Goal: Task Accomplishment & Management: Contribute content

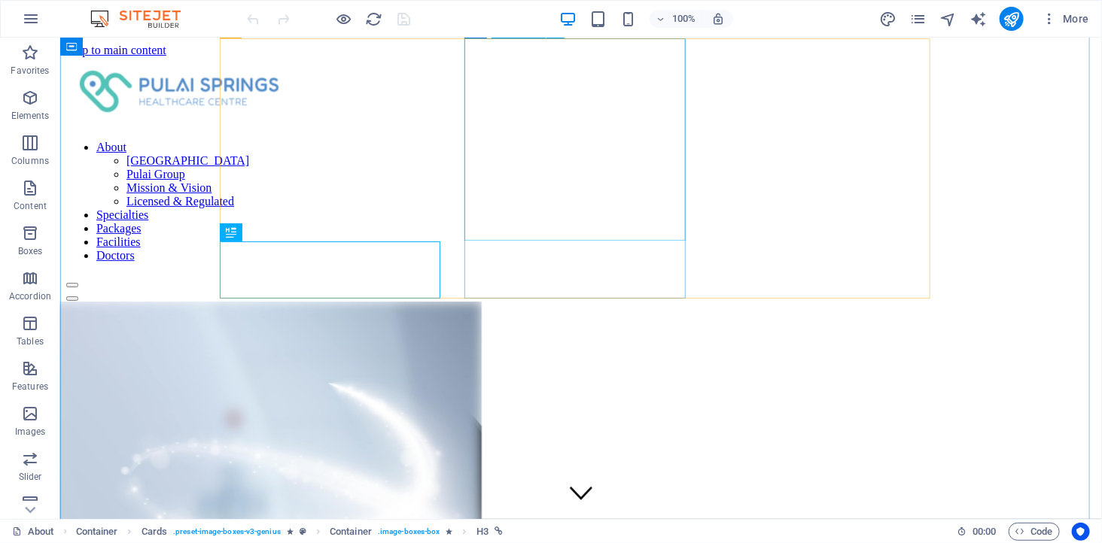
scroll to position [485, 0]
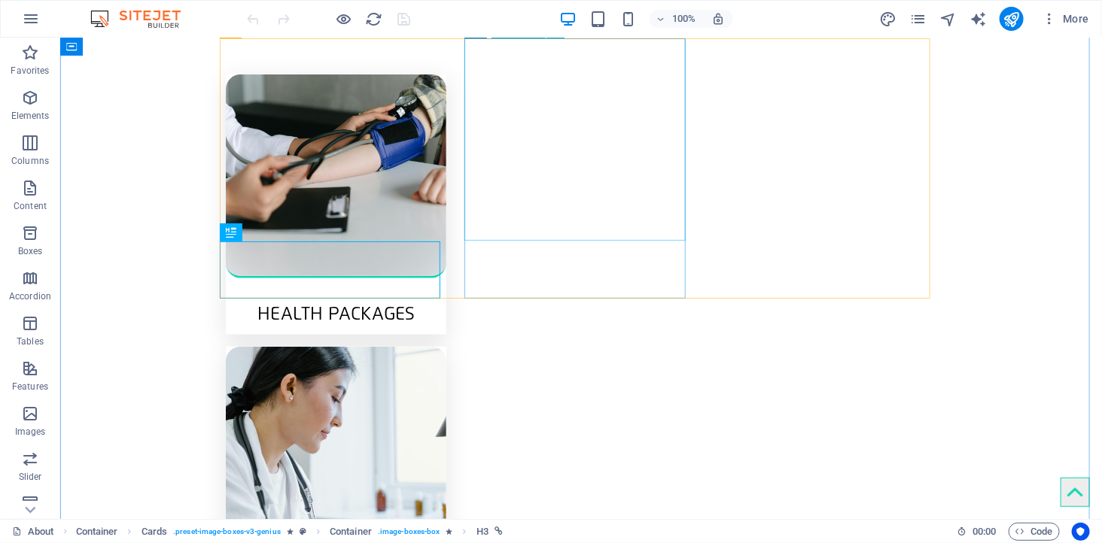
click at [445, 346] on figure at bounding box center [335, 447] width 220 height 203
click at [232, 205] on figure at bounding box center [335, 176] width 220 height 204
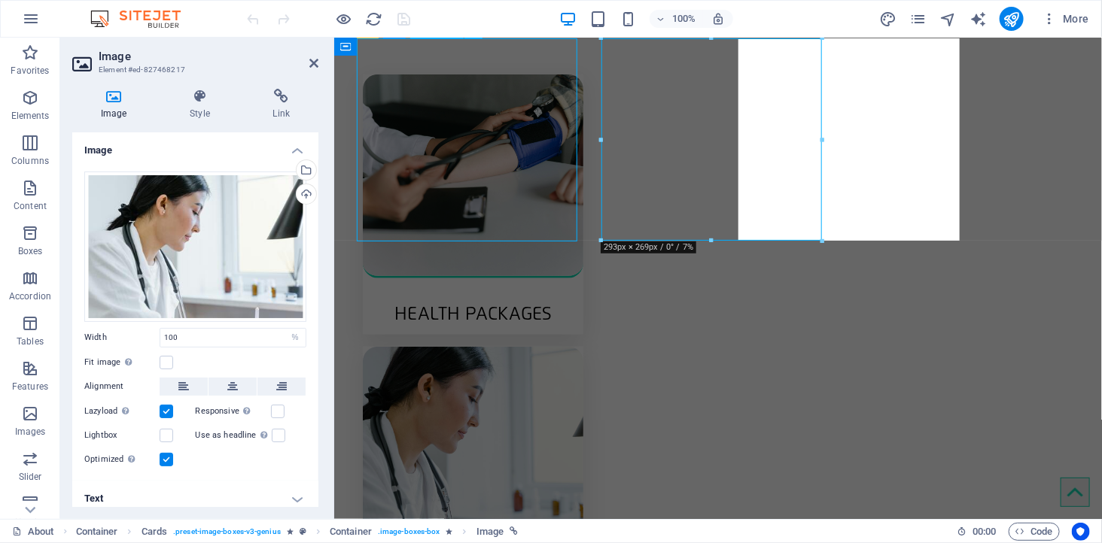
click at [506, 205] on figure at bounding box center [472, 176] width 220 height 204
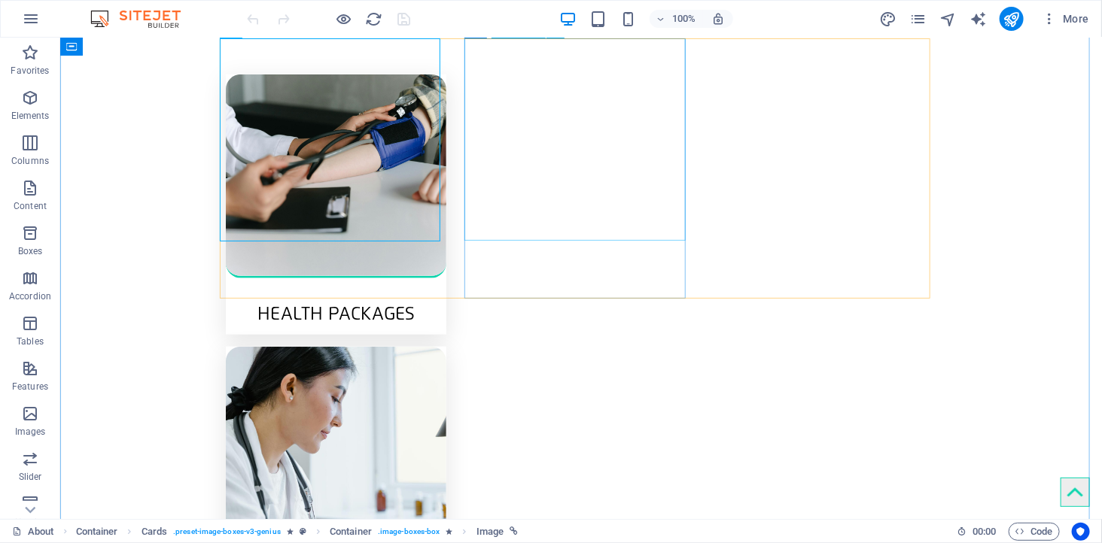
click at [445, 346] on figure at bounding box center [335, 447] width 220 height 203
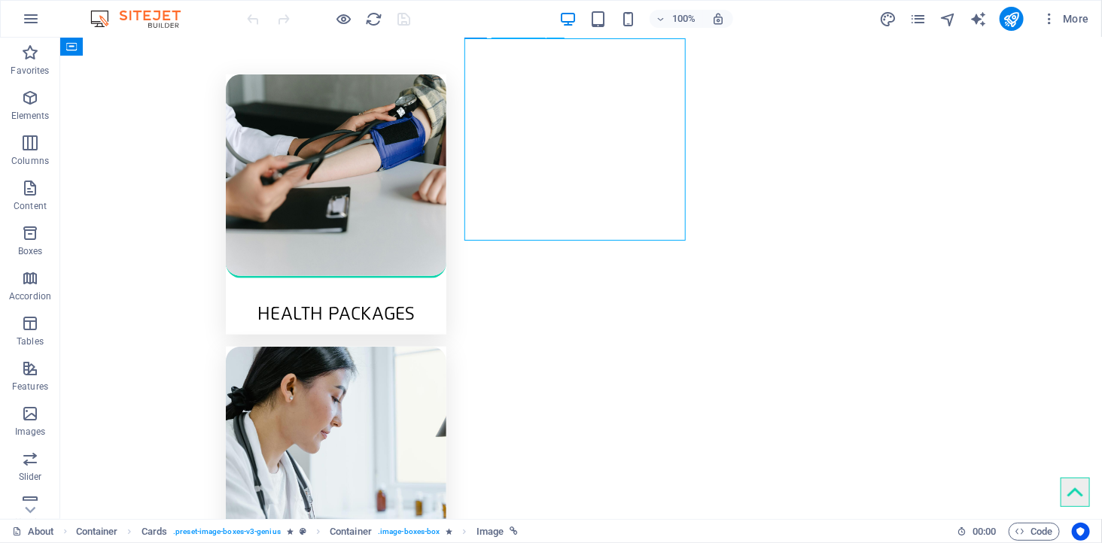
click at [445, 346] on figure at bounding box center [335, 447] width 220 height 203
drag, startPoint x: 575, startPoint y: 214, endPoint x: 615, endPoint y: 212, distance: 39.9
click at [445, 346] on figure at bounding box center [335, 447] width 220 height 203
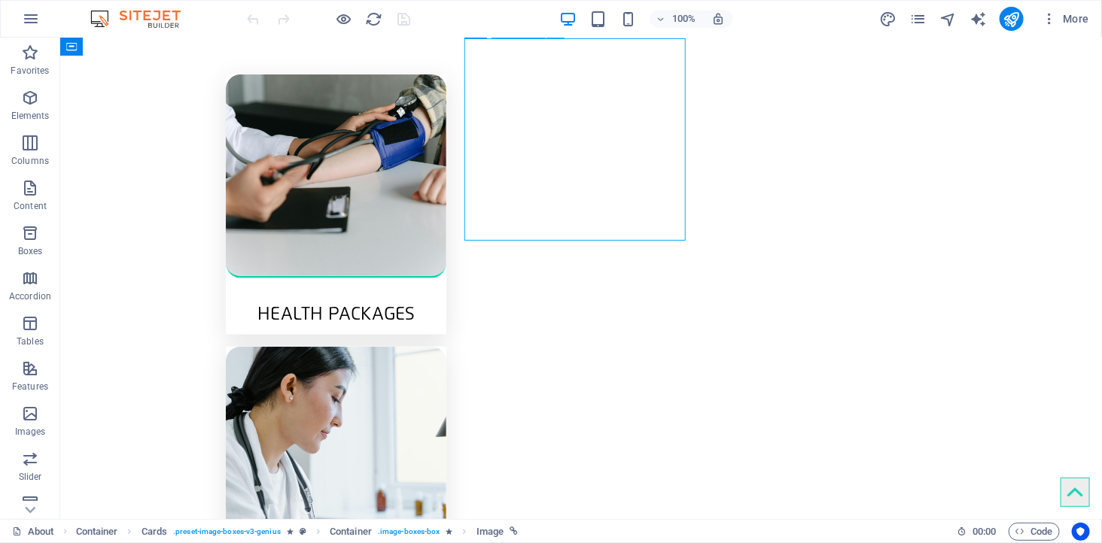
click at [445, 346] on figure at bounding box center [335, 447] width 220 height 203
select select "%"
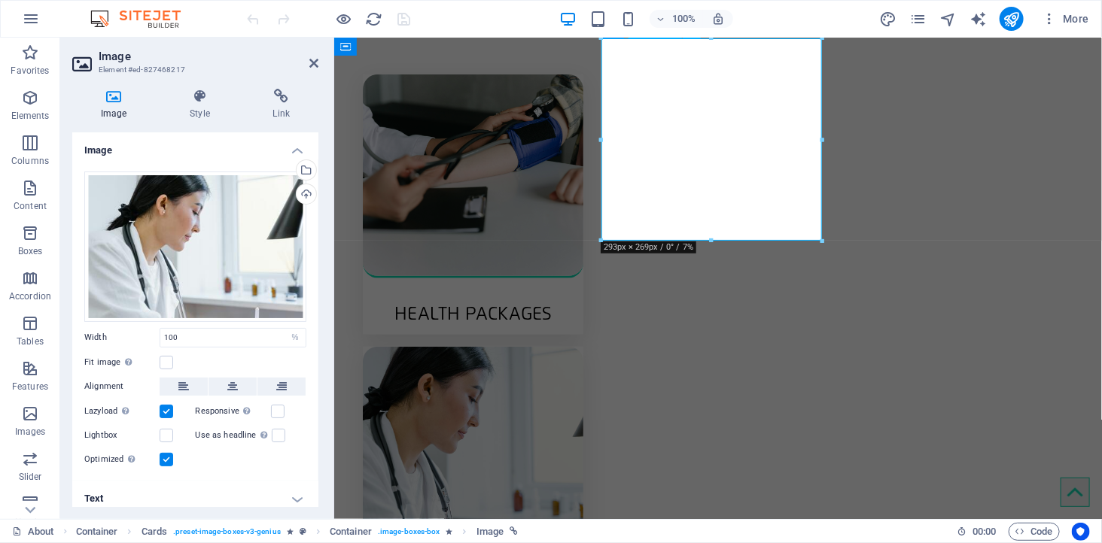
click at [582, 346] on figure at bounding box center [472, 447] width 220 height 203
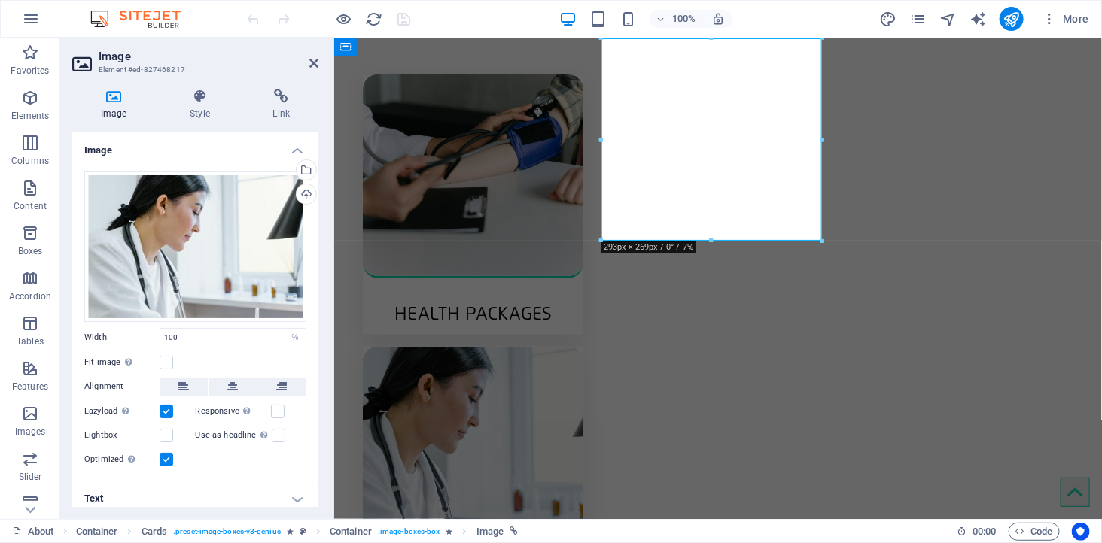
click at [582, 346] on figure at bounding box center [472, 447] width 220 height 203
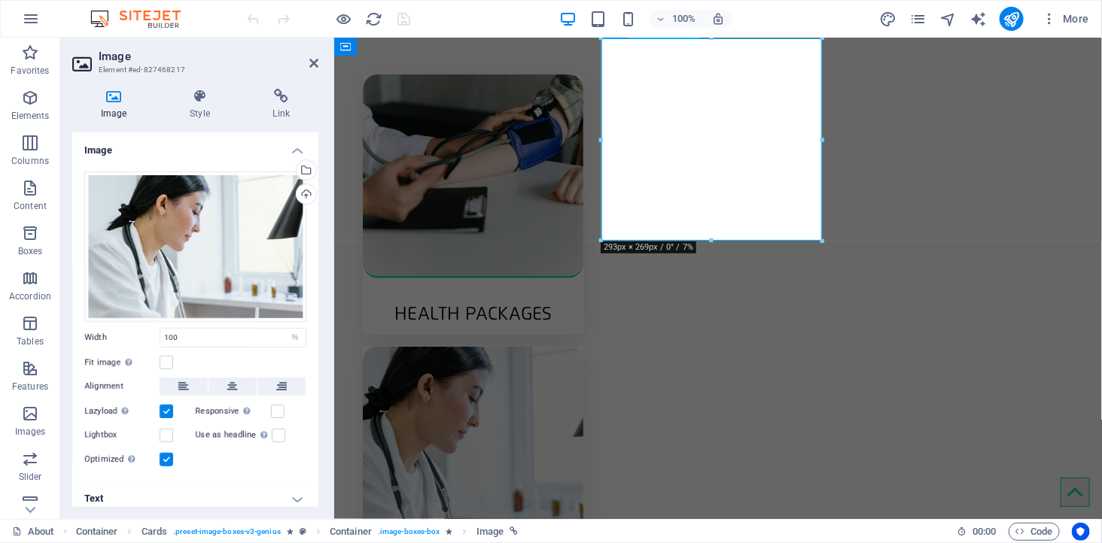
click at [582, 346] on figure at bounding box center [472, 447] width 220 height 203
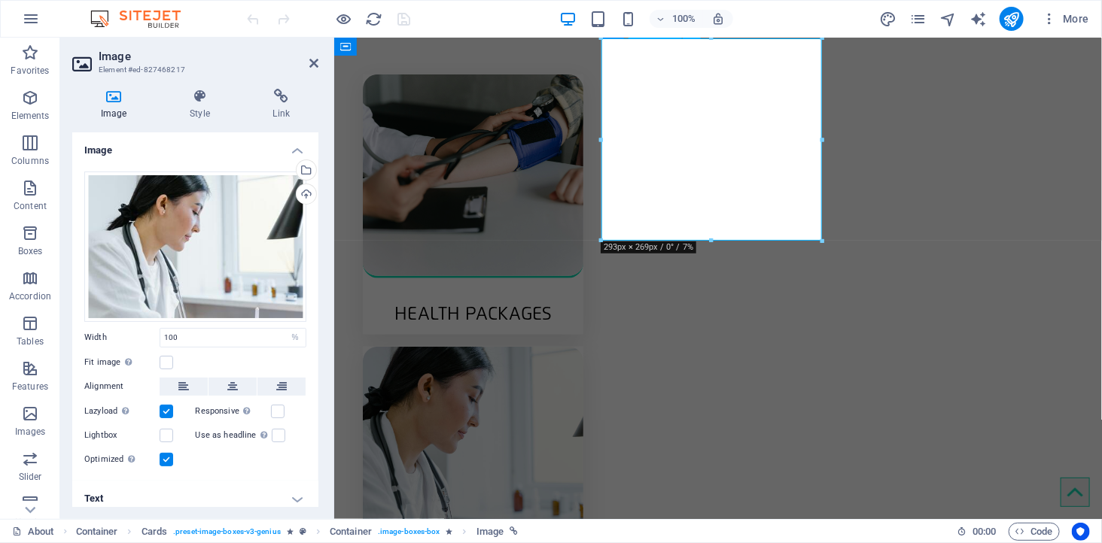
click at [582, 346] on figure at bounding box center [472, 447] width 220 height 203
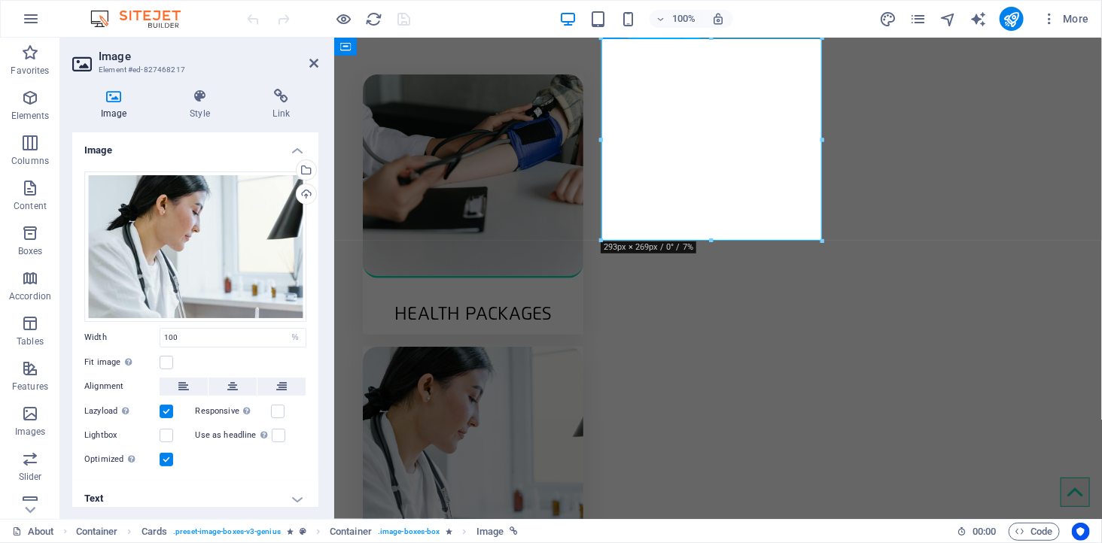
click at [582, 346] on figure at bounding box center [472, 447] width 220 height 203
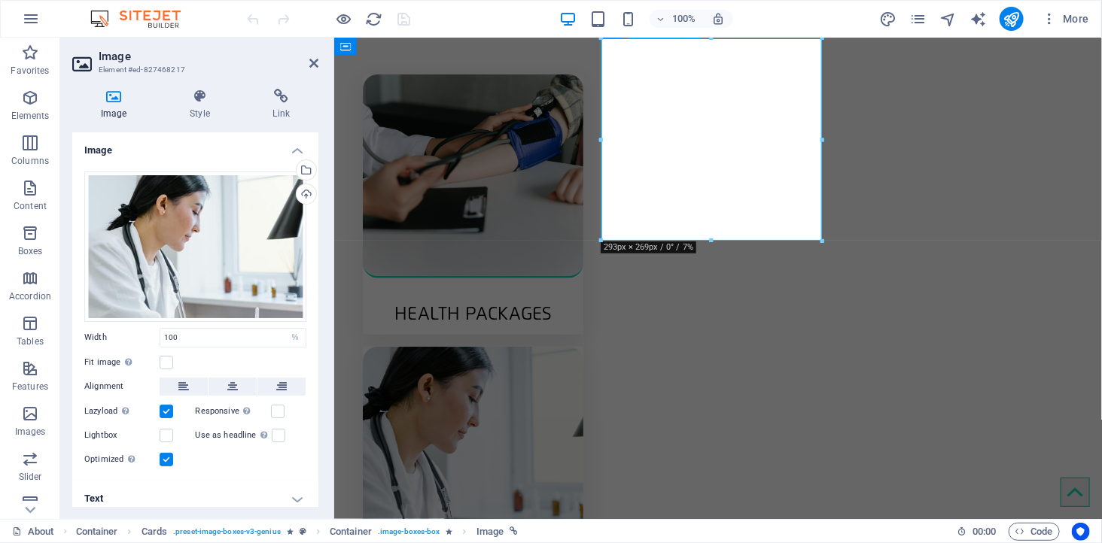
click at [582, 346] on figure at bounding box center [472, 447] width 220 height 203
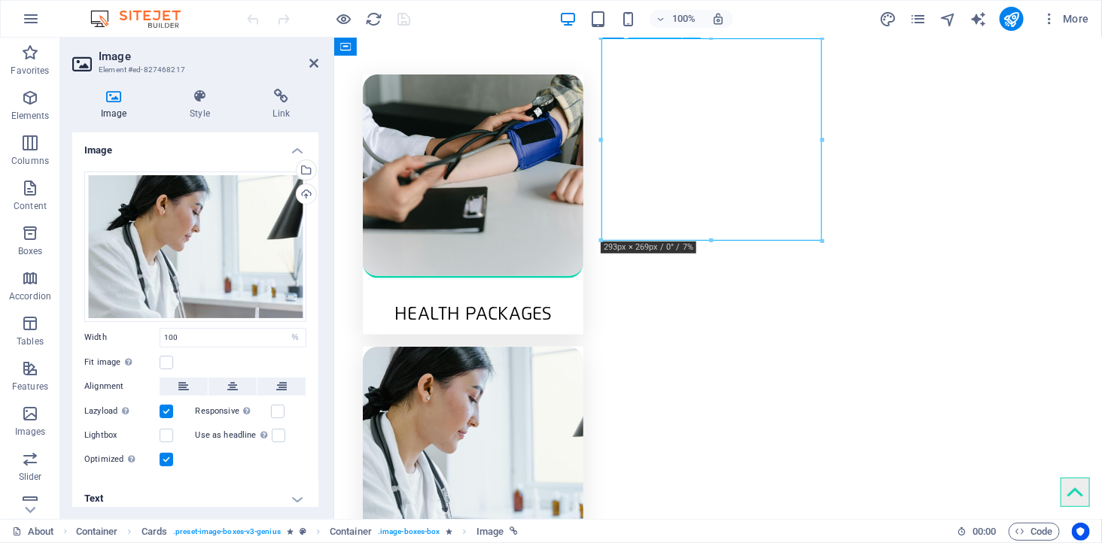
click at [582, 346] on figure at bounding box center [472, 447] width 220 height 203
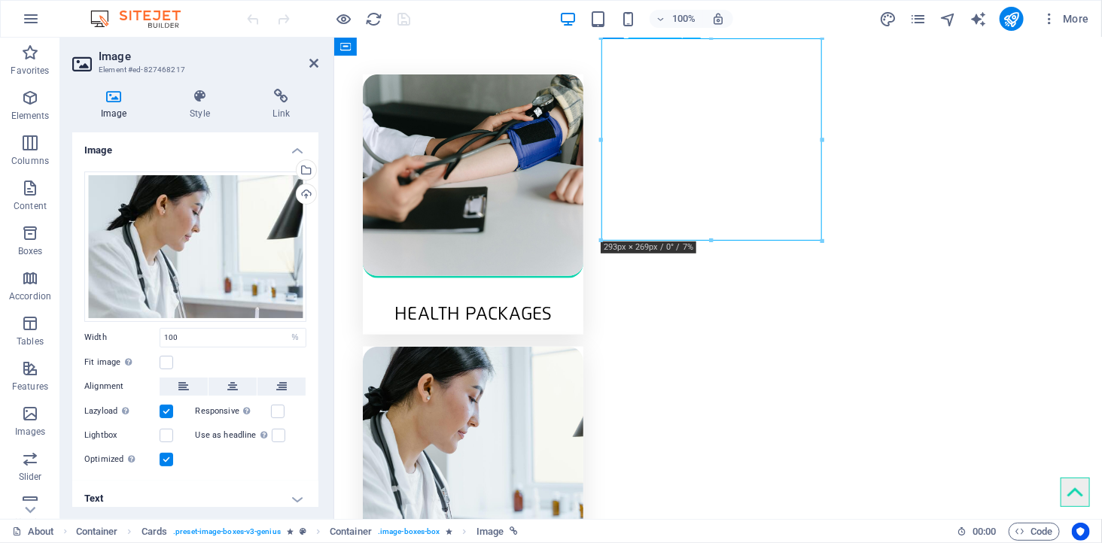
click at [582, 346] on figure at bounding box center [472, 447] width 220 height 203
click at [915, 16] on icon "pages" at bounding box center [917, 19] width 17 height 17
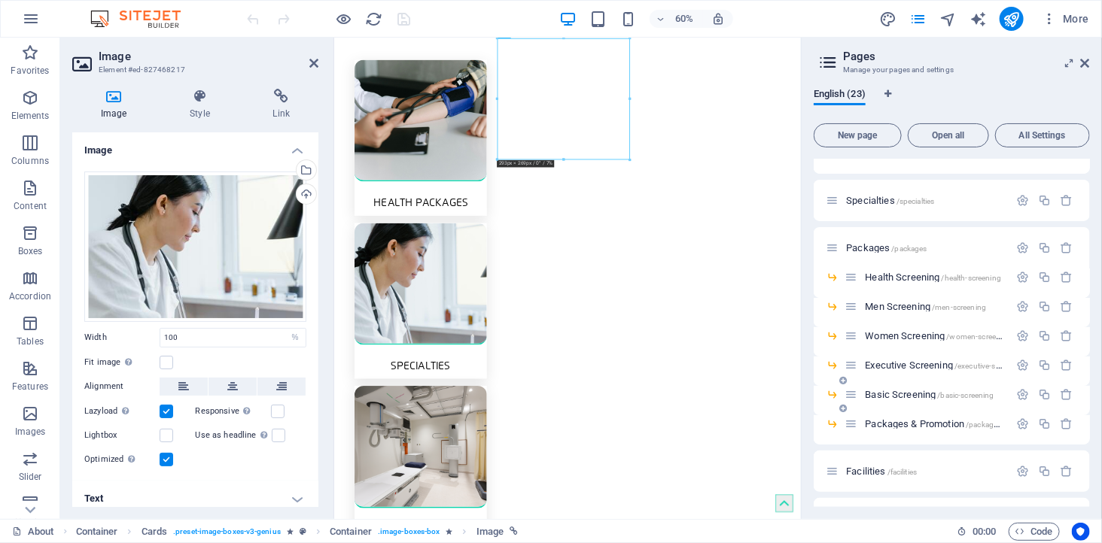
scroll to position [167, 0]
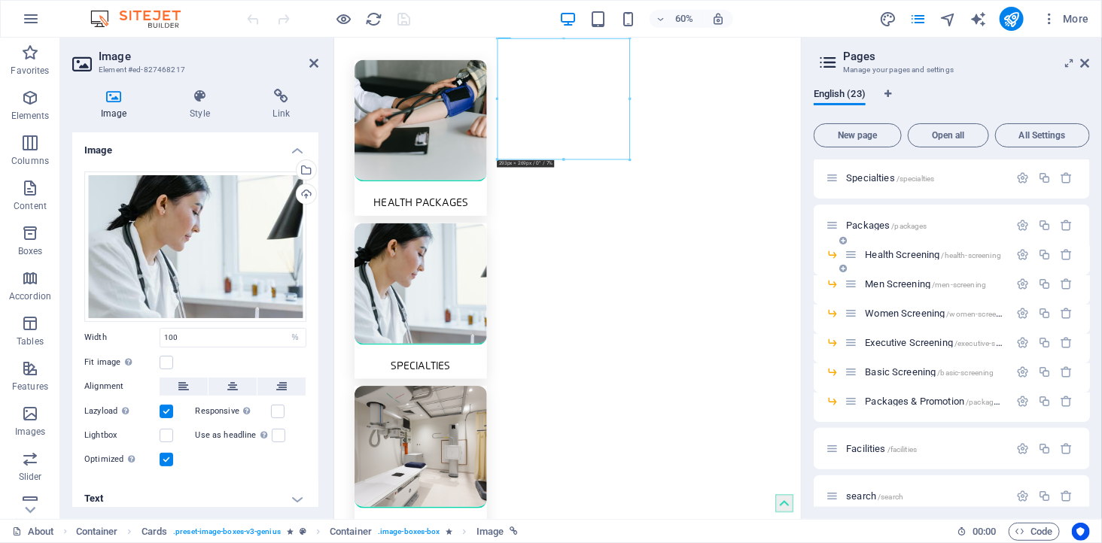
click at [904, 248] on div "Health Screening /health-screening" at bounding box center [926, 254] width 164 height 17
click at [901, 251] on span "Health Screening /health-screening" at bounding box center [933, 254] width 136 height 11
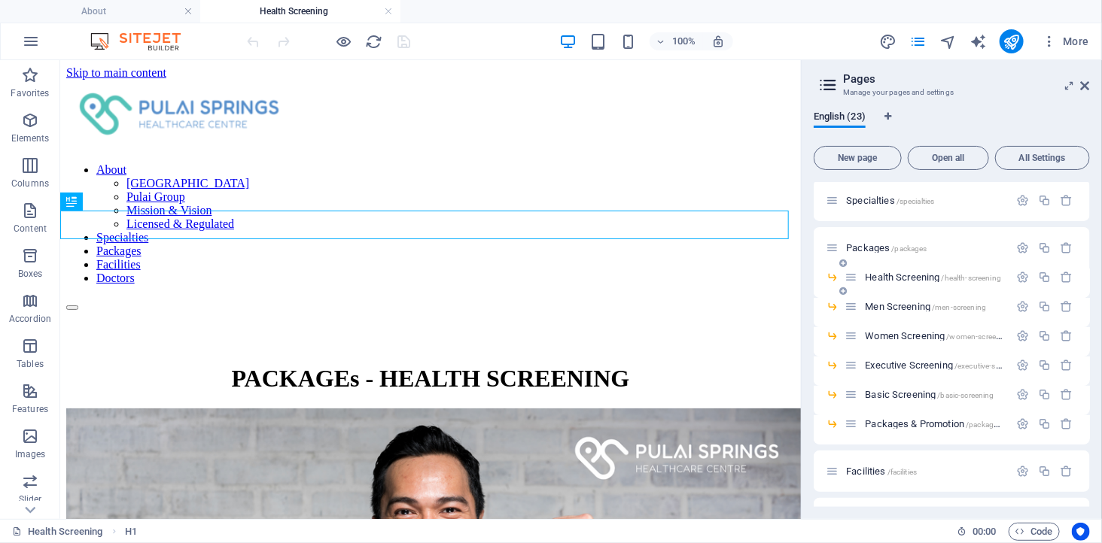
scroll to position [0, 0]
click at [1019, 274] on icon "button" at bounding box center [1022, 277] width 13 height 13
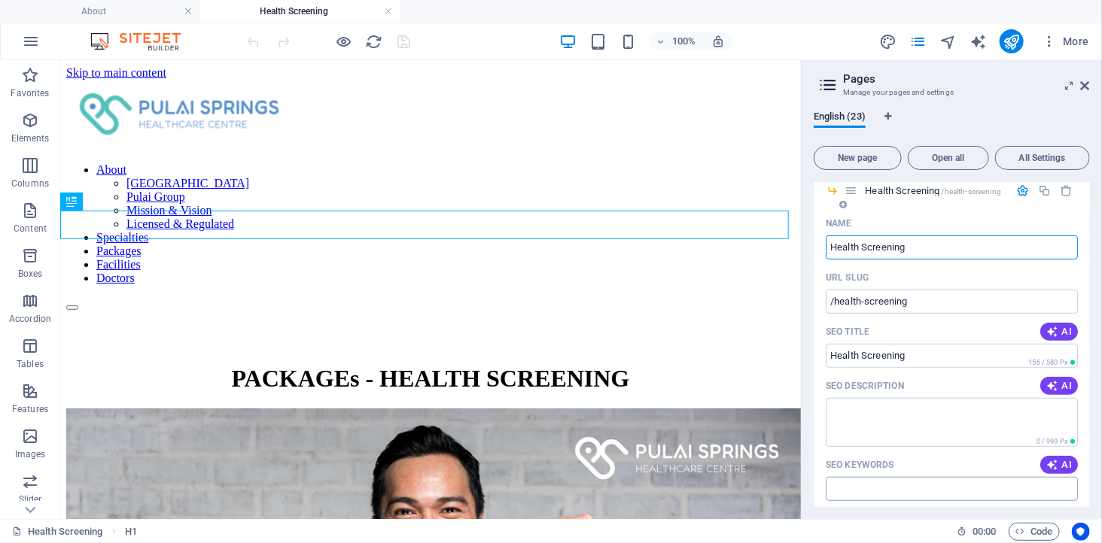
scroll to position [418, 0]
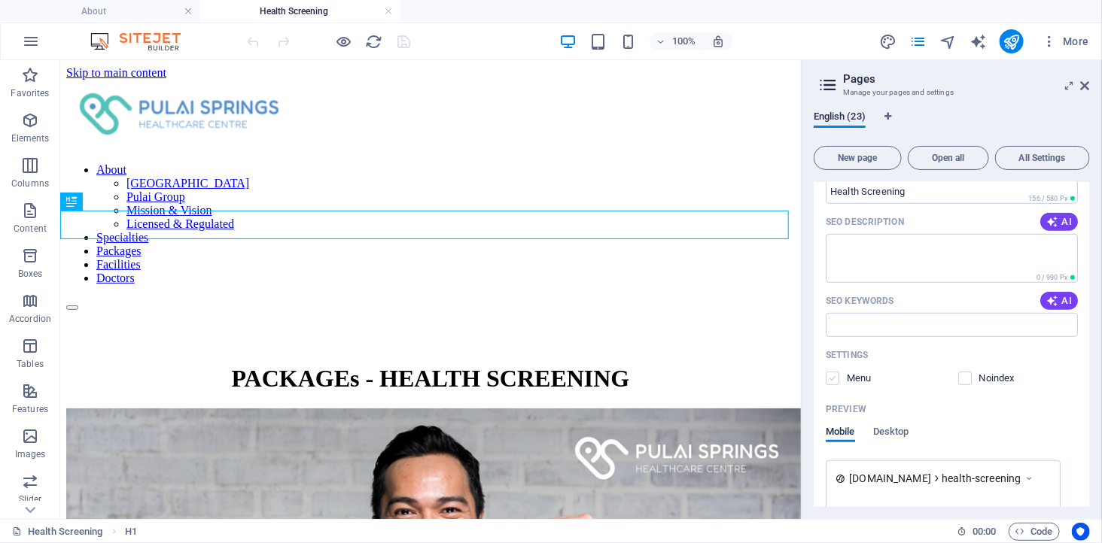
click at [837, 372] on label at bounding box center [832, 379] width 14 height 14
click at [0, 0] on input "checkbox" at bounding box center [0, 0] width 0 height 0
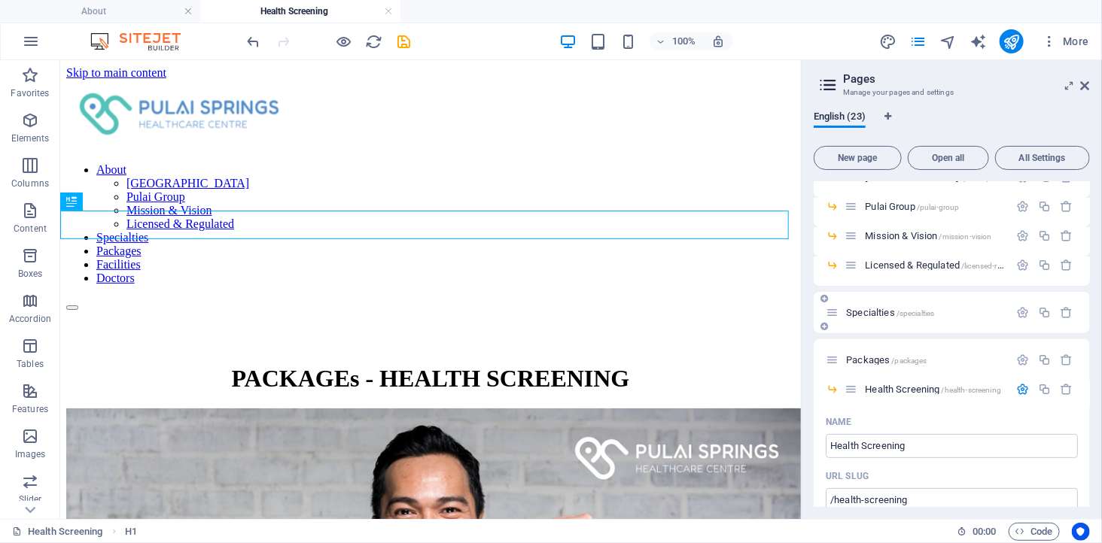
scroll to position [167, 0]
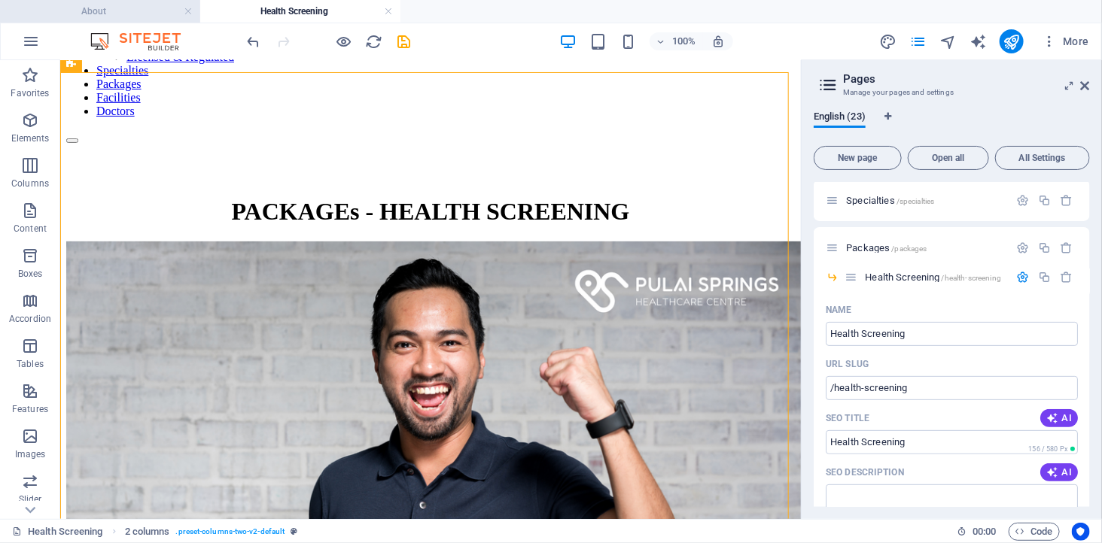
click at [100, 8] on h4 "About" at bounding box center [100, 11] width 200 height 17
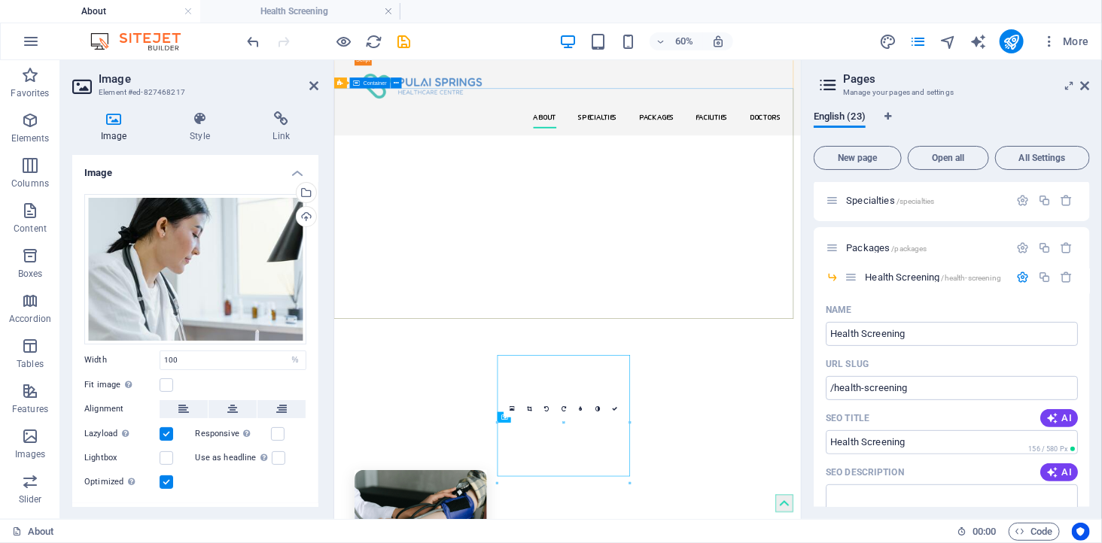
scroll to position [0, 0]
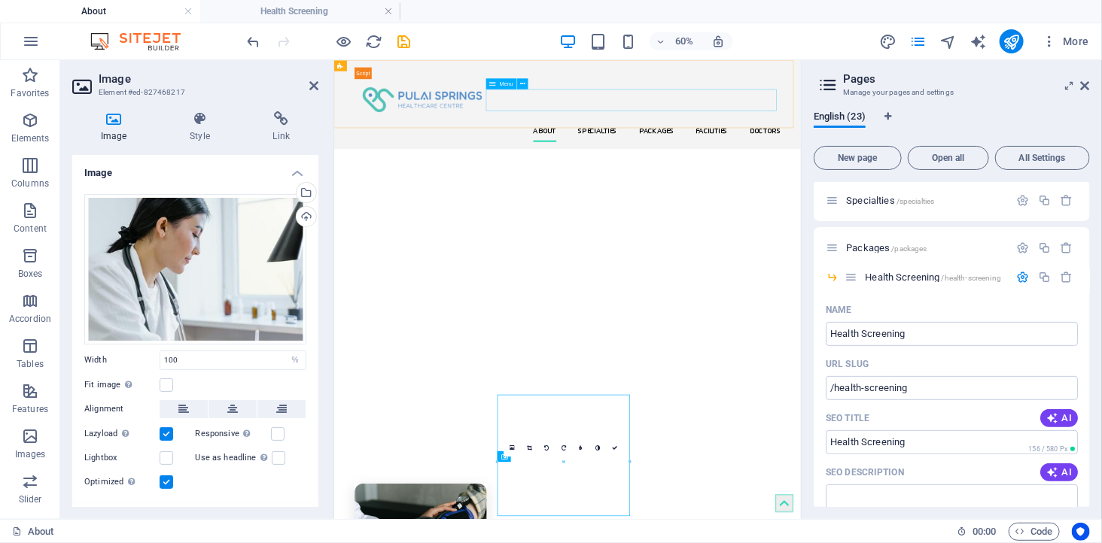
click at [896, 160] on nav "About [GEOGRAPHIC_DATA] Healthcare Centre Pulai Group Mission & Vision Licensed…" at bounding box center [722, 178] width 710 height 36
select select
select select "1"
select select
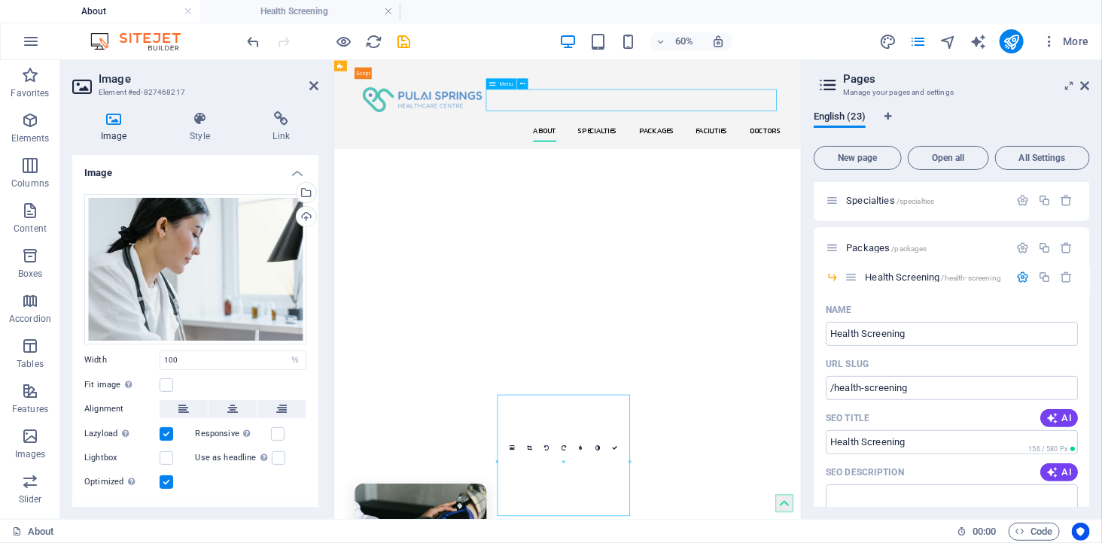
select select "2"
select select
select select "3"
select select
select select "4"
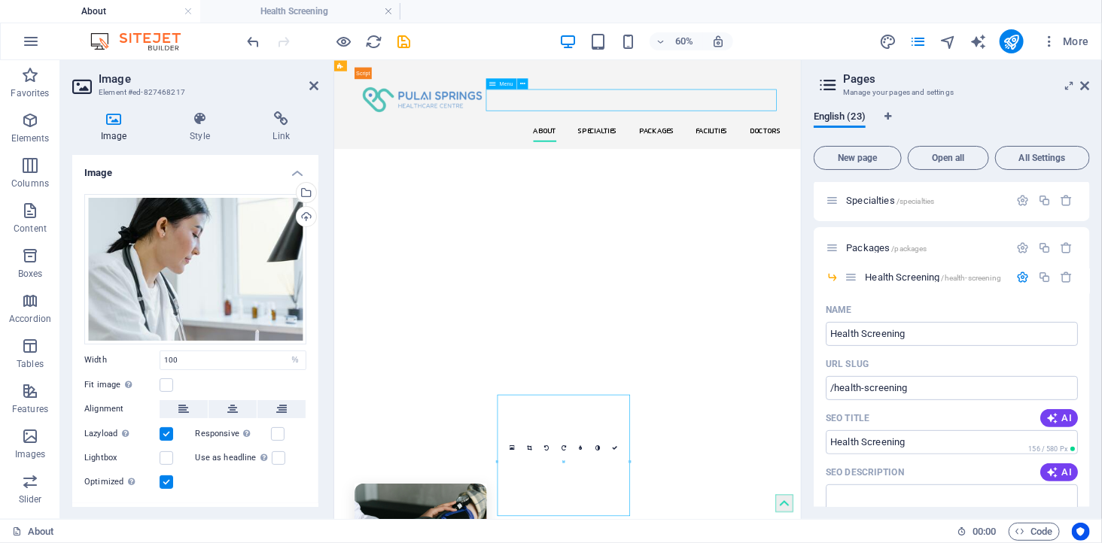
select select
select select "5"
select select
select select "6"
select select
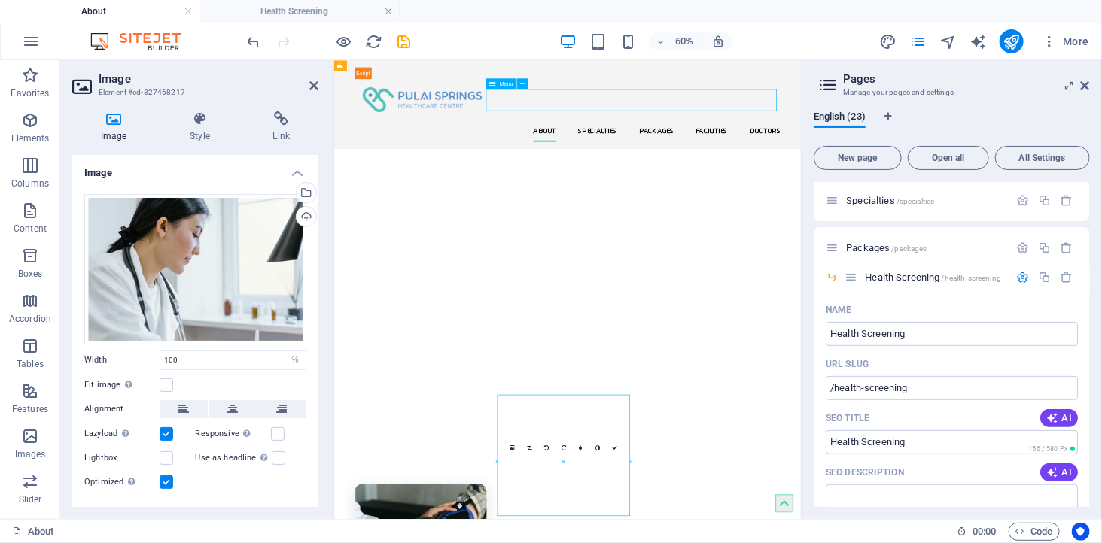
select select "13"
select select
select select "17"
select select
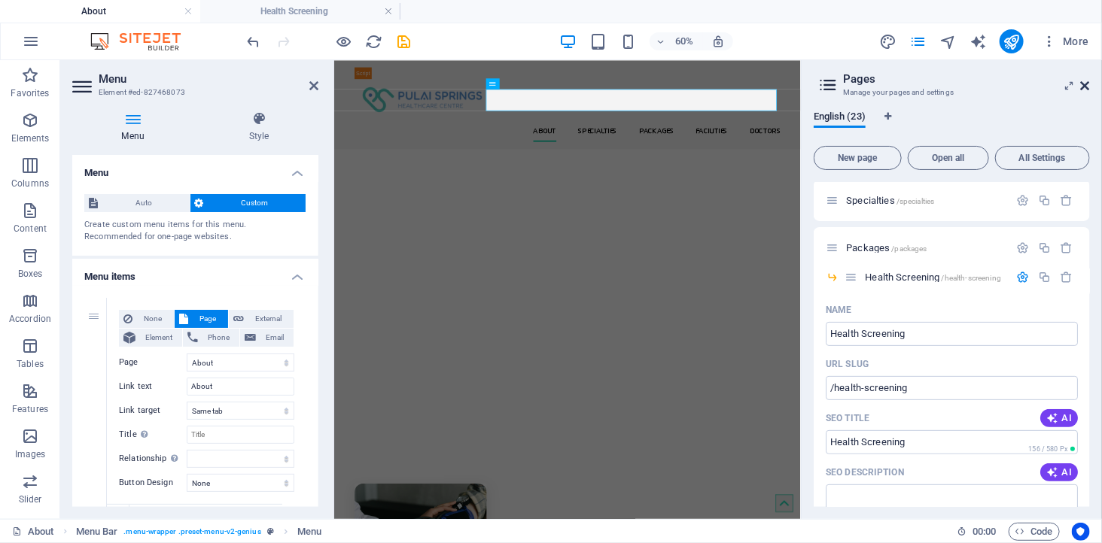
click at [1086, 85] on icon at bounding box center [1084, 86] width 9 height 12
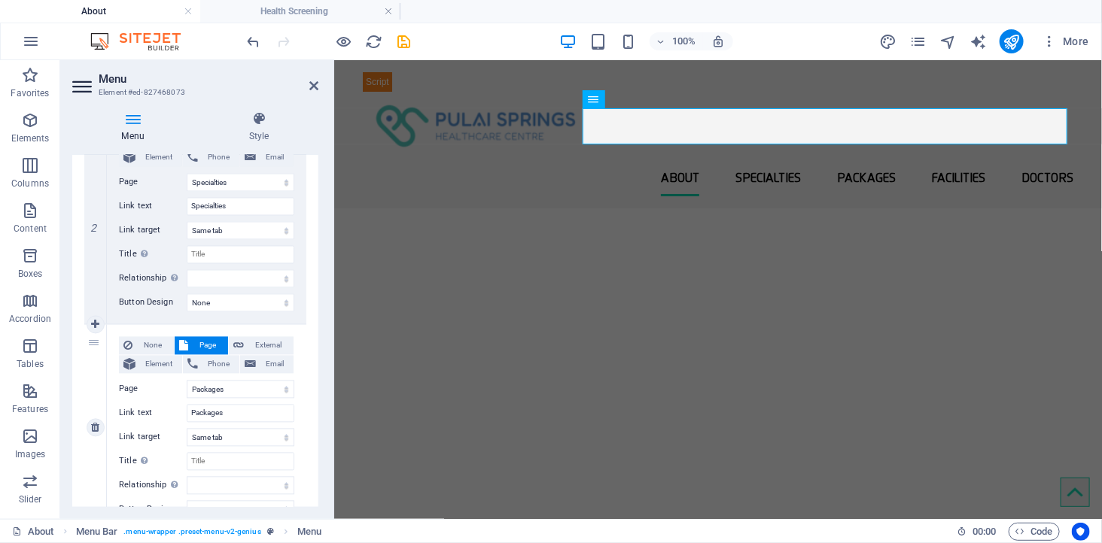
scroll to position [1421, 0]
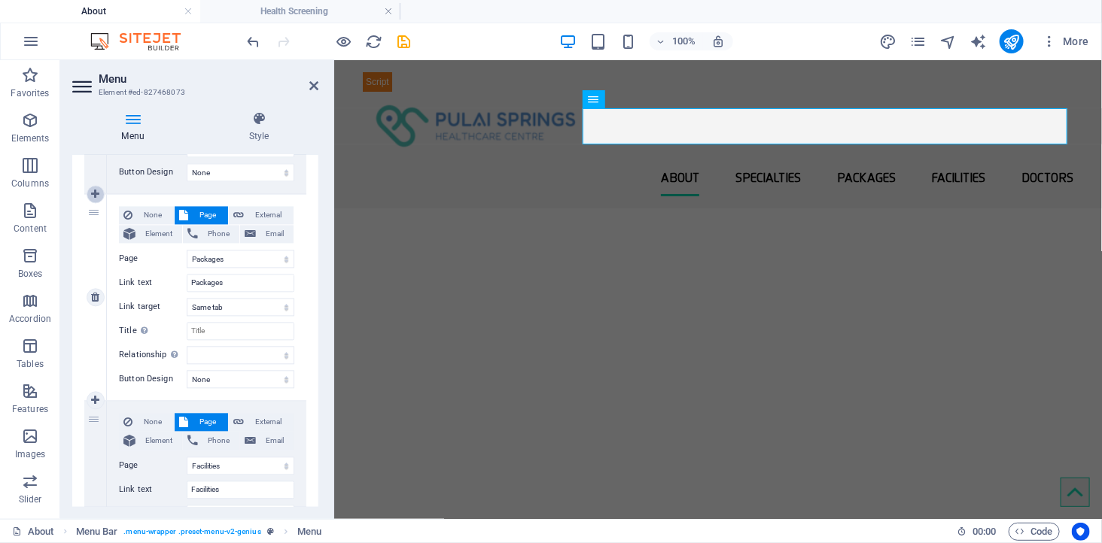
click at [88, 190] on link at bounding box center [96, 194] width 18 height 18
select select
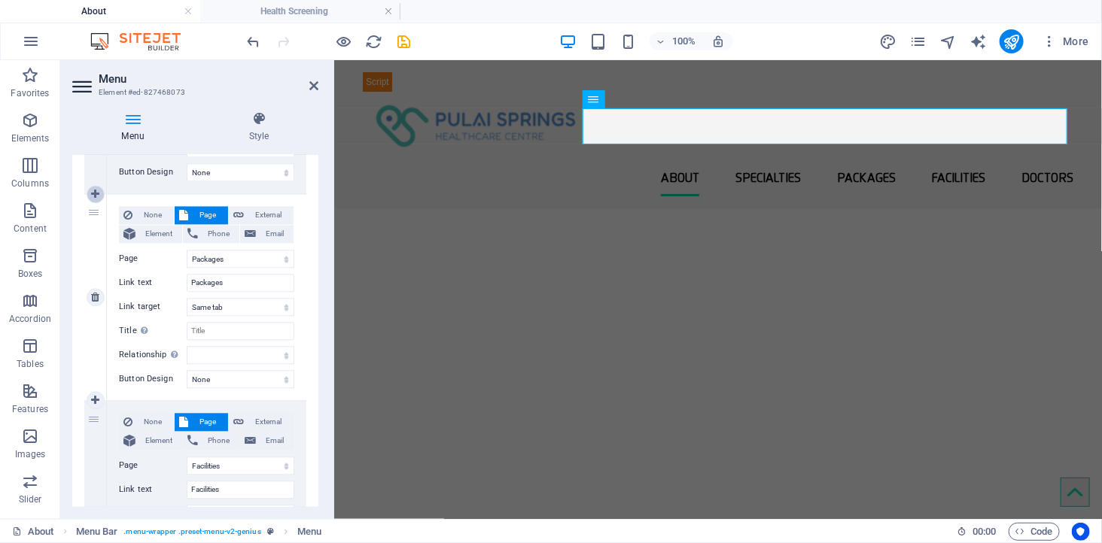
select select
select select "6"
type input "Packages"
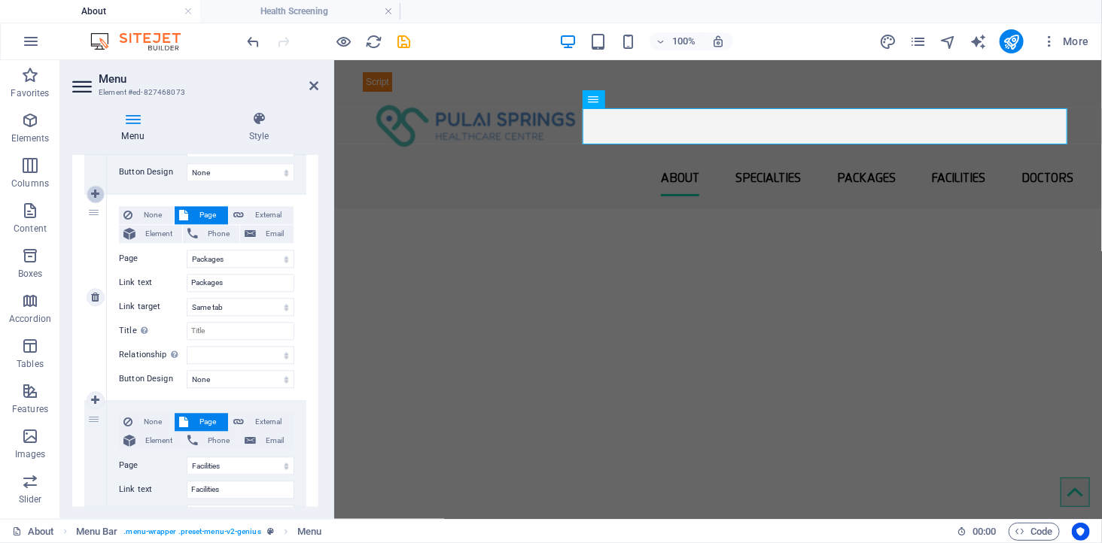
select select
select select "13"
type input "Facilities"
select select
select select "17"
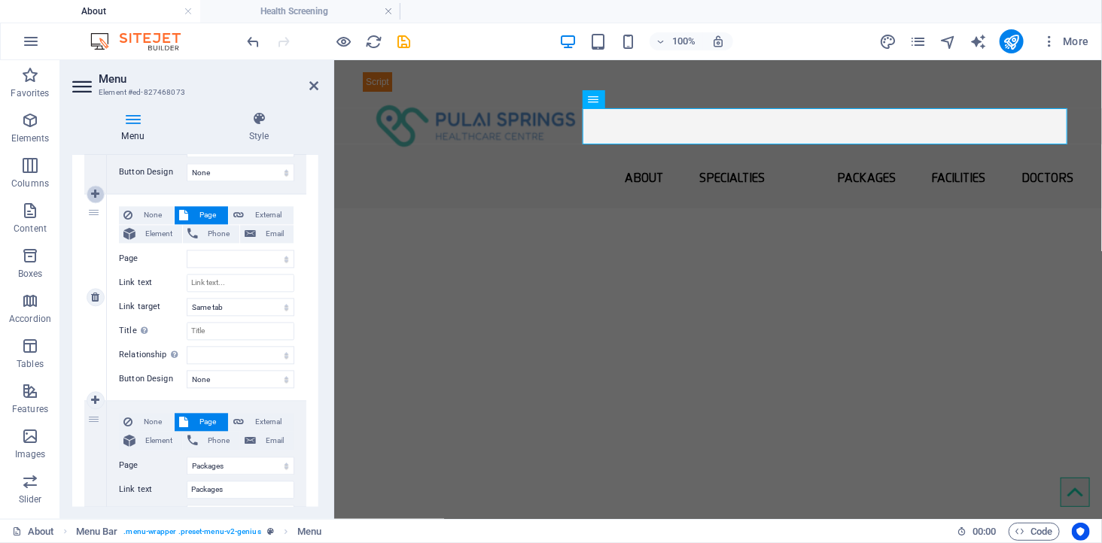
select select
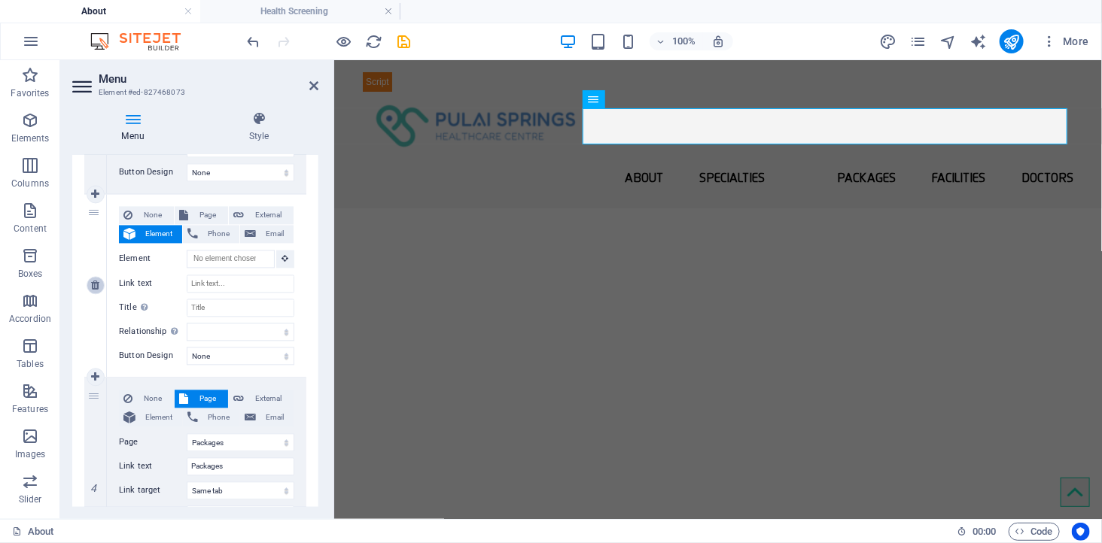
click at [91, 282] on icon at bounding box center [95, 285] width 8 height 11
select select
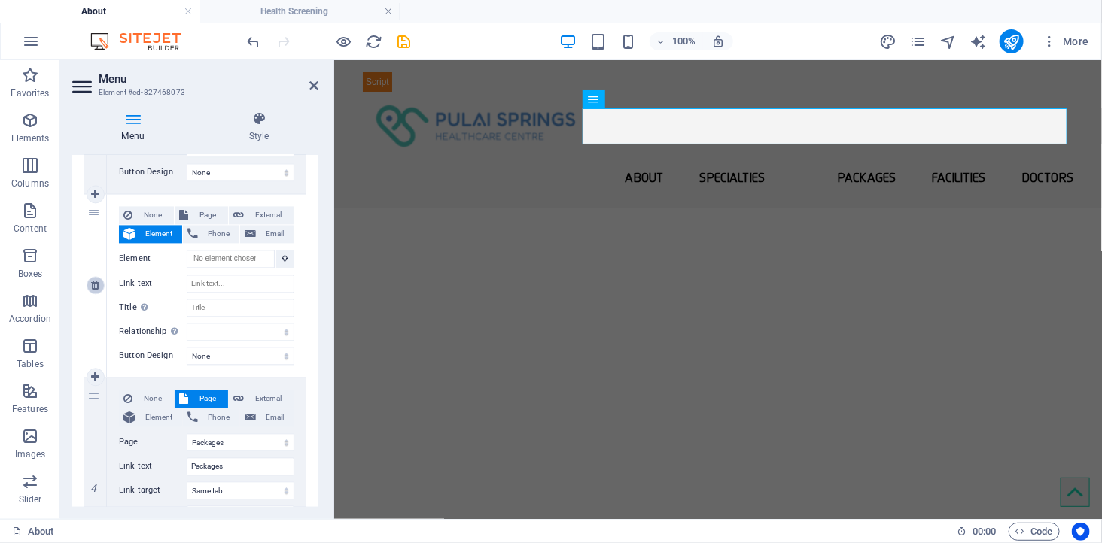
select select
select select "6"
type input "Packages"
select select
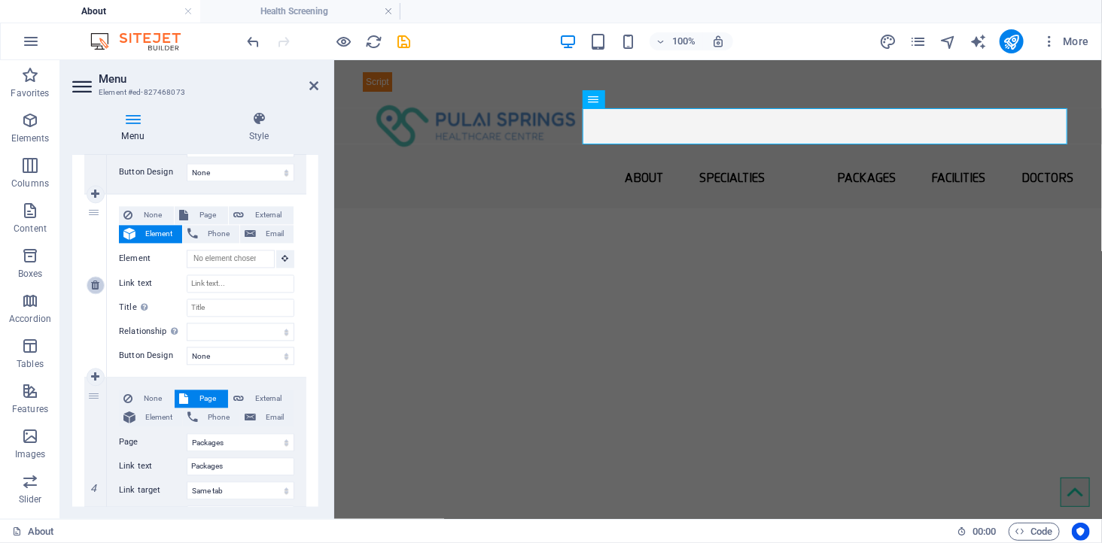
select select "13"
type input "Facilities"
select select
select select "17"
type input "Doctors"
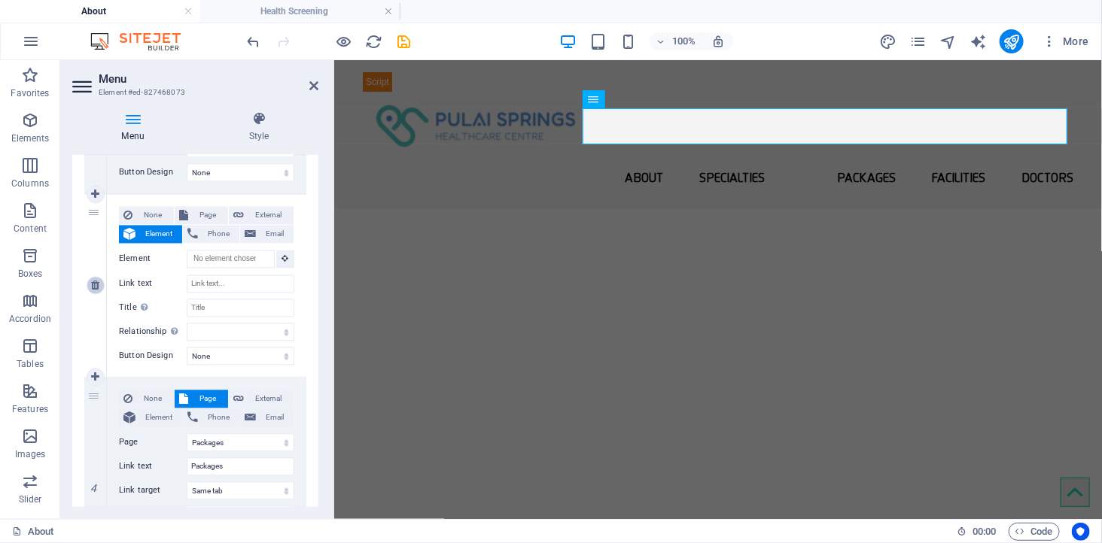
select select
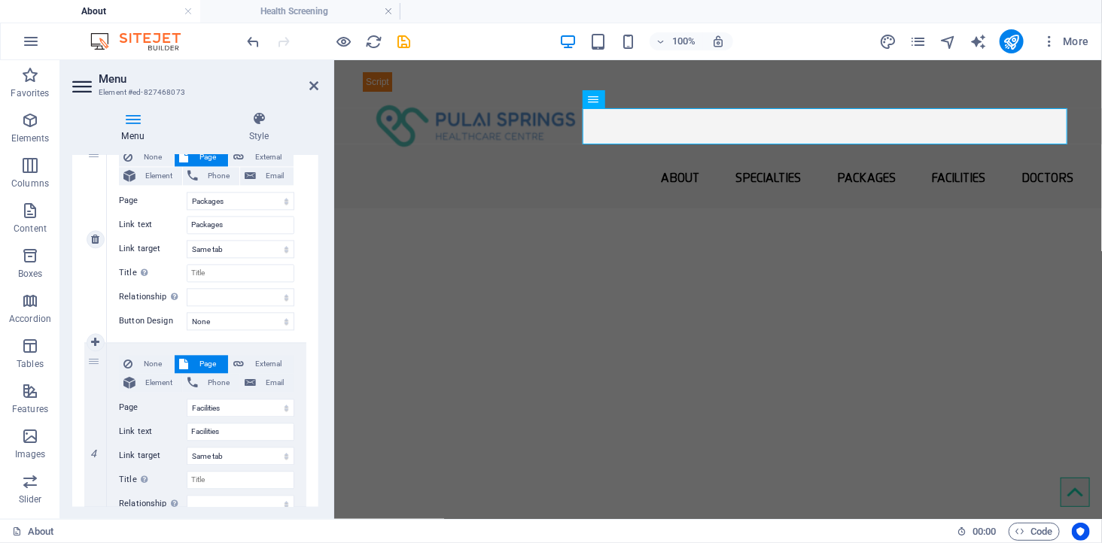
scroll to position [1505, 0]
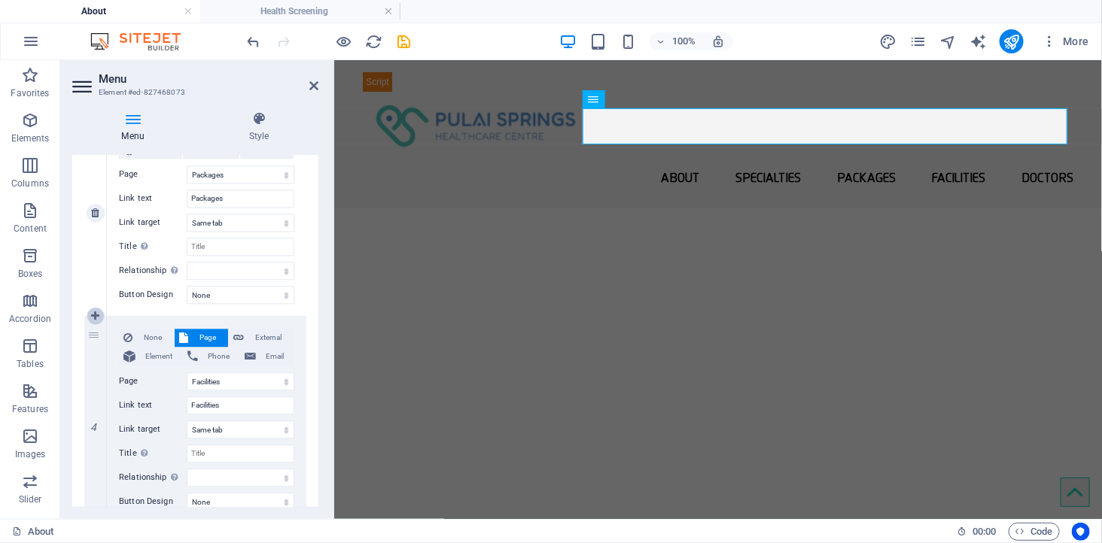
click at [94, 315] on icon at bounding box center [95, 316] width 8 height 11
select select
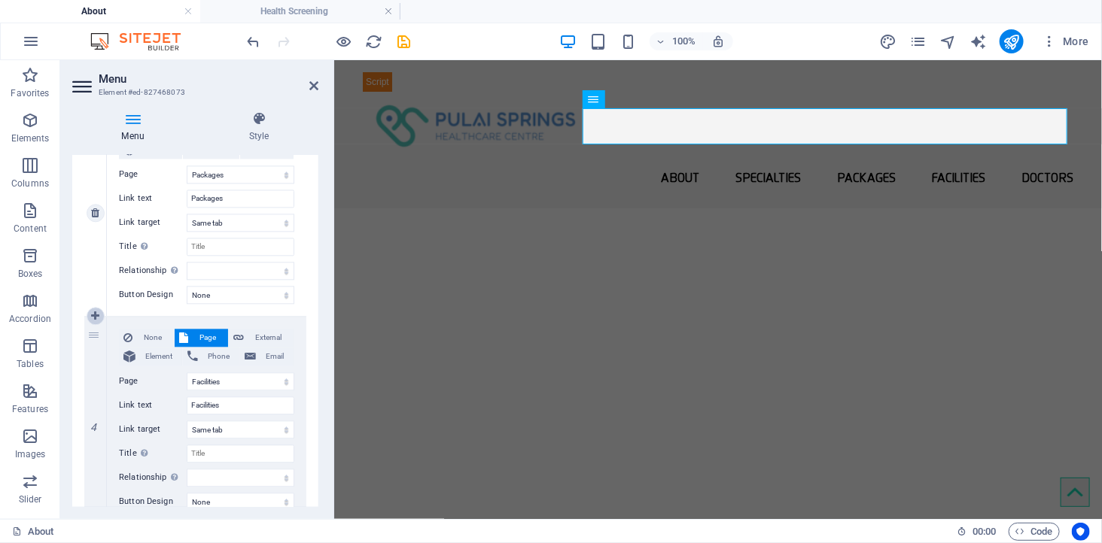
select select
select select "13"
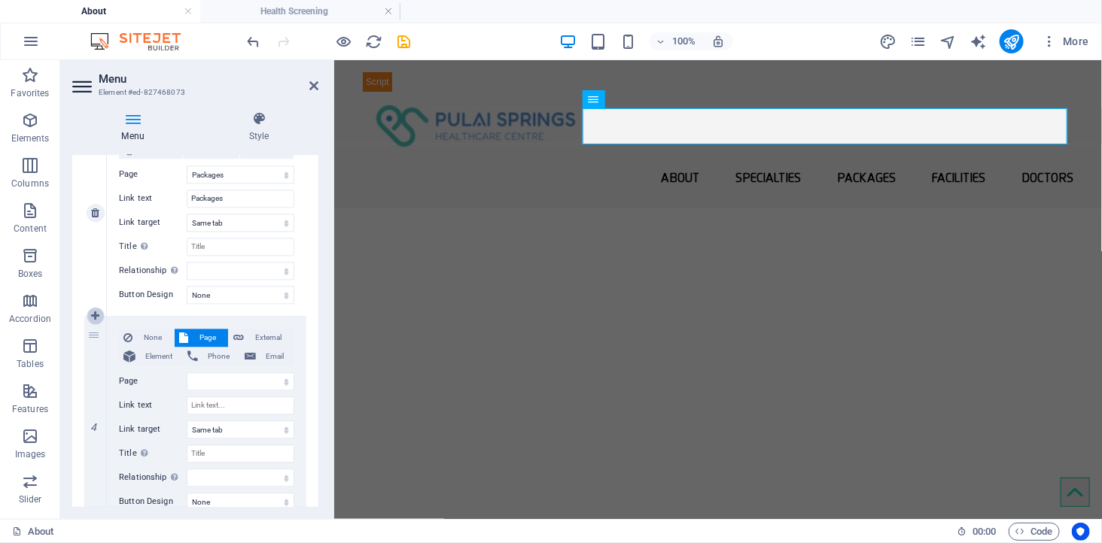
type input "Facilities"
select select
select select "17"
select select
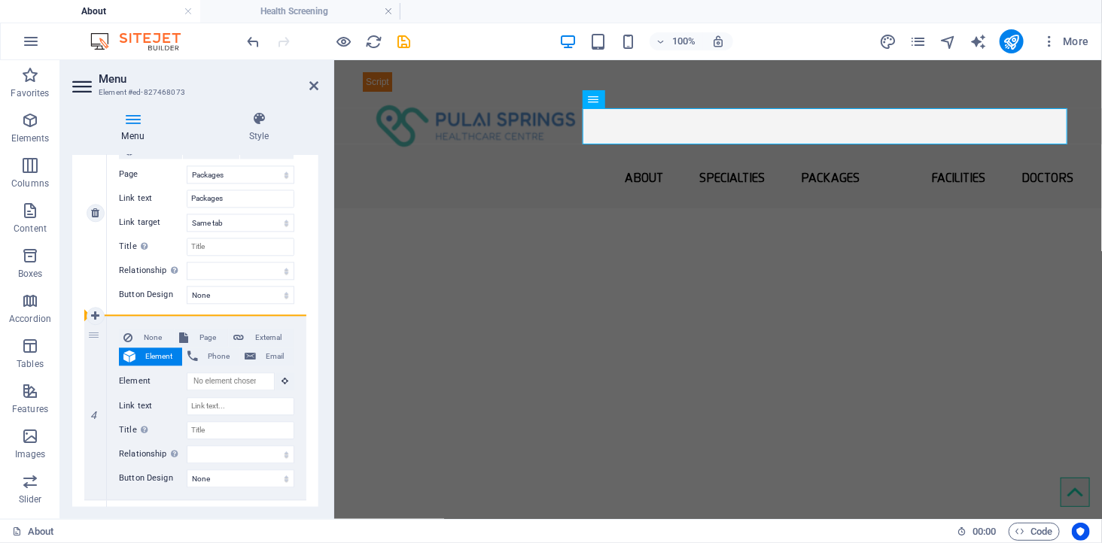
drag, startPoint x: 96, startPoint y: 337, endPoint x: 166, endPoint y: 312, distance: 74.2
select select
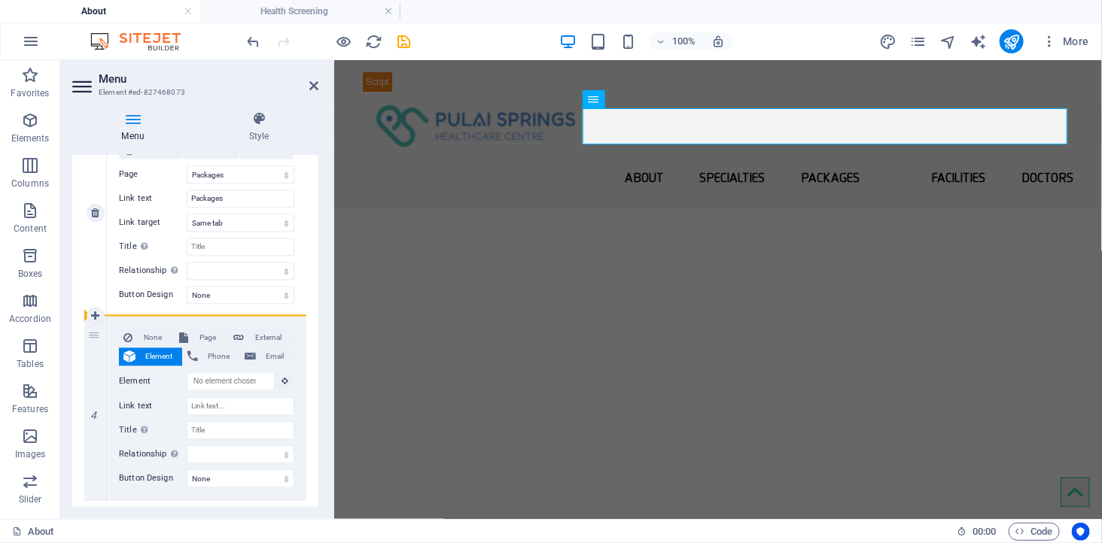
select select
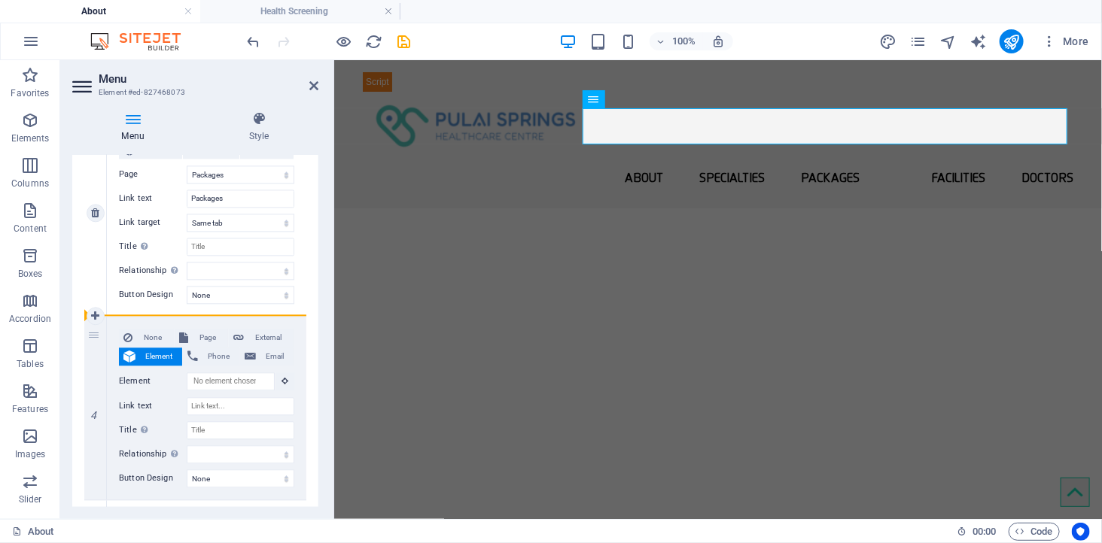
select select
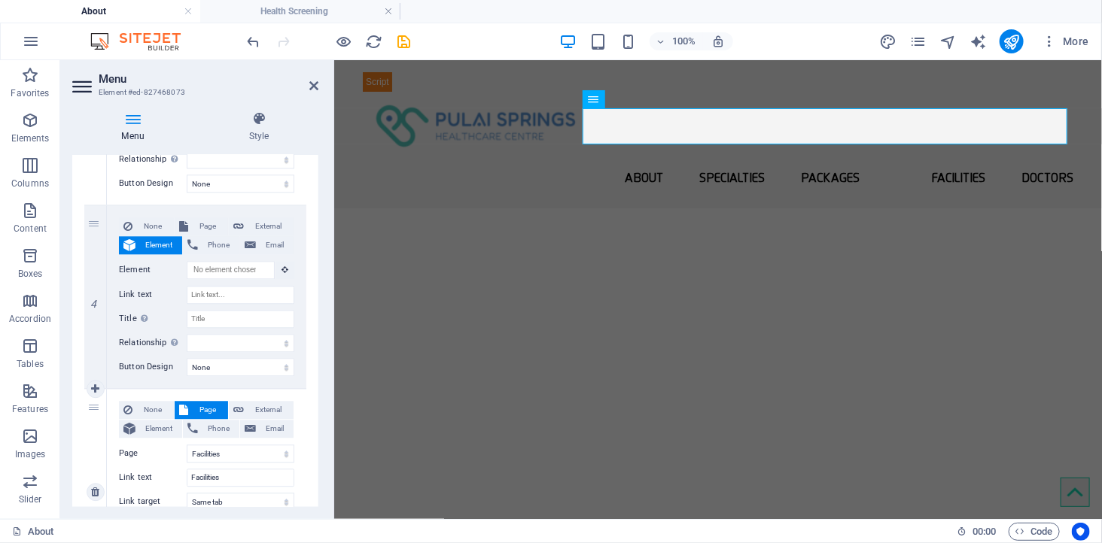
scroll to position [1588, 0]
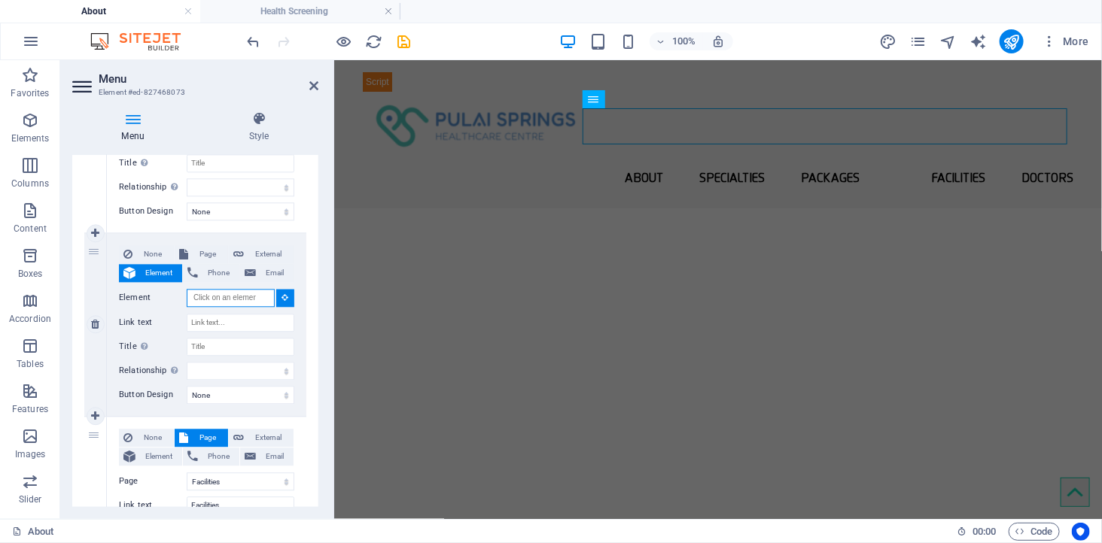
click at [211, 296] on input "Element" at bounding box center [231, 298] width 88 height 18
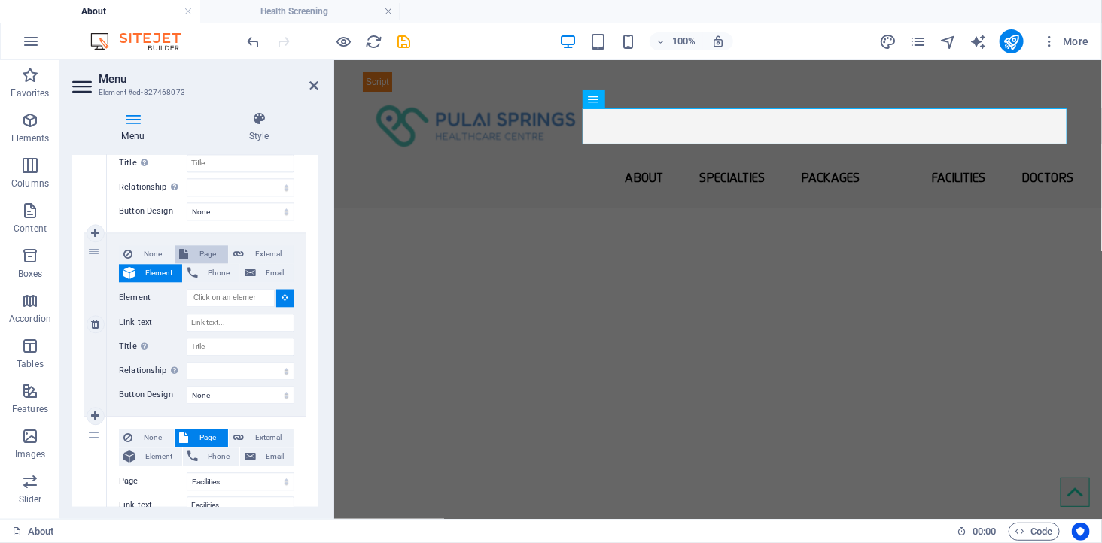
click at [199, 251] on span "Page" at bounding box center [208, 254] width 31 height 18
select select
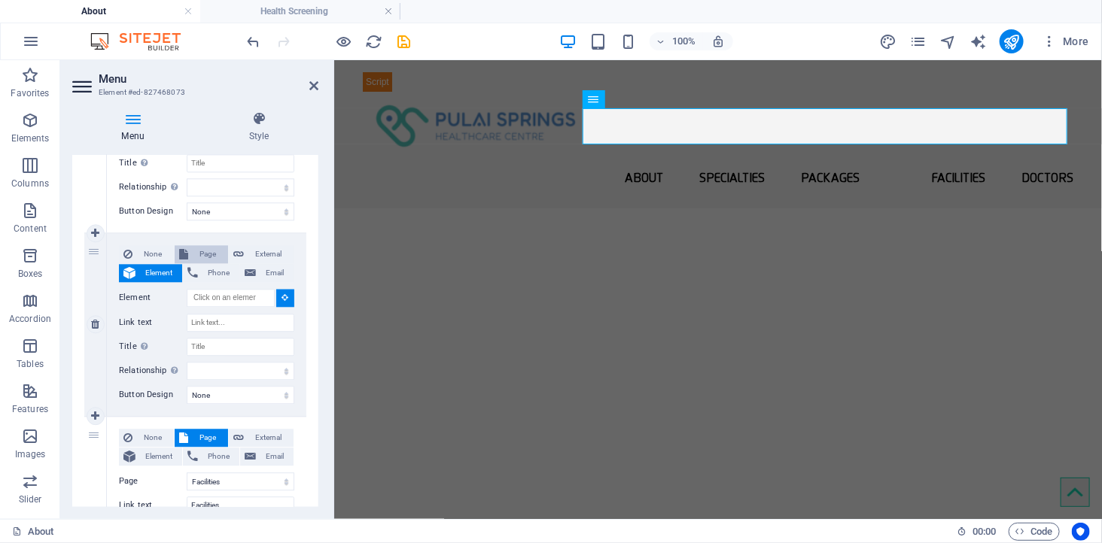
select select
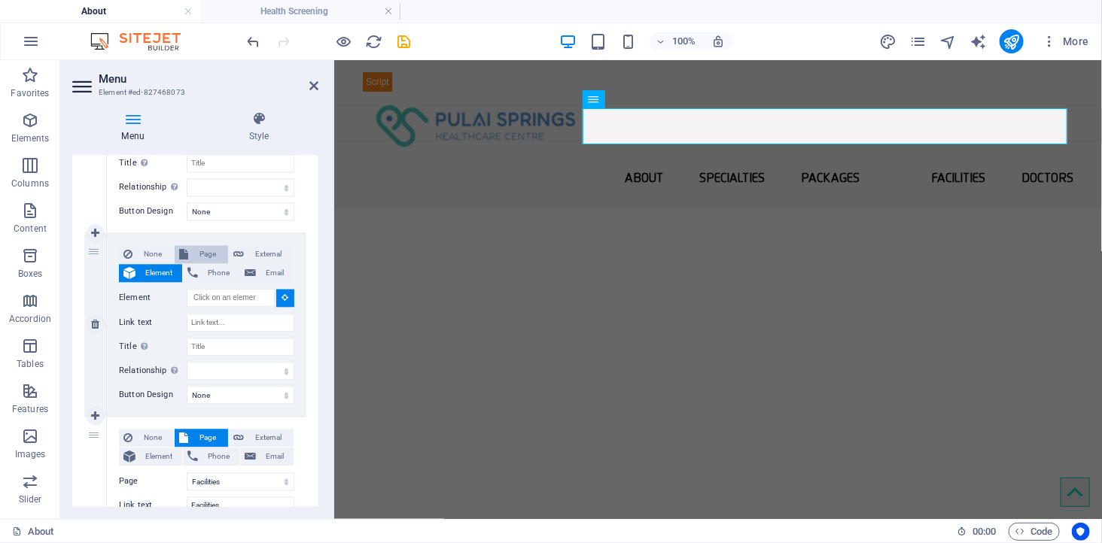
select select
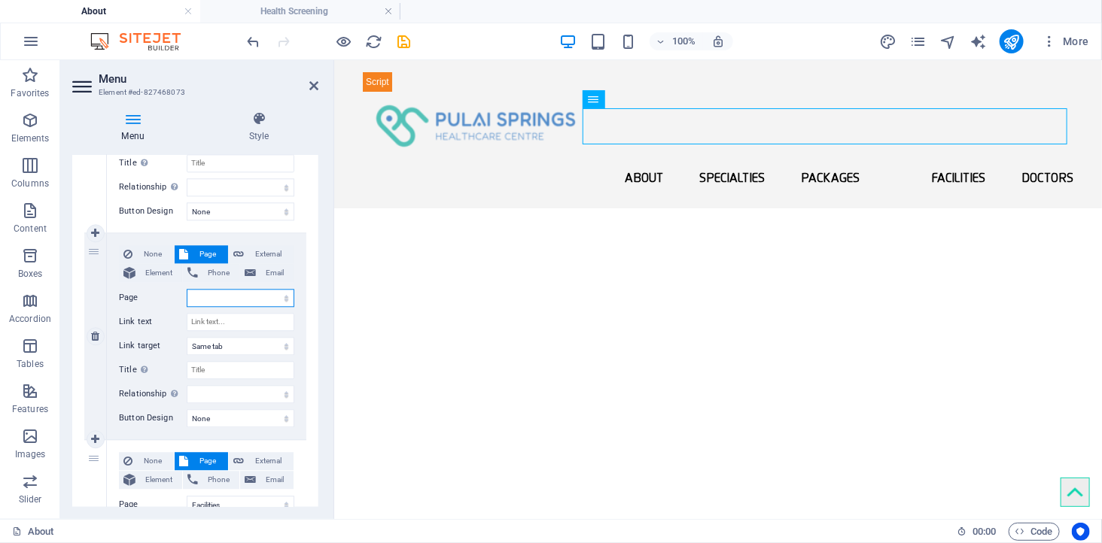
click at [211, 299] on select "About -- [GEOGRAPHIC_DATA] Healthcare Centre -- Pulai Group -- Mission &amp; Vi…" at bounding box center [241, 298] width 108 height 18
select select "7"
click at [187, 289] on select "About -- [GEOGRAPHIC_DATA] Healthcare Centre -- Pulai Group -- Mission &amp; Vi…" at bounding box center [241, 298] width 108 height 18
select select
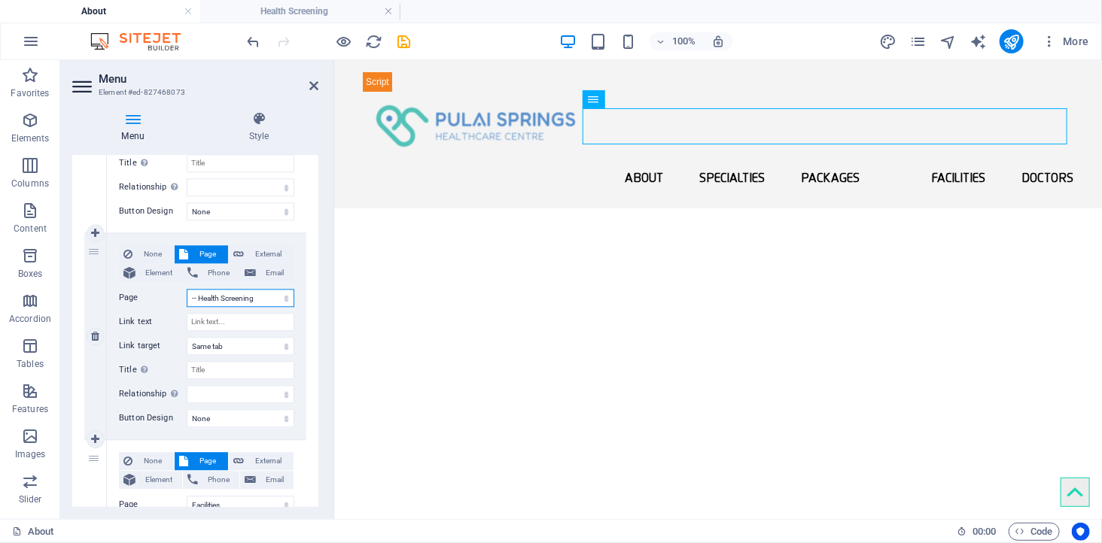
select select
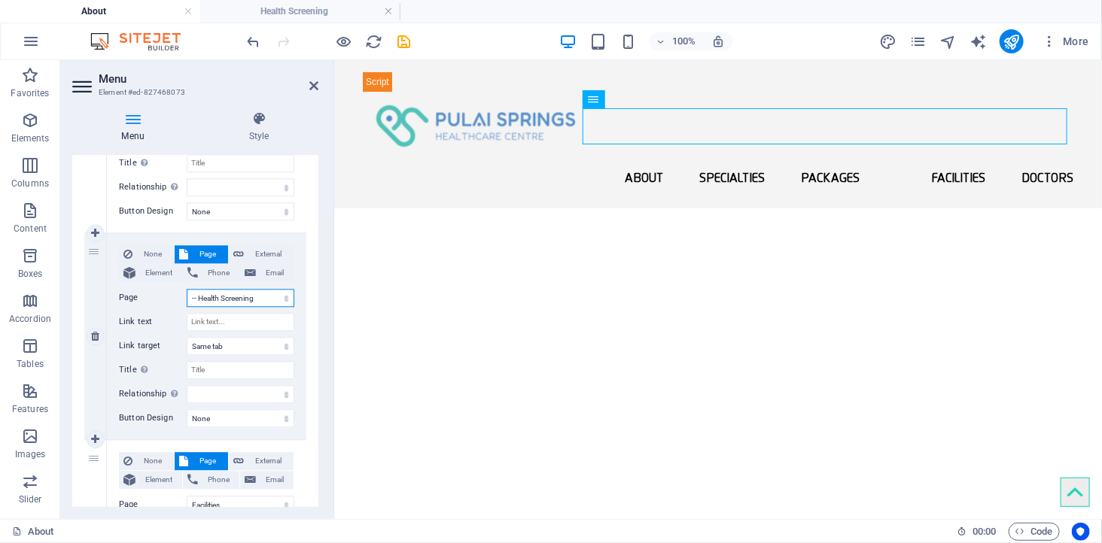
select select
click at [234, 392] on select "alternate author bookmark external help license next nofollow noreferrer noopen…" at bounding box center [241, 394] width 108 height 18
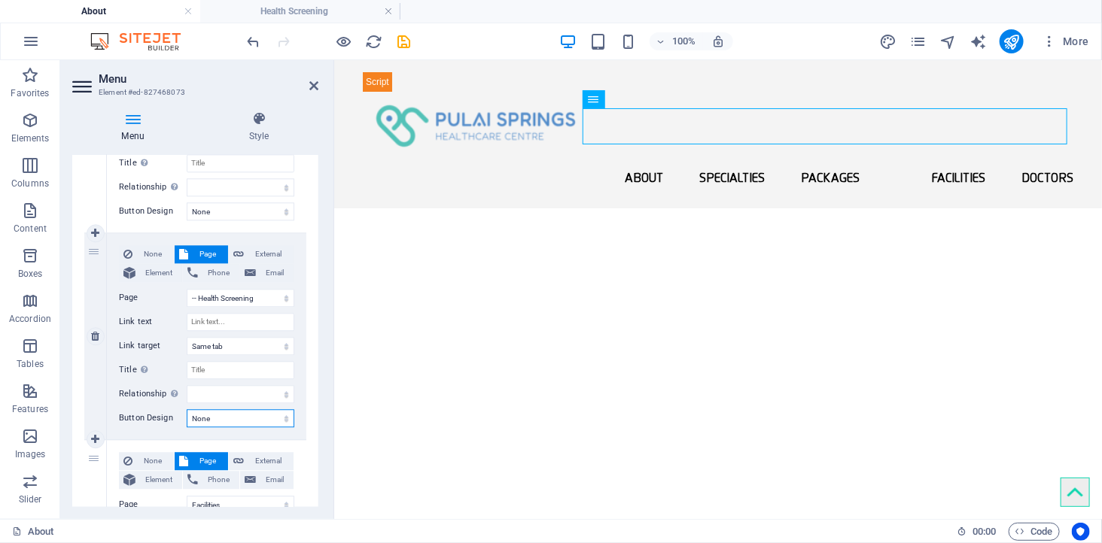
click at [211, 418] on select "None Default Primary Secondary" at bounding box center [241, 418] width 108 height 18
click at [214, 415] on select "None Default Primary Secondary" at bounding box center [241, 418] width 108 height 18
click at [226, 319] on input "Link text" at bounding box center [241, 322] width 108 height 18
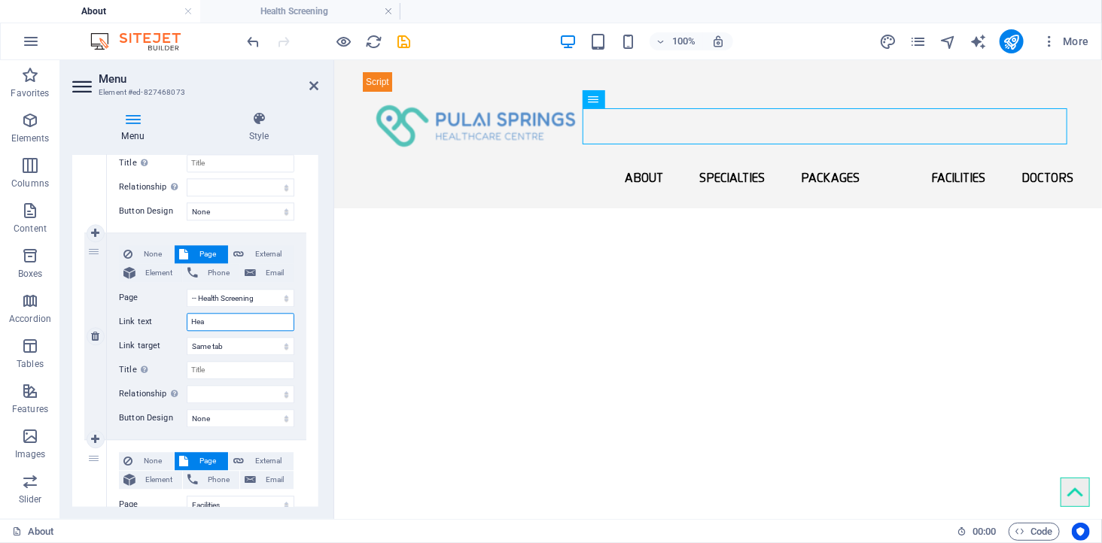
type input "Heal"
select select
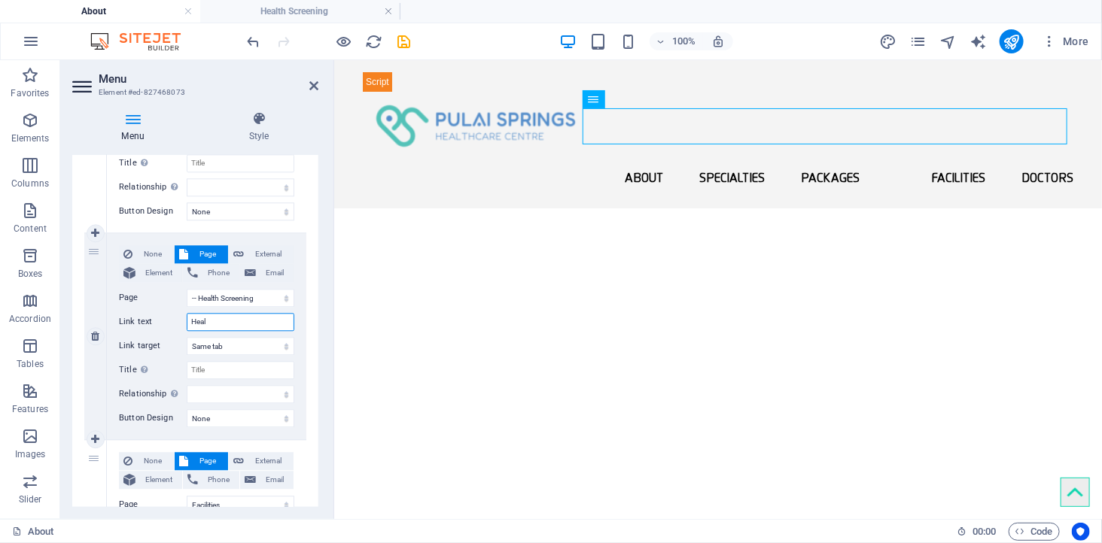
select select
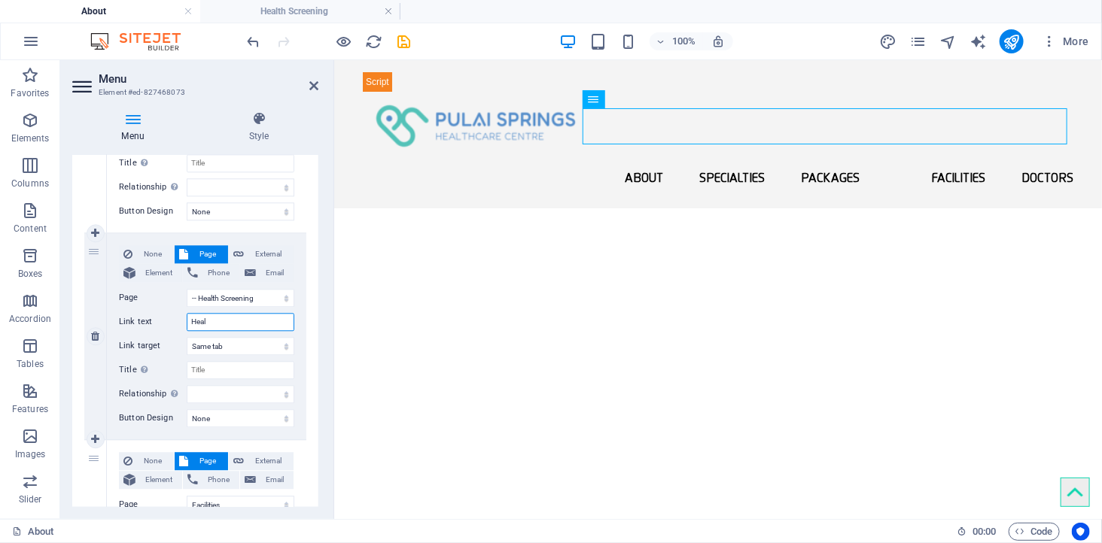
select select
type input "Health Screening"
select select
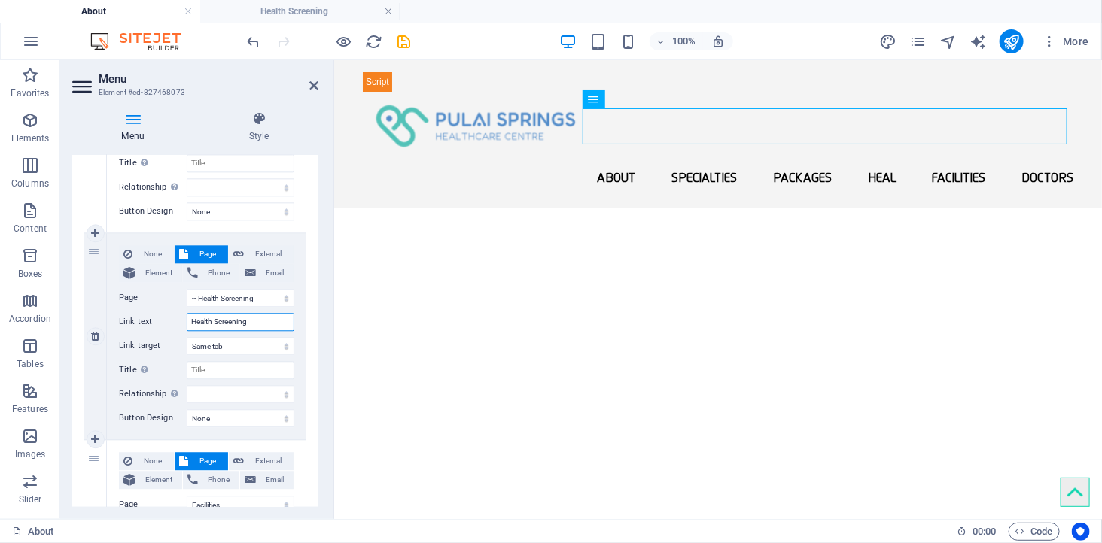
select select
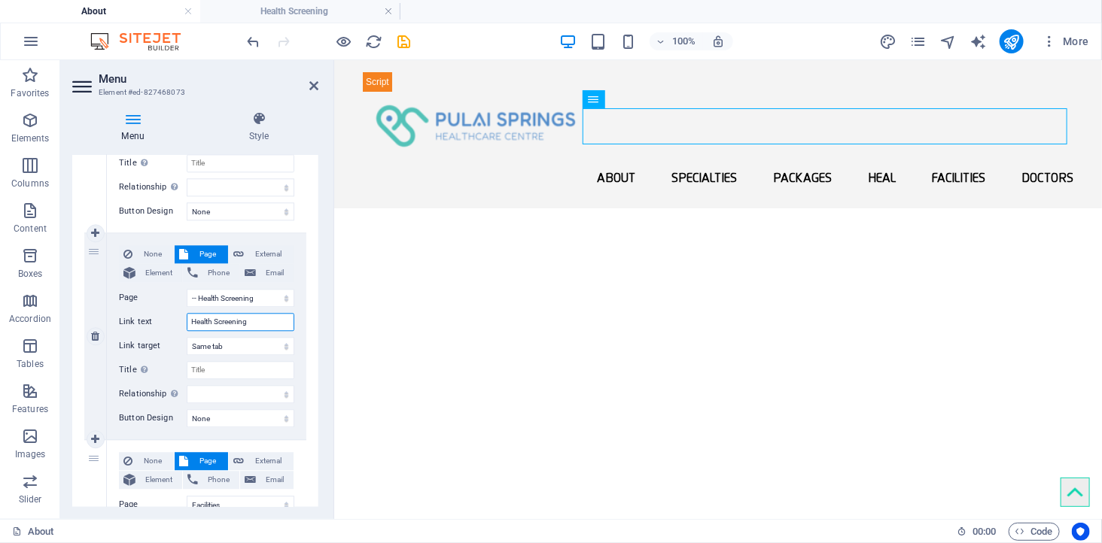
select select
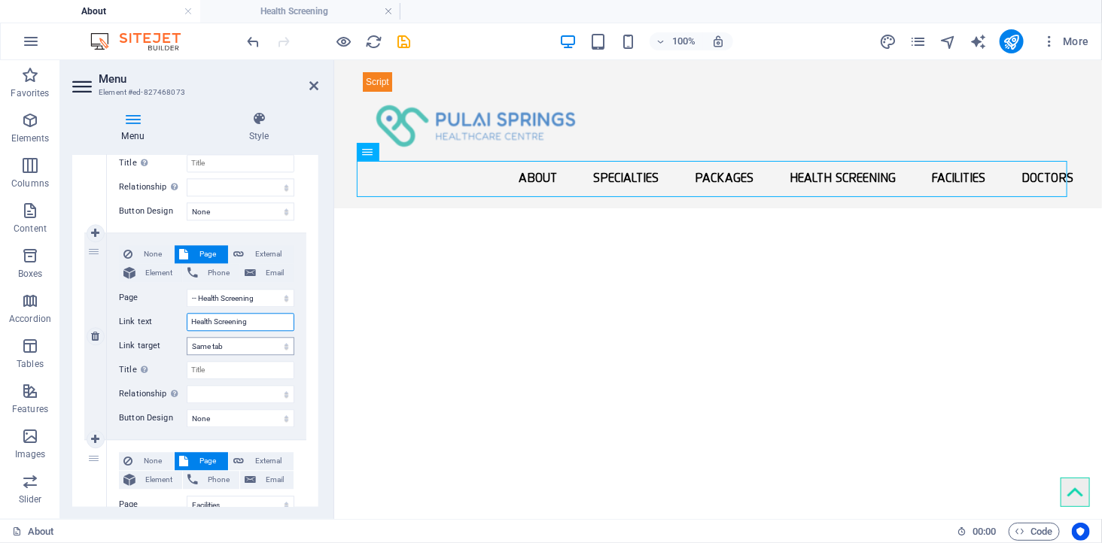
type input "Health Screening"
click at [231, 348] on select "New tab Same tab Overlay" at bounding box center [241, 346] width 108 height 18
click at [231, 347] on select "New tab Same tab Overlay" at bounding box center [241, 346] width 108 height 18
drag, startPoint x: 93, startPoint y: 373, endPoint x: 135, endPoint y: 333, distance: 58.6
click at [135, 333] on div "4 None Page External Element Phone Email Page About -- [GEOGRAPHIC_DATA] Health…" at bounding box center [195, 336] width 222 height 207
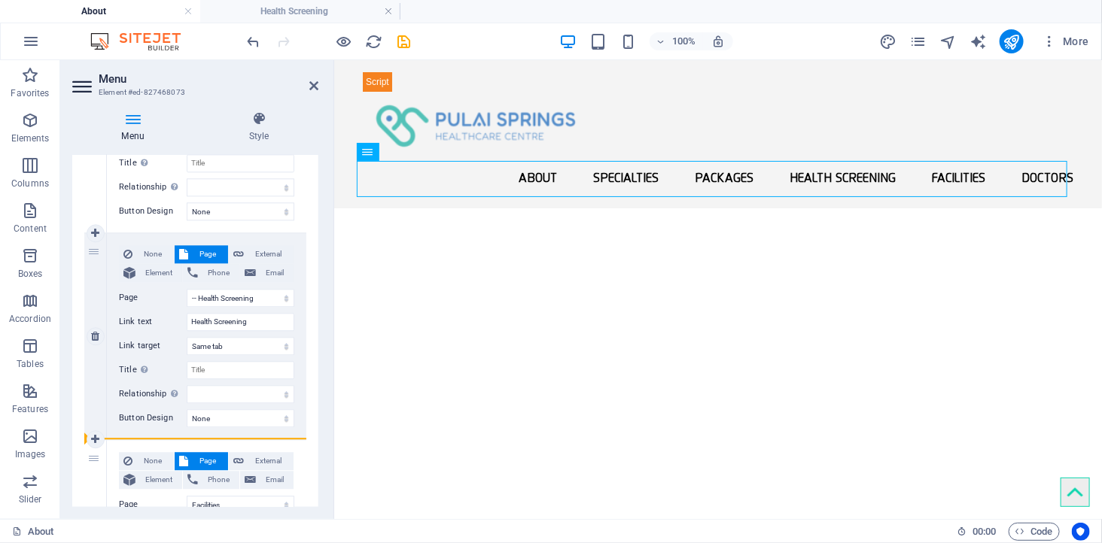
select select
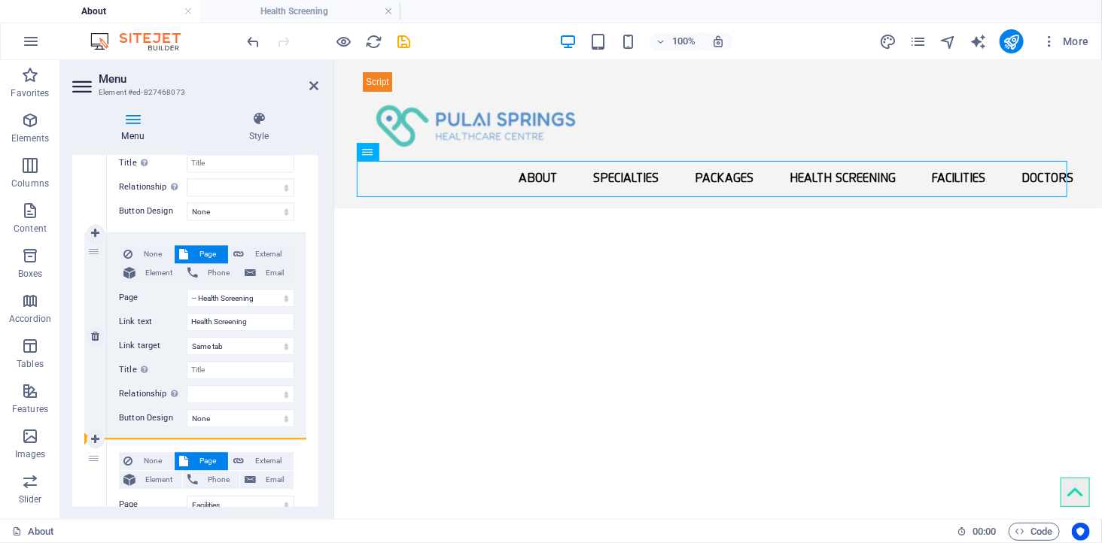
select select
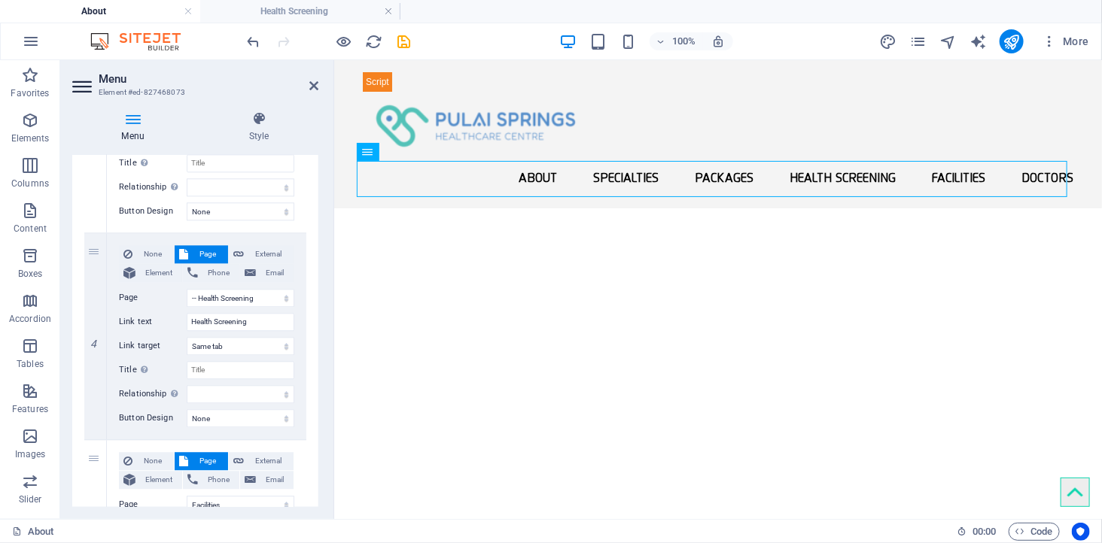
click at [71, 332] on div "Menu Style Menu Auto Custom Create custom menu items for this menu. Recommended…" at bounding box center [195, 309] width 270 height 420
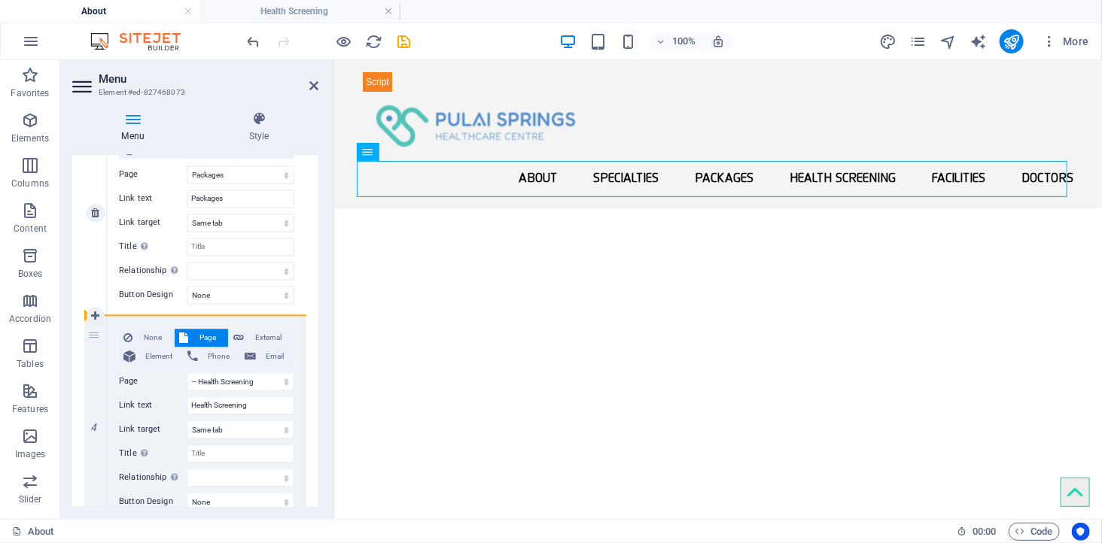
drag, startPoint x: 93, startPoint y: 333, endPoint x: 149, endPoint y: 312, distance: 60.5
select select
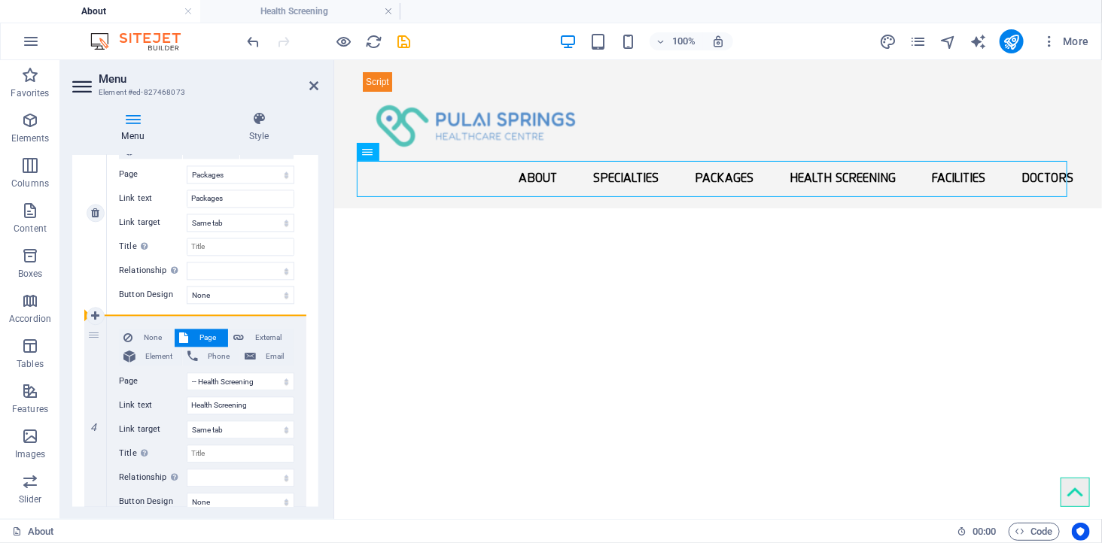
select select
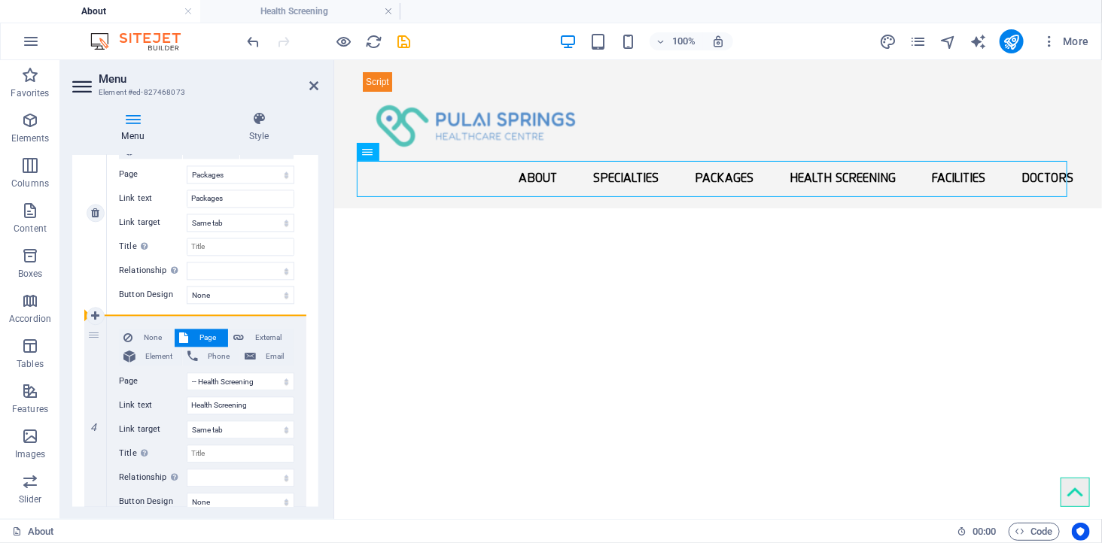
select select
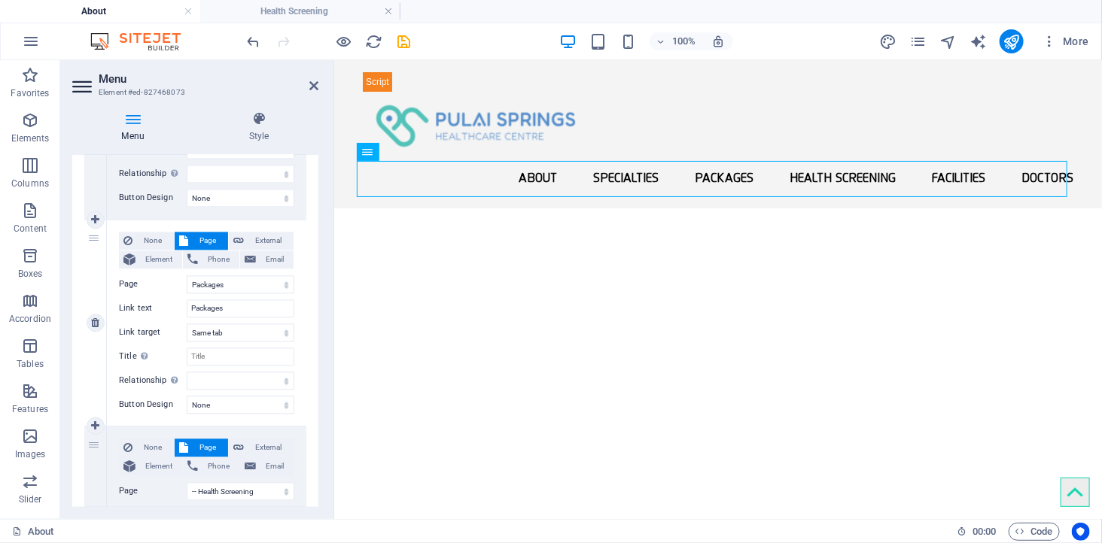
scroll to position [1421, 0]
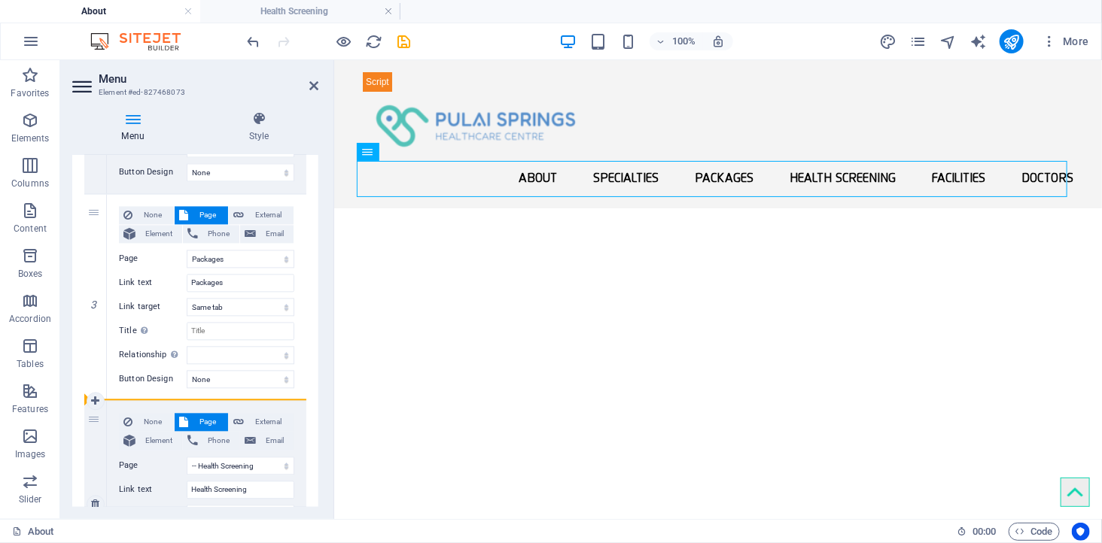
click at [92, 423] on div "4" at bounding box center [95, 504] width 23 height 206
select select
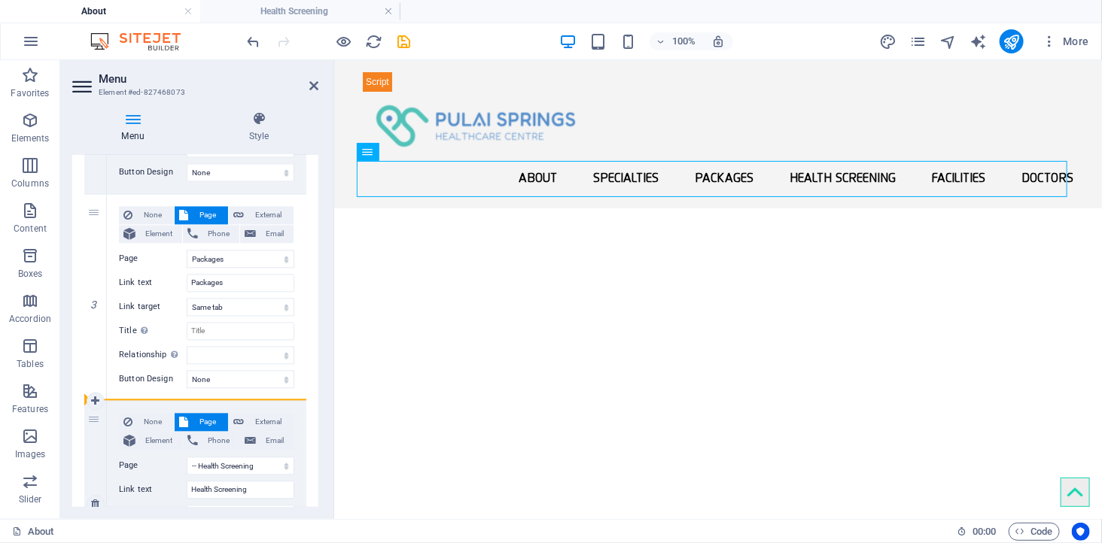
select select
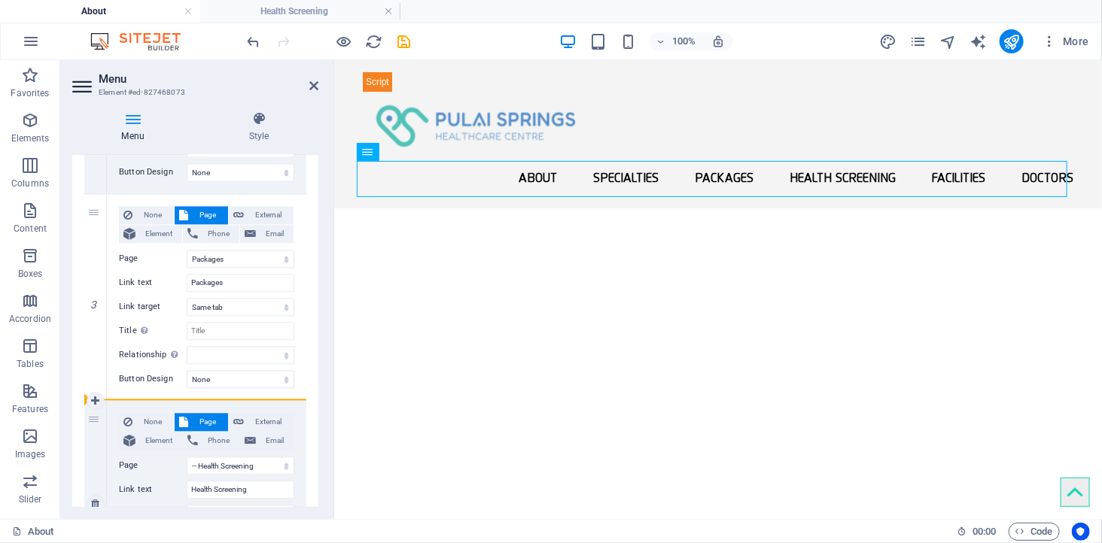
select select
drag, startPoint x: 92, startPoint y: 418, endPoint x: 157, endPoint y: 394, distance: 69.0
select select
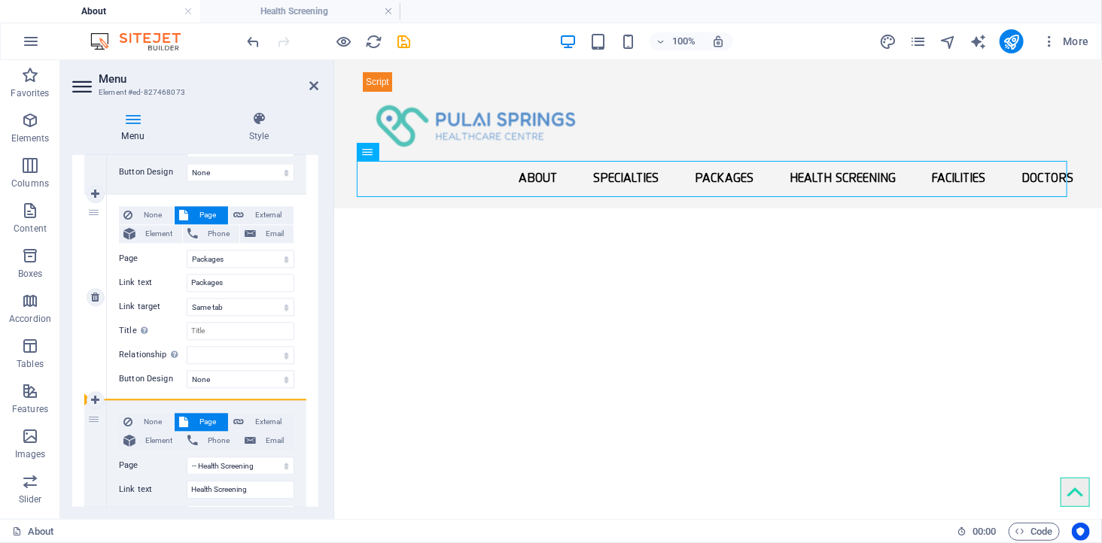
select select
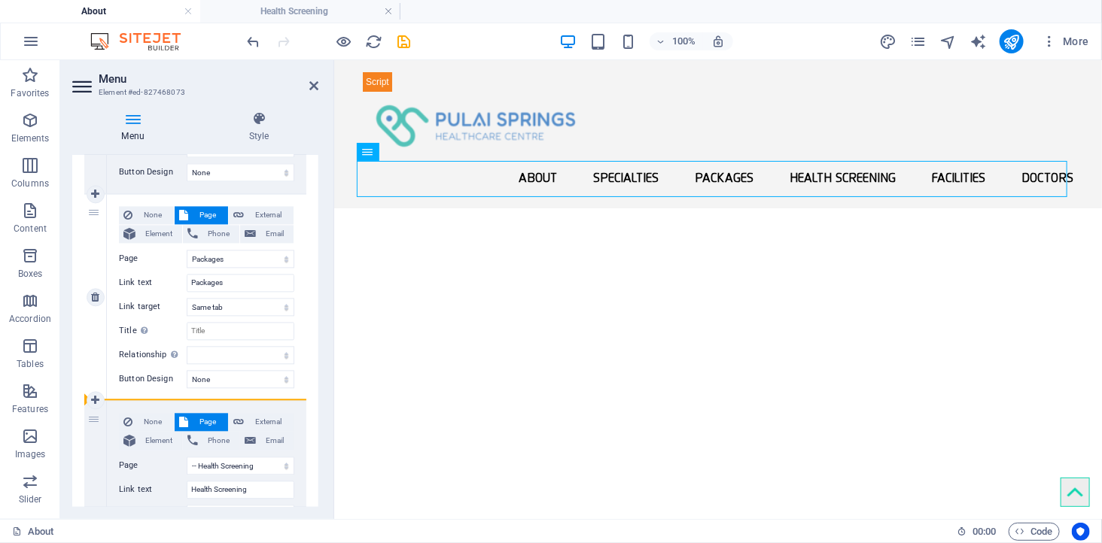
select select
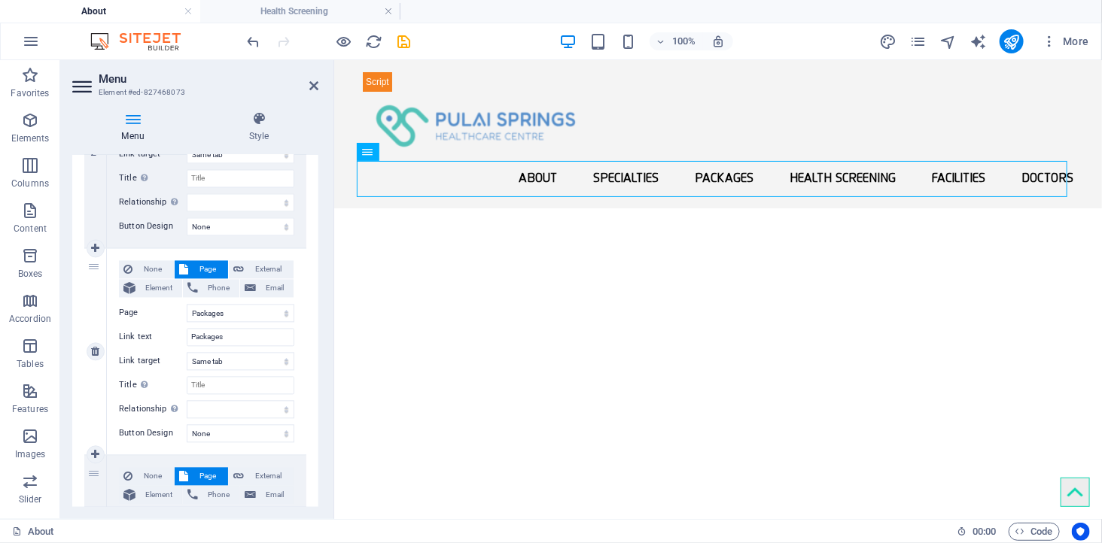
scroll to position [1337, 0]
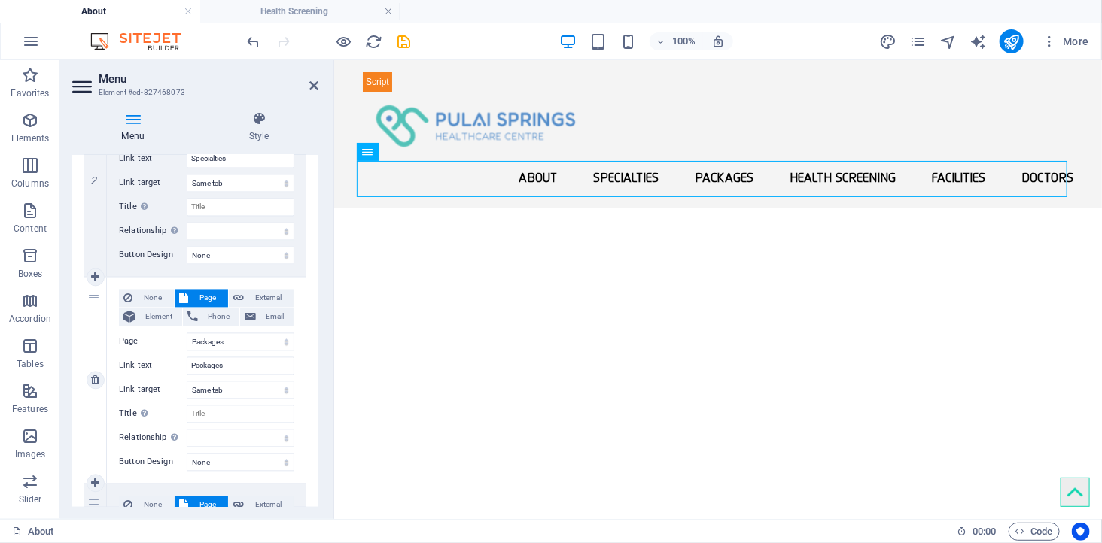
click at [92, 299] on div "3" at bounding box center [95, 381] width 23 height 206
select select
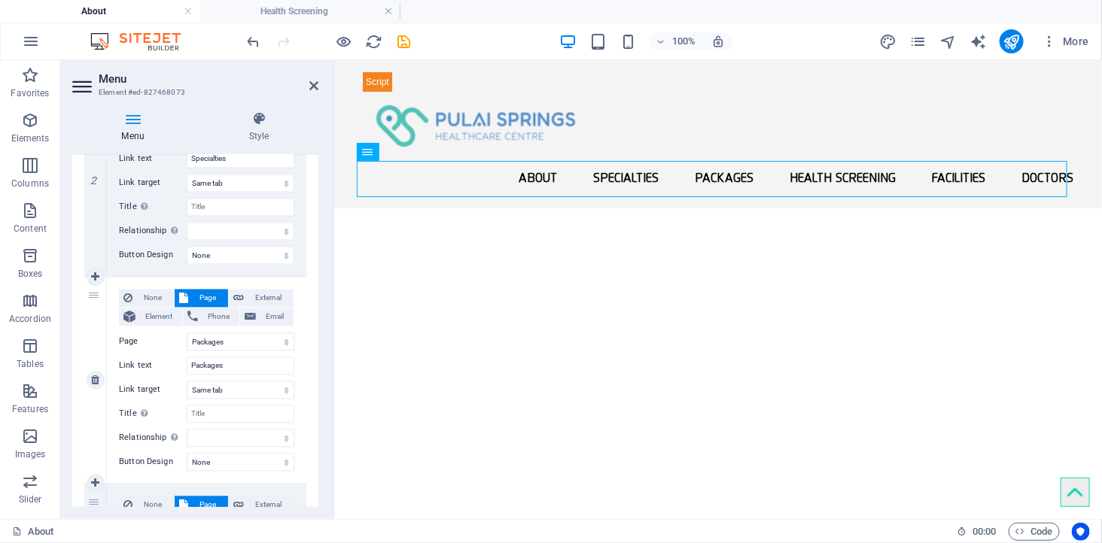
select select
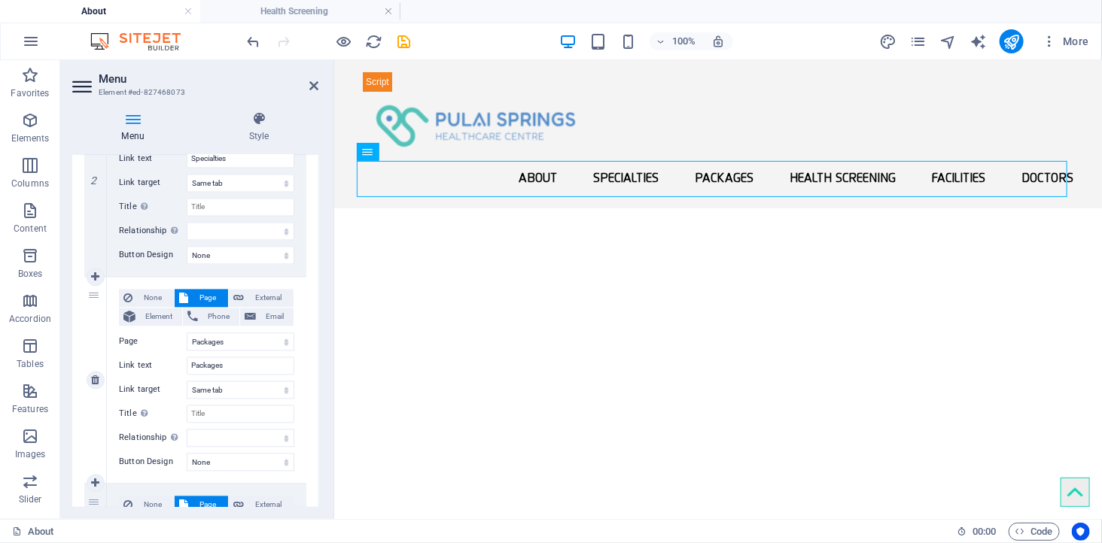
select select
click at [93, 296] on div "3" at bounding box center [95, 381] width 23 height 206
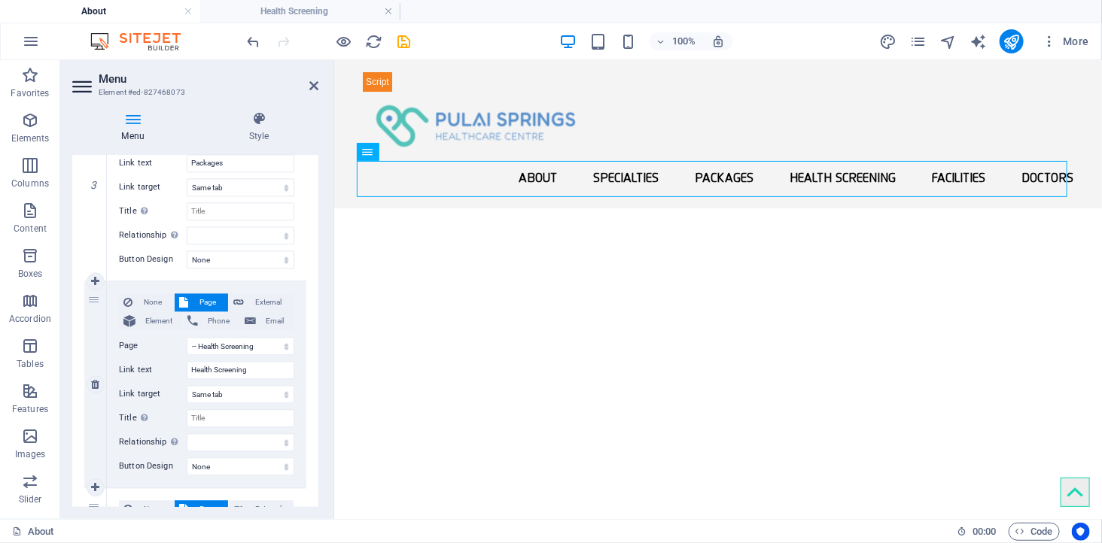
scroll to position [1505, 0]
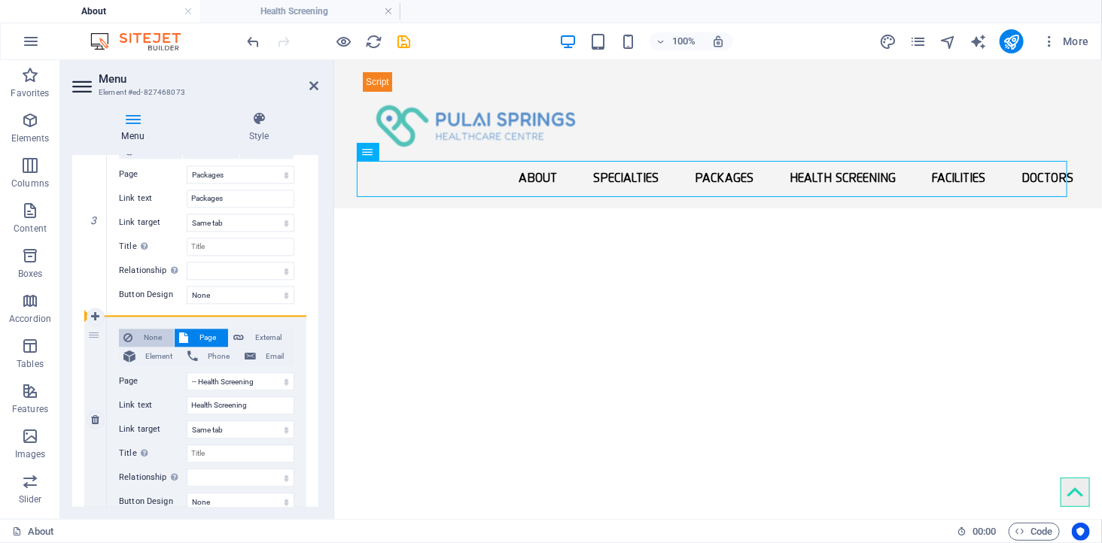
drag, startPoint x: 93, startPoint y: 337, endPoint x: 160, endPoint y: 340, distance: 67.8
click at [178, 318] on div "4 None Page External Element Phone Email Page About -- [GEOGRAPHIC_DATA] Health…" at bounding box center [195, 420] width 222 height 207
select select
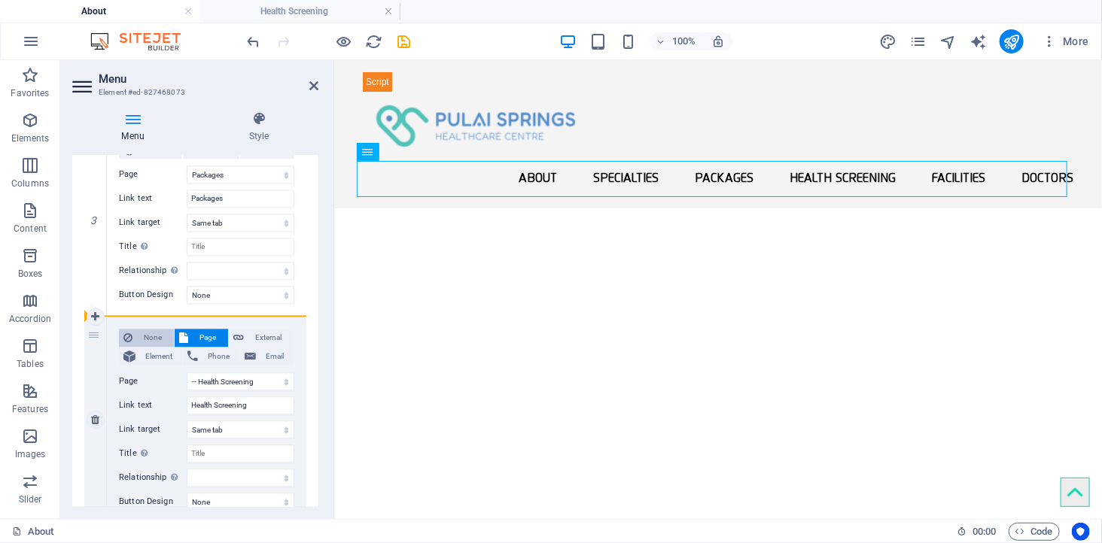
select select
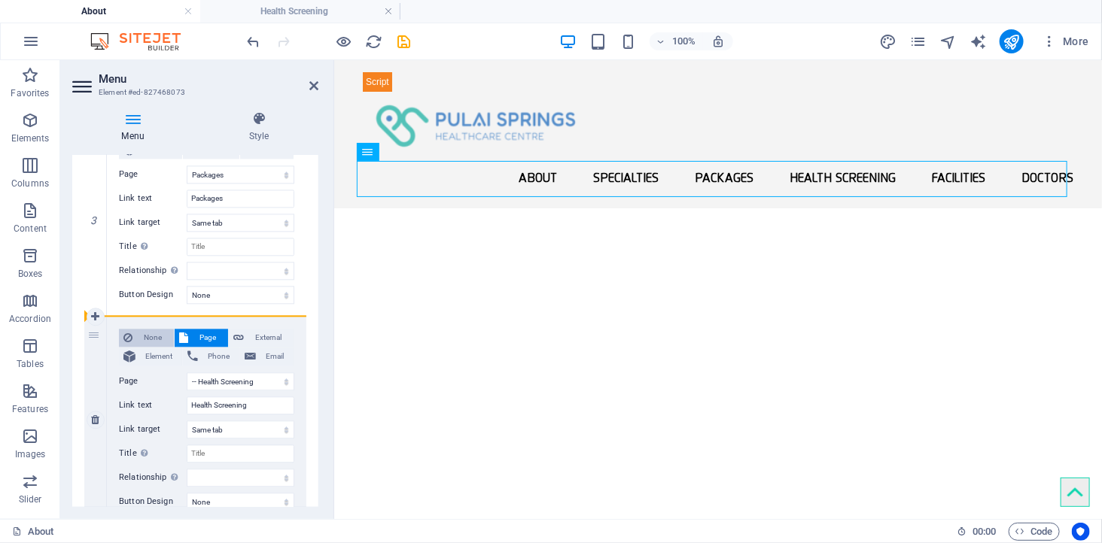
select select
click at [93, 336] on div "4" at bounding box center [95, 420] width 23 height 206
click at [94, 314] on icon at bounding box center [95, 317] width 8 height 11
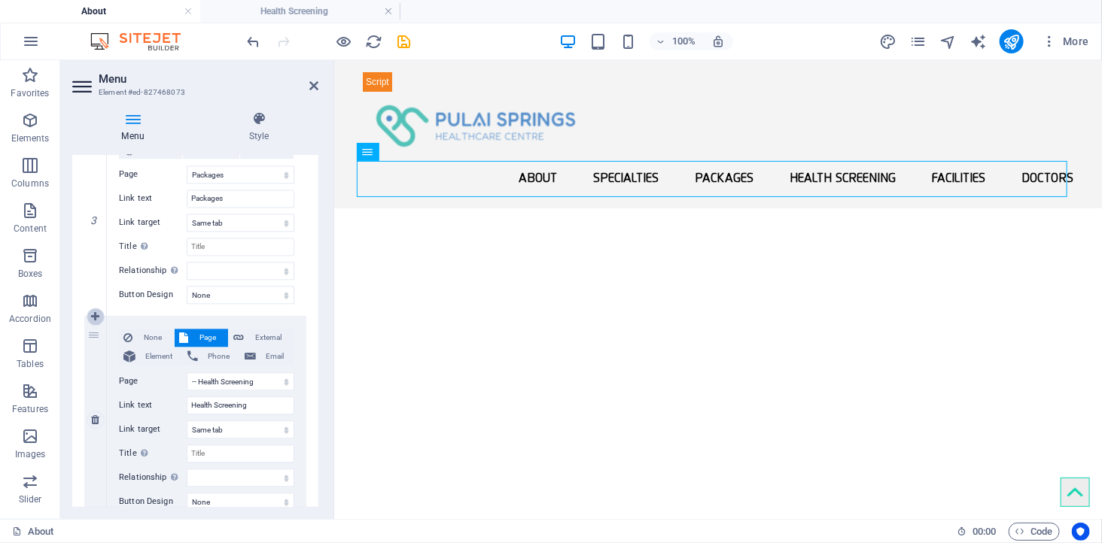
select select
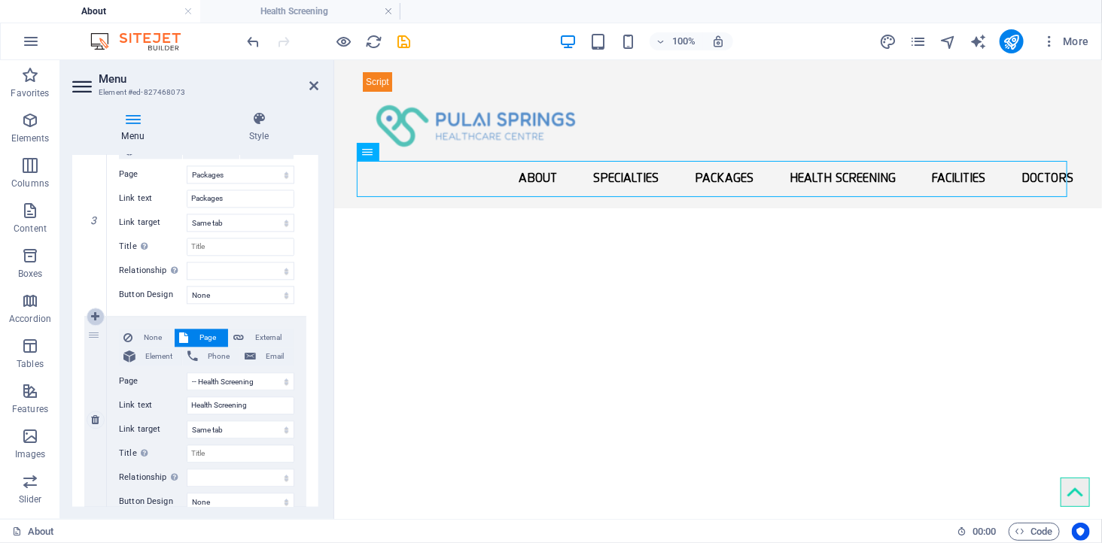
select select
select select "7"
type input "Health Screening"
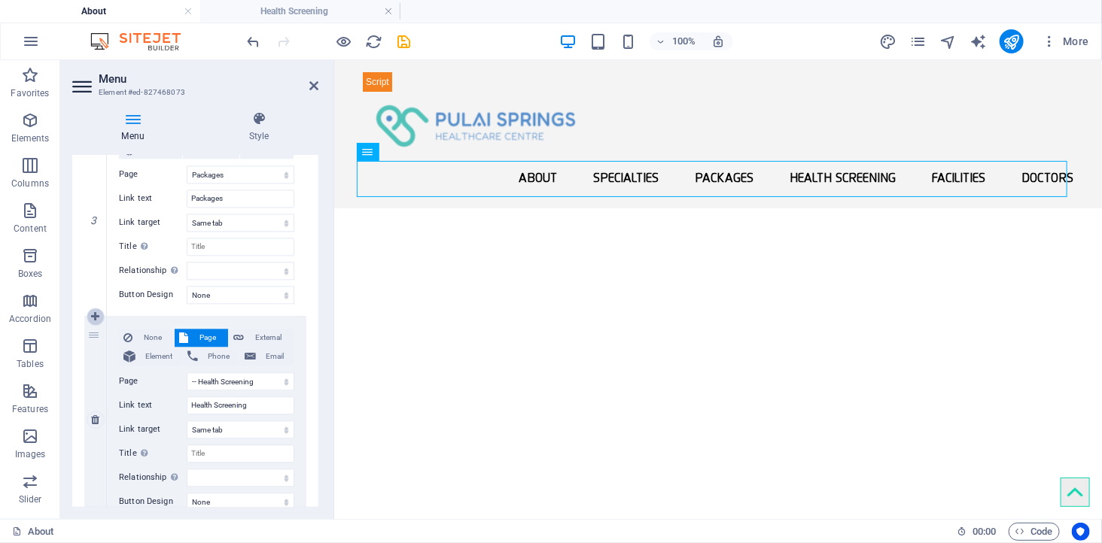
select select
select select "13"
type input "Facilities"
select select
select select "17"
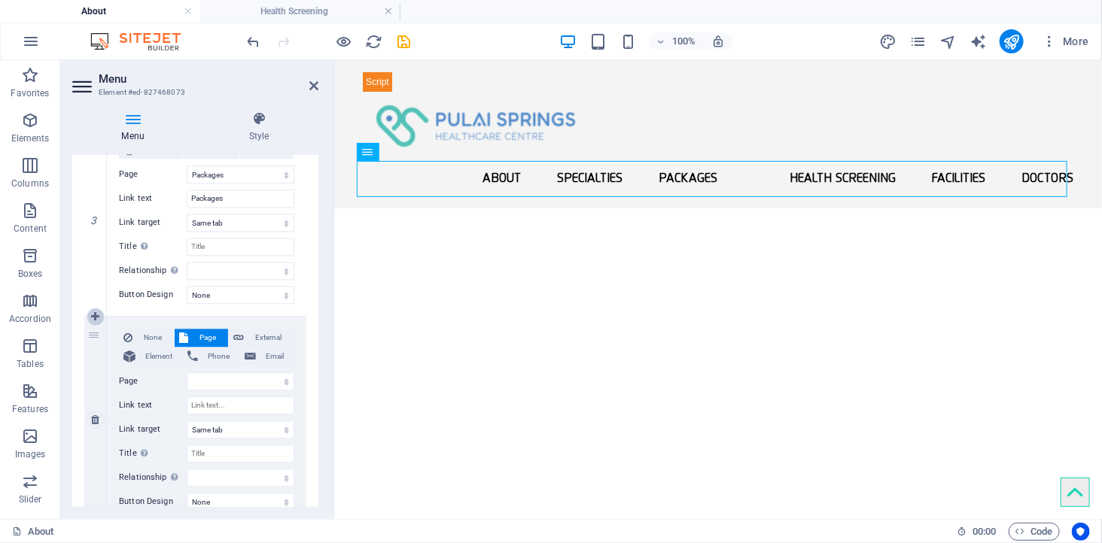
select select
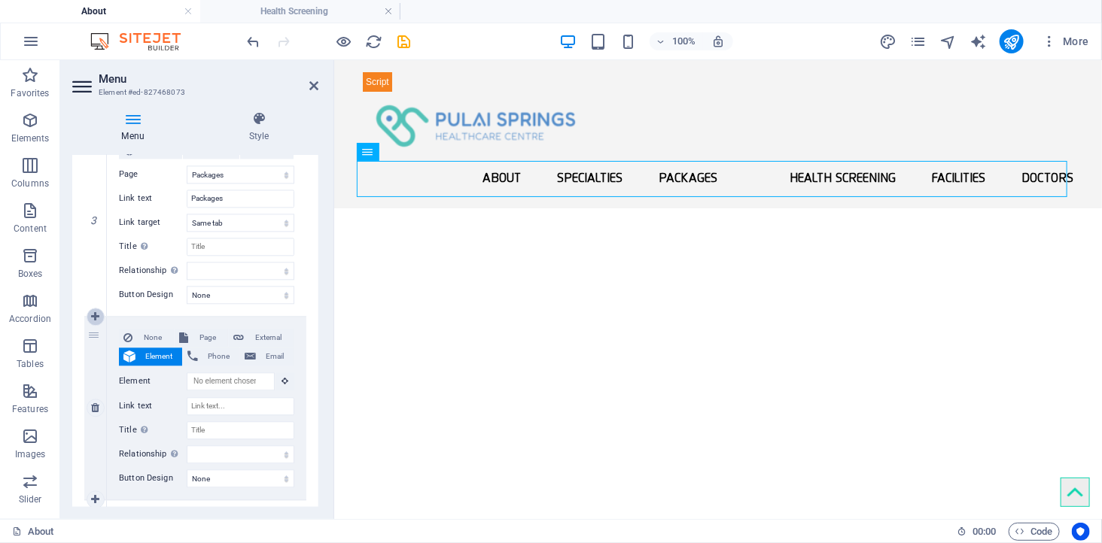
click at [94, 314] on icon at bounding box center [95, 317] width 8 height 11
select select
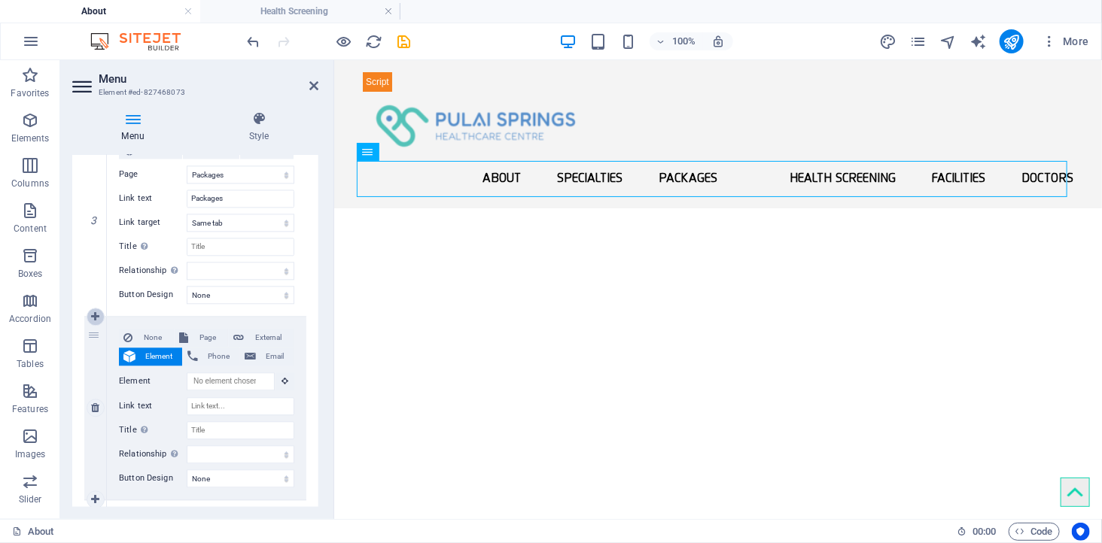
select select
click at [92, 403] on icon at bounding box center [95, 408] width 8 height 11
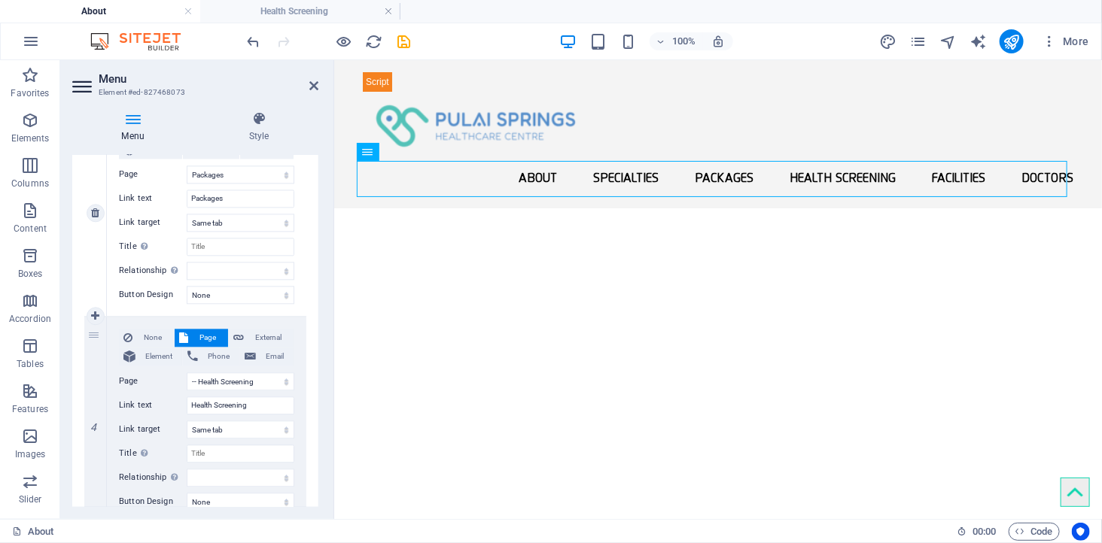
scroll to position [1337, 0]
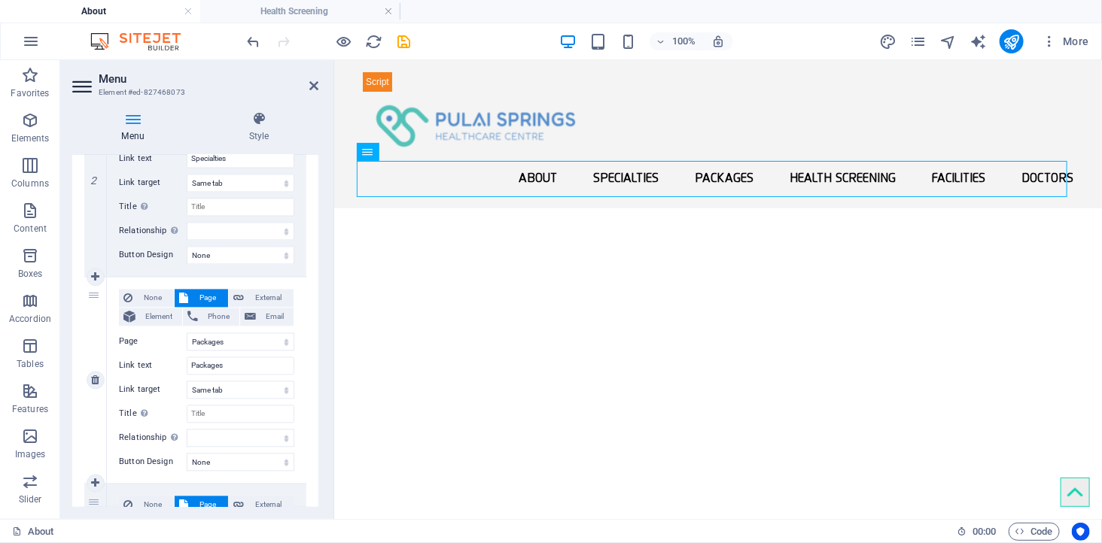
click at [92, 295] on div "3" at bounding box center [95, 381] width 23 height 206
click at [85, 292] on div "3" at bounding box center [95, 381] width 23 height 206
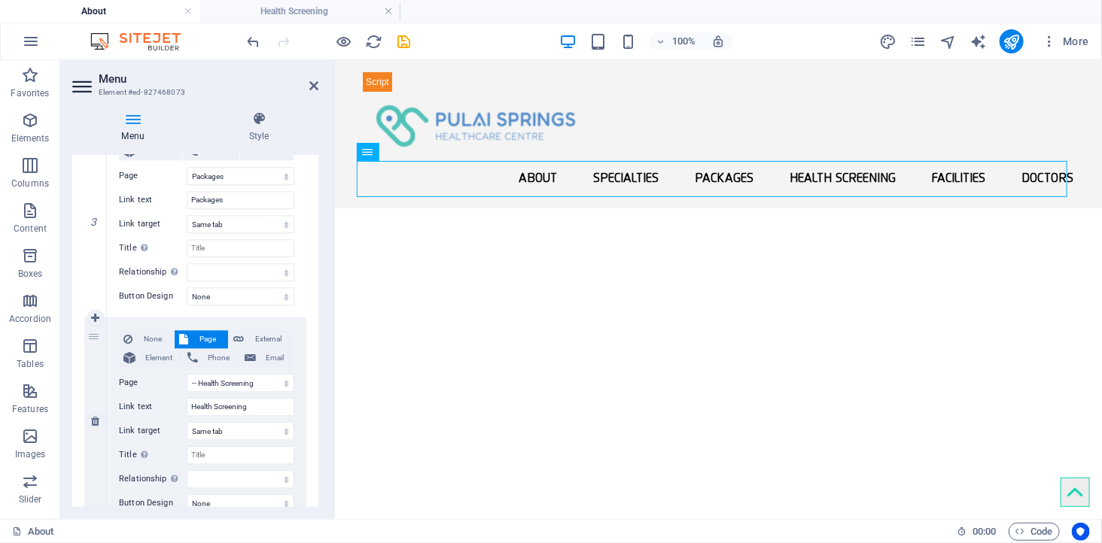
scroll to position [1505, 0]
click at [93, 334] on div "4" at bounding box center [95, 420] width 23 height 206
click at [407, 41] on icon "save" at bounding box center [404, 41] width 17 height 17
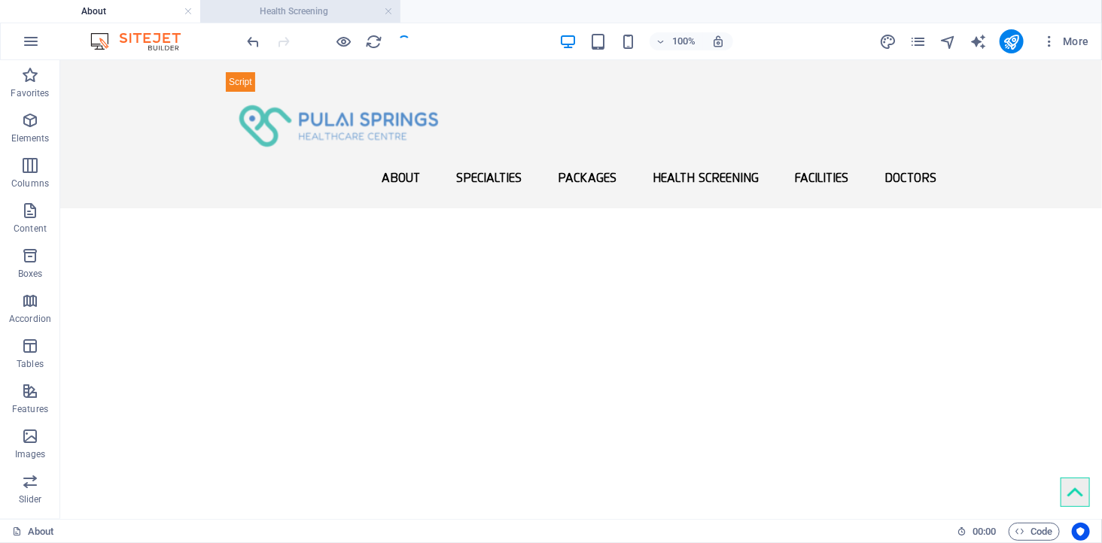
click at [332, 12] on h4 "Health Screening" at bounding box center [300, 11] width 200 height 17
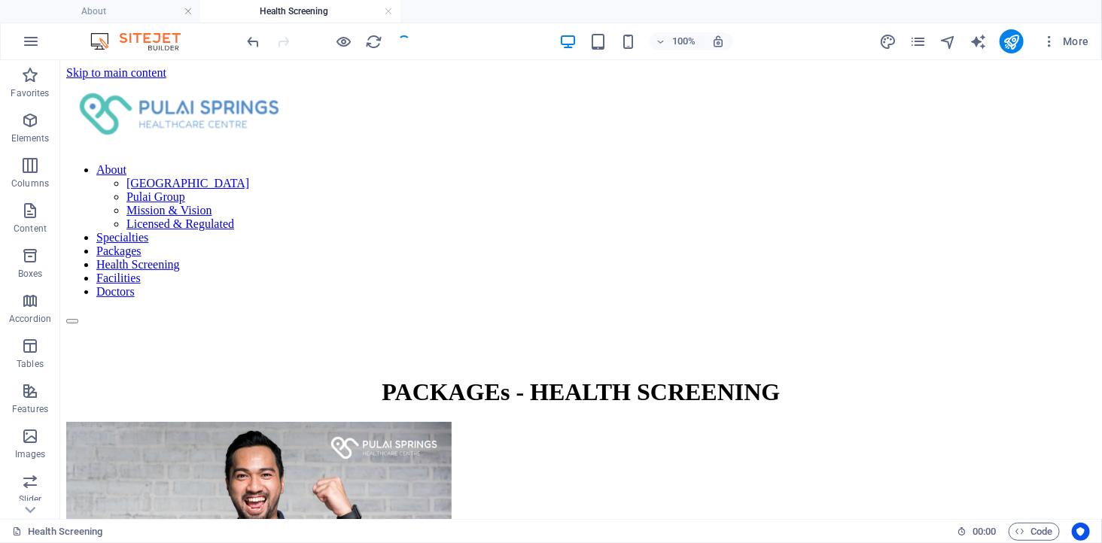
scroll to position [167, 0]
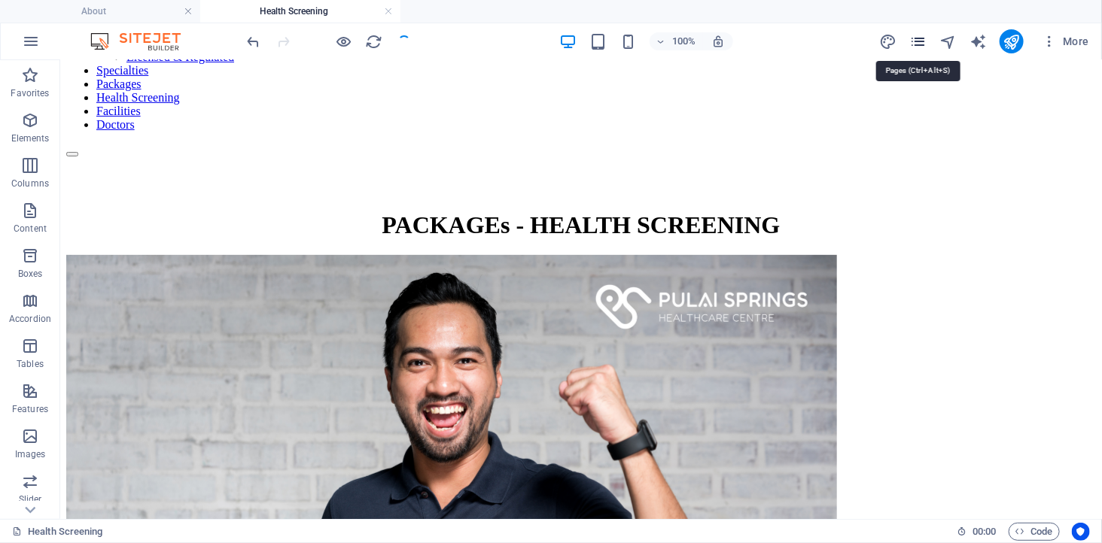
click at [918, 41] on icon "pages" at bounding box center [917, 41] width 17 height 17
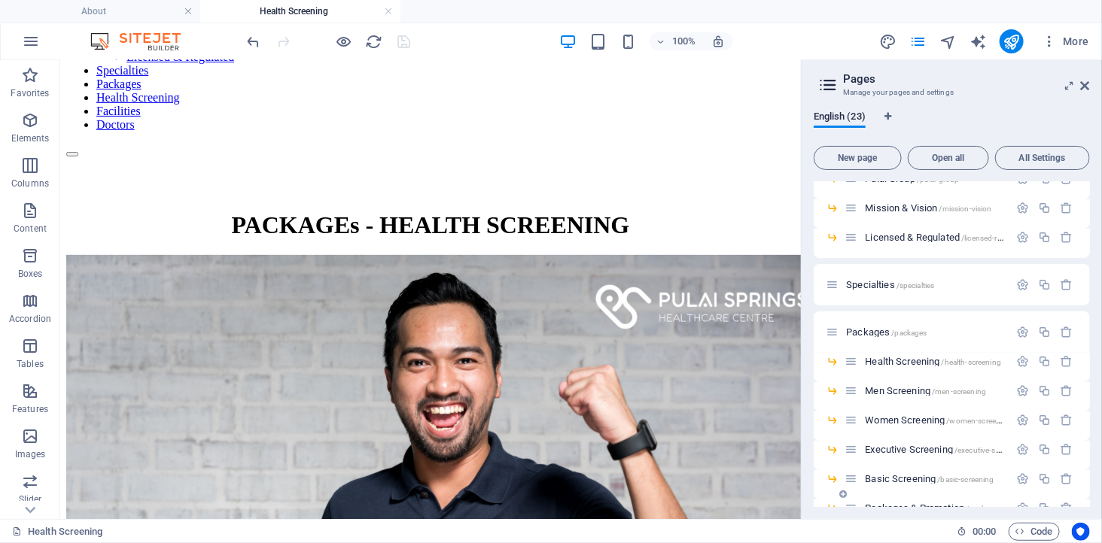
scroll to position [81, 0]
drag, startPoint x: 852, startPoint y: 364, endPoint x: 853, endPoint y: 327, distance: 36.9
click at [853, 327] on div "About / [GEOGRAPHIC_DATA] Healthcare Centre /pulai-springs-healthcare-centre Pu…" at bounding box center [951, 553] width 276 height 904
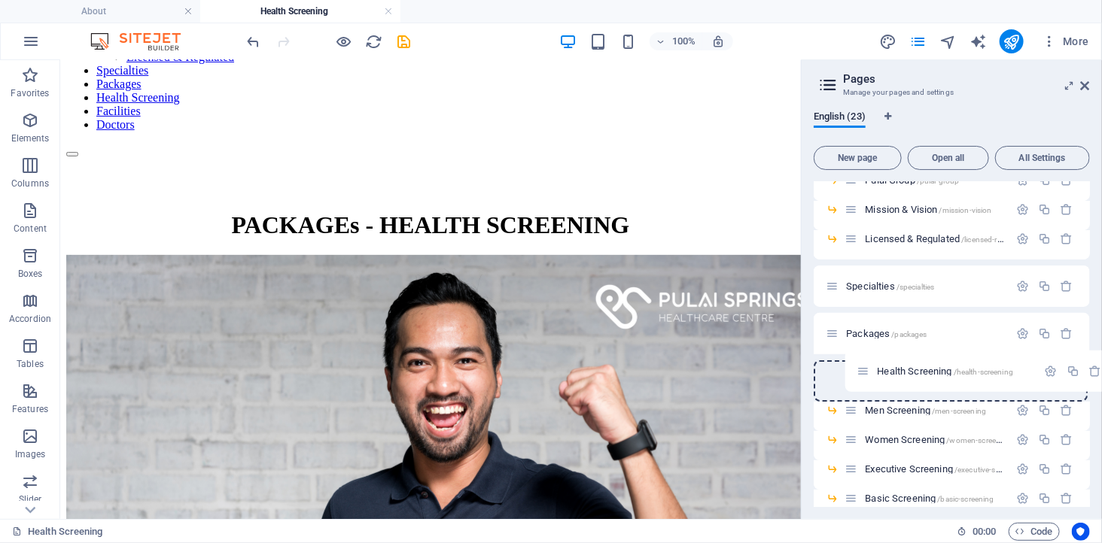
drag, startPoint x: 836, startPoint y: 333, endPoint x: 868, endPoint y: 378, distance: 55.1
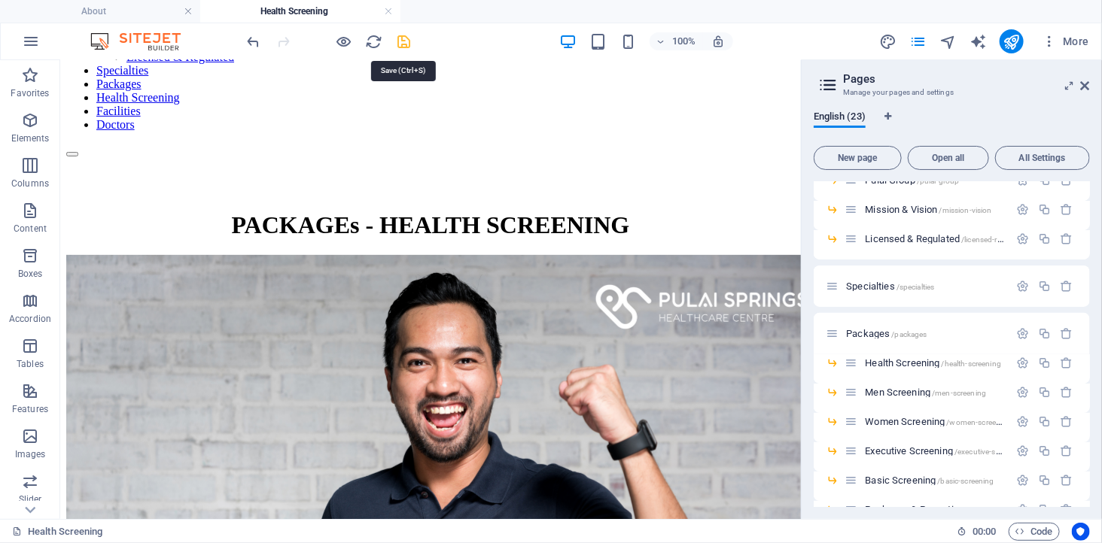
click at [400, 44] on icon "save" at bounding box center [404, 41] width 17 height 17
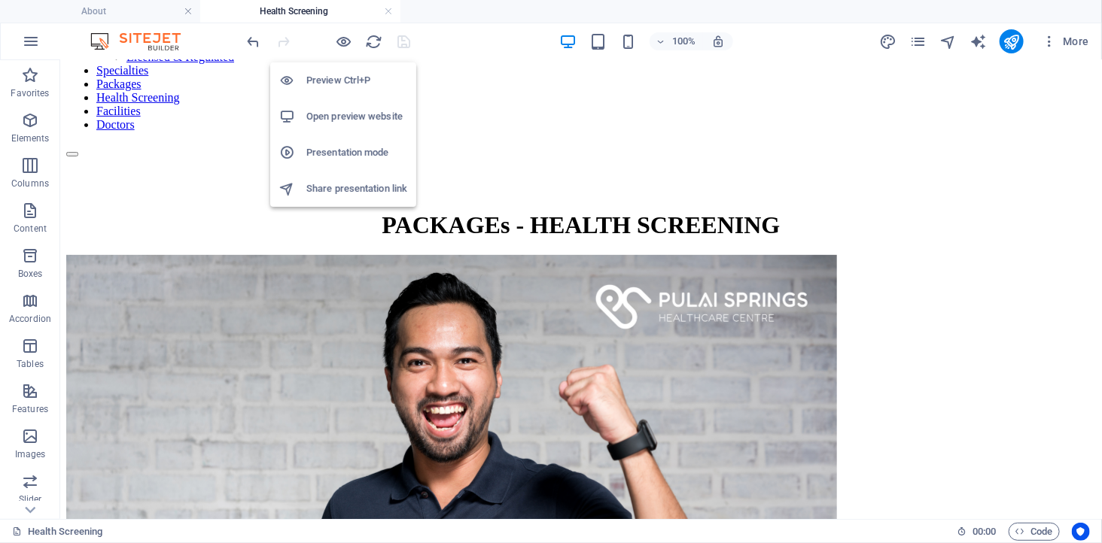
click at [342, 117] on h6 "Open preview website" at bounding box center [356, 117] width 101 height 18
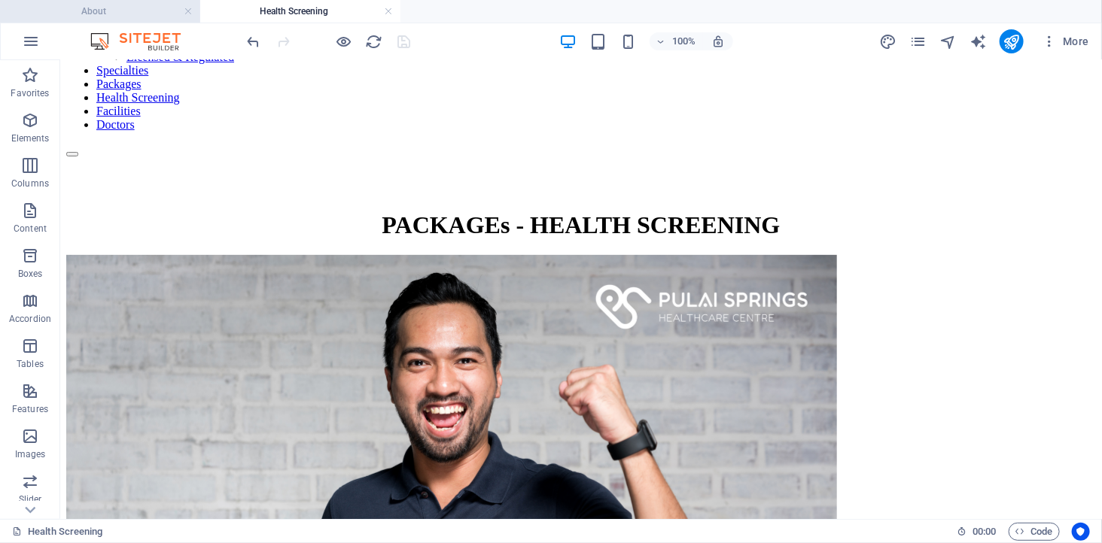
click at [132, 17] on h4 "About" at bounding box center [100, 11] width 200 height 17
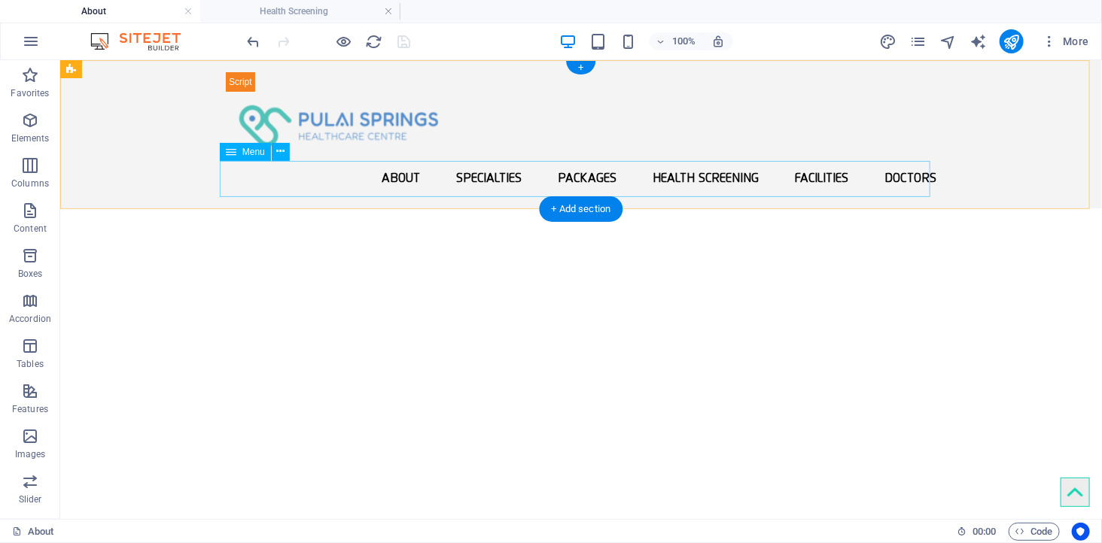
click at [569, 178] on nav "About [GEOGRAPHIC_DATA] Healthcare Centre Pulai Group Mission & Vision Licensed…" at bounding box center [580, 178] width 710 height 36
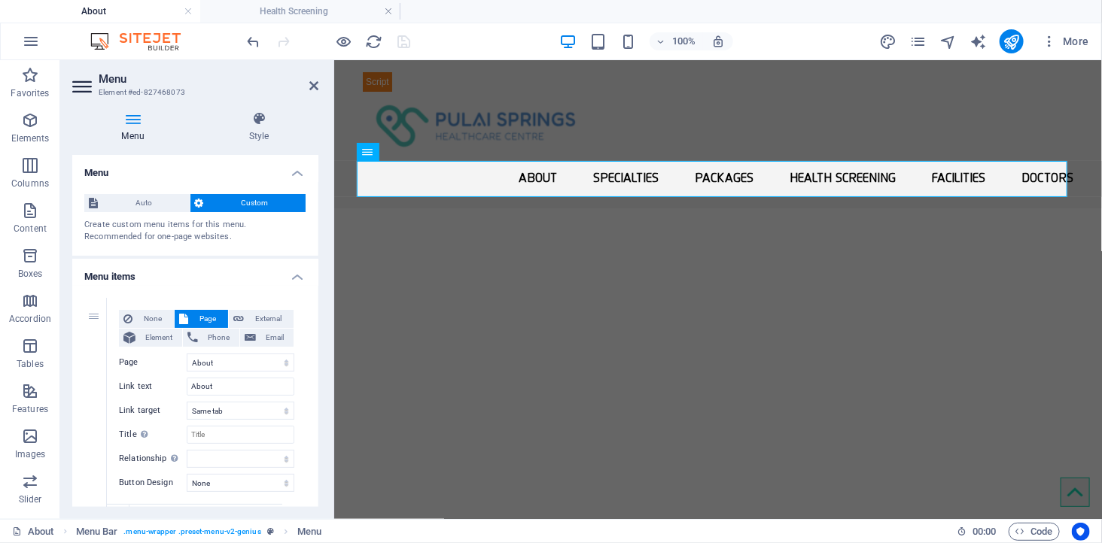
click at [291, 279] on h4 "Menu items" at bounding box center [195, 272] width 246 height 27
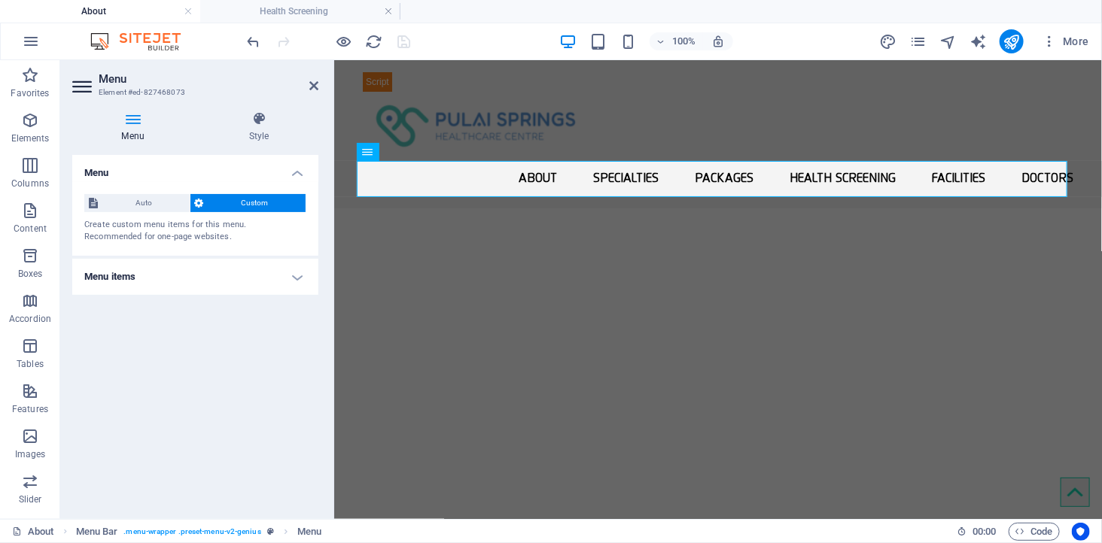
click at [291, 279] on h4 "Menu items" at bounding box center [195, 277] width 246 height 36
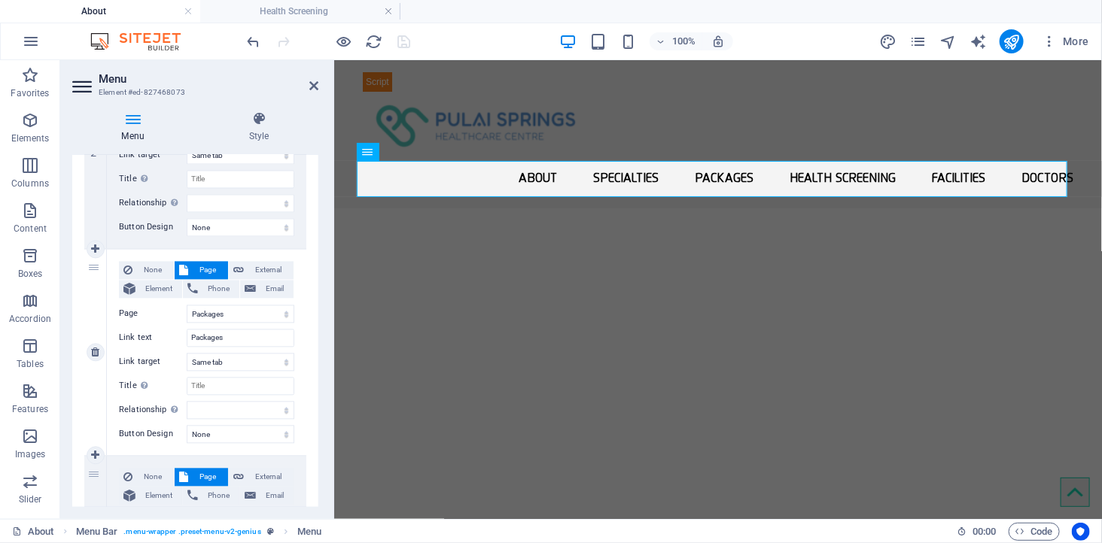
scroll to position [1337, 0]
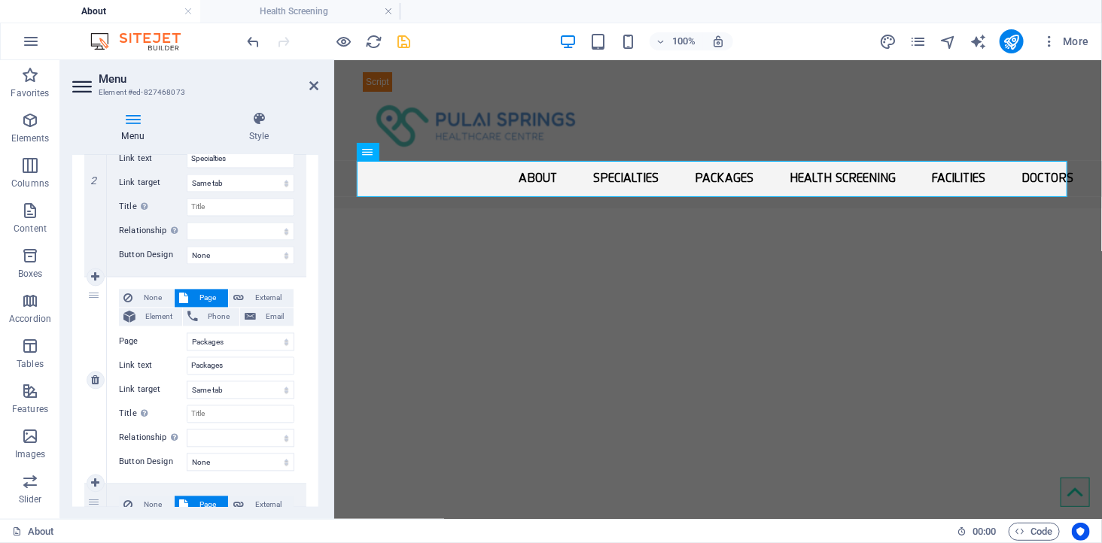
click at [95, 301] on div "3" at bounding box center [95, 381] width 23 height 206
click at [212, 281] on div "None Page External Element Phone Email Page About -- [GEOGRAPHIC_DATA] Healthca…" at bounding box center [206, 381] width 199 height 206
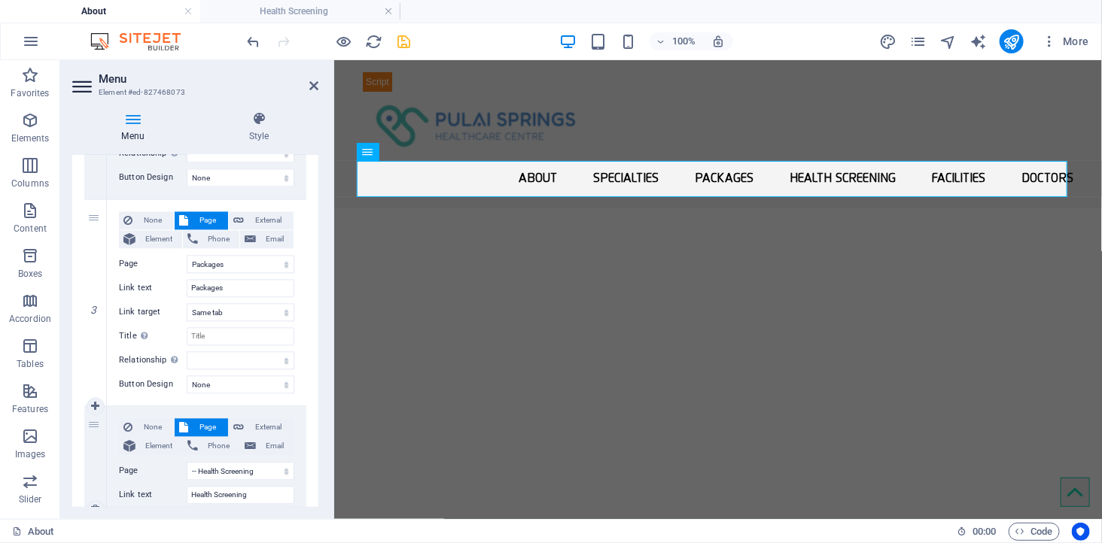
scroll to position [1505, 0]
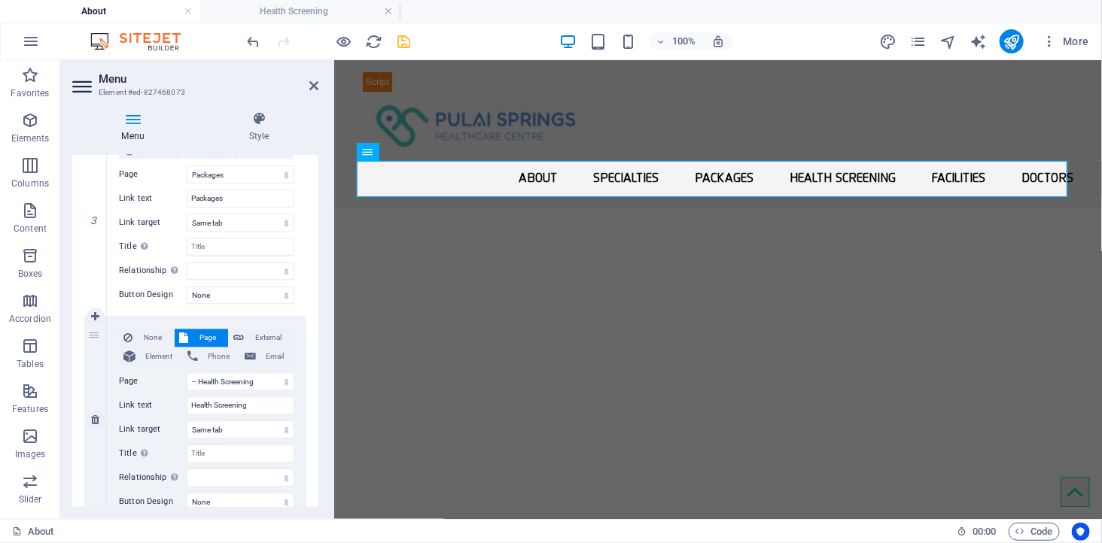
click at [93, 336] on div "4" at bounding box center [95, 420] width 23 height 206
click at [93, 334] on div "4" at bounding box center [95, 420] width 23 height 206
click at [101, 318] on link at bounding box center [96, 317] width 18 height 18
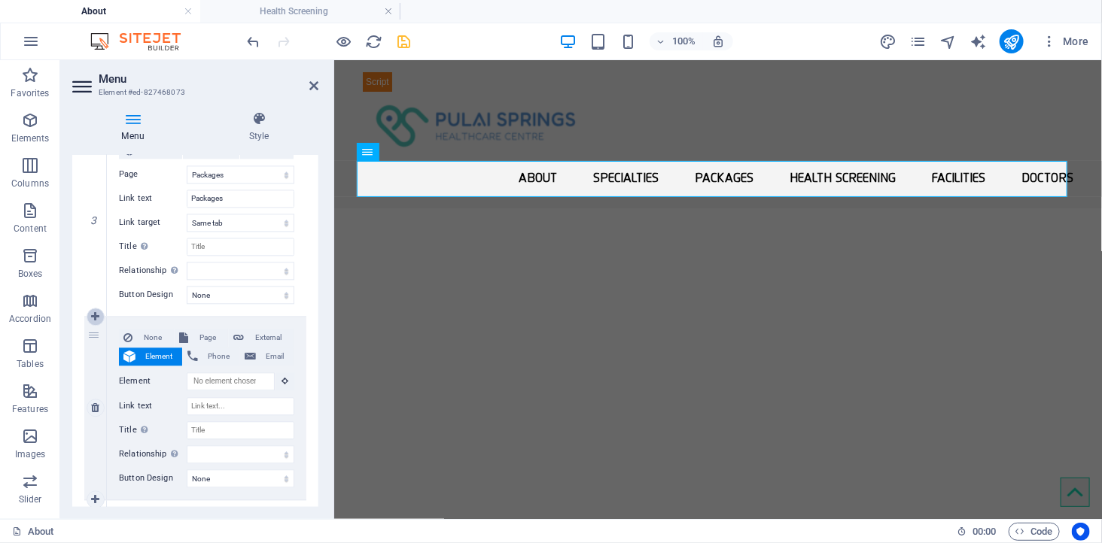
click at [101, 318] on link at bounding box center [96, 317] width 18 height 18
click at [96, 405] on icon at bounding box center [95, 408] width 8 height 11
click at [93, 399] on link at bounding box center [96, 408] width 18 height 18
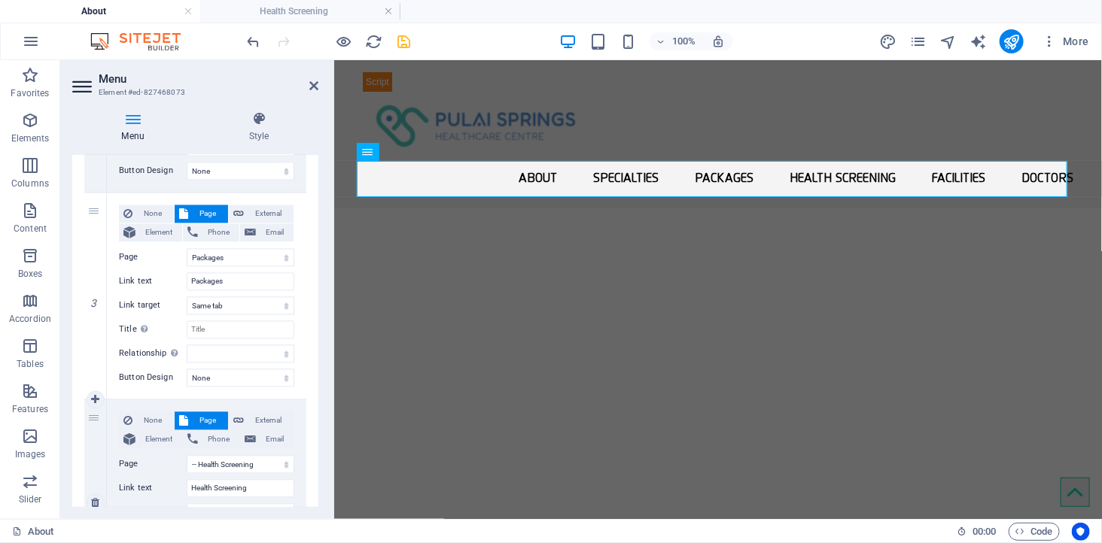
scroll to position [1421, 0]
drag, startPoint x: 110, startPoint y: 408, endPoint x: 120, endPoint y: 397, distance: 14.9
click at [301, 17] on h4 "Health Screening" at bounding box center [300, 11] width 200 height 17
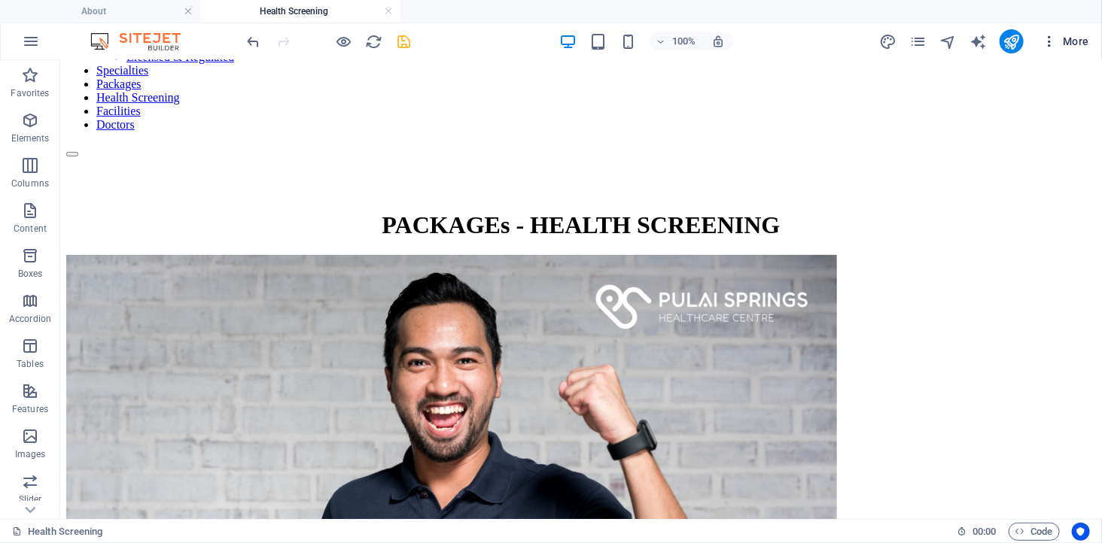
click at [1063, 45] on span "More" at bounding box center [1064, 41] width 47 height 15
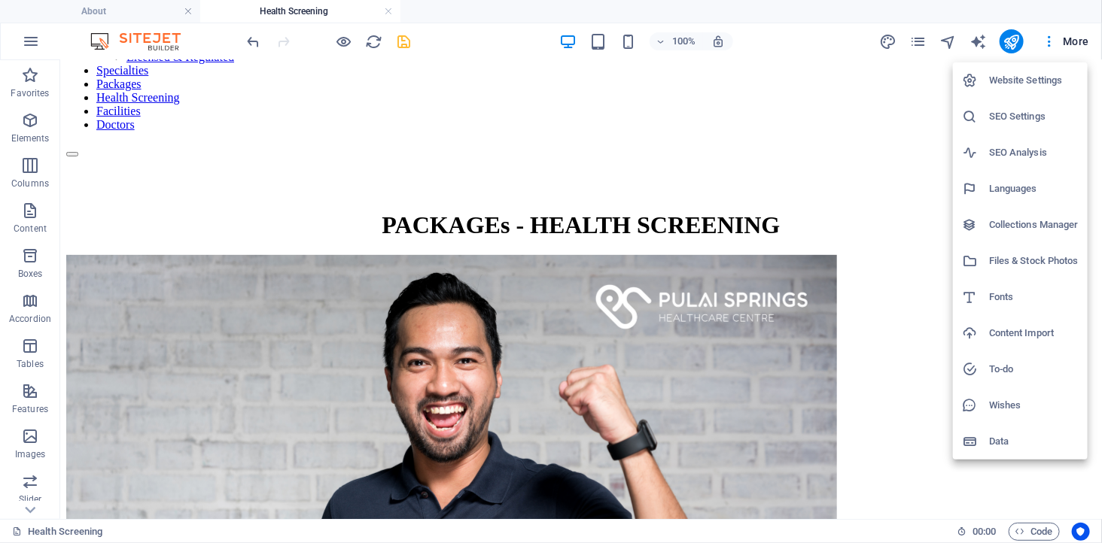
click at [919, 34] on div at bounding box center [551, 271] width 1102 height 543
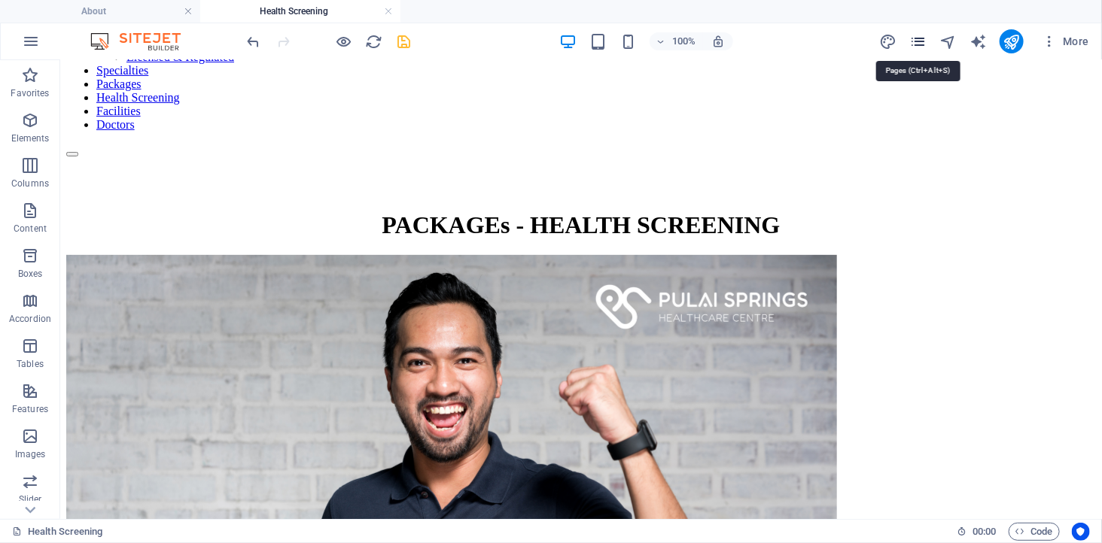
click at [918, 41] on icon "pages" at bounding box center [917, 41] width 17 height 17
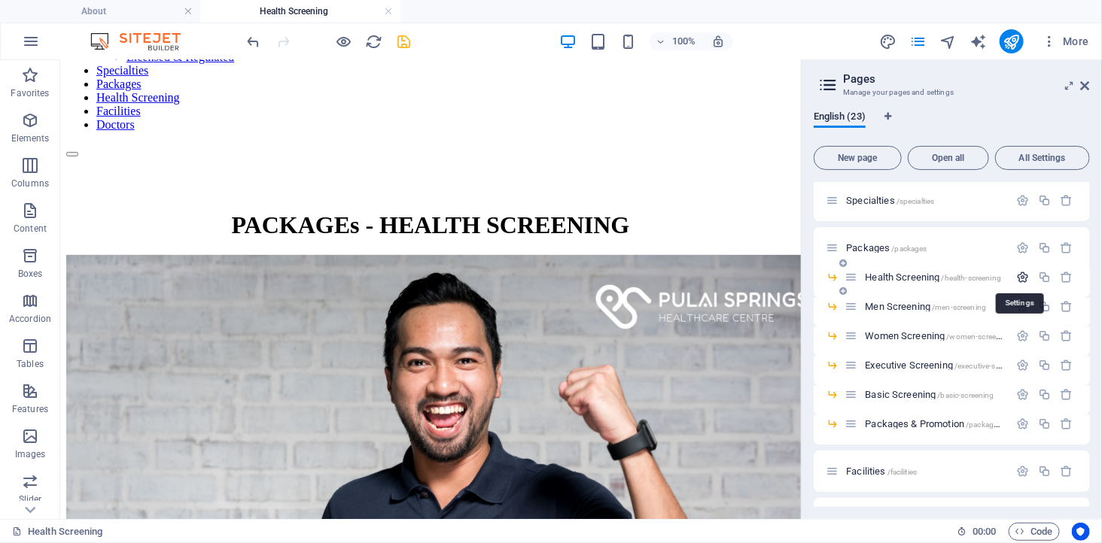
click at [1020, 271] on icon "button" at bounding box center [1022, 277] width 13 height 13
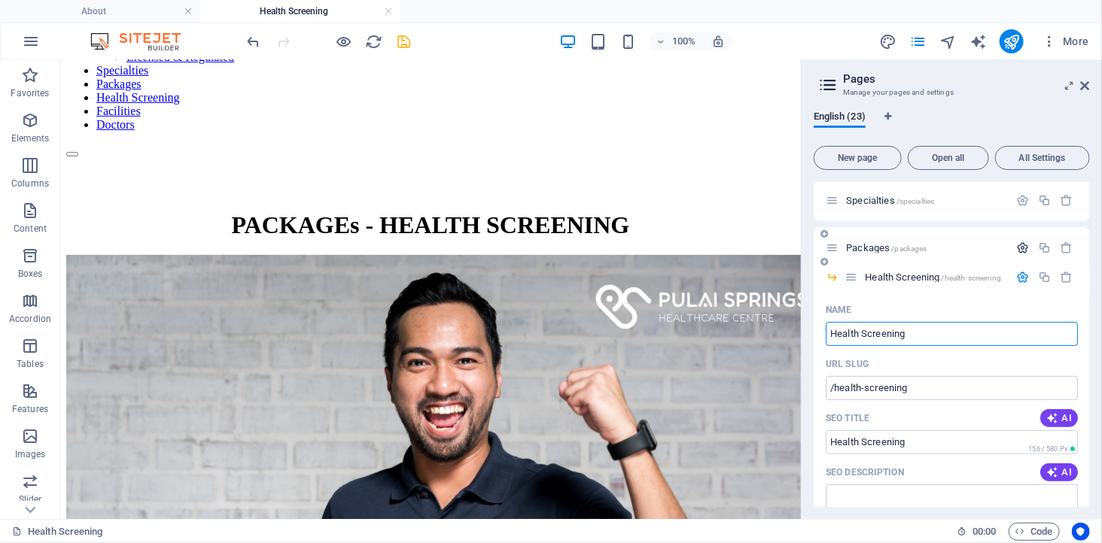
click at [1020, 244] on icon "button" at bounding box center [1022, 248] width 13 height 13
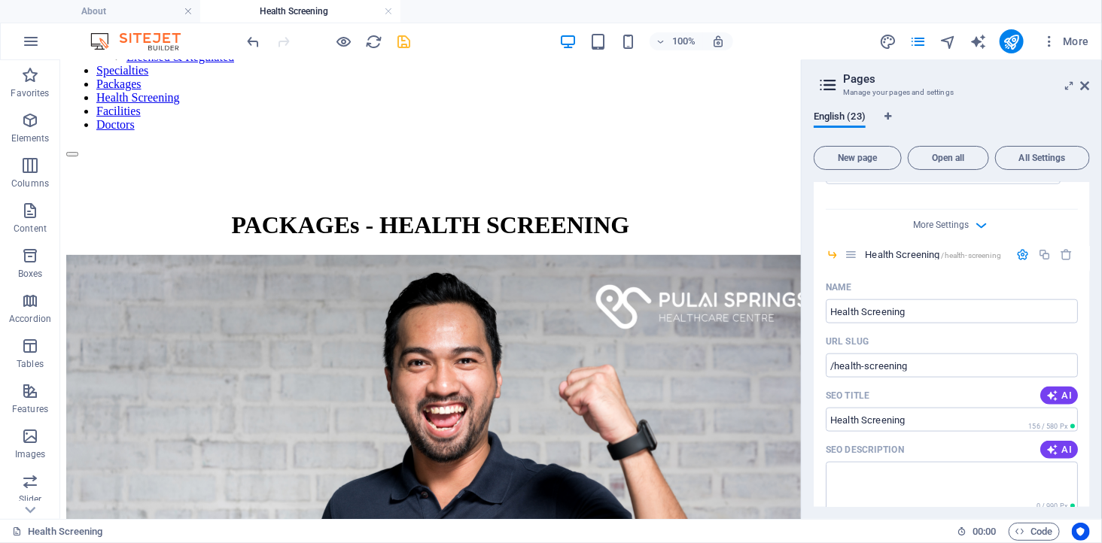
scroll to position [752, 0]
click at [971, 232] on div "More Settings" at bounding box center [951, 220] width 252 height 24
click at [980, 232] on icon "button" at bounding box center [981, 222] width 17 height 17
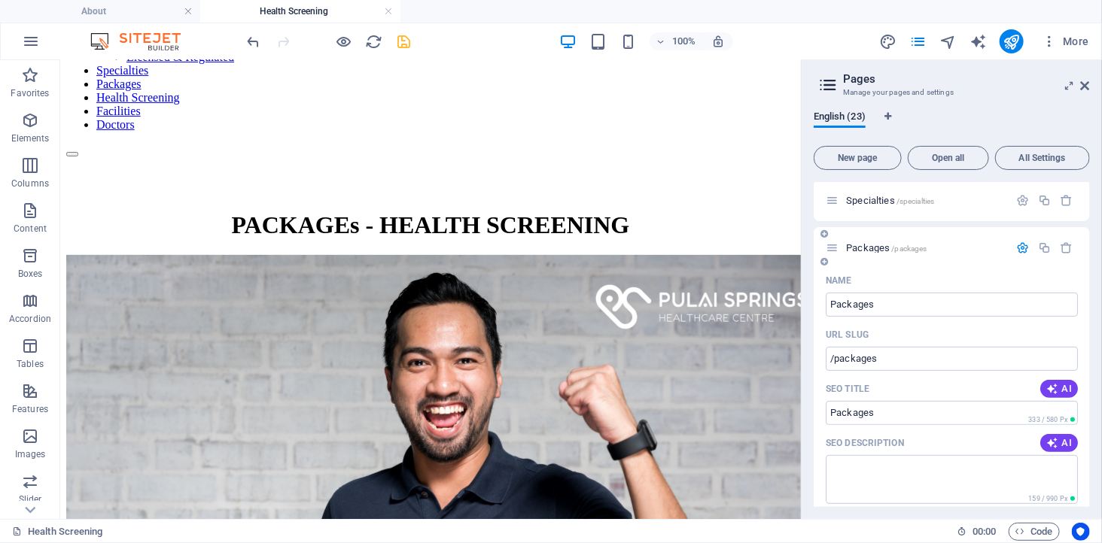
scroll to position [84, 0]
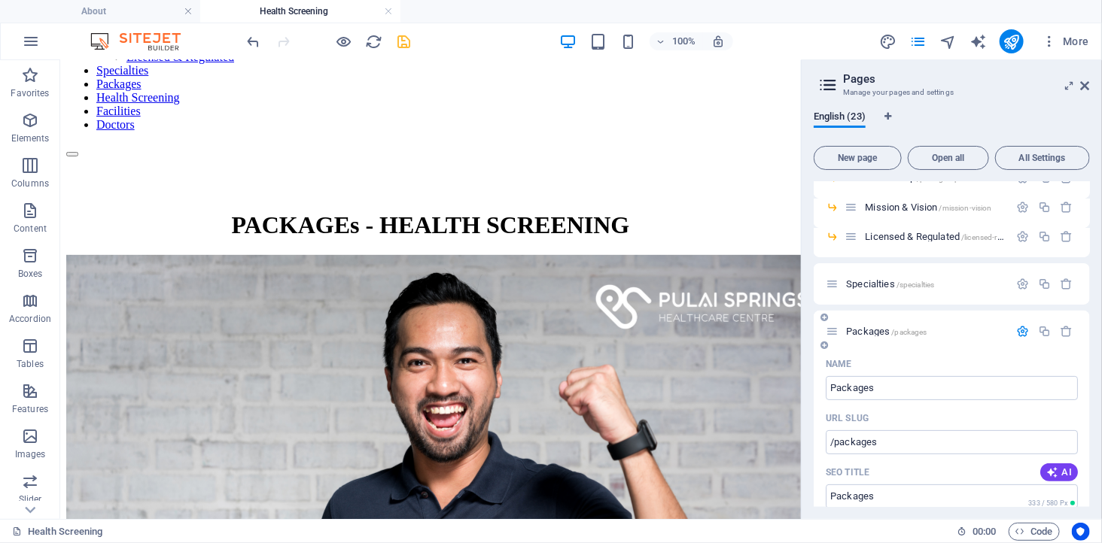
click at [923, 332] on span "/packages" at bounding box center [908, 332] width 35 height 8
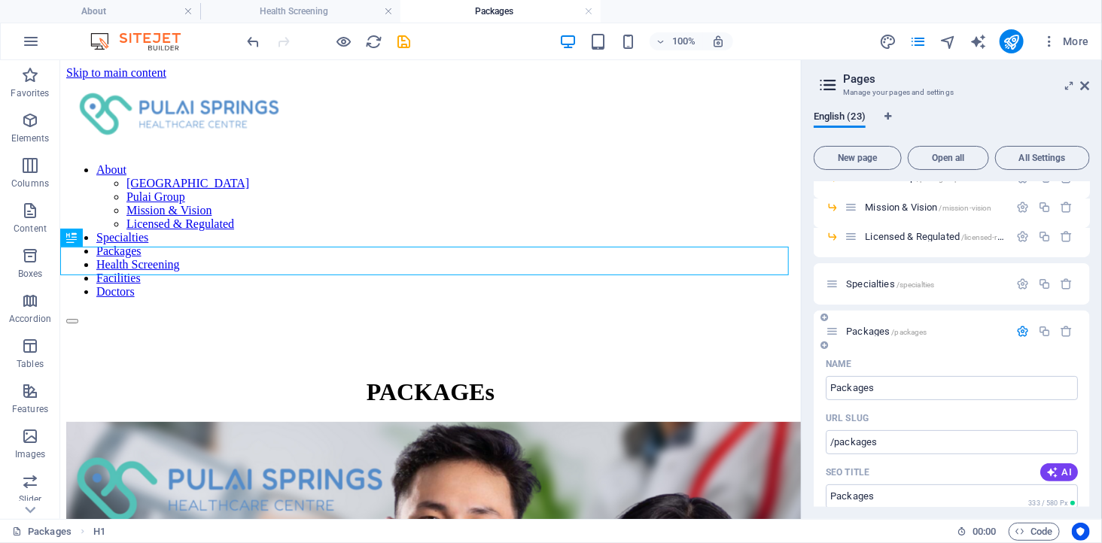
scroll to position [0, 0]
click at [1018, 334] on icon "button" at bounding box center [1022, 331] width 13 height 13
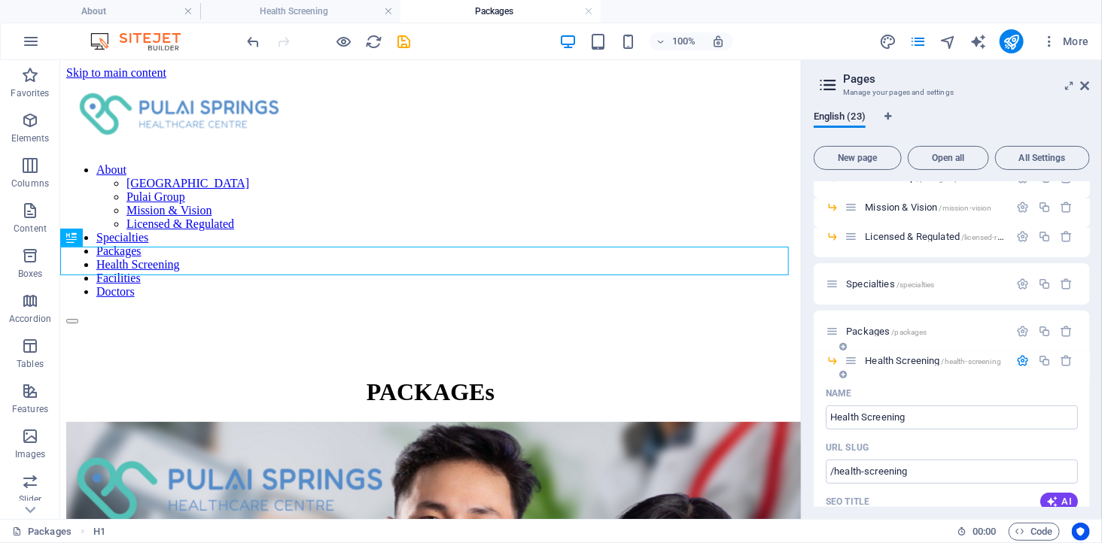
click at [843, 346] on icon at bounding box center [843, 346] width 8 height 9
click at [1061, 357] on icon "button" at bounding box center [1066, 360] width 13 height 13
click at [892, 357] on span "Health Screening /health-screening" at bounding box center [933, 360] width 136 height 11
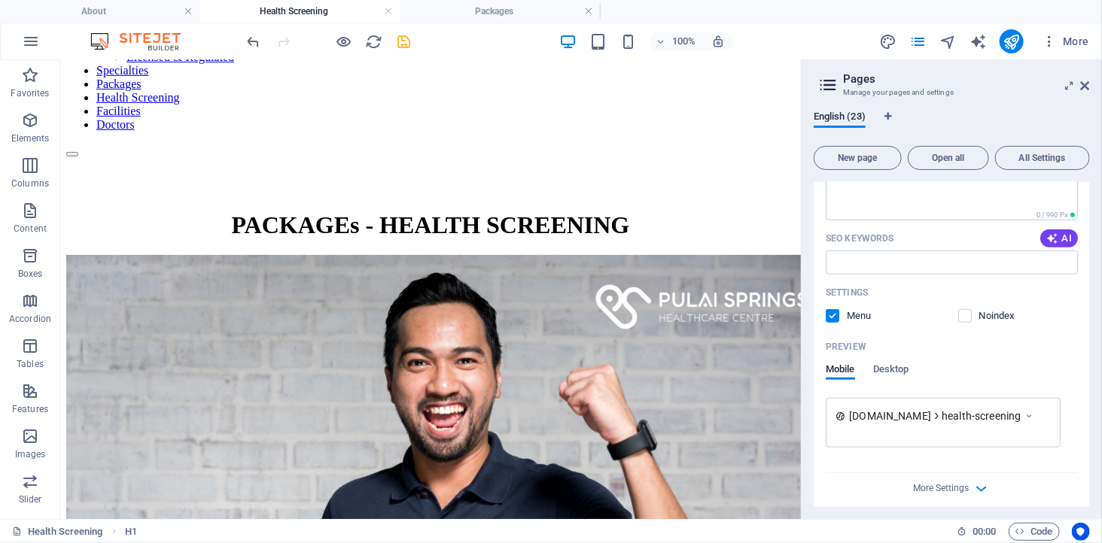
scroll to position [501, 0]
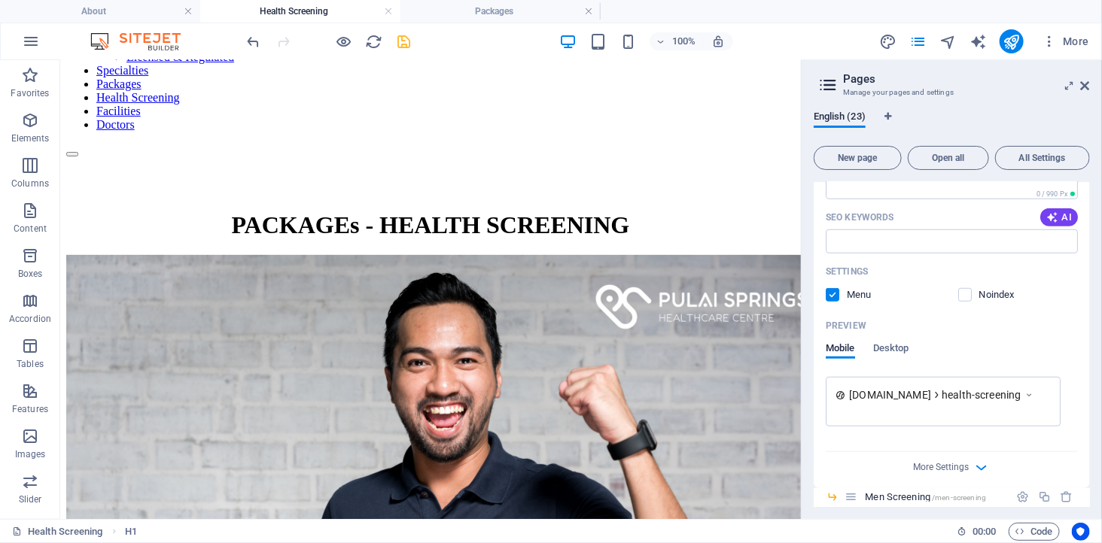
click at [832, 294] on label at bounding box center [832, 295] width 14 height 14
click at [0, 0] on input "checkbox" at bounding box center [0, 0] width 0 height 0
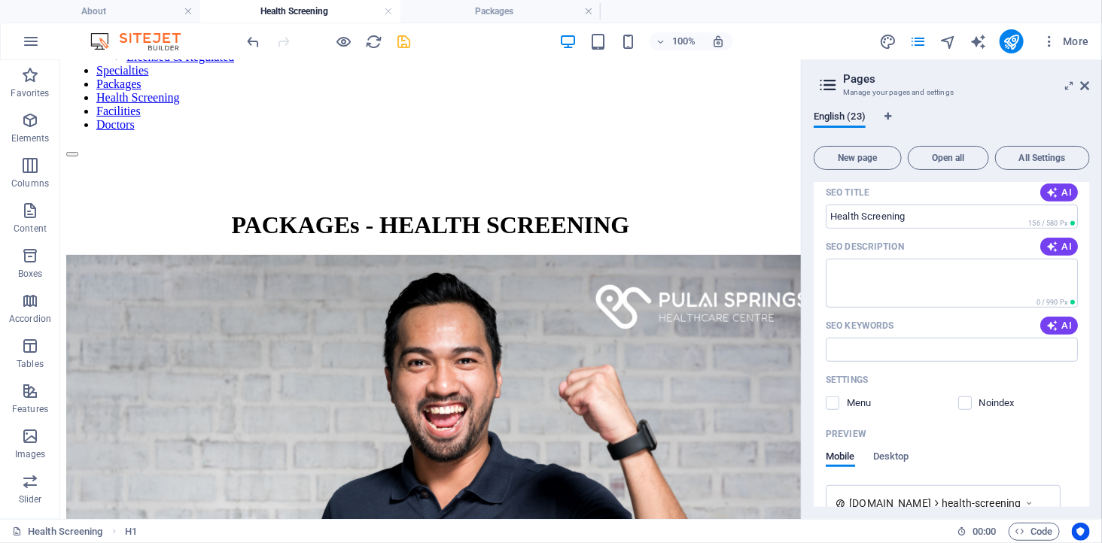
scroll to position [251, 0]
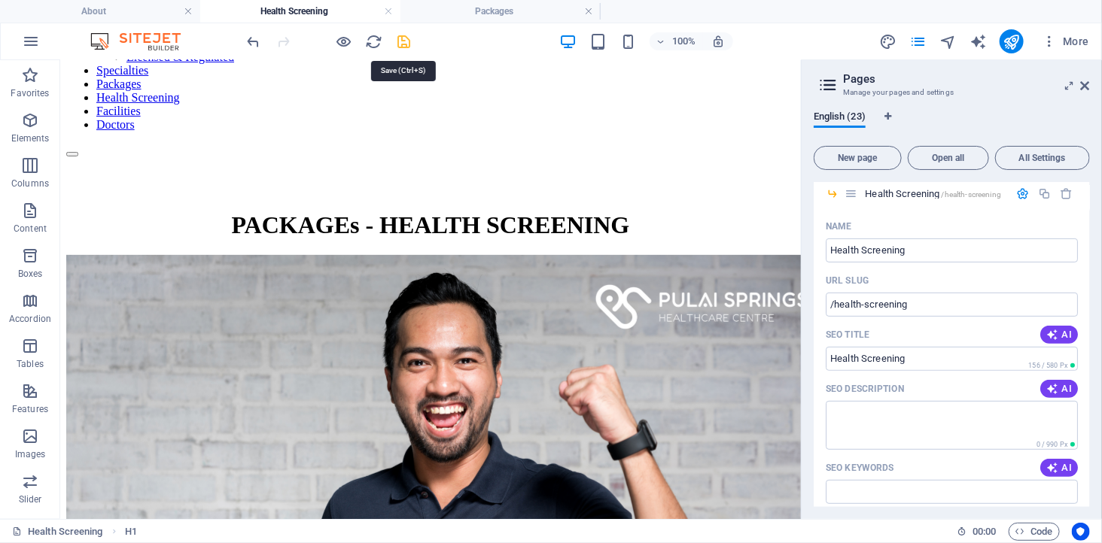
click at [405, 41] on icon "save" at bounding box center [404, 41] width 17 height 17
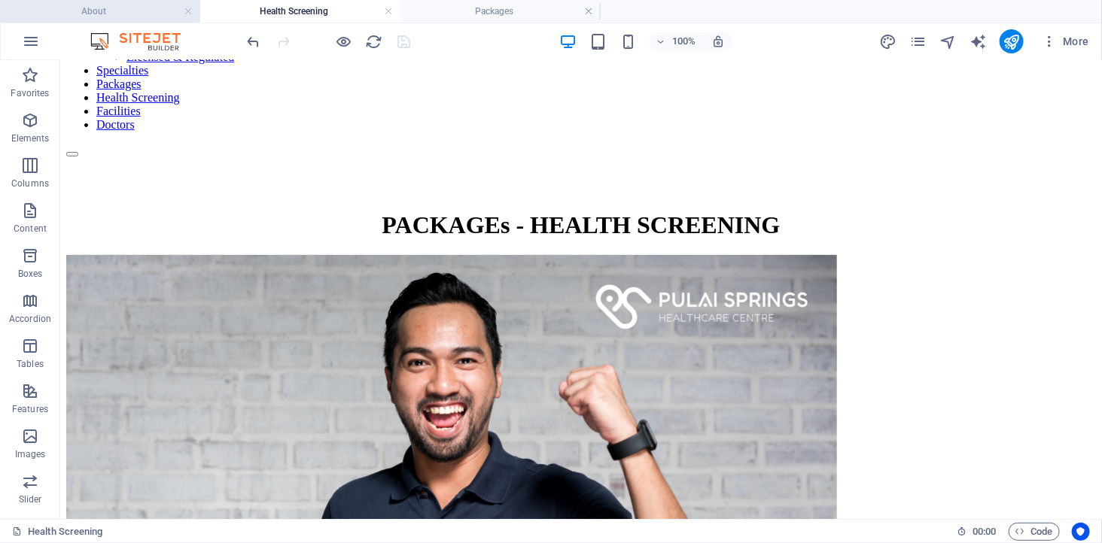
click at [102, 8] on h4 "About" at bounding box center [100, 11] width 200 height 17
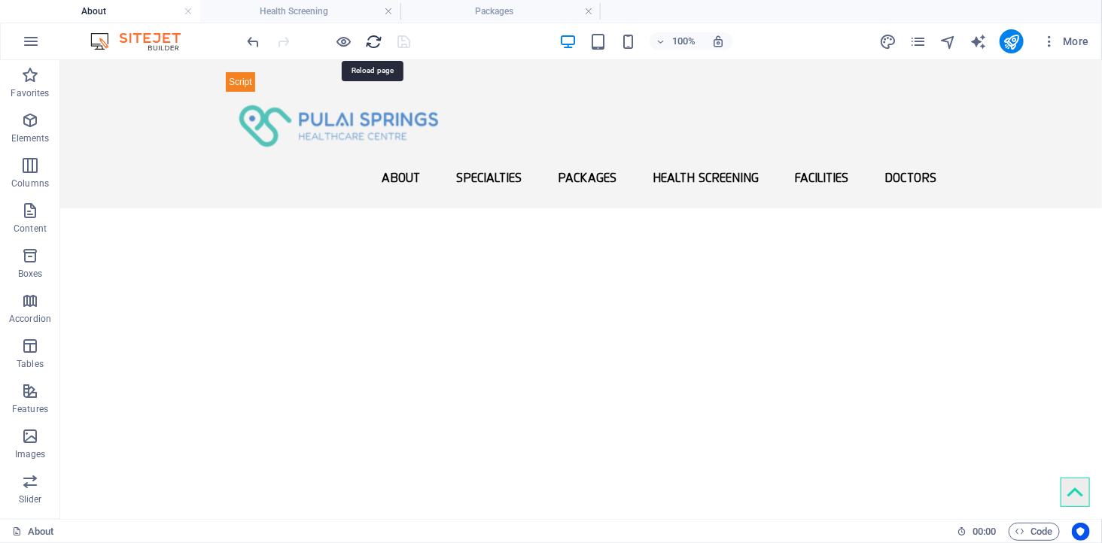
click at [372, 44] on icon "reload" at bounding box center [374, 41] width 17 height 17
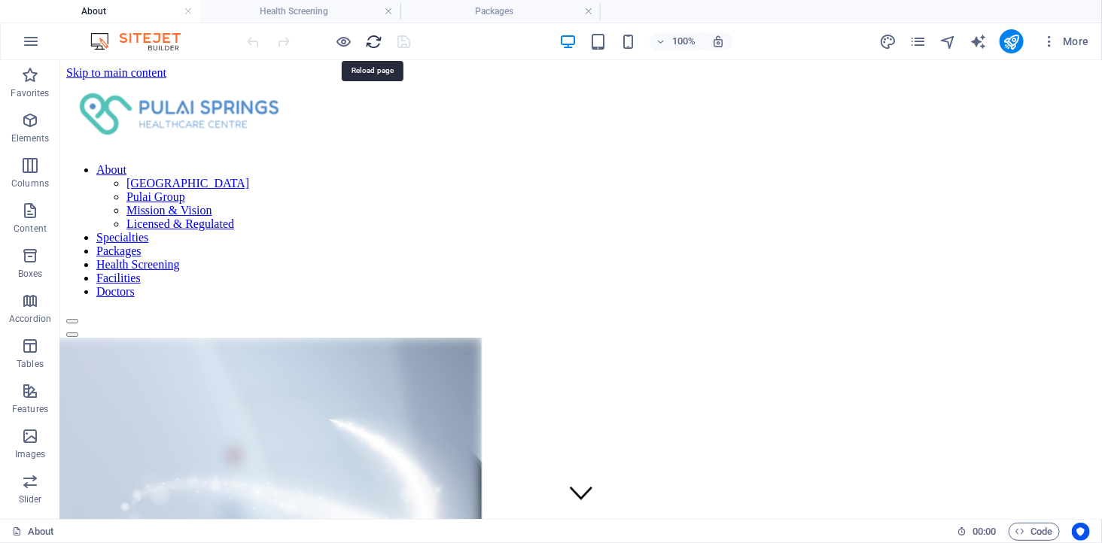
click at [370, 41] on icon "reload" at bounding box center [374, 41] width 17 height 17
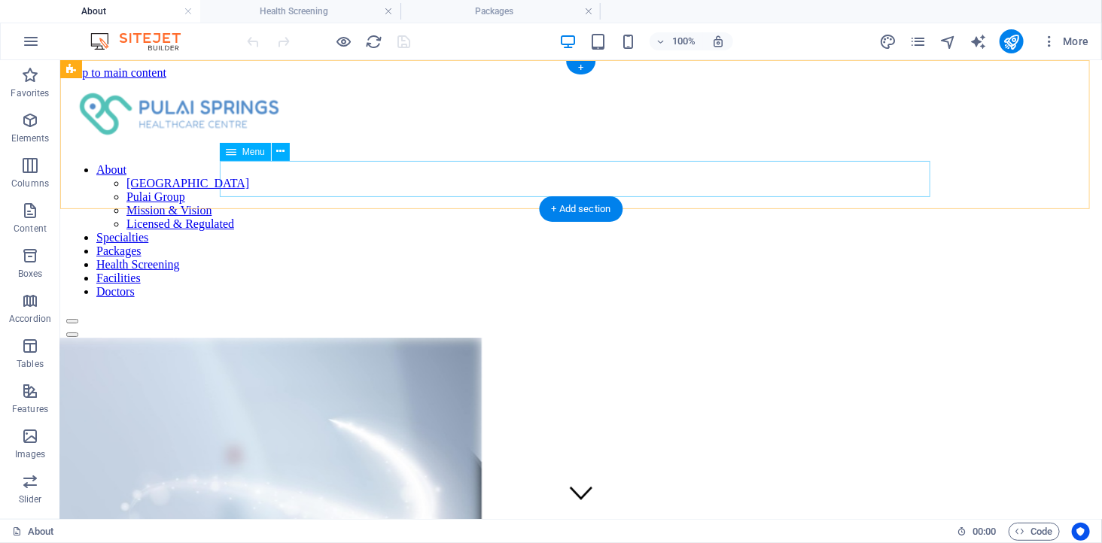
click at [594, 174] on nav "About [GEOGRAPHIC_DATA] Healthcare Centre Pulai Group Mission & Vision Licensed…" at bounding box center [579, 230] width 1029 height 135
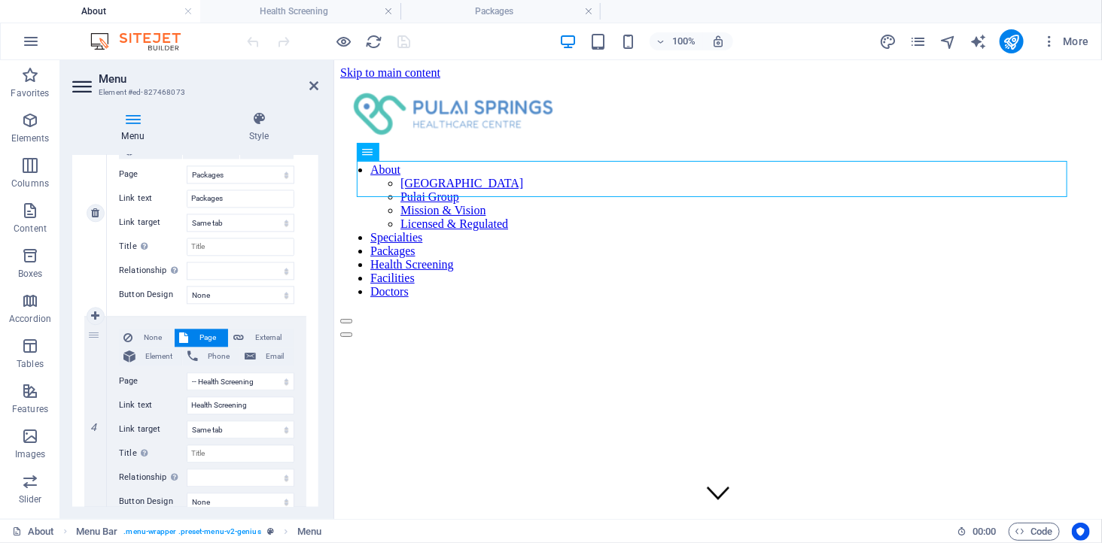
scroll to position [1421, 0]
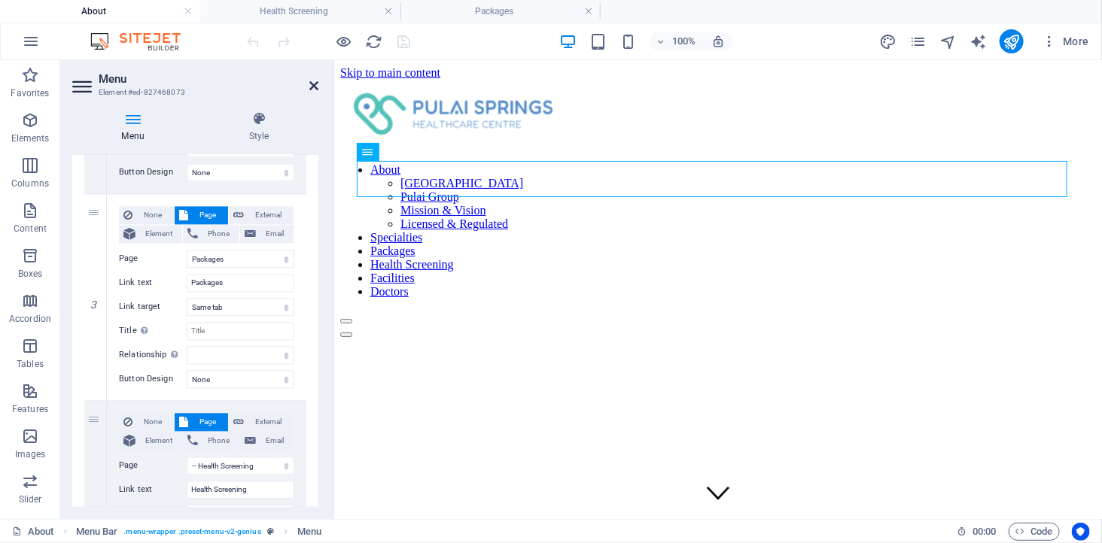
click at [316, 81] on icon at bounding box center [313, 86] width 9 height 12
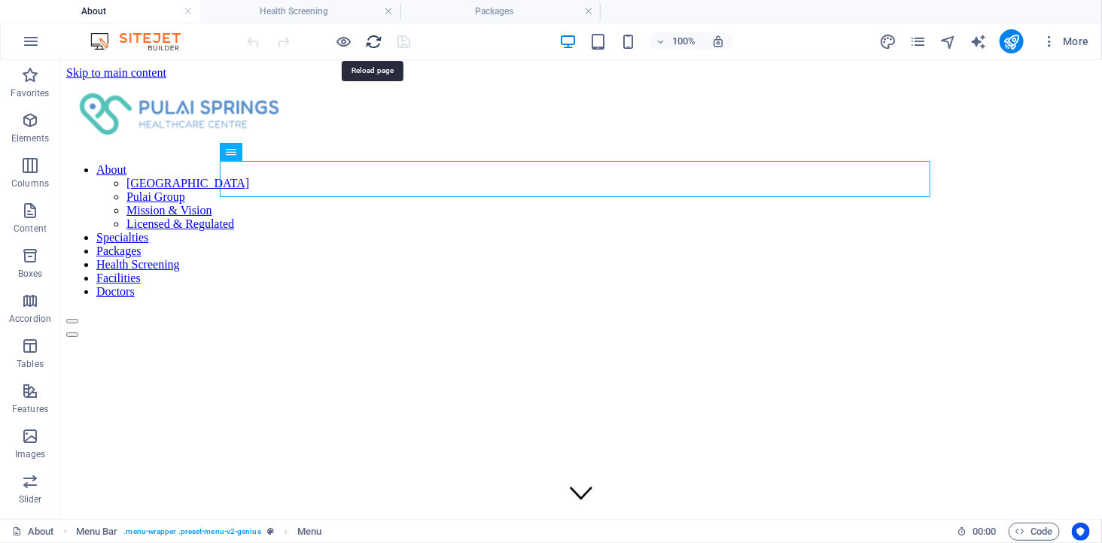
click at [372, 39] on icon "reload" at bounding box center [374, 41] width 17 height 17
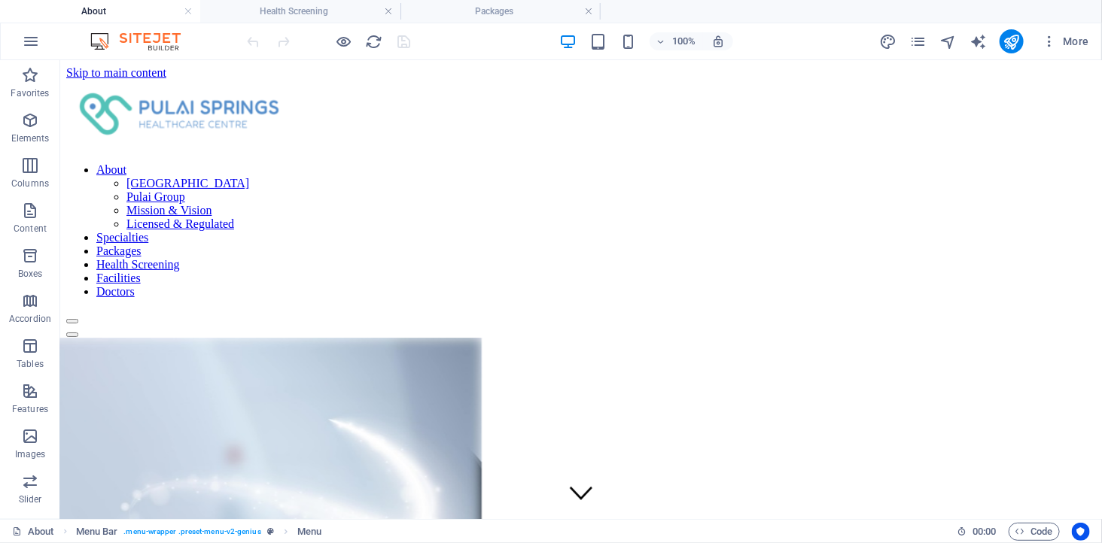
scroll to position [0, 0]
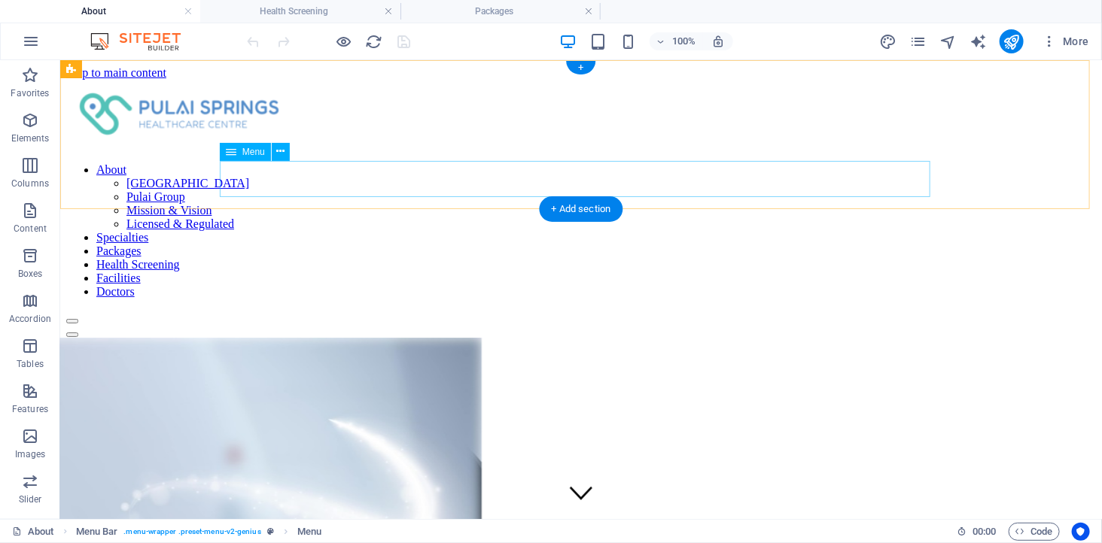
click at [642, 183] on nav "About [GEOGRAPHIC_DATA] Healthcare Centre Pulai Group Mission & Vision Licensed…" at bounding box center [579, 230] width 1029 height 135
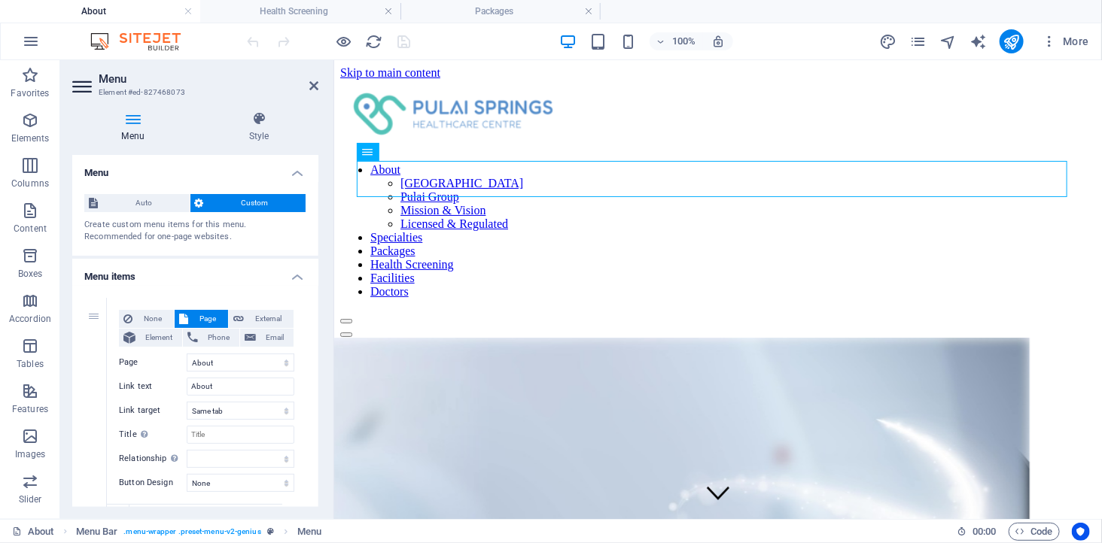
click at [141, 185] on div "Auto Custom Create custom menu items for this menu. Recommended for one-page we…" at bounding box center [195, 219] width 246 height 74
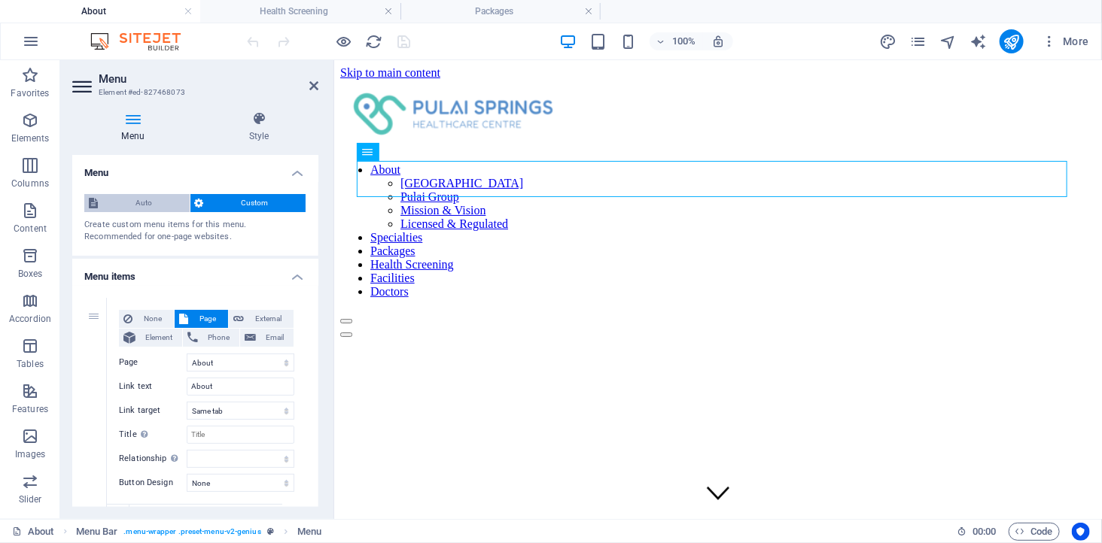
click at [141, 206] on span "Auto" at bounding box center [143, 203] width 83 height 18
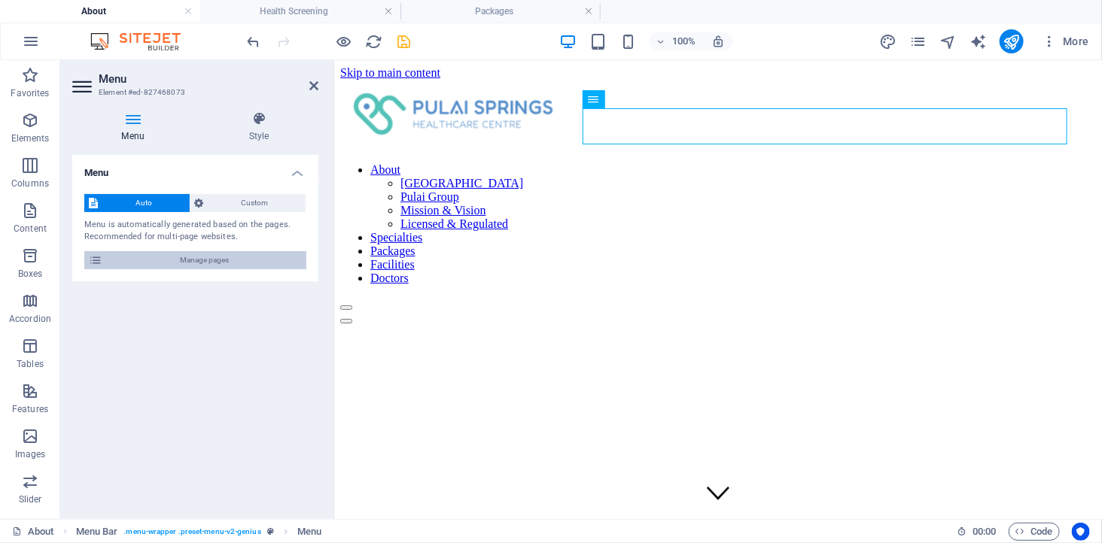
click at [141, 262] on span "Manage pages" at bounding box center [204, 260] width 195 height 18
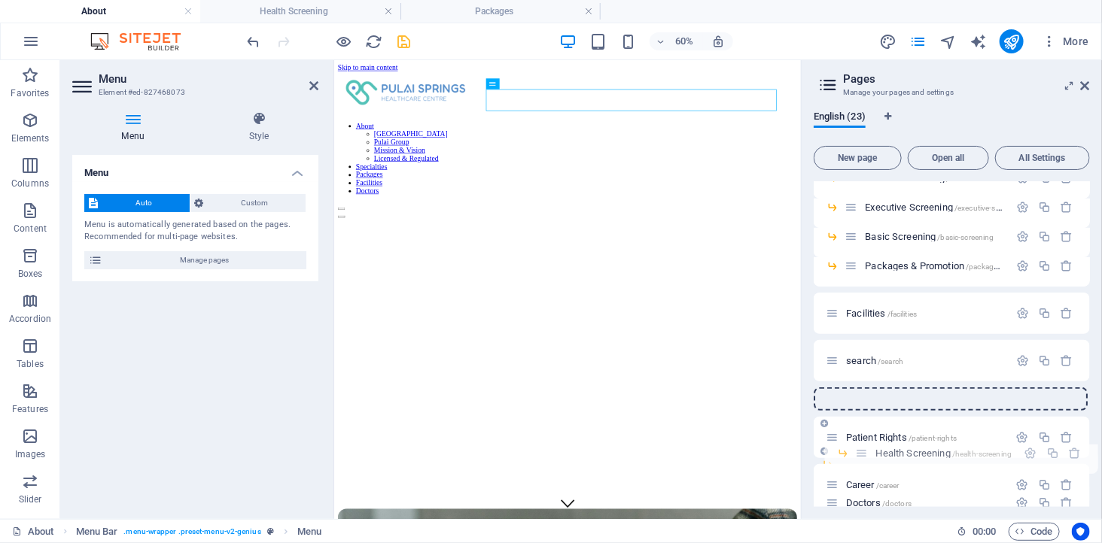
scroll to position [302, 0]
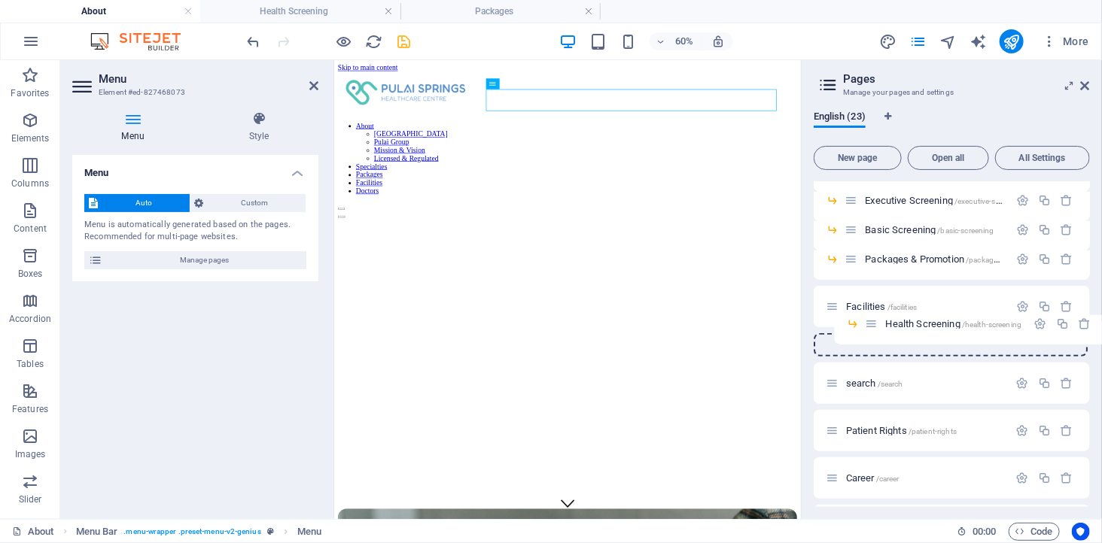
drag, startPoint x: 850, startPoint y: 280, endPoint x: 871, endPoint y: 336, distance: 59.3
click at [871, 336] on div "About / [GEOGRAPHIC_DATA] Healthcare Centre /pulai-springs-healthcare-centre Pu…" at bounding box center [951, 332] width 276 height 904
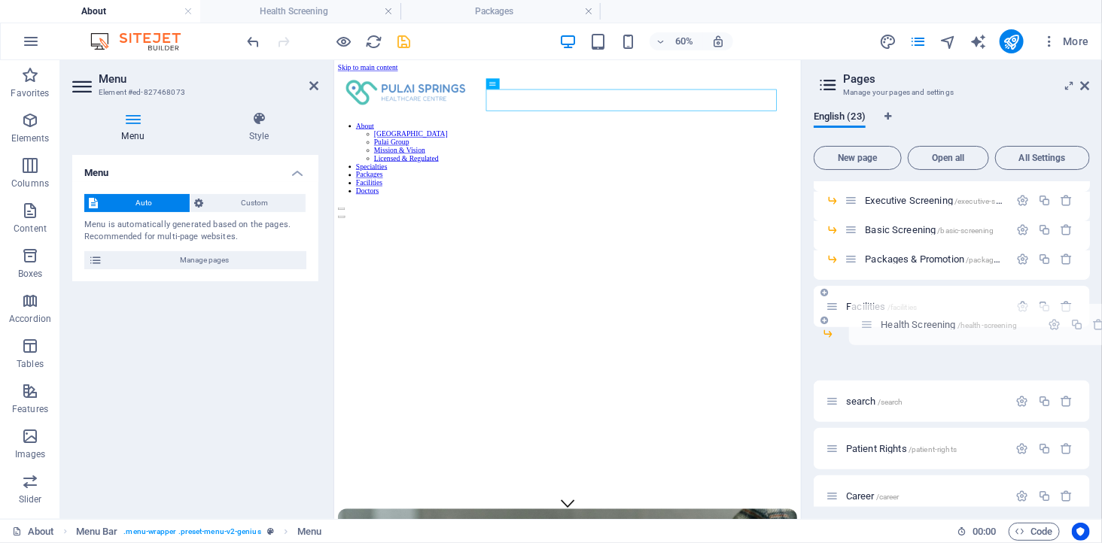
drag, startPoint x: 830, startPoint y: 354, endPoint x: 868, endPoint y: 321, distance: 50.1
click at [868, 321] on div "About / [GEOGRAPHIC_DATA] Healthcare Centre /pulai-springs-healthcare-centre Pu…" at bounding box center [951, 317] width 276 height 874
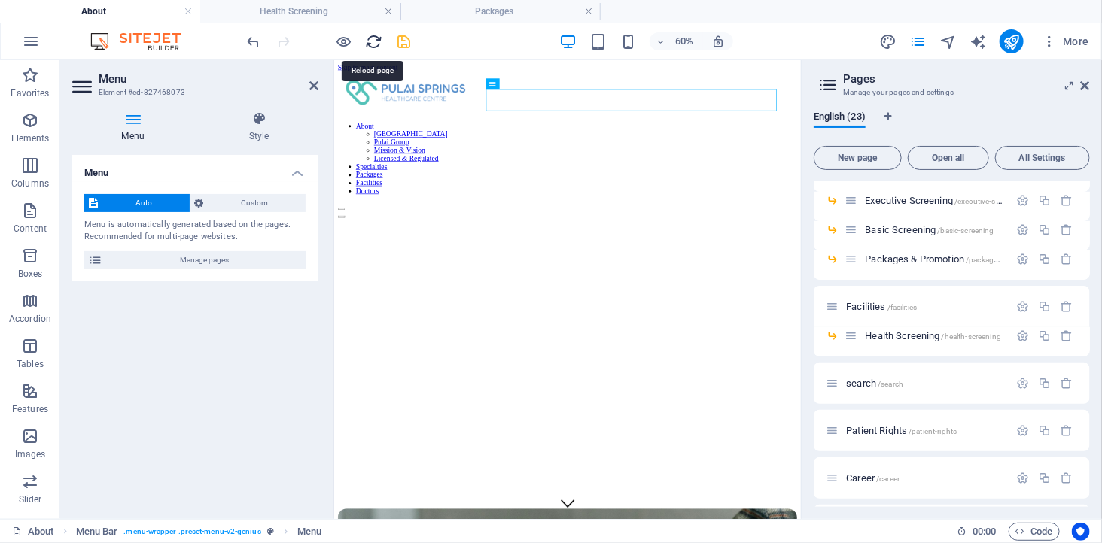
click at [370, 40] on icon "reload" at bounding box center [374, 41] width 17 height 17
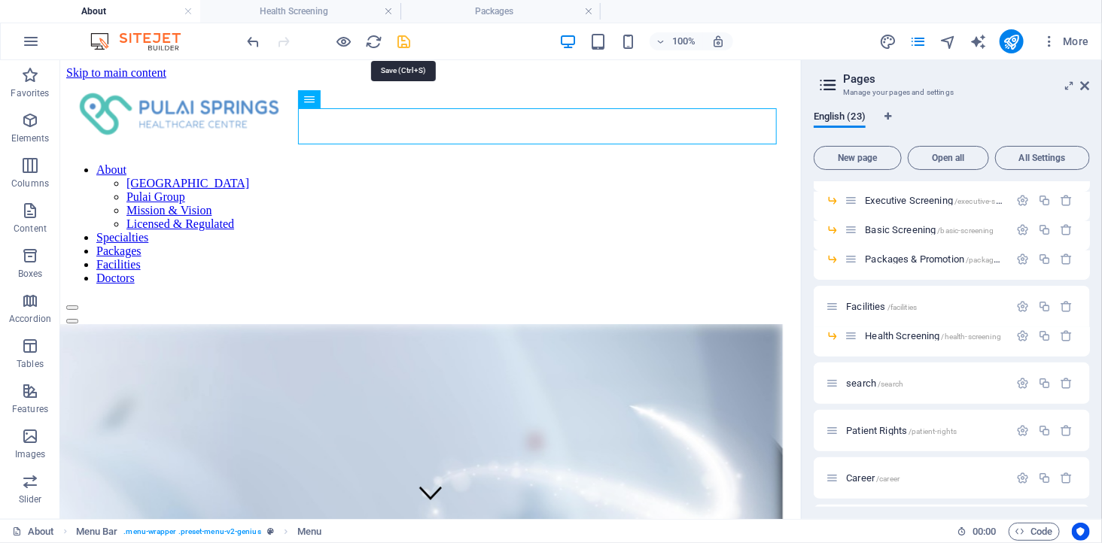
click at [403, 40] on icon "save" at bounding box center [404, 41] width 17 height 17
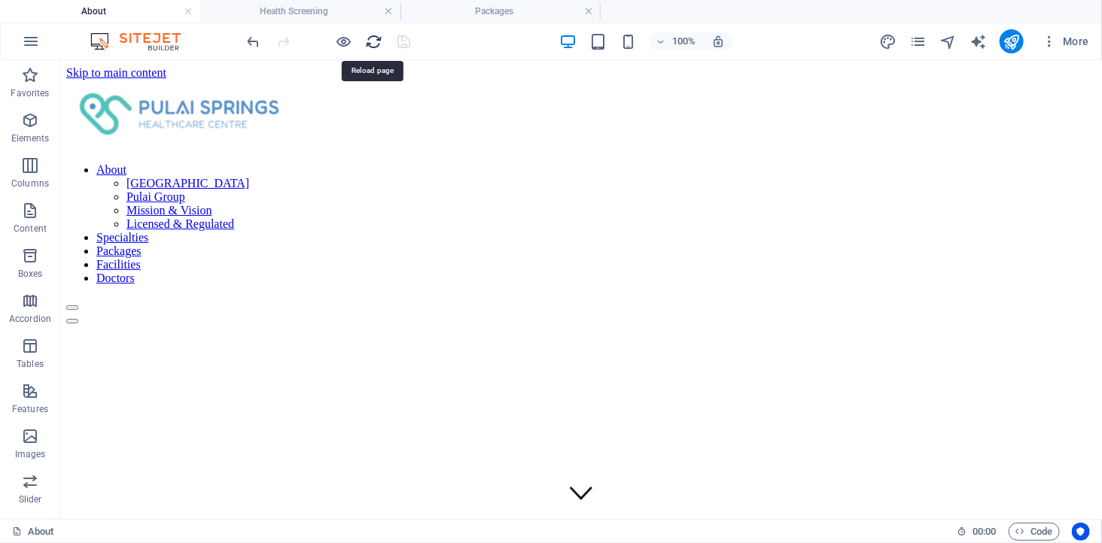
click at [369, 44] on icon "reload" at bounding box center [374, 41] width 17 height 17
click at [371, 41] on icon "reload" at bounding box center [374, 41] width 17 height 17
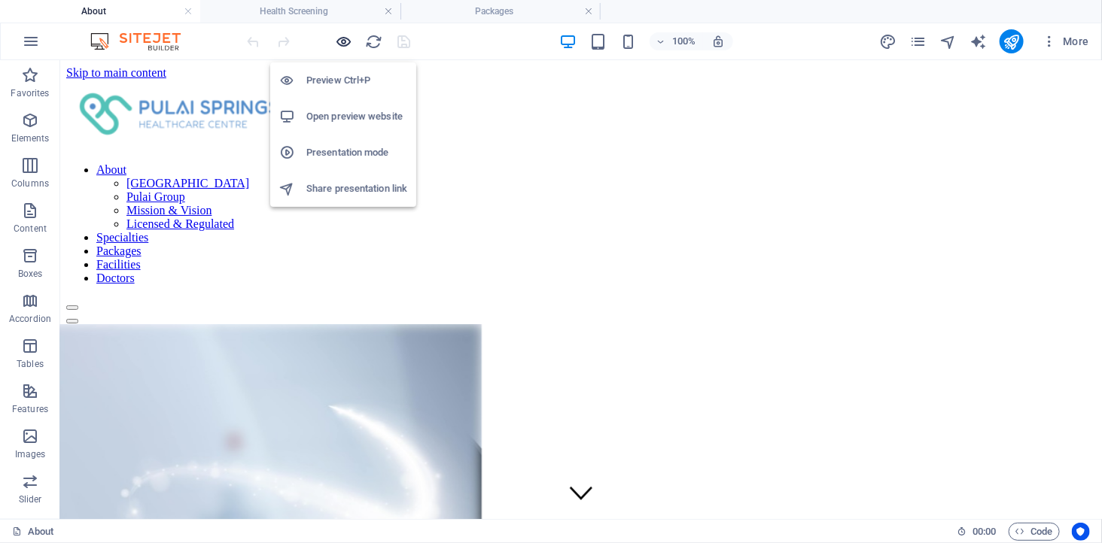
scroll to position [0, 0]
click at [350, 113] on h6 "Open preview website" at bounding box center [356, 117] width 101 height 18
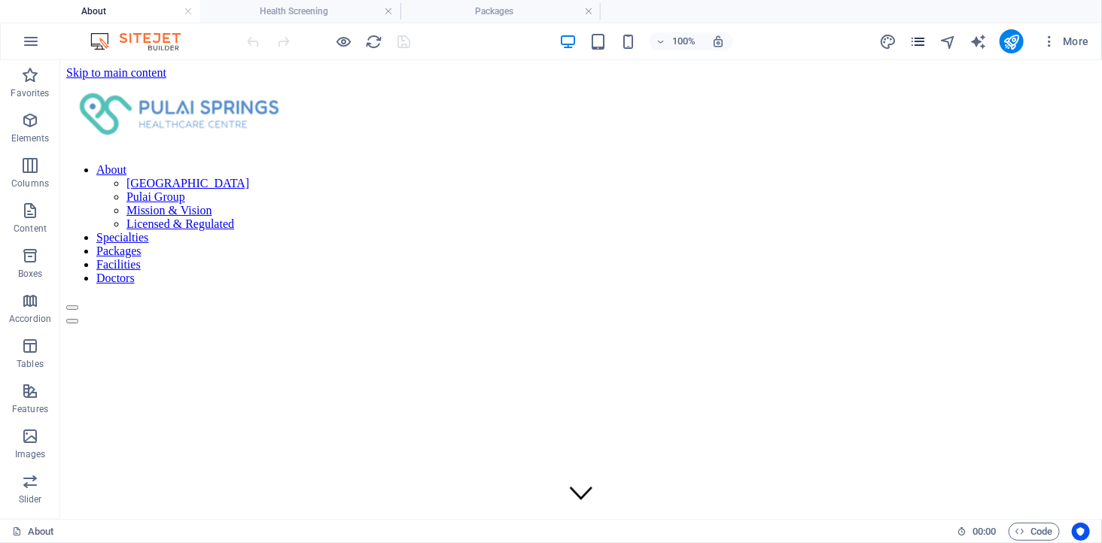
click at [916, 47] on icon "pages" at bounding box center [917, 41] width 17 height 17
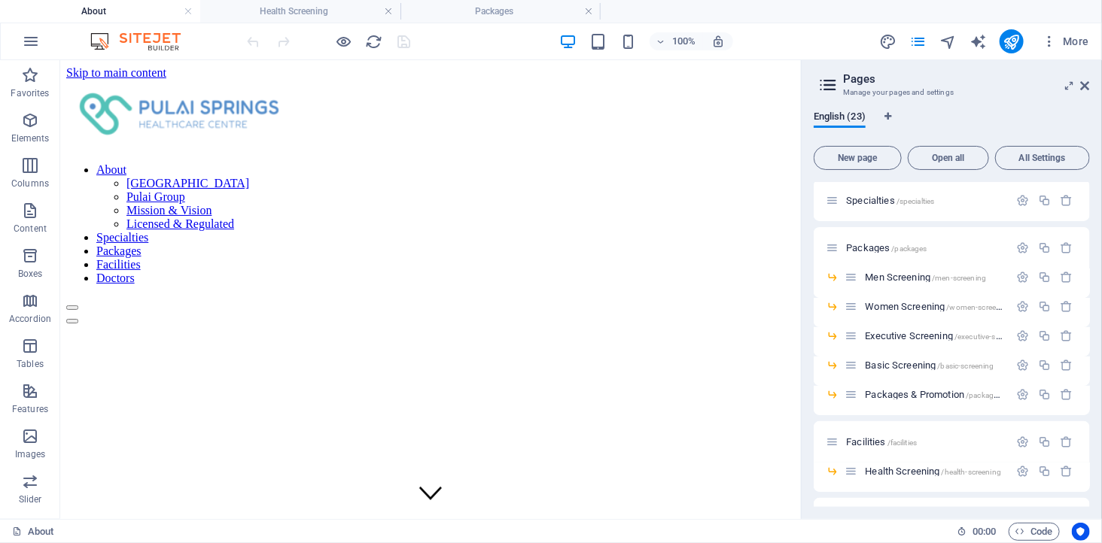
scroll to position [334, 0]
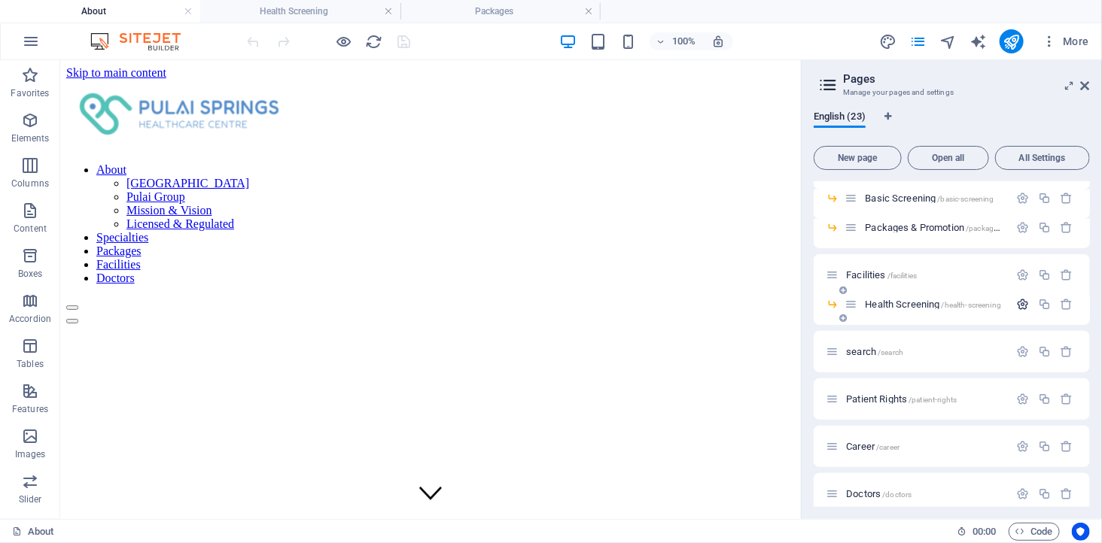
click at [1017, 299] on icon "button" at bounding box center [1022, 304] width 13 height 13
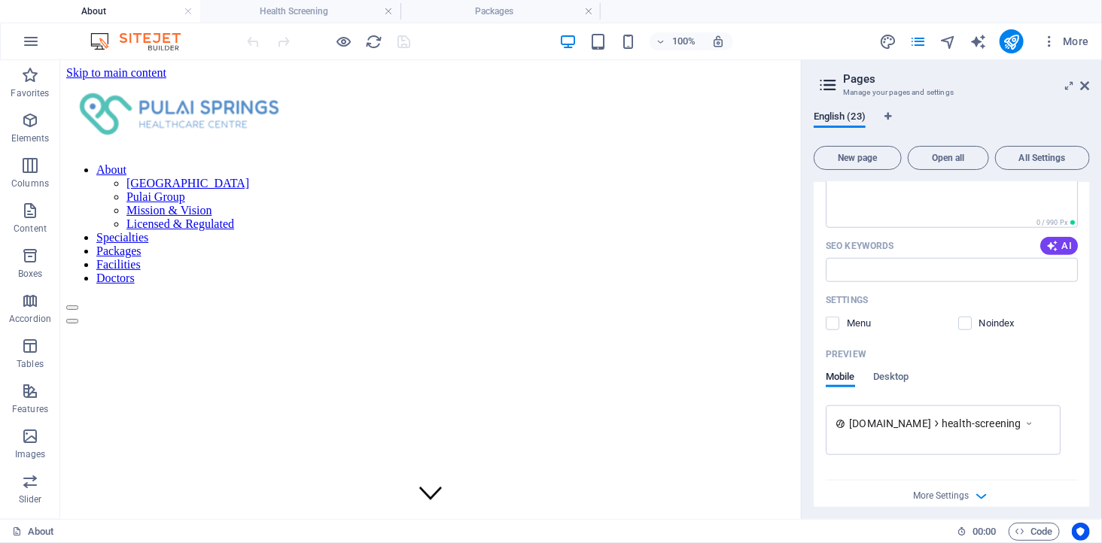
scroll to position [668, 0]
click at [830, 326] on label at bounding box center [832, 322] width 14 height 14
click at [0, 0] on input "checkbox" at bounding box center [0, 0] width 0 height 0
click at [1085, 80] on icon at bounding box center [1084, 86] width 9 height 12
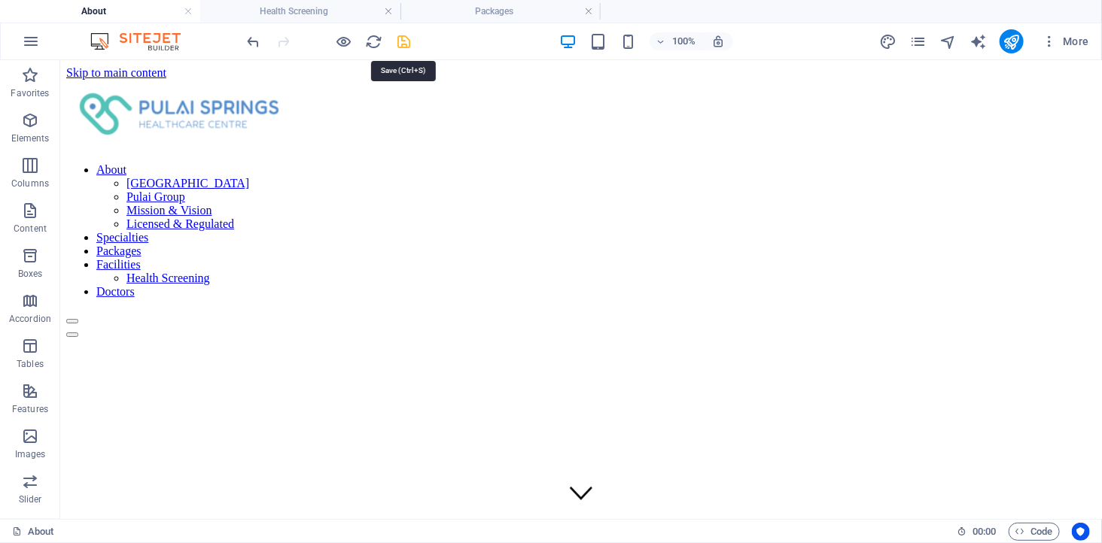
click at [397, 46] on icon "save" at bounding box center [404, 41] width 17 height 17
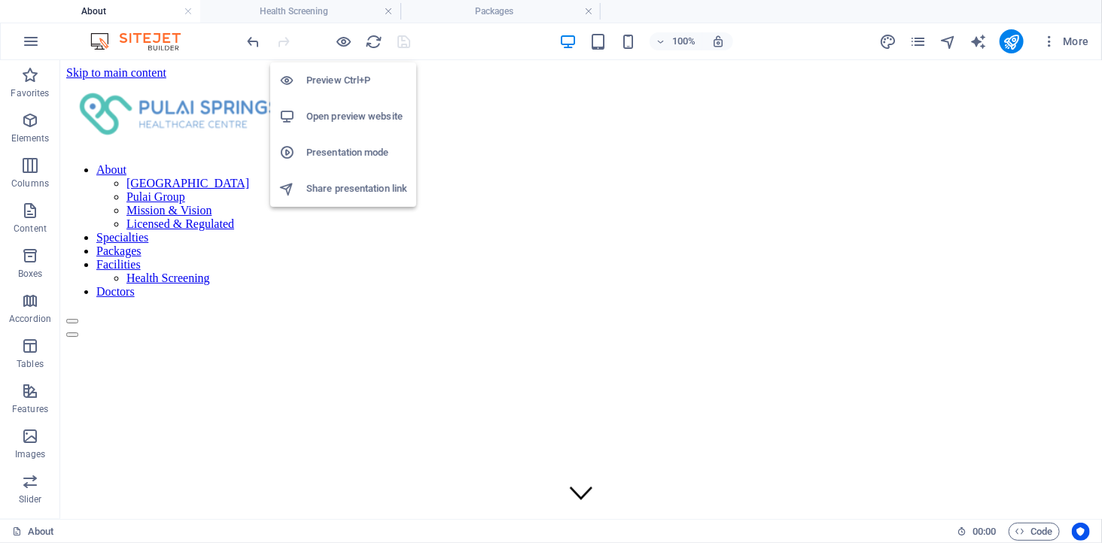
click at [350, 116] on h6 "Open preview website" at bounding box center [356, 117] width 101 height 18
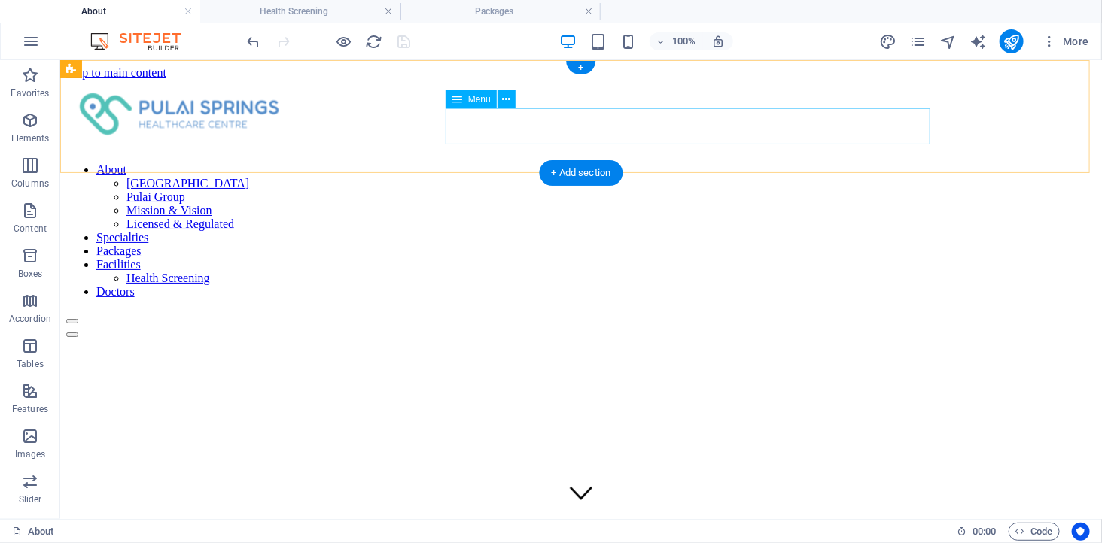
click at [625, 163] on nav "About [GEOGRAPHIC_DATA] Healthcare Centre Pulai Group Mission & Vision Licensed…" at bounding box center [579, 230] width 1029 height 135
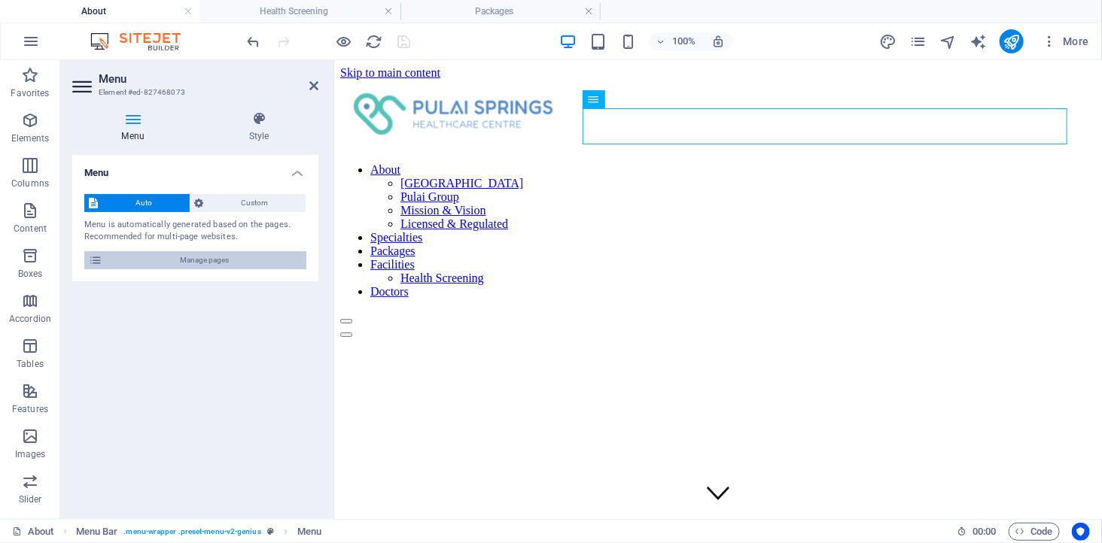
click at [193, 262] on span "Manage pages" at bounding box center [204, 260] width 195 height 18
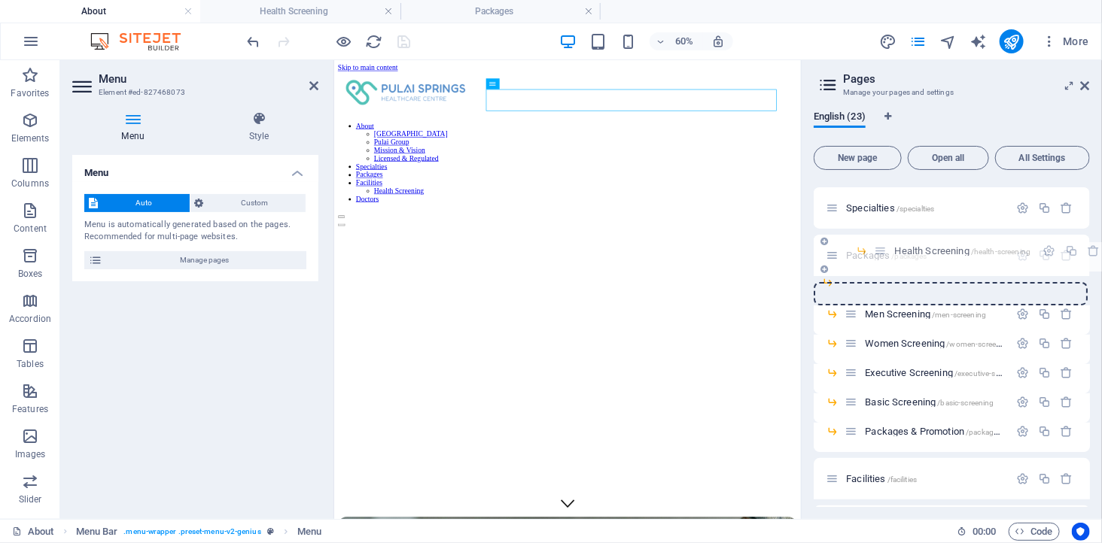
scroll to position [158, 0]
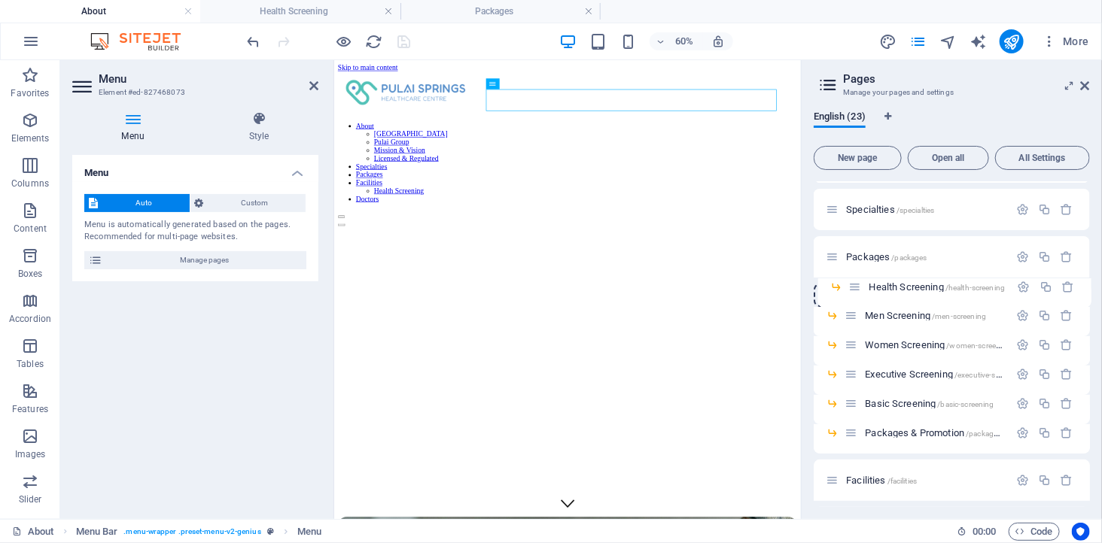
drag, startPoint x: 852, startPoint y: 476, endPoint x: 855, endPoint y: 287, distance: 188.9
click at [855, 287] on div "About / [GEOGRAPHIC_DATA] Healthcare Centre /pulai-springs-healthcare-centre Pu…" at bounding box center [951, 476] width 276 height 904
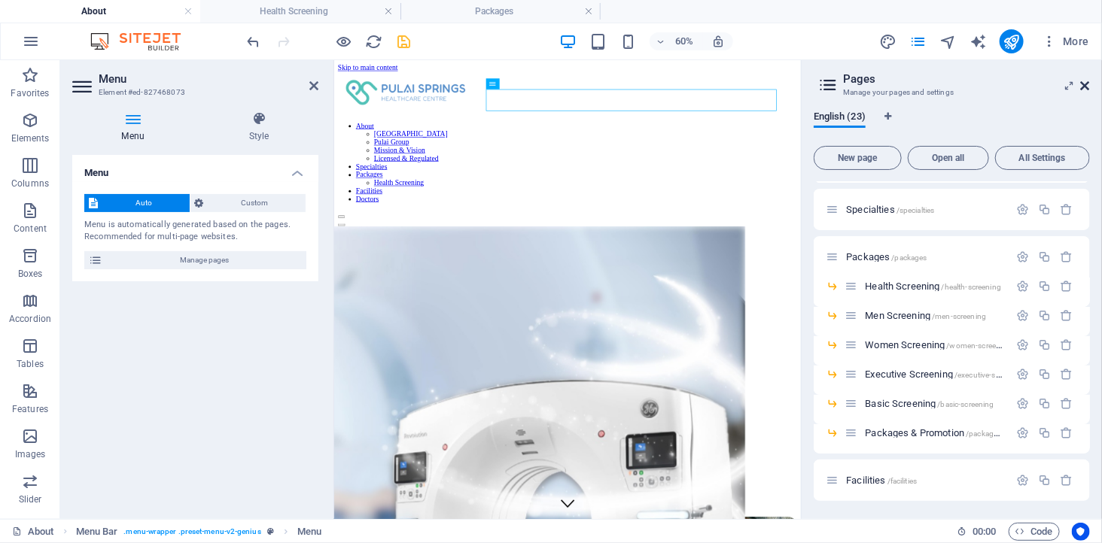
click at [1087, 84] on icon at bounding box center [1084, 86] width 9 height 12
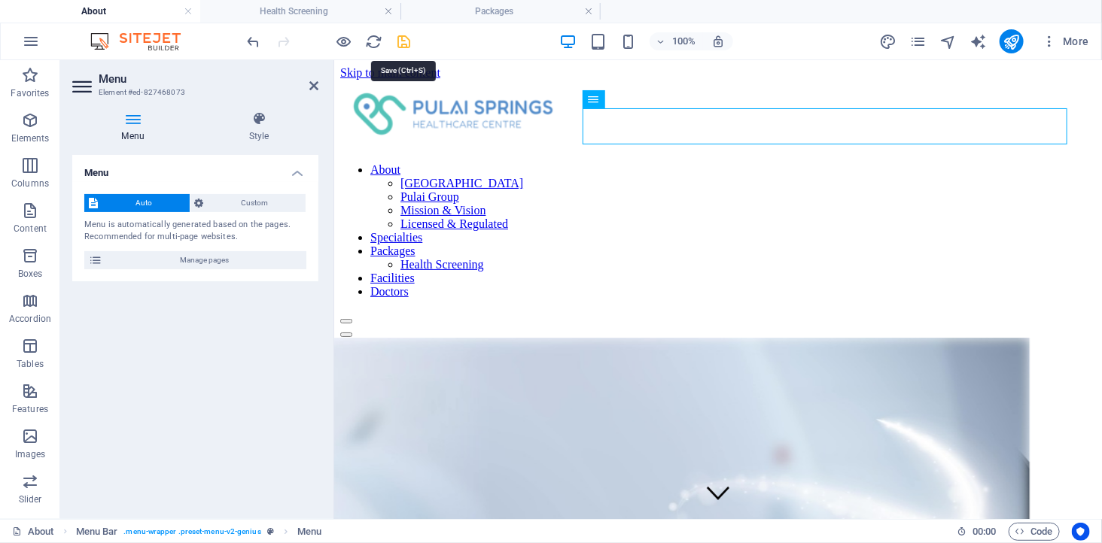
click at [404, 41] on icon "save" at bounding box center [404, 41] width 17 height 17
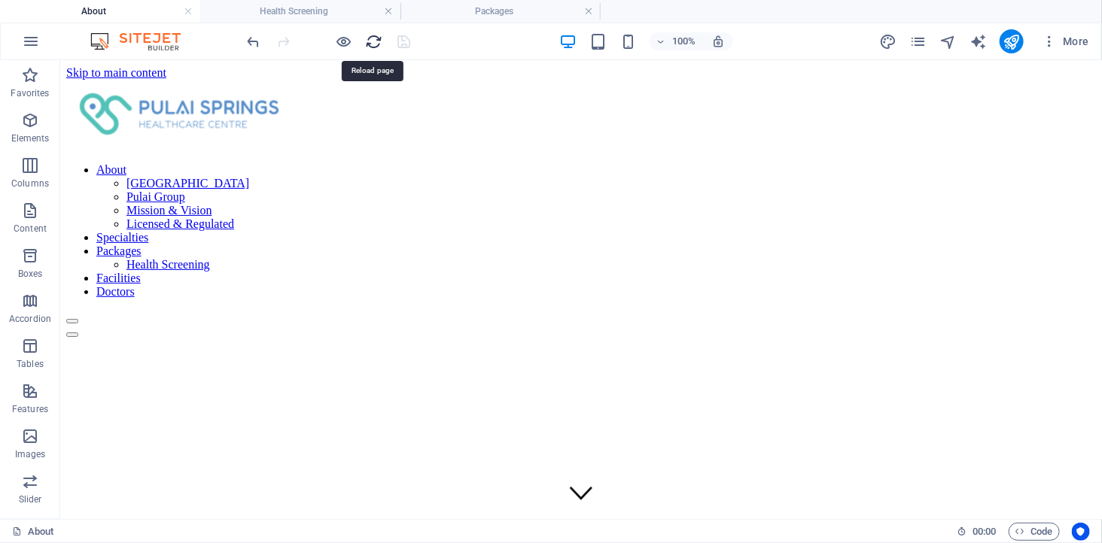
click at [369, 40] on icon "reload" at bounding box center [374, 41] width 17 height 17
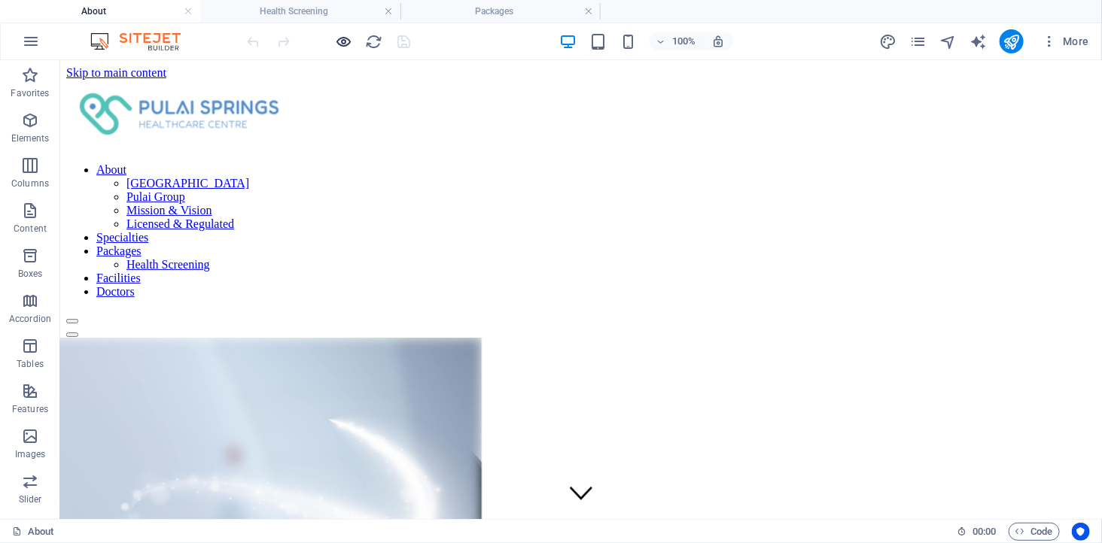
scroll to position [0, 0]
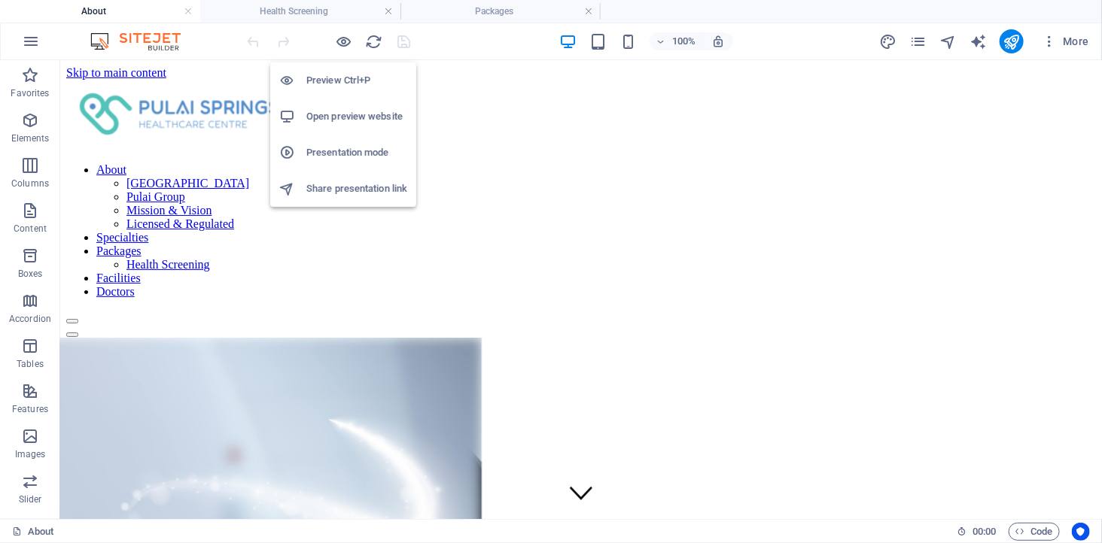
click at [340, 114] on h6 "Open preview website" at bounding box center [356, 117] width 101 height 18
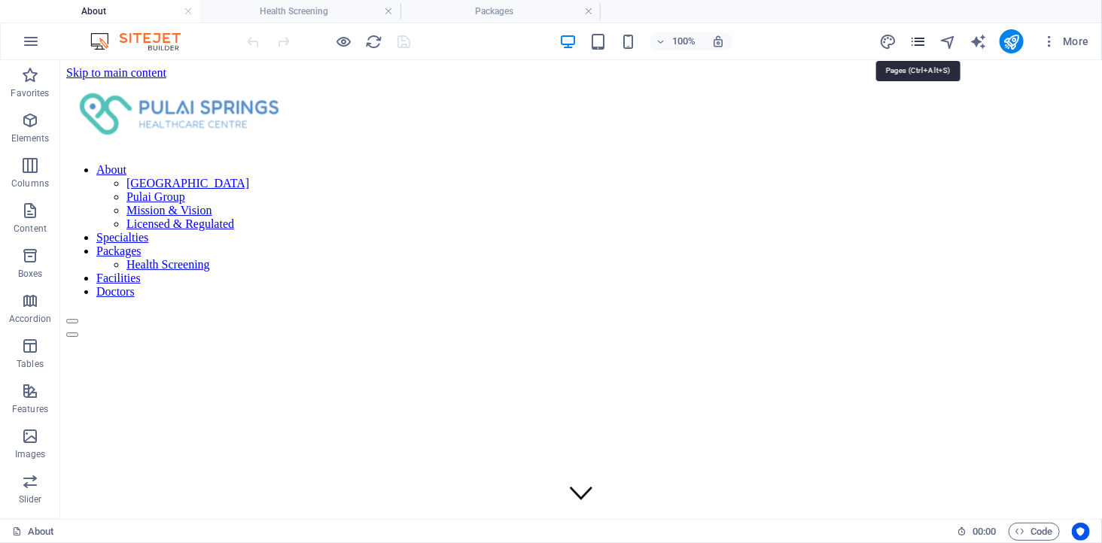
click at [915, 39] on icon "pages" at bounding box center [917, 41] width 17 height 17
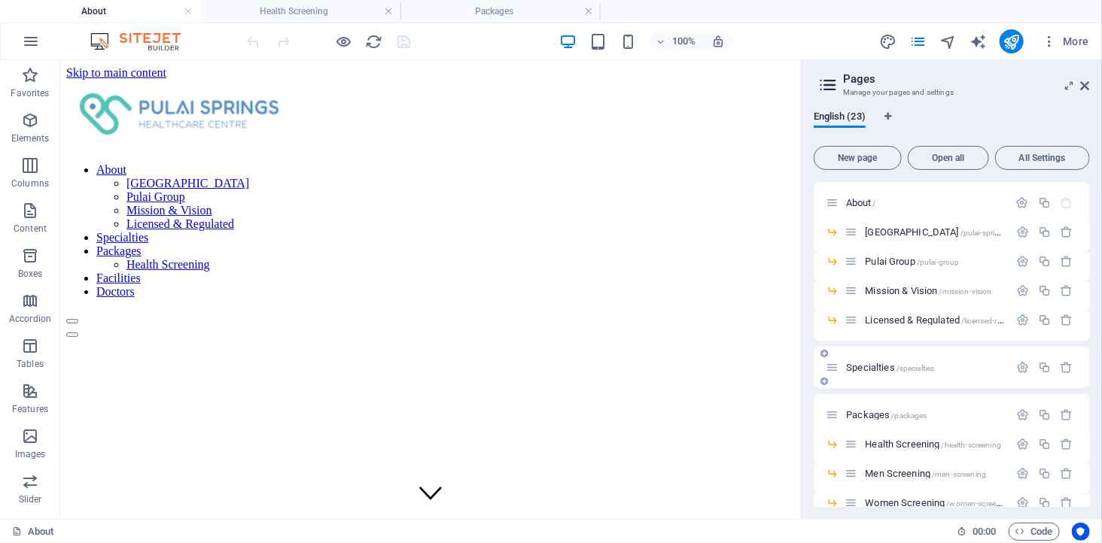
scroll to position [167, 0]
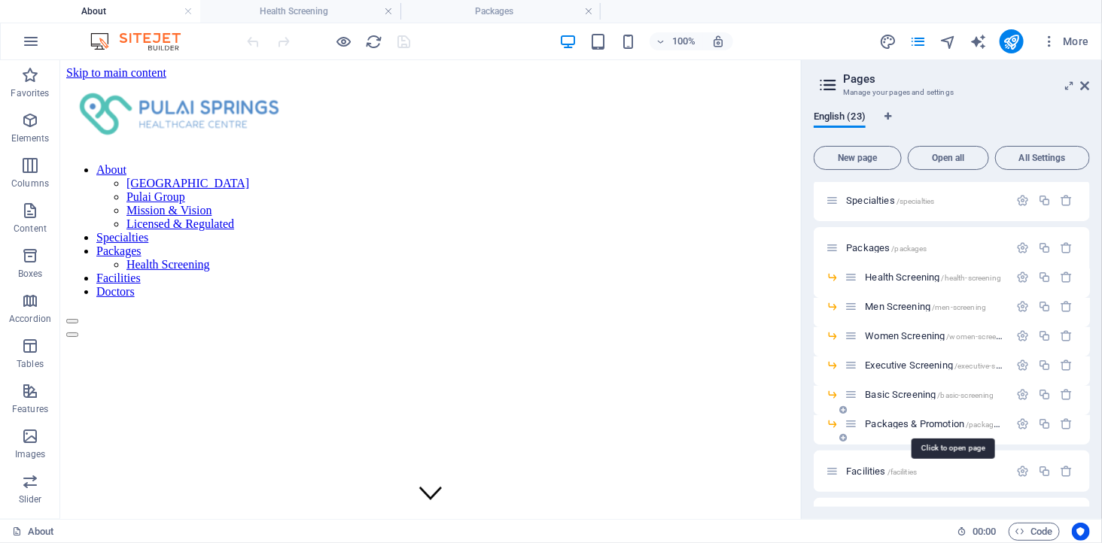
click at [883, 421] on span "Packages & Promotion /packages-promotion" at bounding box center [952, 423] width 175 height 11
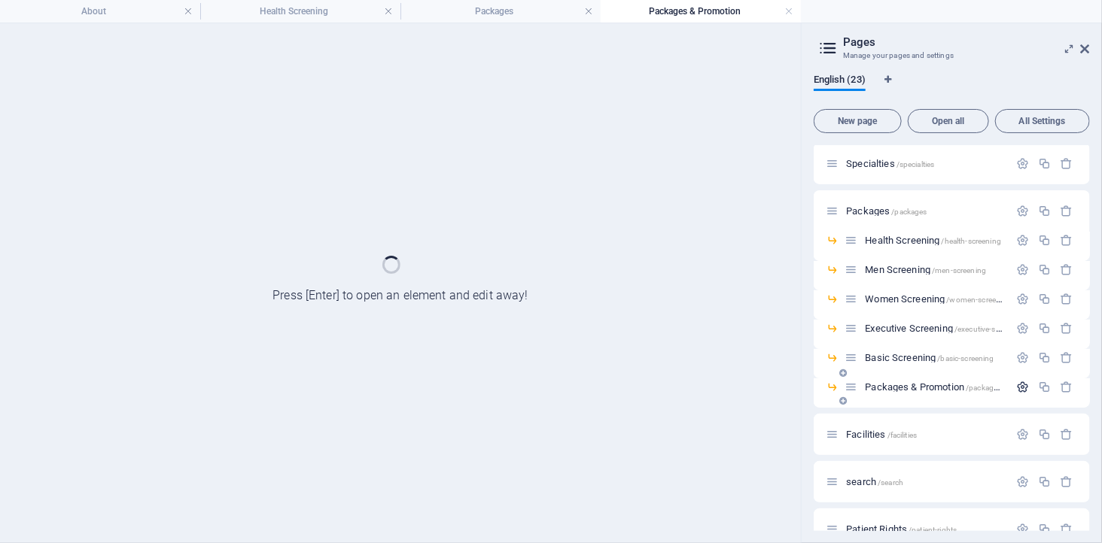
click at [1024, 364] on icon "button" at bounding box center [1022, 357] width 13 height 13
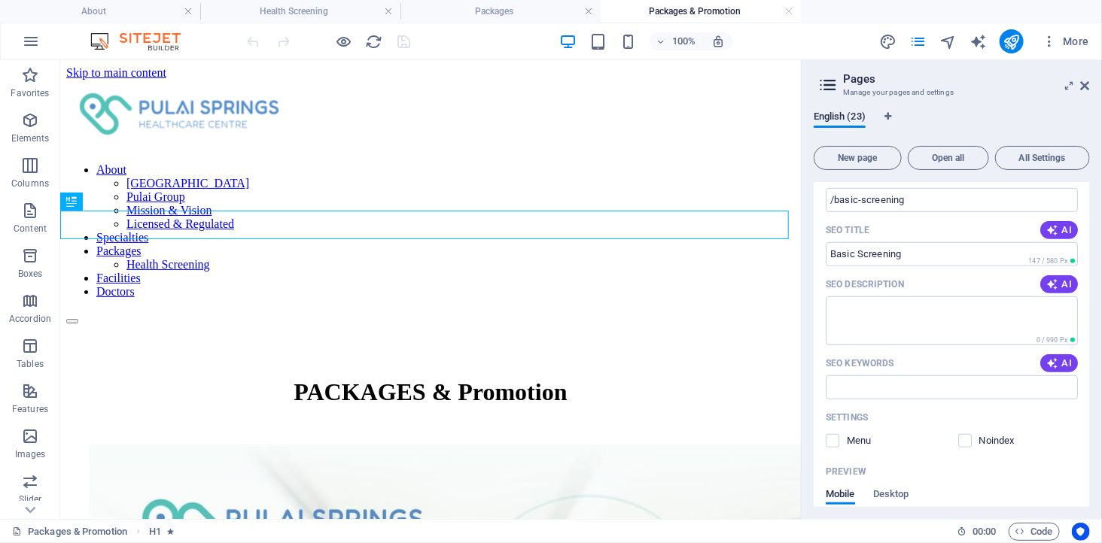
scroll to position [501, 0]
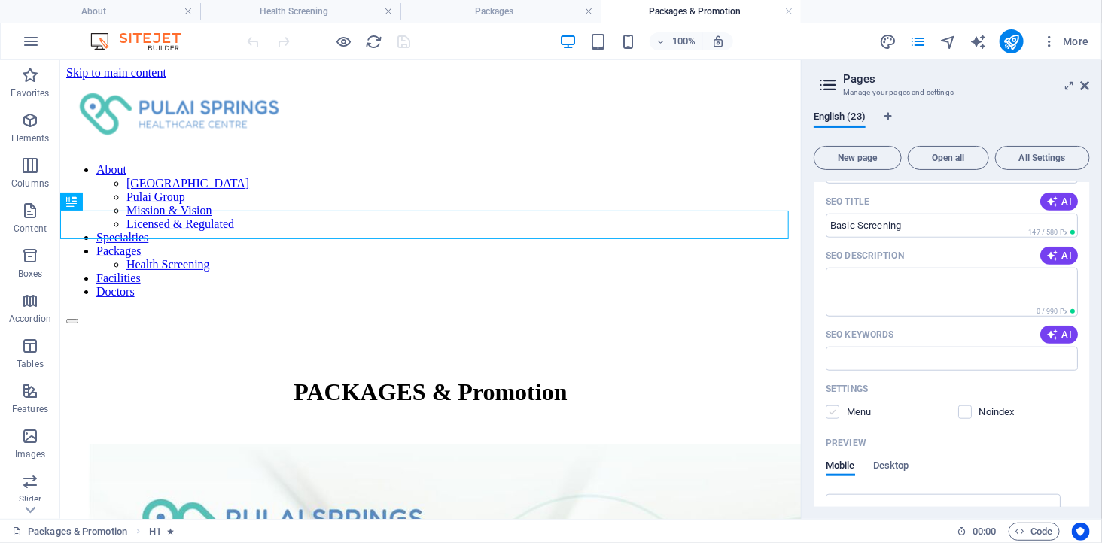
click at [834, 406] on label at bounding box center [832, 413] width 14 height 14
click at [0, 0] on input "checkbox" at bounding box center [0, 0] width 0 height 0
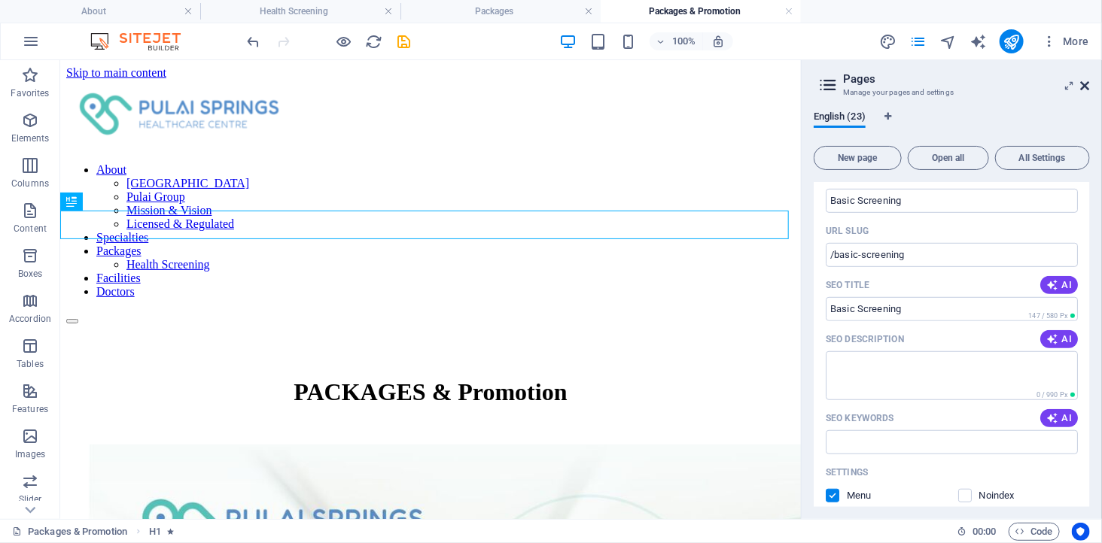
click at [1081, 81] on icon at bounding box center [1084, 86] width 9 height 12
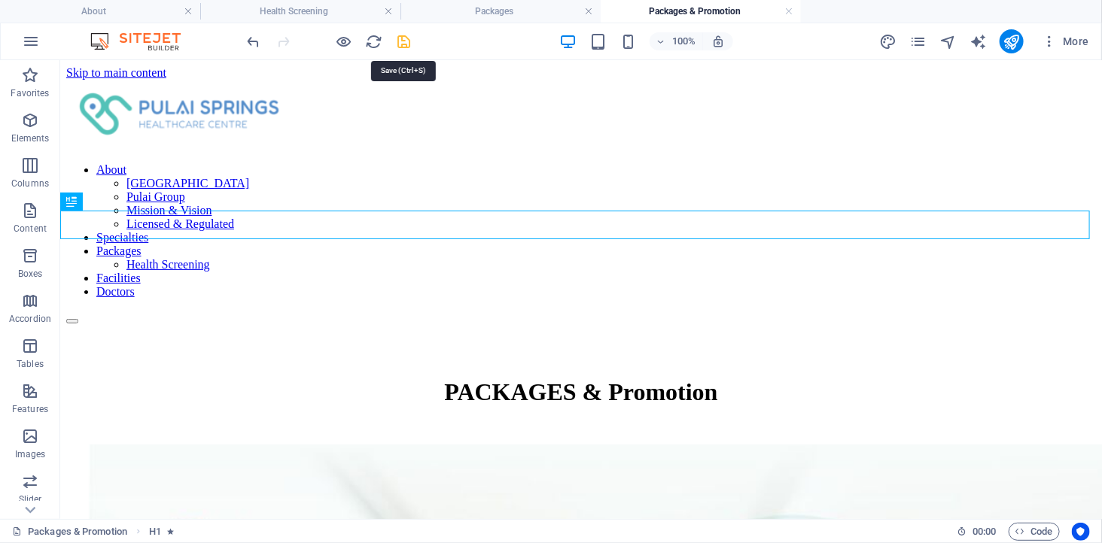
click at [401, 38] on icon "save" at bounding box center [404, 41] width 17 height 17
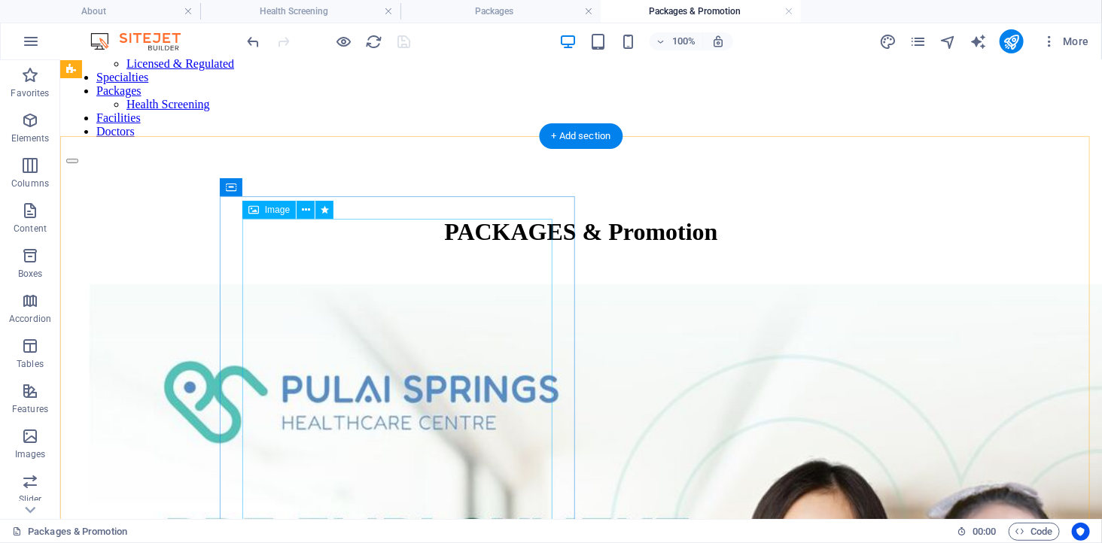
scroll to position [78, 0]
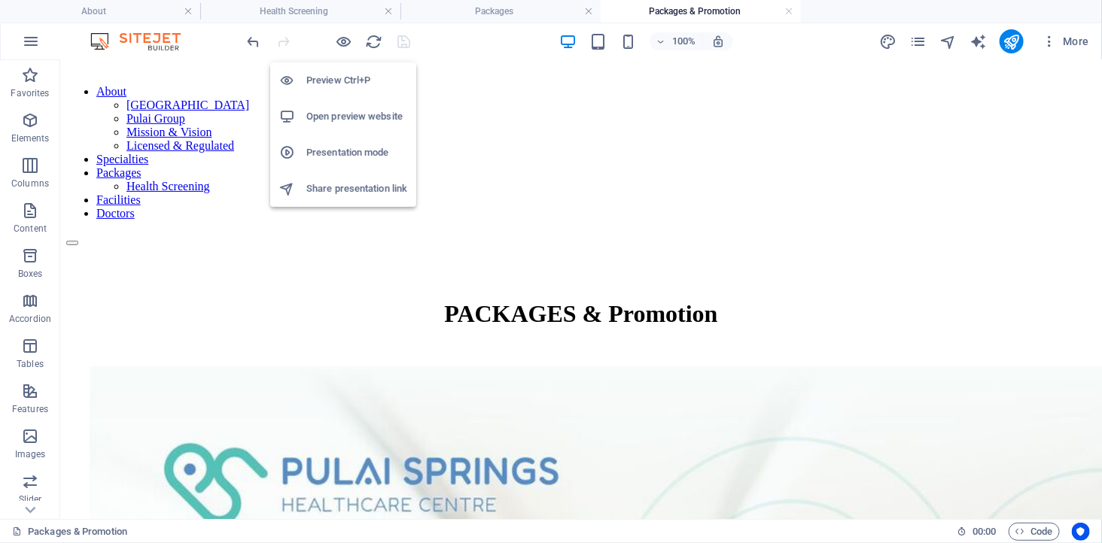
click at [352, 111] on h6 "Open preview website" at bounding box center [356, 117] width 101 height 18
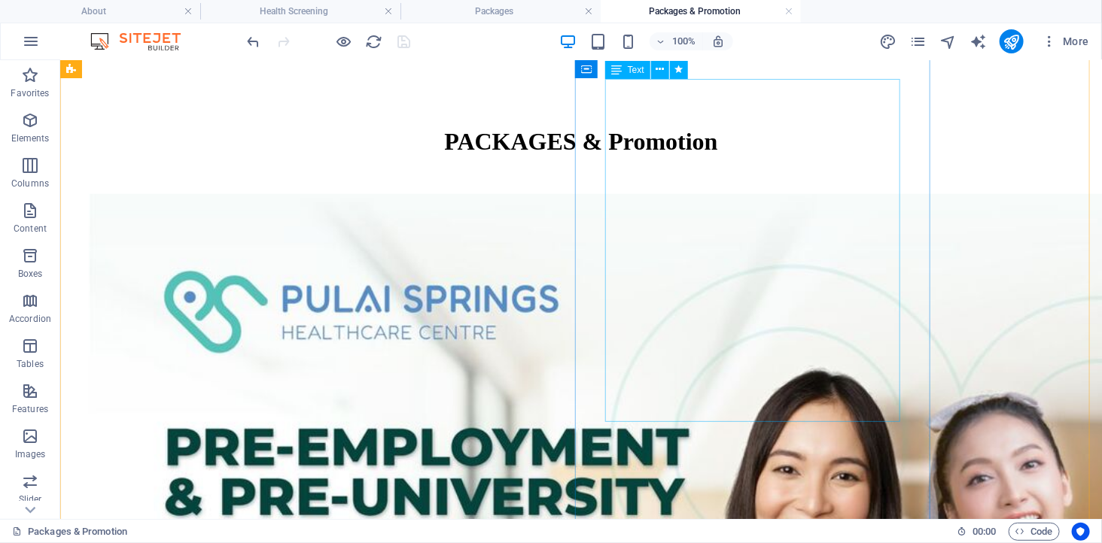
scroll to position [0, 0]
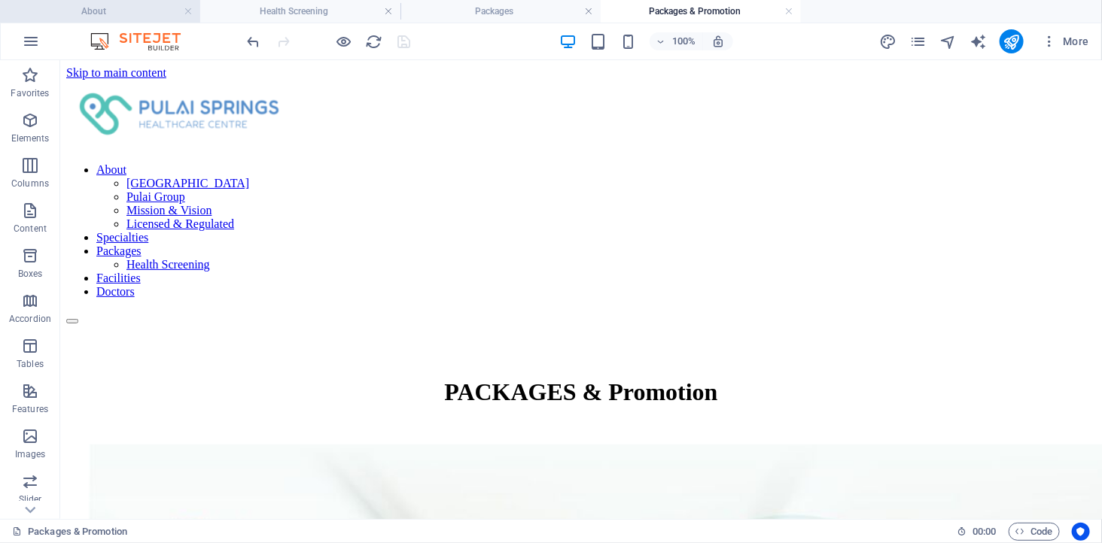
click at [96, 8] on h4 "About" at bounding box center [100, 11] width 200 height 17
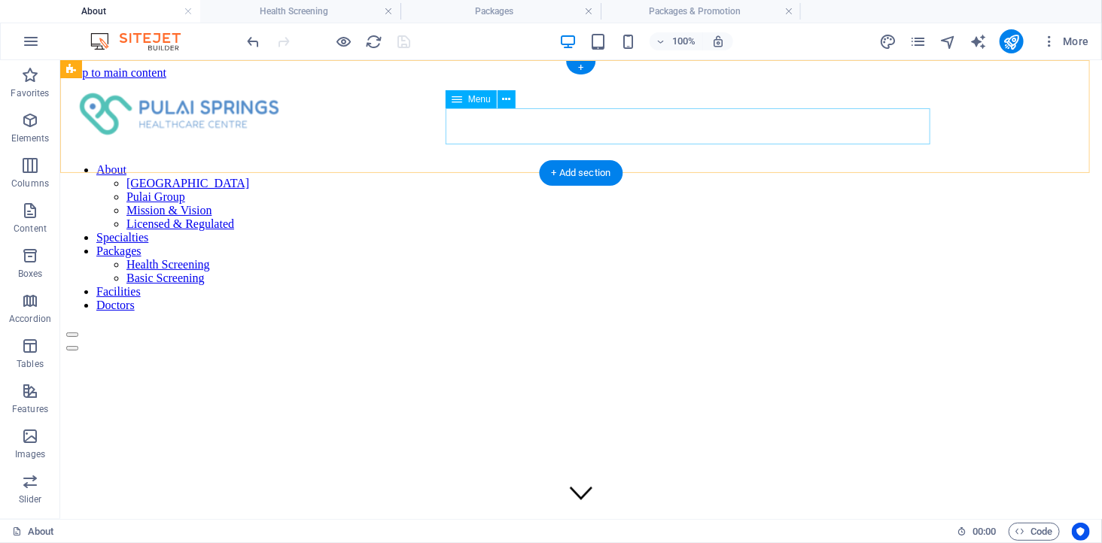
click at [667, 163] on nav "About [GEOGRAPHIC_DATA] Healthcare Centre Pulai Group Mission & Vision Licensed…" at bounding box center [579, 237] width 1029 height 149
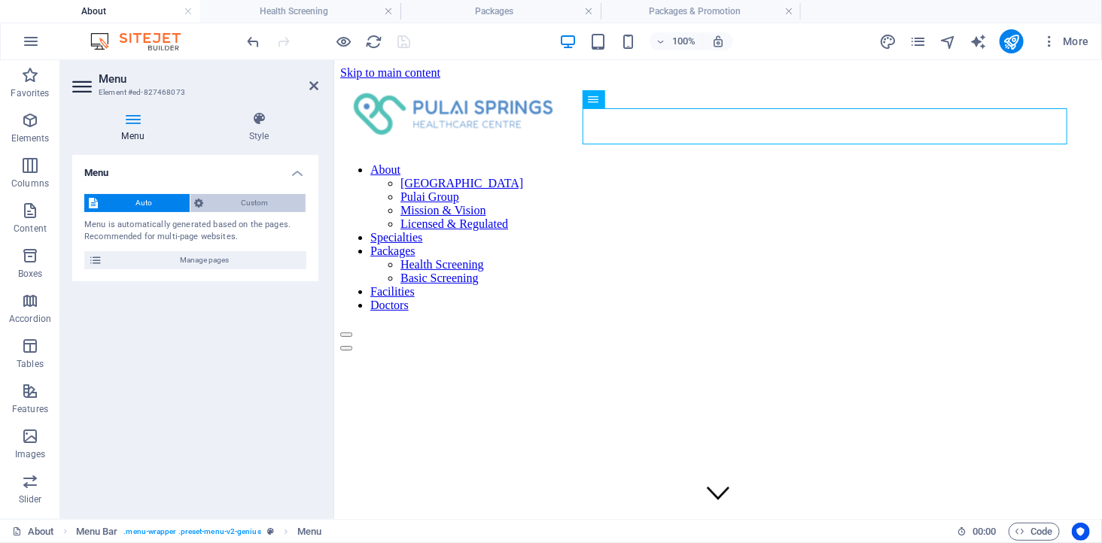
click at [243, 202] on span "Custom" at bounding box center [254, 203] width 93 height 18
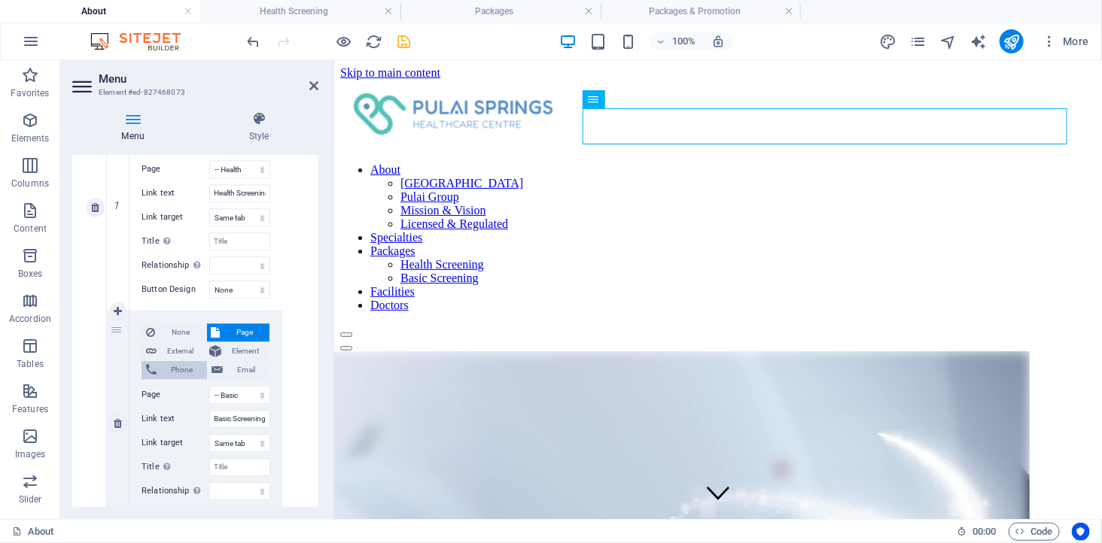
scroll to position [1839, 0]
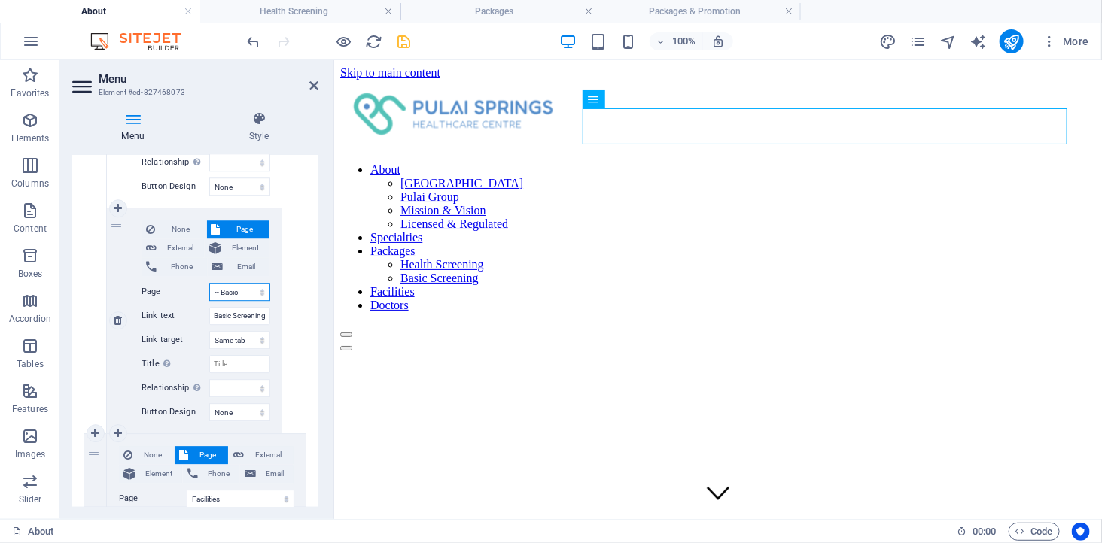
click at [242, 294] on select "About -- [GEOGRAPHIC_DATA] Healthcare Centre -- Pulai Group -- Mission &amp; Vi…" at bounding box center [239, 292] width 61 height 18
click at [209, 283] on select "About -- [GEOGRAPHIC_DATA] Healthcare Centre -- Pulai Group -- Mission &amp; Vi…" at bounding box center [239, 292] width 61 height 18
click at [403, 41] on icon "save" at bounding box center [404, 41] width 17 height 17
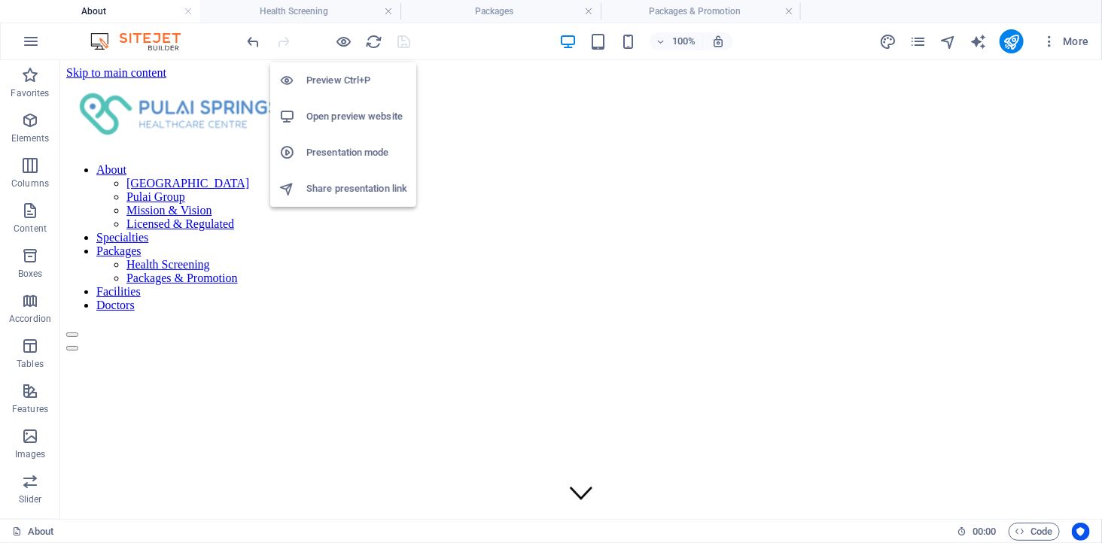
click at [337, 108] on h6 "Open preview website" at bounding box center [356, 117] width 101 height 18
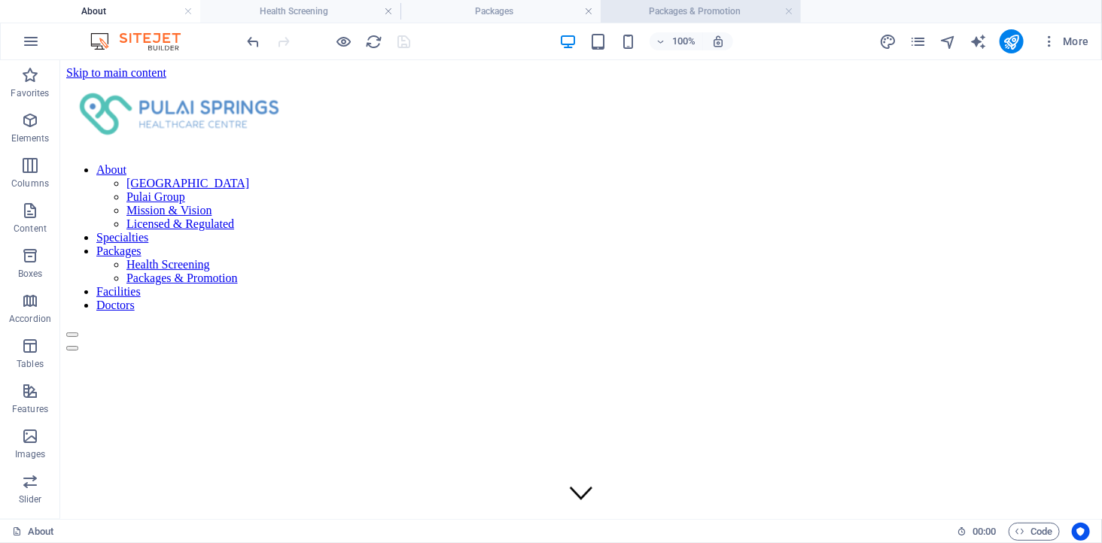
click at [683, 10] on h4 "Packages & Promotion" at bounding box center [700, 11] width 200 height 17
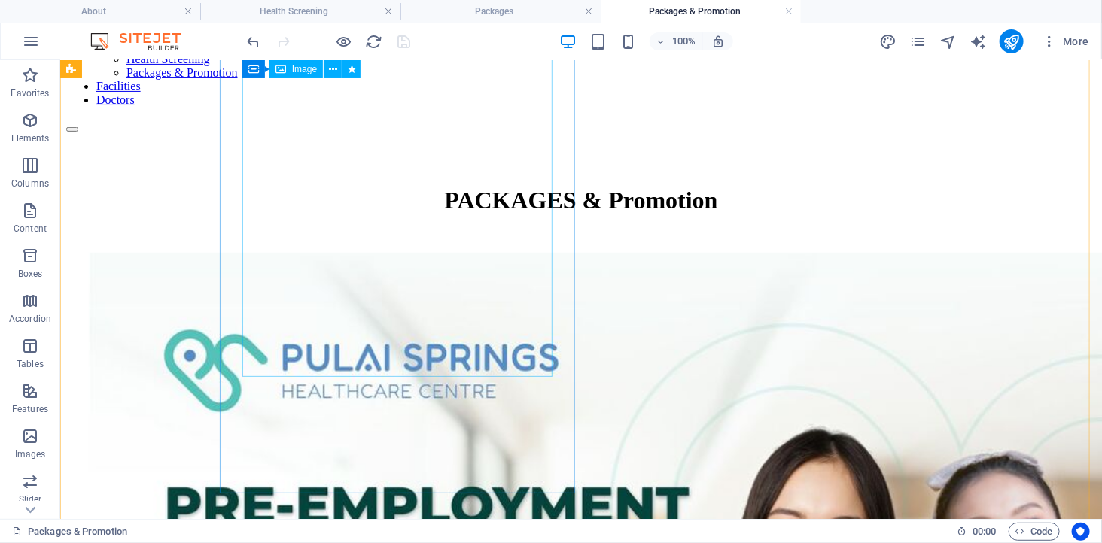
scroll to position [84, 0]
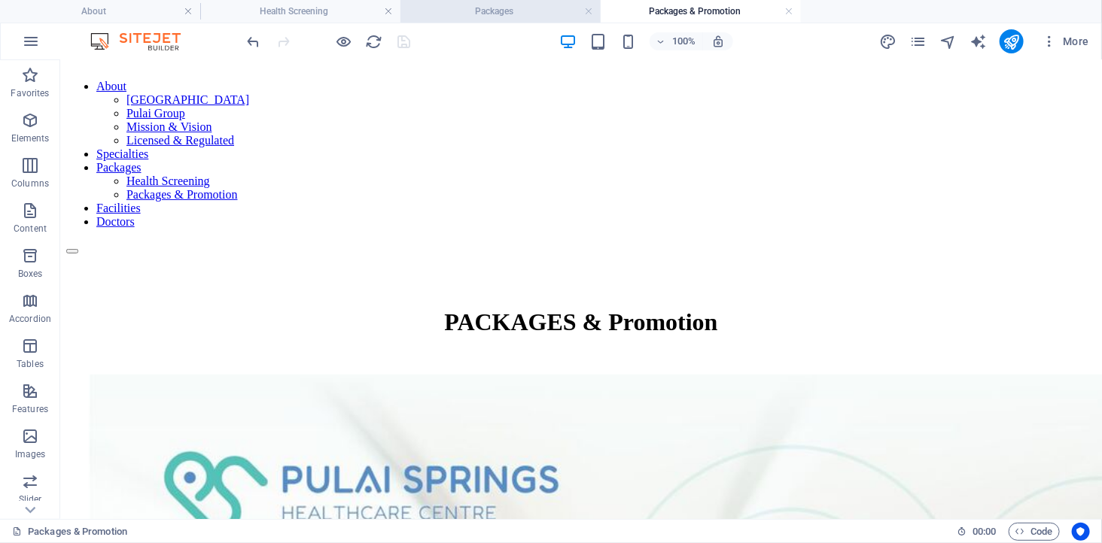
click at [484, 5] on h4 "Packages" at bounding box center [500, 11] width 200 height 17
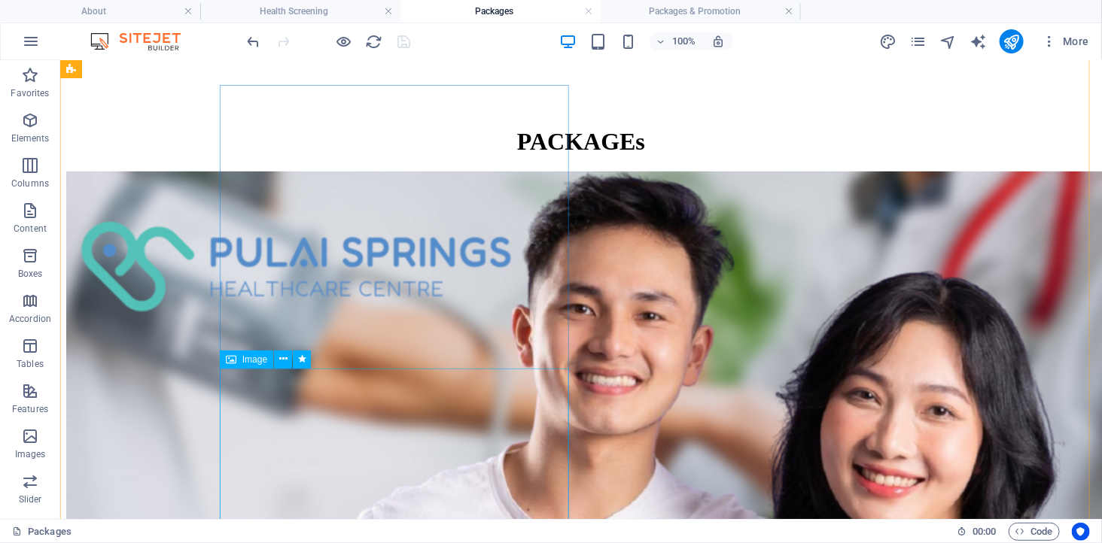
scroll to position [0, 0]
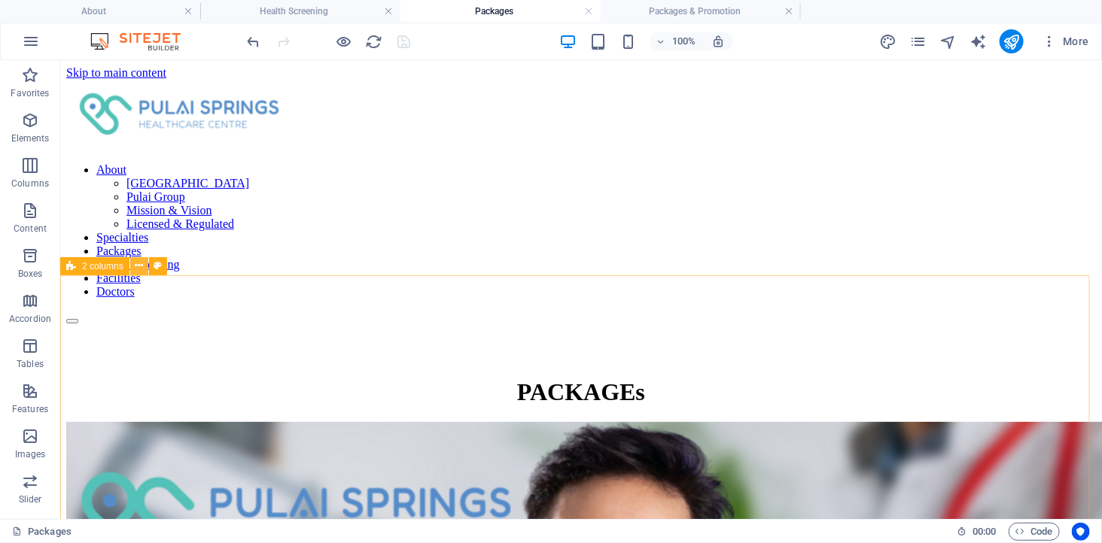
click at [136, 264] on icon at bounding box center [139, 266] width 8 height 16
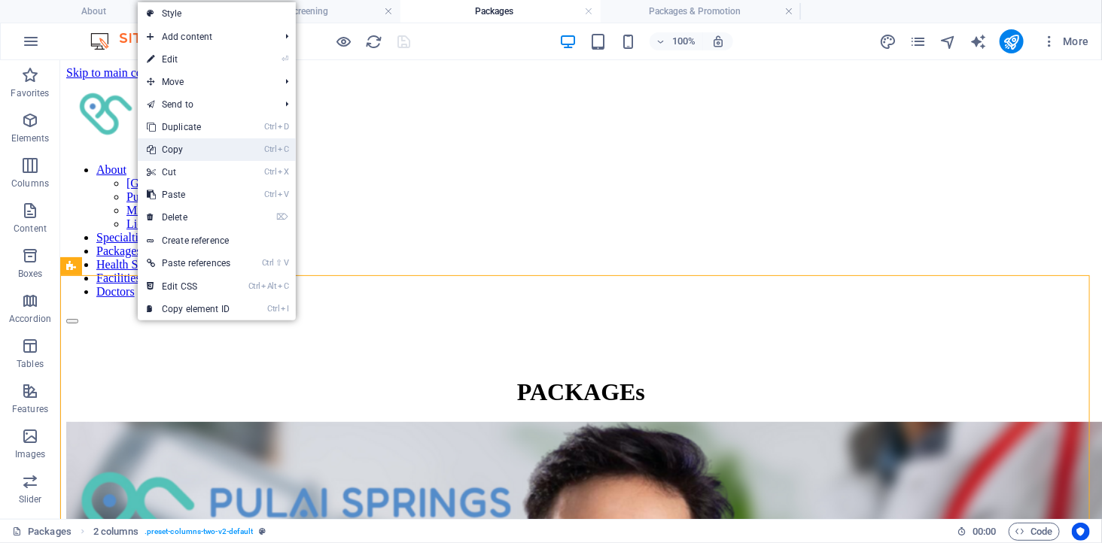
click at [193, 151] on link "Ctrl C Copy" at bounding box center [189, 149] width 102 height 23
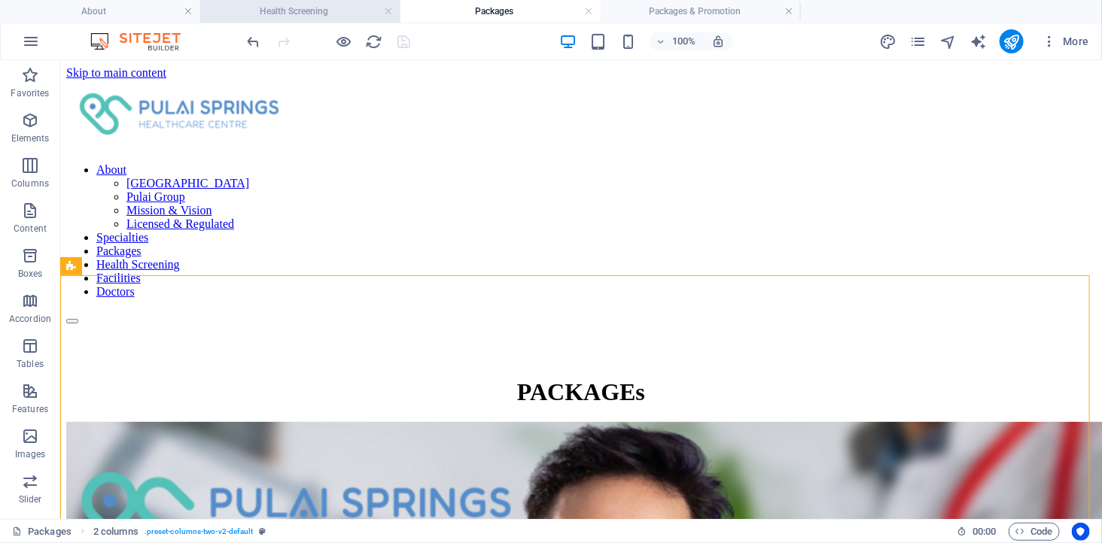
click at [321, 15] on h4 "Health Screening" at bounding box center [300, 11] width 200 height 17
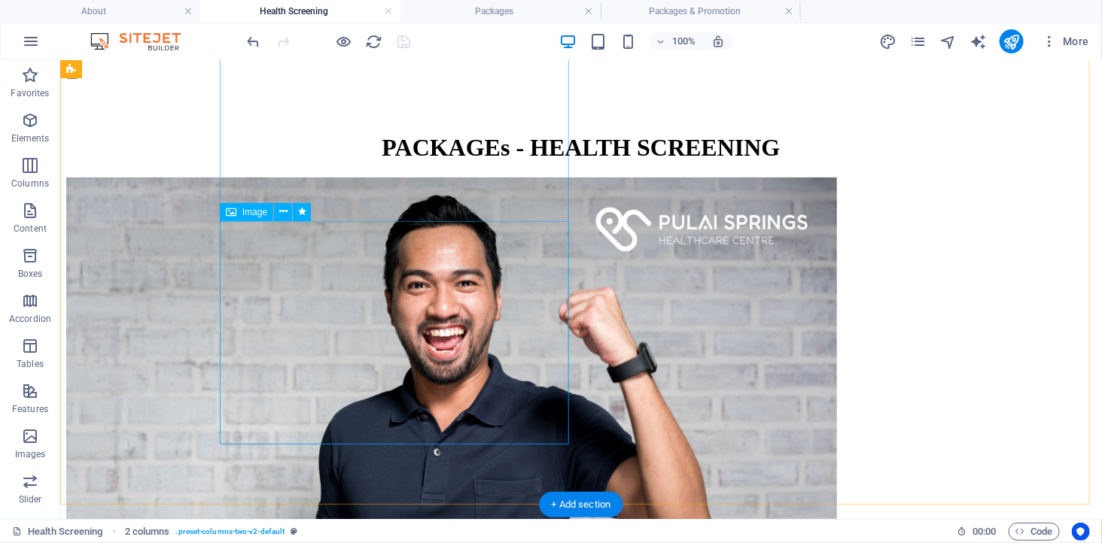
scroll to position [84, 0]
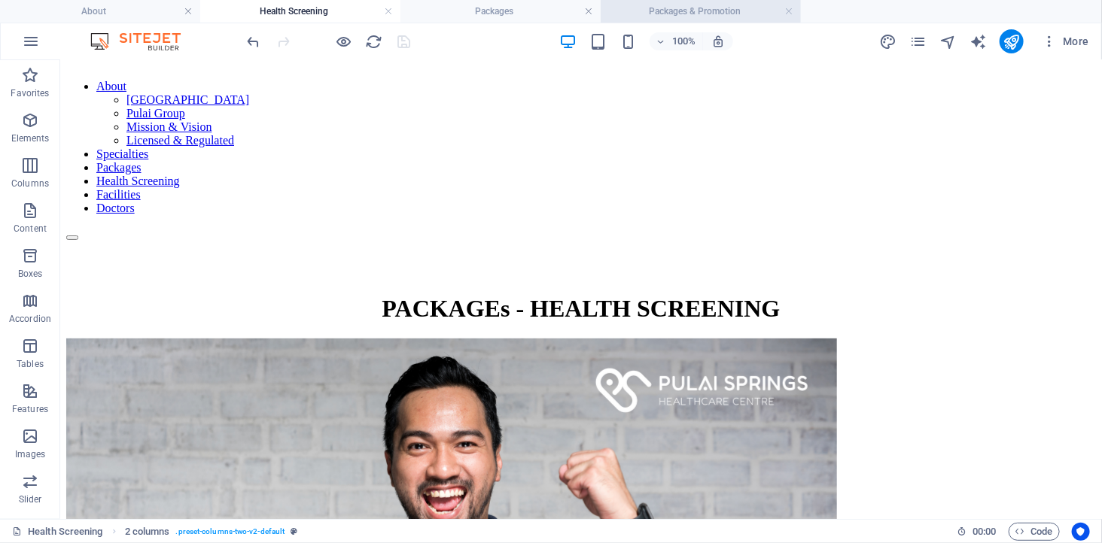
click at [679, 4] on h4 "Packages & Promotion" at bounding box center [700, 11] width 200 height 17
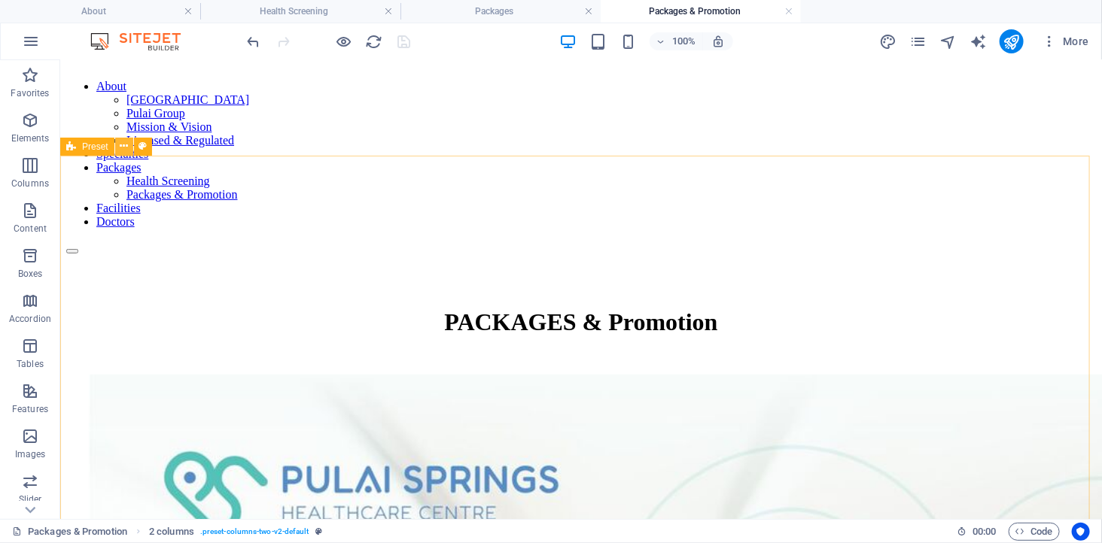
click at [120, 149] on icon at bounding box center [124, 146] width 8 height 16
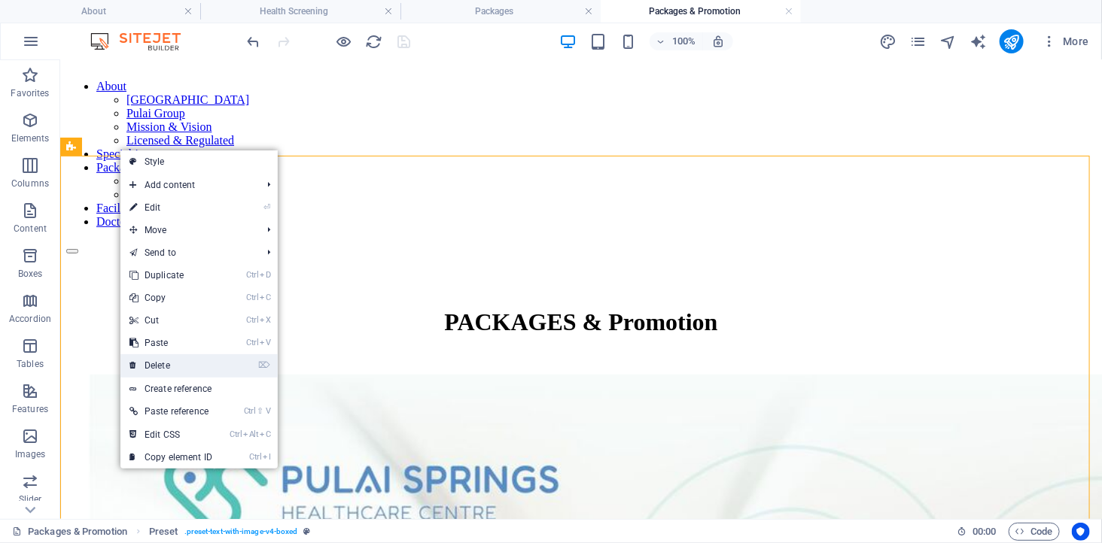
click at [166, 364] on link "⌦ Delete" at bounding box center [170, 365] width 101 height 23
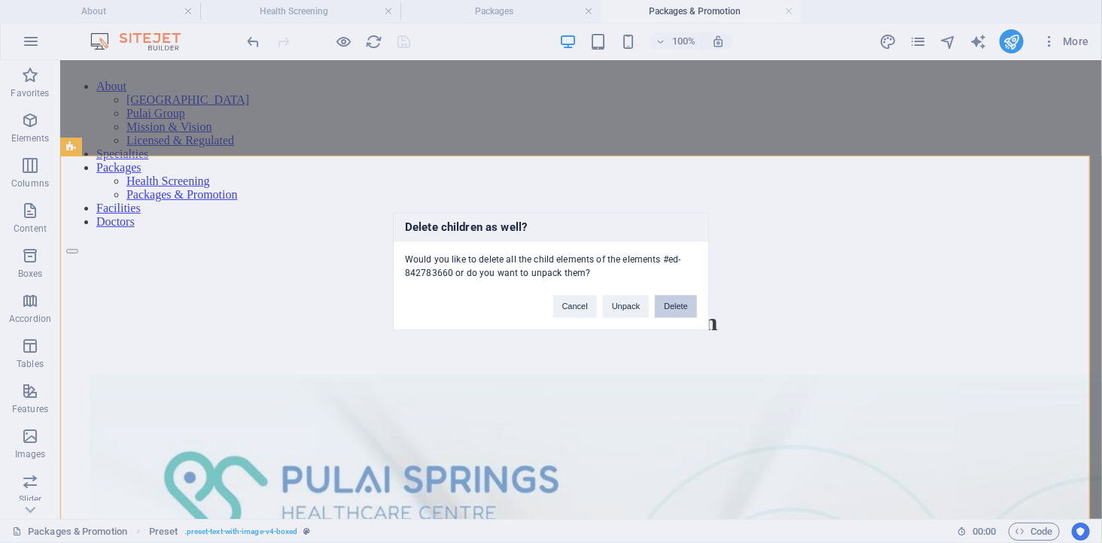
click at [671, 307] on button "Delete" at bounding box center [676, 307] width 42 height 23
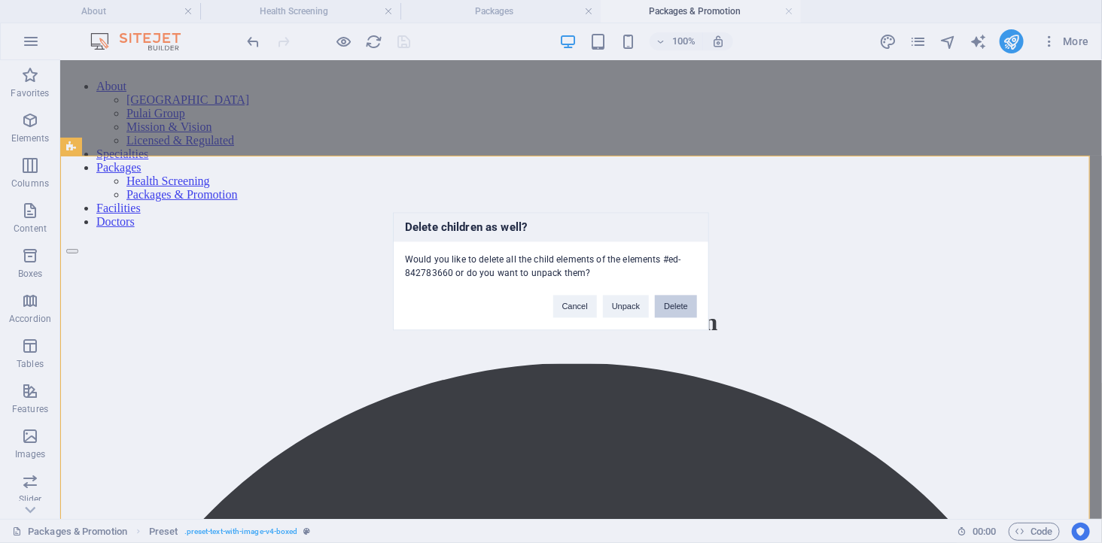
scroll to position [17, 0]
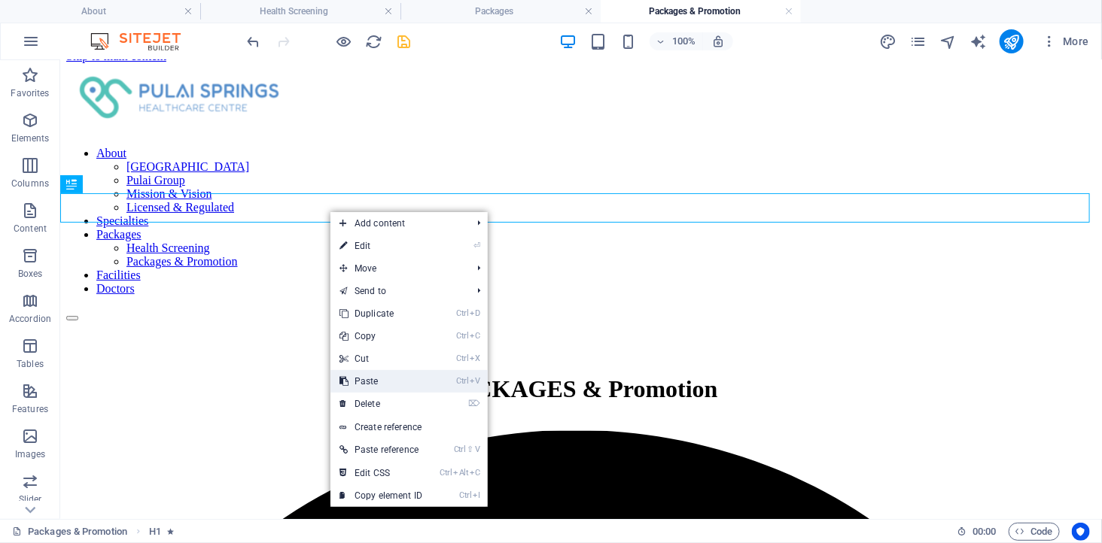
click at [380, 381] on link "Ctrl V Paste" at bounding box center [380, 381] width 101 height 23
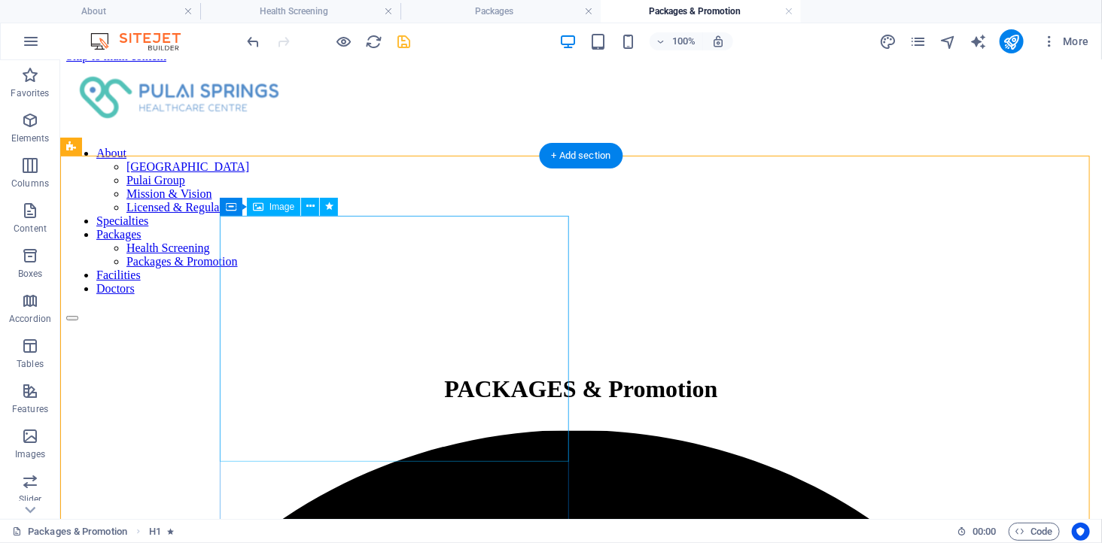
scroll to position [84, 0]
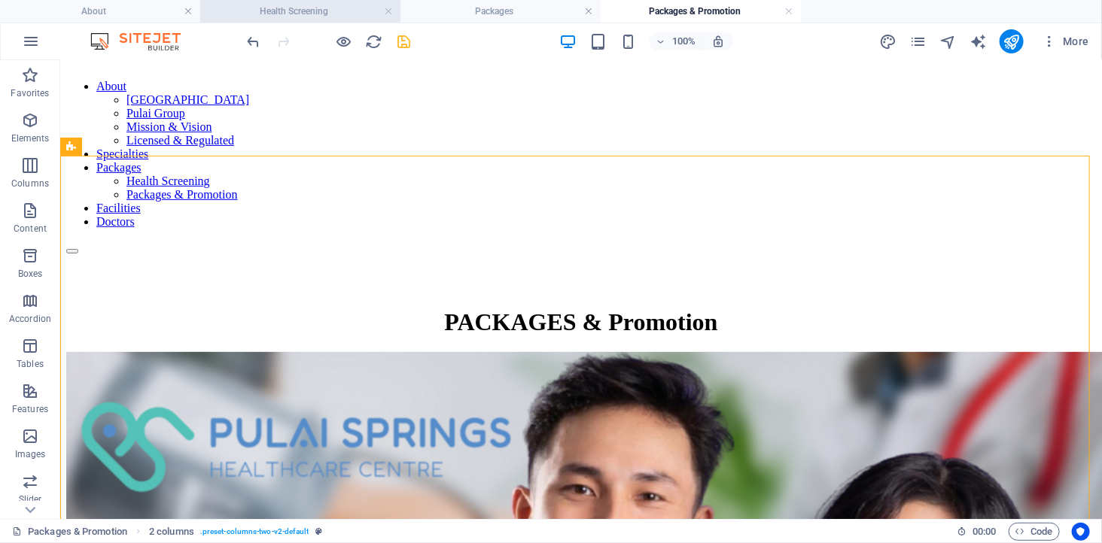
click at [299, 4] on h4 "Health Screening" at bounding box center [300, 11] width 200 height 17
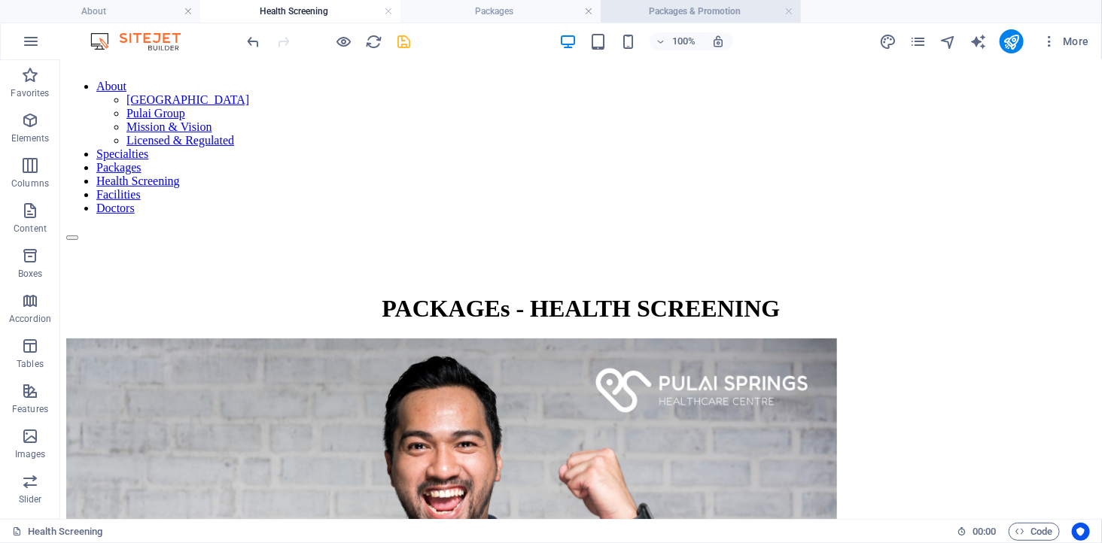
click at [675, 5] on h4 "Packages & Promotion" at bounding box center [700, 11] width 200 height 17
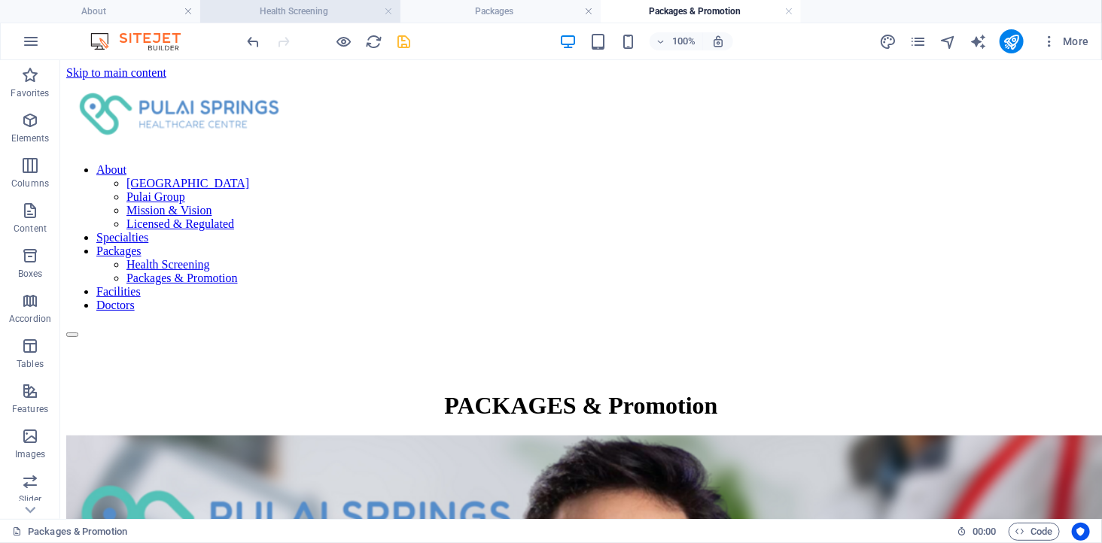
click at [302, 10] on h4 "Health Screening" at bounding box center [300, 11] width 200 height 17
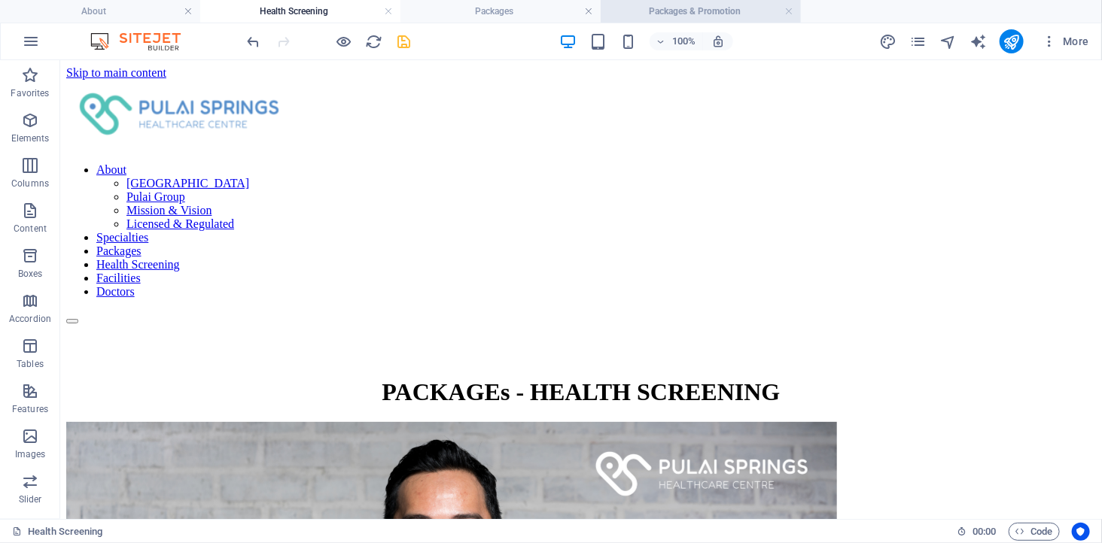
click at [676, 8] on h4 "Packages & Promotion" at bounding box center [700, 11] width 200 height 17
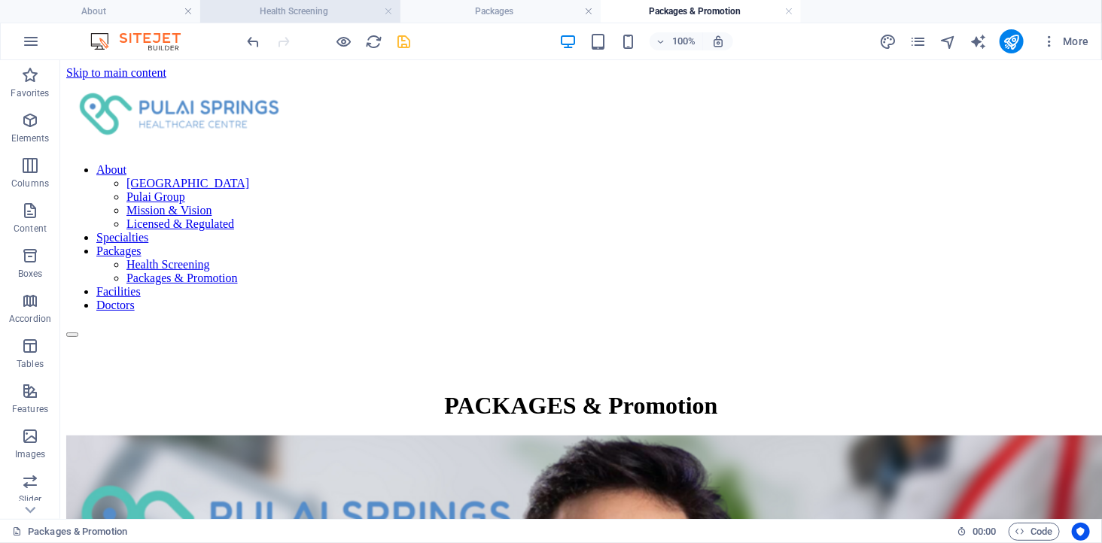
click at [312, 9] on h4 "Health Screening" at bounding box center [300, 11] width 200 height 17
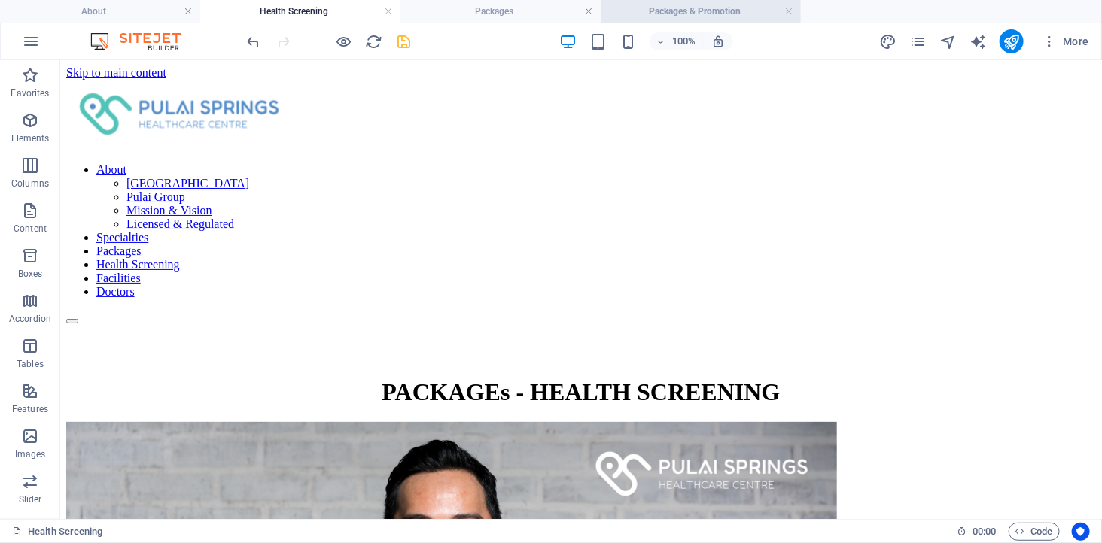
click at [675, 5] on h4 "Packages & Promotion" at bounding box center [700, 11] width 200 height 17
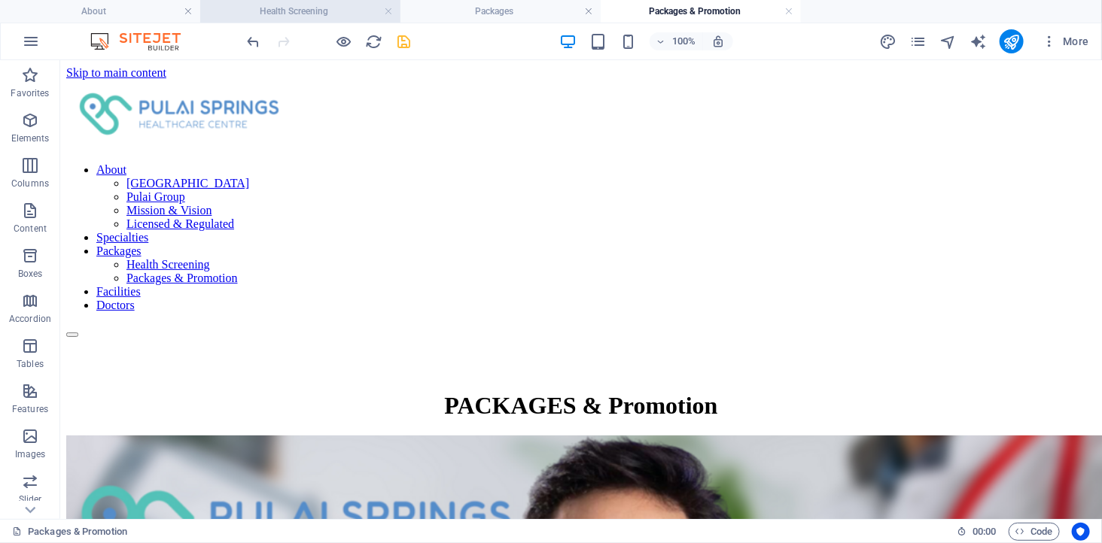
click at [312, 12] on h4 "Health Screening" at bounding box center [300, 11] width 200 height 17
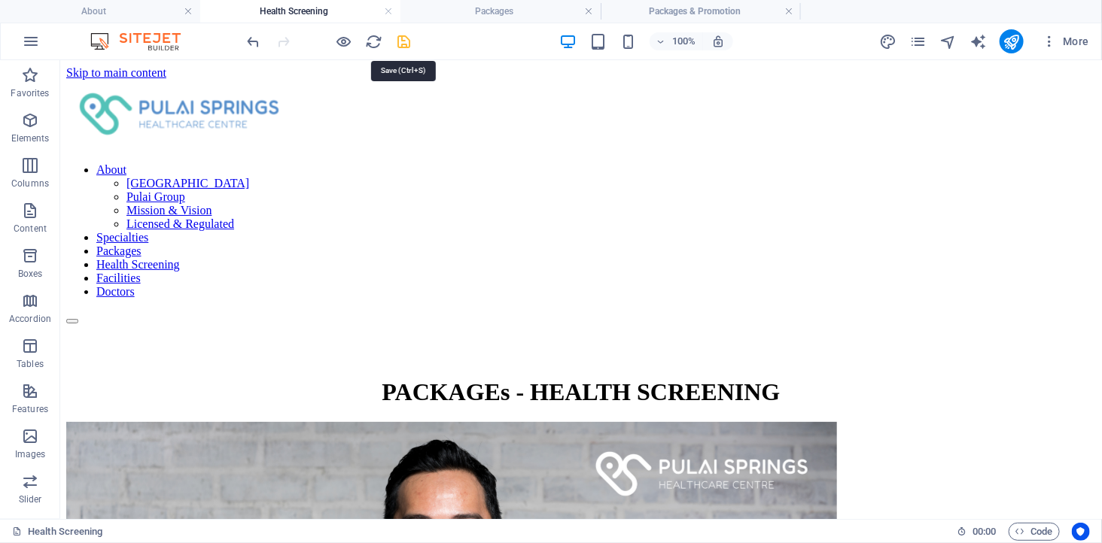
click at [403, 44] on icon "save" at bounding box center [404, 41] width 17 height 17
click at [370, 38] on icon "reload" at bounding box center [374, 41] width 17 height 17
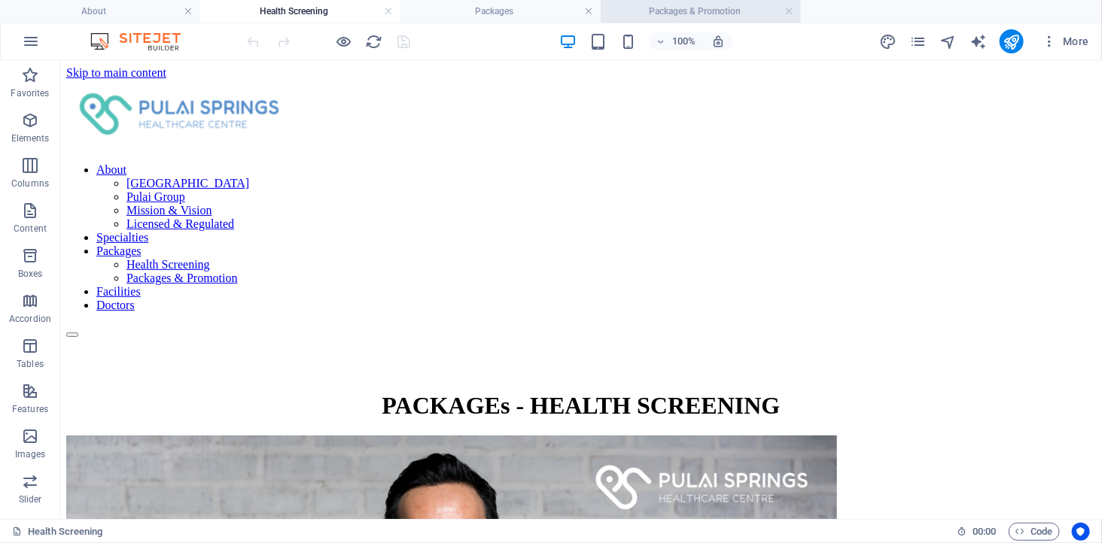
click at [681, 9] on h4 "Packages & Promotion" at bounding box center [700, 11] width 200 height 17
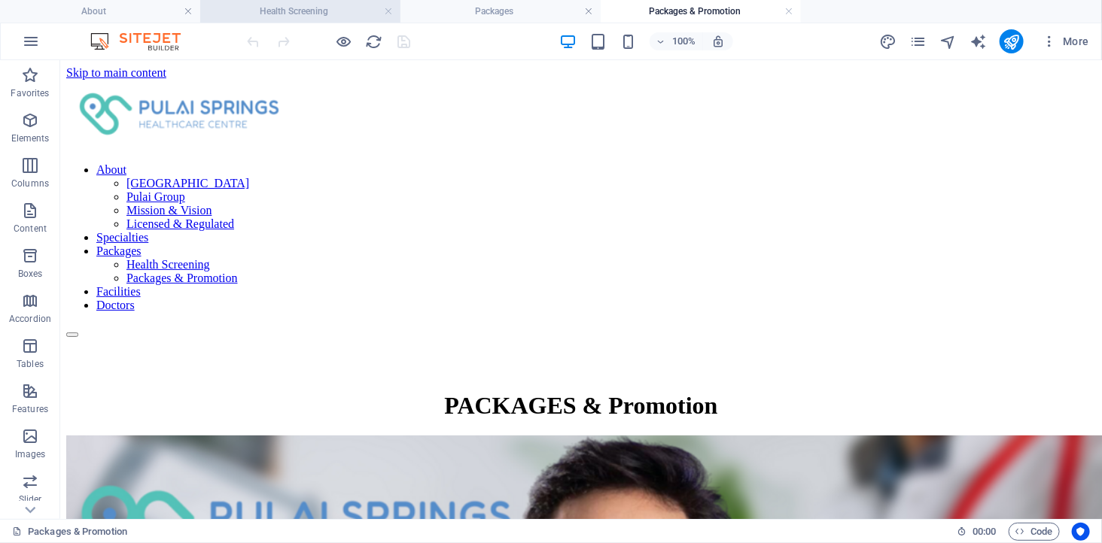
click at [301, 11] on h4 "Health Screening" at bounding box center [300, 11] width 200 height 17
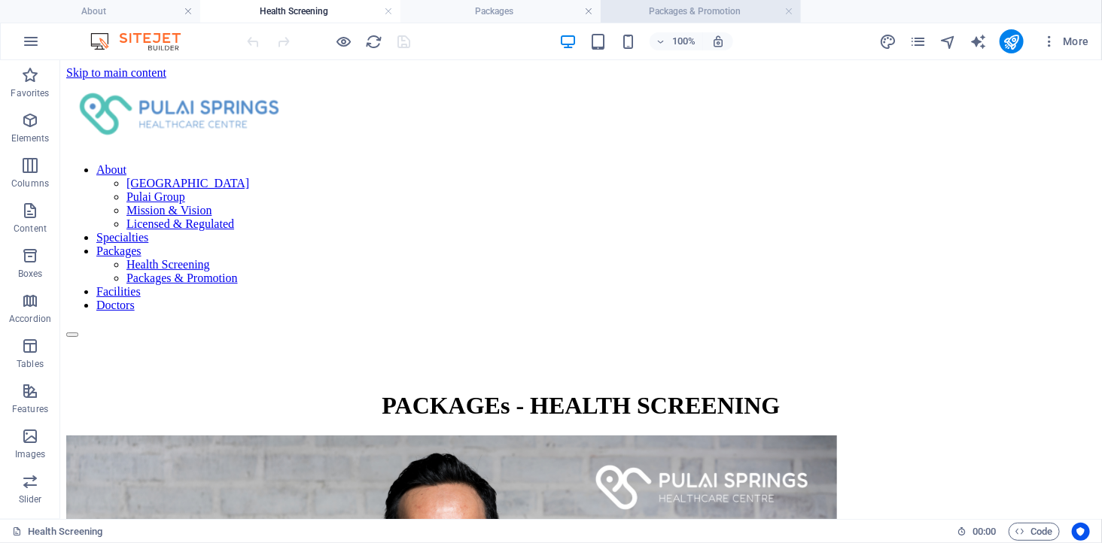
click at [719, 6] on h4 "Packages & Promotion" at bounding box center [700, 11] width 200 height 17
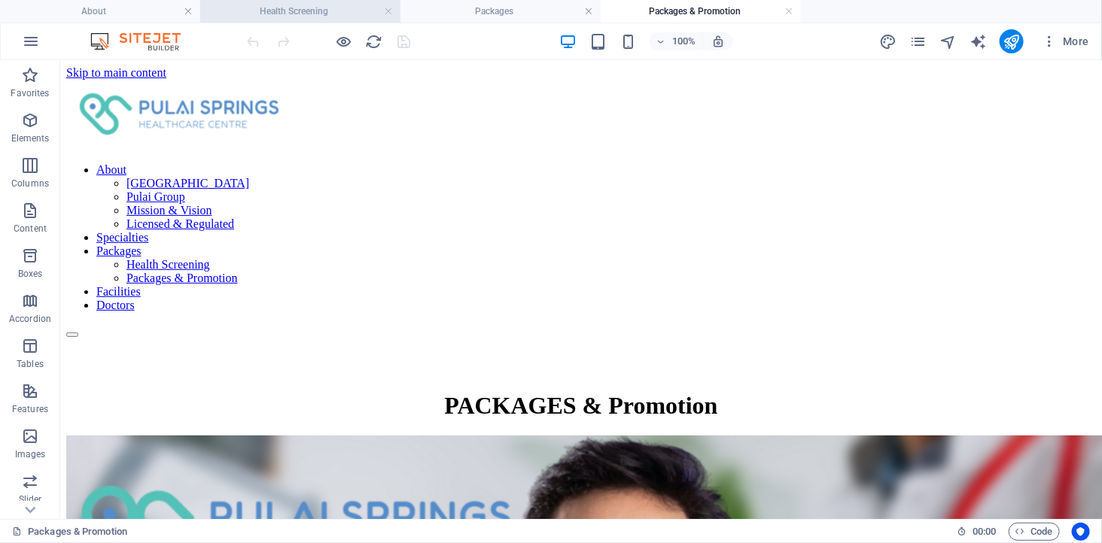
click at [321, 9] on h4 "Health Screening" at bounding box center [300, 11] width 200 height 17
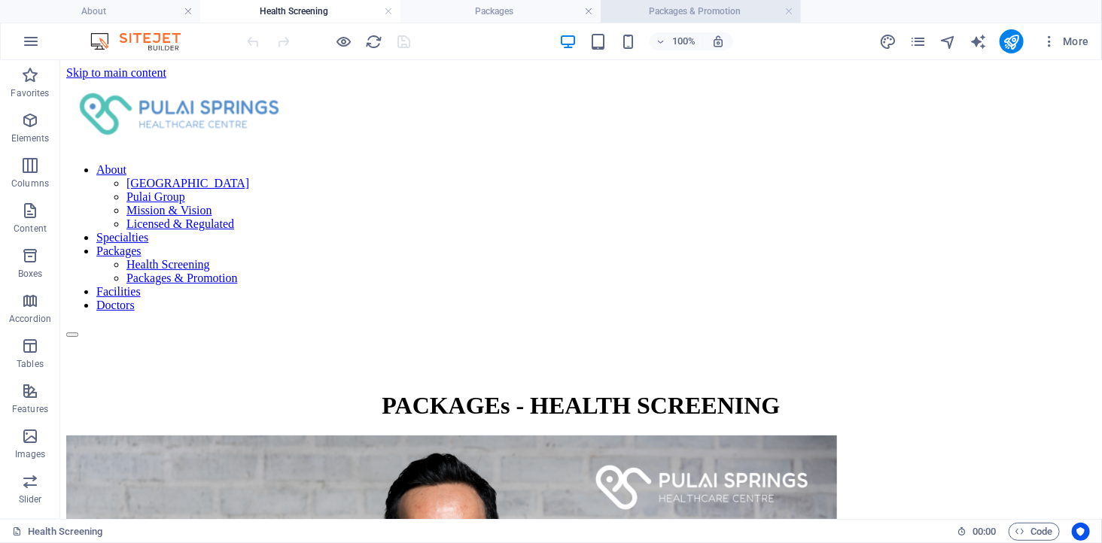
click at [735, 0] on li "Packages & Promotion" at bounding box center [700, 11] width 200 height 23
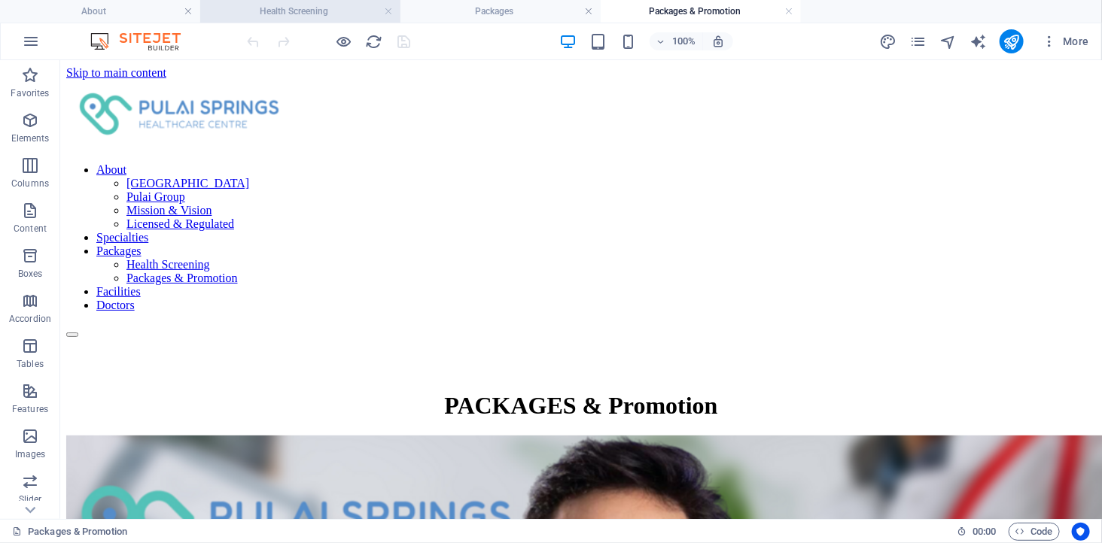
click at [292, 9] on h4 "Health Screening" at bounding box center [300, 11] width 200 height 17
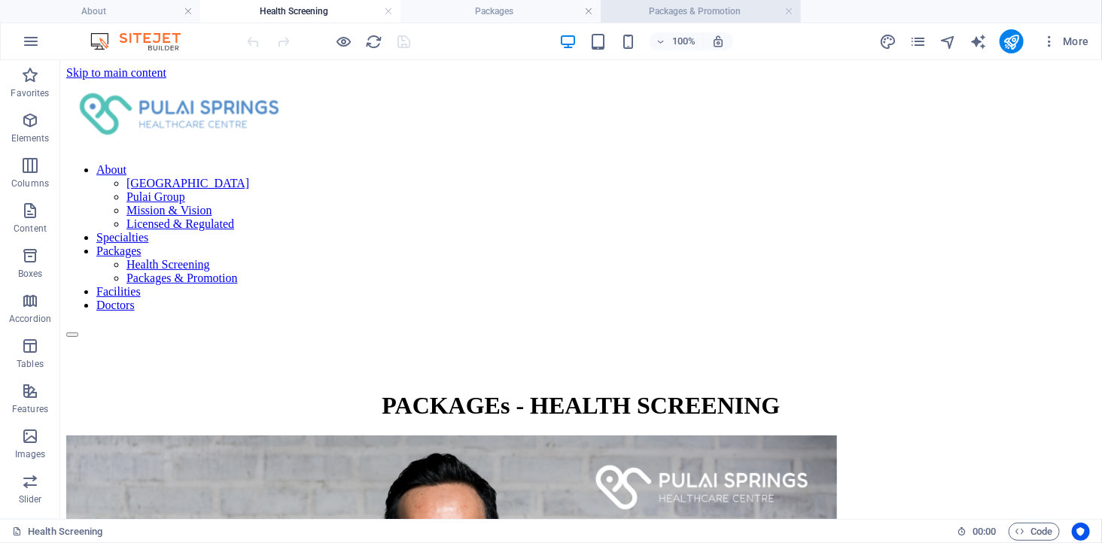
click at [704, 15] on h4 "Packages & Promotion" at bounding box center [700, 11] width 200 height 17
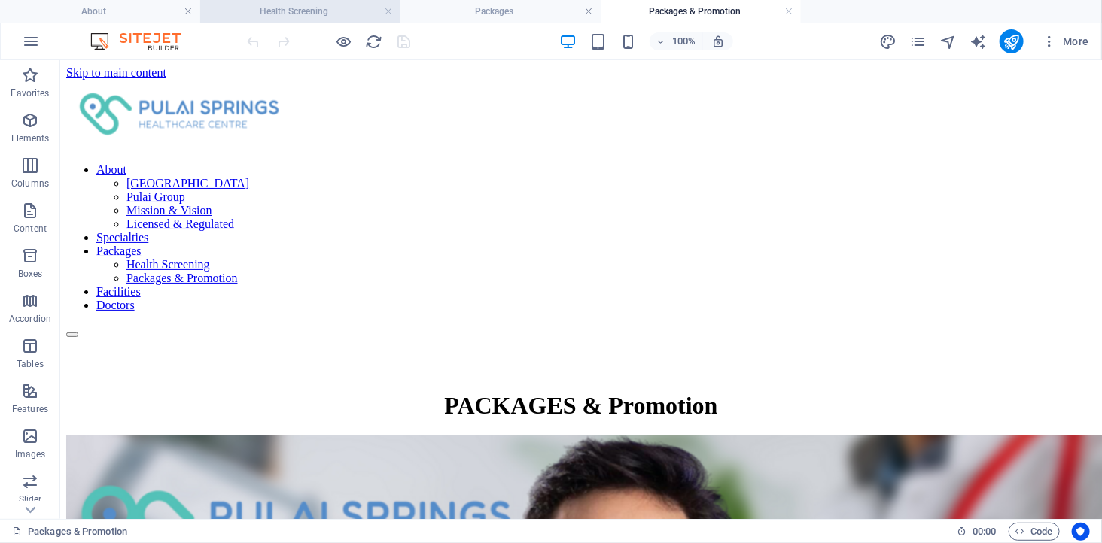
click at [302, 17] on h4 "Health Screening" at bounding box center [300, 11] width 200 height 17
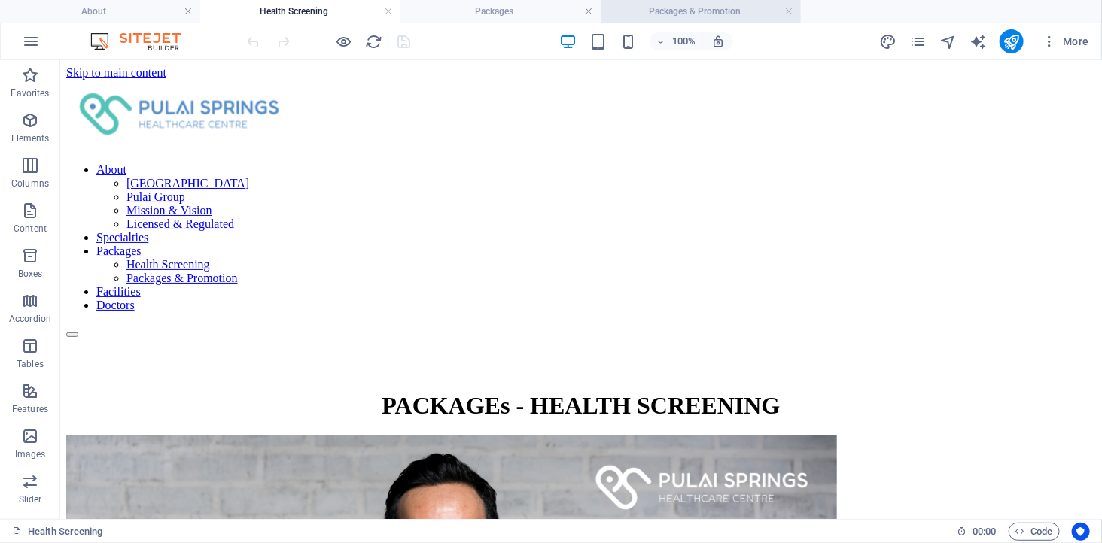
click at [670, 11] on h4 "Packages & Promotion" at bounding box center [700, 11] width 200 height 17
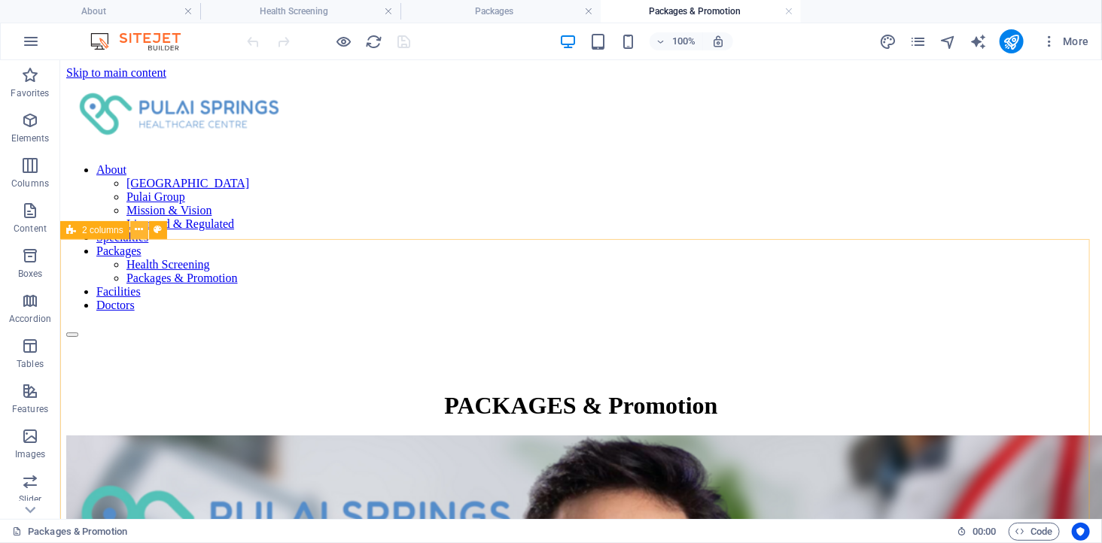
click at [138, 229] on icon at bounding box center [139, 230] width 8 height 16
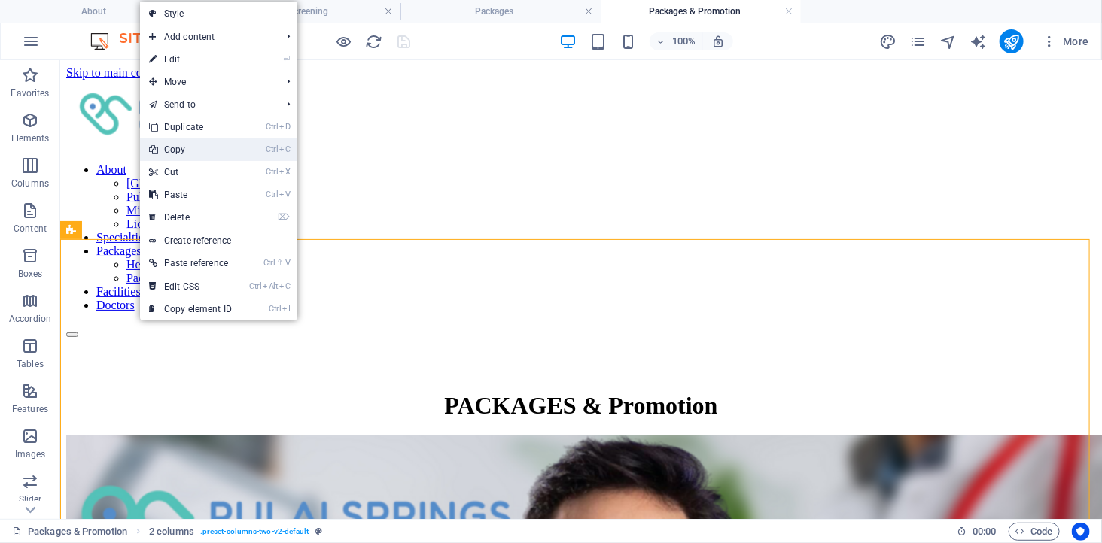
click at [191, 149] on link "Ctrl C Copy" at bounding box center [190, 149] width 101 height 23
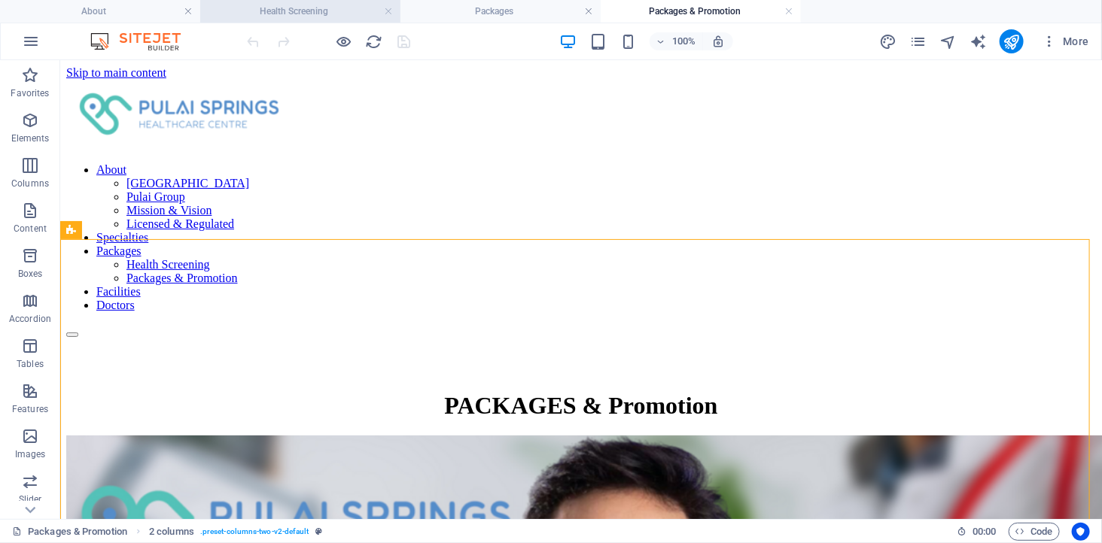
click at [303, 10] on h4 "Health Screening" at bounding box center [300, 11] width 200 height 17
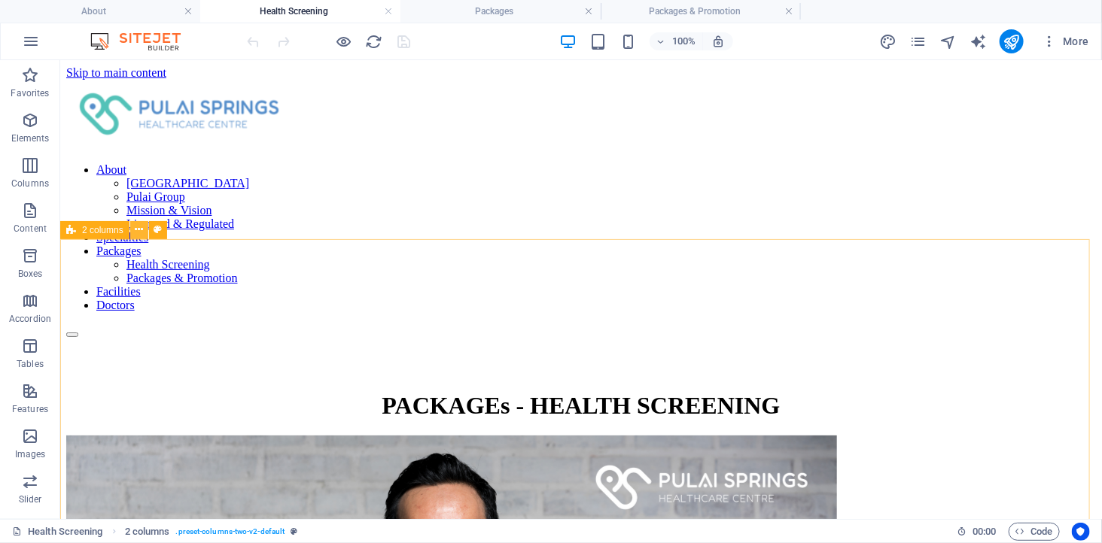
click at [136, 229] on icon at bounding box center [139, 230] width 8 height 16
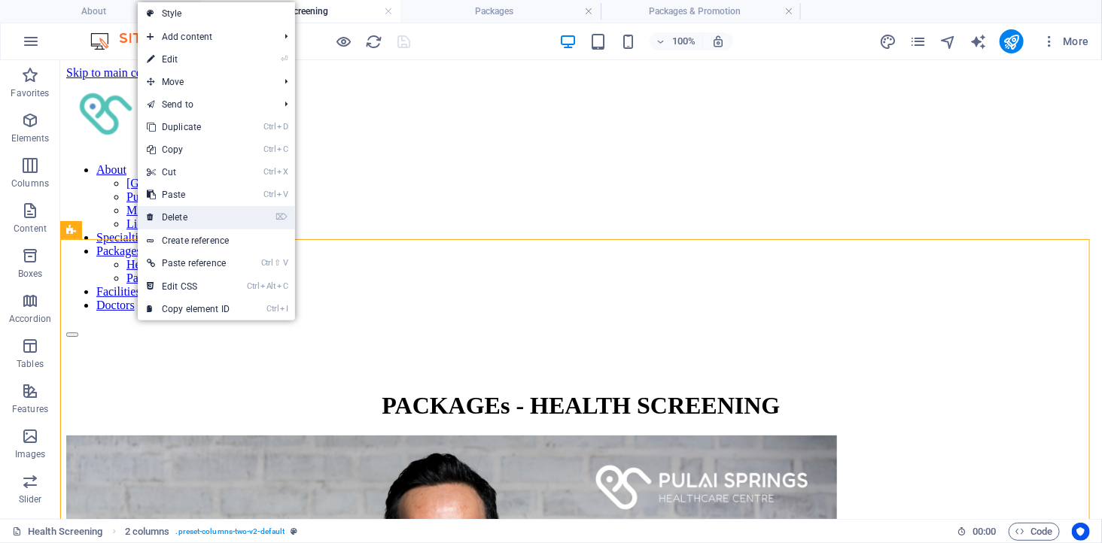
click at [189, 214] on link "⌦ Delete" at bounding box center [188, 217] width 101 height 23
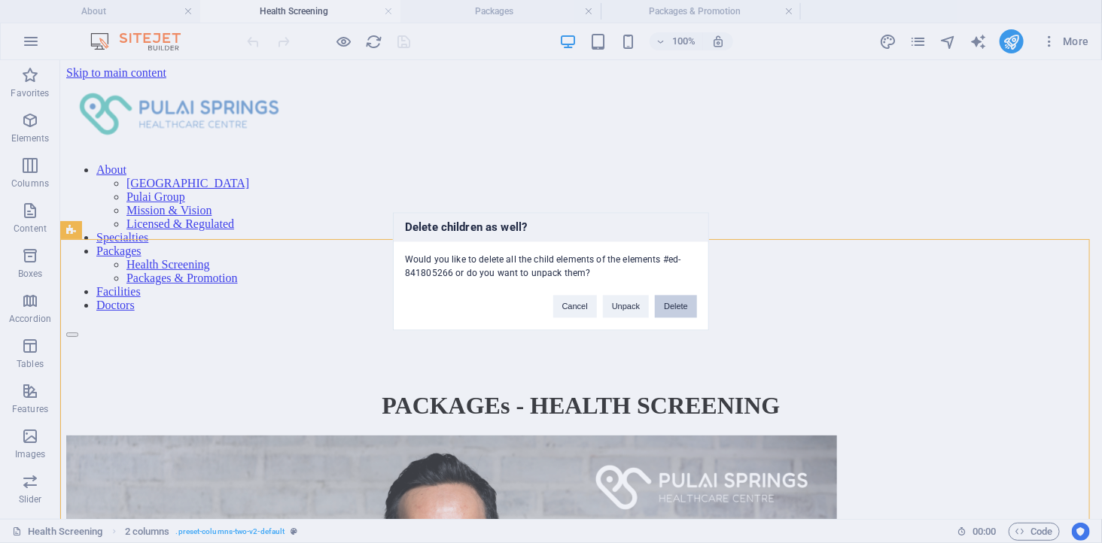
click at [679, 307] on button "Delete" at bounding box center [676, 307] width 42 height 23
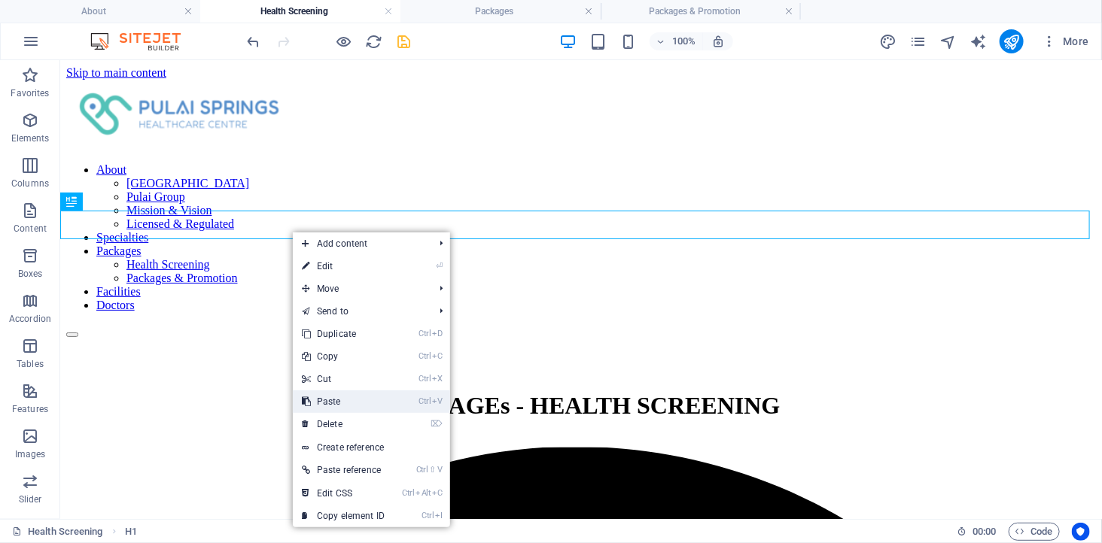
click at [357, 403] on link "Ctrl V Paste" at bounding box center [343, 402] width 101 height 23
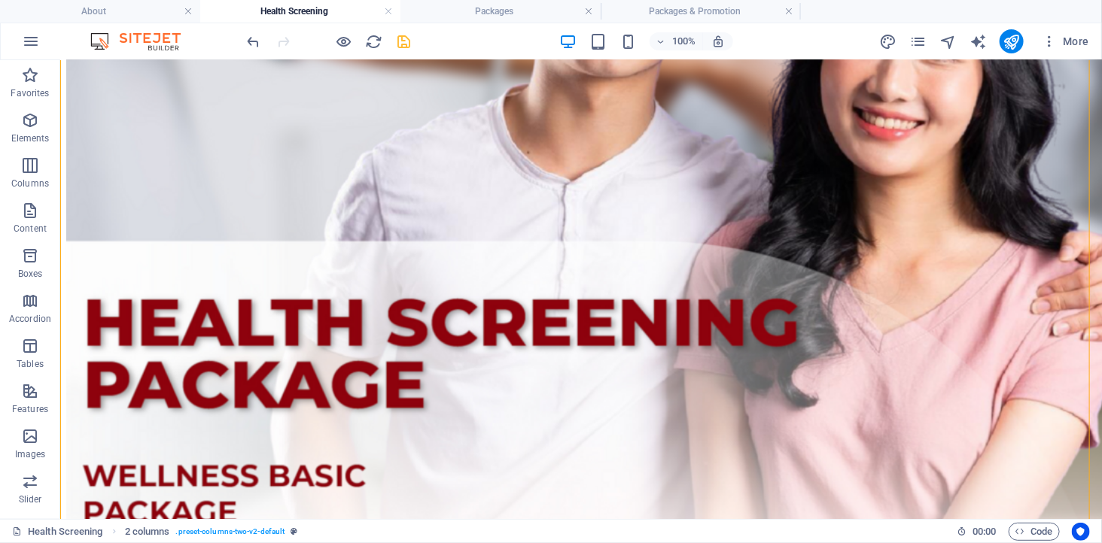
scroll to position [752, 0]
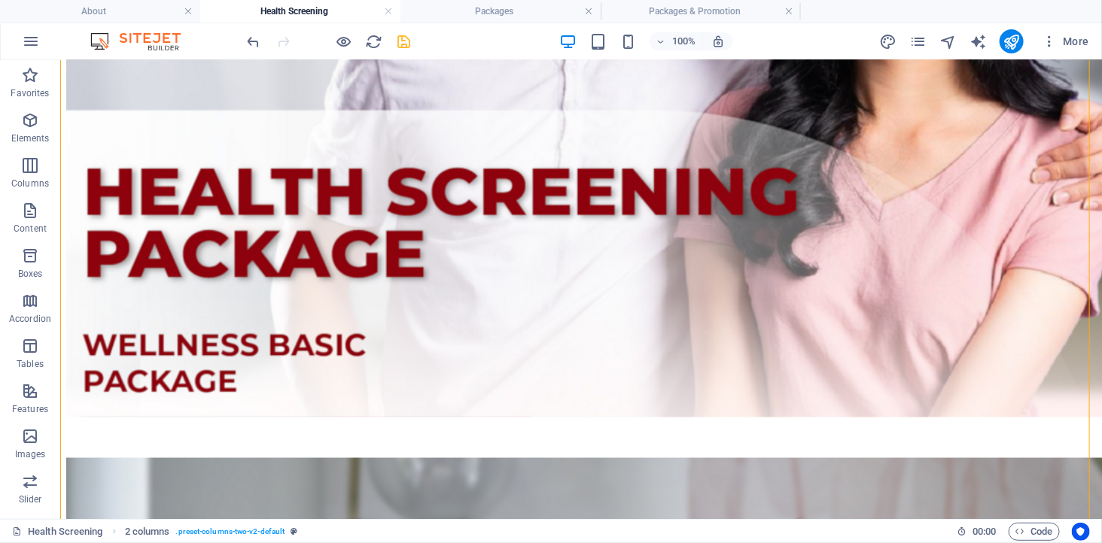
drag, startPoint x: 98, startPoint y: 384, endPoint x: 233, endPoint y: 351, distance: 139.4
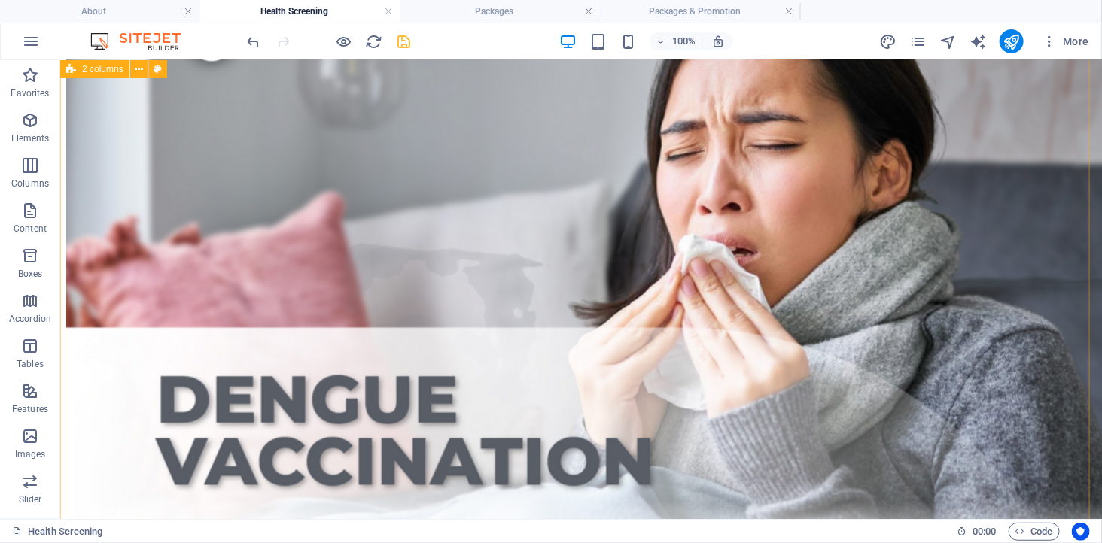
scroll to position [1337, 0]
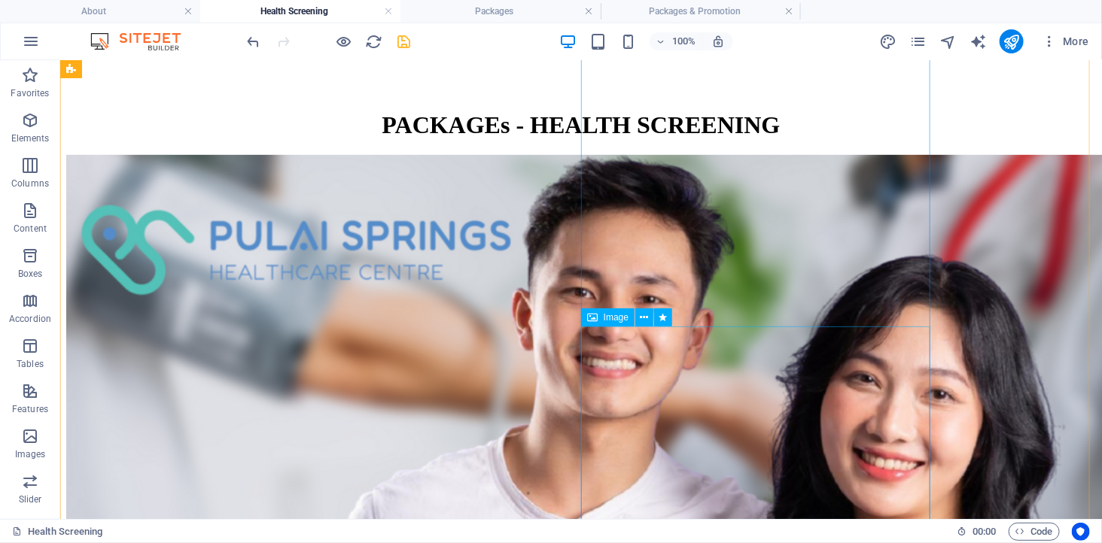
scroll to position [251, 0]
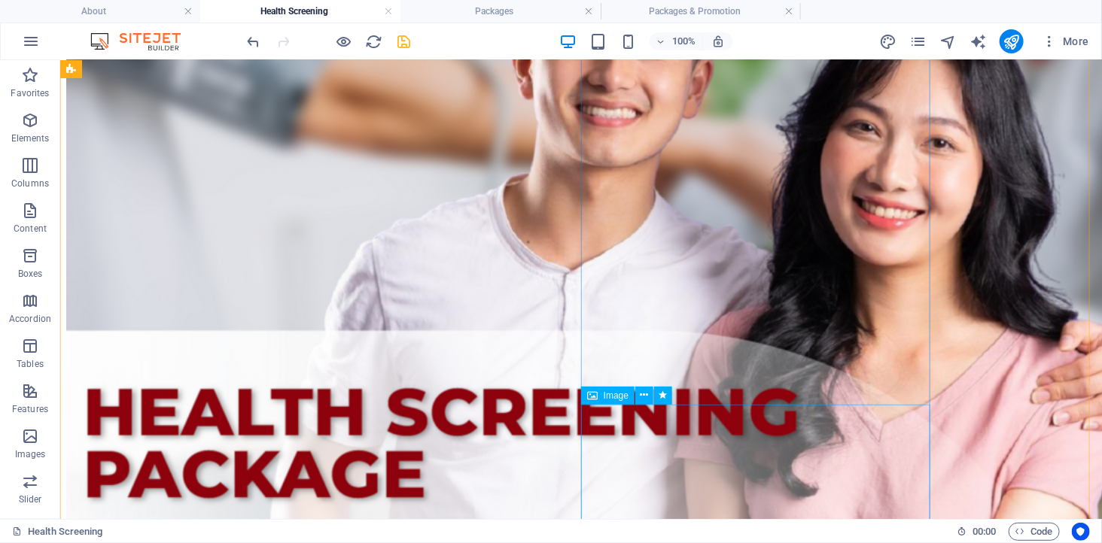
scroll to position [668, 0]
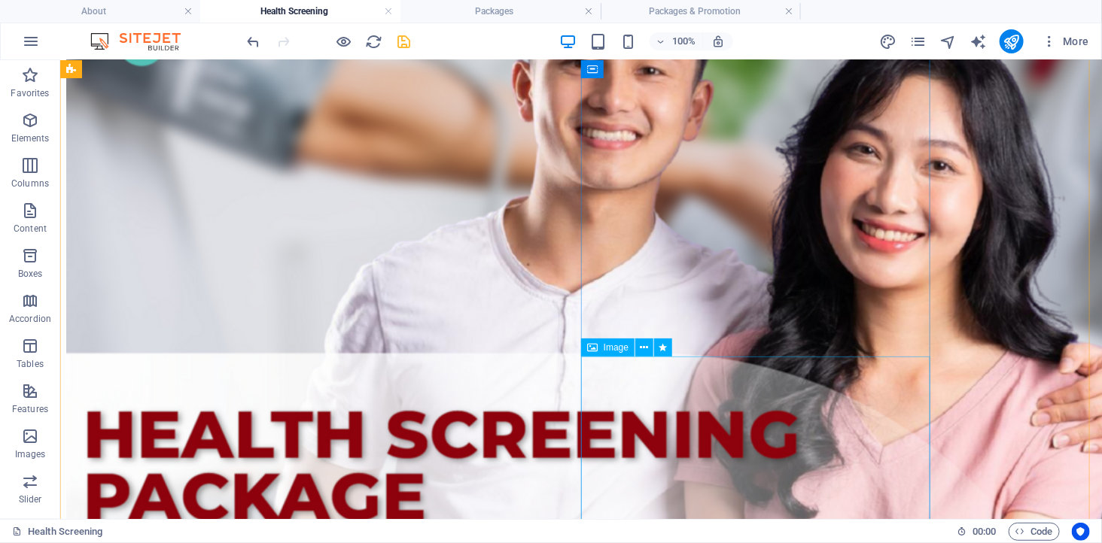
scroll to position [585, 0]
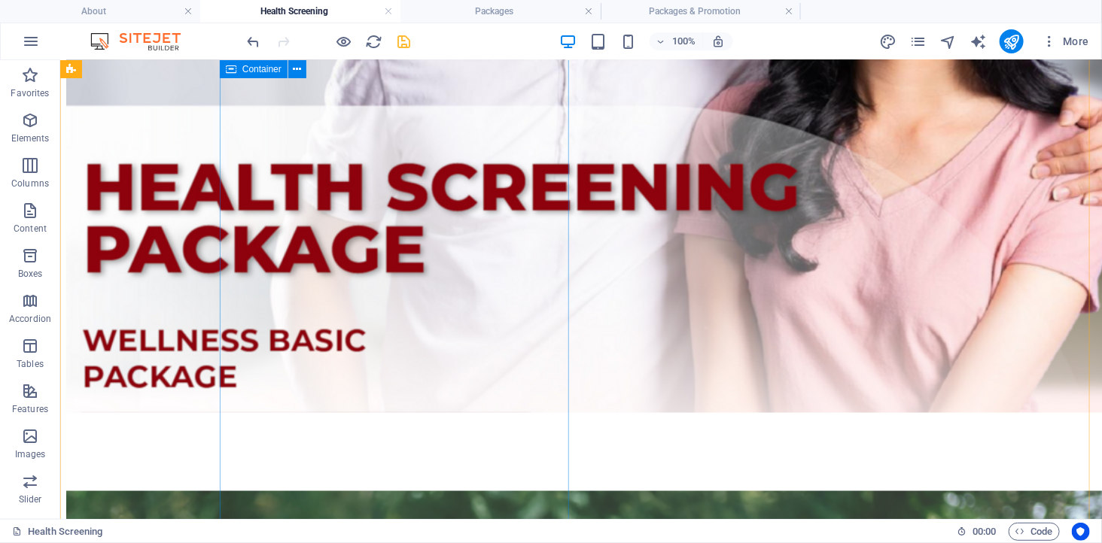
scroll to position [840, 0]
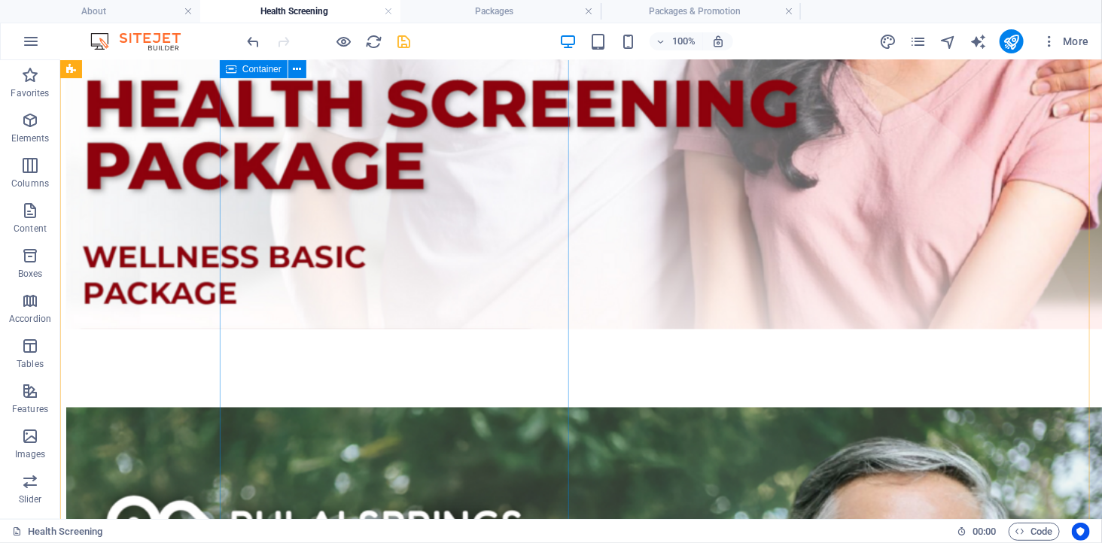
click at [423, 234] on div at bounding box center [579, 388] width 1029 height 1588
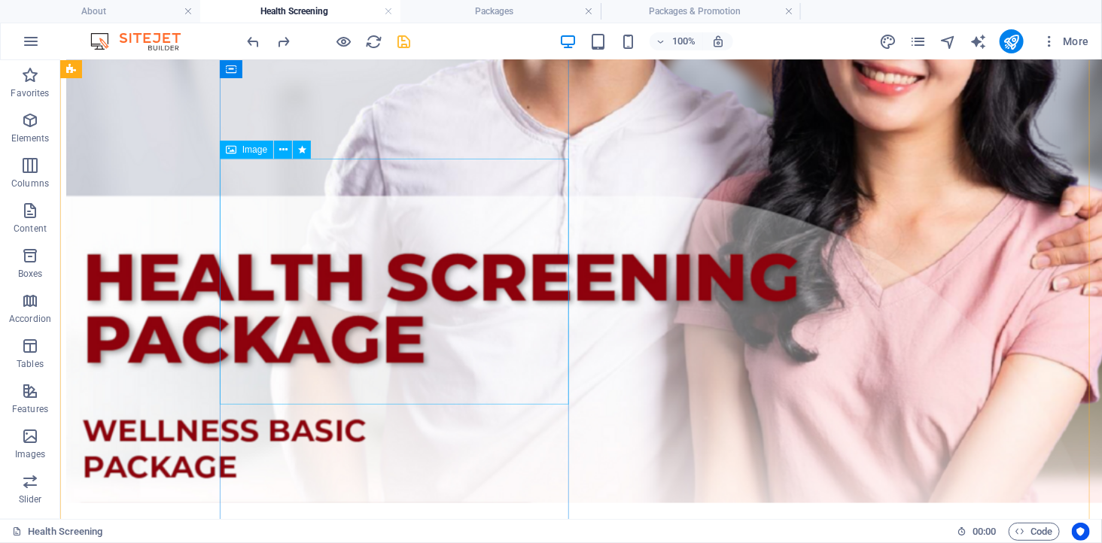
scroll to position [416, 0]
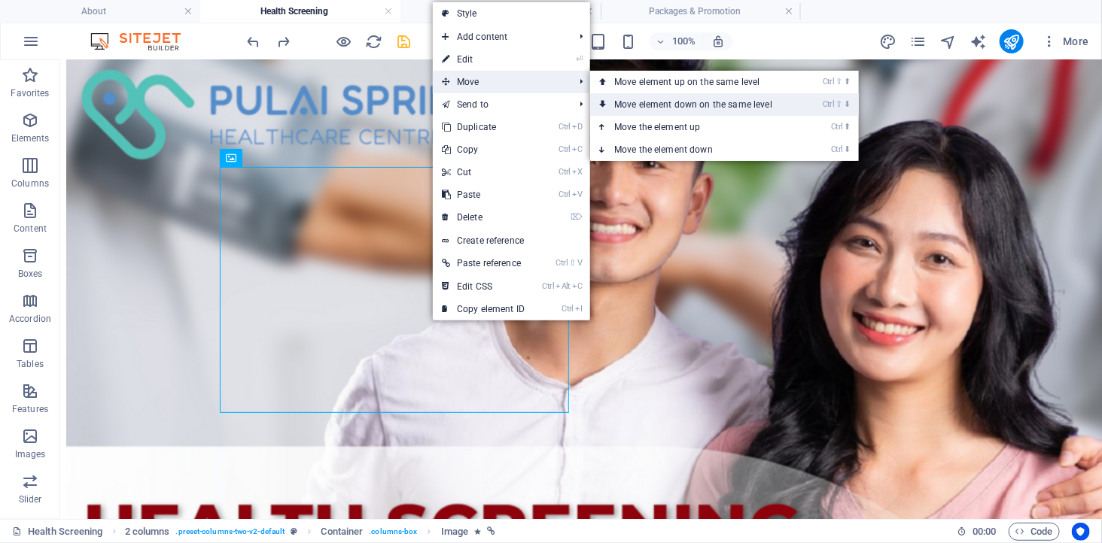
click at [643, 102] on link "Ctrl ⇧ ⬇ Move element down on the same level" at bounding box center [696, 104] width 212 height 23
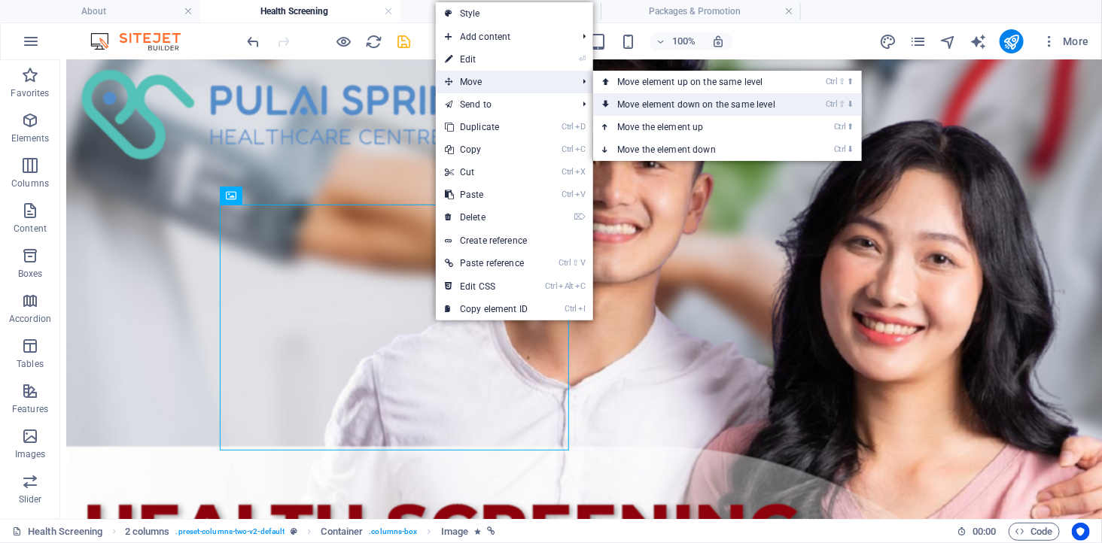
click at [670, 103] on link "Ctrl ⇧ ⬇ Move element down on the same level" at bounding box center [699, 104] width 212 height 23
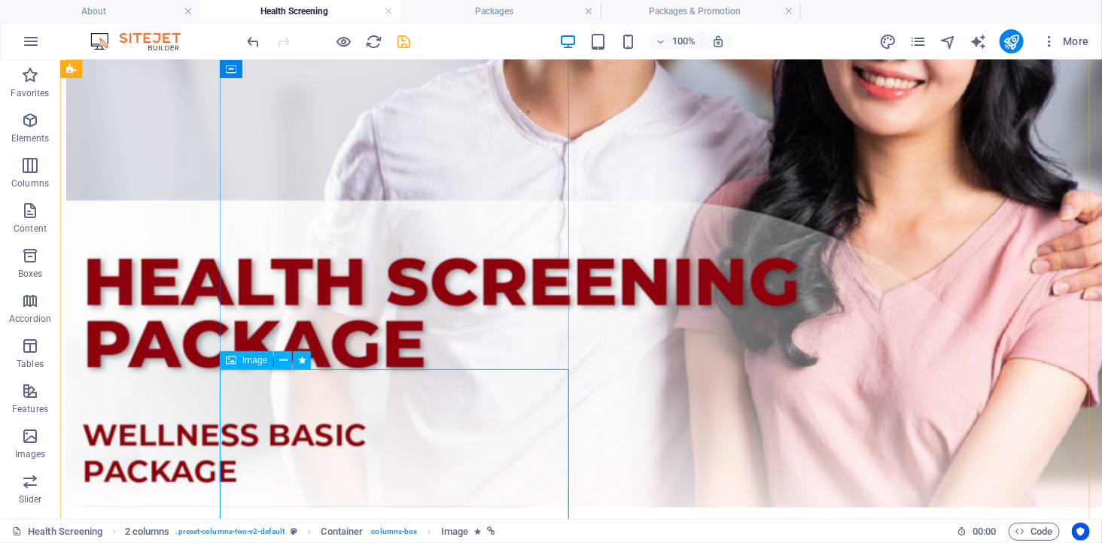
scroll to position [667, 0]
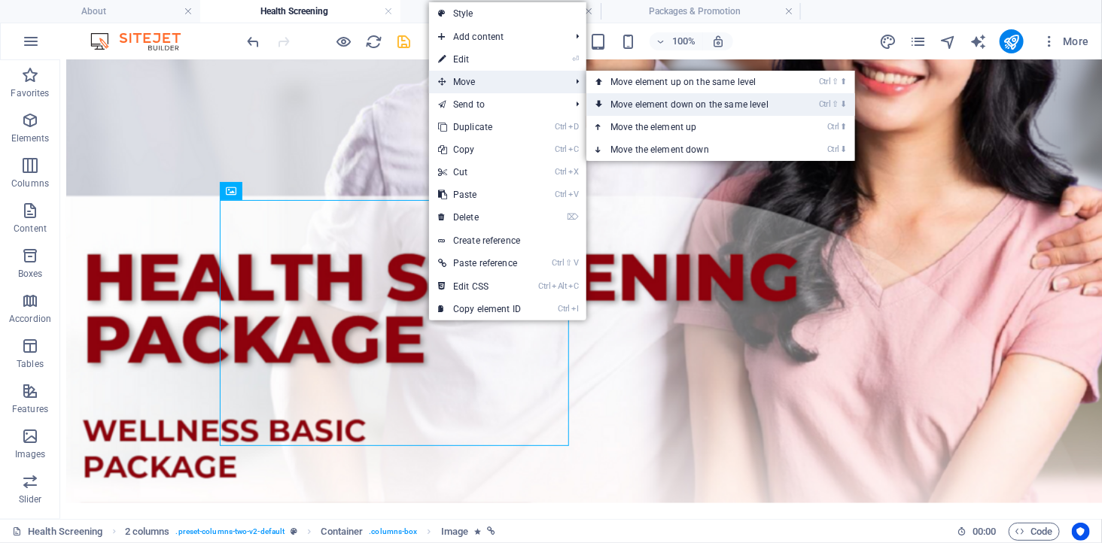
click at [643, 99] on link "Ctrl ⇧ ⬇ Move element down on the same level" at bounding box center [692, 104] width 212 height 23
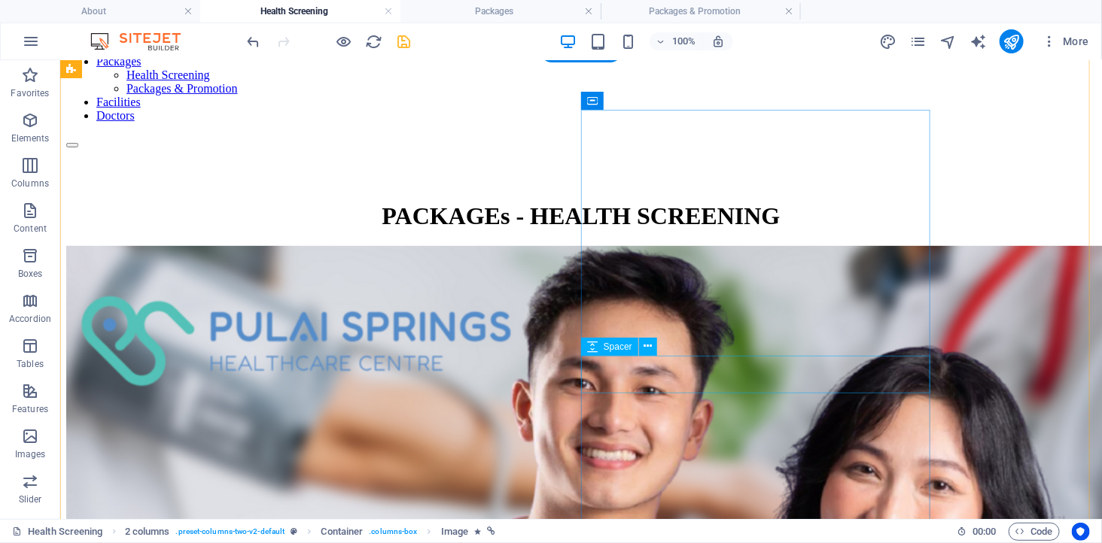
scroll to position [166, 0]
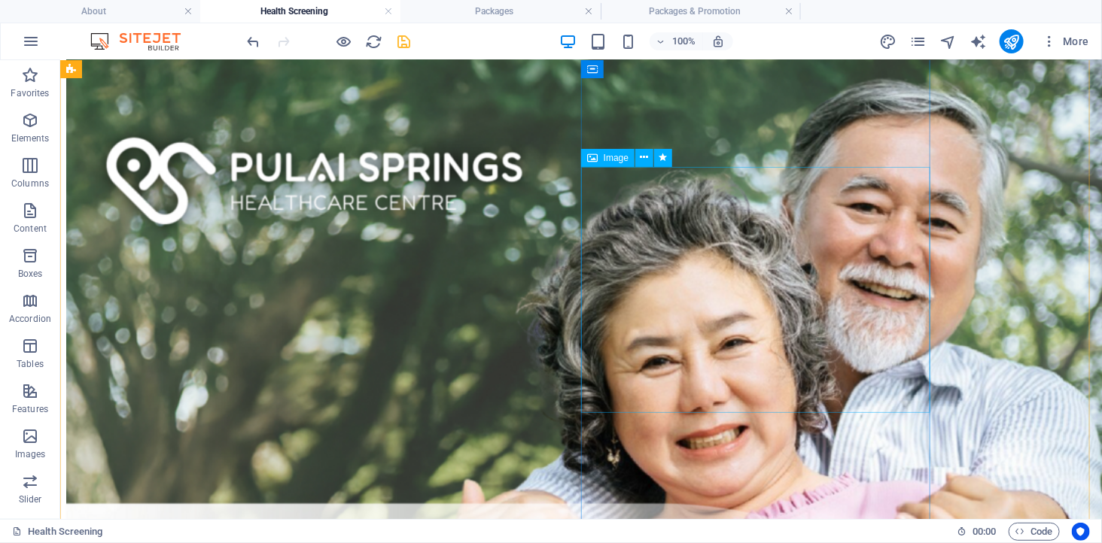
scroll to position [1169, 0]
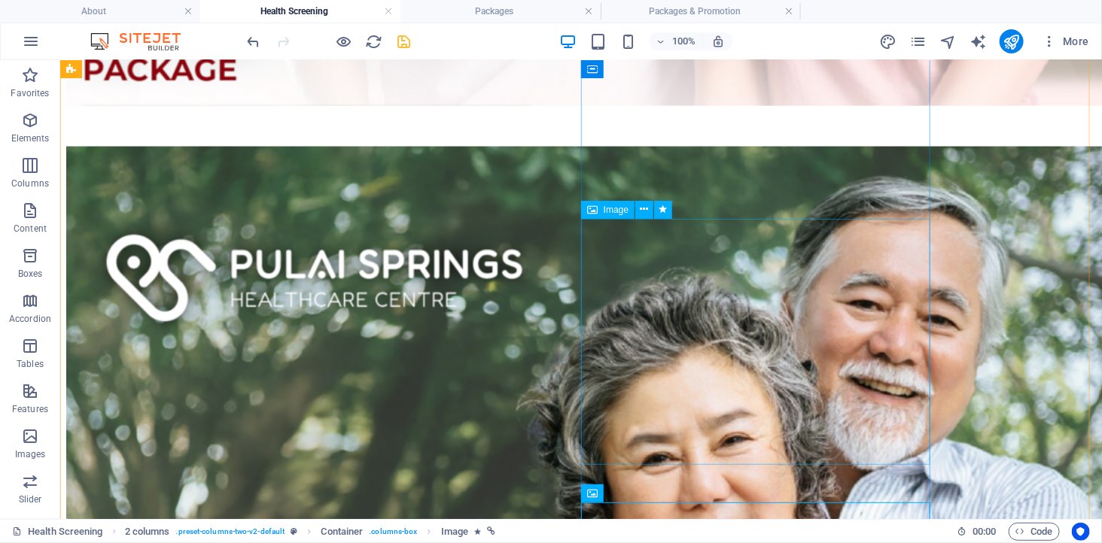
scroll to position [1252, 0]
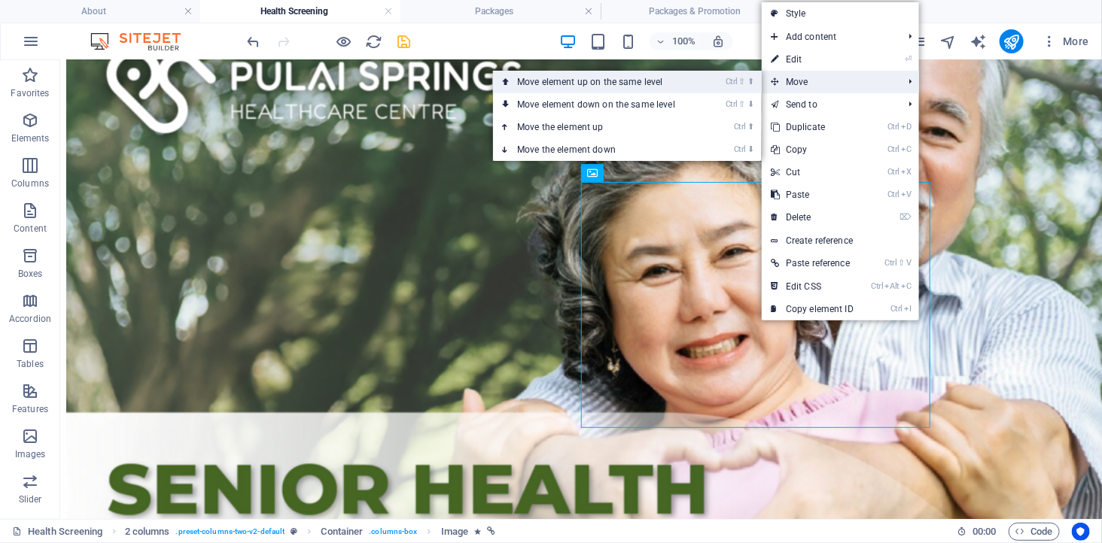
click at [700, 86] on link "Ctrl ⇧ ⬆ Move element up on the same level" at bounding box center [599, 82] width 212 height 23
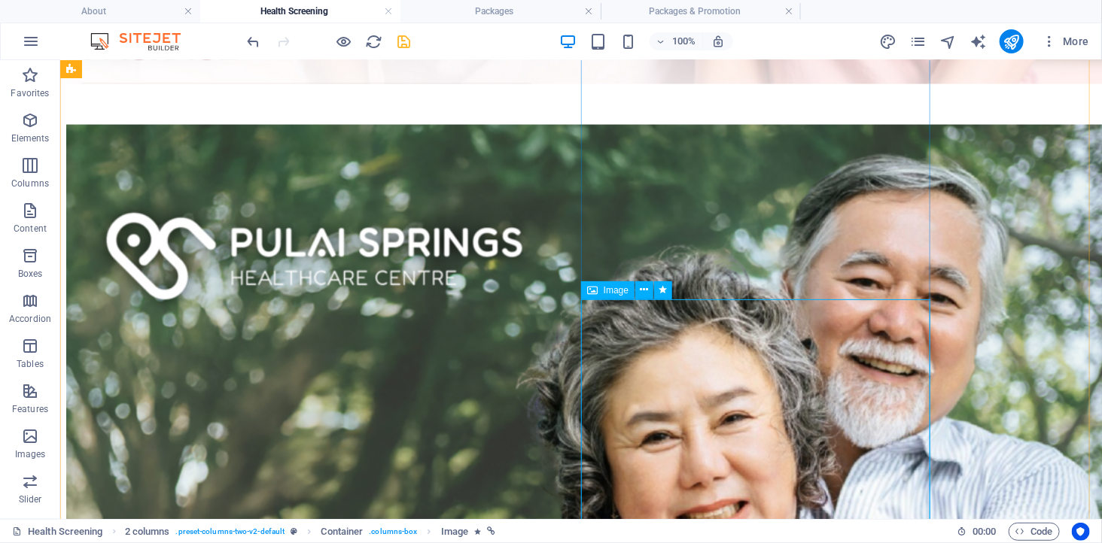
scroll to position [1085, 0]
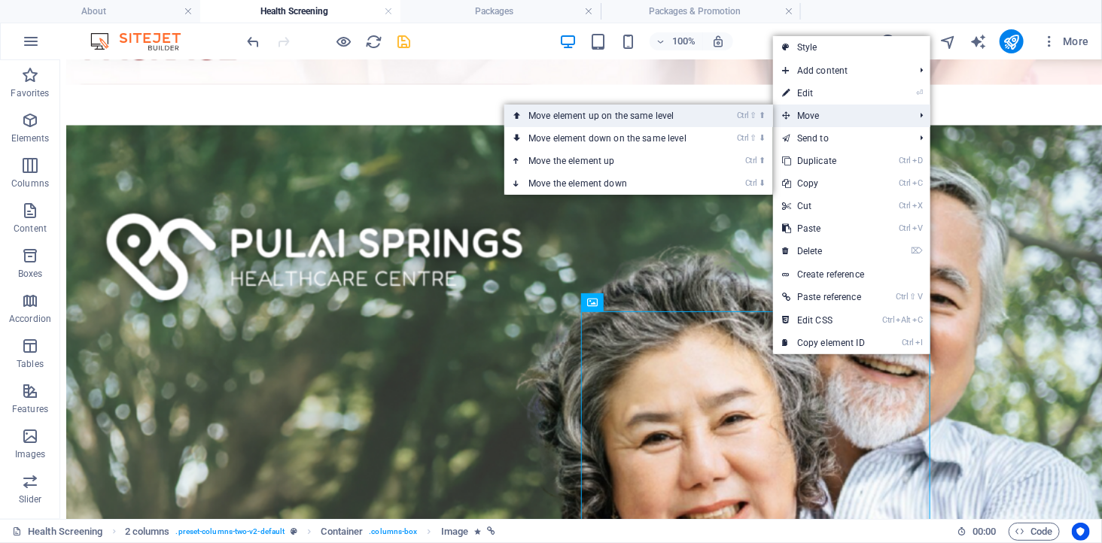
click at [695, 120] on link "Ctrl ⇧ ⬆ Move element up on the same level" at bounding box center [610, 116] width 212 height 23
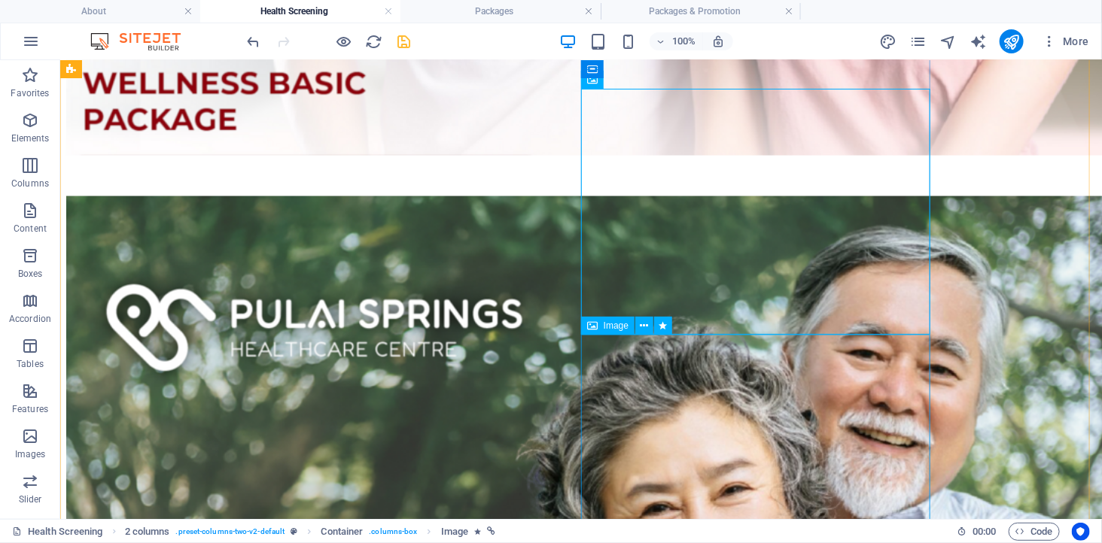
scroll to position [918, 0]
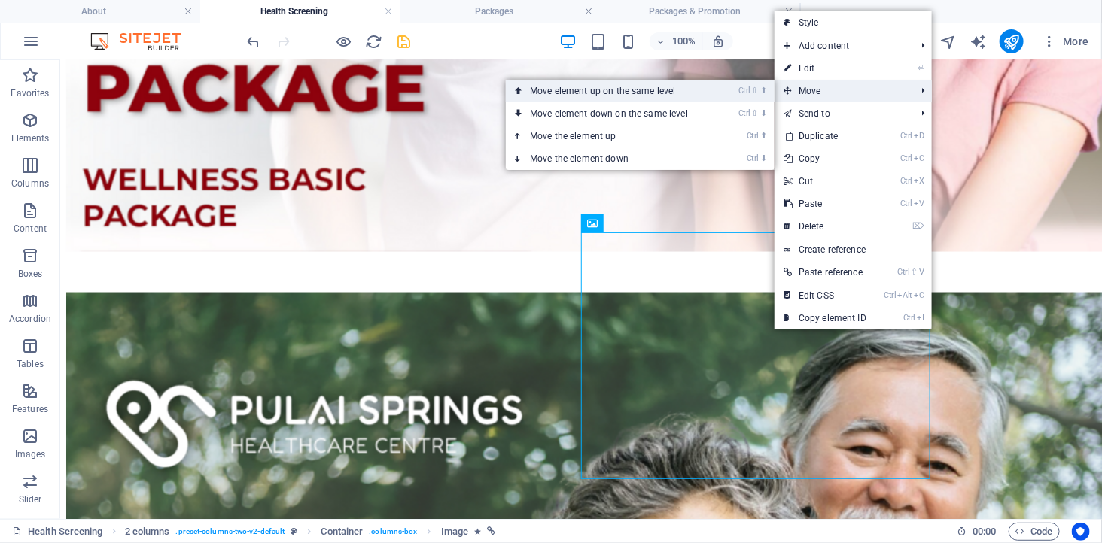
click at [706, 93] on link "Ctrl ⇧ ⬆ Move element up on the same level" at bounding box center [612, 91] width 212 height 23
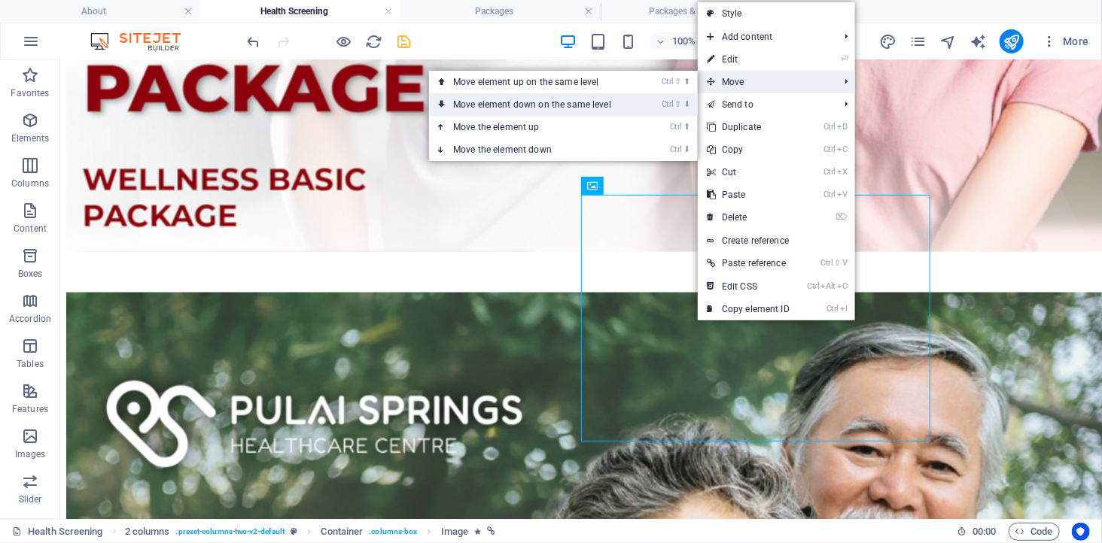
click at [598, 106] on link "Ctrl ⇧ ⬇ Move element down on the same level" at bounding box center [535, 104] width 212 height 23
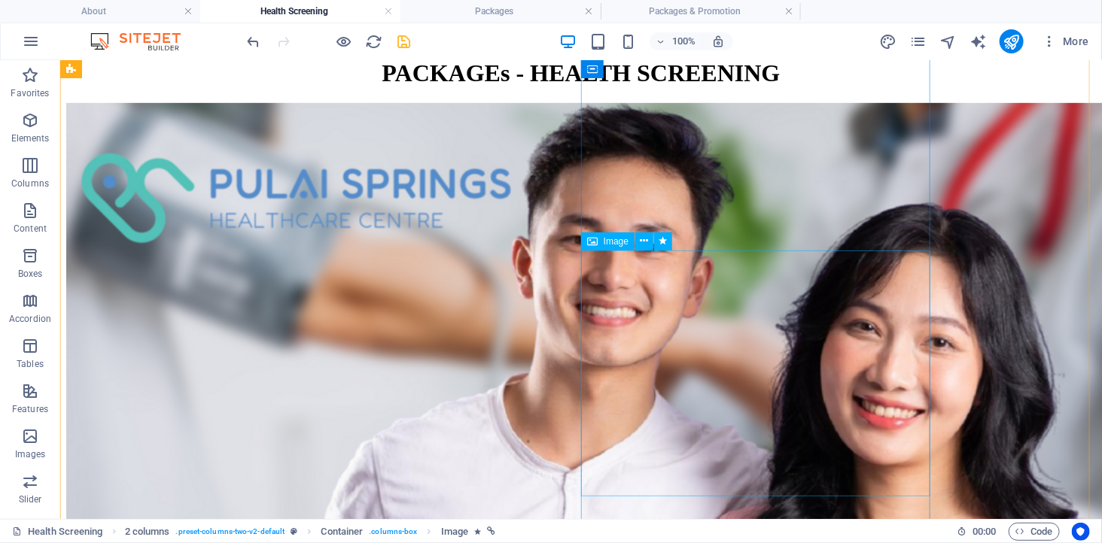
scroll to position [583, 0]
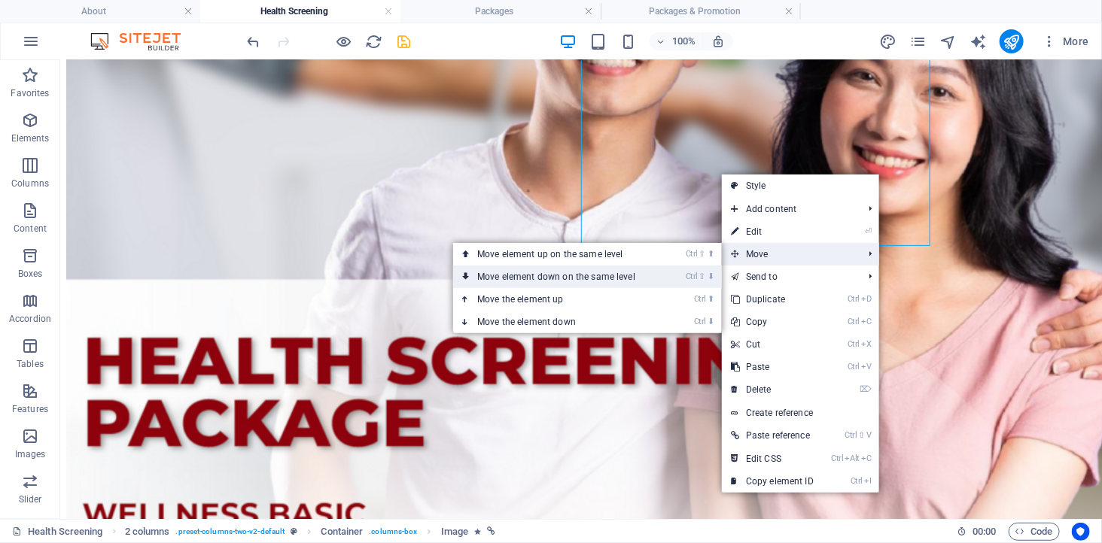
click at [662, 277] on link "Ctrl ⇧ ⬇ Move element down on the same level" at bounding box center [559, 277] width 212 height 23
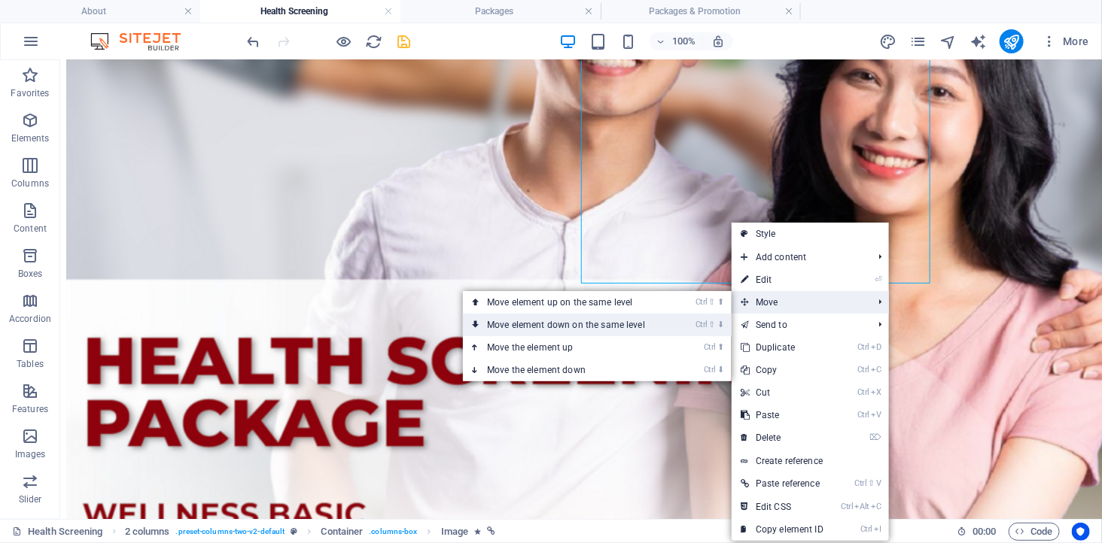
click at [668, 321] on link "Ctrl ⇧ ⬇ Move element down on the same level" at bounding box center [569, 325] width 212 height 23
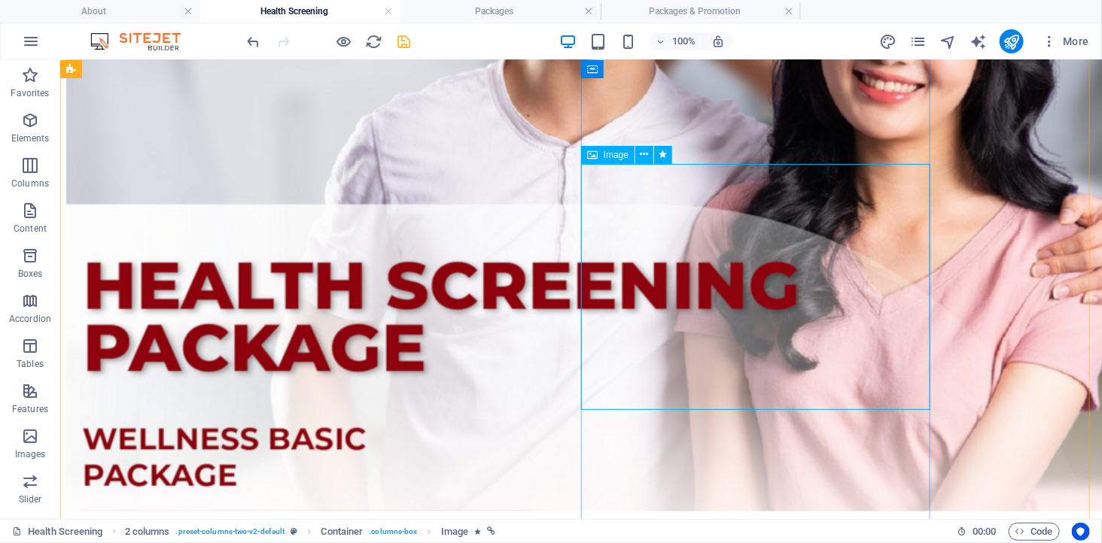
scroll to position [750, 0]
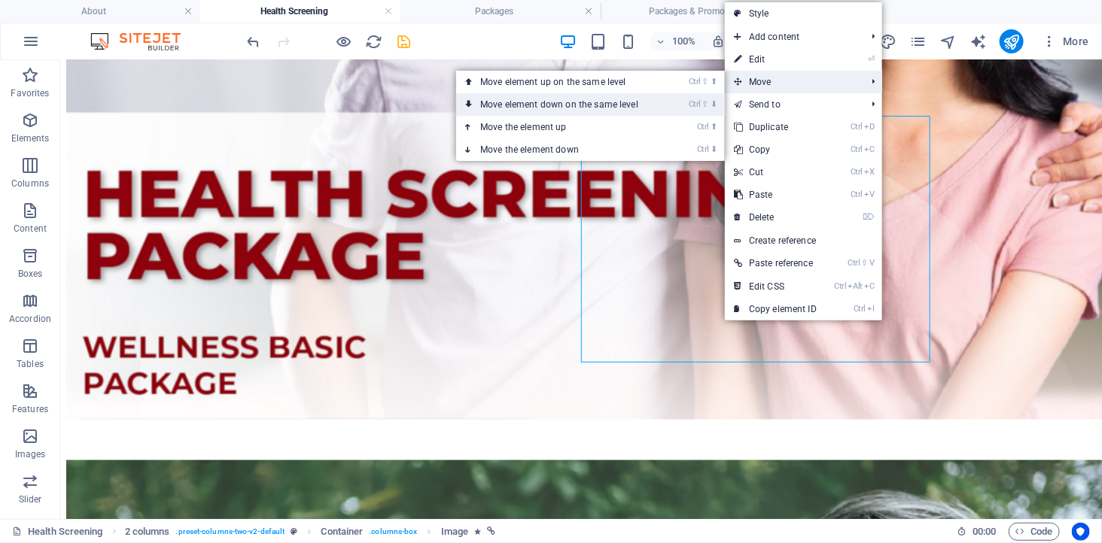
click at [655, 106] on link "Ctrl ⇧ ⬇ Move element down on the same level" at bounding box center [562, 104] width 212 height 23
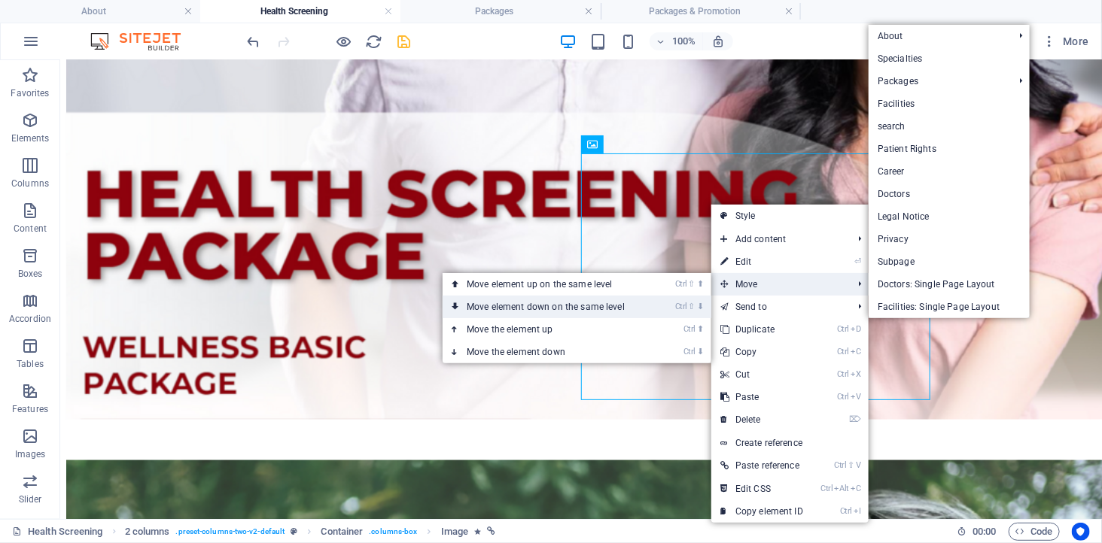
click at [676, 311] on li "Ctrl ⇧ ⬇ Move element down on the same level" at bounding box center [576, 307] width 269 height 23
click at [650, 305] on li "Ctrl ⇧ ⬇ Move element down on the same level" at bounding box center [576, 307] width 269 height 23
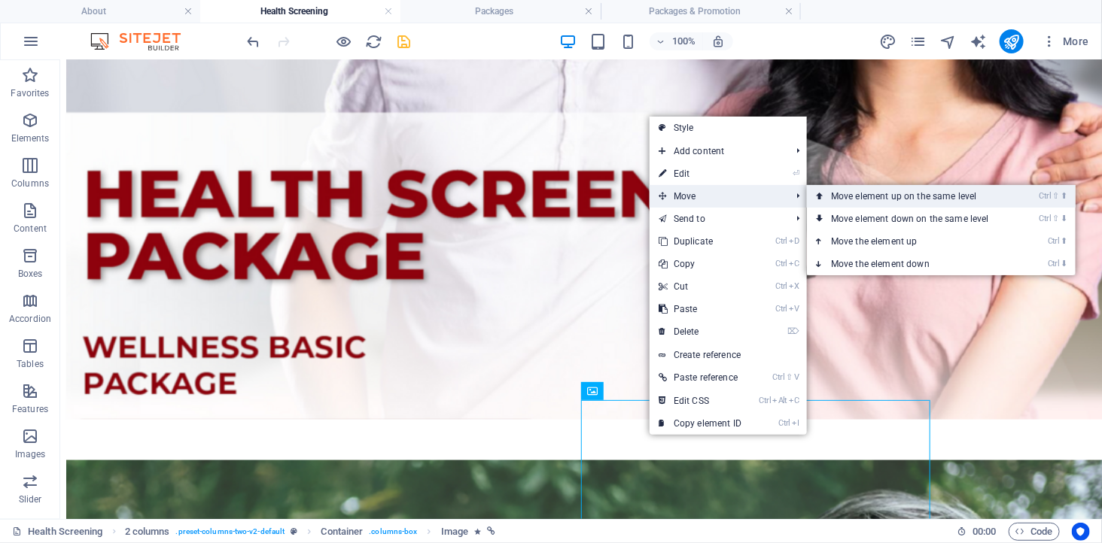
click at [841, 194] on link "Ctrl ⇧ ⬆ Move element up on the same level" at bounding box center [913, 196] width 212 height 23
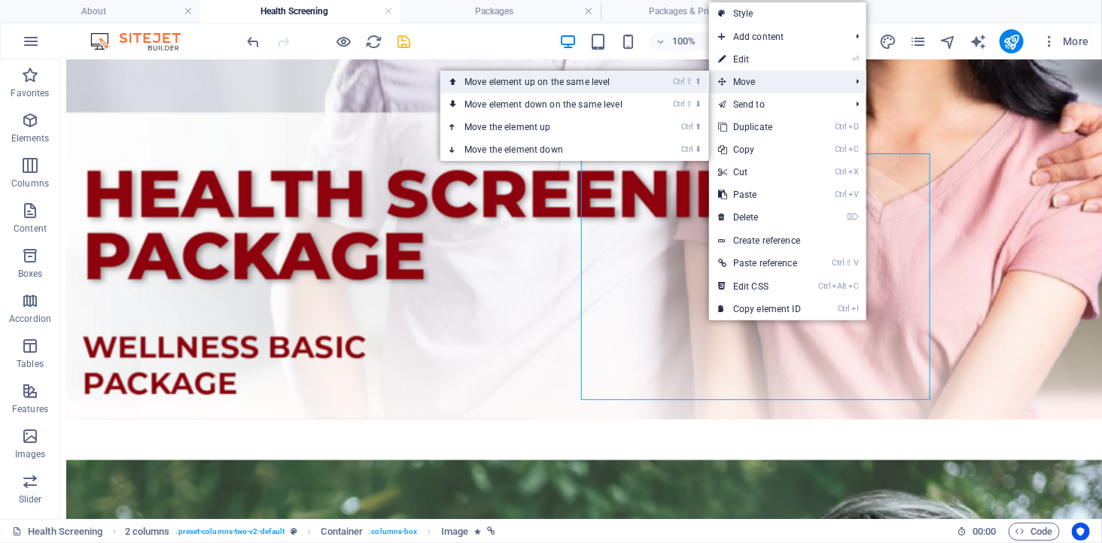
click at [652, 90] on link "Ctrl ⇧ ⬆ Move element up on the same level" at bounding box center [546, 82] width 212 height 23
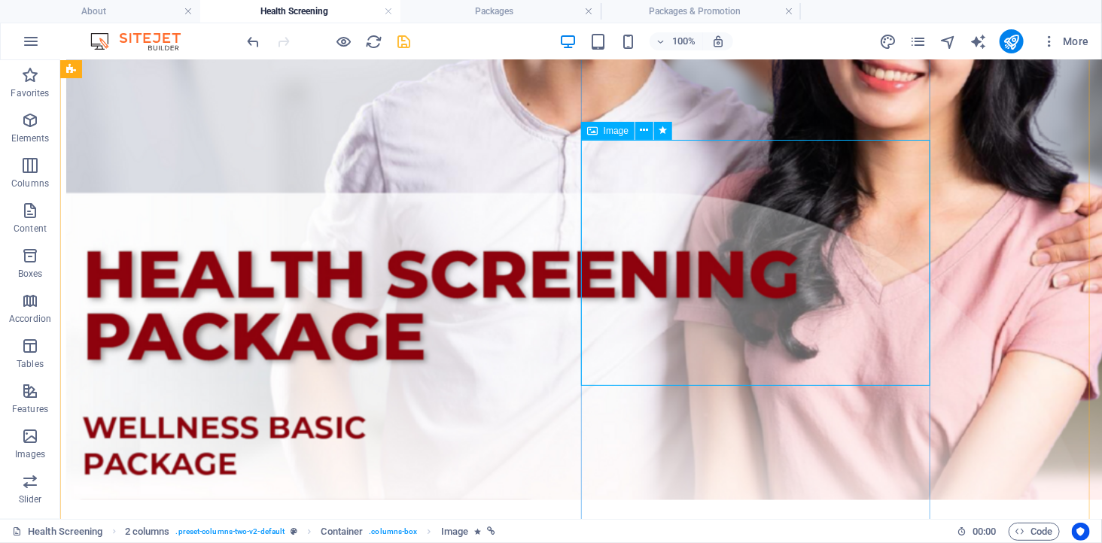
scroll to position [583, 0]
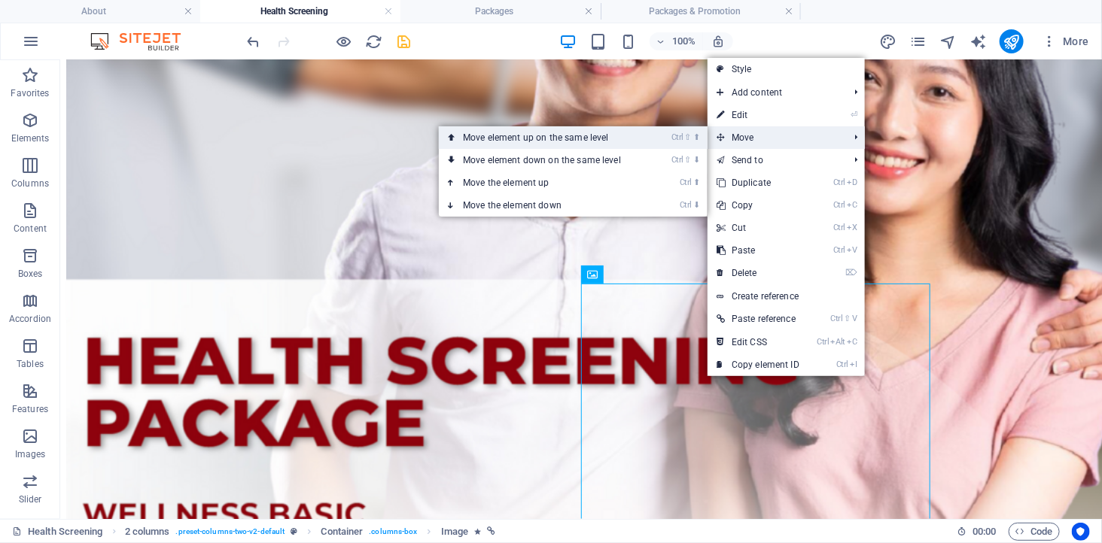
click at [638, 138] on link "Ctrl ⇧ ⬆ Move element up on the same level" at bounding box center [545, 137] width 212 height 23
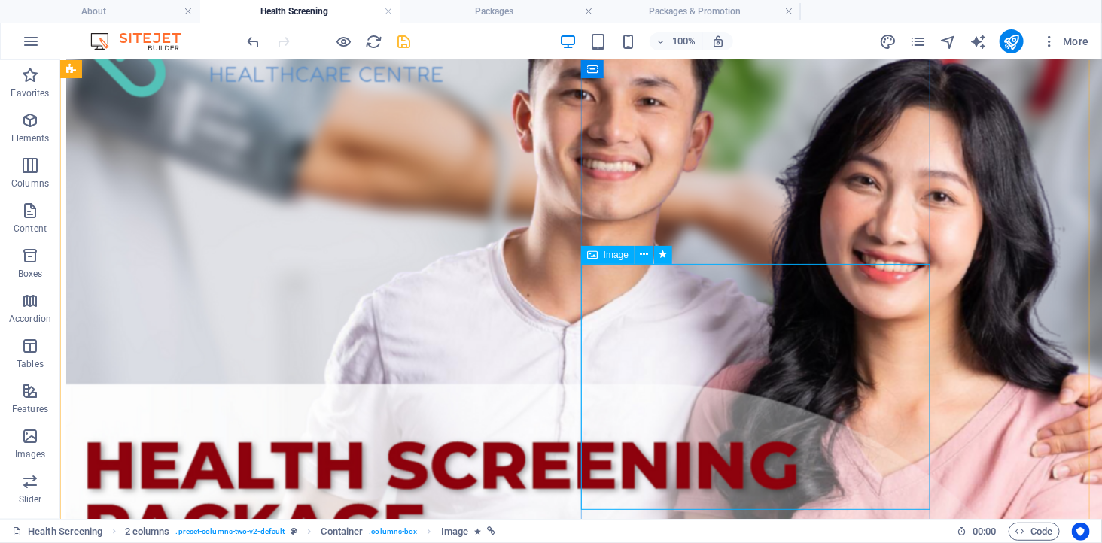
scroll to position [333, 0]
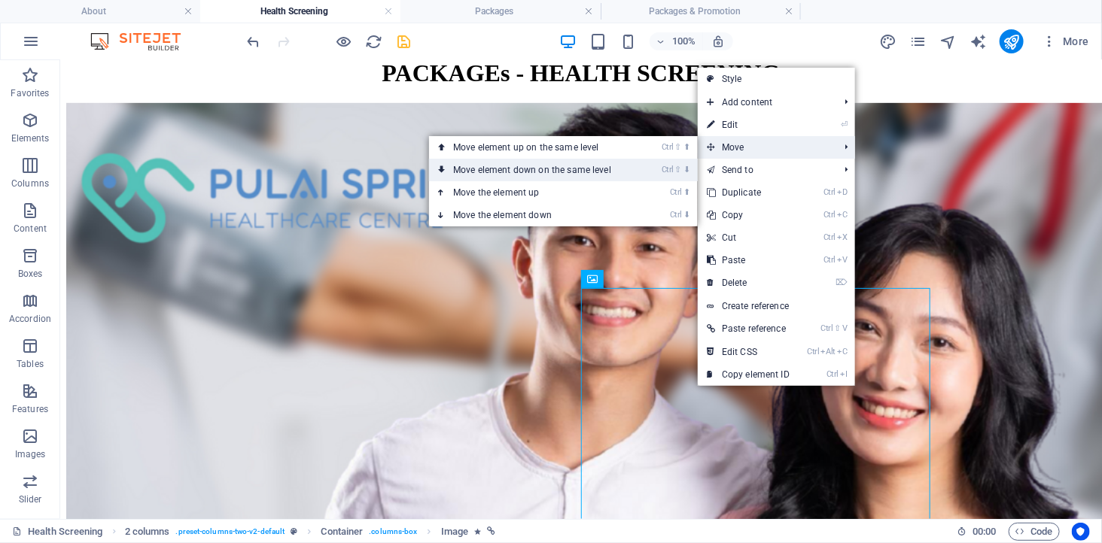
click at [637, 169] on link "Ctrl ⇧ ⬇ Move element down on the same level" at bounding box center [535, 170] width 212 height 23
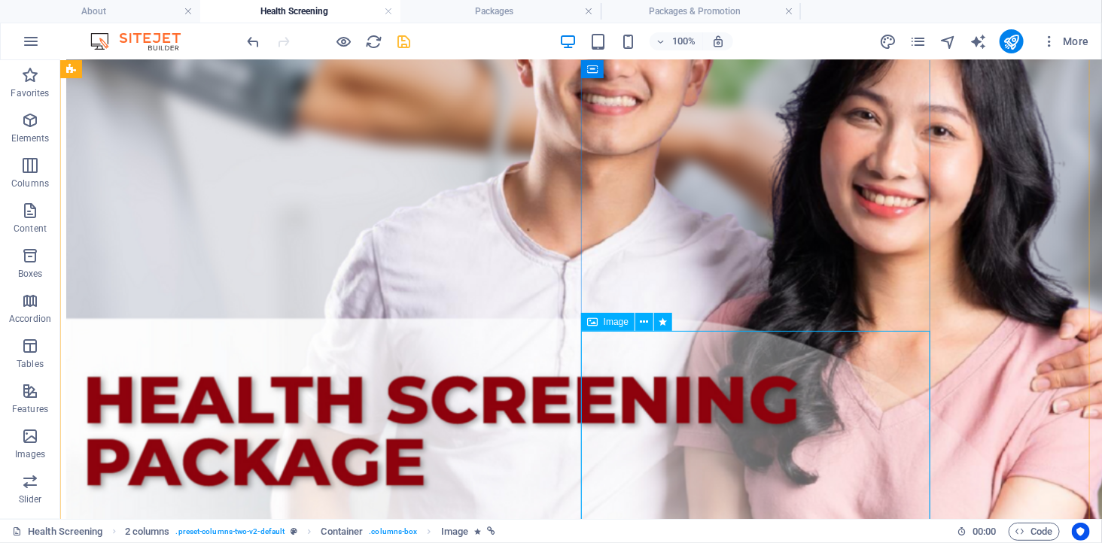
scroll to position [533, 0]
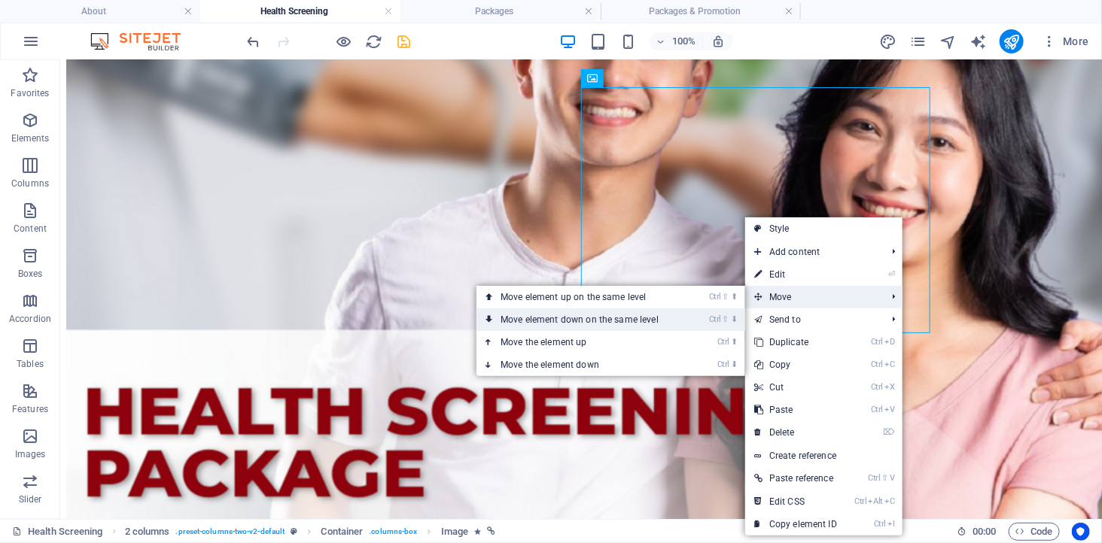
click at [662, 317] on link "Ctrl ⇧ ⬇ Move element down on the same level" at bounding box center [582, 319] width 212 height 23
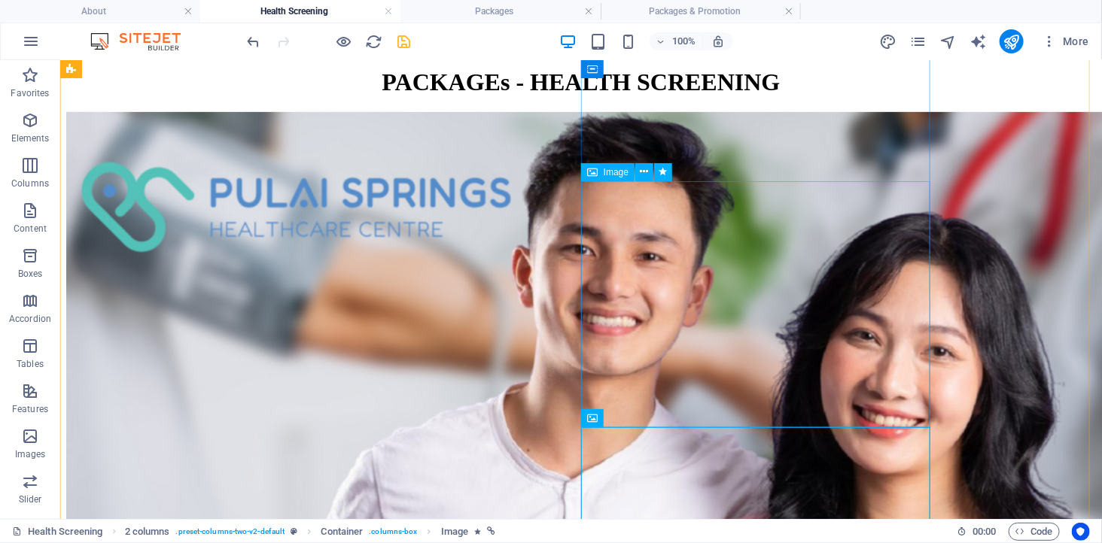
scroll to position [282, 0]
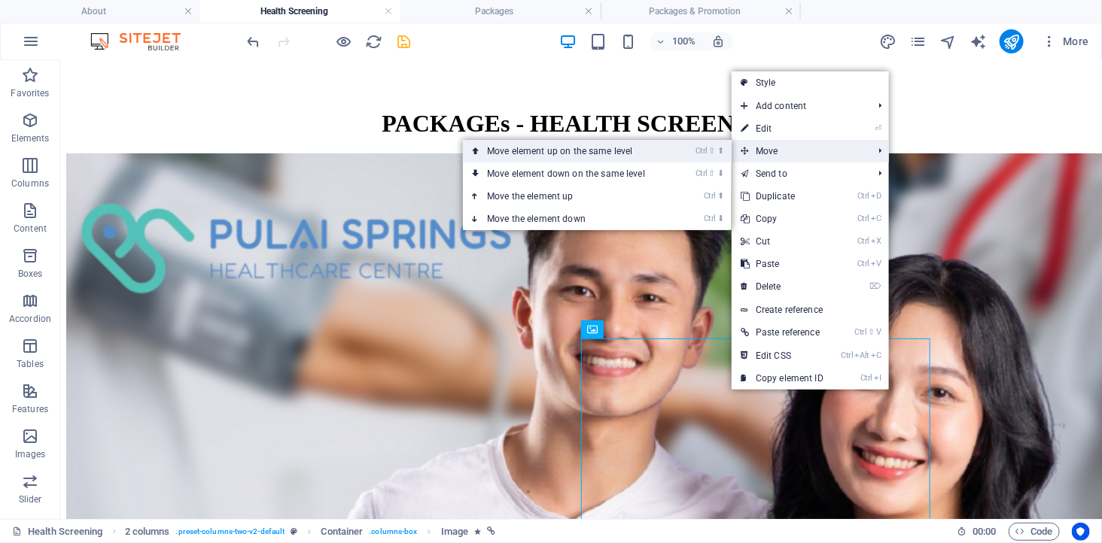
click at [660, 148] on link "Ctrl ⇧ ⬆ Move element up on the same level" at bounding box center [569, 151] width 212 height 23
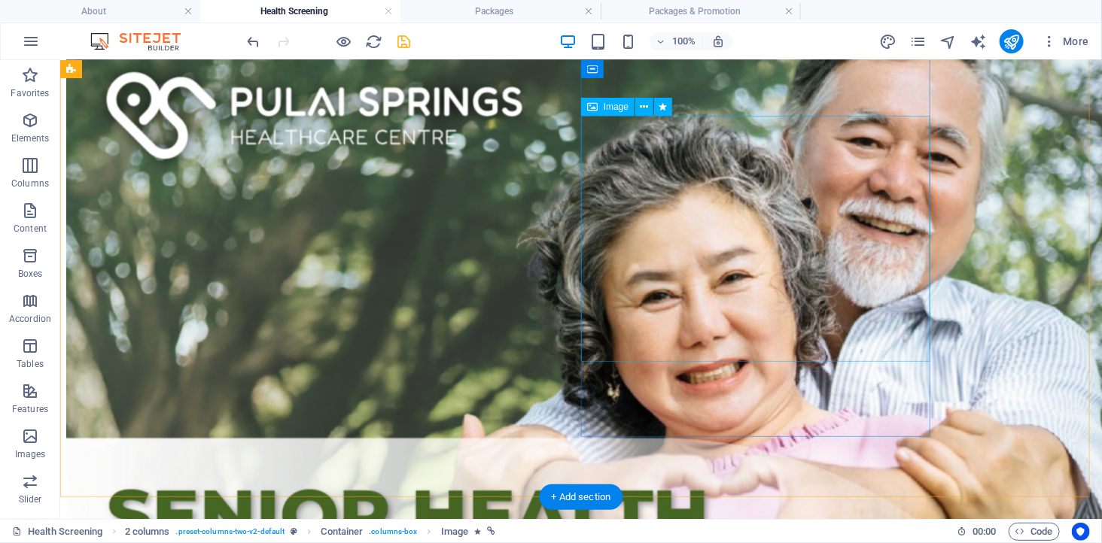
scroll to position [1118, 0]
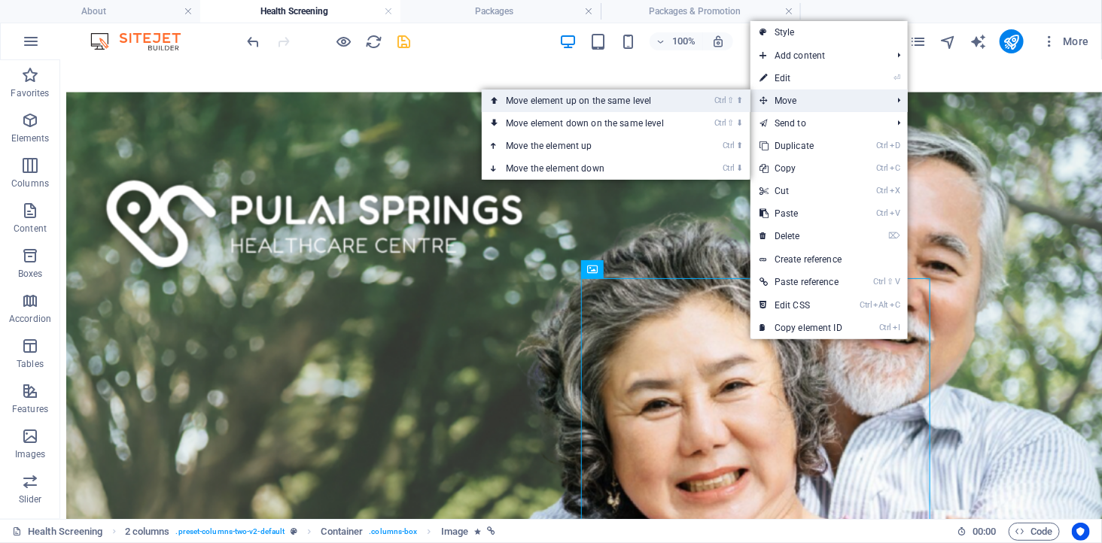
click at [667, 96] on link "Ctrl ⇧ ⬆ Move element up on the same level" at bounding box center [588, 101] width 212 height 23
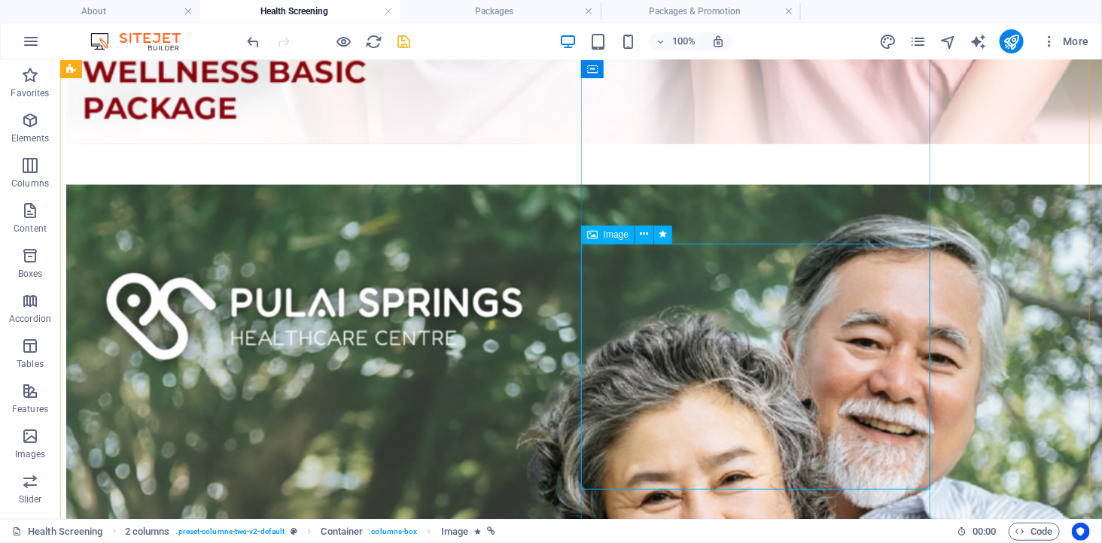
scroll to position [868, 0]
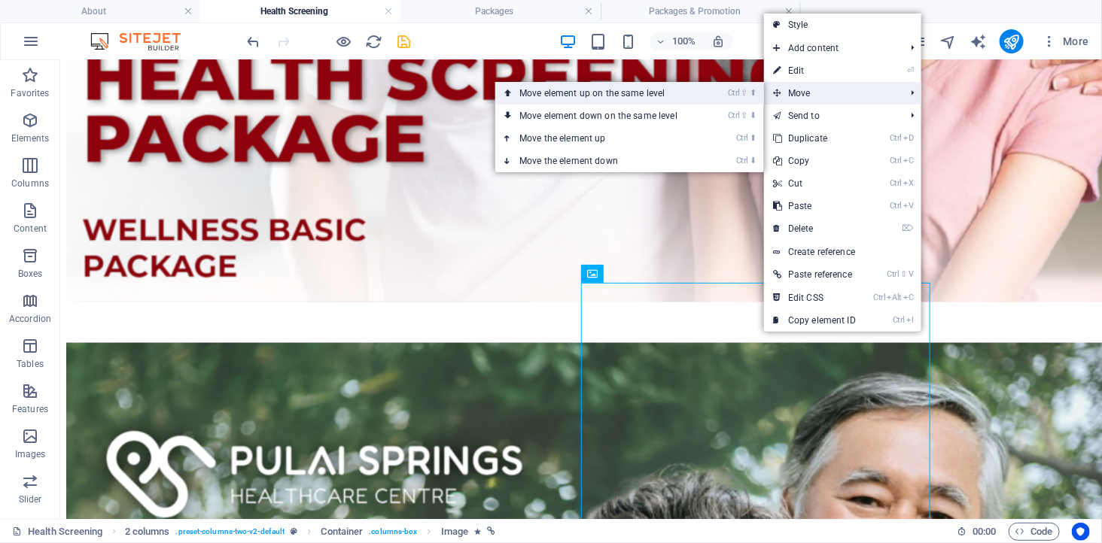
click at [697, 98] on link "Ctrl ⇧ ⬆ Move element up on the same level" at bounding box center [601, 93] width 212 height 23
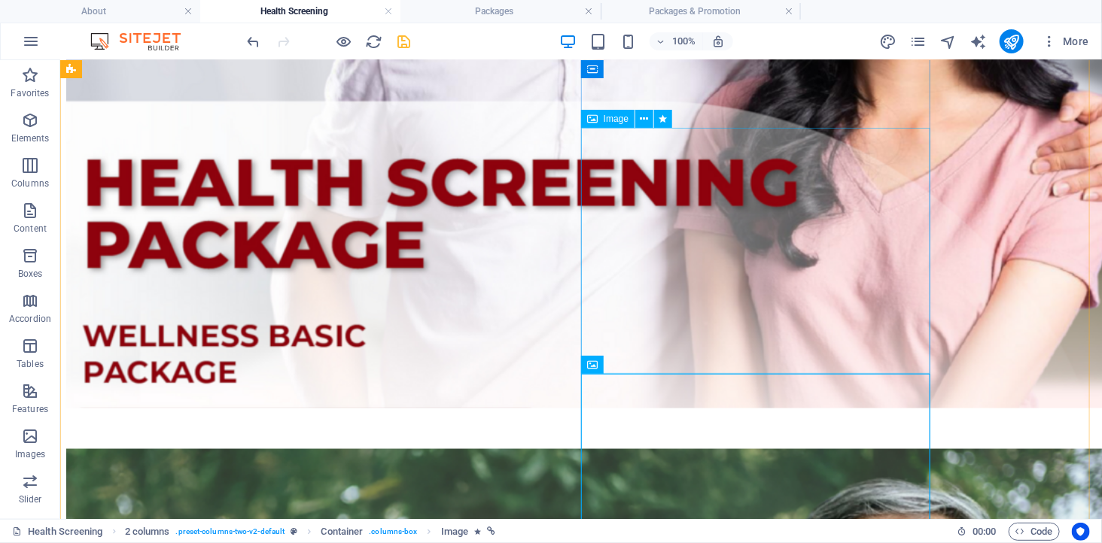
scroll to position [701, 0]
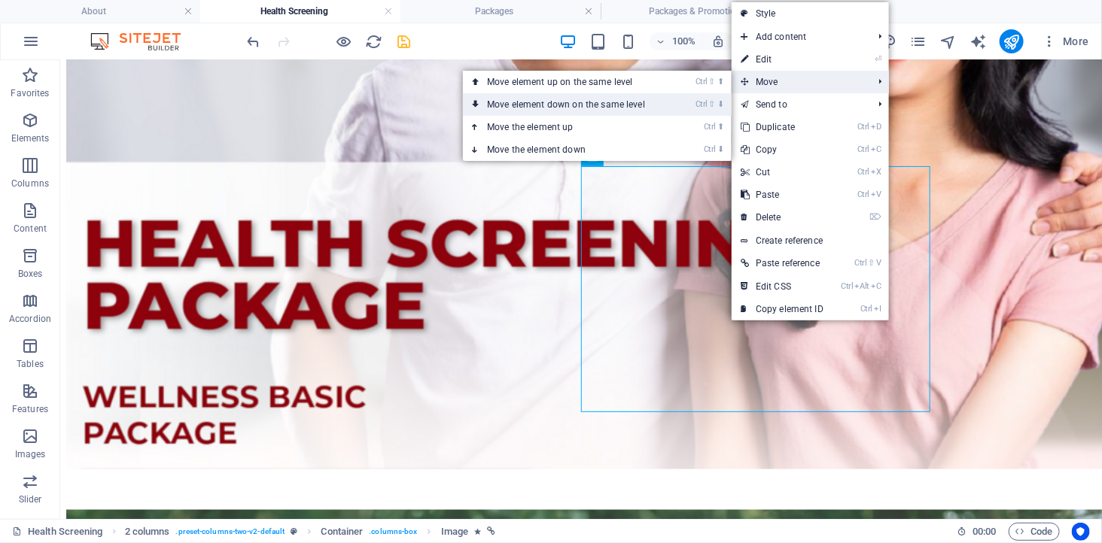
click at [658, 106] on link "Ctrl ⇧ ⬇ Move element down on the same level" at bounding box center [569, 104] width 212 height 23
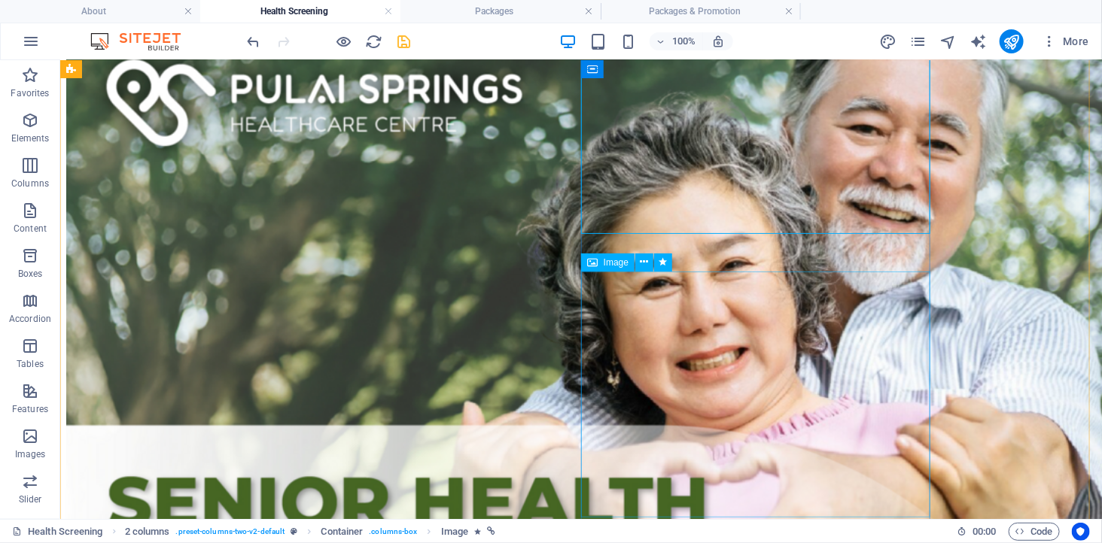
scroll to position [1369, 0]
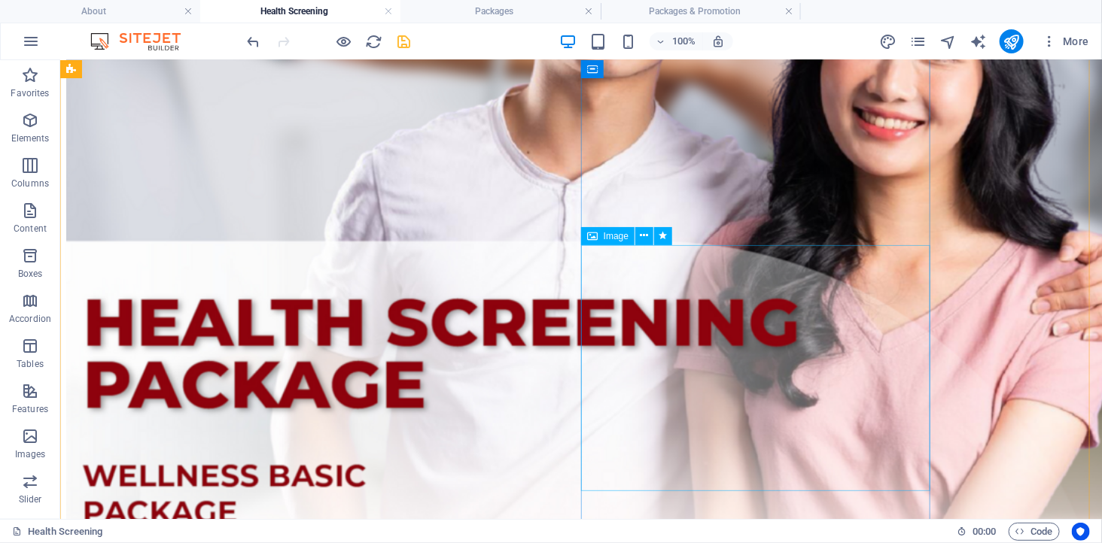
scroll to position [533, 0]
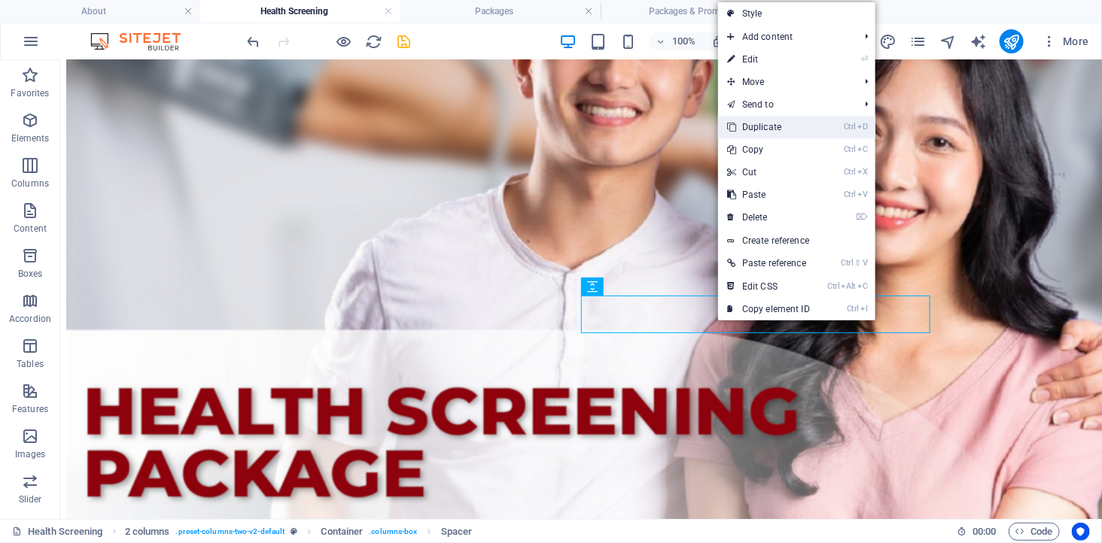
click at [757, 129] on link "Ctrl D Duplicate" at bounding box center [768, 127] width 101 height 23
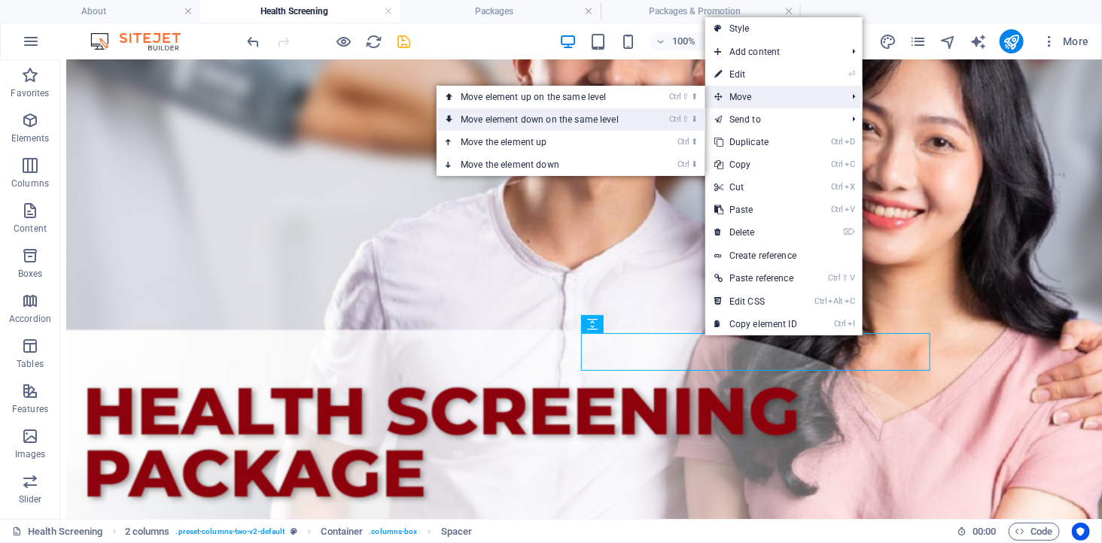
click at [663, 118] on li "Ctrl ⇧ ⬇ Move element down on the same level" at bounding box center [570, 119] width 269 height 23
click at [649, 113] on li "Ctrl ⇧ ⬇ Move element down on the same level" at bounding box center [570, 119] width 269 height 23
click at [636, 113] on link "Ctrl ⇧ ⬇ Move element down on the same level" at bounding box center [542, 119] width 212 height 23
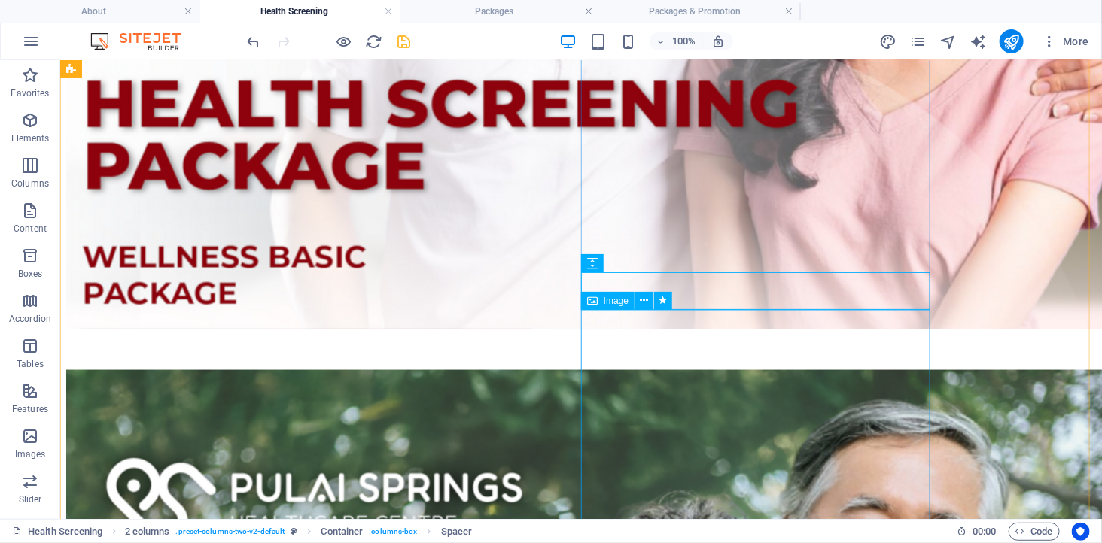
scroll to position [841, 0]
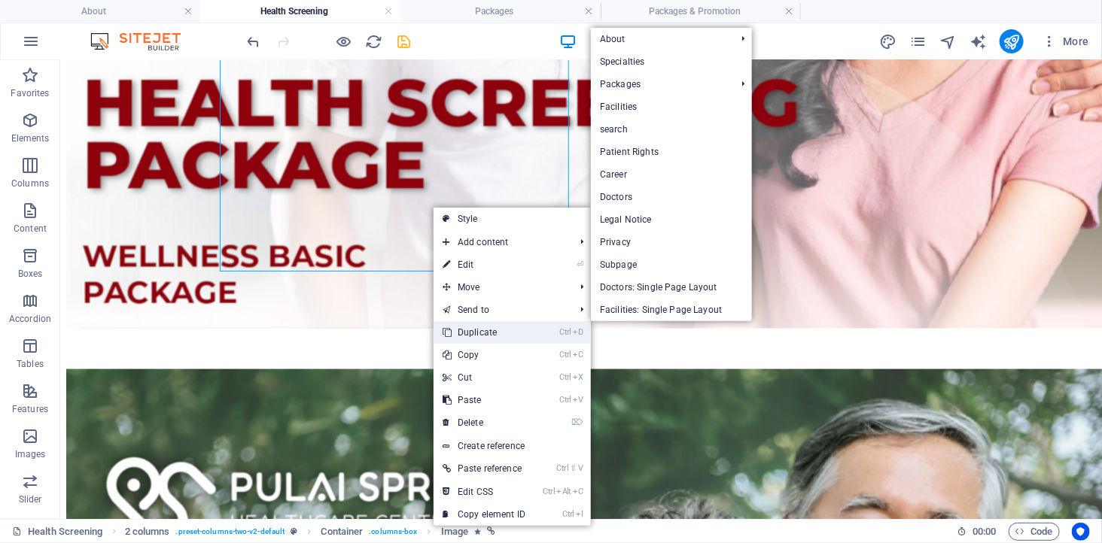
click at [485, 325] on link "Ctrl D Duplicate" at bounding box center [483, 332] width 101 height 23
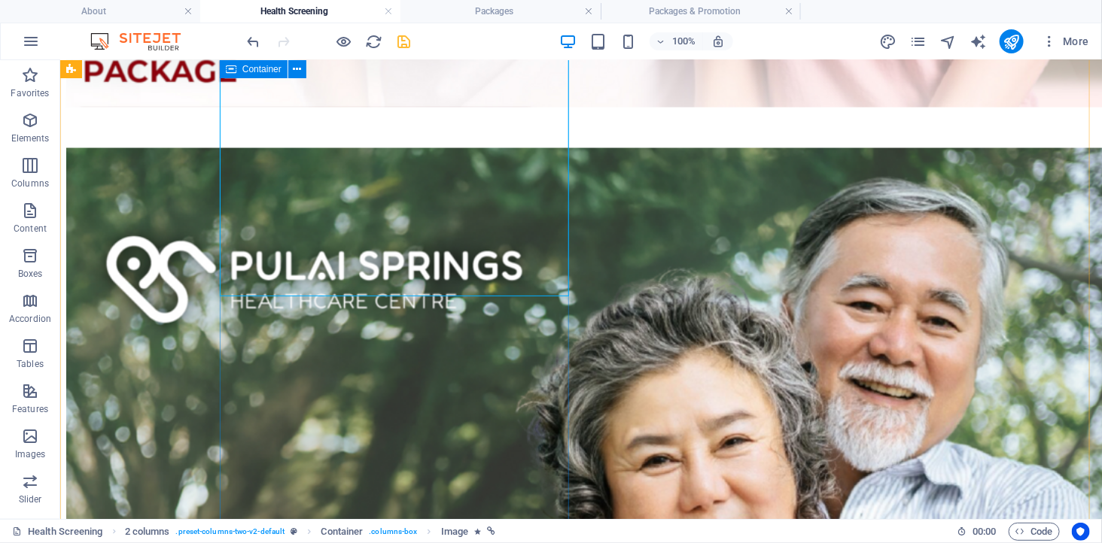
scroll to position [1093, 0]
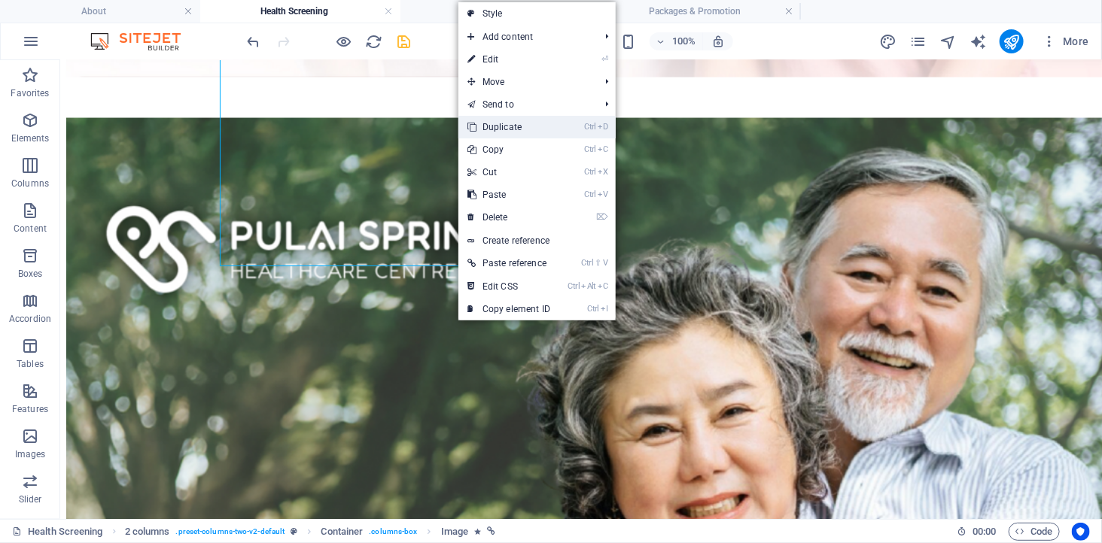
click at [512, 124] on link "Ctrl D Duplicate" at bounding box center [508, 127] width 101 height 23
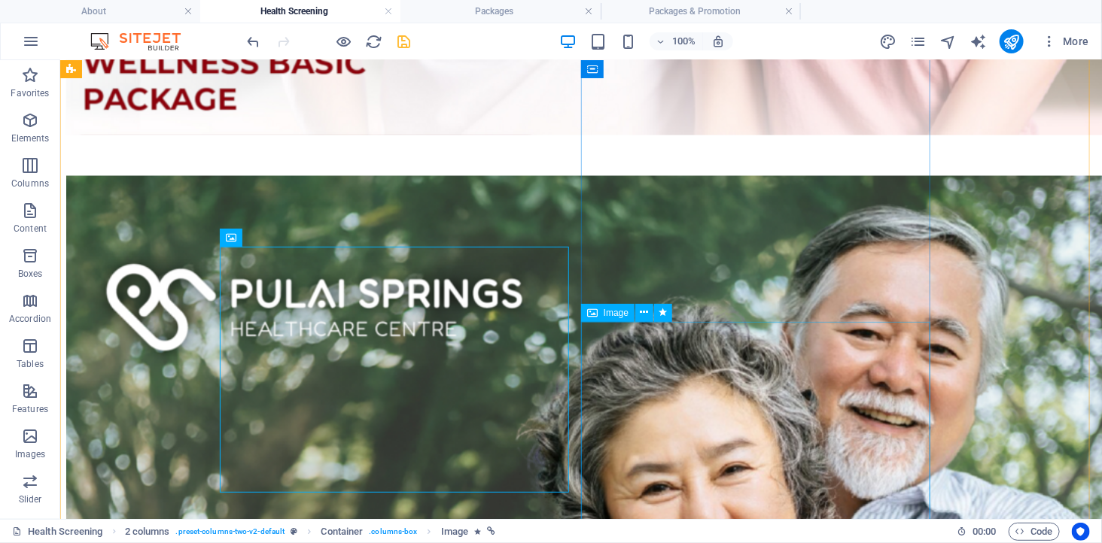
scroll to position [1176, 0]
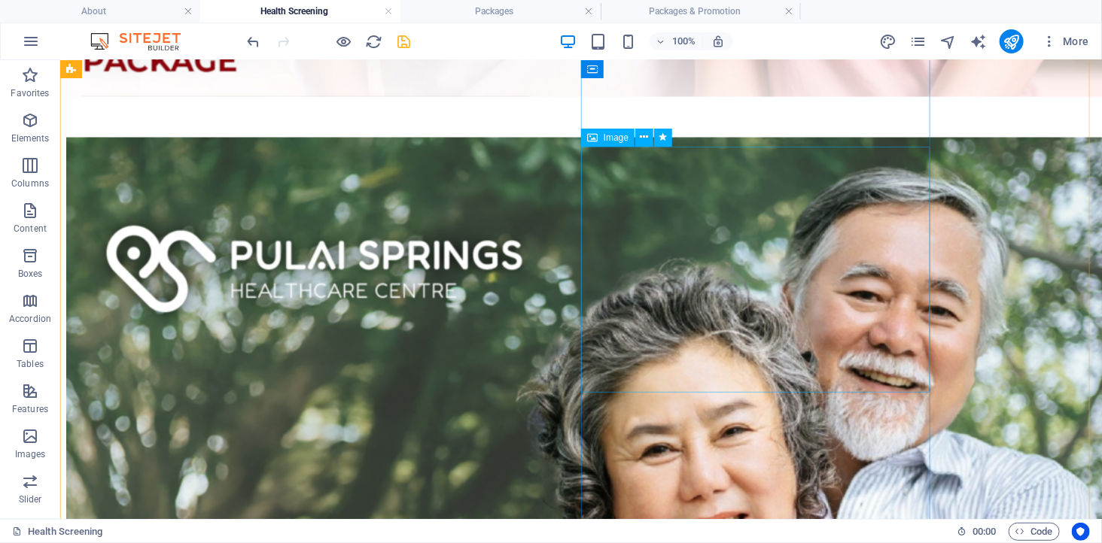
scroll to position [925, 0]
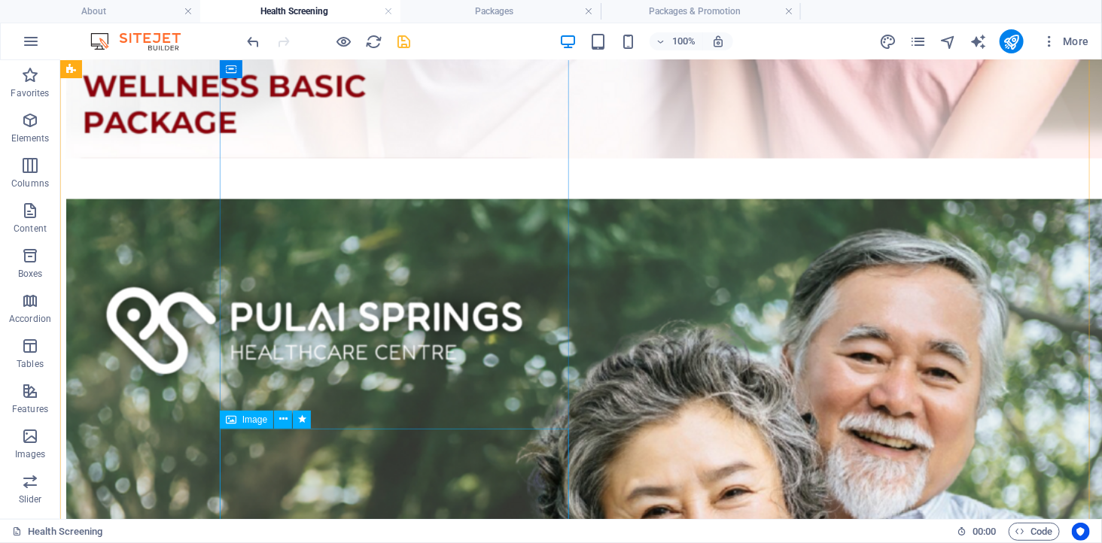
scroll to position [1093, 0]
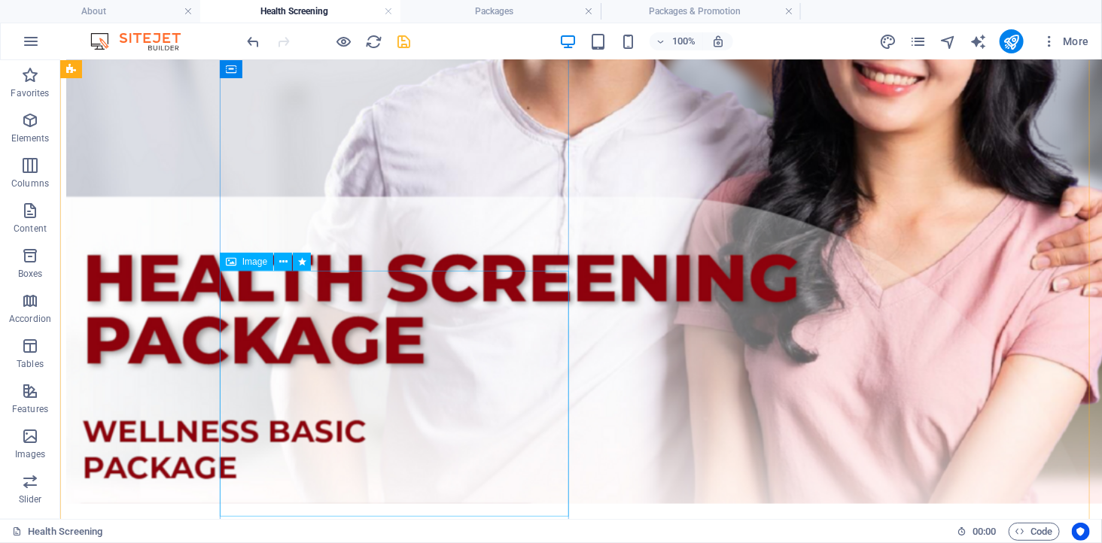
scroll to position [591, 0]
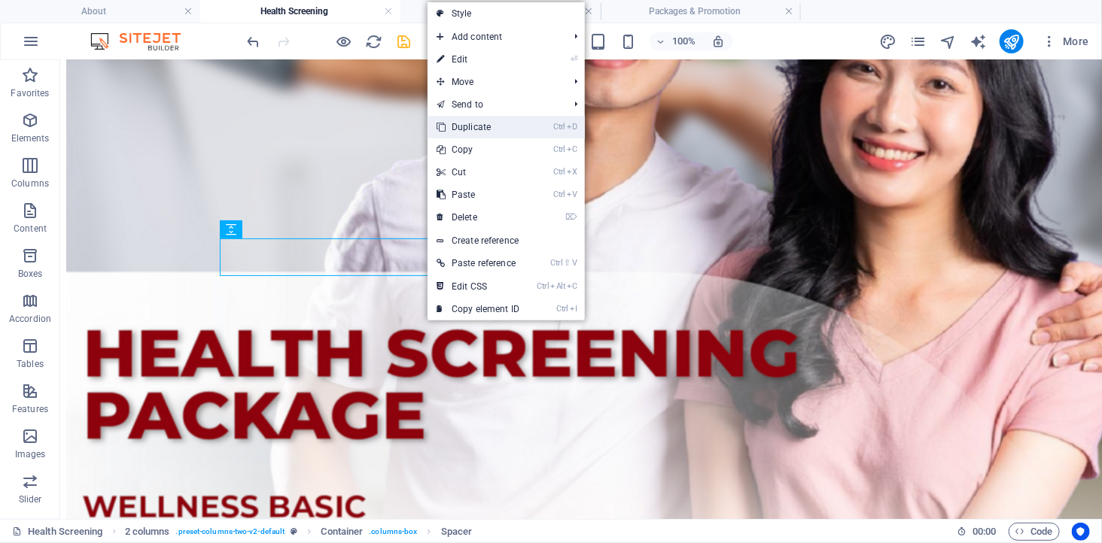
click at [467, 123] on link "Ctrl D Duplicate" at bounding box center [477, 127] width 101 height 23
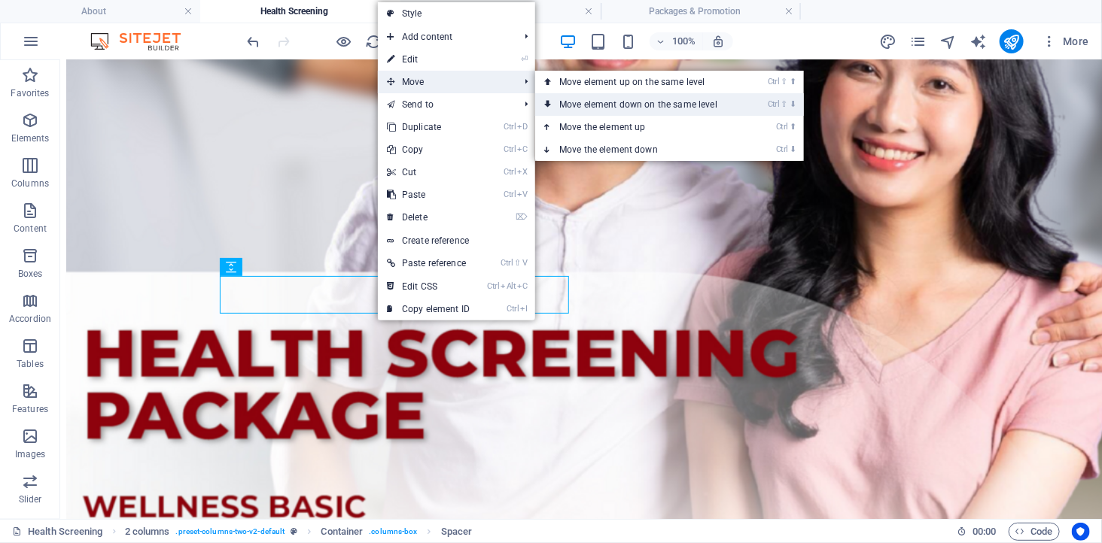
click at [591, 105] on link "Ctrl ⇧ ⬇ Move element down on the same level" at bounding box center [641, 104] width 212 height 23
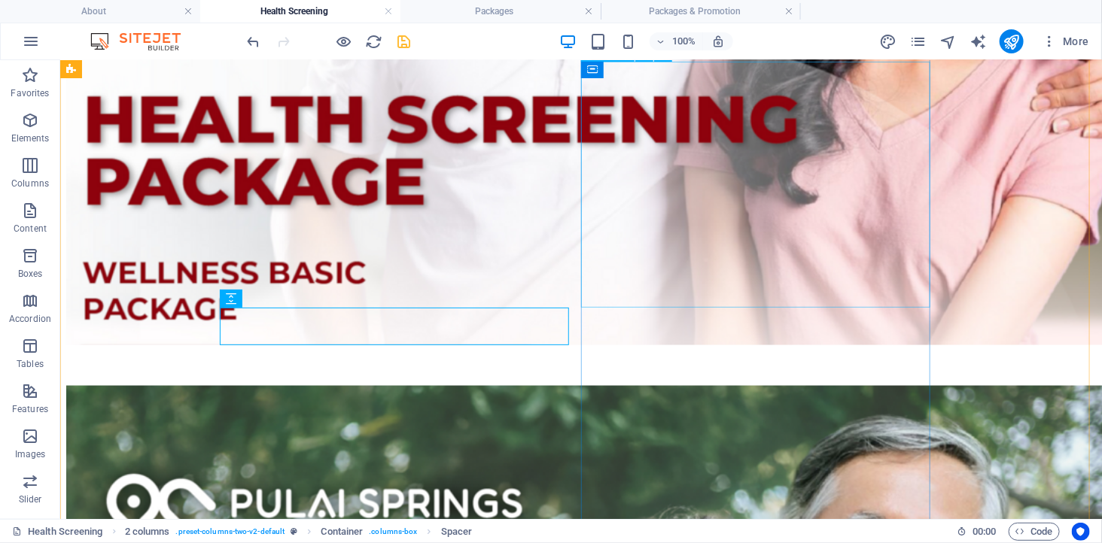
scroll to position [841, 0]
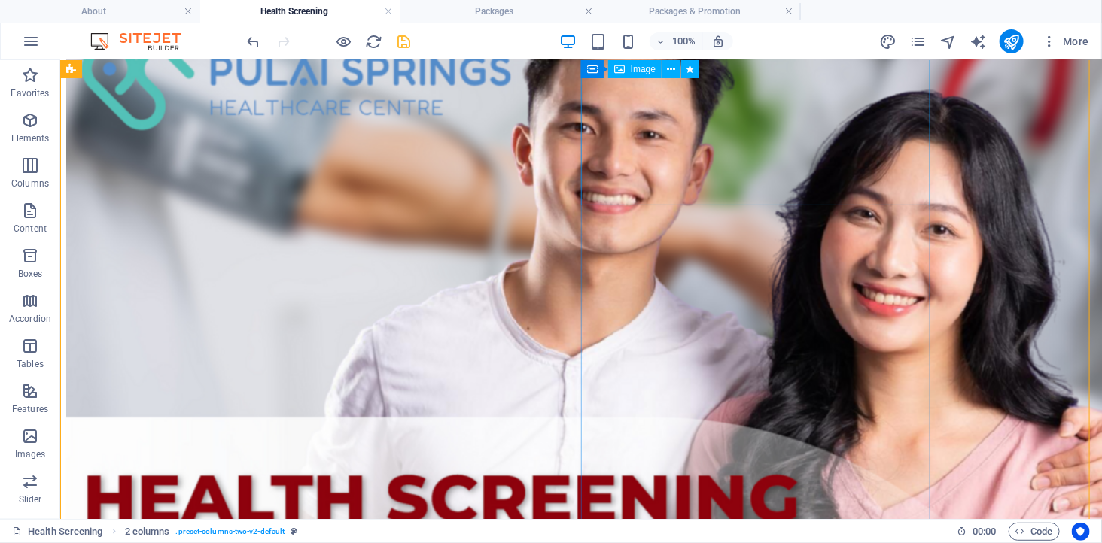
scroll to position [340, 0]
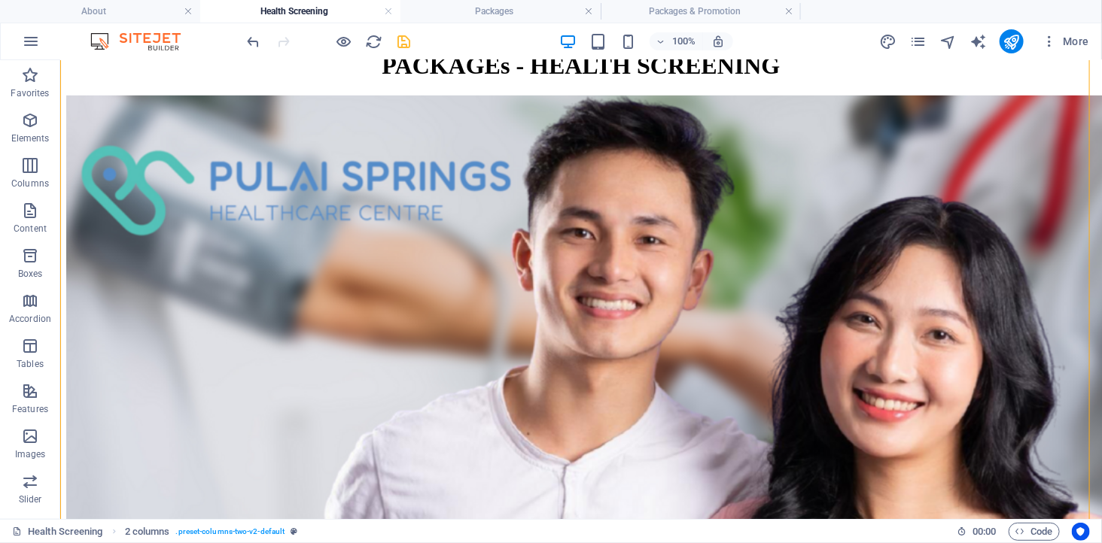
click at [397, 39] on icon "save" at bounding box center [404, 41] width 17 height 17
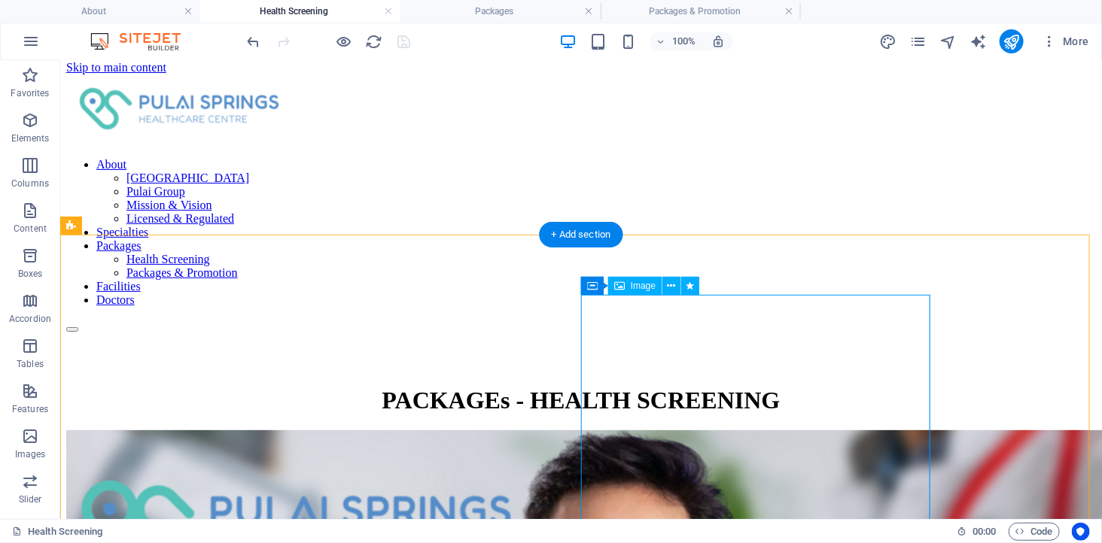
scroll to position [0, 0]
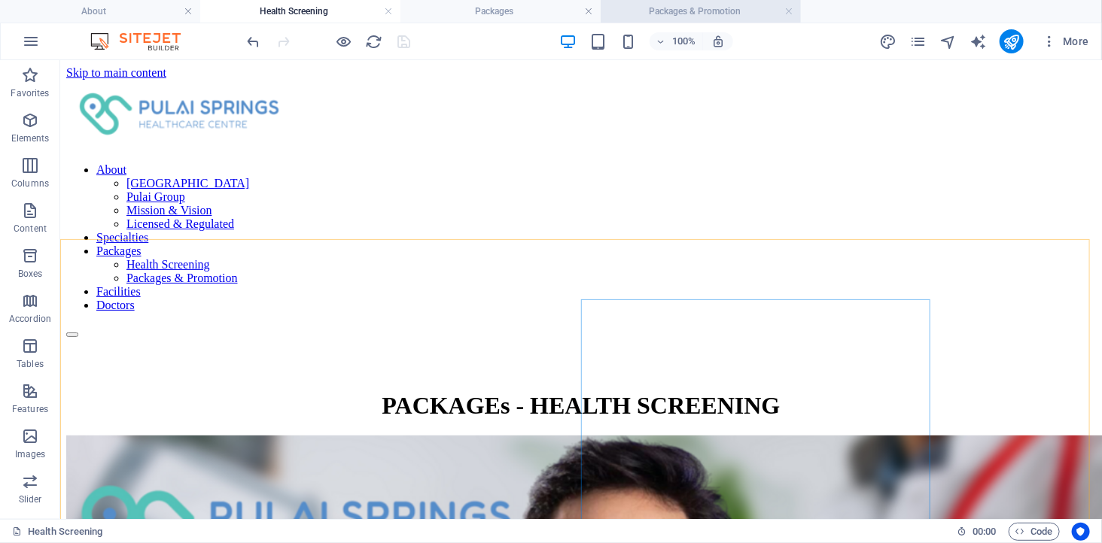
click at [672, 9] on h4 "Packages & Promotion" at bounding box center [700, 11] width 200 height 17
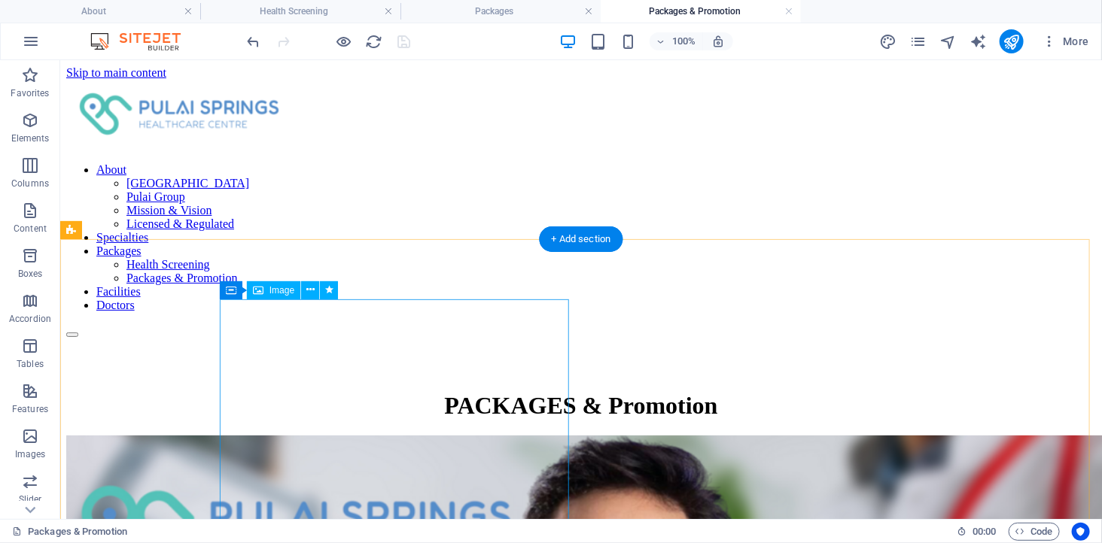
scroll to position [84, 0]
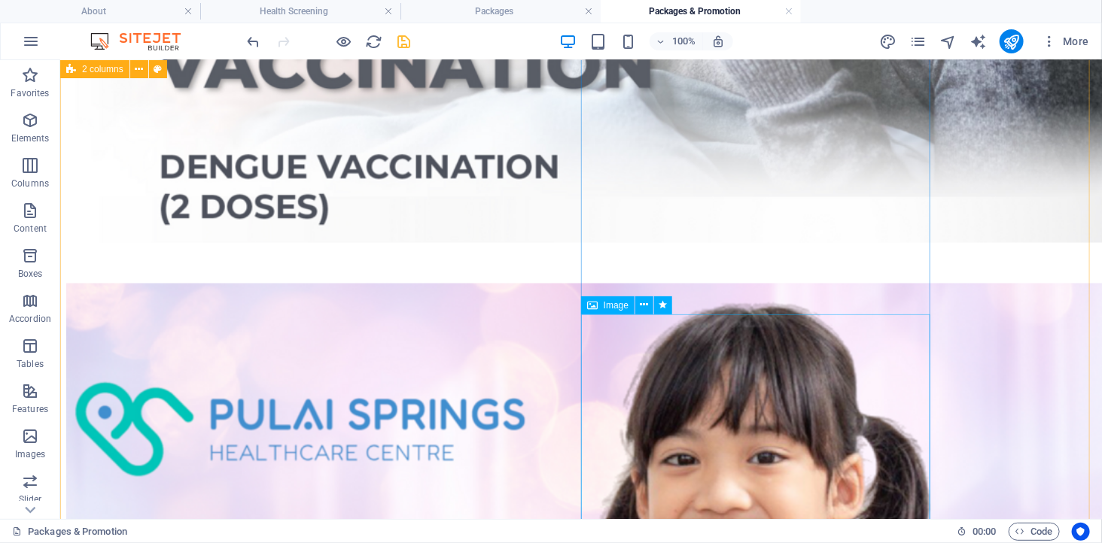
scroll to position [919, 0]
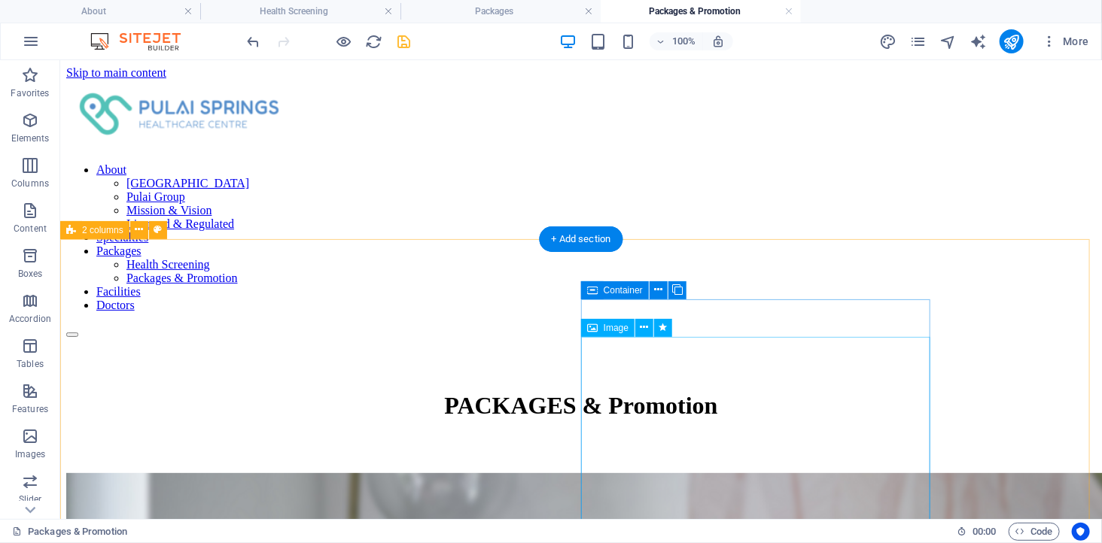
scroll to position [167, 0]
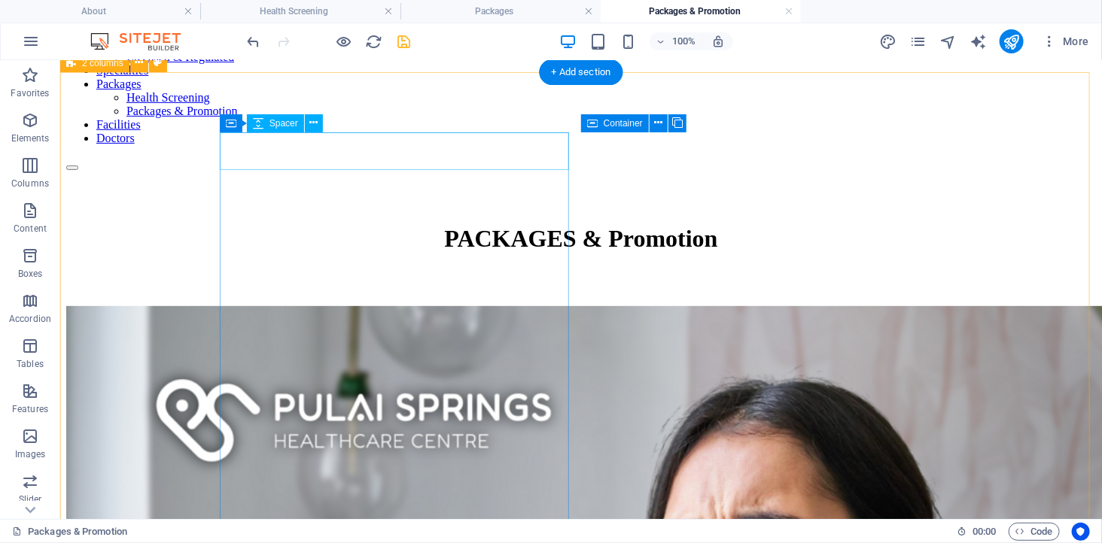
click at [470, 268] on div at bounding box center [579, 287] width 1029 height 38
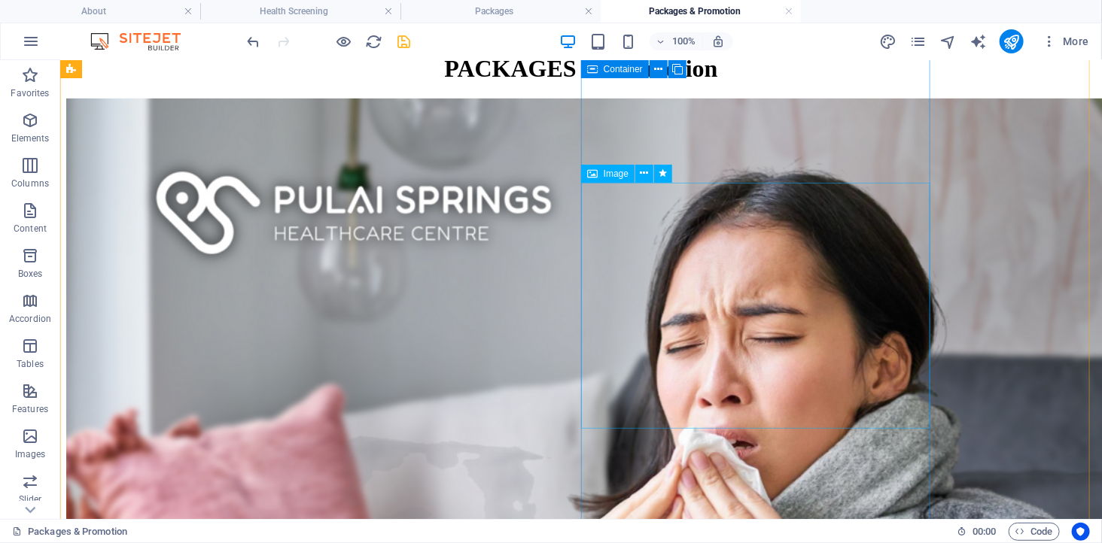
scroll to position [251, 0]
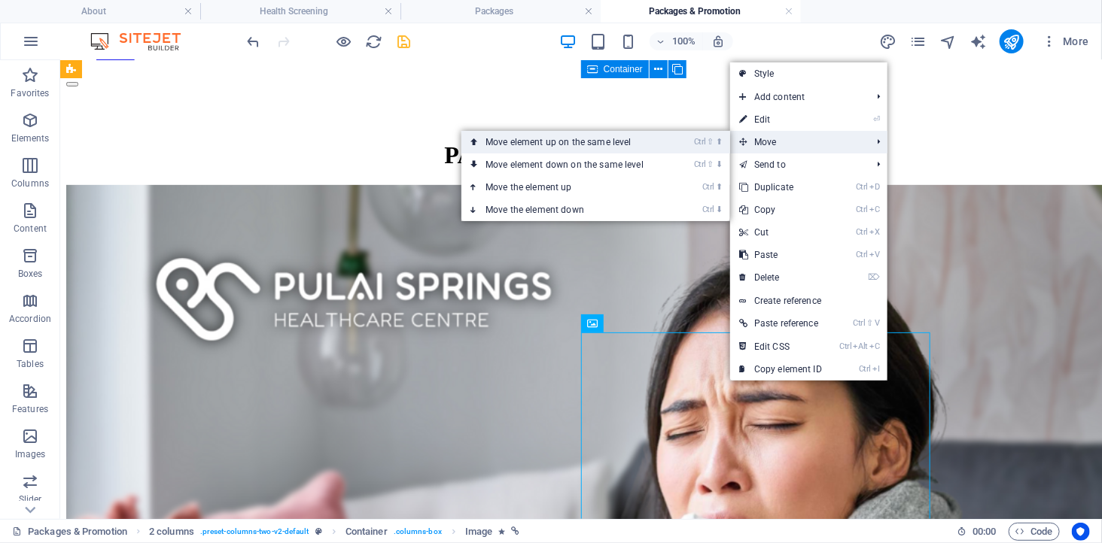
click at [670, 147] on link "Ctrl ⇧ ⬆ Move element up on the same level" at bounding box center [567, 142] width 212 height 23
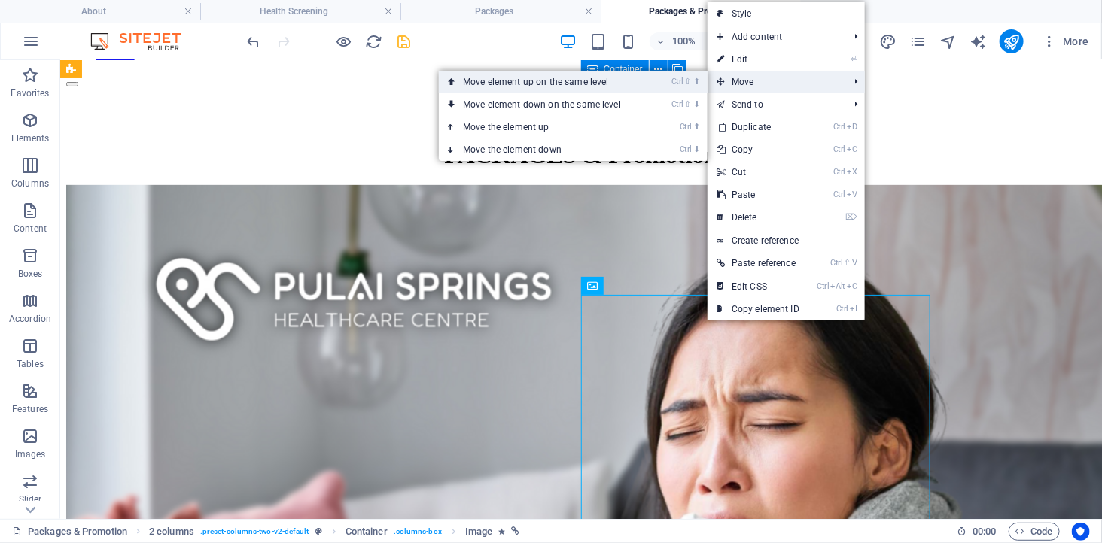
click at [630, 81] on link "Ctrl ⇧ ⬆ Move element up on the same level" at bounding box center [545, 82] width 212 height 23
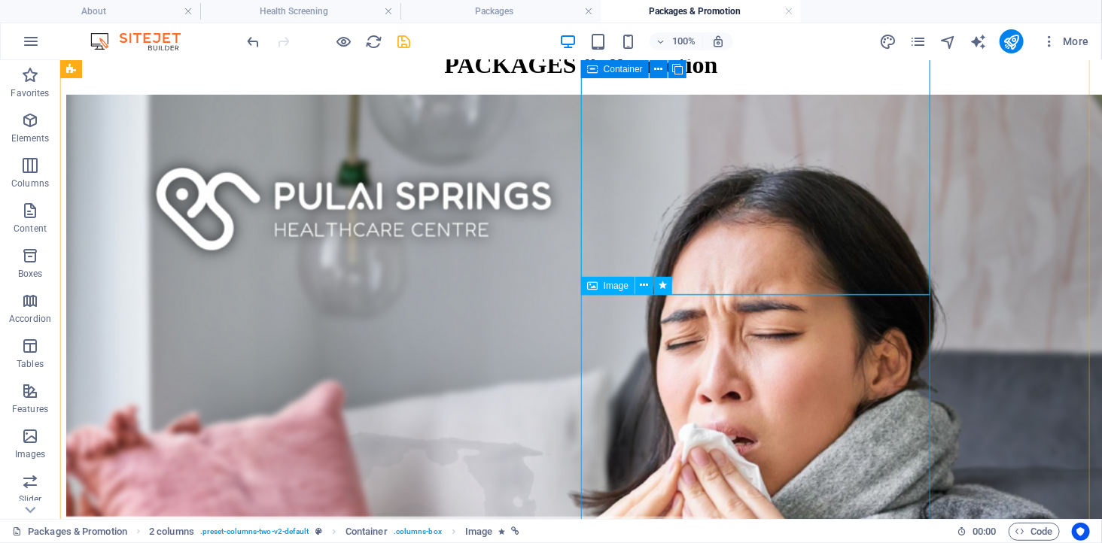
scroll to position [418, 0]
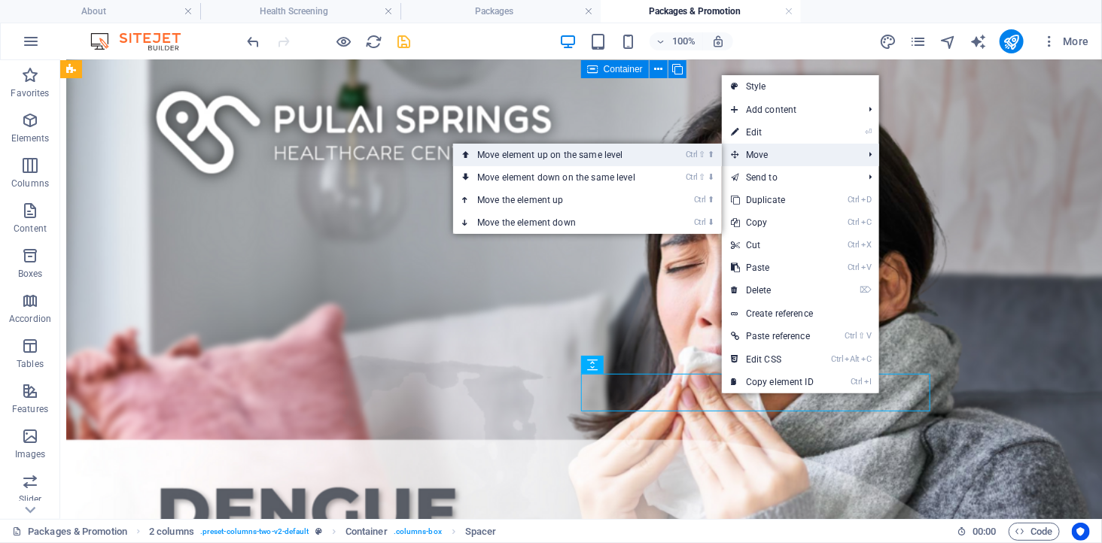
click at [635, 153] on link "Ctrl ⇧ ⬆ Move element up on the same level" at bounding box center [559, 155] width 212 height 23
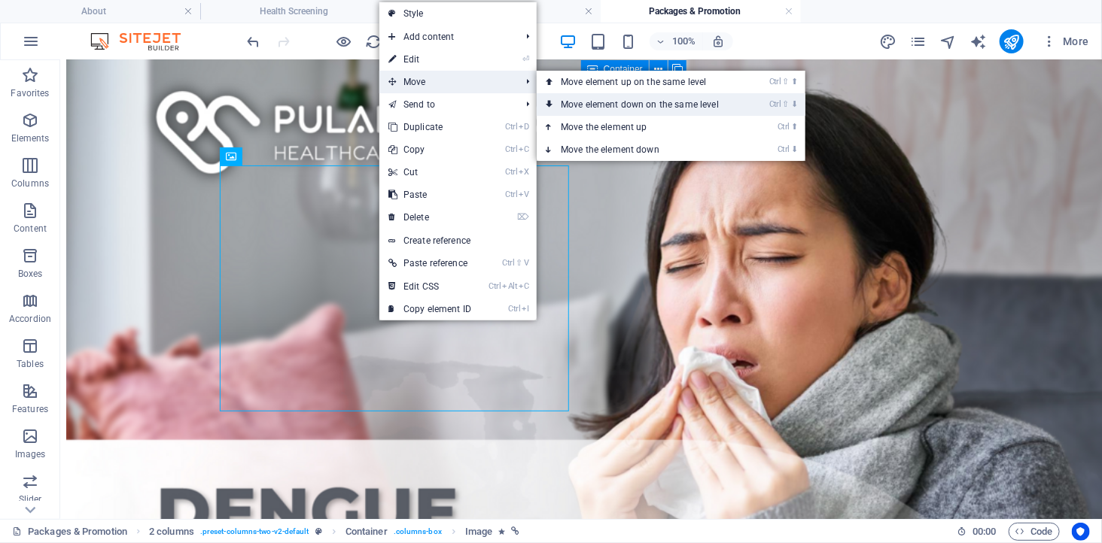
click at [634, 102] on link "Ctrl ⇧ ⬇ Move element down on the same level" at bounding box center [642, 104] width 212 height 23
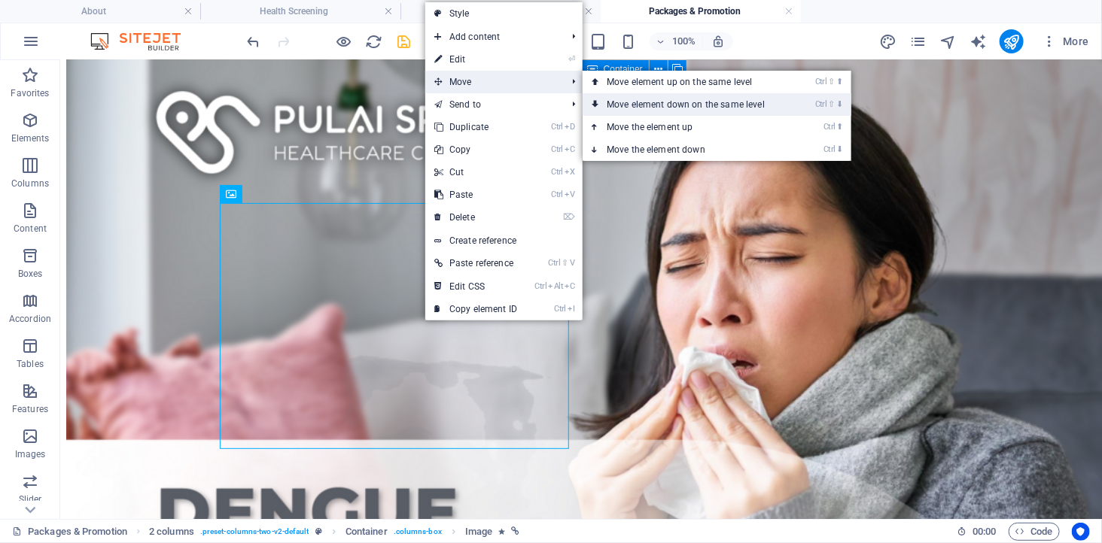
click at [667, 100] on link "Ctrl ⇧ ⬇ Move element down on the same level" at bounding box center [688, 104] width 212 height 23
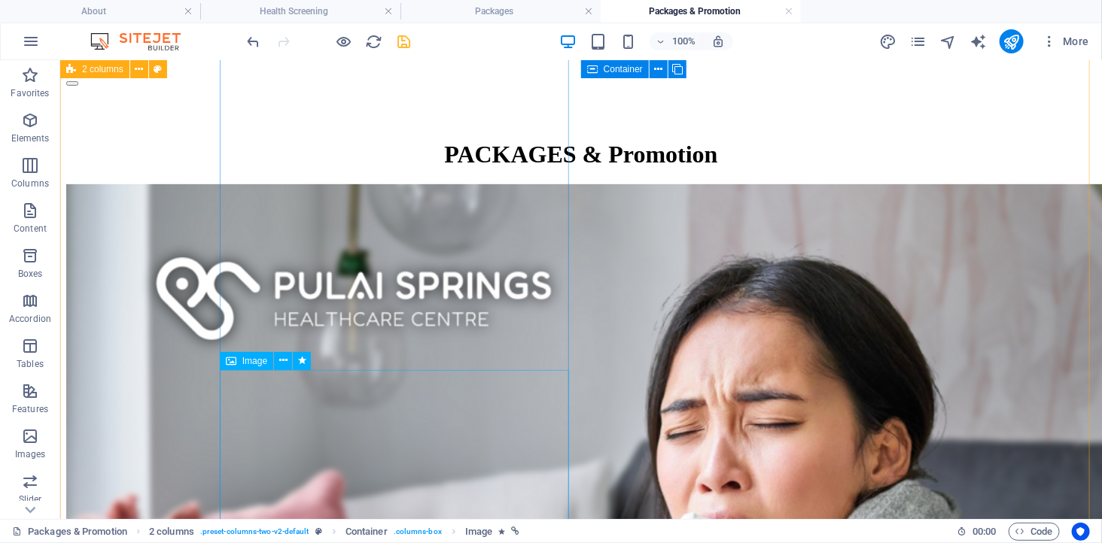
scroll to position [251, 0]
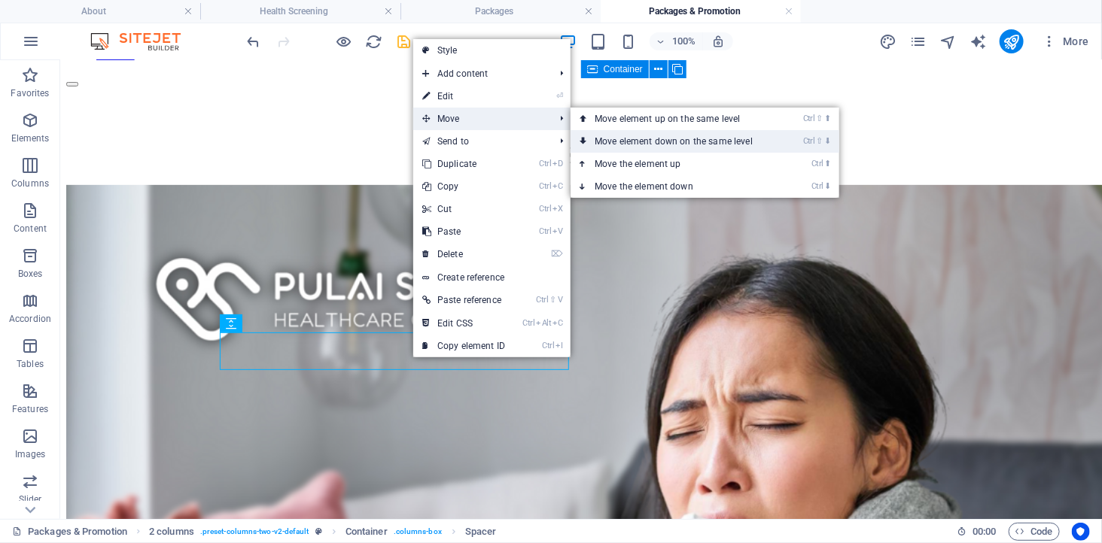
click at [631, 138] on link "Ctrl ⇧ ⬇ Move element down on the same level" at bounding box center [676, 141] width 212 height 23
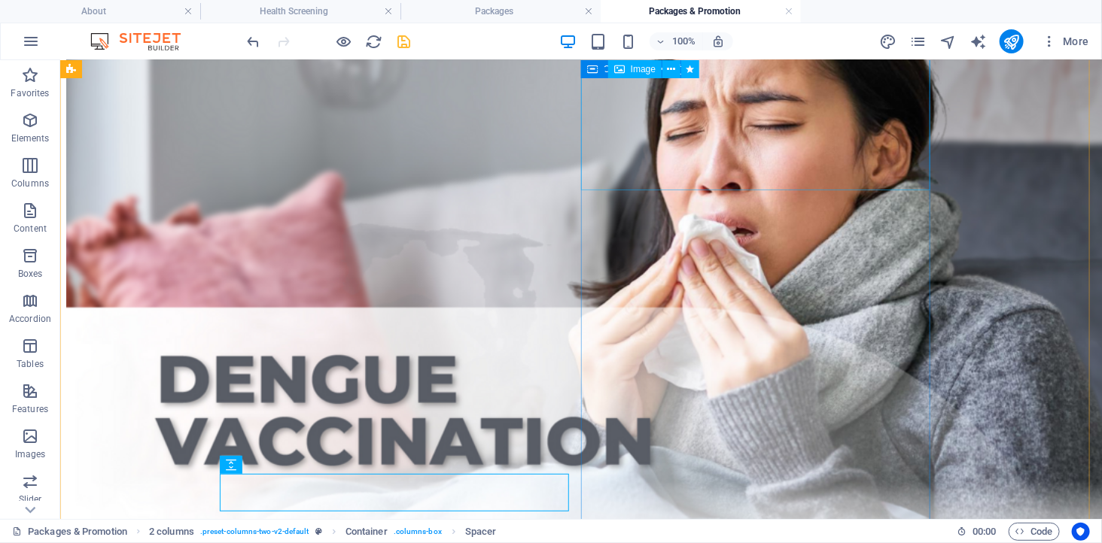
scroll to position [558, 0]
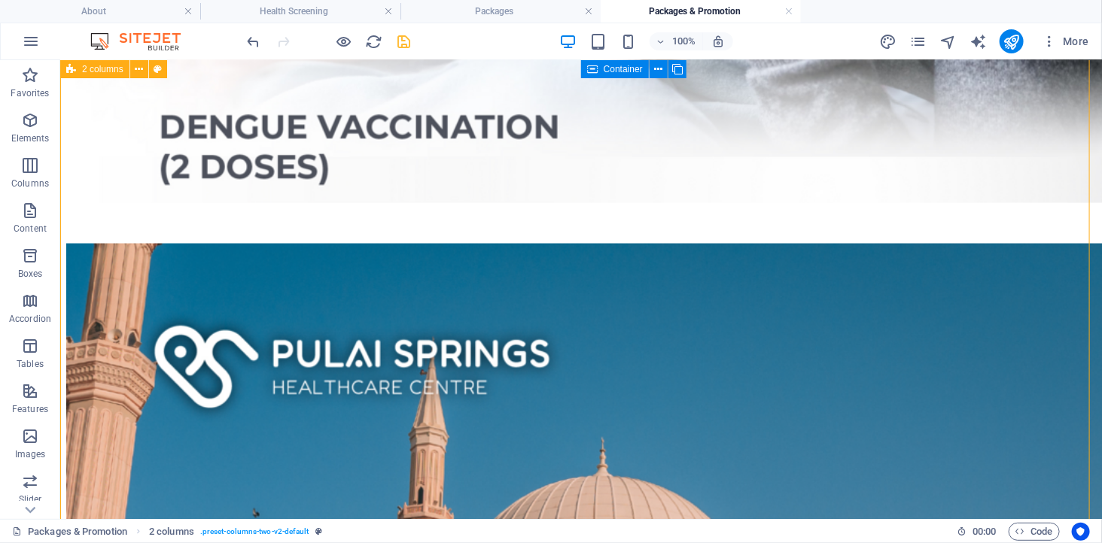
scroll to position [976, 0]
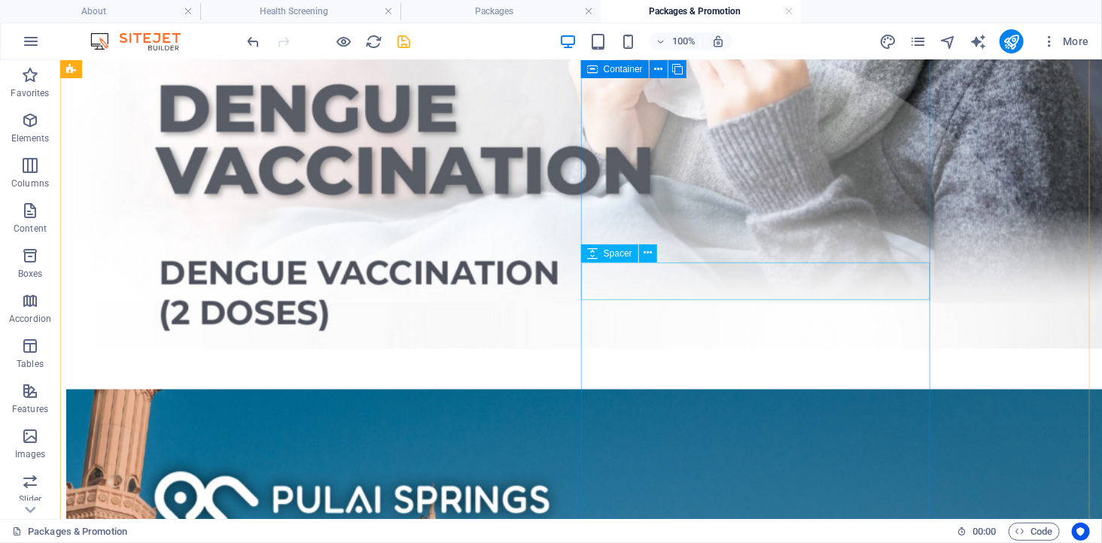
scroll to position [642, 0]
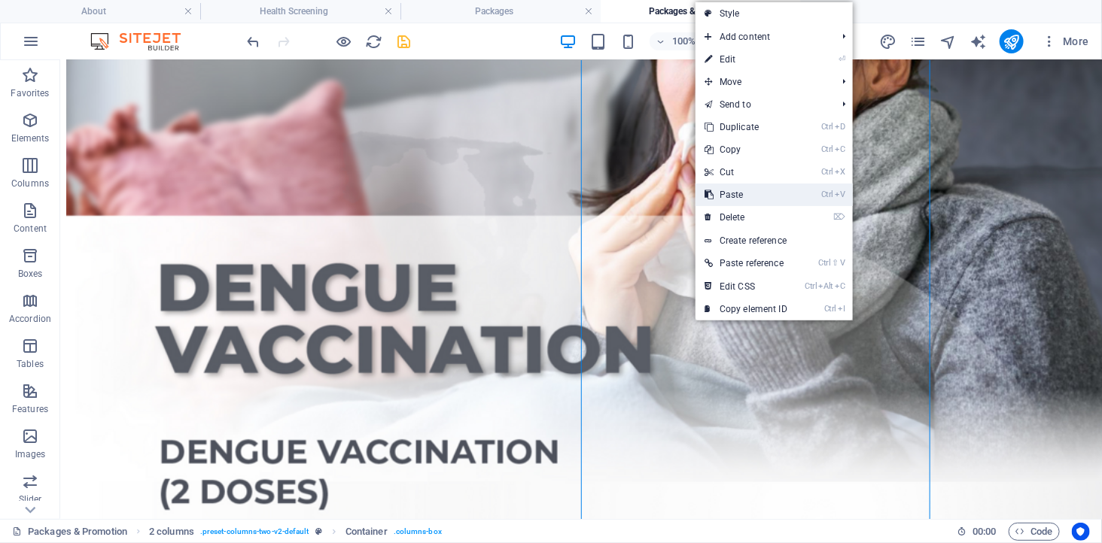
click at [736, 194] on link "Ctrl V Paste" at bounding box center [745, 195] width 101 height 23
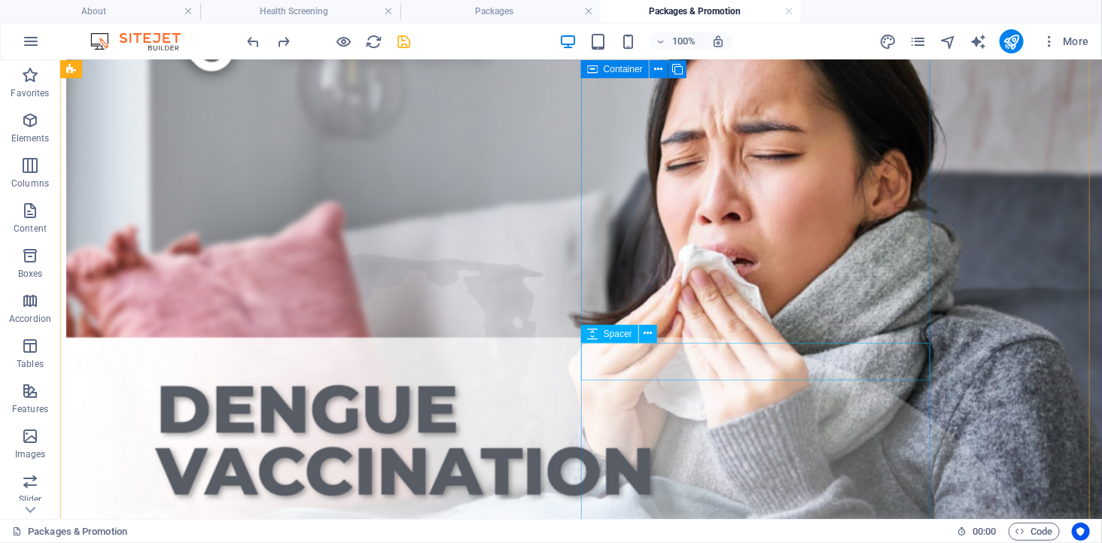
scroll to position [479, 0]
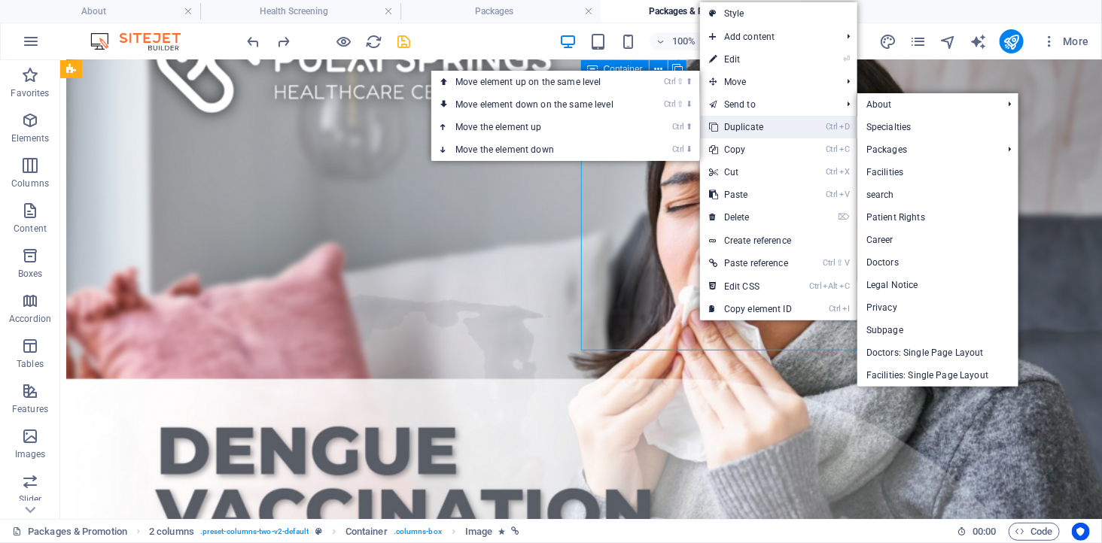
click at [755, 120] on link "Ctrl D Duplicate" at bounding box center [750, 127] width 101 height 23
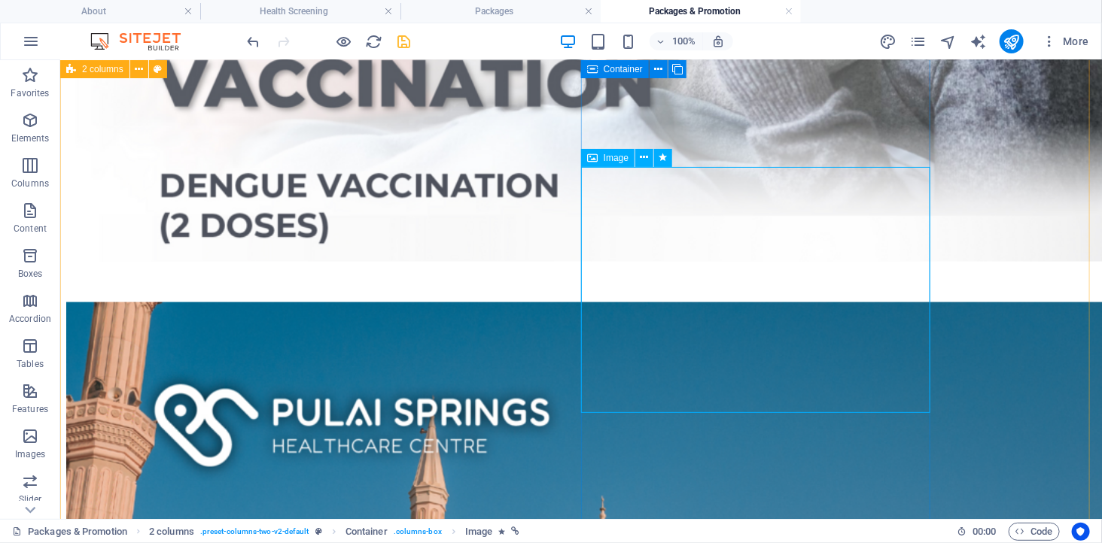
scroll to position [741, 0]
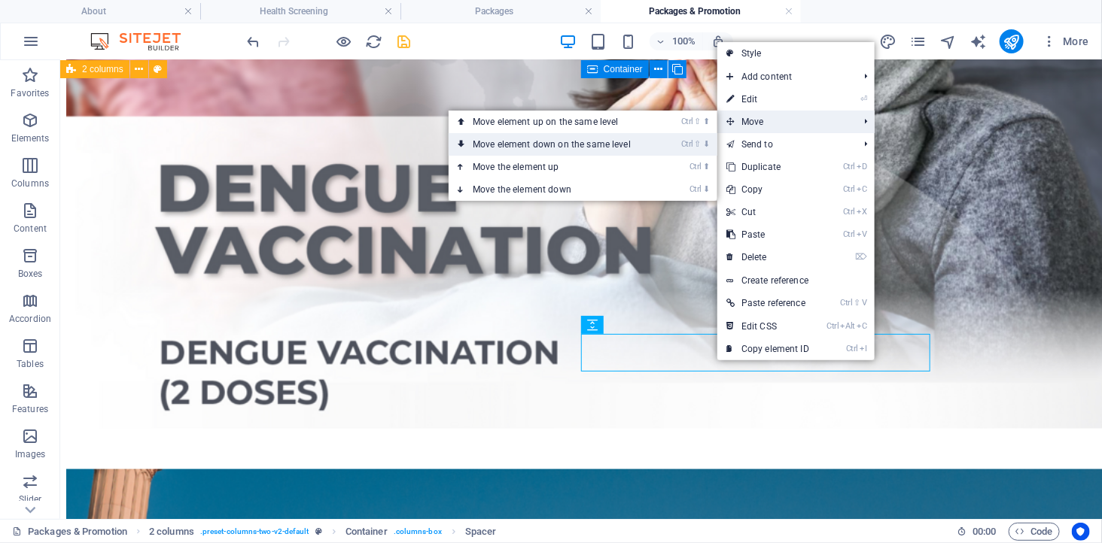
click at [650, 137] on link "Ctrl ⇧ ⬇ Move element down on the same level" at bounding box center [554, 144] width 212 height 23
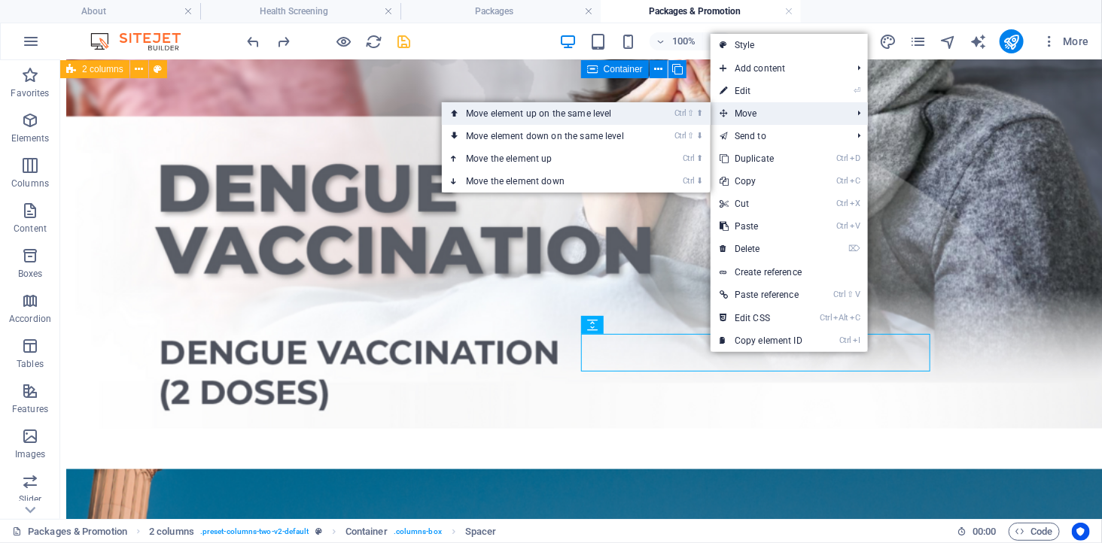
click at [658, 111] on li "Ctrl ⇧ ⬆ Move element up on the same level" at bounding box center [576, 113] width 269 height 23
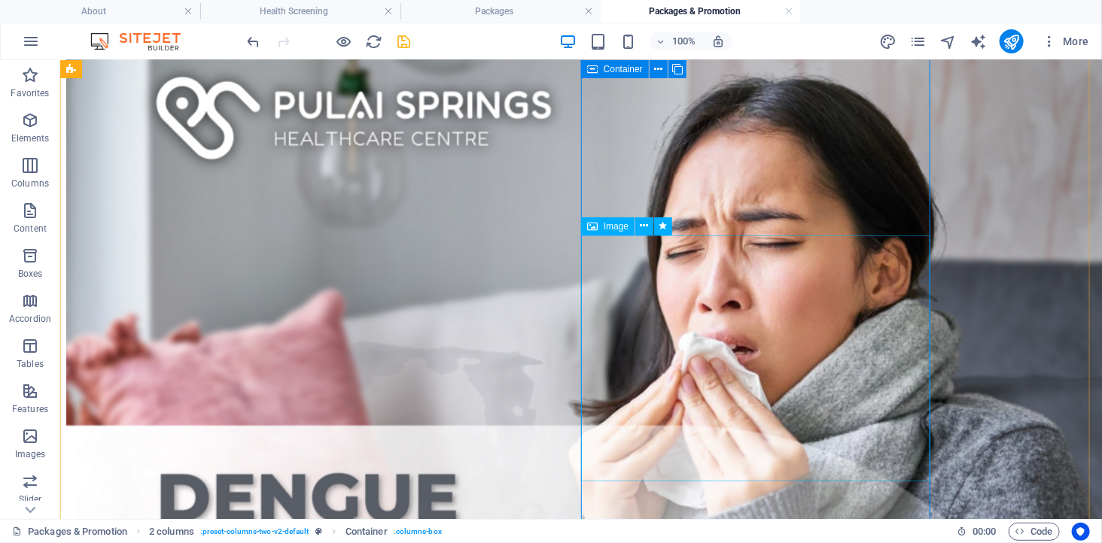
scroll to position [324, 0]
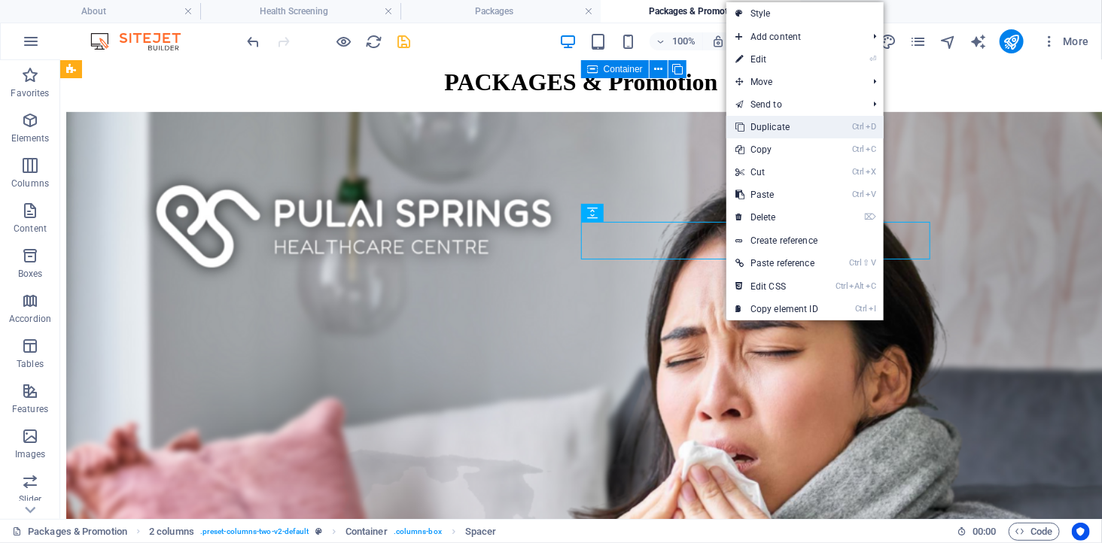
click at [778, 132] on link "Ctrl D Duplicate" at bounding box center [776, 127] width 101 height 23
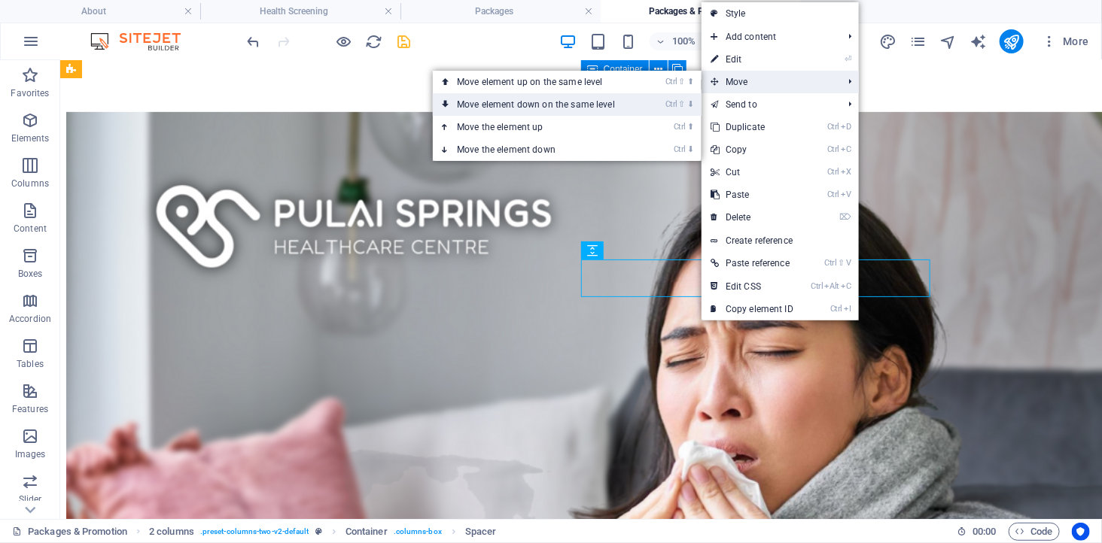
click at [655, 99] on li "Ctrl ⇧ ⬇ Move element down on the same level" at bounding box center [567, 104] width 269 height 23
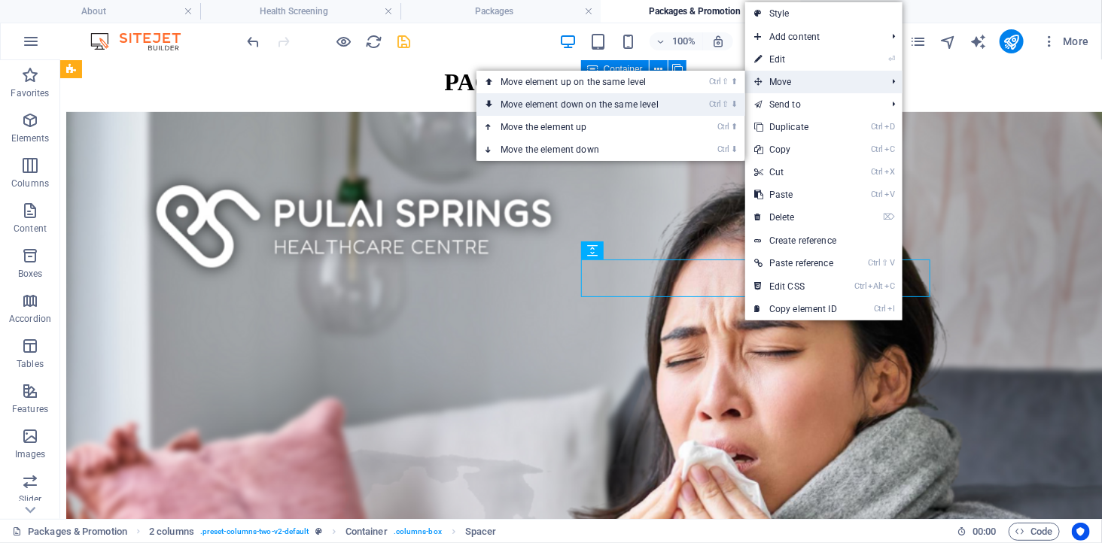
click at [658, 109] on link "Ctrl ⇧ ⬇ Move element down on the same level" at bounding box center [582, 104] width 212 height 23
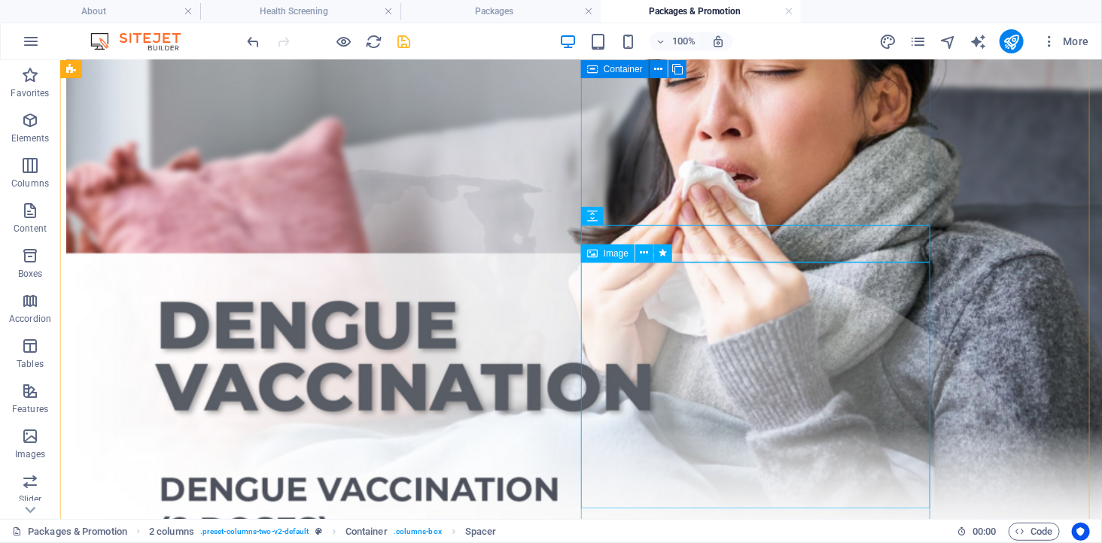
scroll to position [825, 0]
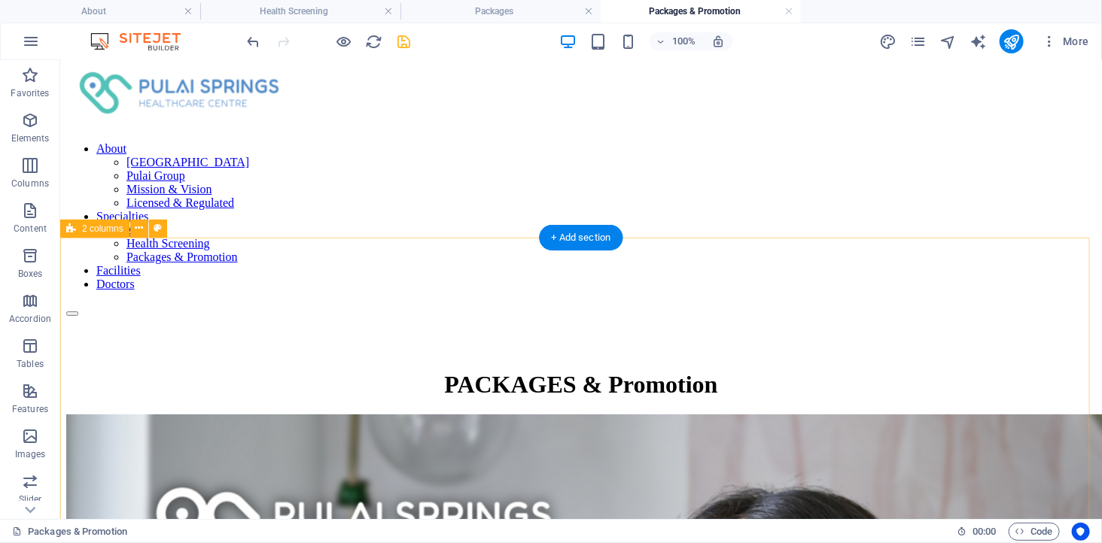
scroll to position [0, 0]
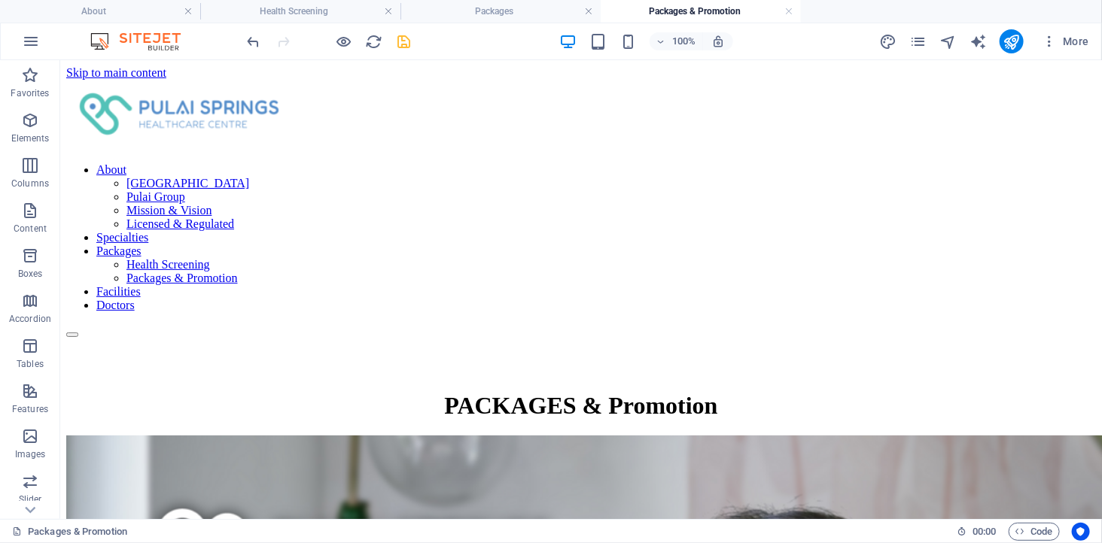
click at [401, 41] on icon "save" at bounding box center [404, 41] width 17 height 17
click at [138, 9] on h4 "About" at bounding box center [100, 11] width 200 height 17
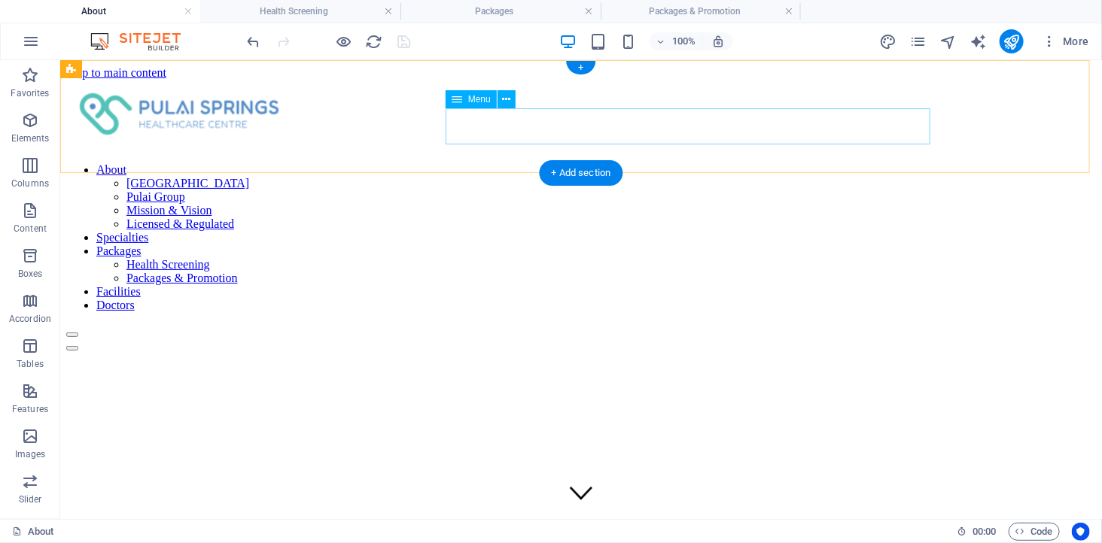
click at [619, 163] on nav "About [GEOGRAPHIC_DATA] Healthcare Centre Pulai Group Mission & Vision Licensed…" at bounding box center [579, 237] width 1029 height 149
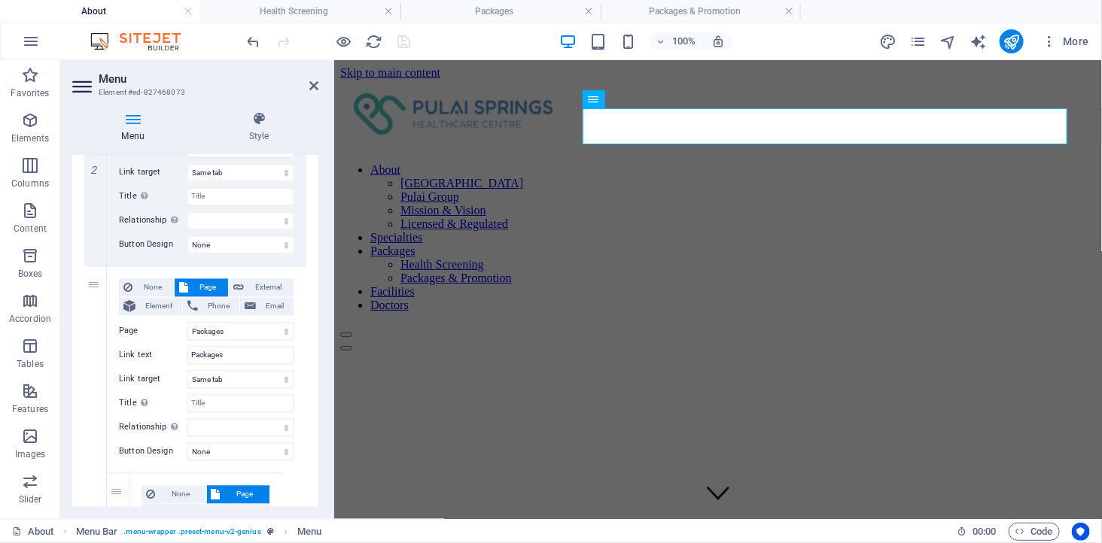
scroll to position [1337, 0]
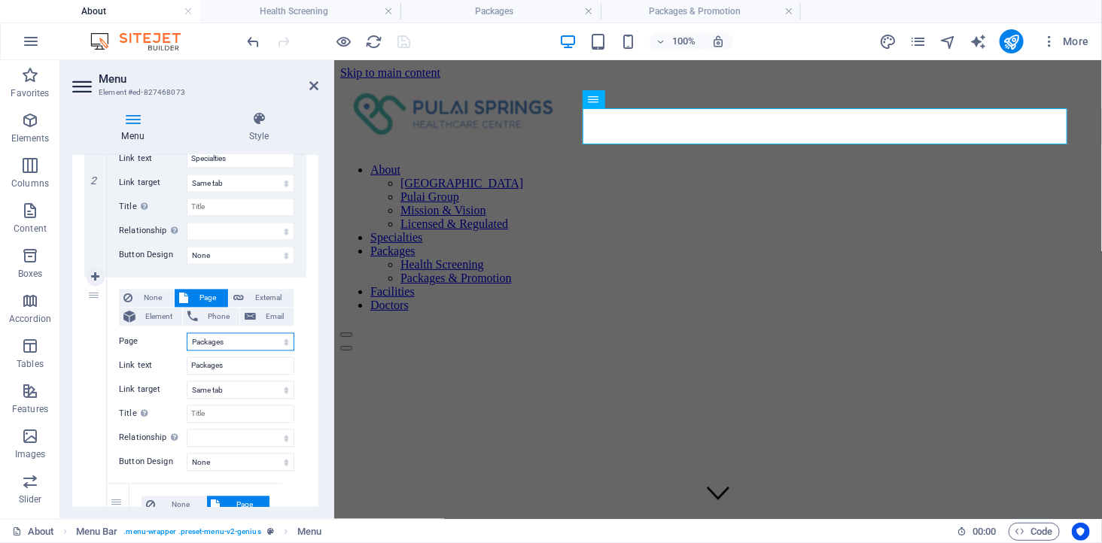
click at [226, 339] on select "About -- [GEOGRAPHIC_DATA] Healthcare Centre -- Pulai Group -- Mission &amp; Vi…" at bounding box center [241, 342] width 108 height 18
click at [187, 333] on select "About -- [GEOGRAPHIC_DATA] Healthcare Centre -- Pulai Group -- Mission &amp; Vi…" at bounding box center [241, 342] width 108 height 18
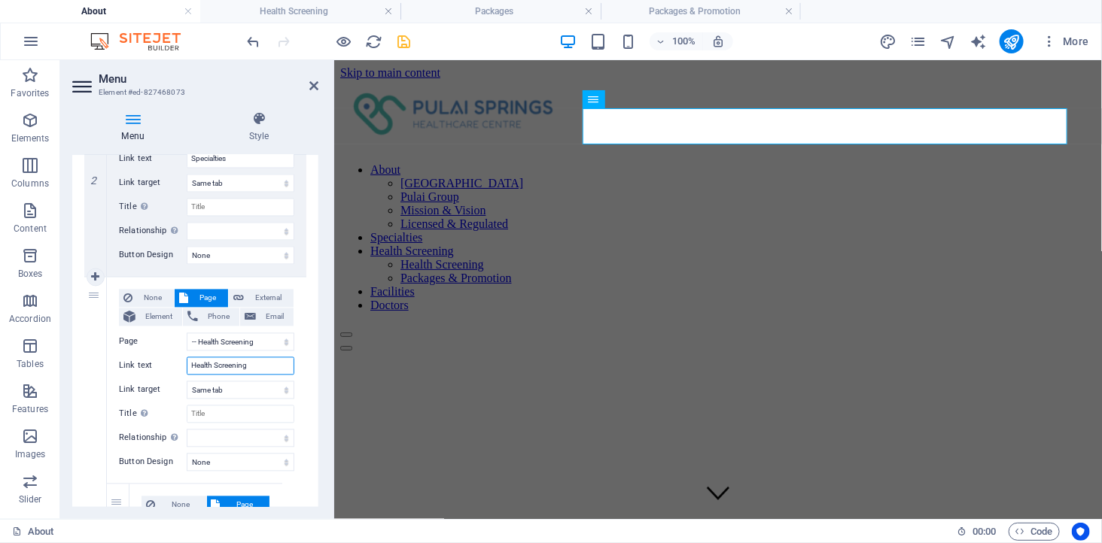
drag, startPoint x: 254, startPoint y: 362, endPoint x: 160, endPoint y: 359, distance: 94.1
click at [160, 359] on div "Link text Health Screening" at bounding box center [206, 366] width 175 height 18
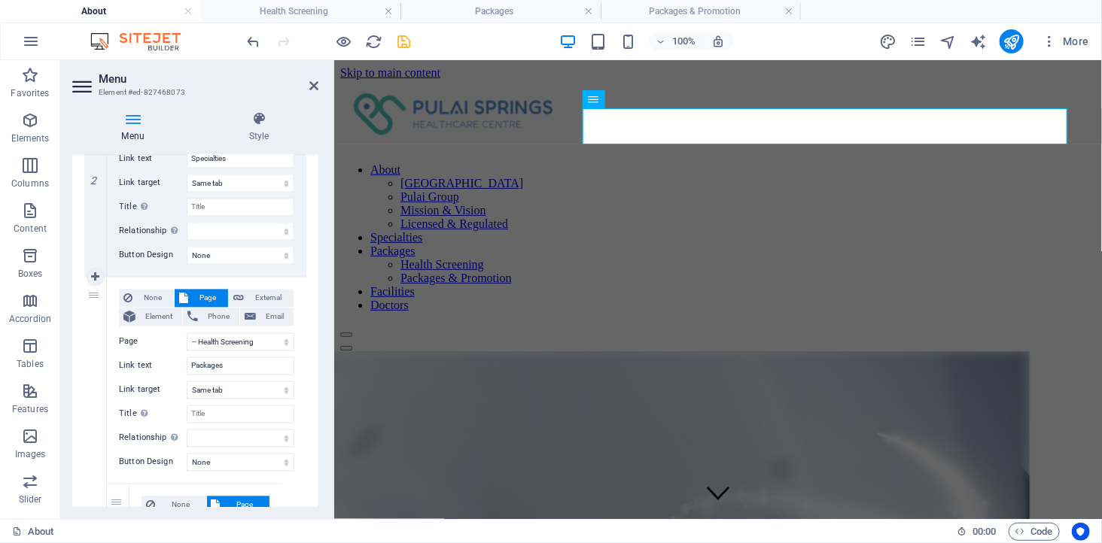
click at [449, 43] on div "100% More" at bounding box center [670, 41] width 850 height 24
click at [408, 40] on icon "save" at bounding box center [404, 41] width 17 height 17
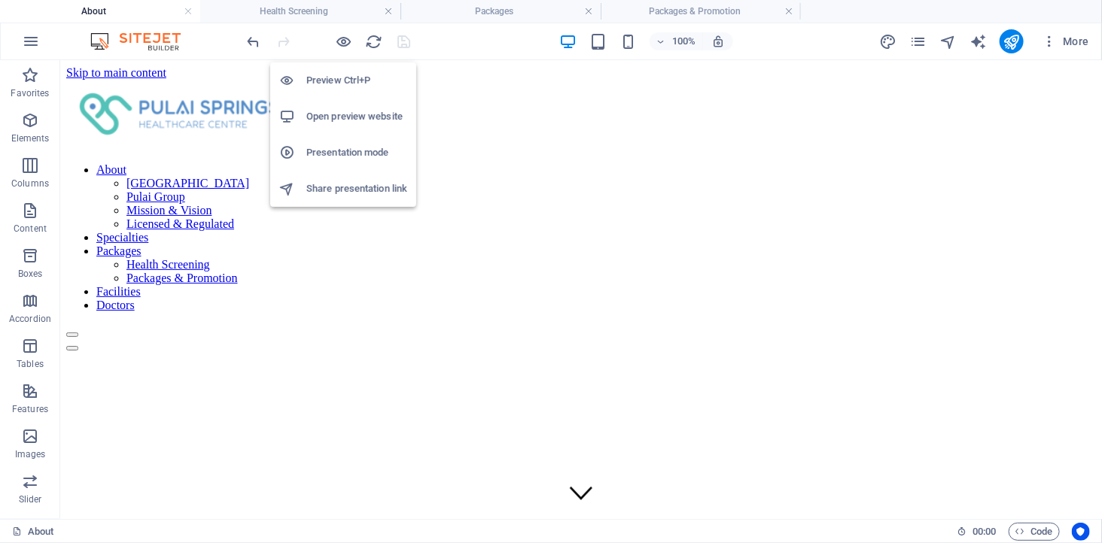
click at [348, 108] on h6 "Open preview website" at bounding box center [356, 117] width 101 height 18
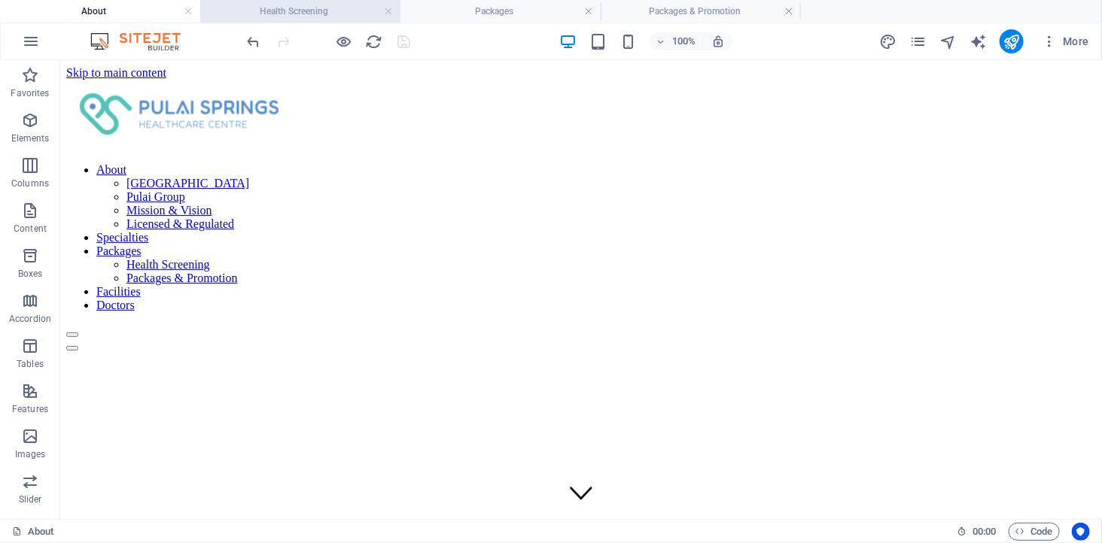
click at [329, 15] on h4 "Health Screening" at bounding box center [300, 11] width 200 height 17
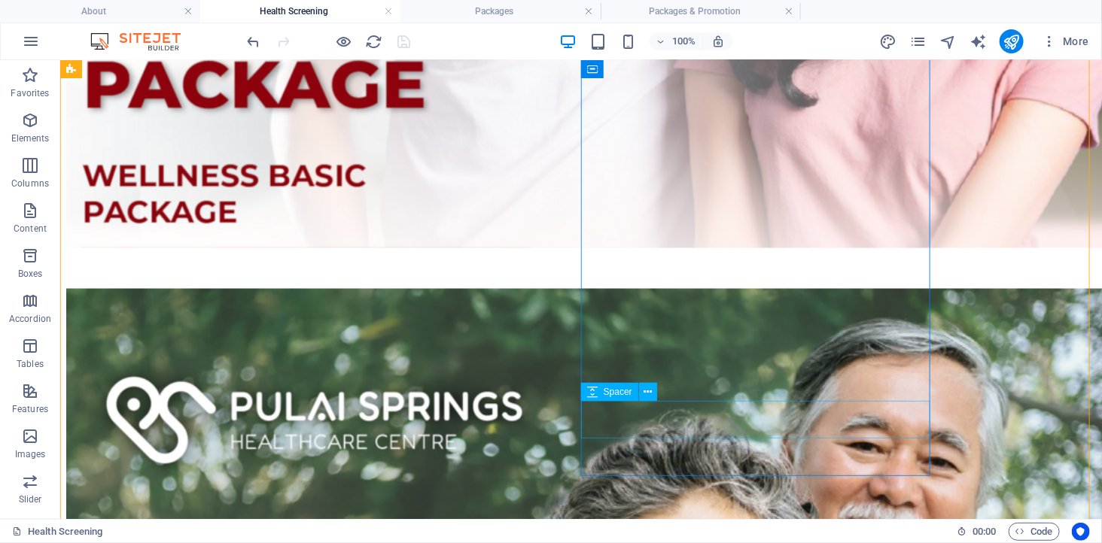
scroll to position [1003, 0]
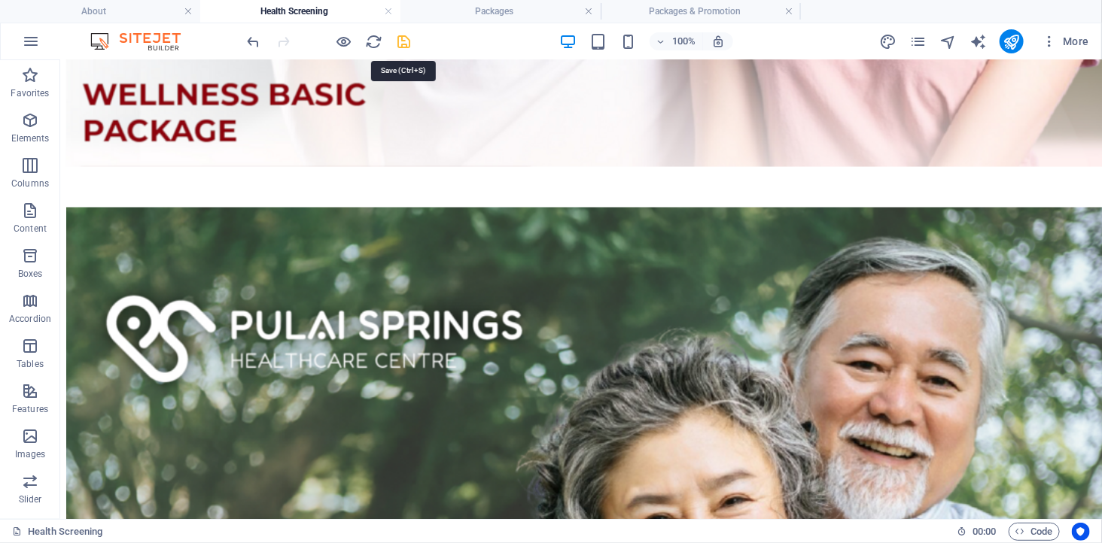
click at [409, 41] on icon "save" at bounding box center [404, 41] width 17 height 17
click at [668, 12] on h4 "Packages & Promotion" at bounding box center [700, 11] width 200 height 17
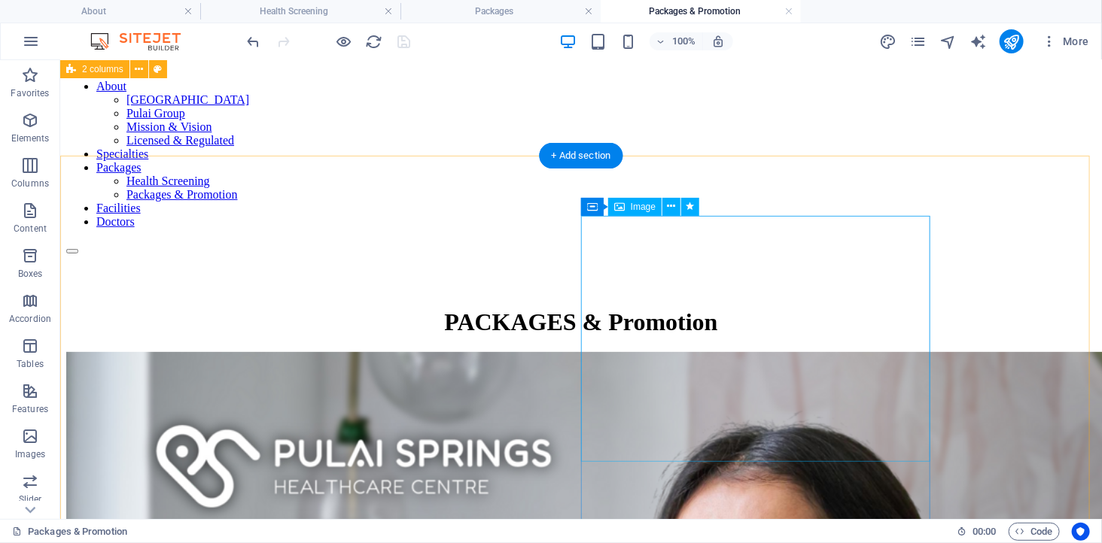
scroll to position [0, 0]
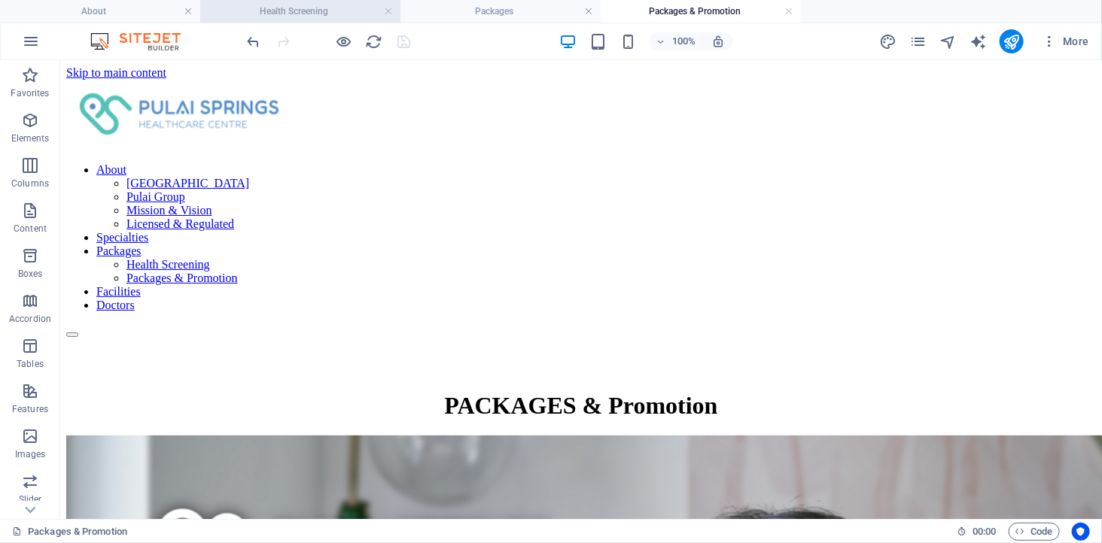
click at [332, 13] on h4 "Health Screening" at bounding box center [300, 11] width 200 height 17
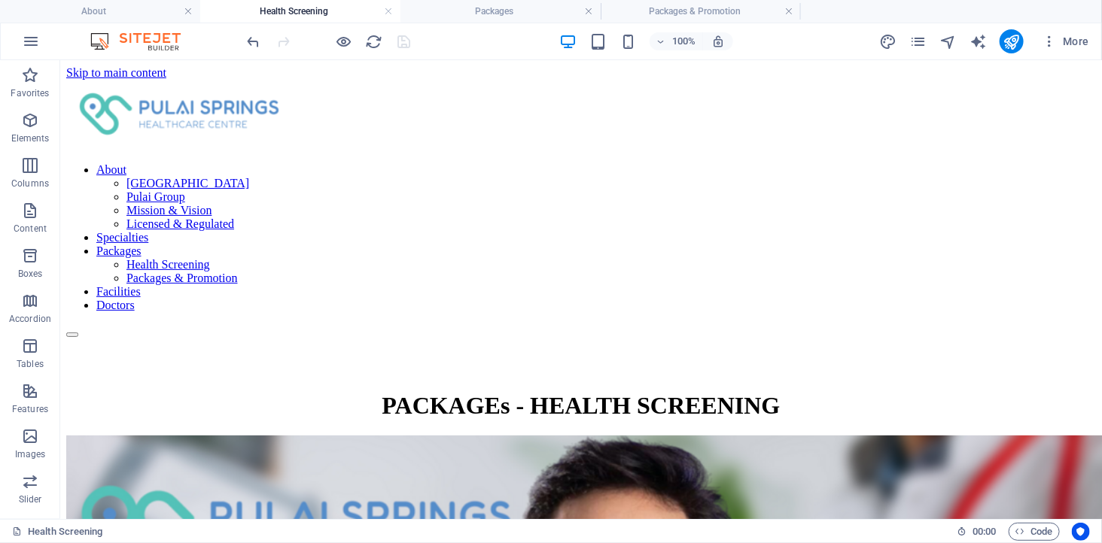
scroll to position [1003, 0]
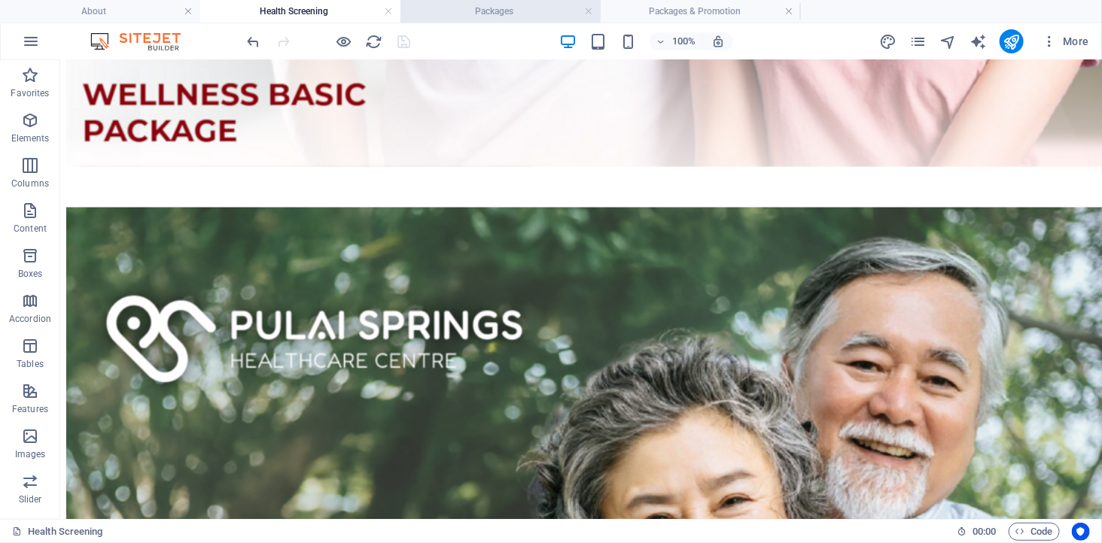
click at [491, 15] on h4 "Packages" at bounding box center [500, 11] width 200 height 17
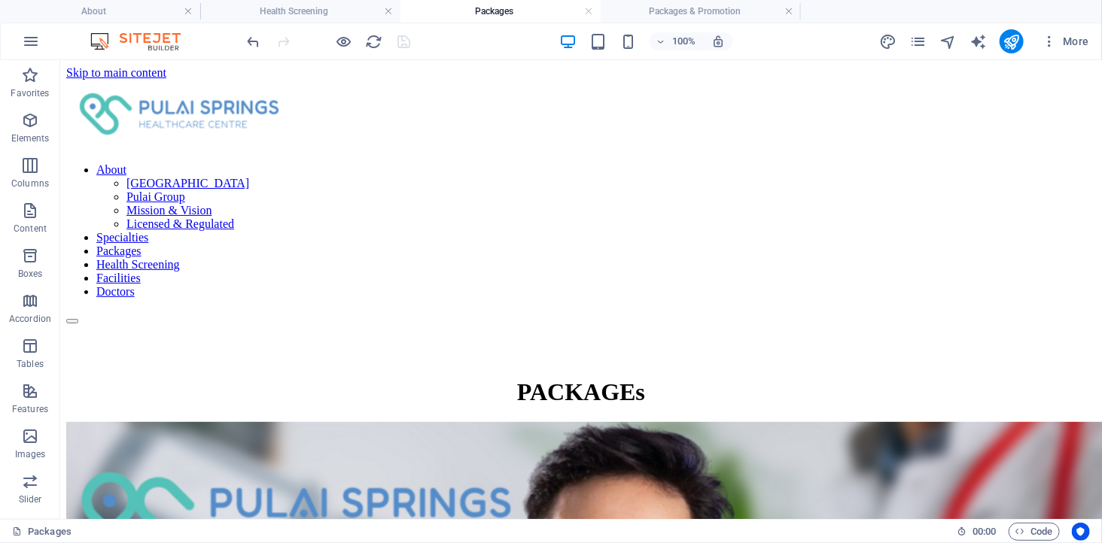
scroll to position [0, 0]
click at [588, 8] on link at bounding box center [588, 12] width 9 height 14
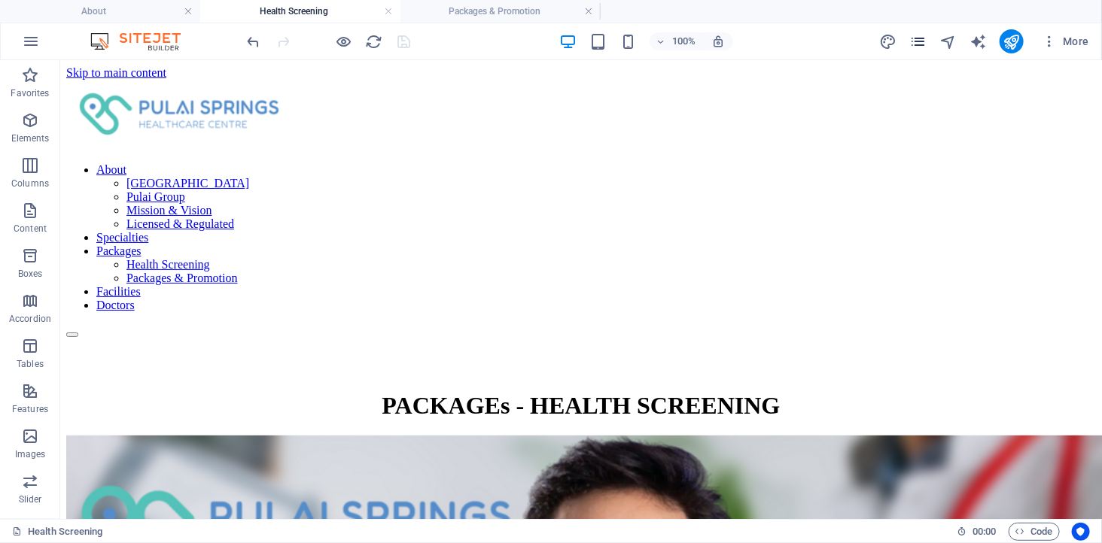
click at [916, 35] on icon "pages" at bounding box center [917, 41] width 17 height 17
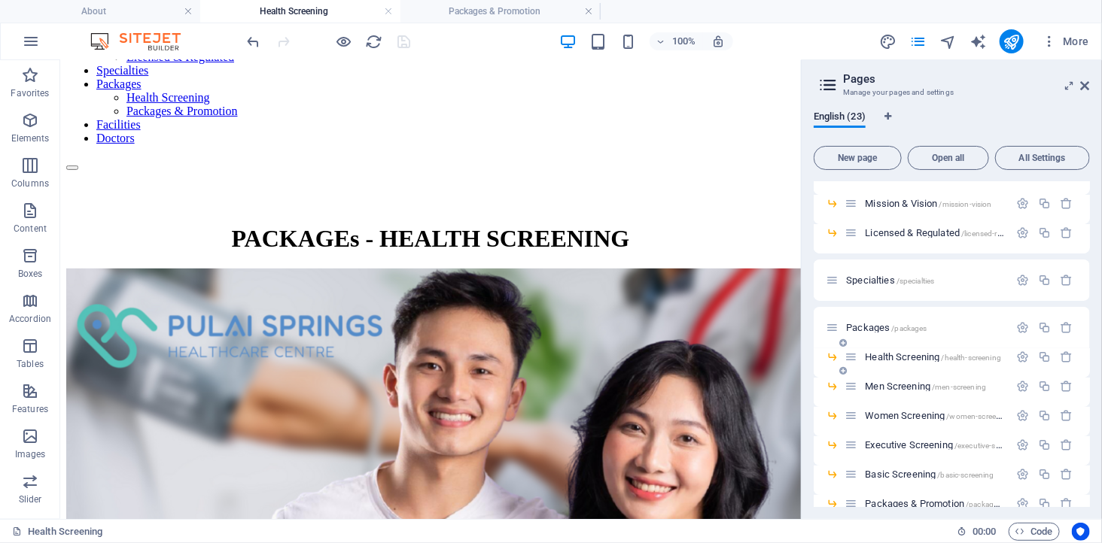
scroll to position [84, 0]
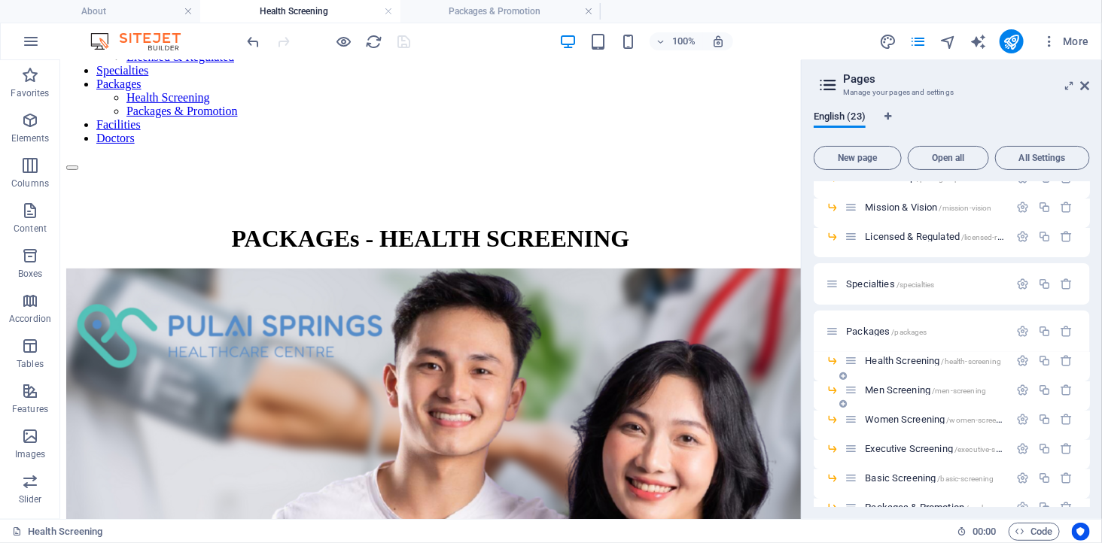
click at [888, 386] on span "Men Screening /men-screening" at bounding box center [925, 389] width 121 height 11
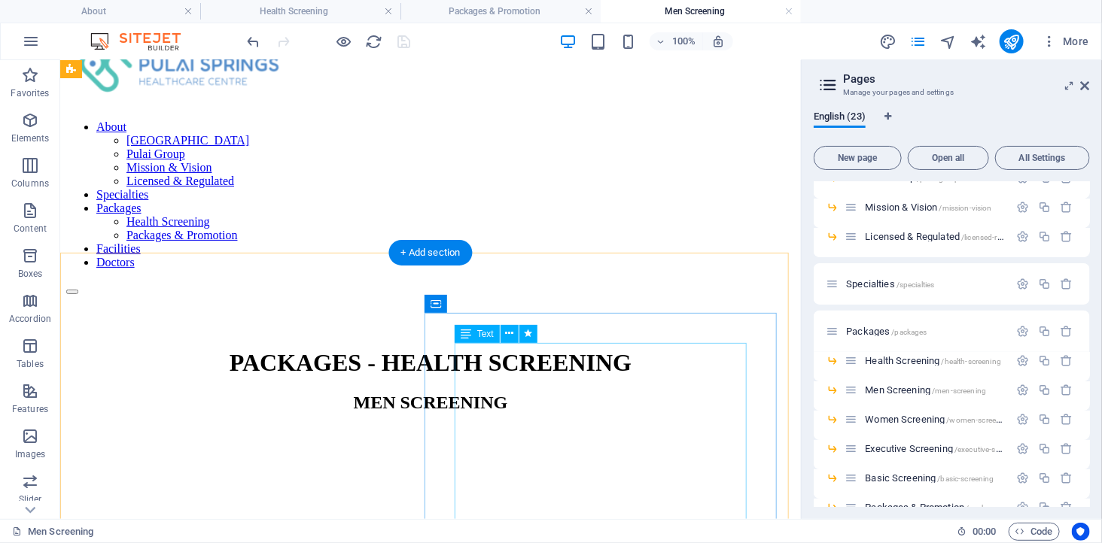
scroll to position [0, 0]
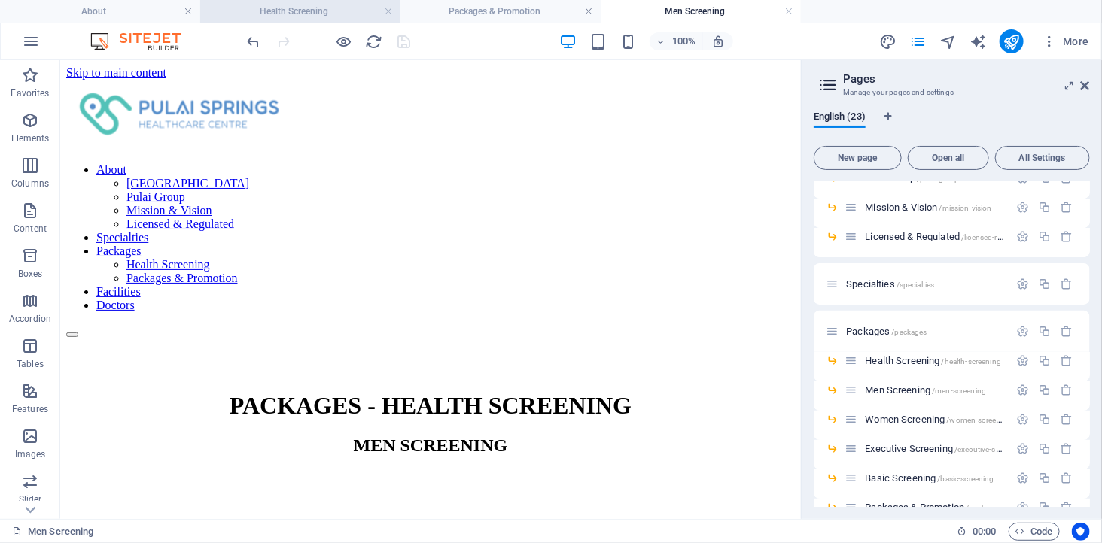
click at [307, 9] on h4 "Health Screening" at bounding box center [300, 11] width 200 height 17
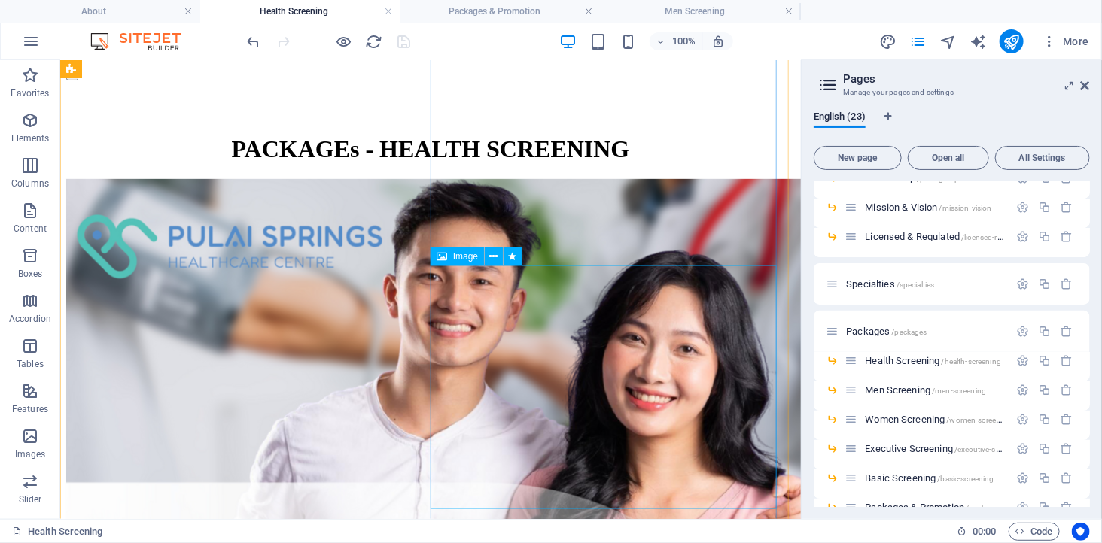
scroll to position [84, 0]
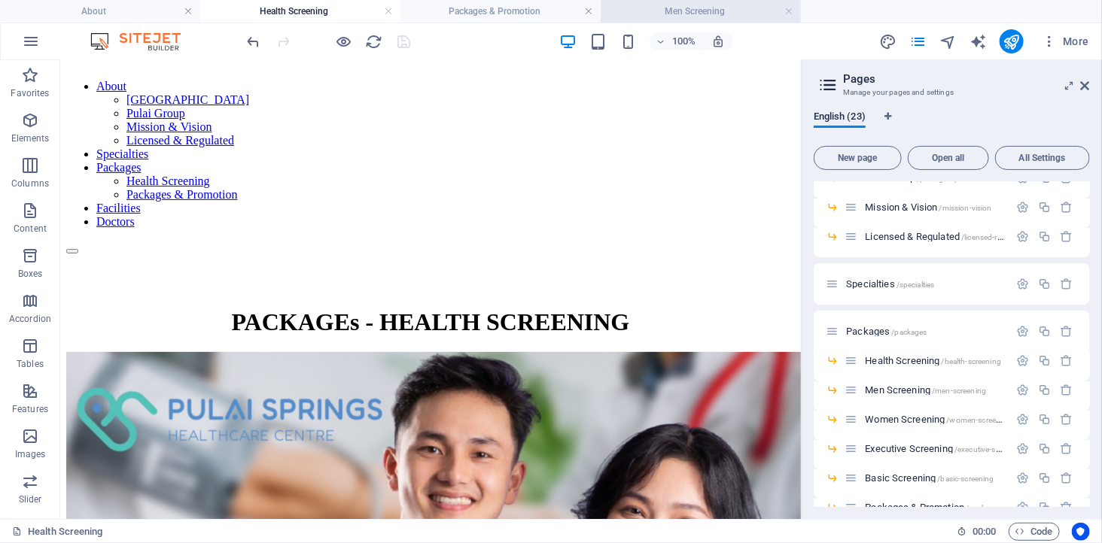
click at [692, 11] on h4 "Men Screening" at bounding box center [700, 11] width 200 height 17
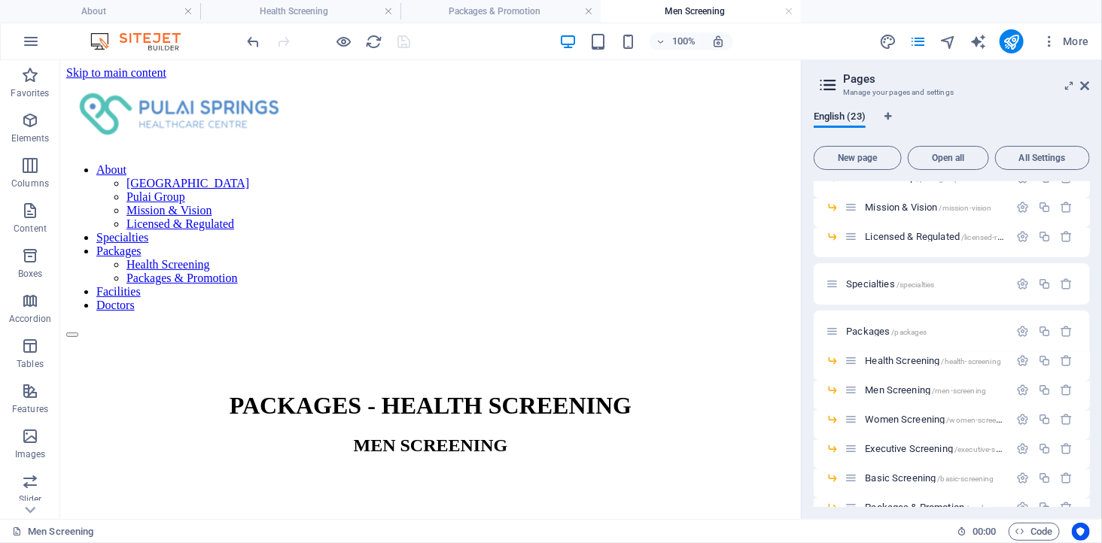
scroll to position [0, 0]
click at [324, 11] on h4 "Health Screening" at bounding box center [300, 11] width 200 height 17
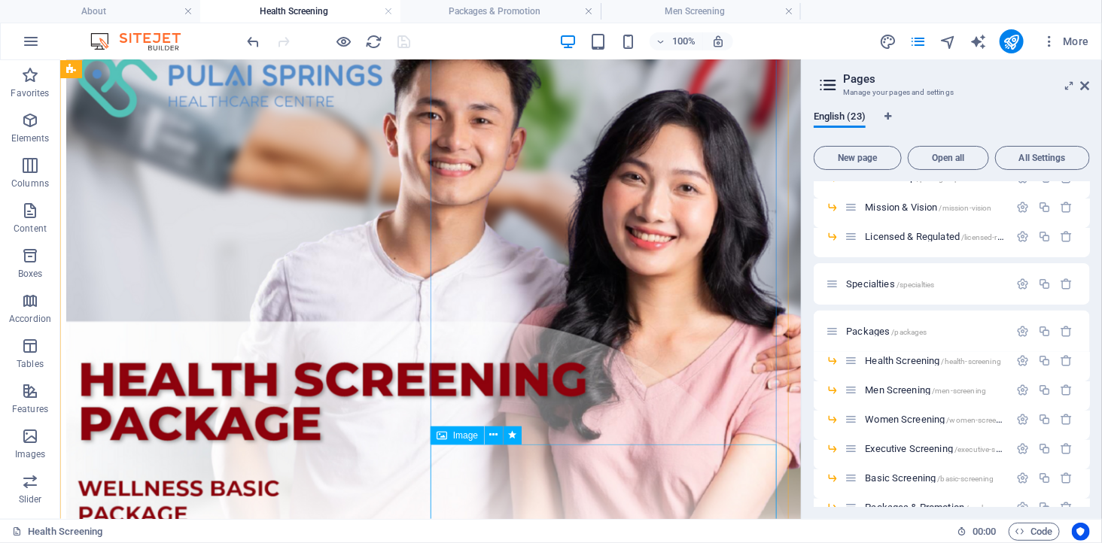
scroll to position [668, 0]
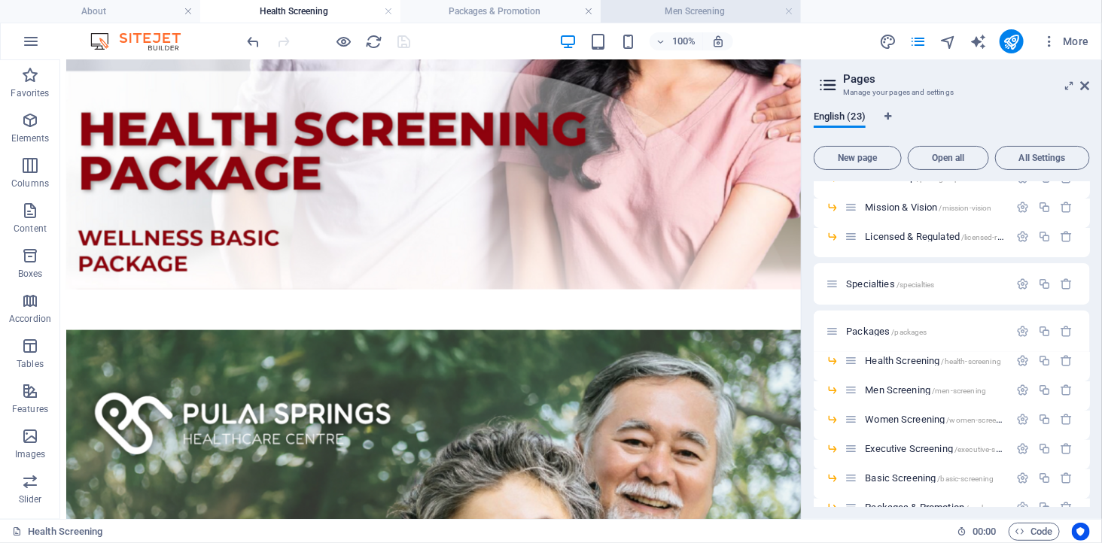
click at [697, 10] on h4 "Men Screening" at bounding box center [700, 11] width 200 height 17
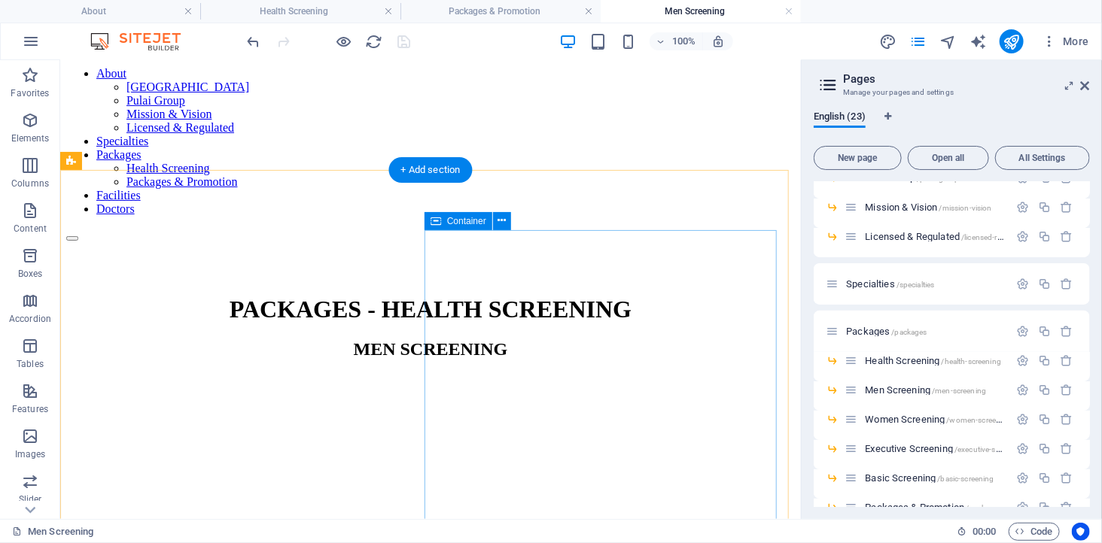
scroll to position [251, 0]
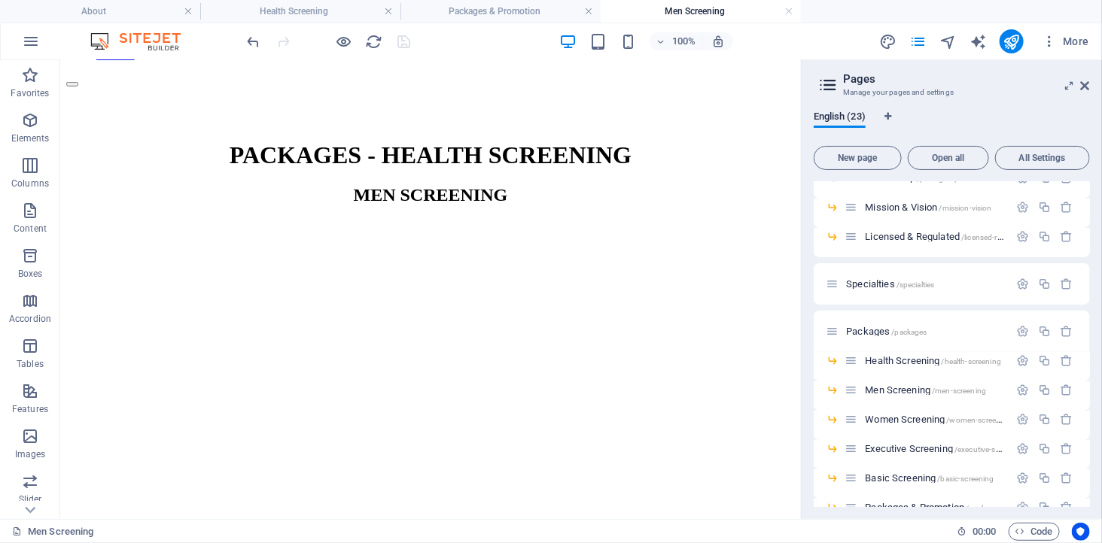
click at [267, 220] on figure at bounding box center [429, 220] width 728 height 0
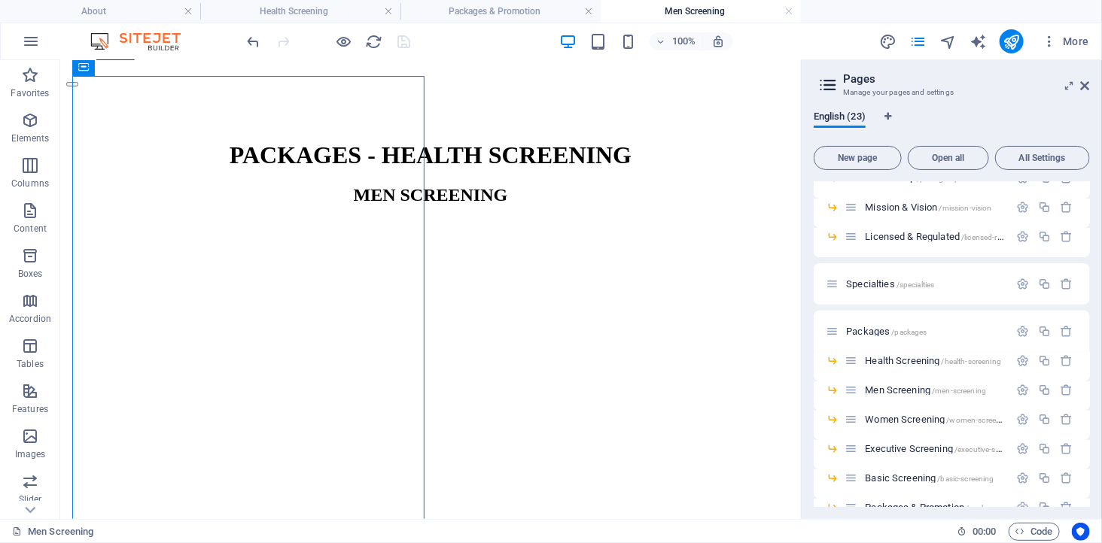
click at [267, 220] on figure at bounding box center [429, 220] width 728 height 0
click at [268, 296] on div "Drag here to replace the existing content. Press “Ctrl” if you want to create a…" at bounding box center [430, 289] width 740 height 459
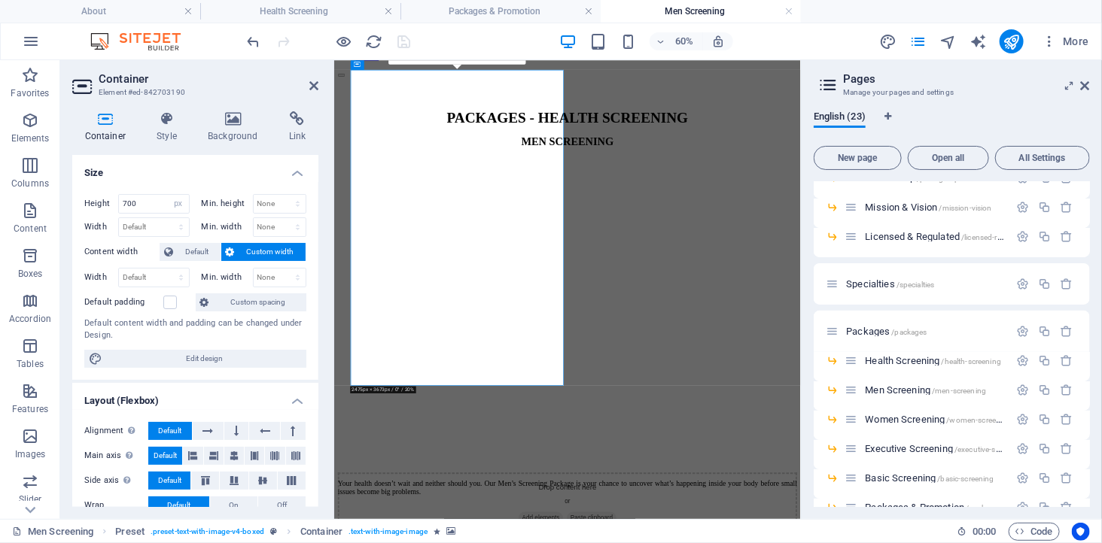
drag, startPoint x: 541, startPoint y: 296, endPoint x: 524, endPoint y: 281, distance: 22.4
click at [524, 220] on figure at bounding box center [721, 220] width 765 height 0
click at [230, 130] on h4 "Background" at bounding box center [236, 127] width 81 height 32
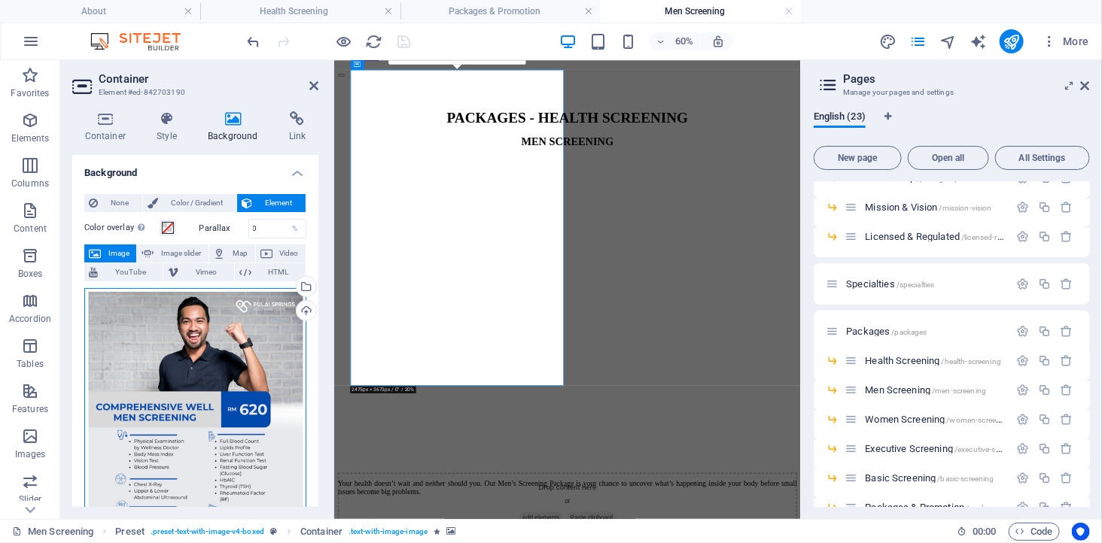
click at [200, 372] on div "Drag files here, click to choose files or select files from Files or our free s…" at bounding box center [195, 443] width 222 height 311
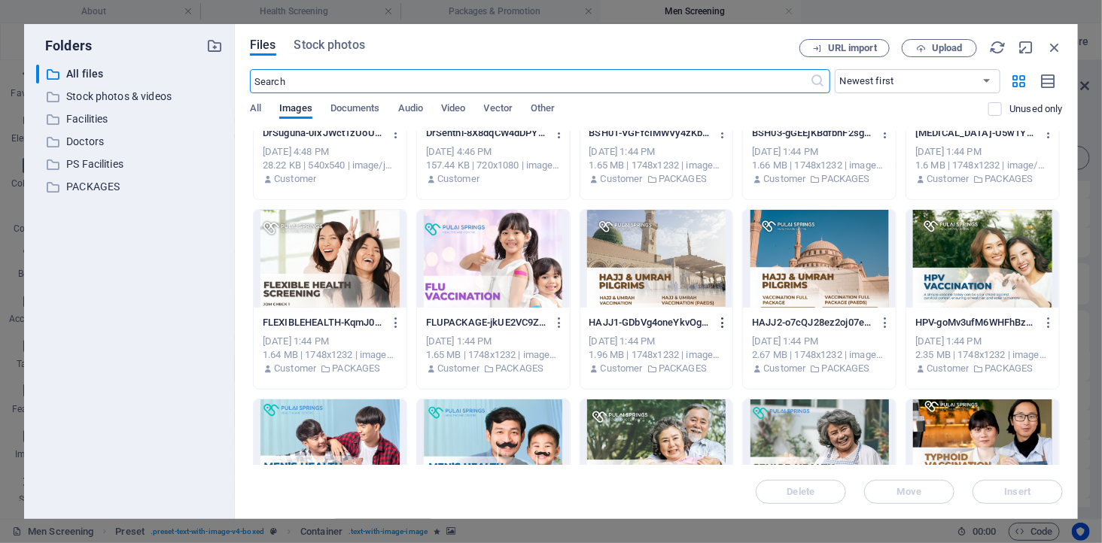
scroll to position [167, 0]
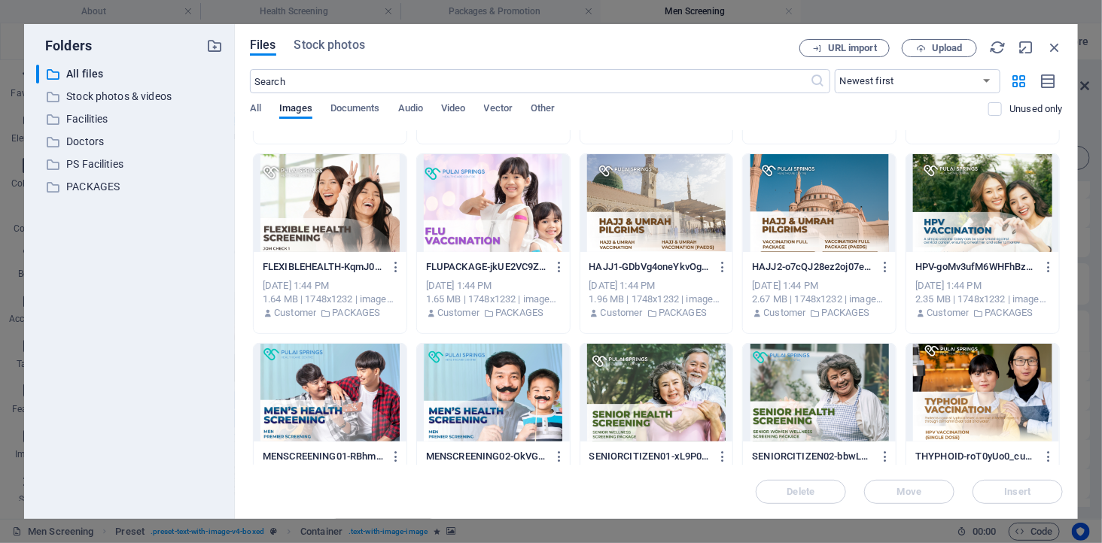
click at [337, 404] on div at bounding box center [330, 393] width 153 height 98
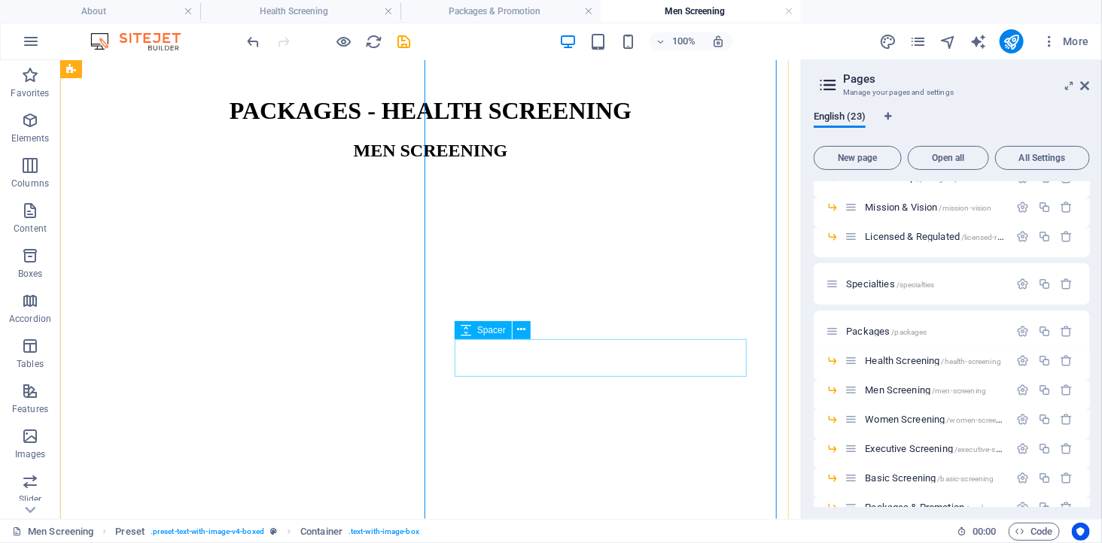
scroll to position [418, 0]
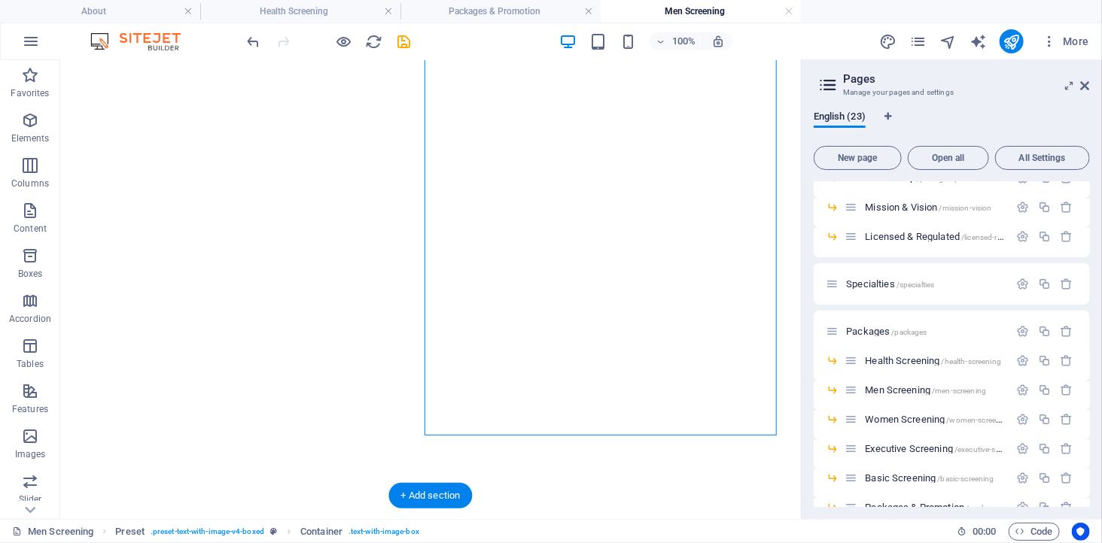
click at [253, 53] on figure at bounding box center [429, 53] width 728 height 0
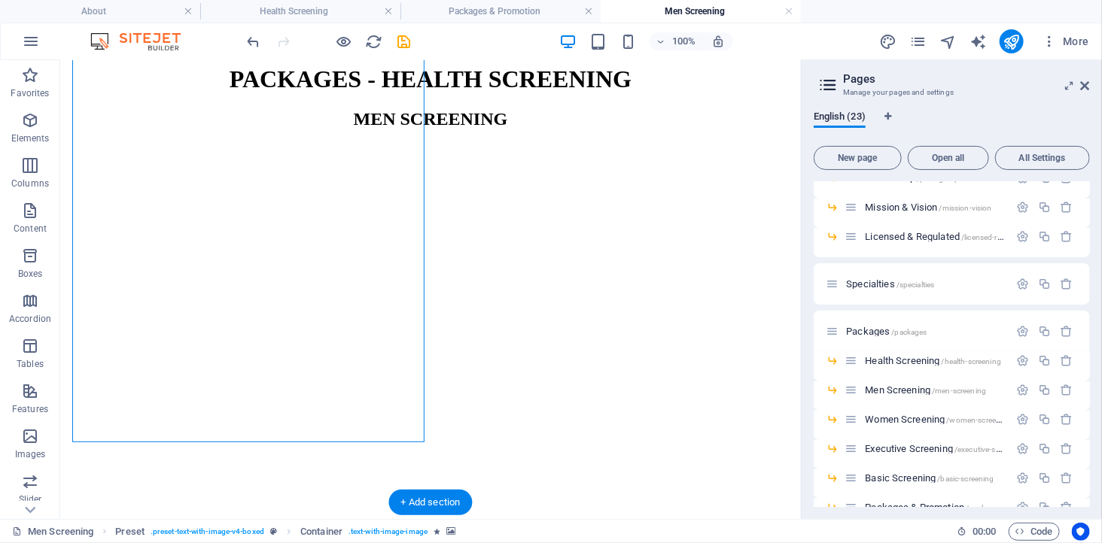
scroll to position [167, 0]
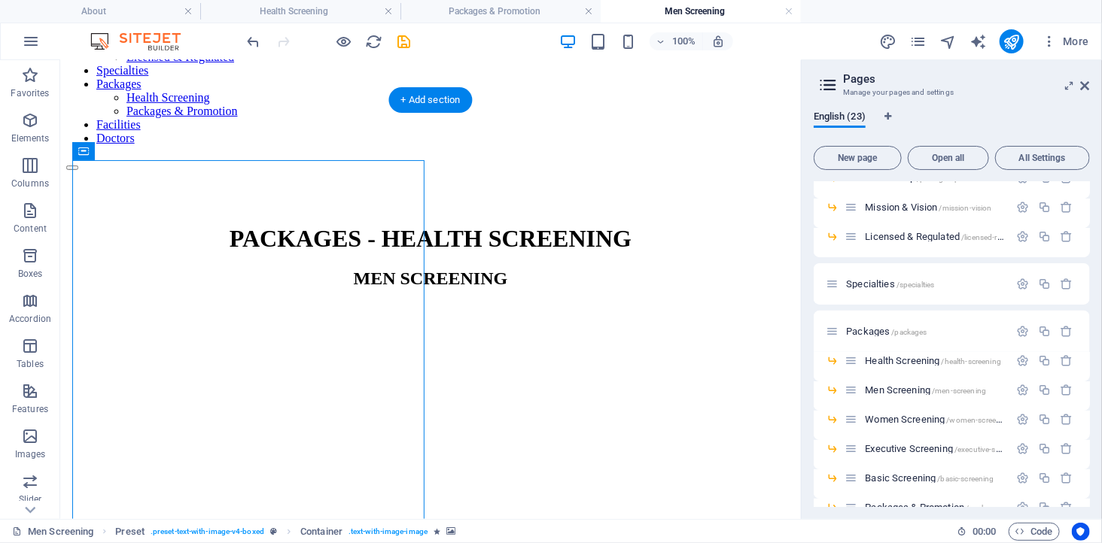
click at [152, 303] on figure at bounding box center [429, 303] width 728 height 0
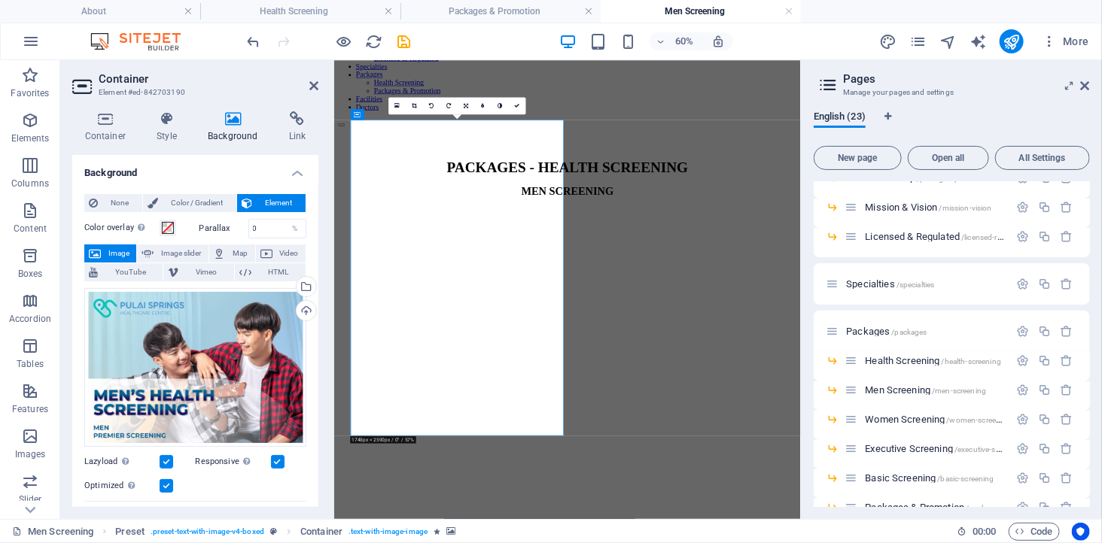
click at [278, 459] on label at bounding box center [278, 462] width 14 height 14
click at [0, 0] on input "Responsive Automatically load retina image and smartphone optimized sizes." at bounding box center [0, 0] width 0 height 0
click at [278, 460] on label at bounding box center [278, 462] width 14 height 14
click at [0, 0] on input "Responsive Automatically load retina image and smartphone optimized sizes." at bounding box center [0, 0] width 0 height 0
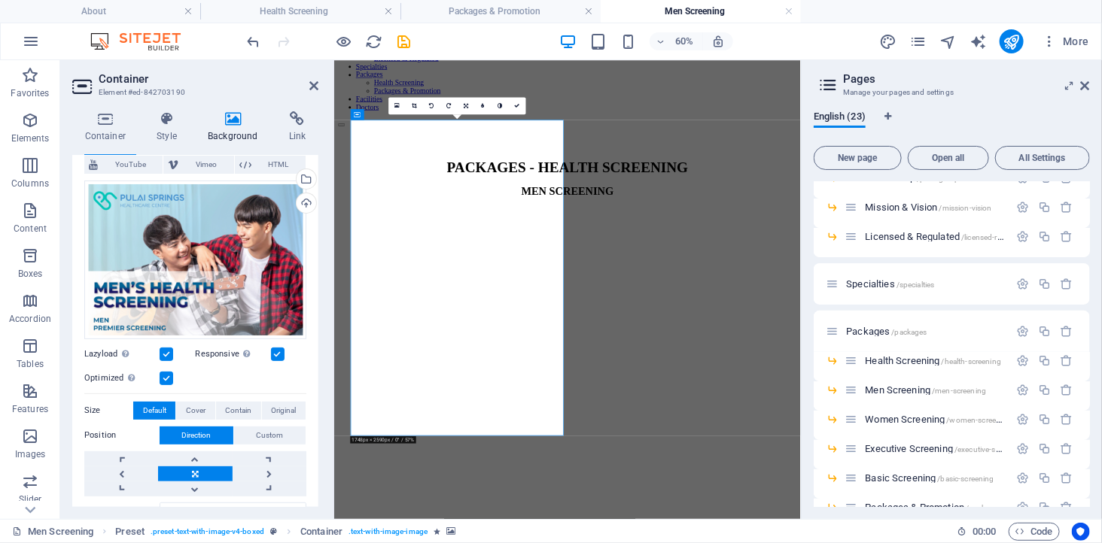
scroll to position [239, 0]
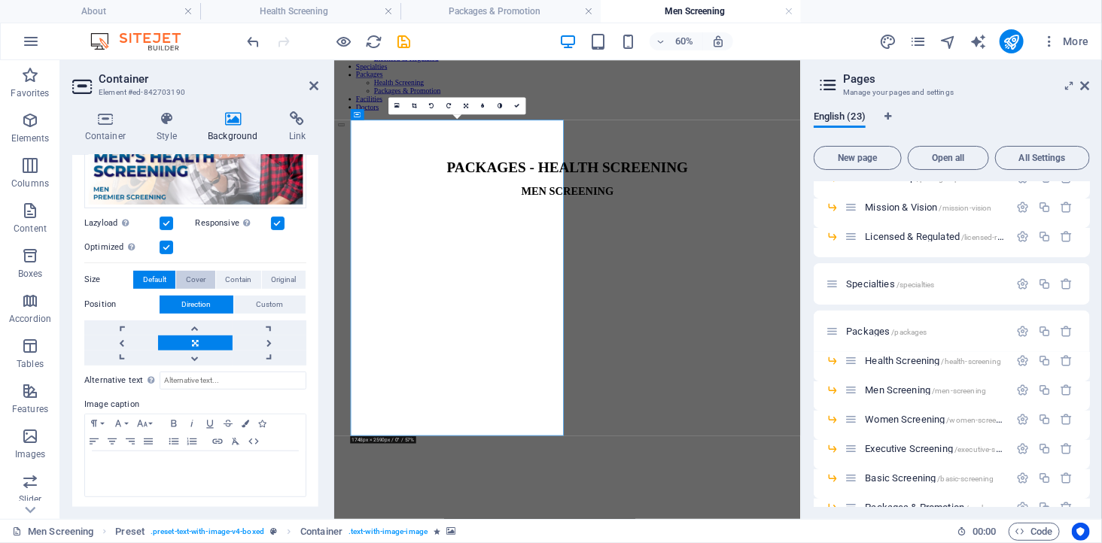
click at [189, 278] on span "Cover" at bounding box center [196, 280] width 20 height 18
click at [237, 274] on span "Contain" at bounding box center [238, 280] width 26 height 18
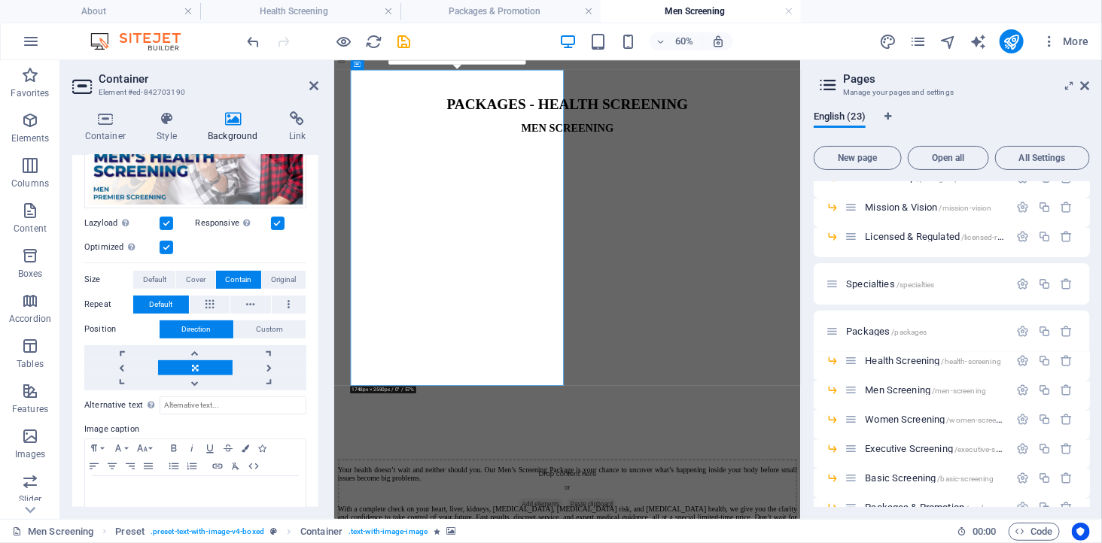
scroll to position [251, 0]
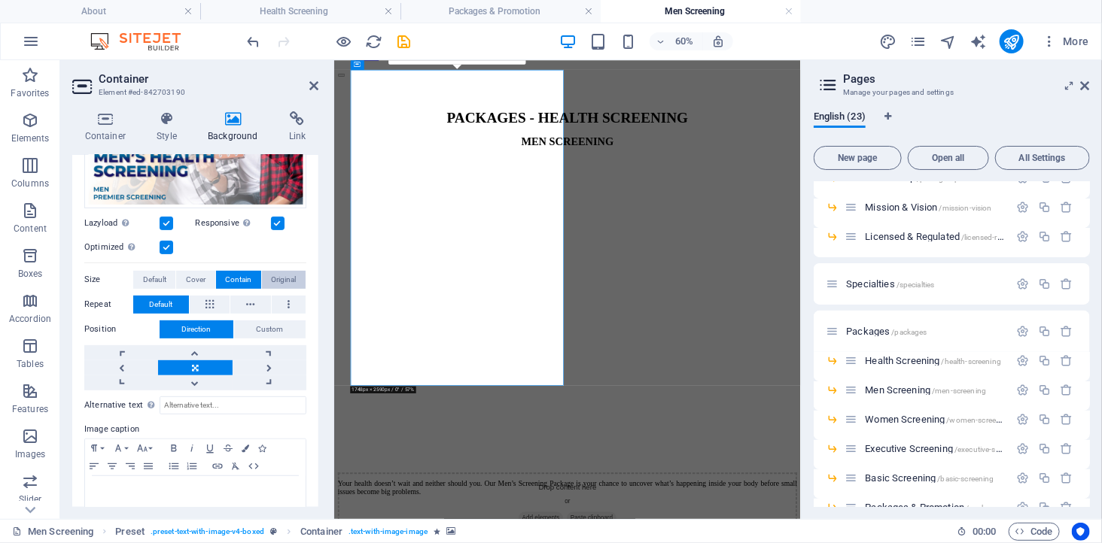
click at [281, 276] on span "Original" at bounding box center [283, 280] width 25 height 18
click at [189, 277] on span "Cover" at bounding box center [196, 280] width 20 height 18
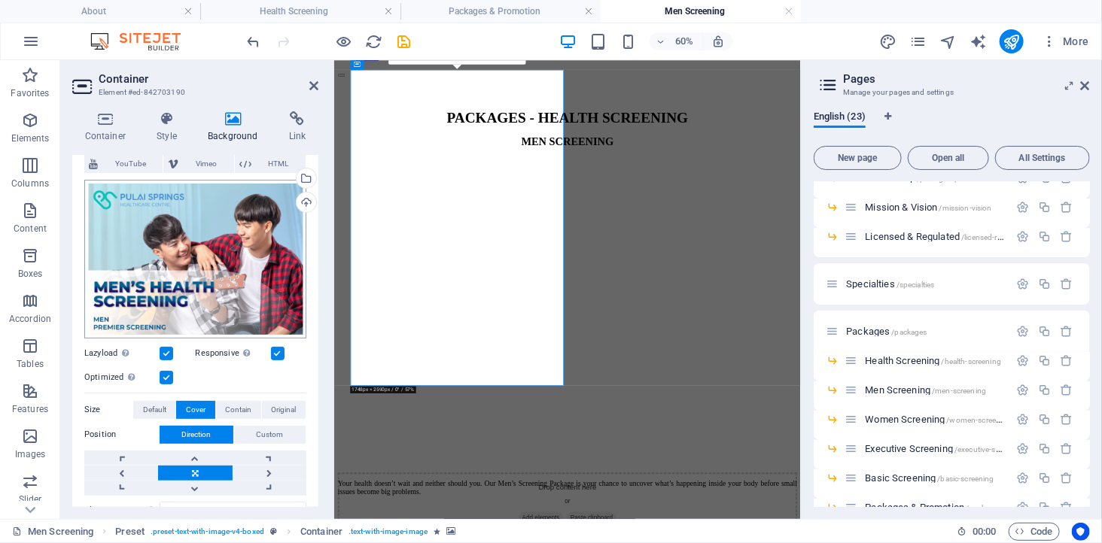
scroll to position [71, 0]
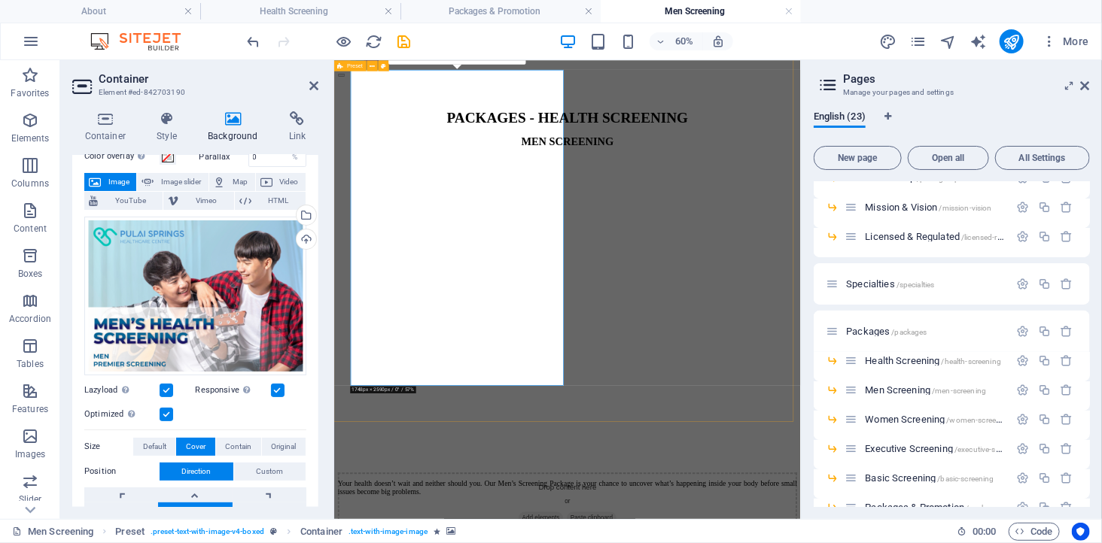
click at [538, 220] on figure at bounding box center [721, 220] width 765 height 0
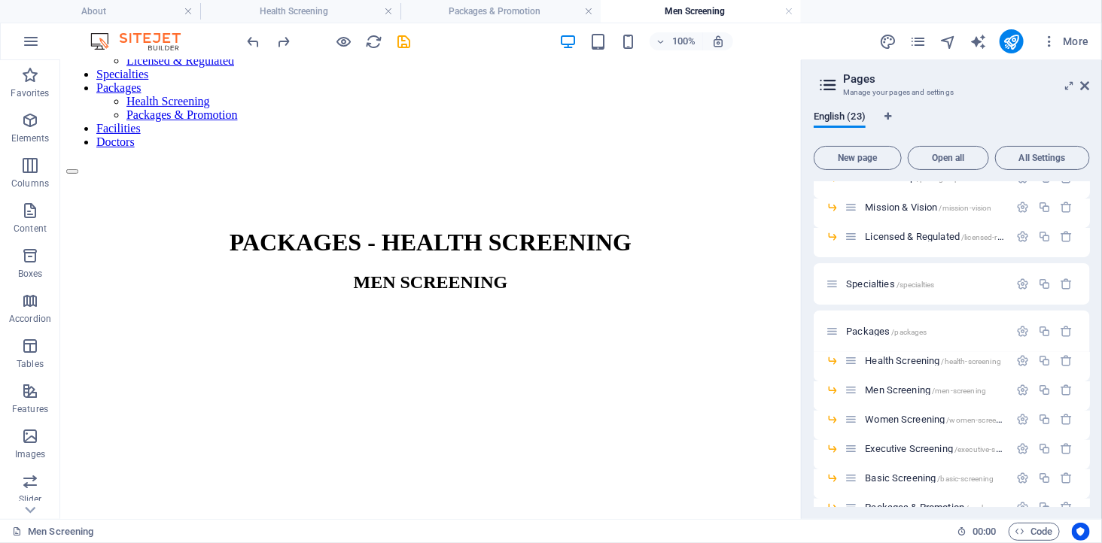
scroll to position [0, 0]
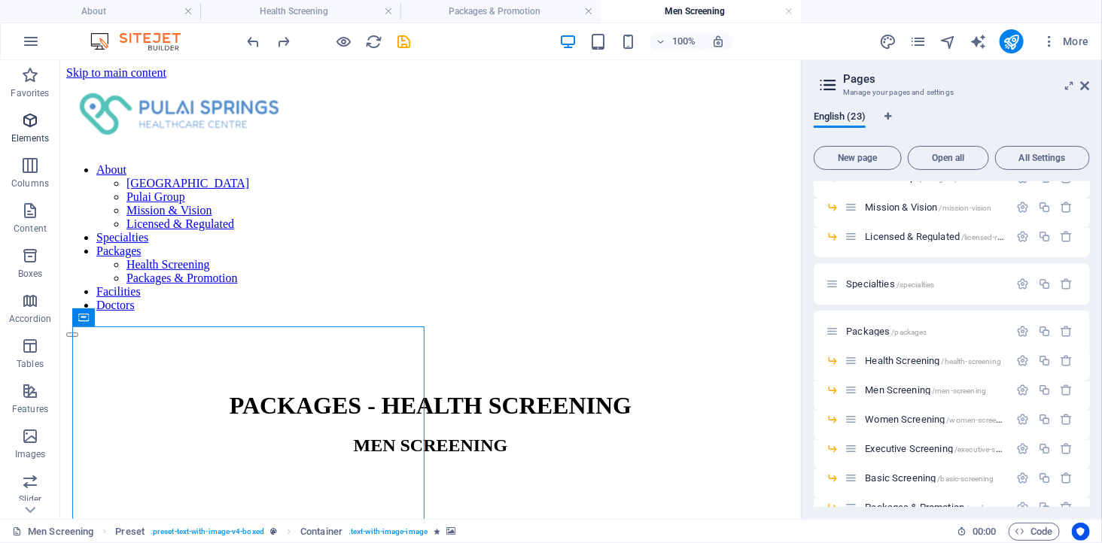
click at [27, 126] on icon "button" at bounding box center [30, 120] width 18 height 18
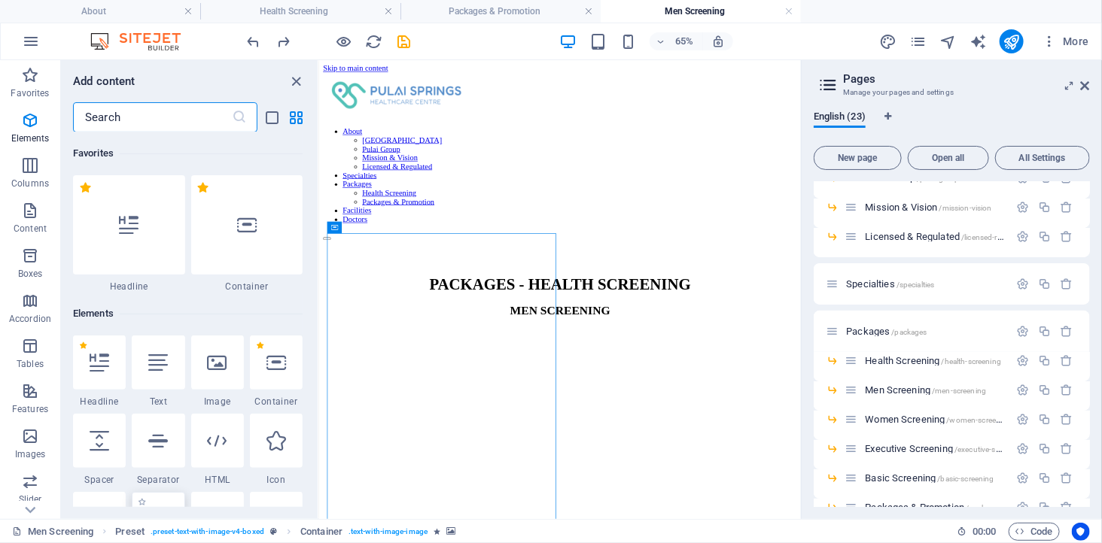
scroll to position [160, 0]
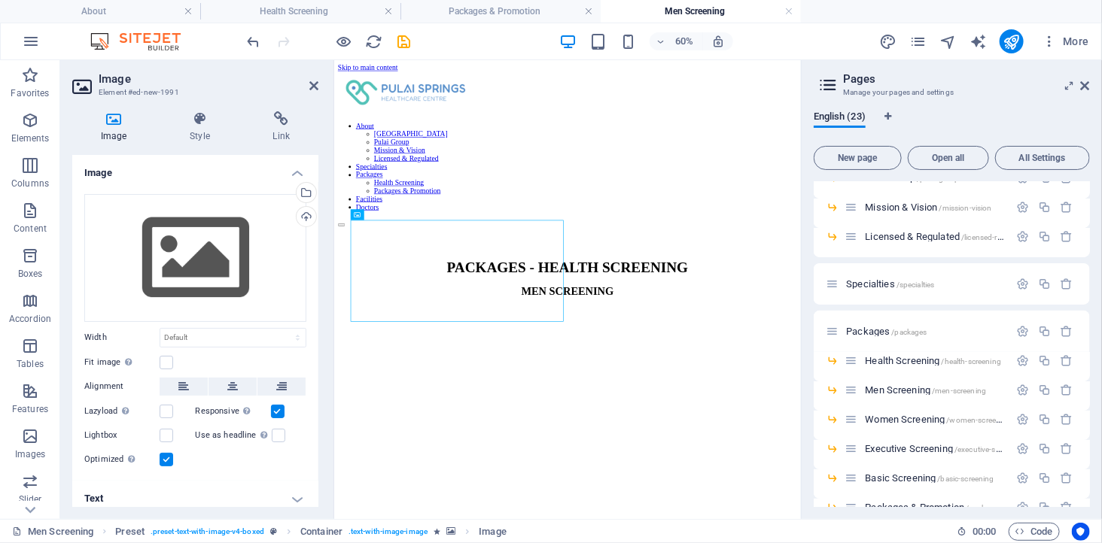
click at [554, 470] on figure at bounding box center [721, 470] width 765 height 0
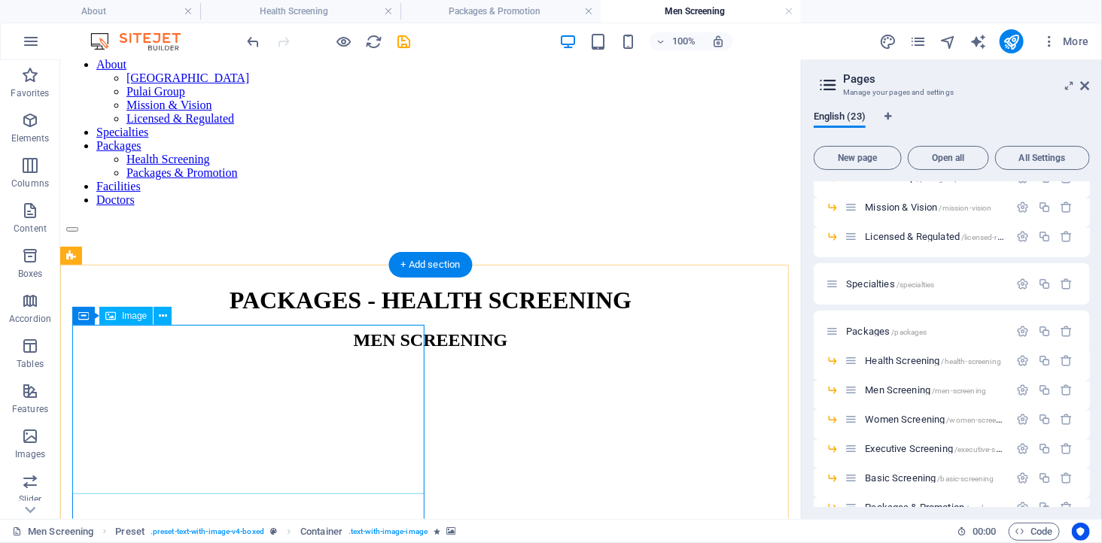
scroll to position [167, 0]
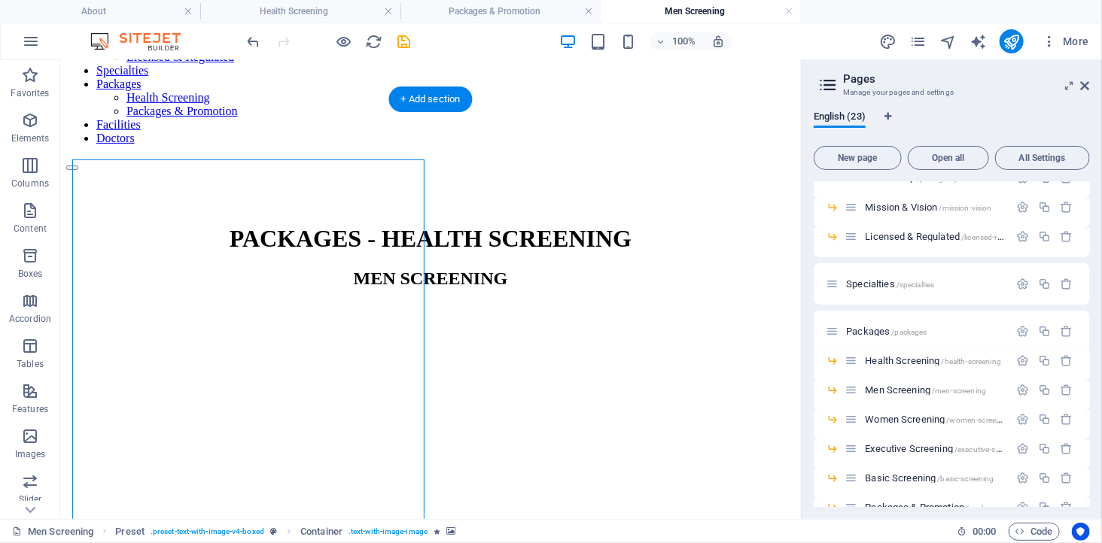
click at [280, 303] on figure at bounding box center [429, 303] width 728 height 0
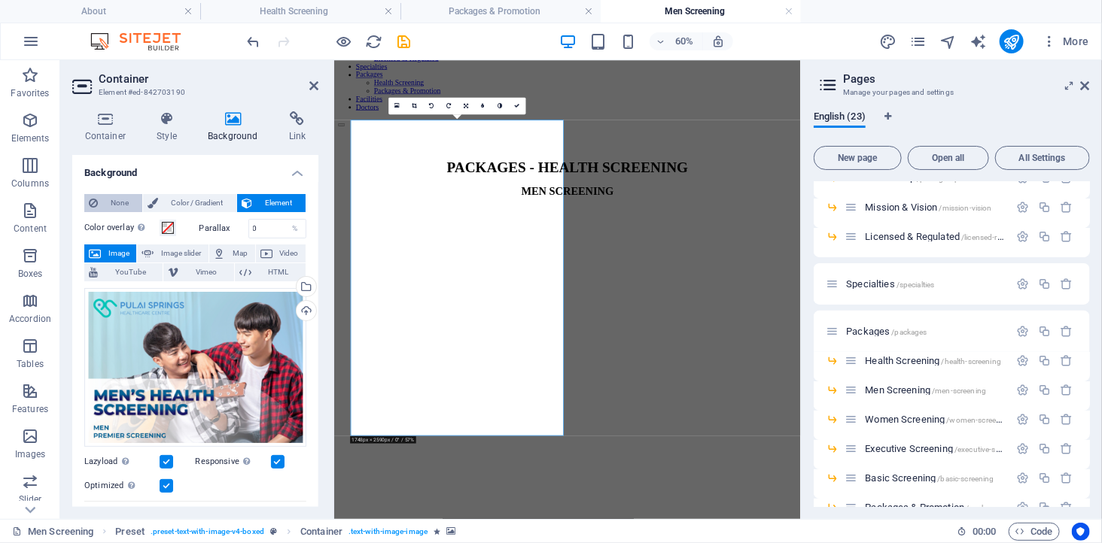
click at [106, 200] on span "None" at bounding box center [119, 203] width 35 height 18
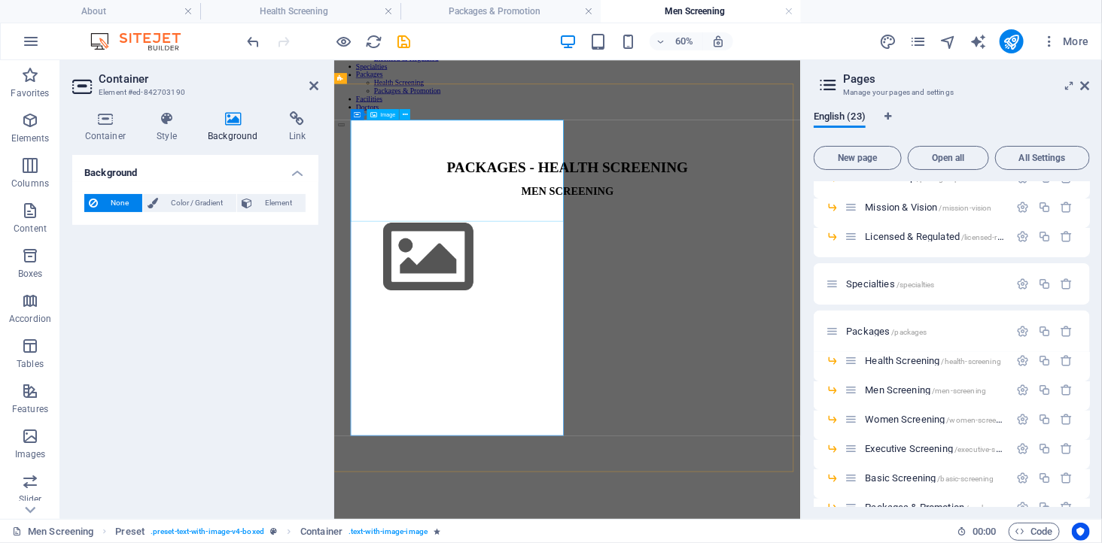
click at [524, 303] on figure at bounding box center [721, 389] width 765 height 172
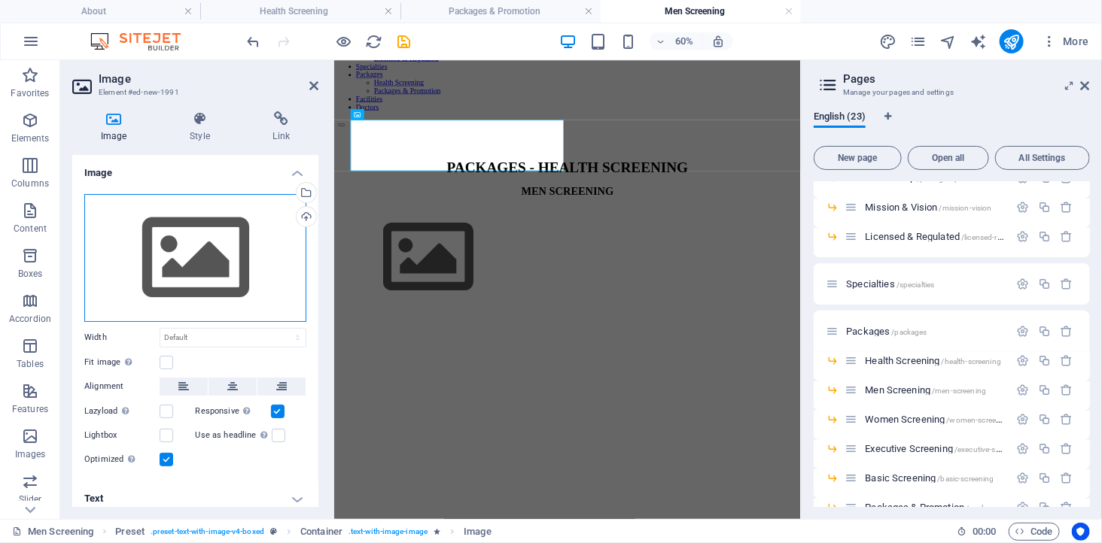
click at [196, 246] on div "Drag files here, click to choose files or select files from Files or our free s…" at bounding box center [195, 258] width 222 height 128
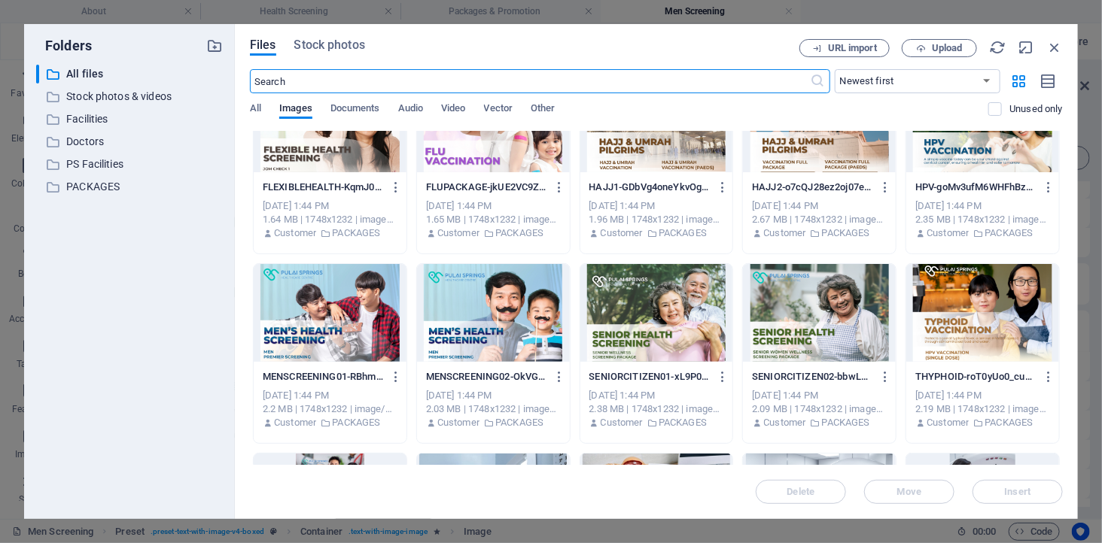
scroll to position [251, 0]
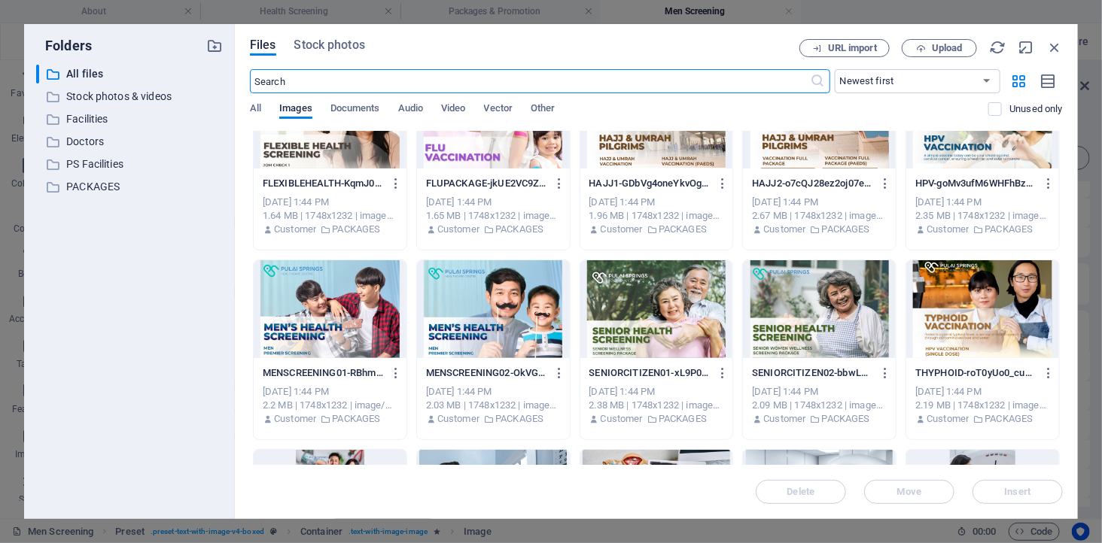
click at [341, 309] on div at bounding box center [330, 309] width 153 height 98
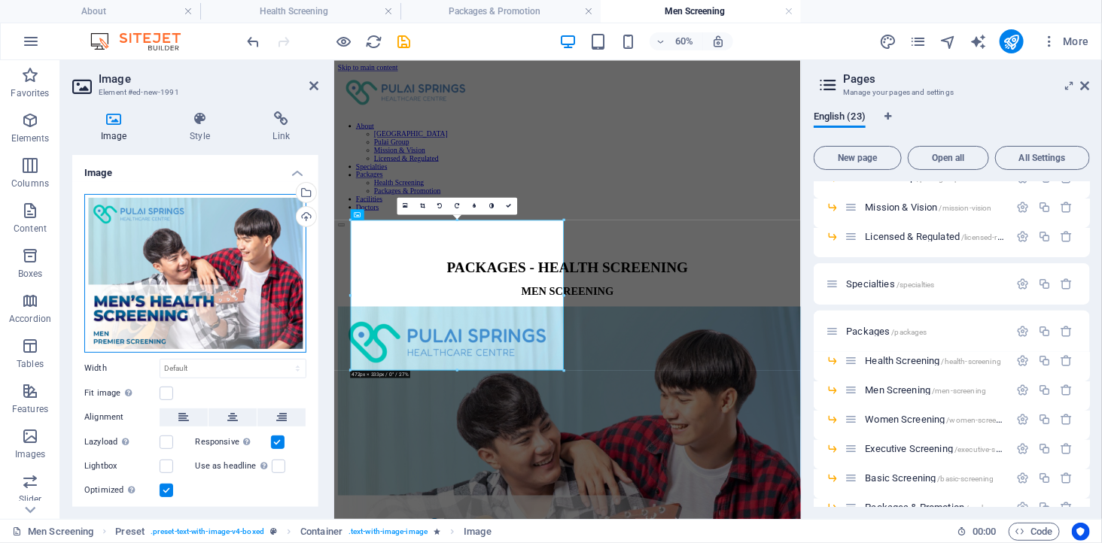
click at [226, 275] on div "Drag files here, click to choose files or select files from Files or our free s…" at bounding box center [195, 273] width 222 height 159
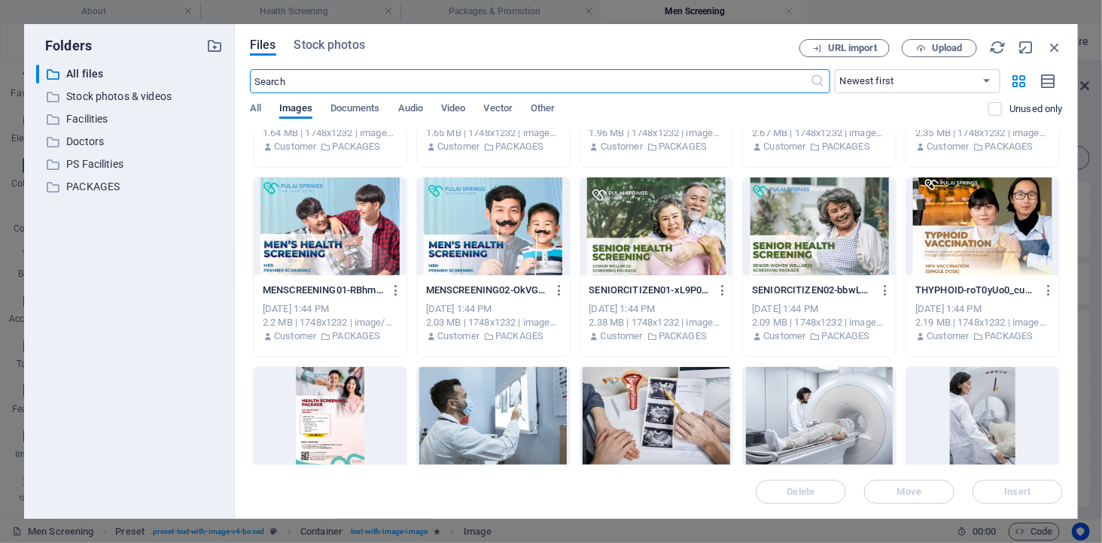
scroll to position [0, 0]
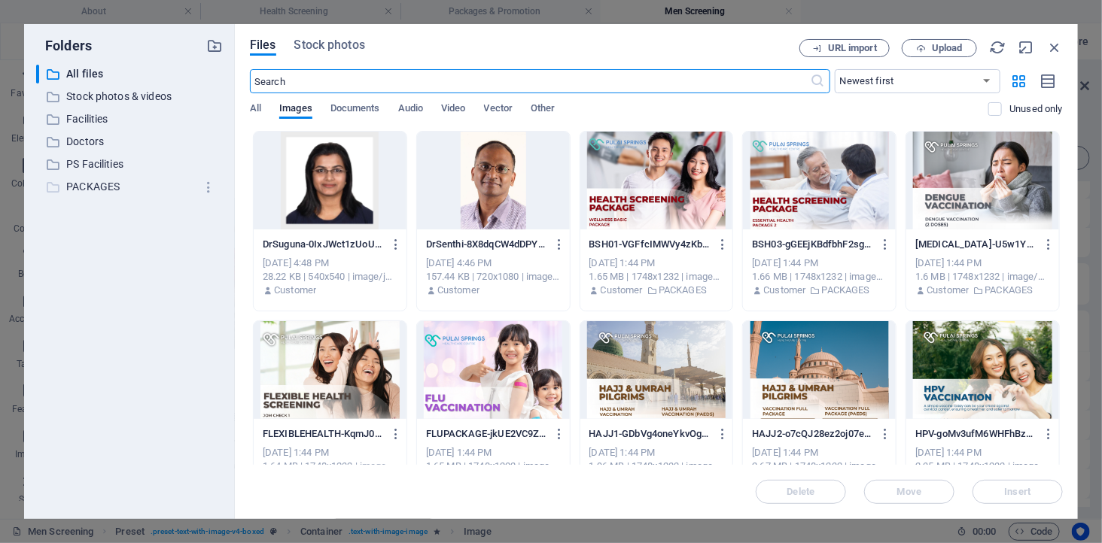
click at [113, 185] on p "PACKAGES" at bounding box center [130, 186] width 129 height 17
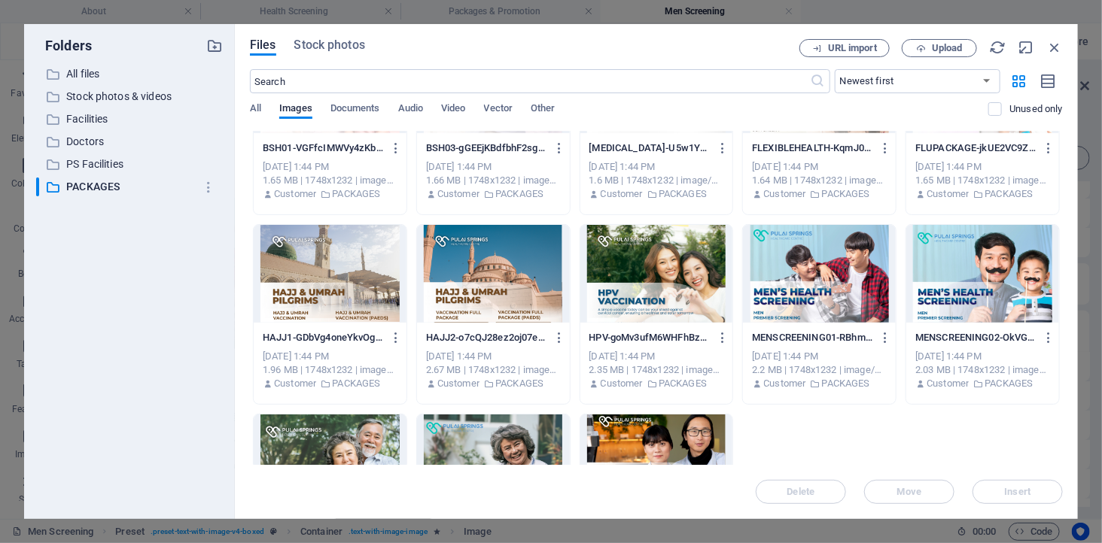
scroll to position [226, 0]
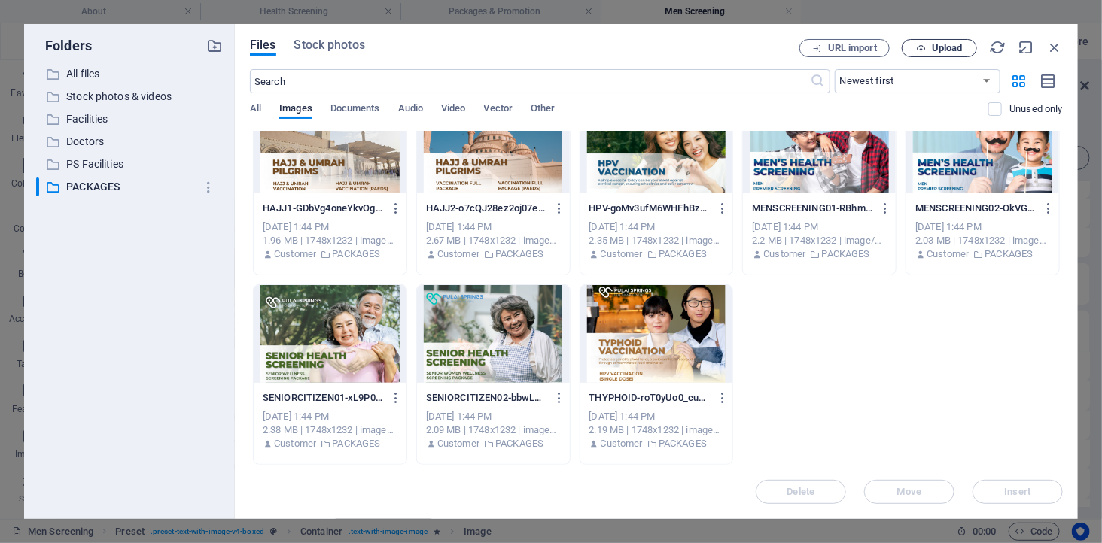
click at [944, 47] on span "Upload" at bounding box center [946, 48] width 31 height 9
click at [214, 43] on icon "button" at bounding box center [214, 46] width 17 height 17
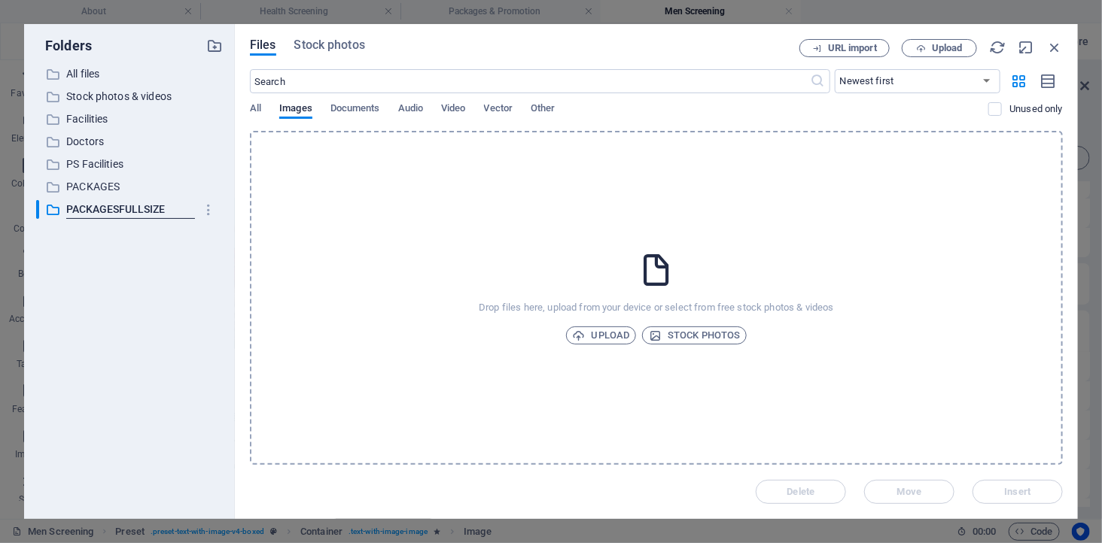
click at [160, 263] on div "​ All files All files ​ Stock photos & videos Stock photos & videos ​ Facilitie…" at bounding box center [129, 286] width 187 height 442
click at [123, 208] on p "PACKAGESFULLSIZE" at bounding box center [130, 209] width 129 height 17
click at [930, 47] on span "Upload" at bounding box center [939, 49] width 62 height 10
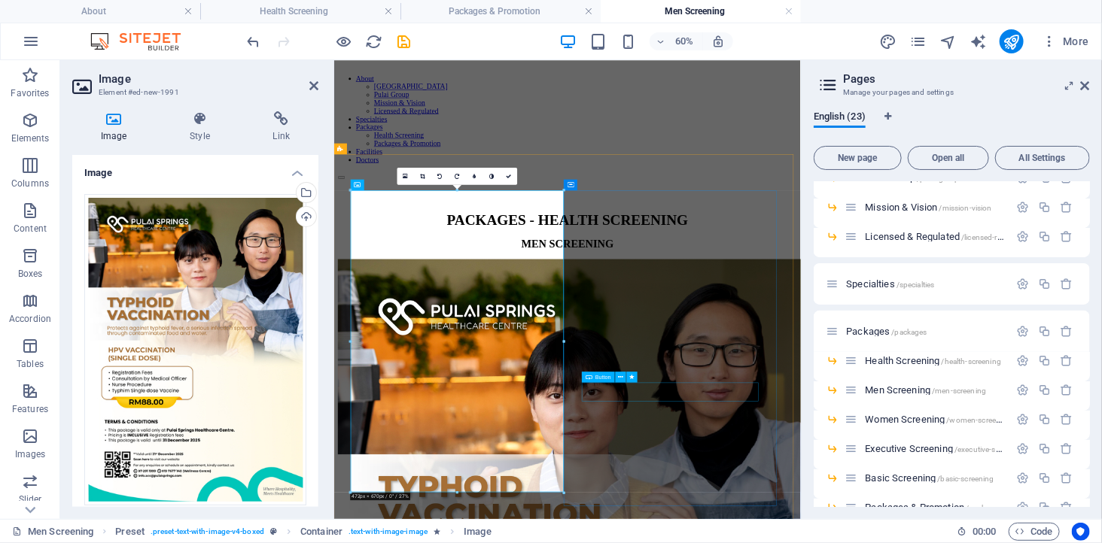
scroll to position [167, 0]
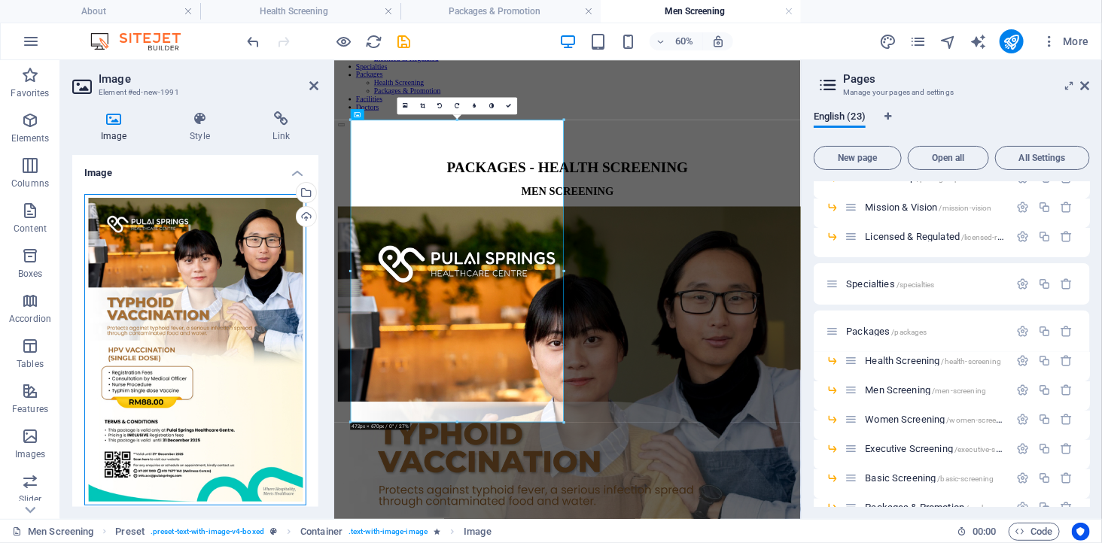
click at [186, 260] on div "Drag files here, click to choose files or select files from Files or our free s…" at bounding box center [195, 350] width 222 height 312
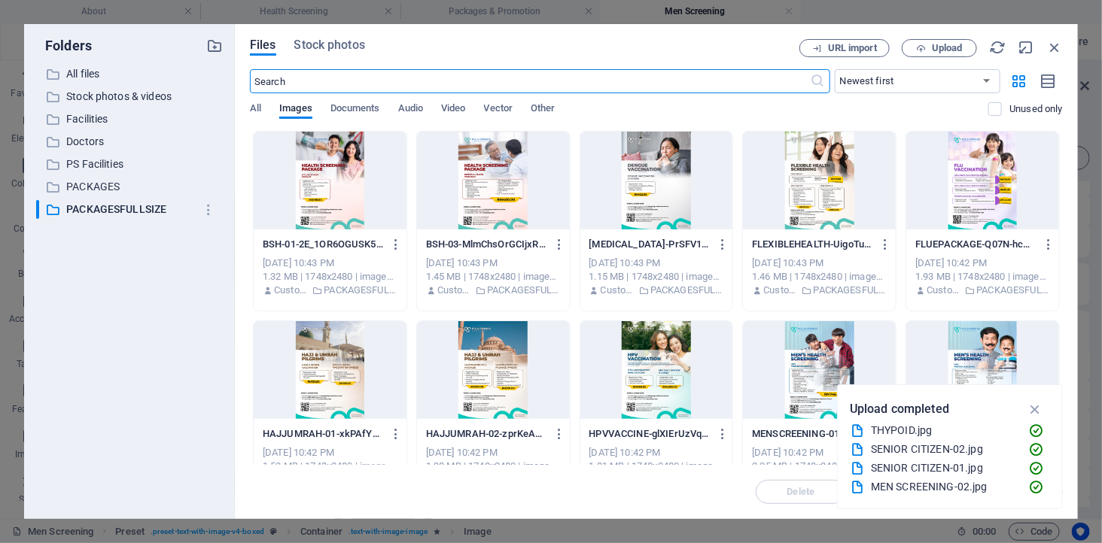
scroll to position [0, 0]
click at [117, 202] on p "PACKAGESFULLSIZE" at bounding box center [130, 209] width 129 height 17
click at [825, 348] on div at bounding box center [819, 370] width 153 height 98
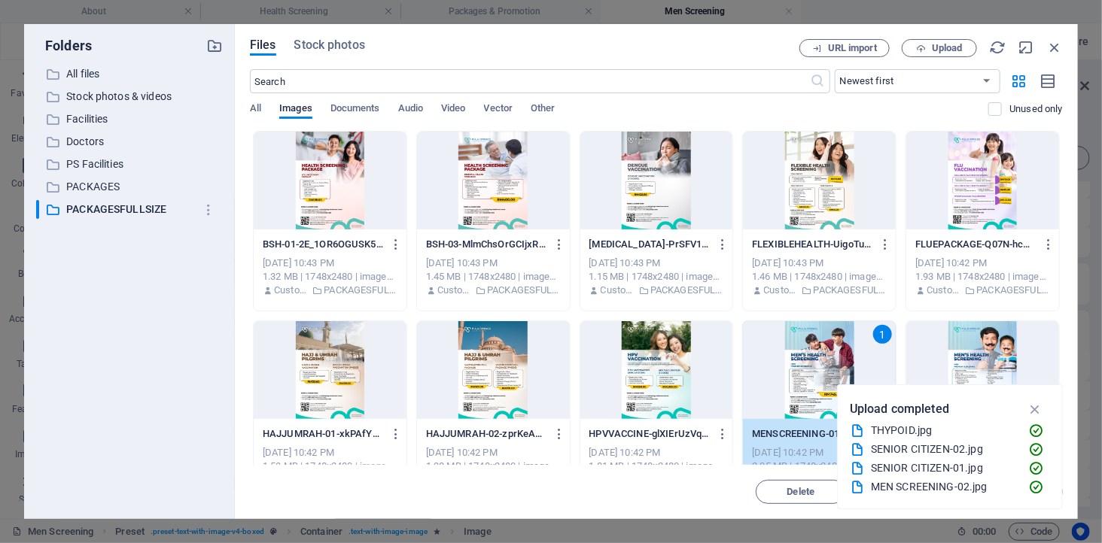
drag, startPoint x: 825, startPoint y: 348, endPoint x: 713, endPoint y: 476, distance: 170.2
click at [825, 348] on div "1" at bounding box center [819, 370] width 153 height 98
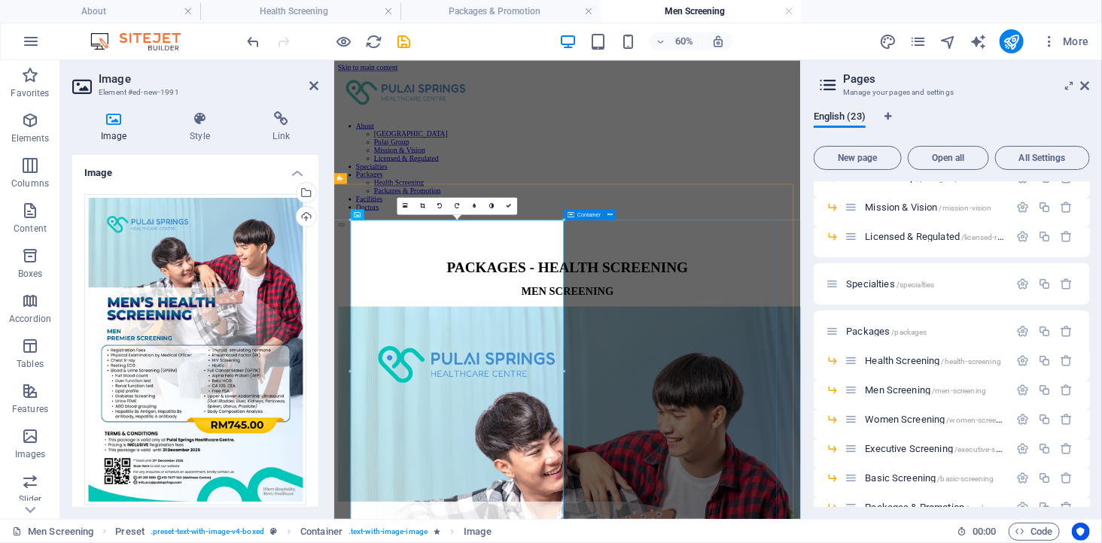
drag, startPoint x: 867, startPoint y: 716, endPoint x: 926, endPoint y: 454, distance: 267.8
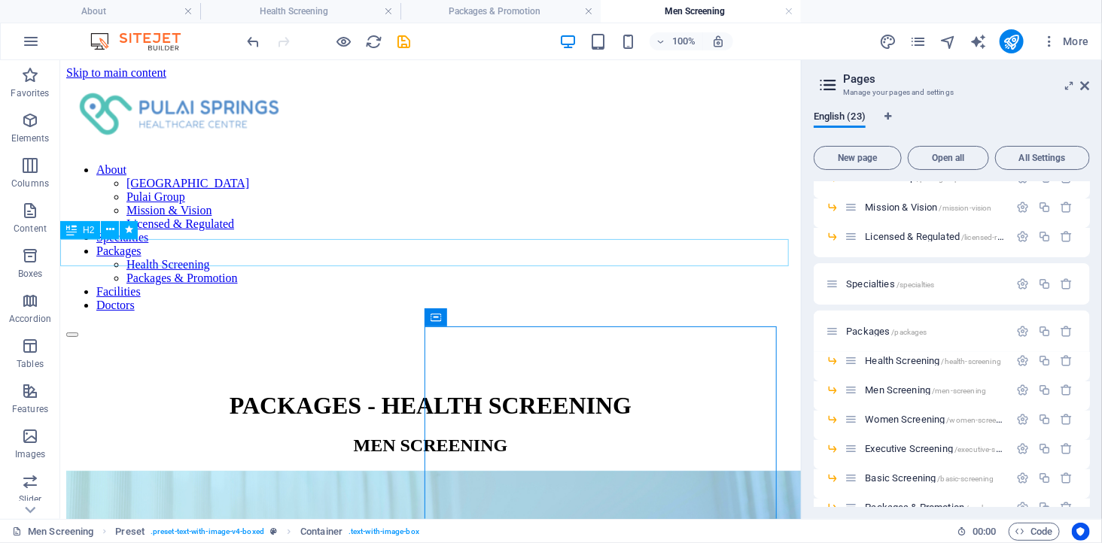
click at [368, 435] on div "MEN SCREENING" at bounding box center [429, 445] width 728 height 20
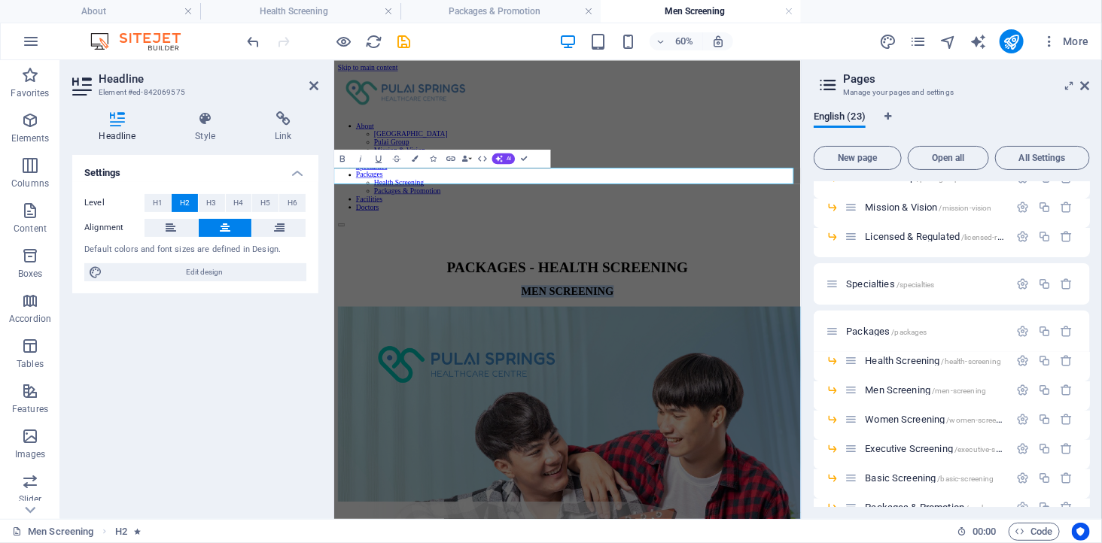
click at [678, 435] on h2 "MEN SCREENING" at bounding box center [721, 445] width 765 height 20
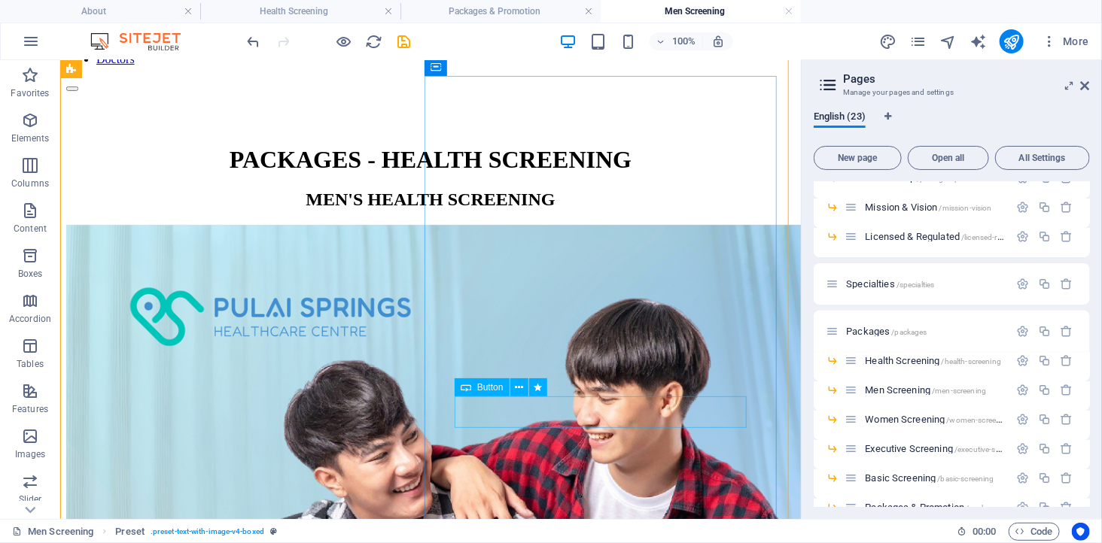
scroll to position [251, 0]
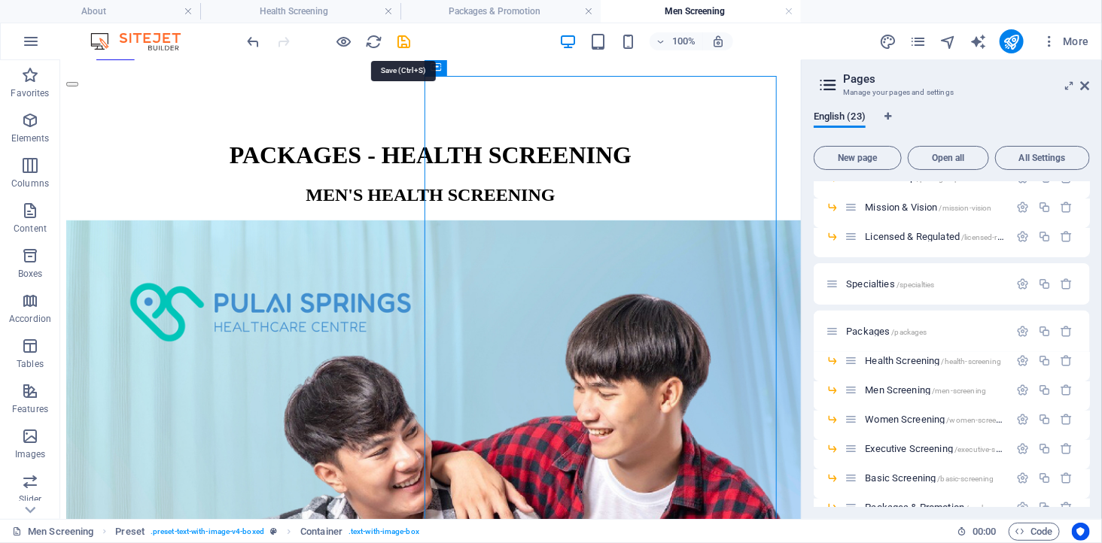
click at [405, 43] on icon "save" at bounding box center [404, 41] width 17 height 17
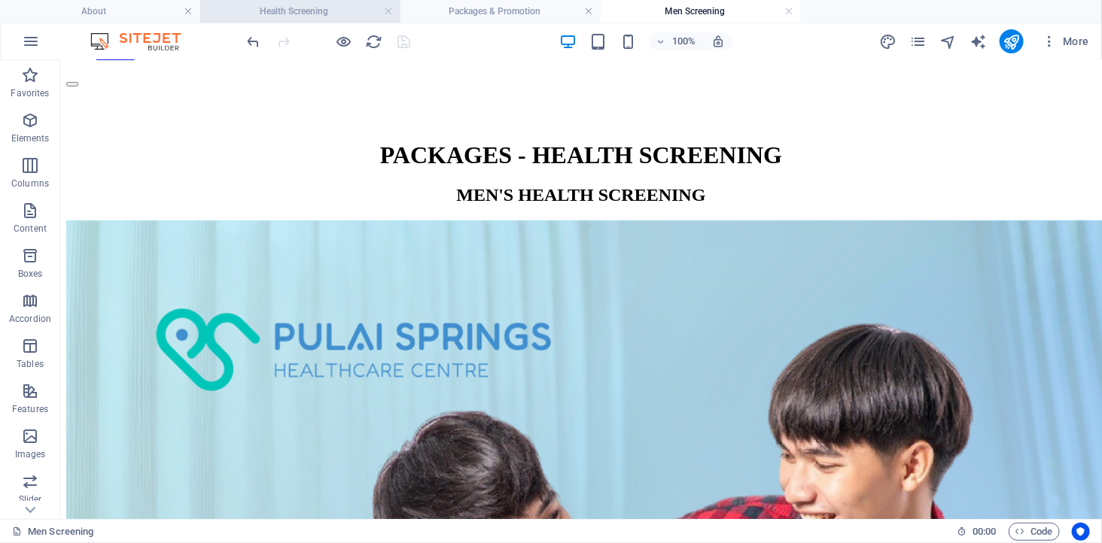
click at [303, 10] on h4 "Health Screening" at bounding box center [300, 11] width 200 height 17
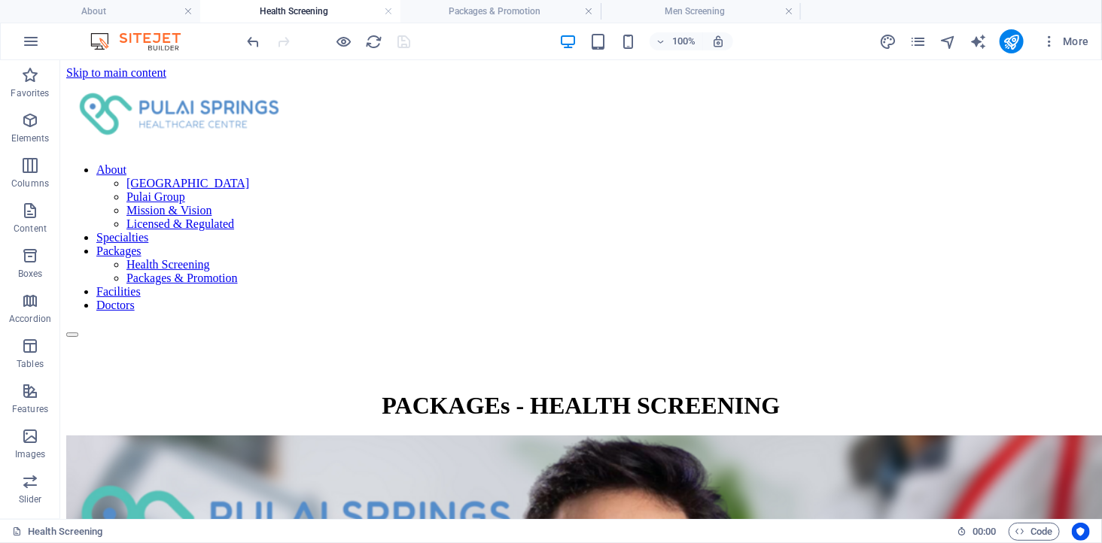
scroll to position [668, 0]
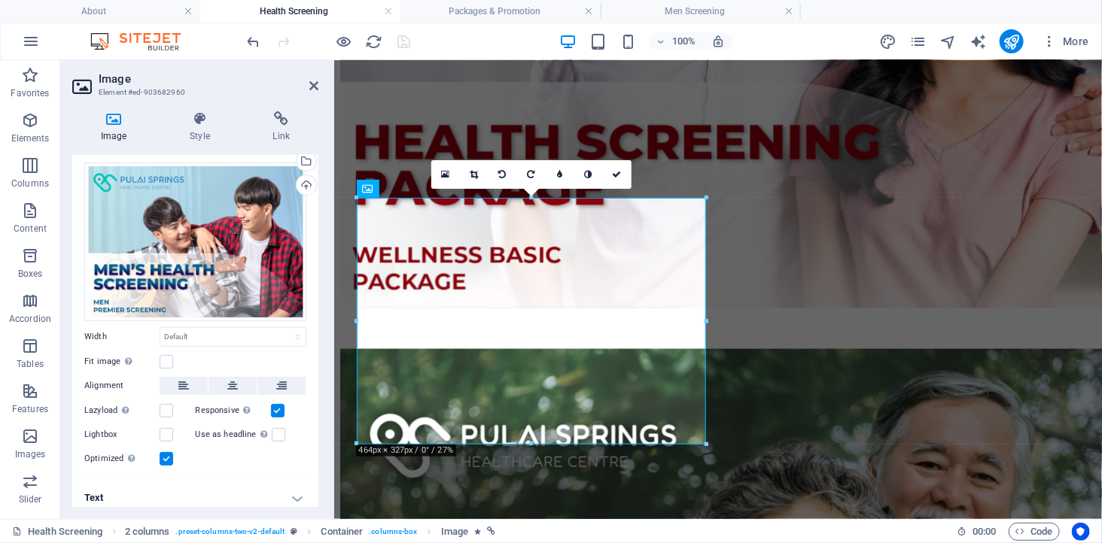
scroll to position [38, 0]
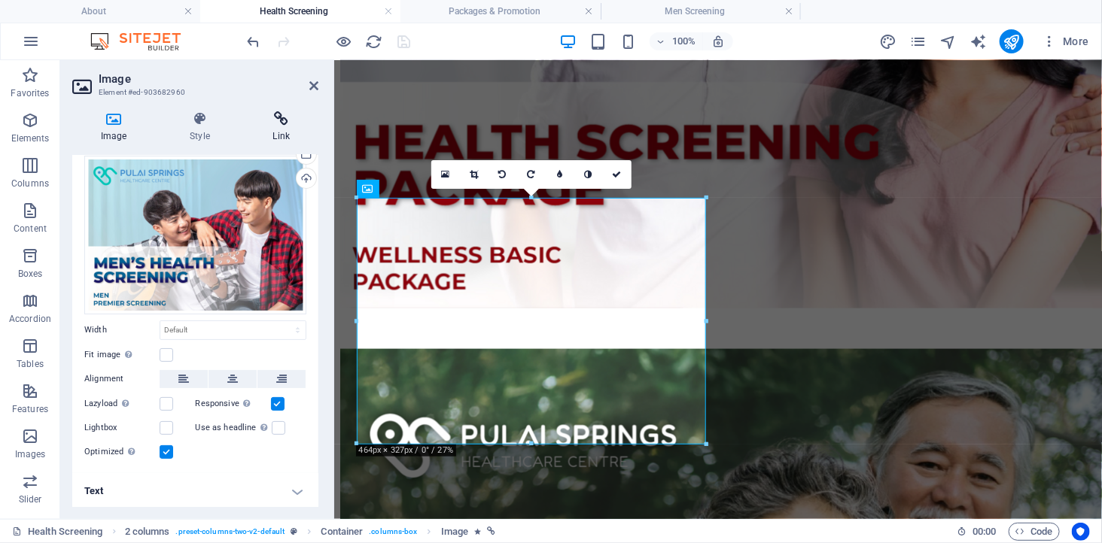
click at [286, 117] on icon at bounding box center [282, 118] width 74 height 15
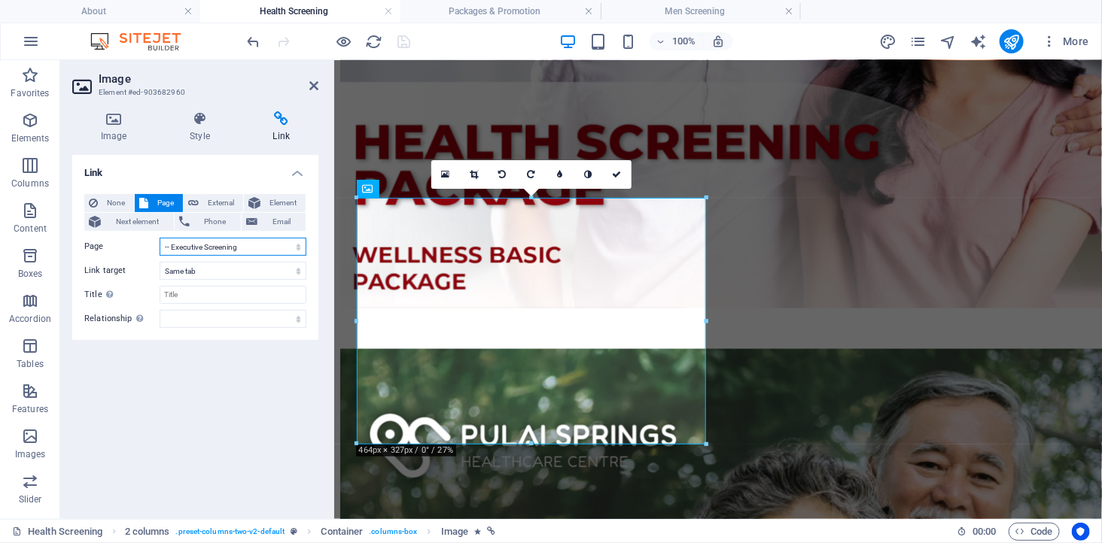
click at [216, 248] on select "About -- [GEOGRAPHIC_DATA] Healthcare Centre -- Pulai Group -- Mission &amp; Vi…" at bounding box center [233, 247] width 147 height 18
click at [160, 238] on select "About -- [GEOGRAPHIC_DATA] Healthcare Centre -- Pulai Group -- Mission &amp; Vi…" at bounding box center [233, 247] width 147 height 18
click at [402, 41] on icon "save" at bounding box center [404, 41] width 17 height 17
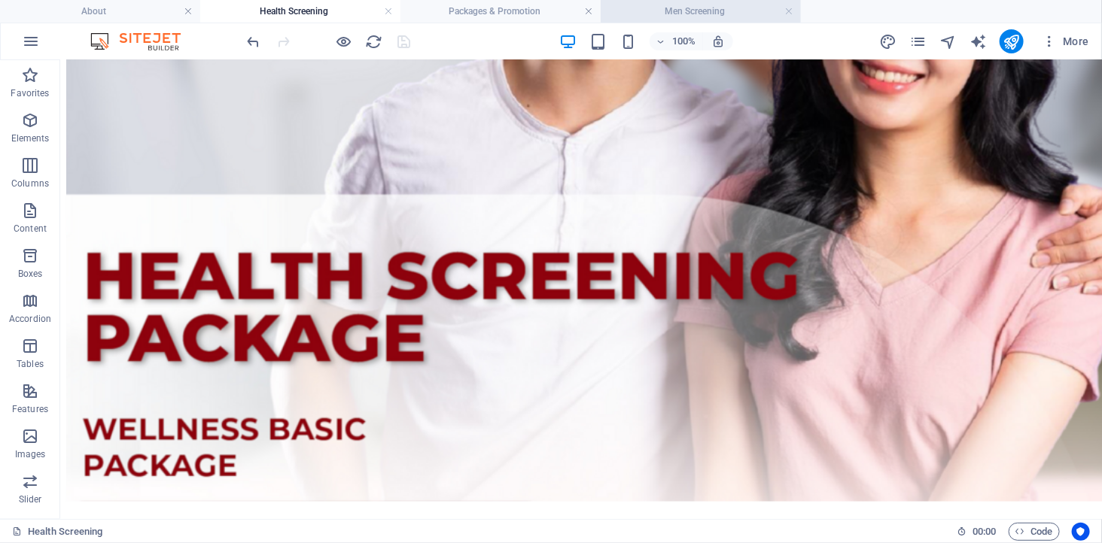
click at [683, 8] on h4 "Men Screening" at bounding box center [700, 11] width 200 height 17
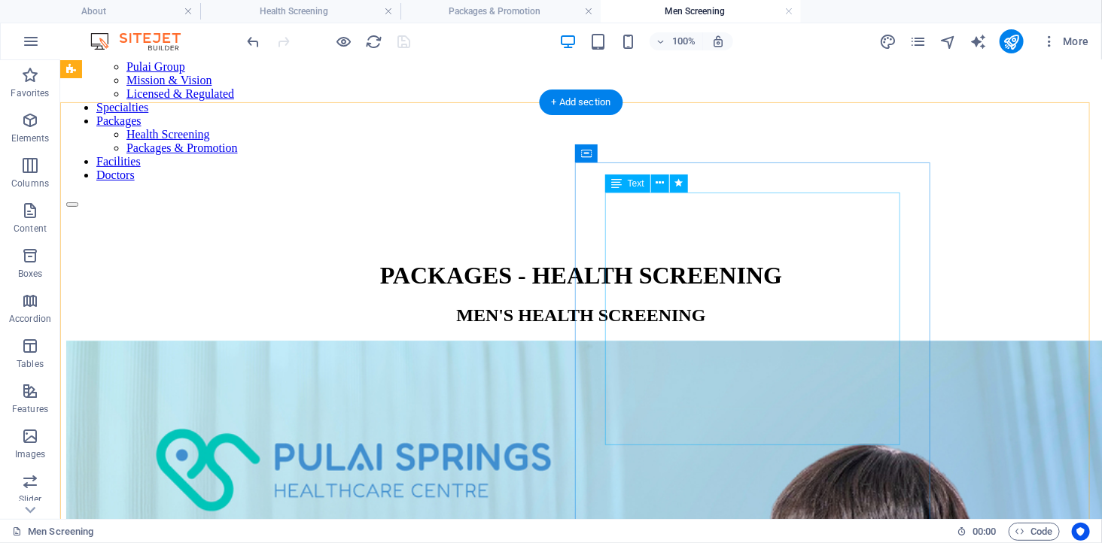
scroll to position [0, 0]
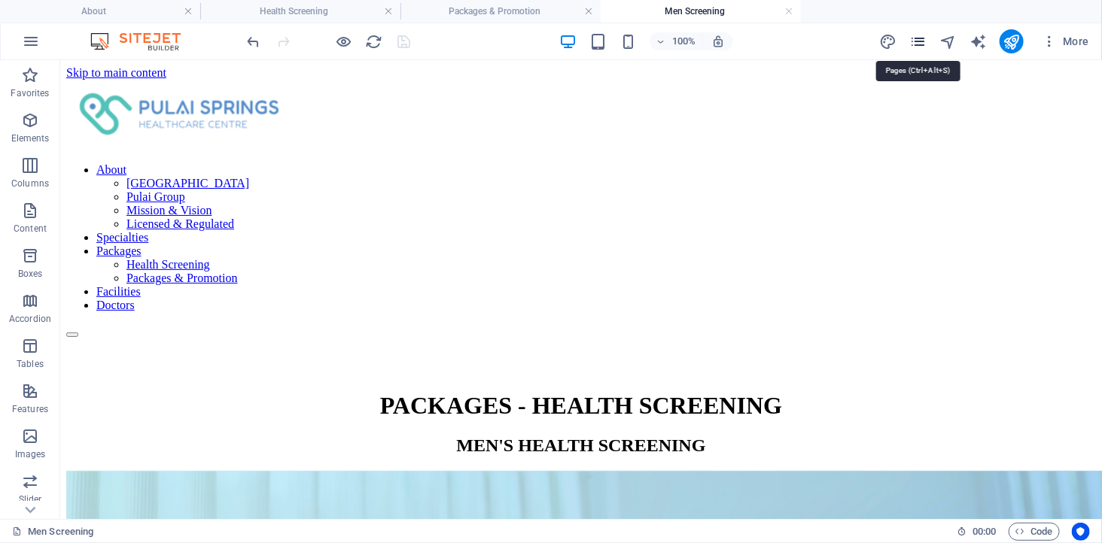
click at [915, 39] on icon "pages" at bounding box center [917, 41] width 17 height 17
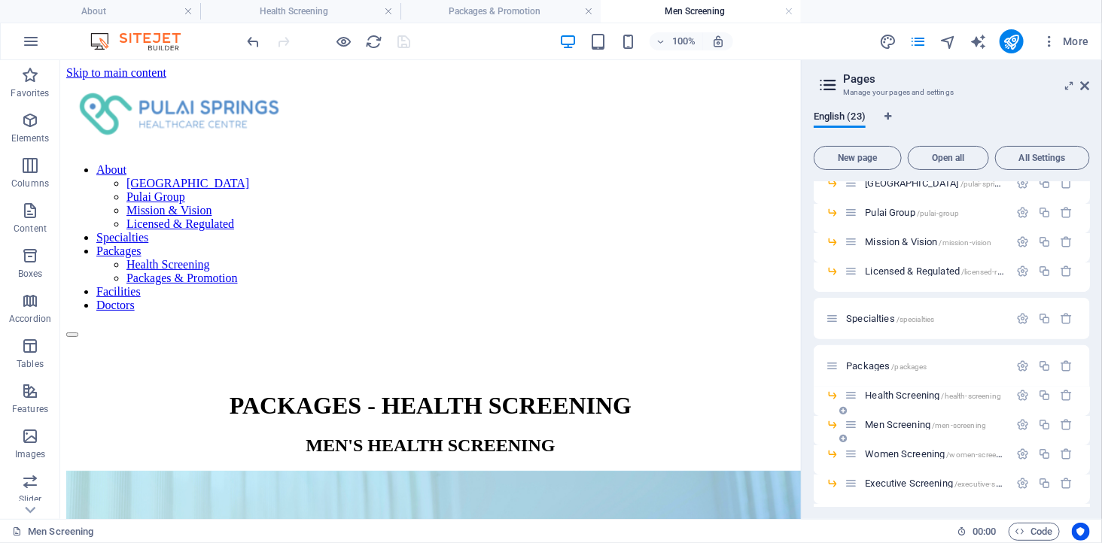
scroll to position [84, 0]
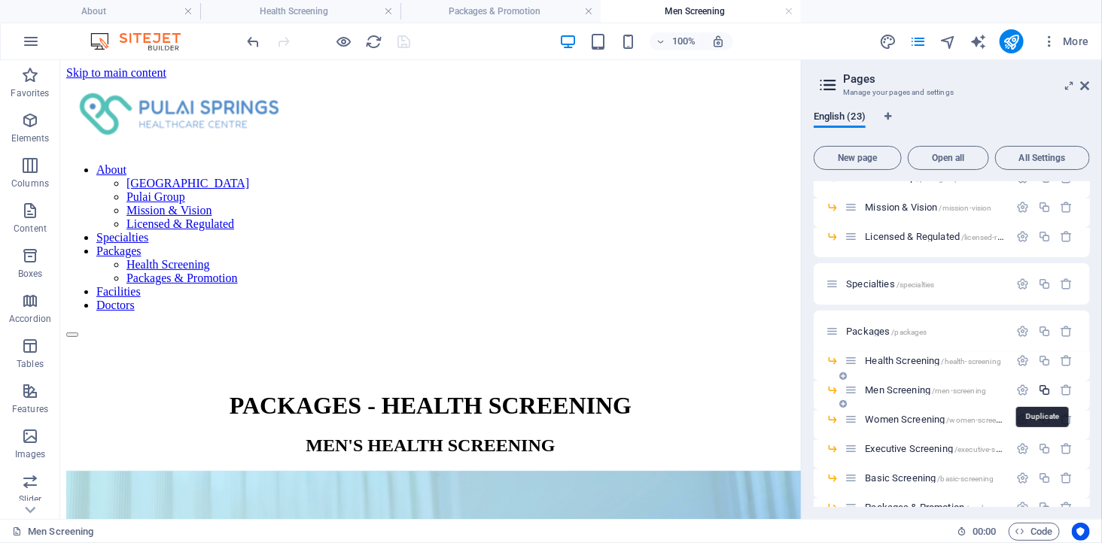
click at [1044, 388] on icon "button" at bounding box center [1044, 390] width 13 height 13
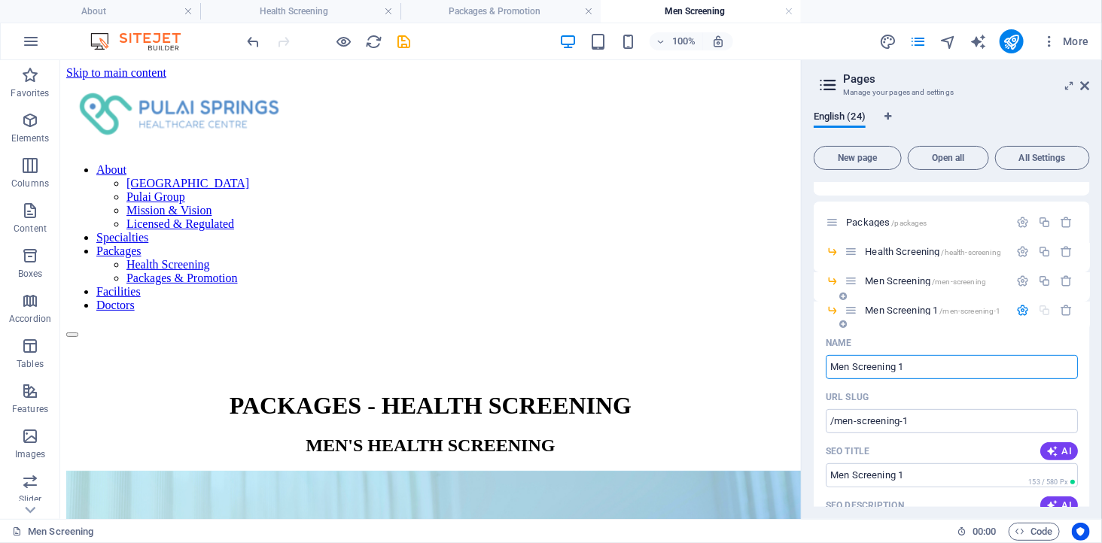
scroll to position [167, 0]
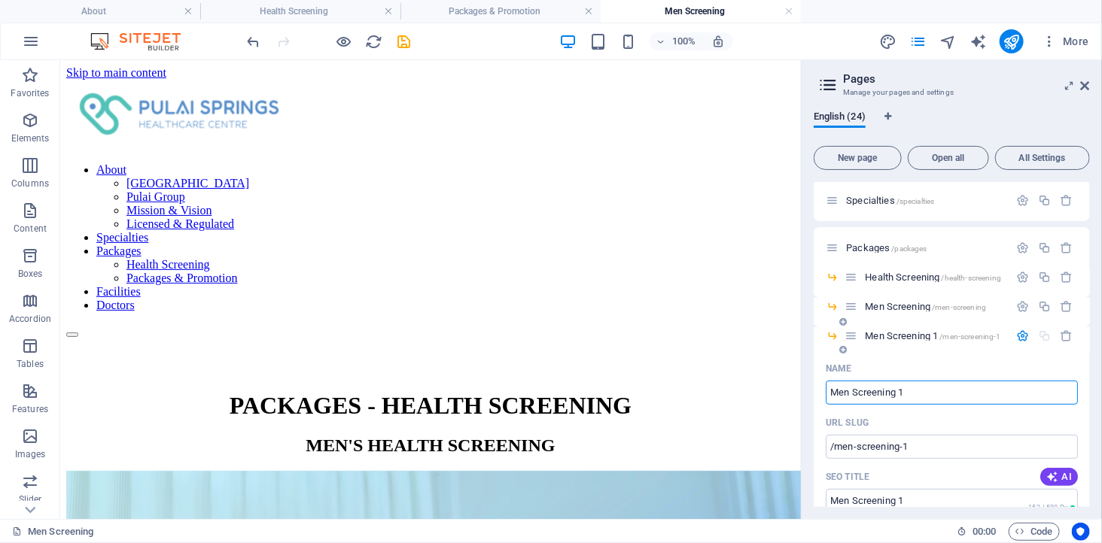
click at [924, 390] on input "Men Screening 1" at bounding box center [951, 393] width 252 height 24
click at [959, 109] on div "English (24) New page Open all All Settings About / [GEOGRAPHIC_DATA] Healthcar…" at bounding box center [951, 309] width 300 height 420
click at [1023, 333] on icon "button" at bounding box center [1022, 336] width 13 height 13
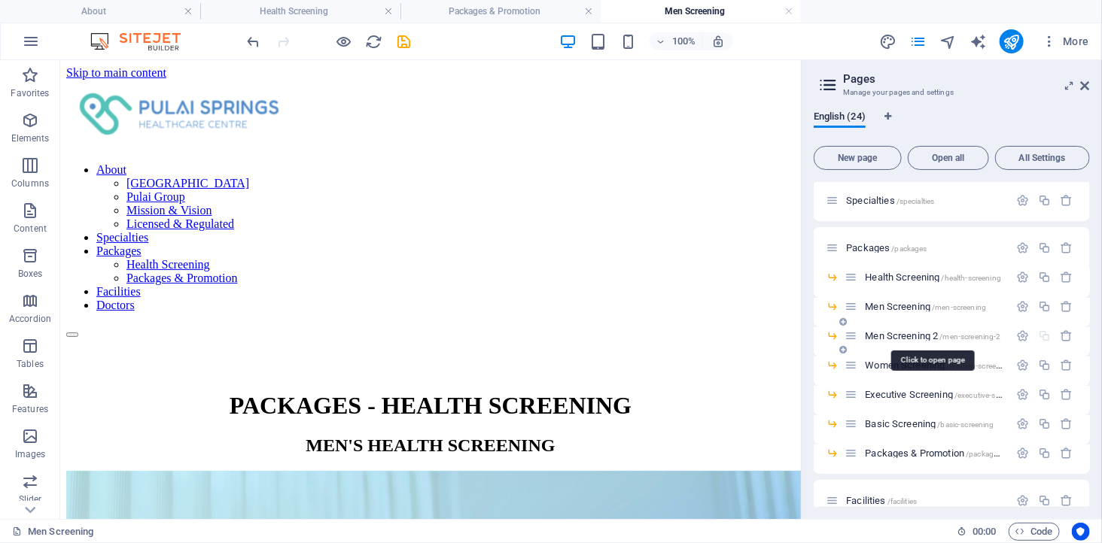
click at [968, 333] on span "/men-screening-2" at bounding box center [969, 337] width 61 height 8
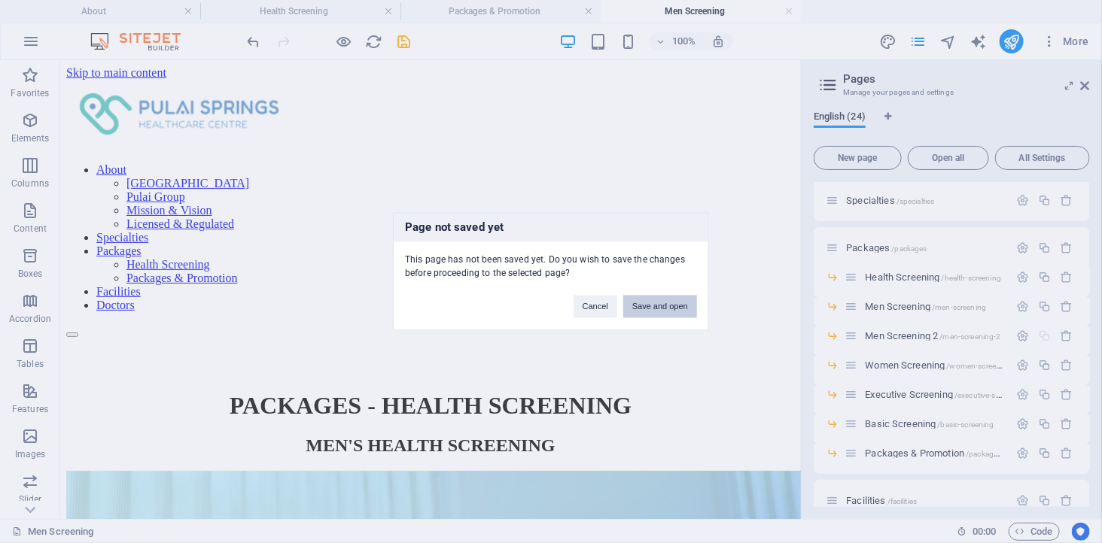
click at [655, 304] on button "Save and open" at bounding box center [660, 307] width 74 height 23
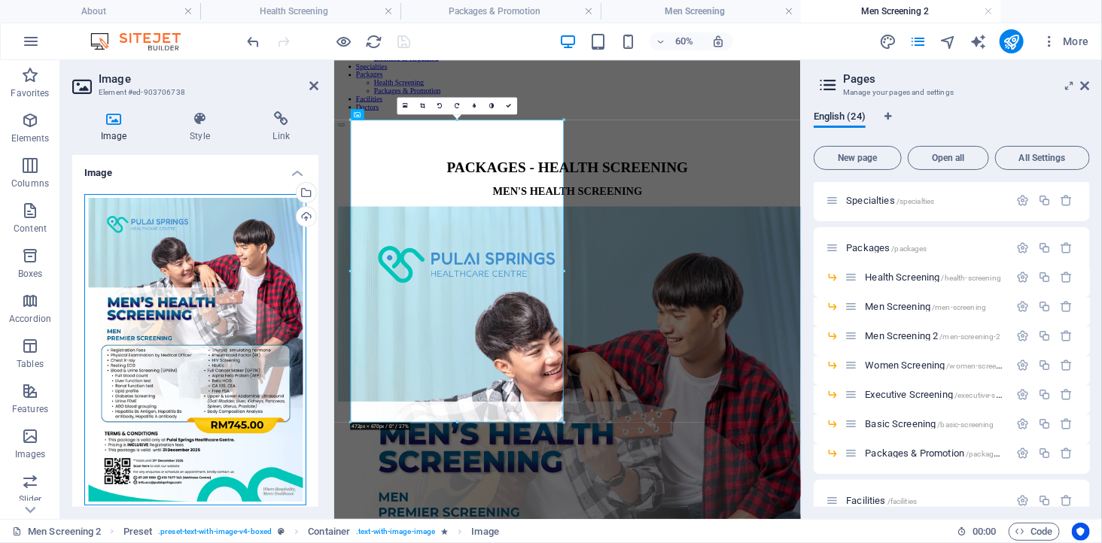
click at [213, 282] on div "Drag files here, click to choose files or select files from Files or our free s…" at bounding box center [195, 350] width 222 height 312
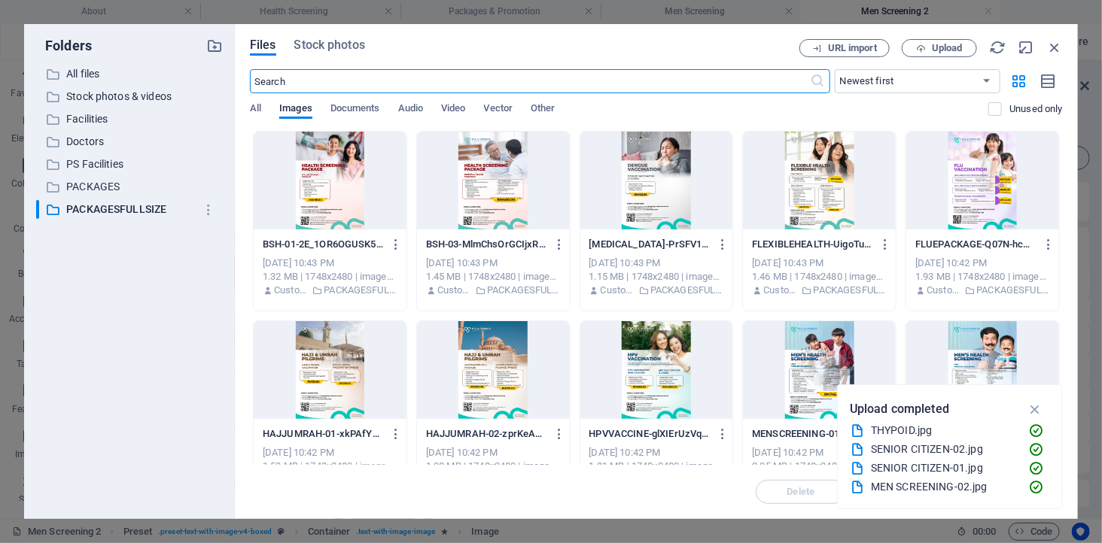
scroll to position [0, 0]
click at [974, 344] on div at bounding box center [982, 370] width 153 height 98
click at [974, 344] on div "1" at bounding box center [982, 370] width 153 height 98
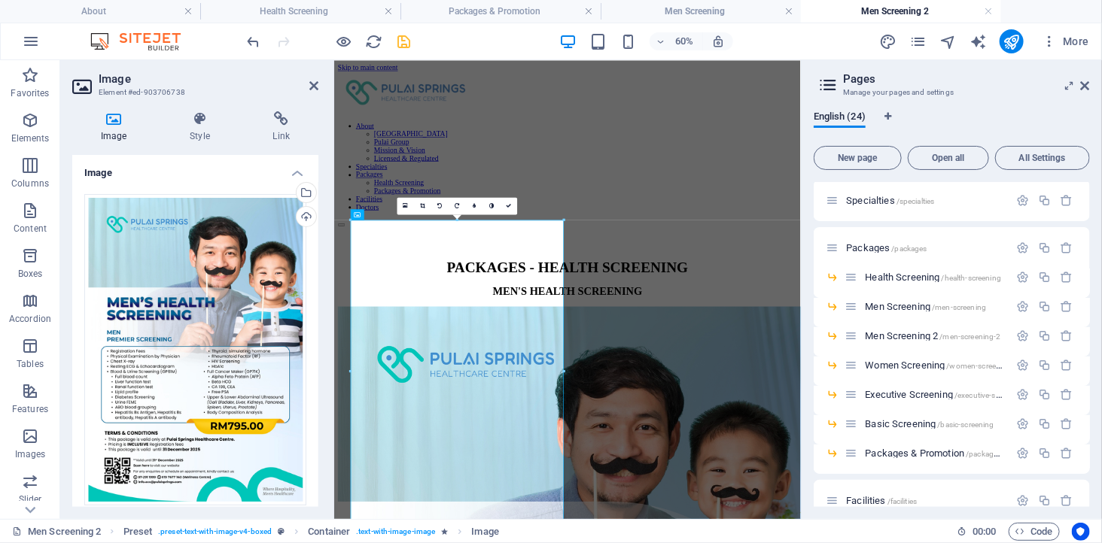
click at [401, 41] on icon "save" at bounding box center [404, 41] width 17 height 17
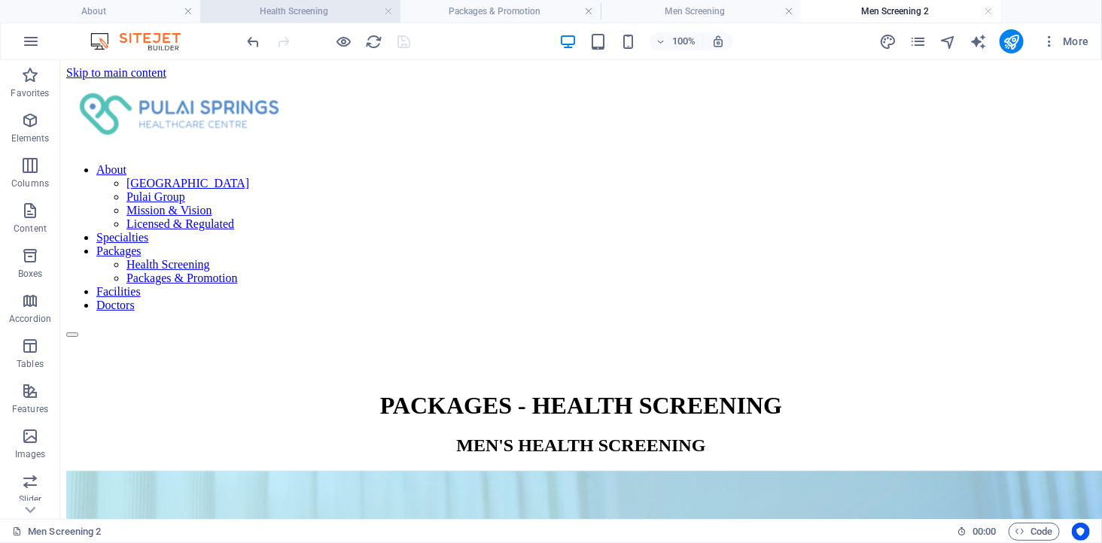
click at [309, 16] on h4 "Health Screening" at bounding box center [300, 11] width 200 height 17
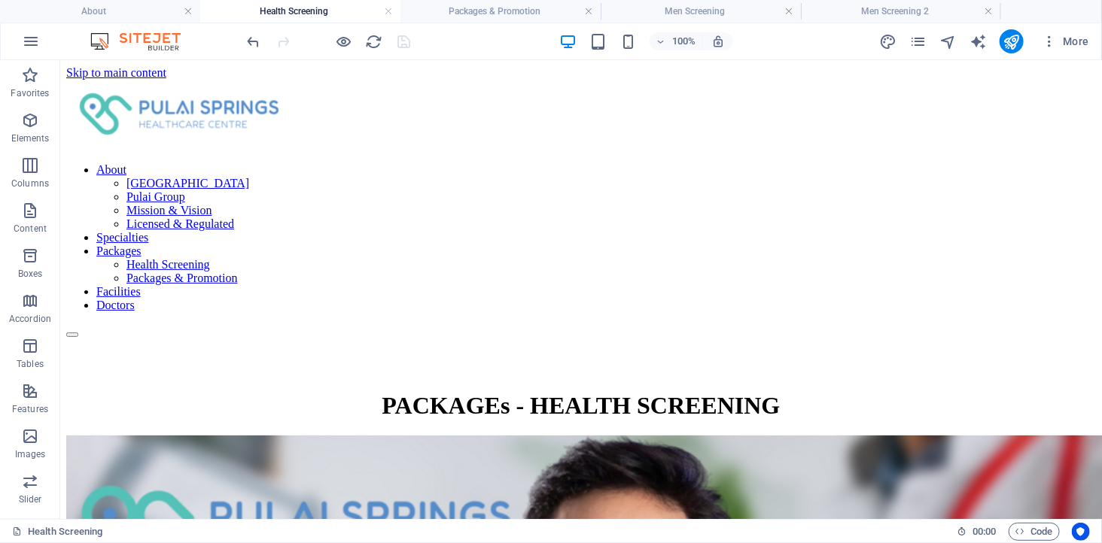
scroll to position [668, 0]
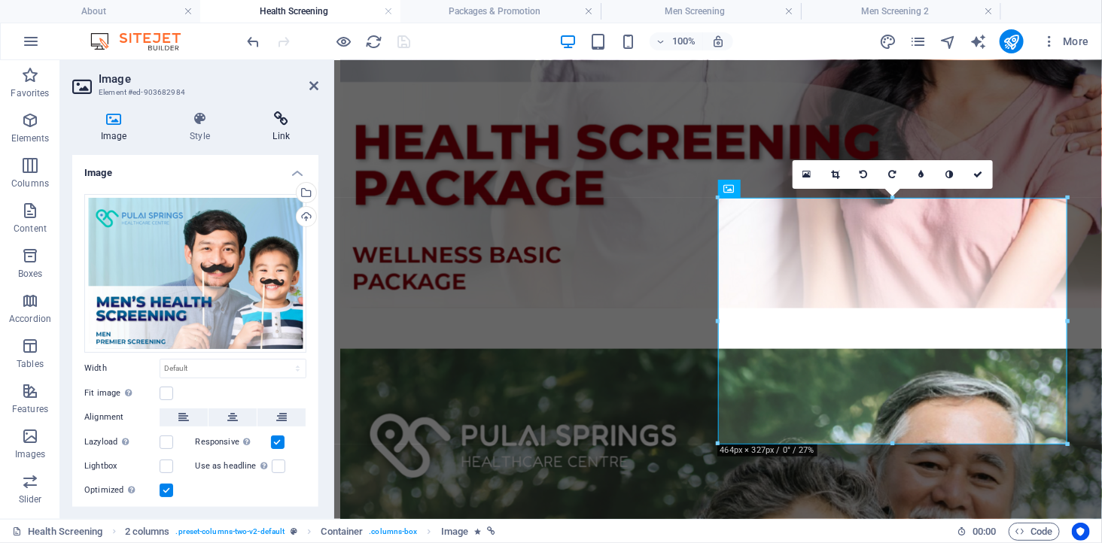
click at [278, 123] on icon at bounding box center [282, 118] width 74 height 15
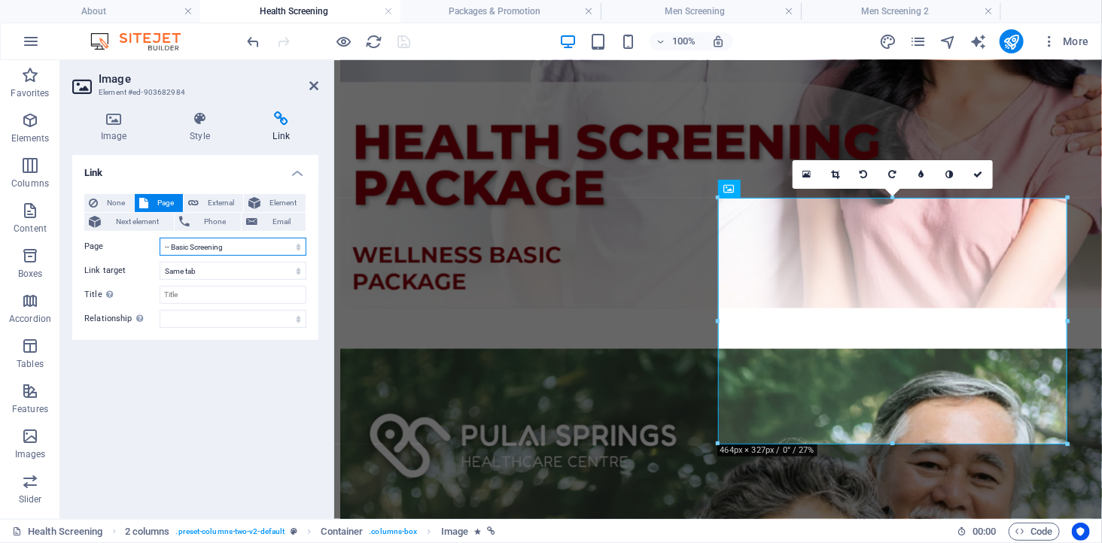
click at [226, 245] on select "About -- [GEOGRAPHIC_DATA] Healthcare Centre -- Pulai Group -- Mission &amp; Vi…" at bounding box center [233, 247] width 147 height 18
click at [160, 238] on select "About -- [GEOGRAPHIC_DATA] Healthcare Centre -- Pulai Group -- Mission &amp; Vi…" at bounding box center [233, 247] width 147 height 18
click at [404, 40] on icon "save" at bounding box center [404, 41] width 17 height 17
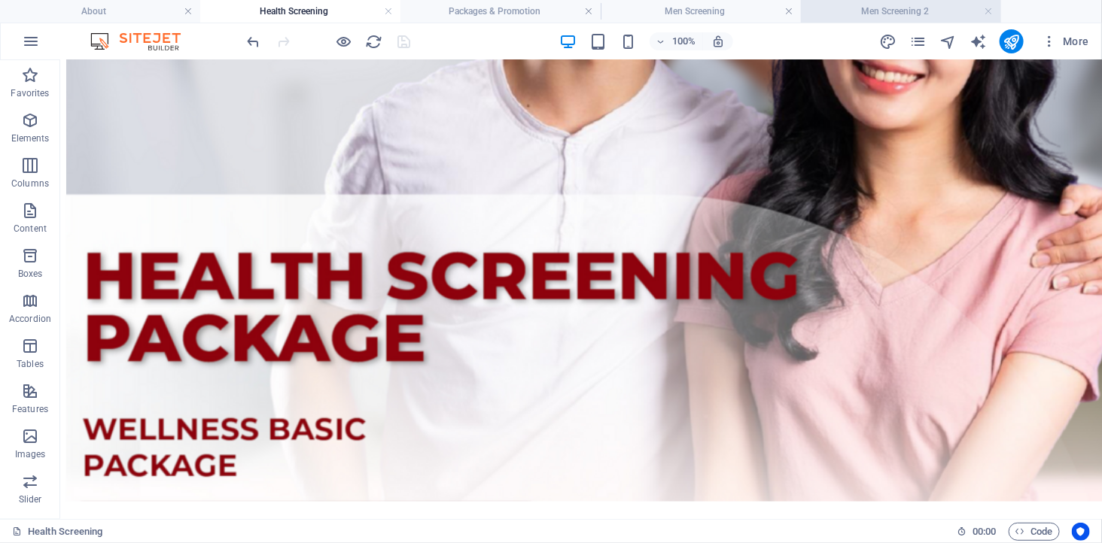
click at [886, 14] on h4 "Men Screening 2" at bounding box center [901, 11] width 200 height 17
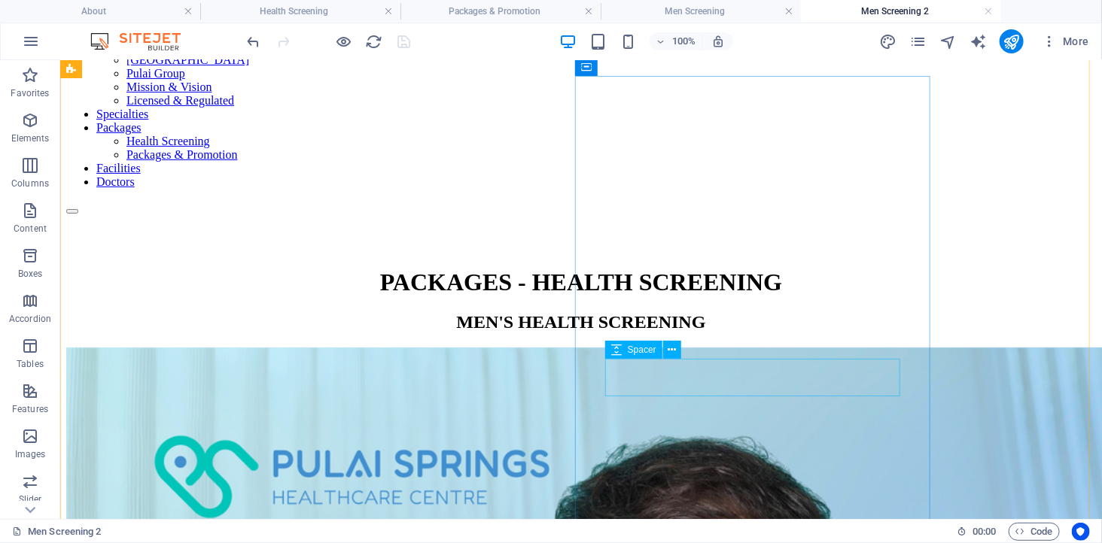
scroll to position [0, 0]
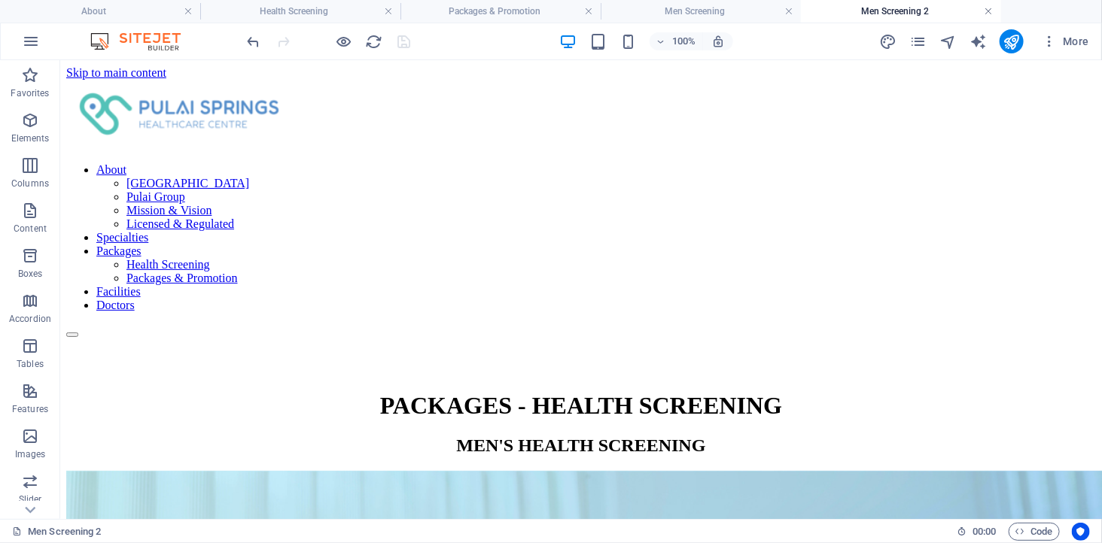
click at [986, 12] on link at bounding box center [988, 12] width 9 height 14
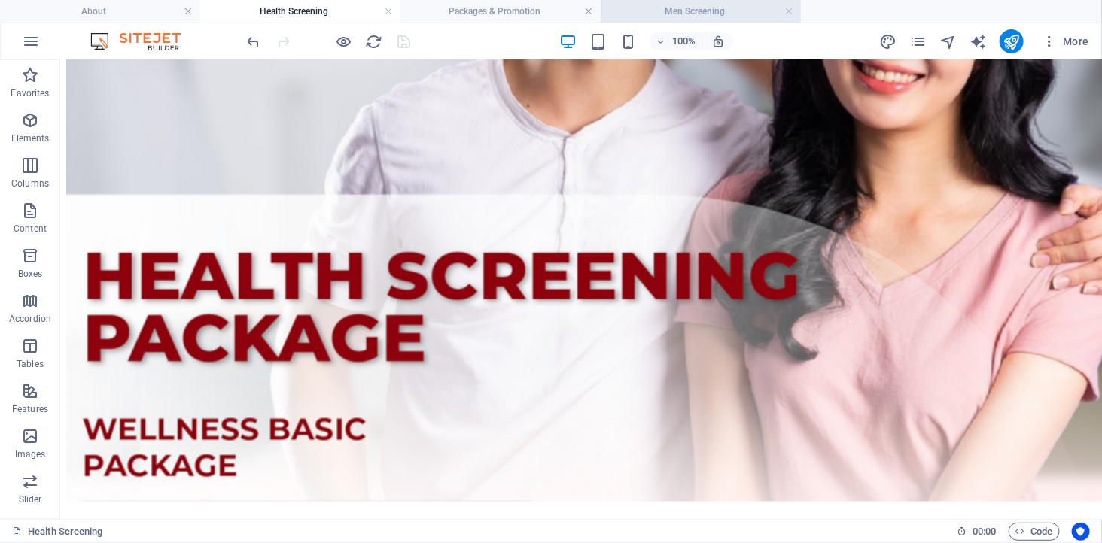
click at [730, 9] on h4 "Men Screening" at bounding box center [700, 11] width 200 height 17
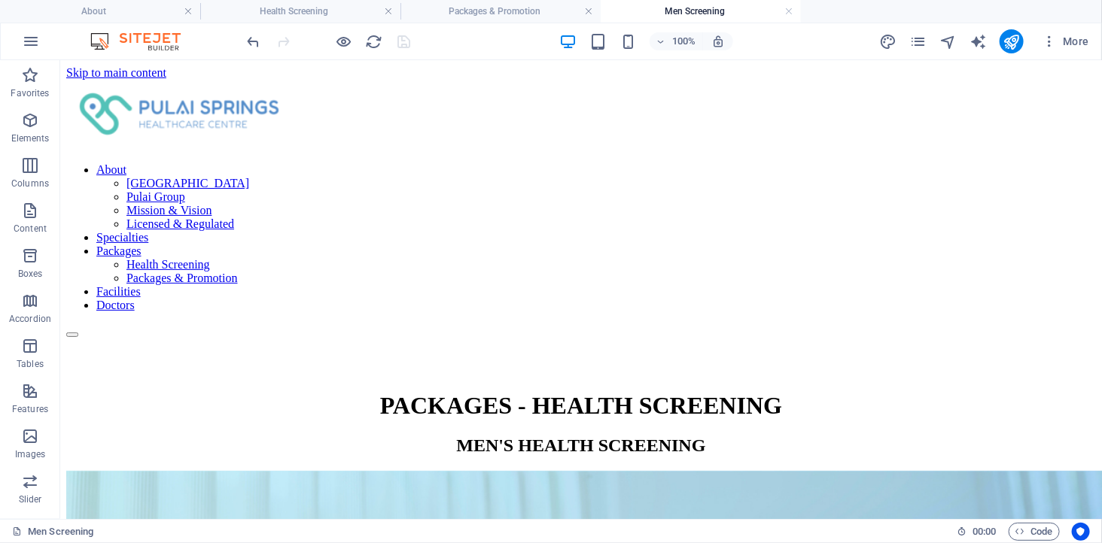
scroll to position [0, 0]
click at [316, 14] on h4 "Health Screening" at bounding box center [300, 11] width 200 height 17
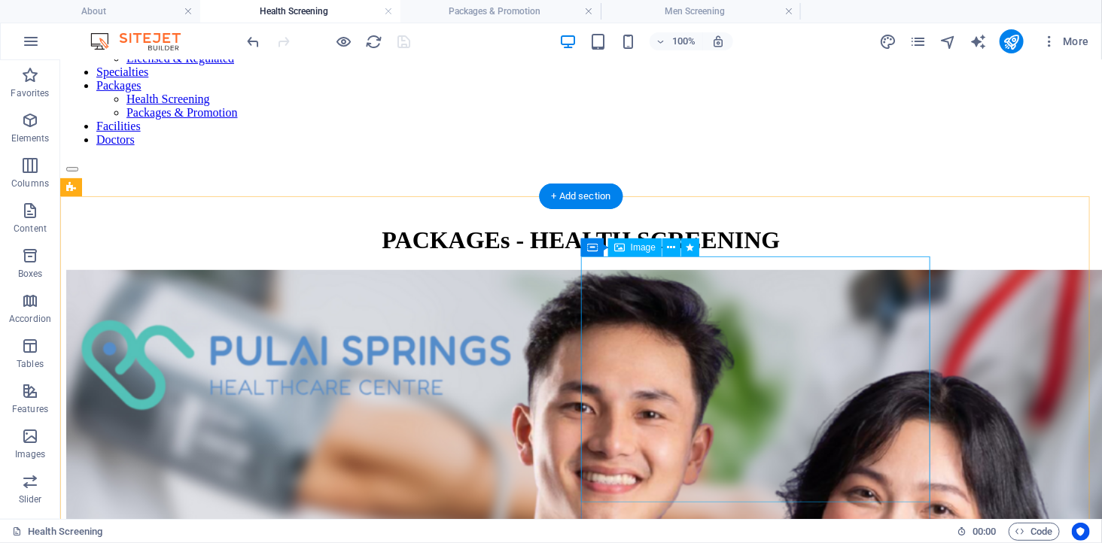
scroll to position [167, 0]
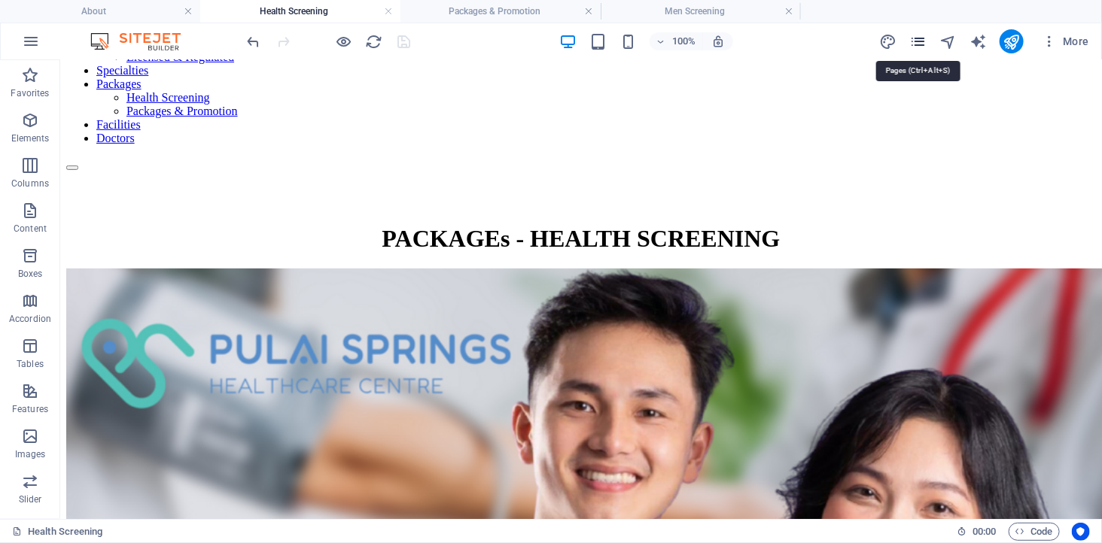
click at [919, 41] on icon "pages" at bounding box center [917, 41] width 17 height 17
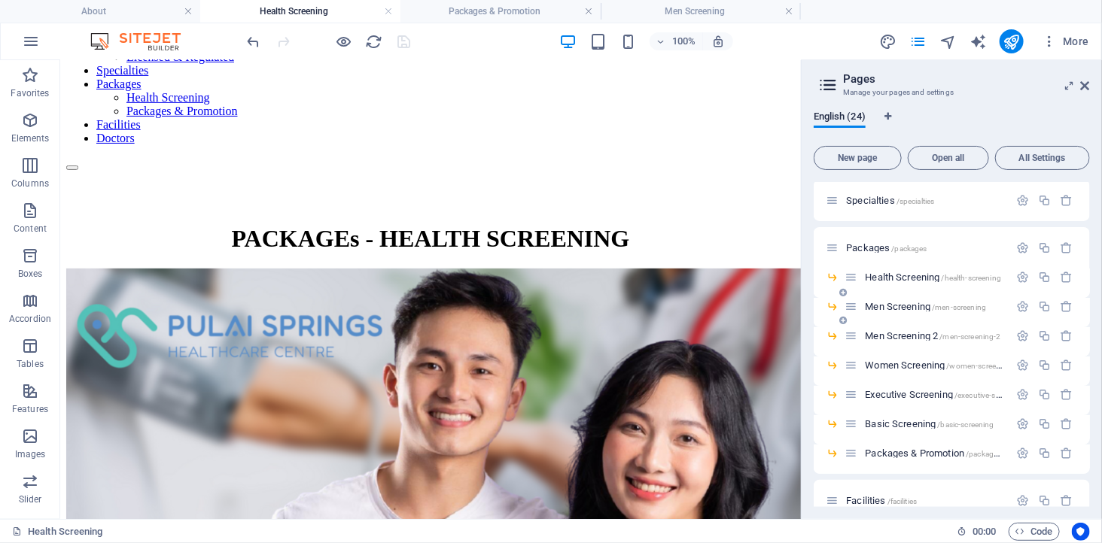
click at [904, 304] on span "Men Screening /men-screening" at bounding box center [925, 306] width 121 height 11
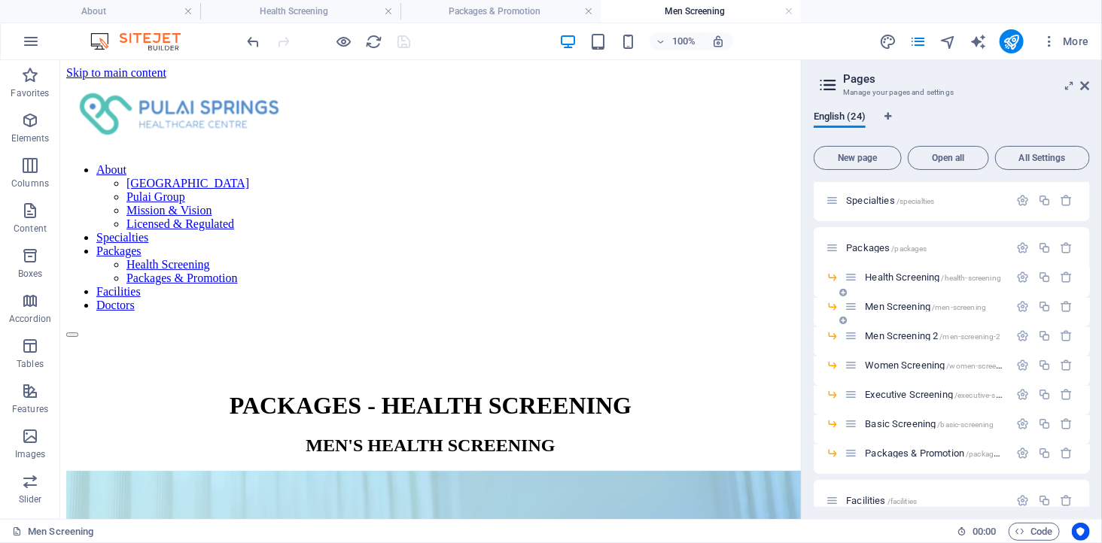
scroll to position [0, 0]
click at [886, 336] on span "Men Screening 2 /men-screening-2" at bounding box center [932, 335] width 135 height 11
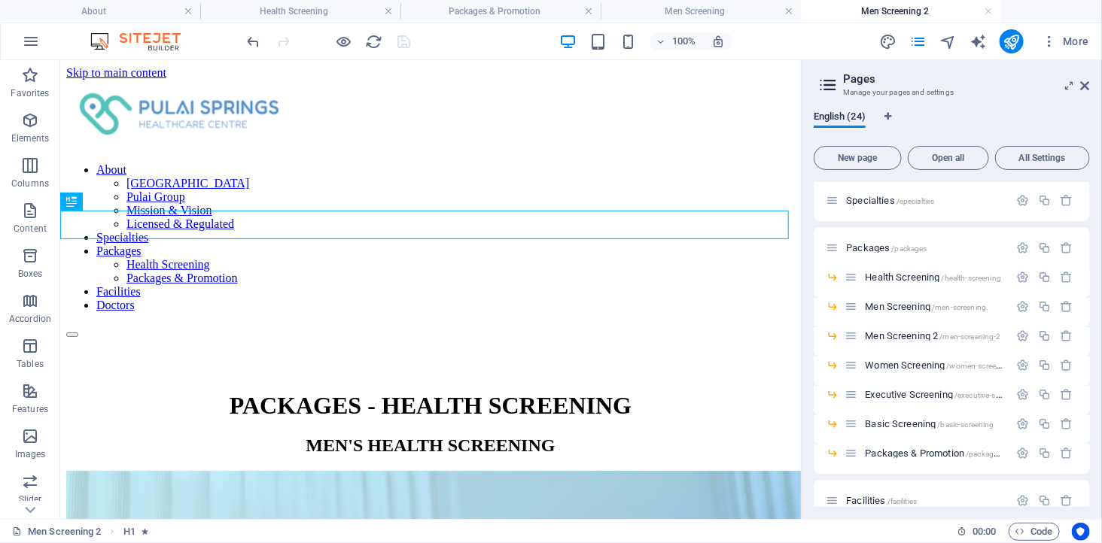
drag, startPoint x: 788, startPoint y: 9, endPoint x: 804, endPoint y: 71, distance: 63.7
click at [788, 9] on link at bounding box center [788, 12] width 9 height 14
click at [1041, 333] on icon "button" at bounding box center [1044, 336] width 13 height 13
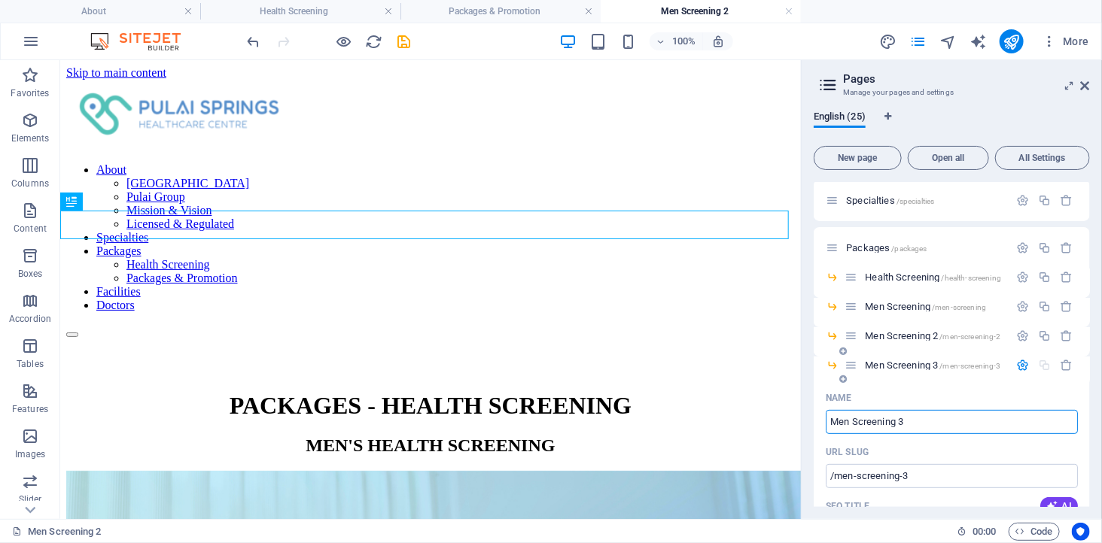
click at [926, 426] on input "Men Screening 3" at bounding box center [951, 422] width 252 height 24
drag, startPoint x: 934, startPoint y: 418, endPoint x: 817, endPoint y: 405, distance: 117.3
click at [948, 452] on div "URL SLUG" at bounding box center [951, 452] width 252 height 24
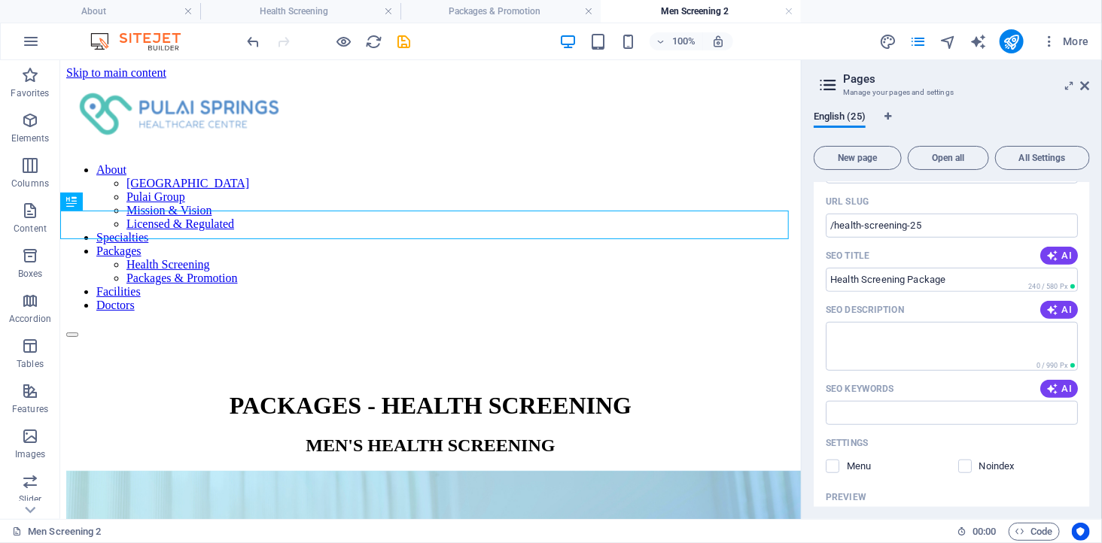
scroll to position [84, 0]
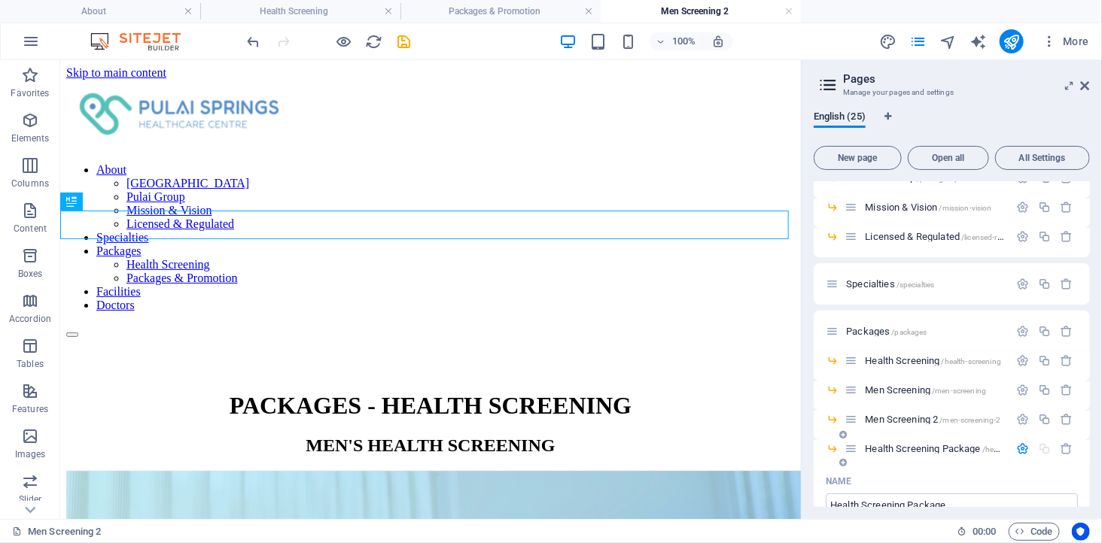
click at [1017, 448] on icon "button" at bounding box center [1022, 448] width 13 height 13
click at [984, 448] on span "/health-screening-25" at bounding box center [1017, 449] width 71 height 8
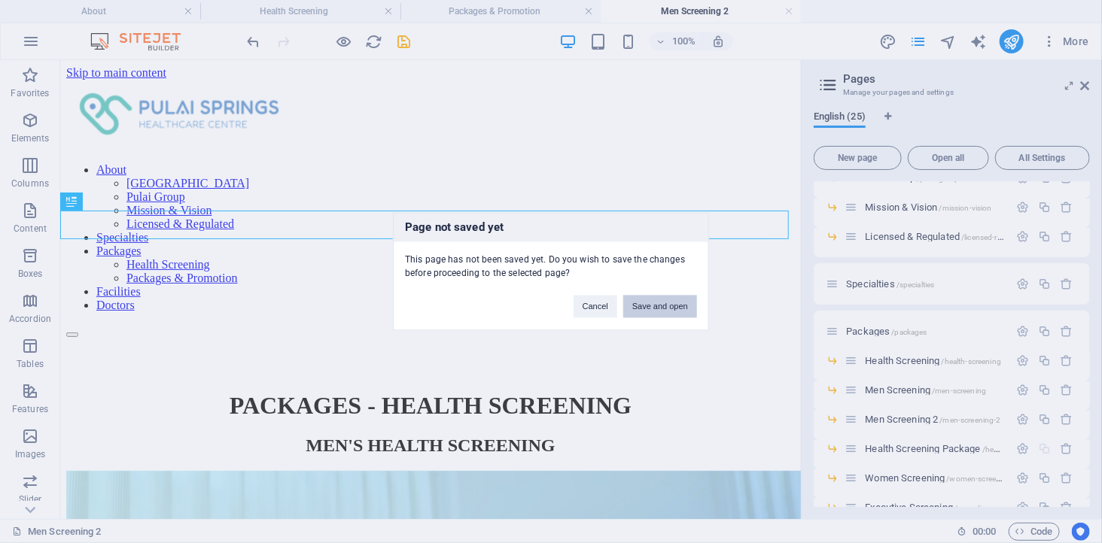
click at [645, 302] on button "Save and open" at bounding box center [660, 307] width 74 height 23
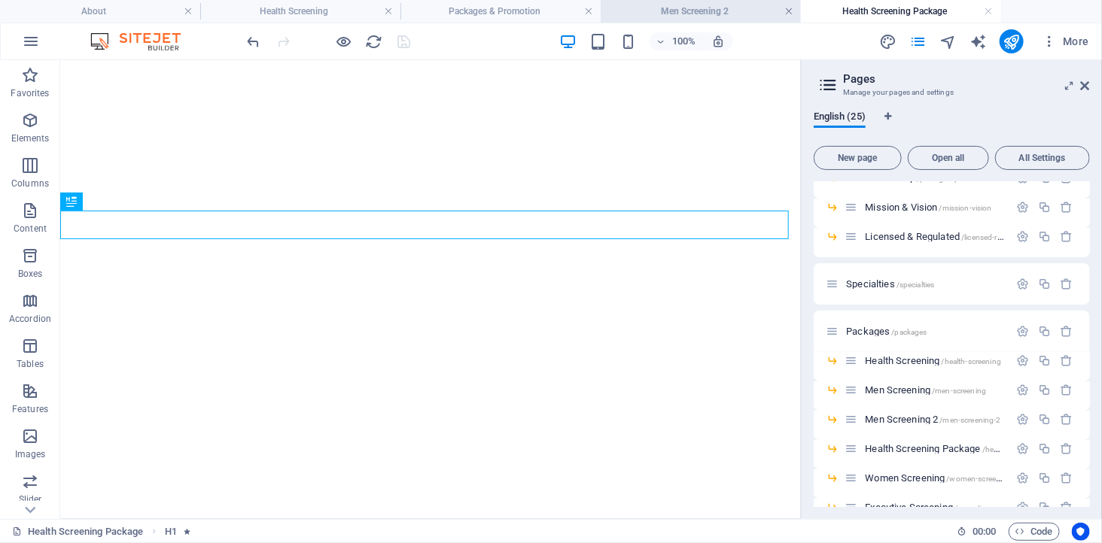
click at [788, 13] on link at bounding box center [788, 12] width 9 height 14
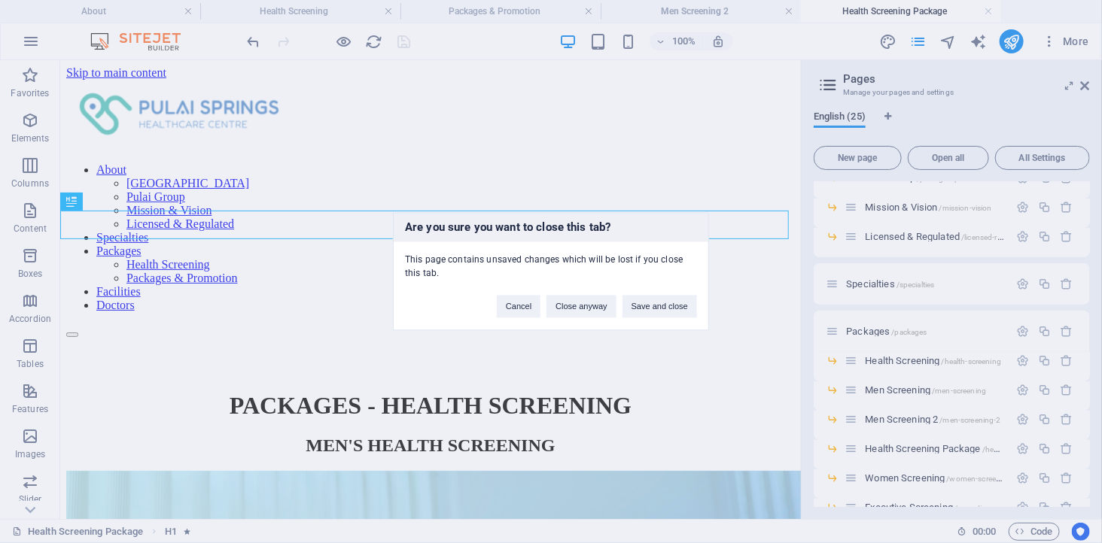
scroll to position [0, 0]
click at [518, 305] on button "Cancel" at bounding box center [519, 307] width 44 height 23
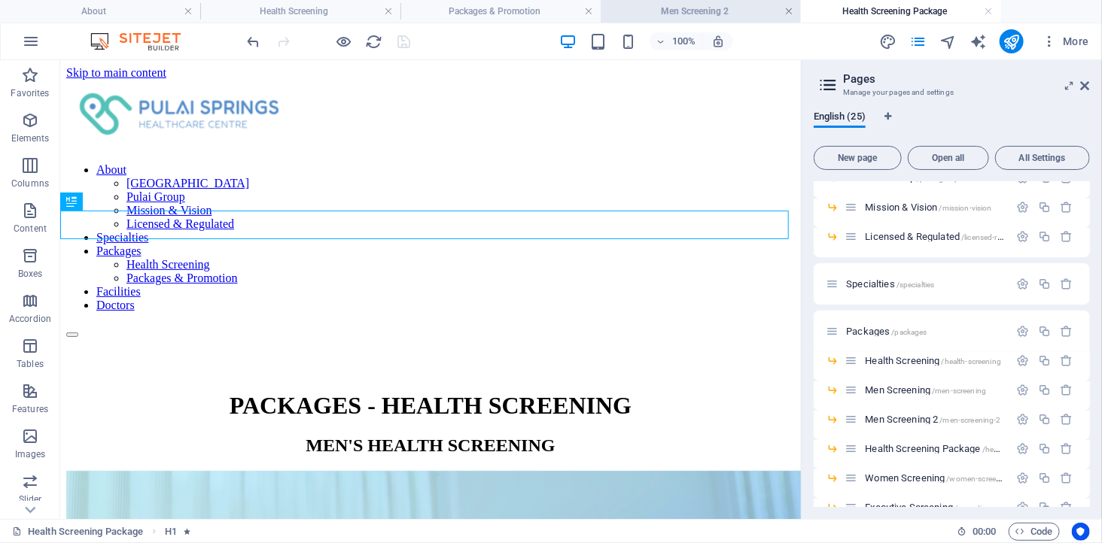
click at [786, 12] on link at bounding box center [788, 12] width 9 height 14
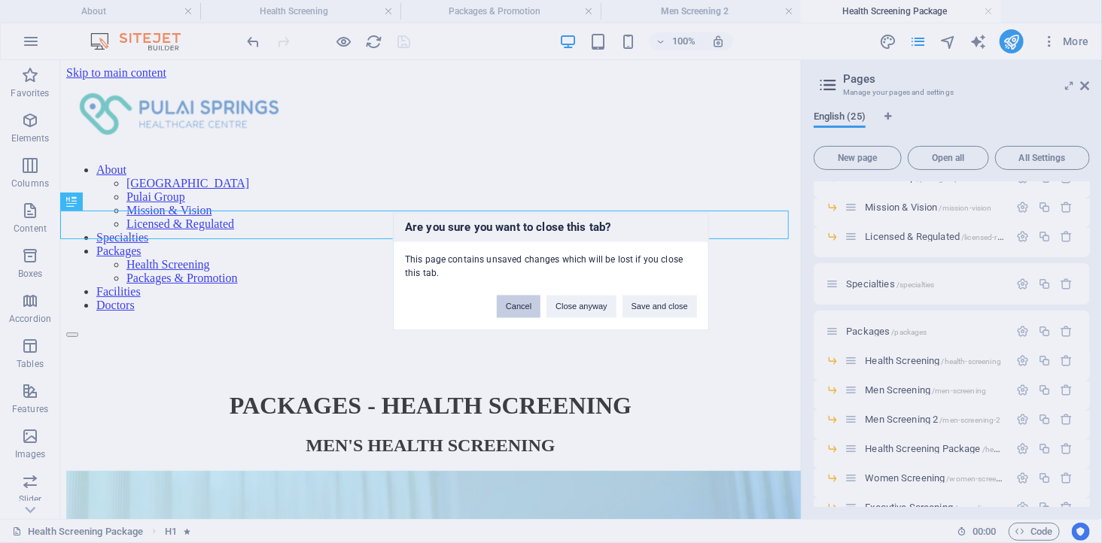
click at [518, 307] on button "Cancel" at bounding box center [519, 307] width 44 height 23
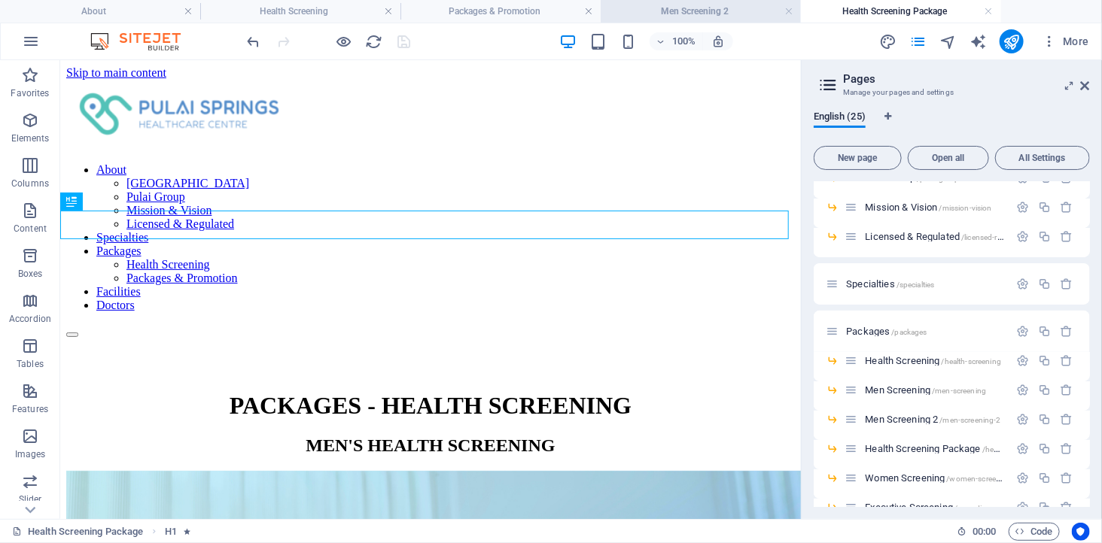
click at [713, 15] on h4 "Men Screening 2" at bounding box center [700, 11] width 200 height 17
click at [790, 12] on link at bounding box center [788, 12] width 9 height 14
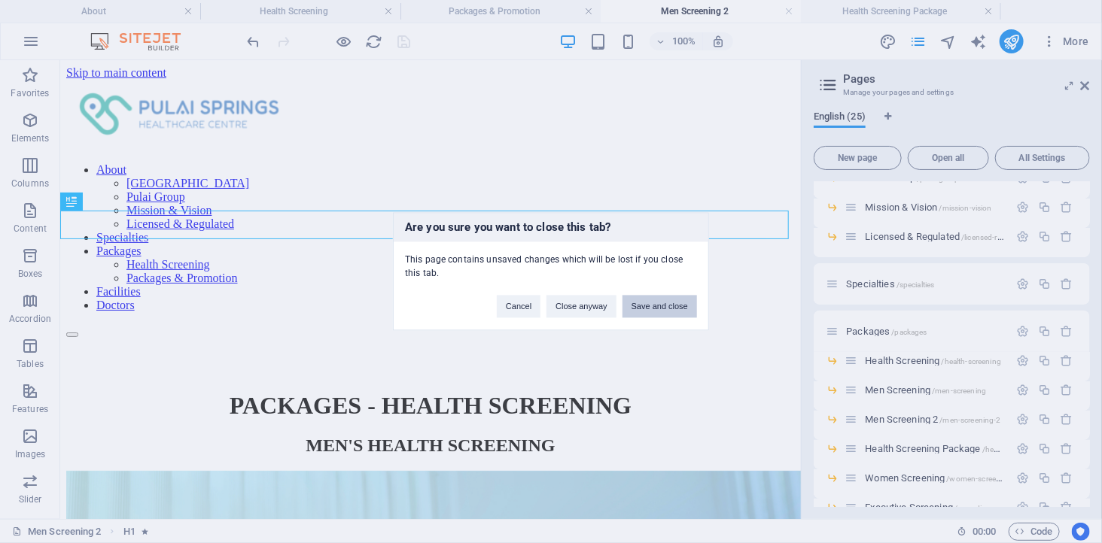
click at [649, 307] on button "Save and close" at bounding box center [659, 307] width 74 height 23
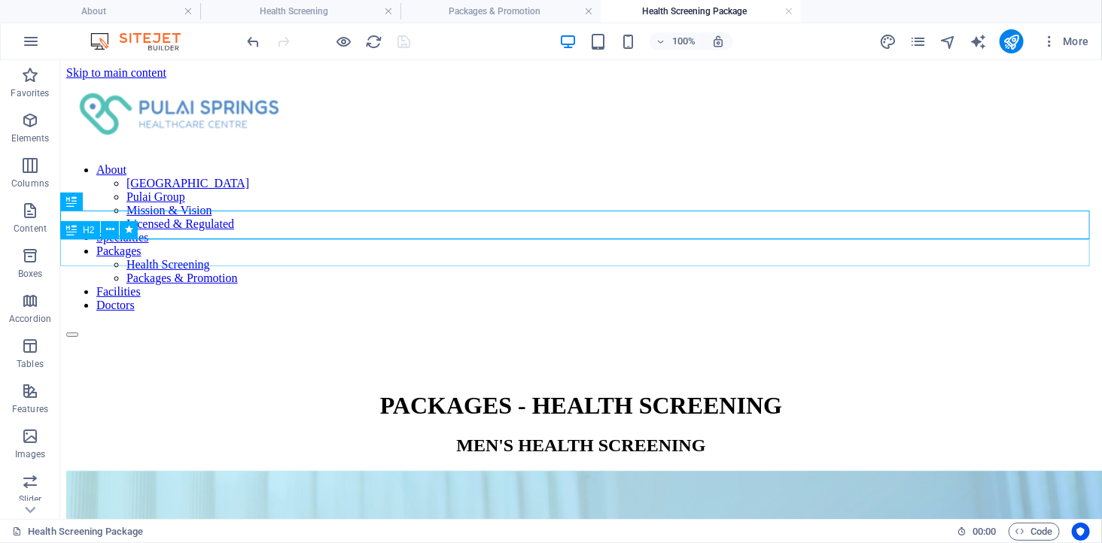
click at [491, 435] on div "MEN'S HEALTH SCREENING" at bounding box center [579, 445] width 1029 height 20
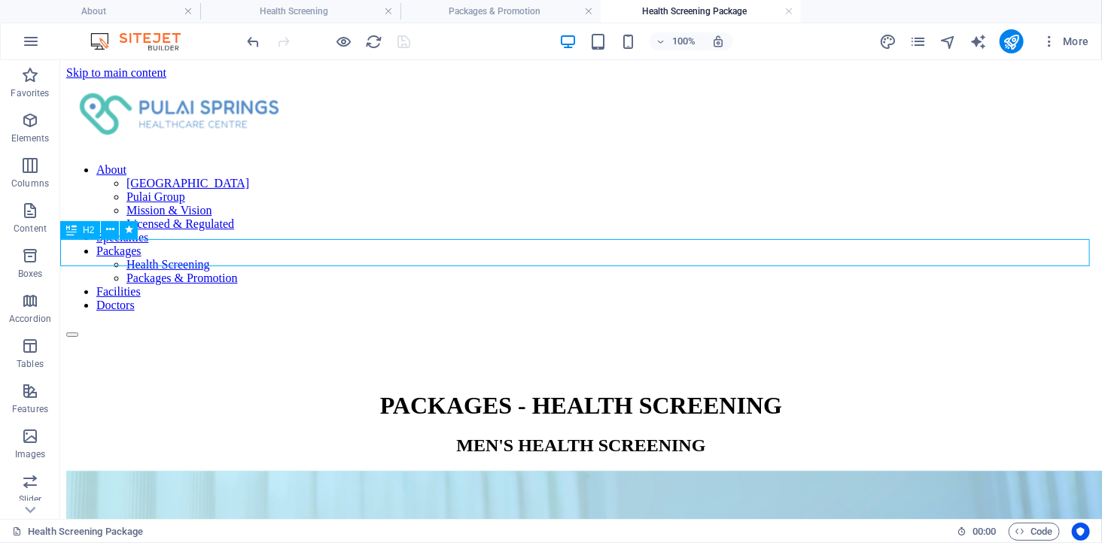
click at [491, 435] on div "MEN'S HEALTH SCREENING" at bounding box center [579, 445] width 1029 height 20
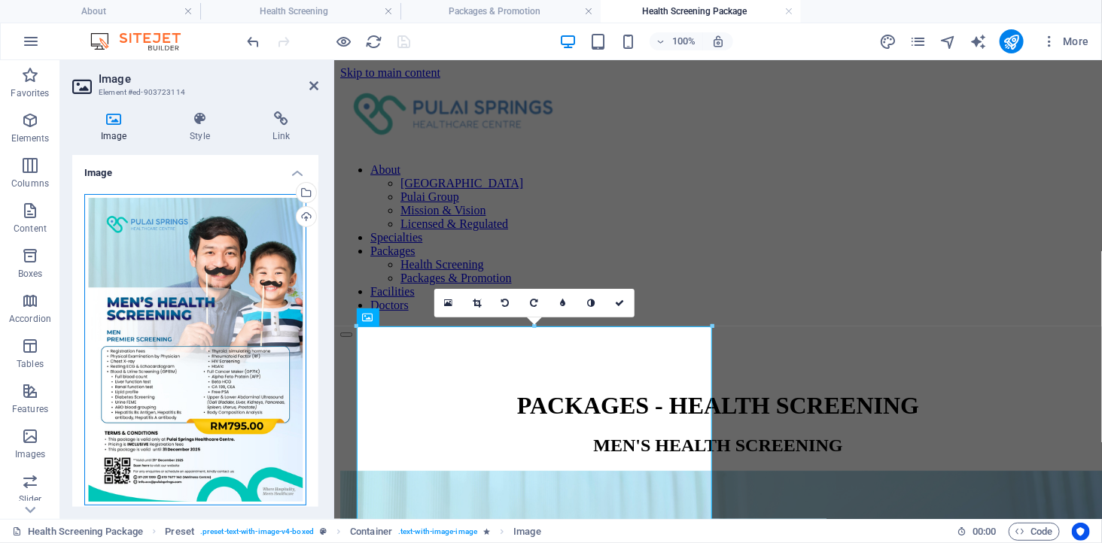
click at [219, 280] on div "Drag files here, click to choose files or select files from Files or our free s…" at bounding box center [195, 350] width 222 height 312
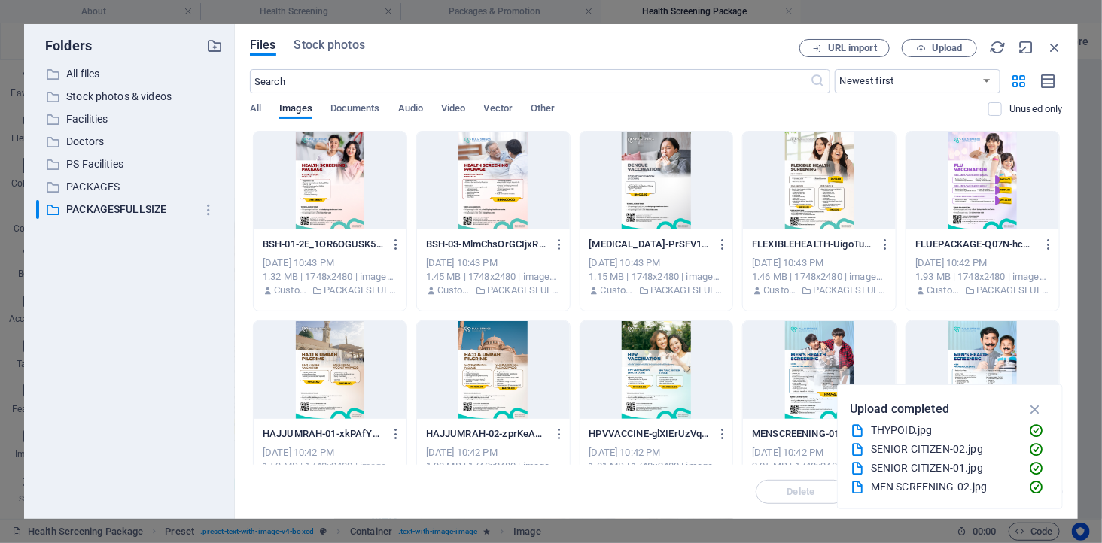
click at [315, 178] on div at bounding box center [330, 181] width 153 height 98
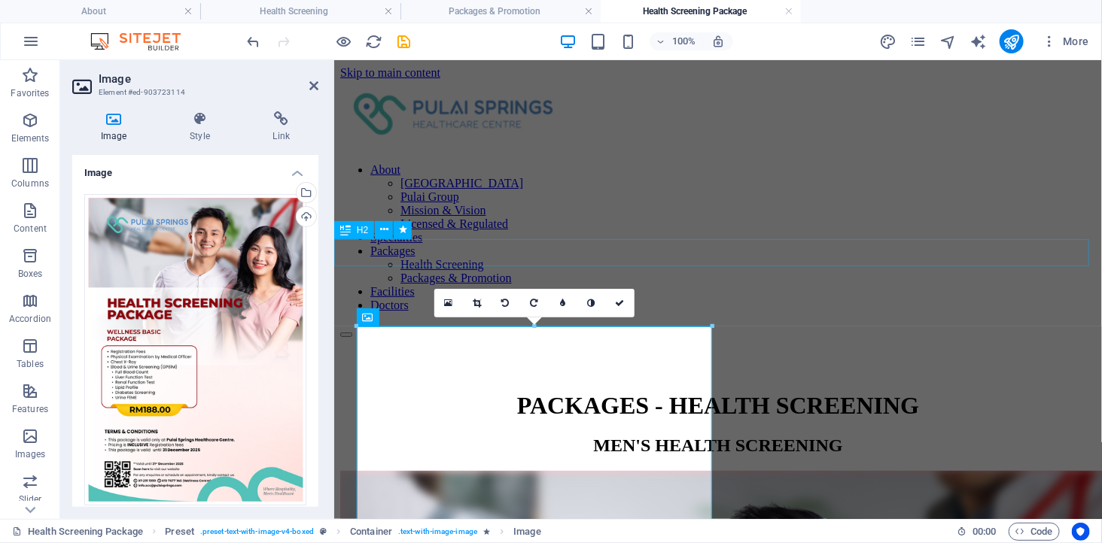
click at [692, 435] on div "MEN'S HEALTH SCREENING" at bounding box center [716, 445] width 755 height 20
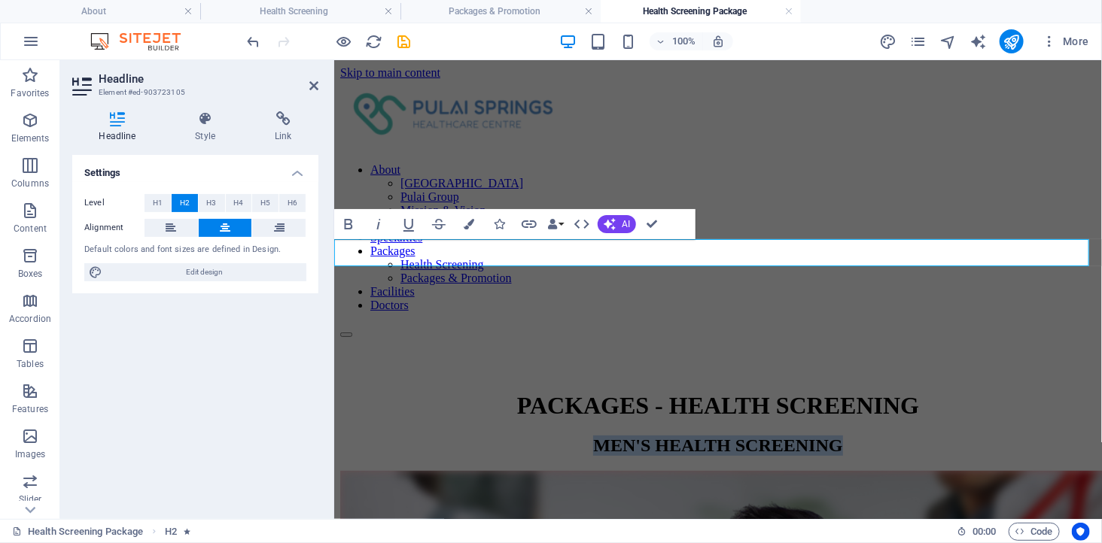
click at [658, 435] on h2 "MEN'S HEALTH SCREENING" at bounding box center [716, 445] width 755 height 20
drag, startPoint x: 650, startPoint y: 251, endPoint x: 583, endPoint y: 245, distance: 67.2
click at [583, 435] on h2 "MEN'S HEALTH SCREENING" at bounding box center [716, 445] width 755 height 20
drag, startPoint x: 660, startPoint y: 252, endPoint x: 723, endPoint y: 251, distance: 63.2
click at [691, 435] on h2 "HEALTH SCREENING" at bounding box center [716, 445] width 755 height 20
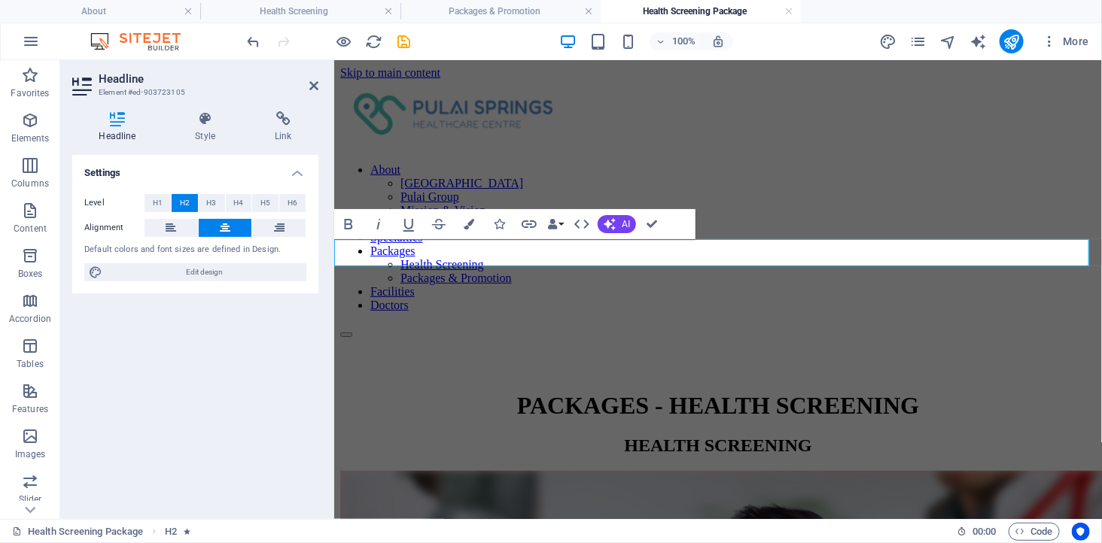
click at [807, 435] on h2 "HEALTH SCREENING" at bounding box center [716, 445] width 755 height 20
drag, startPoint x: 686, startPoint y: 253, endPoint x: 831, endPoint y: 252, distance: 145.2
click at [831, 435] on h2 "HEALTH SCREENING" at bounding box center [716, 445] width 755 height 20
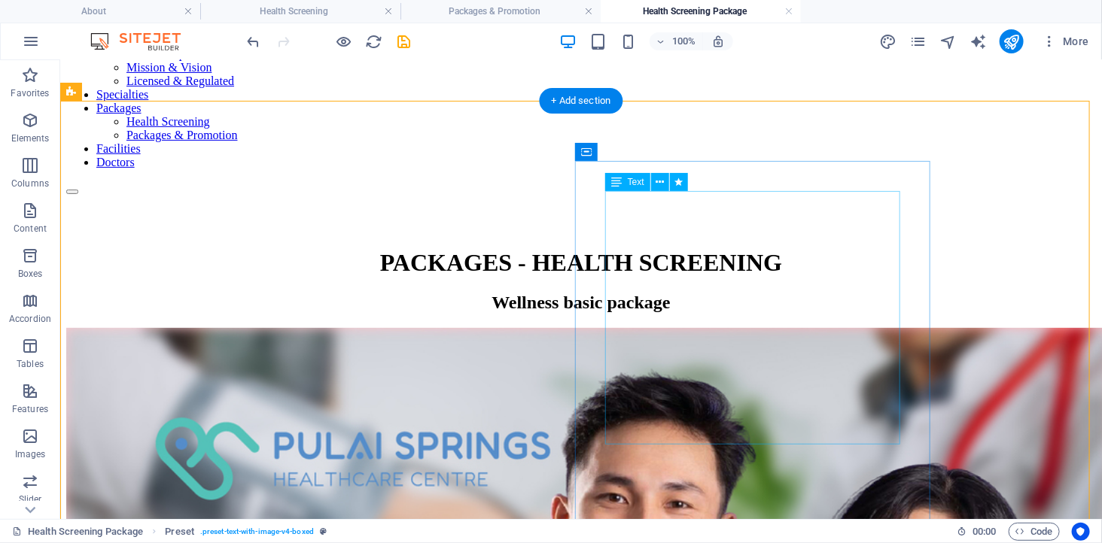
scroll to position [167, 0]
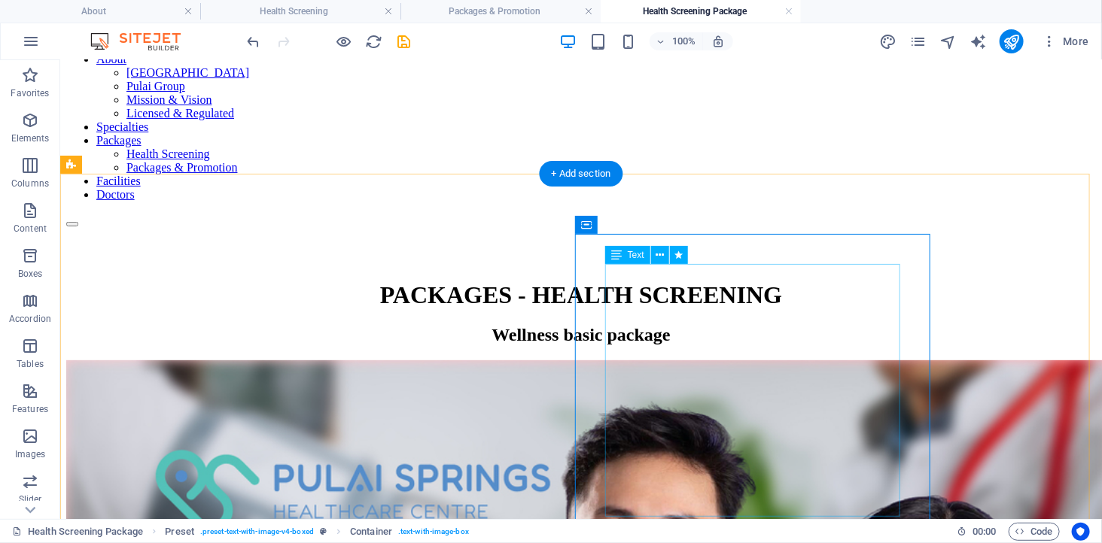
scroll to position [84, 0]
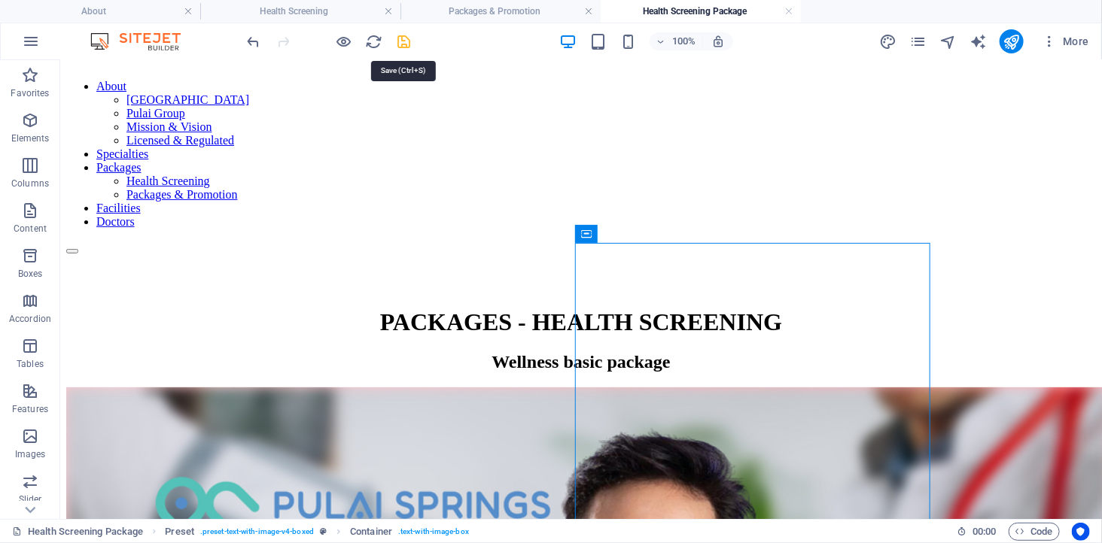
click at [404, 41] on icon "save" at bounding box center [404, 41] width 17 height 17
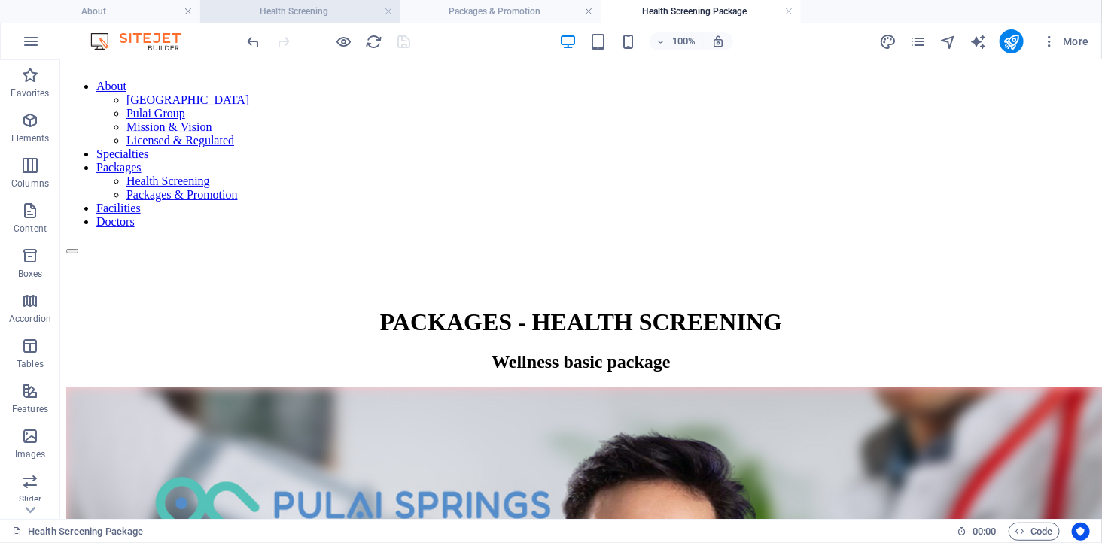
click at [299, 10] on h4 "Health Screening" at bounding box center [300, 11] width 200 height 17
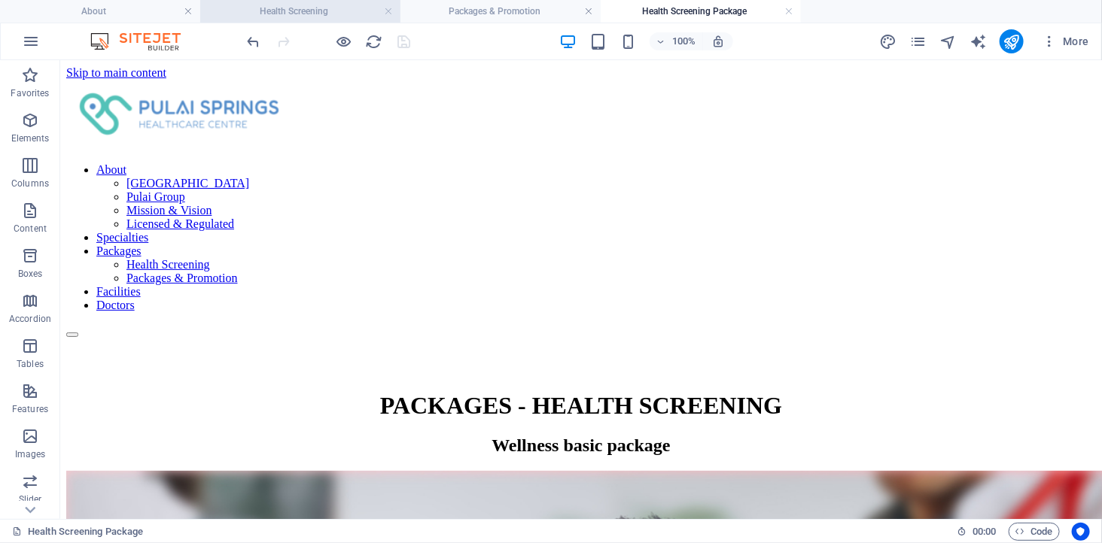
scroll to position [167, 0]
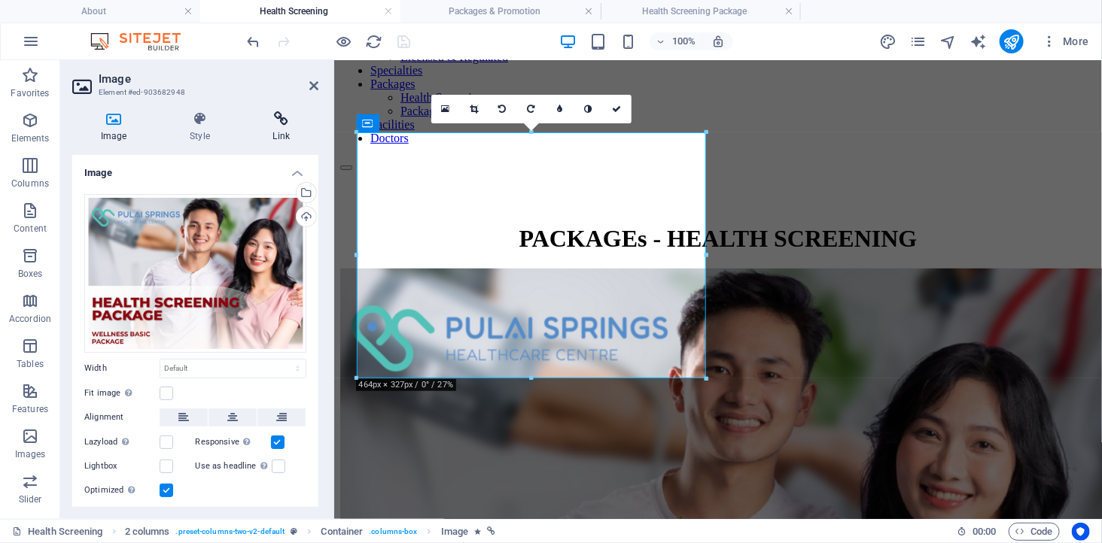
click at [279, 126] on h4 "Link" at bounding box center [282, 127] width 74 height 32
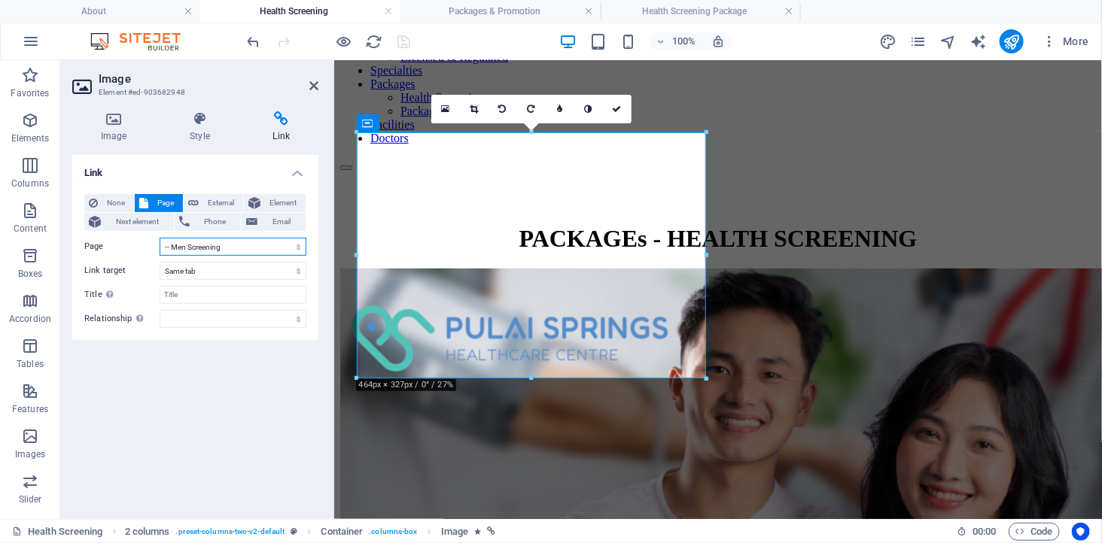
click at [250, 245] on select "About -- [GEOGRAPHIC_DATA] Healthcare Centre -- Pulai Group -- Mission &amp; Vi…" at bounding box center [233, 247] width 147 height 18
click at [160, 238] on select "About -- [GEOGRAPHIC_DATA] Healthcare Centre -- Pulai Group -- Mission &amp; Vi…" at bounding box center [233, 247] width 147 height 18
click at [404, 42] on icon "save" at bounding box center [404, 41] width 17 height 17
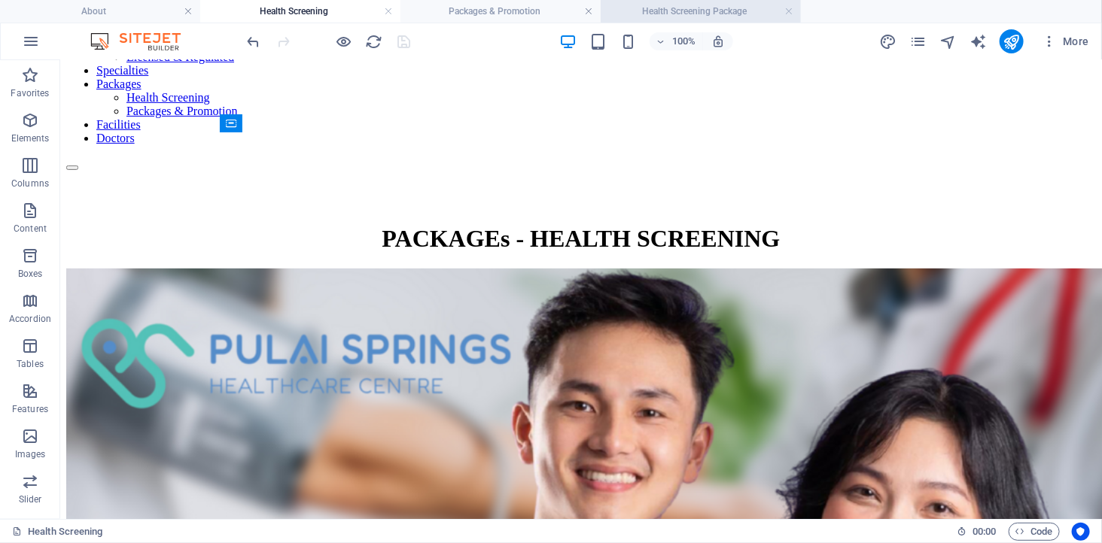
click at [706, 8] on h4 "Health Screening Package" at bounding box center [700, 11] width 200 height 17
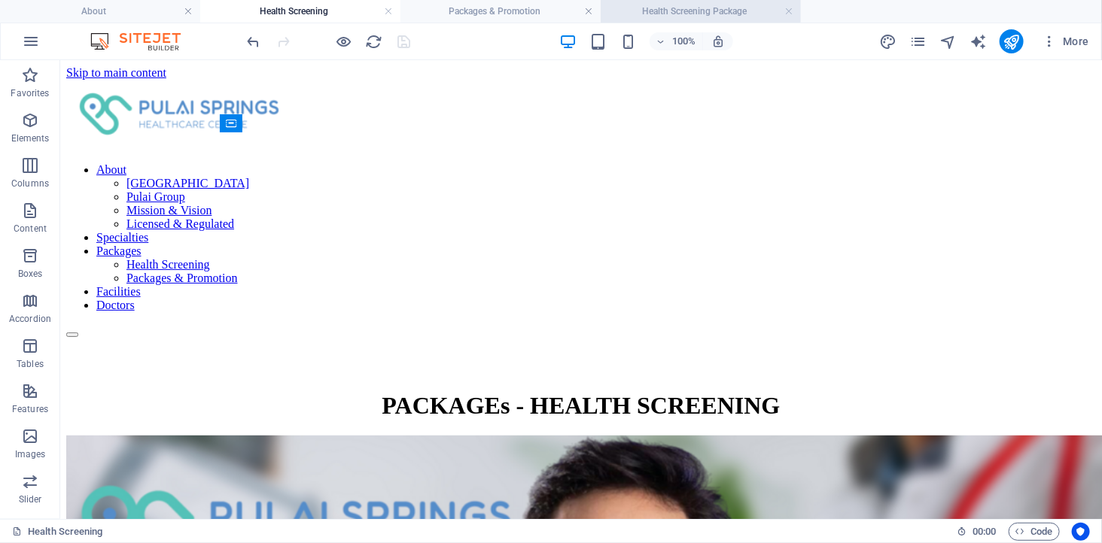
scroll to position [84, 0]
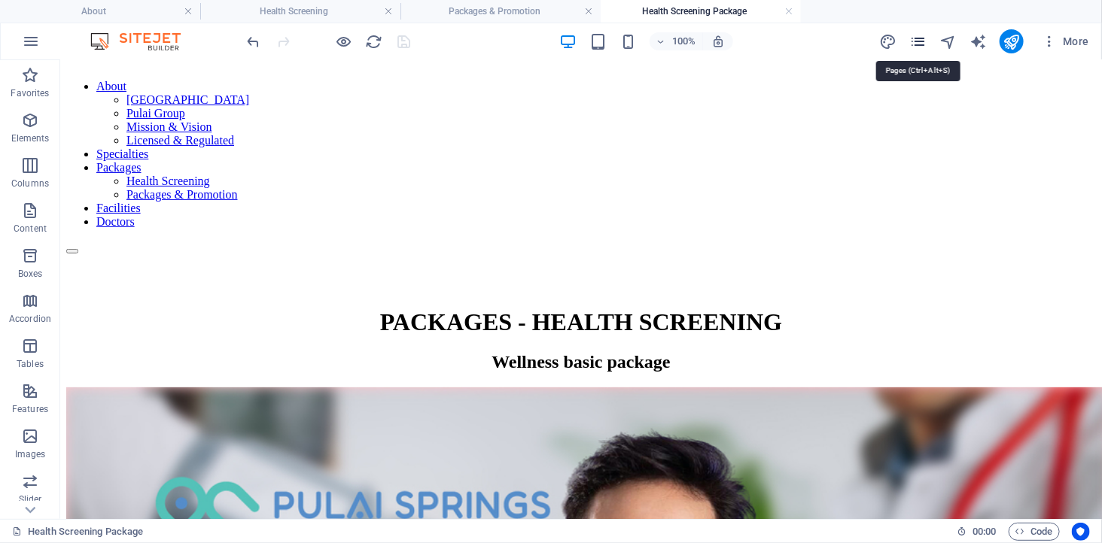
click at [916, 41] on icon "pages" at bounding box center [917, 41] width 17 height 17
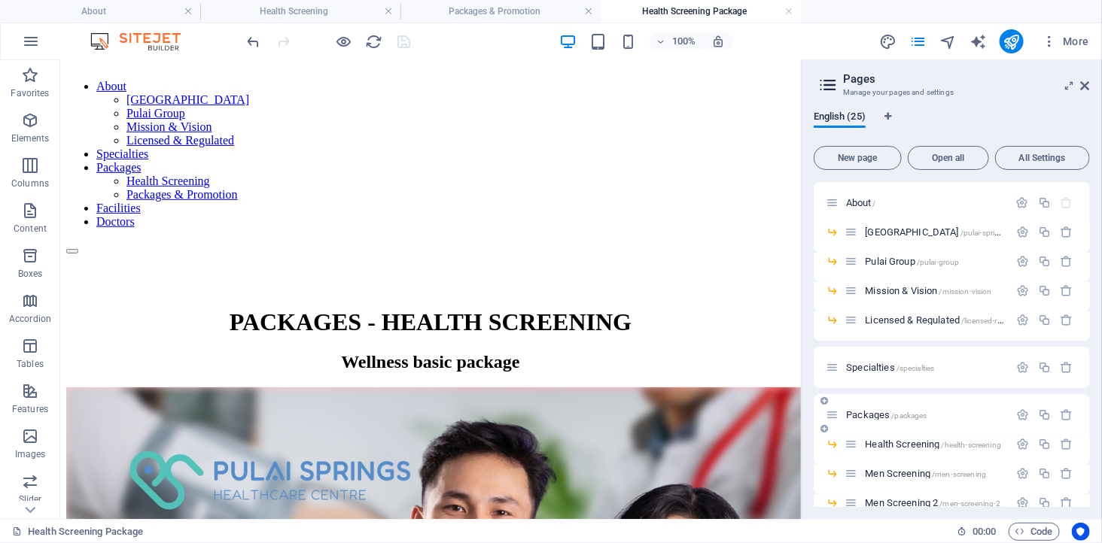
scroll to position [167, 0]
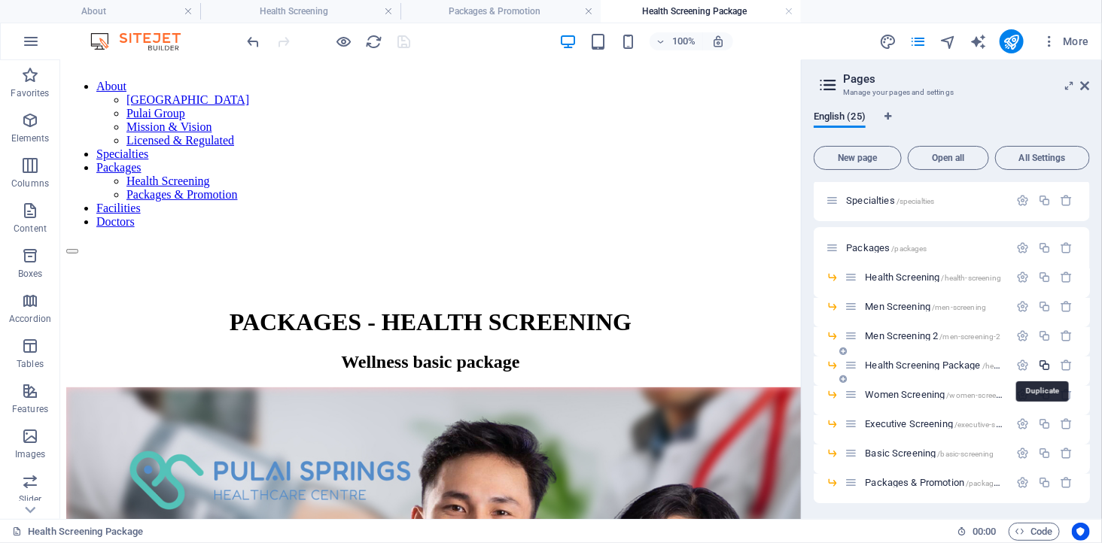
click at [1042, 361] on icon "button" at bounding box center [1044, 365] width 13 height 13
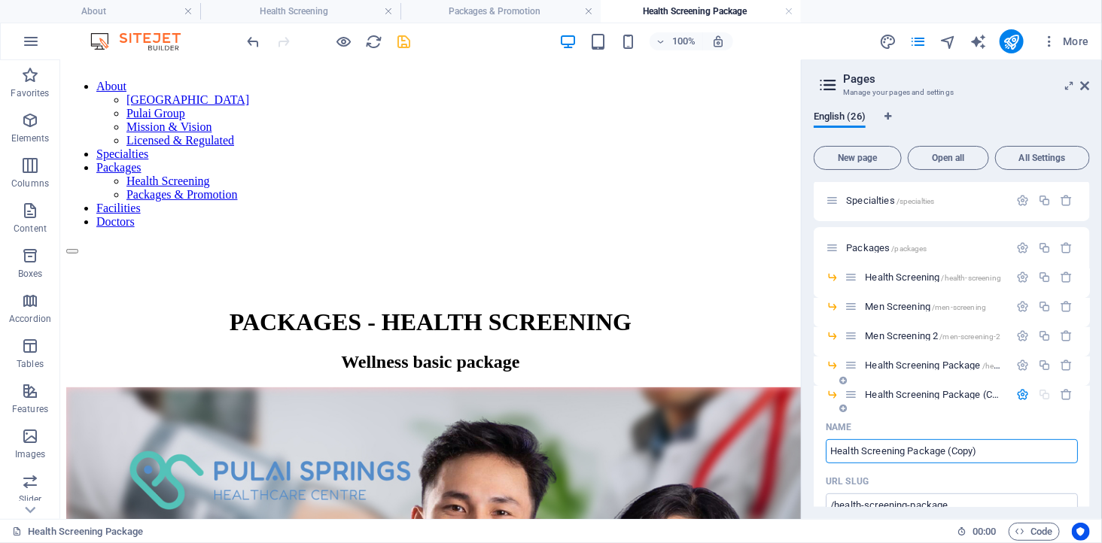
click at [982, 450] on input "Health Screening Package (Copy)" at bounding box center [951, 451] width 252 height 24
drag, startPoint x: 950, startPoint y: 449, endPoint x: 994, endPoint y: 449, distance: 43.6
click at [994, 449] on input "Health Screening Package (Copy)" at bounding box center [951, 451] width 252 height 24
click at [1020, 394] on icon "button" at bounding box center [1022, 394] width 13 height 13
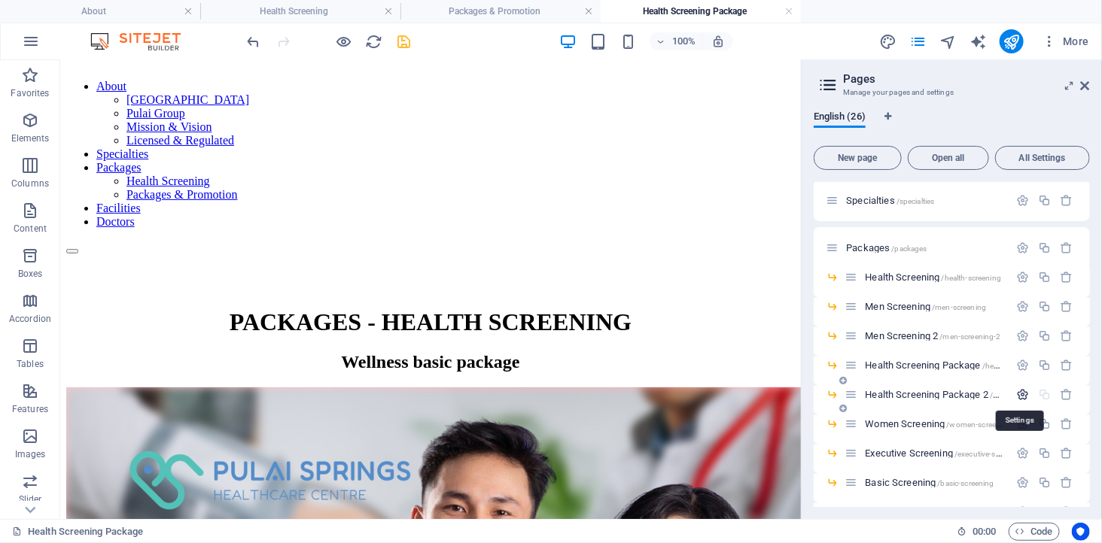
click at [1020, 394] on icon "button" at bounding box center [1022, 394] width 13 height 13
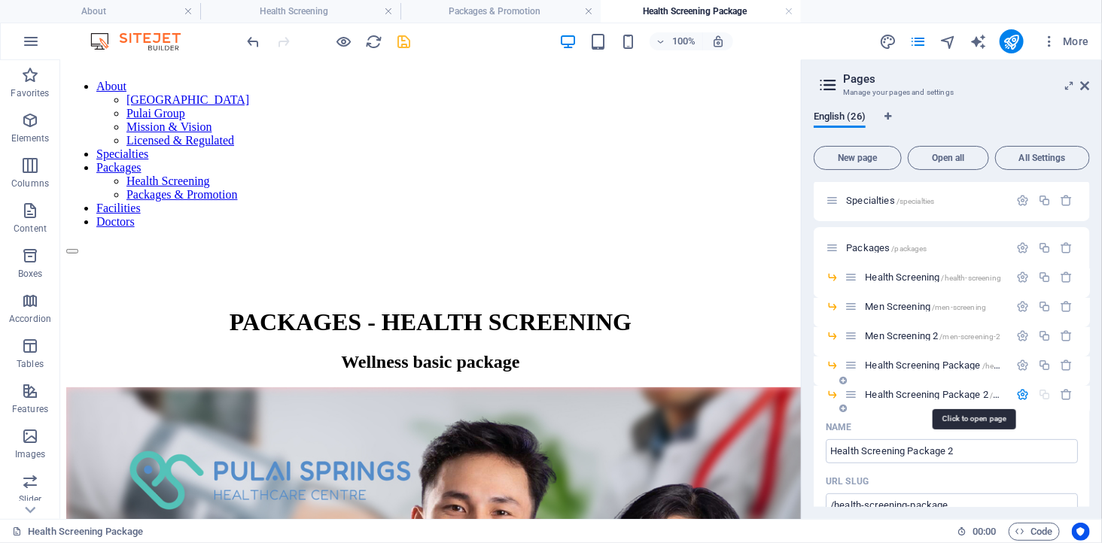
click at [965, 389] on span "Health Screening Package 2 /health-screening-package" at bounding box center [972, 394] width 215 height 11
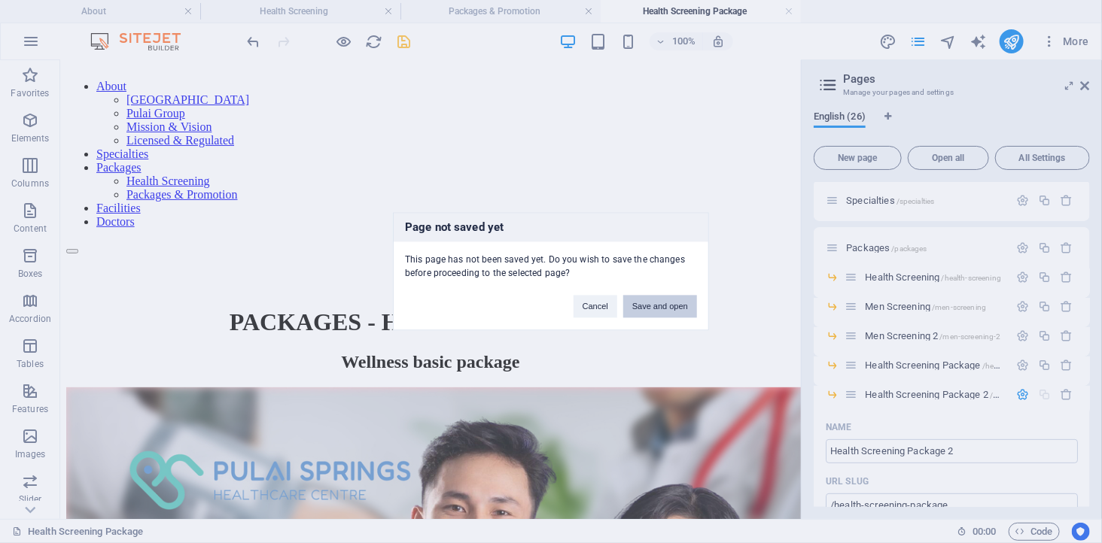
click at [662, 302] on button "Save and open" at bounding box center [660, 307] width 74 height 23
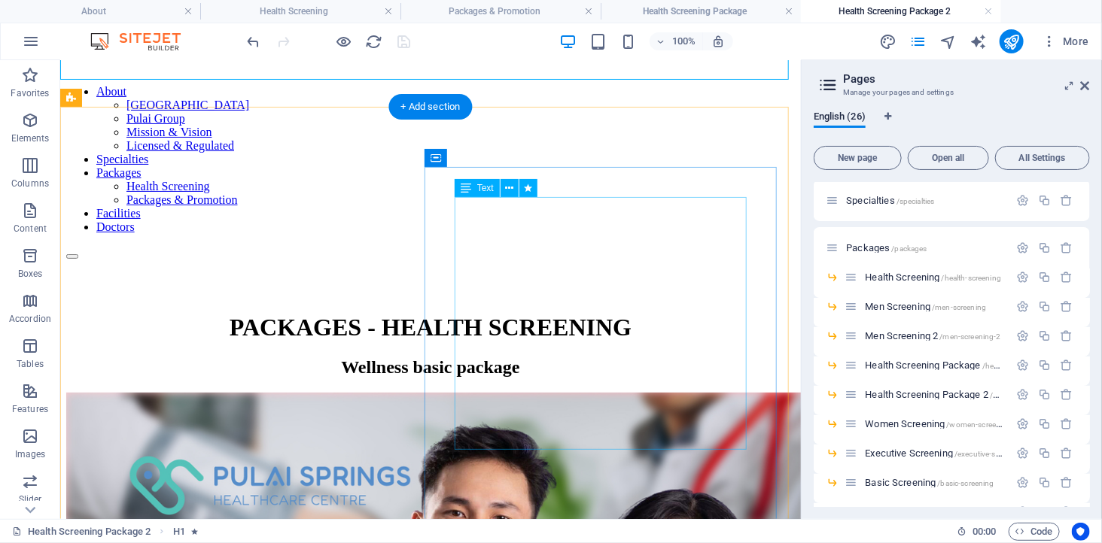
scroll to position [251, 0]
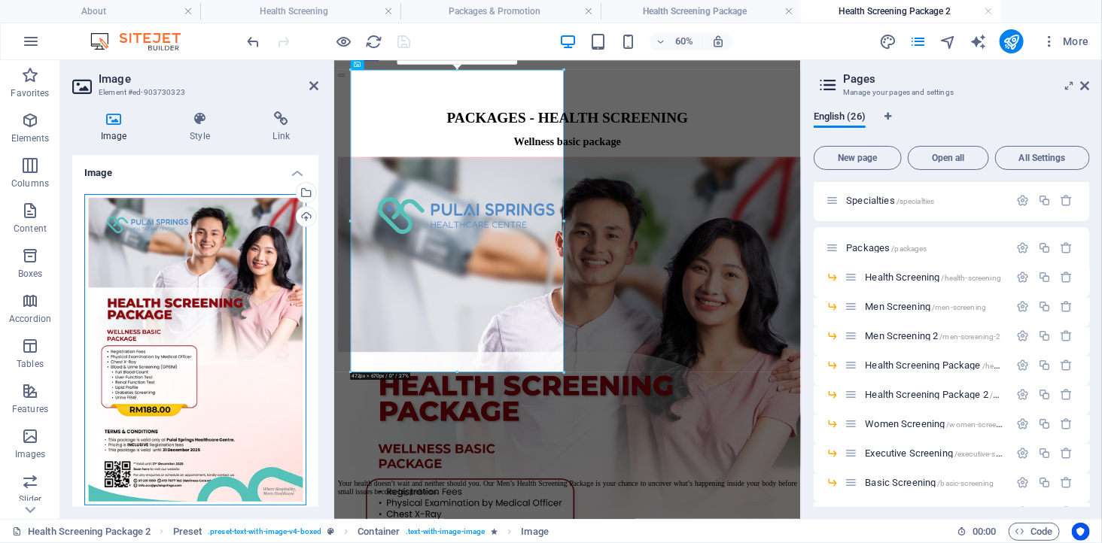
click at [214, 277] on div "Drag files here, click to choose files or select files from Files or our free s…" at bounding box center [195, 350] width 222 height 312
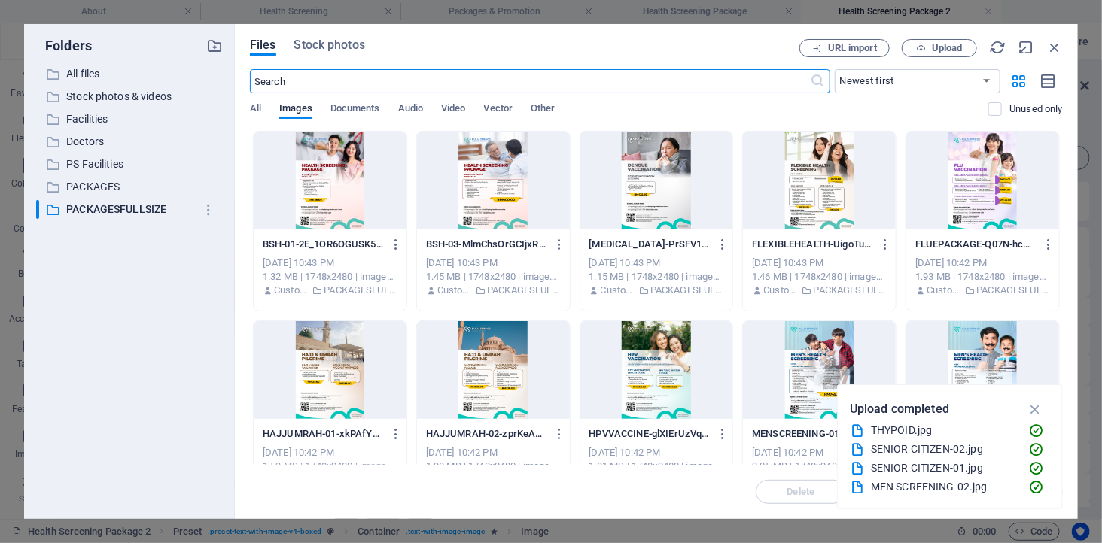
scroll to position [0, 0]
click at [483, 176] on div at bounding box center [493, 181] width 153 height 98
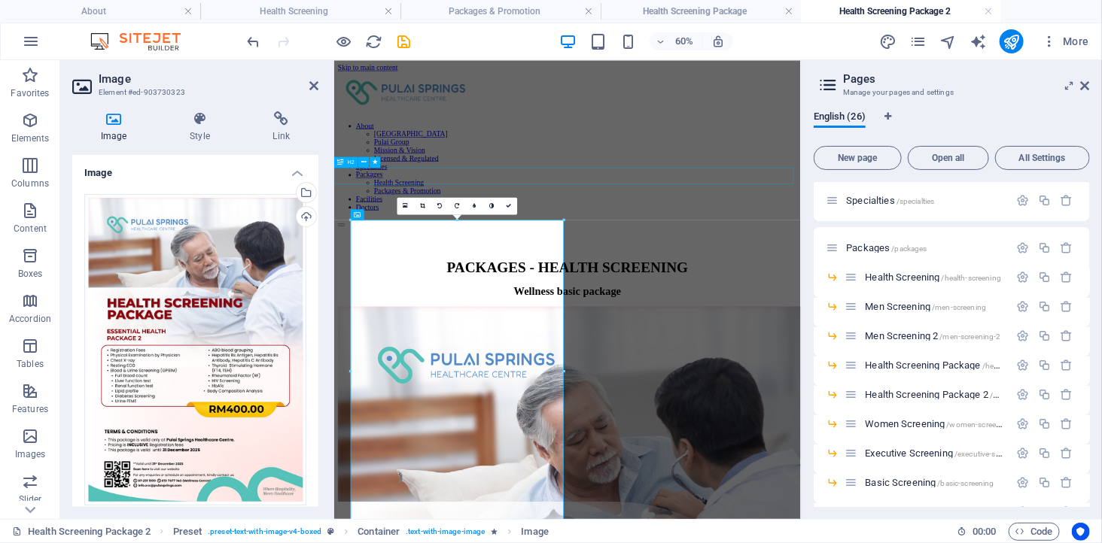
click at [721, 435] on div "Wellness basic package" at bounding box center [721, 445] width 765 height 20
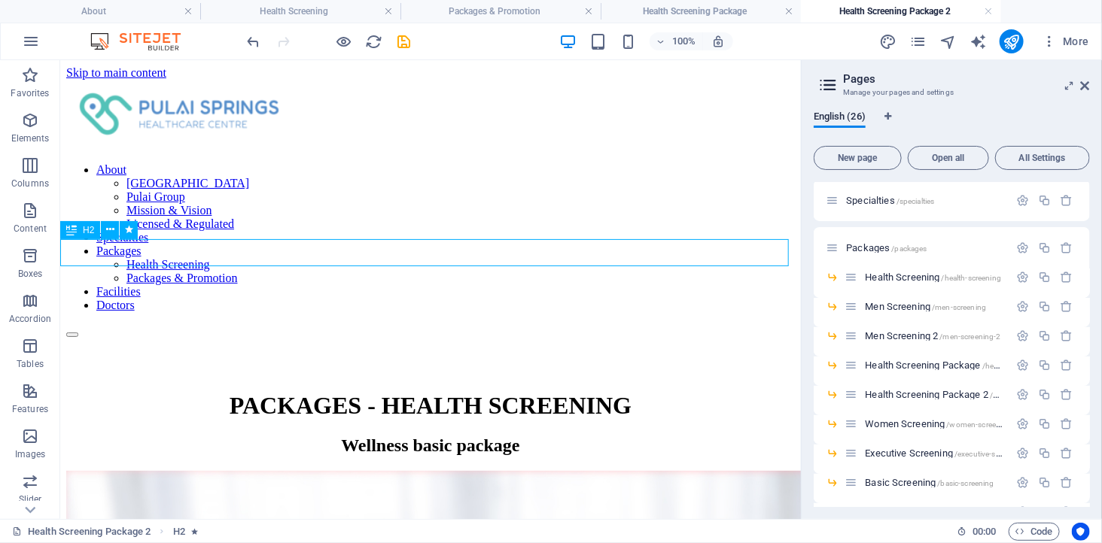
click at [355, 435] on div "Wellness basic package" at bounding box center [429, 445] width 728 height 20
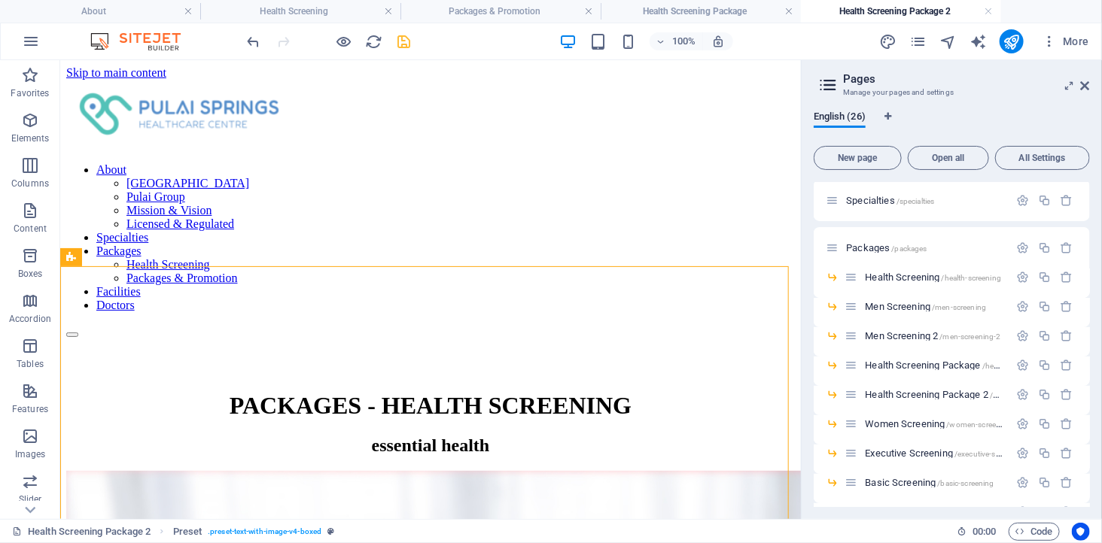
click at [405, 41] on icon "save" at bounding box center [404, 41] width 17 height 17
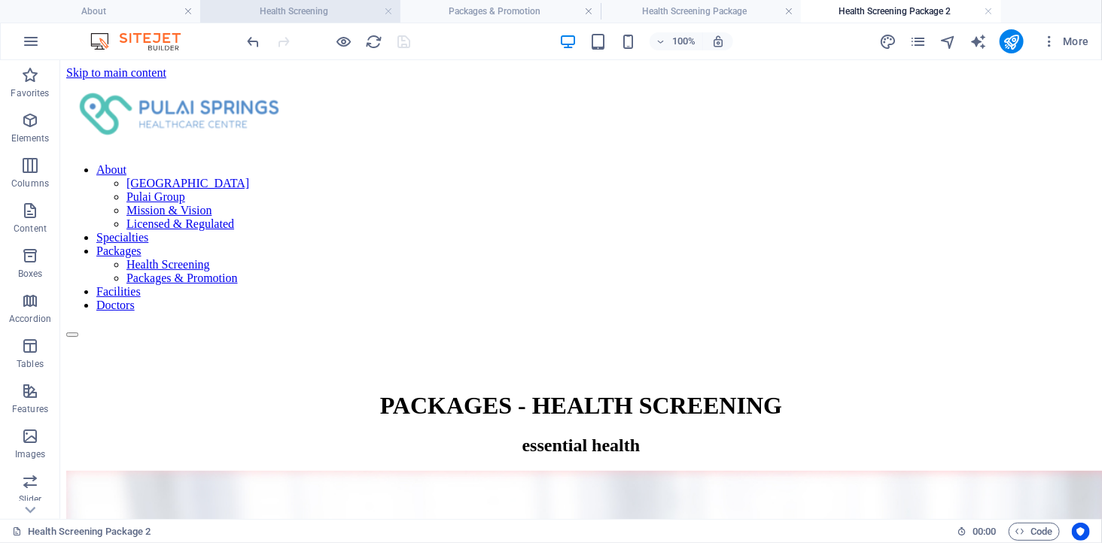
click at [307, 10] on h4 "Health Screening" at bounding box center [300, 11] width 200 height 17
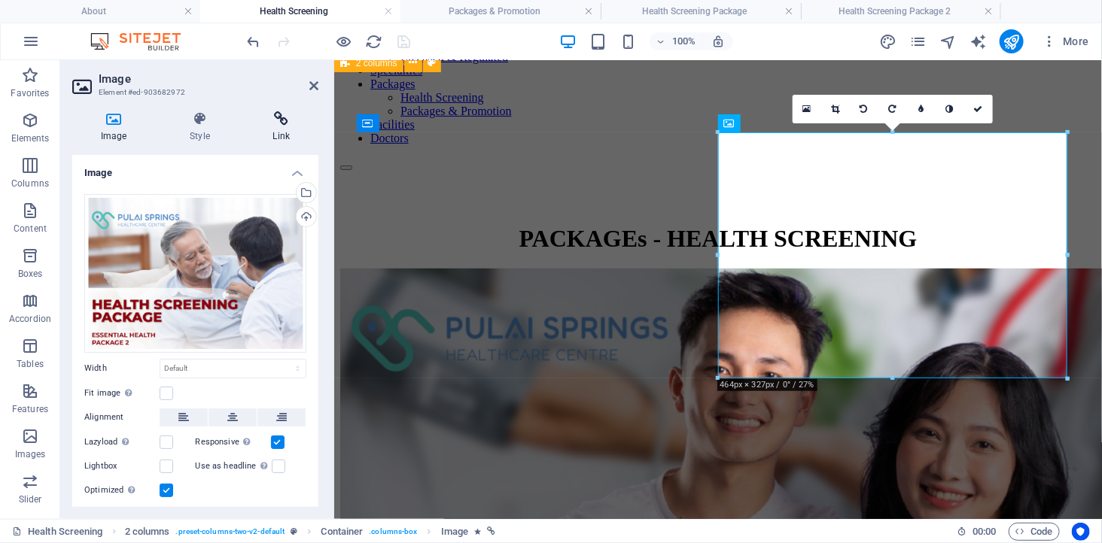
click at [278, 118] on icon at bounding box center [282, 118] width 74 height 15
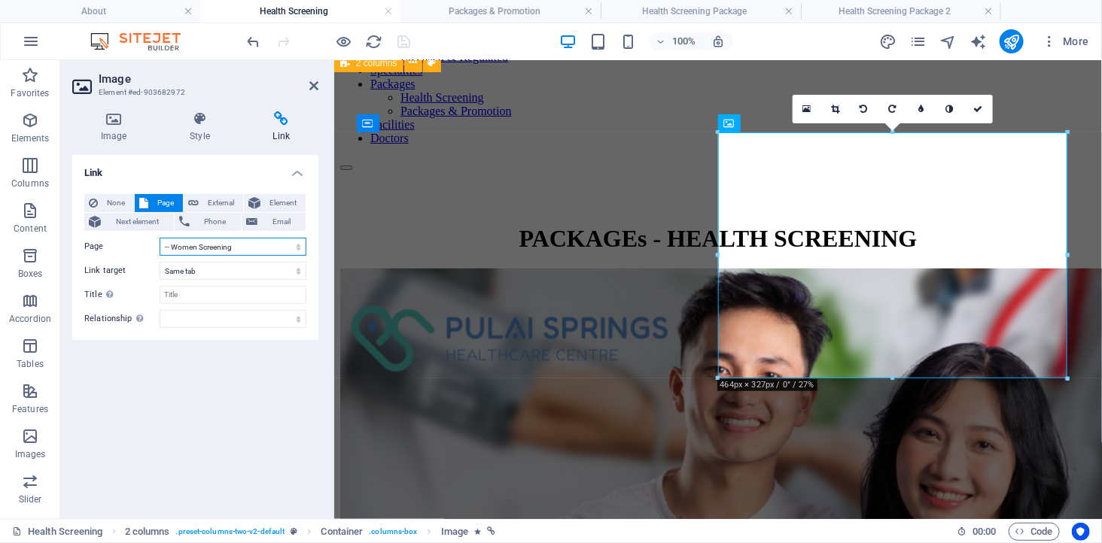
click at [208, 245] on select "About -- [GEOGRAPHIC_DATA] Healthcare Centre -- Pulai Group -- Mission &amp; Vi…" at bounding box center [233, 247] width 147 height 18
click at [160, 238] on select "About -- [GEOGRAPHIC_DATA] Healthcare Centre -- Pulai Group -- Mission &amp; Vi…" at bounding box center [233, 247] width 147 height 18
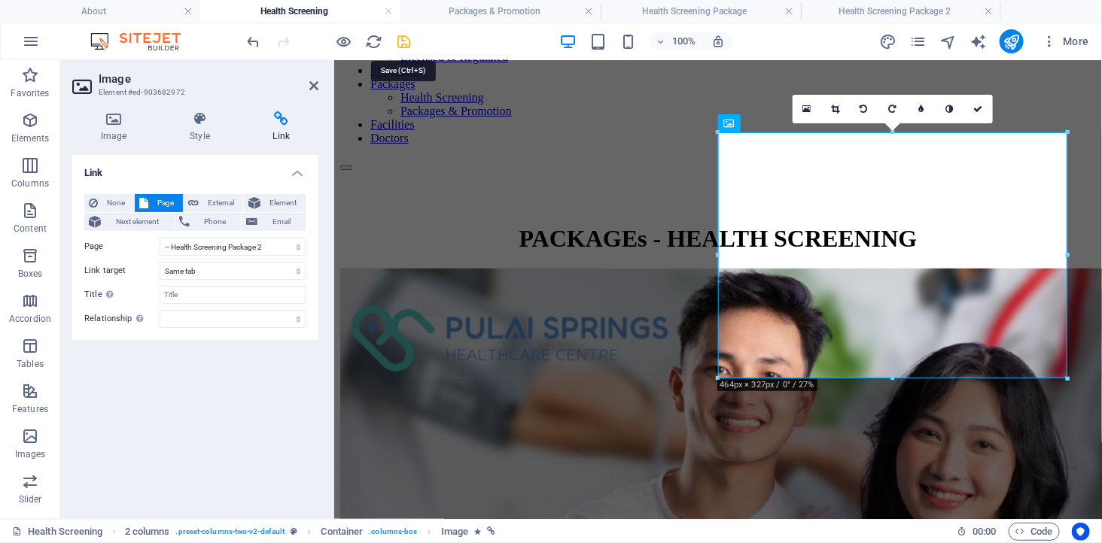
click at [409, 40] on icon "save" at bounding box center [404, 41] width 17 height 17
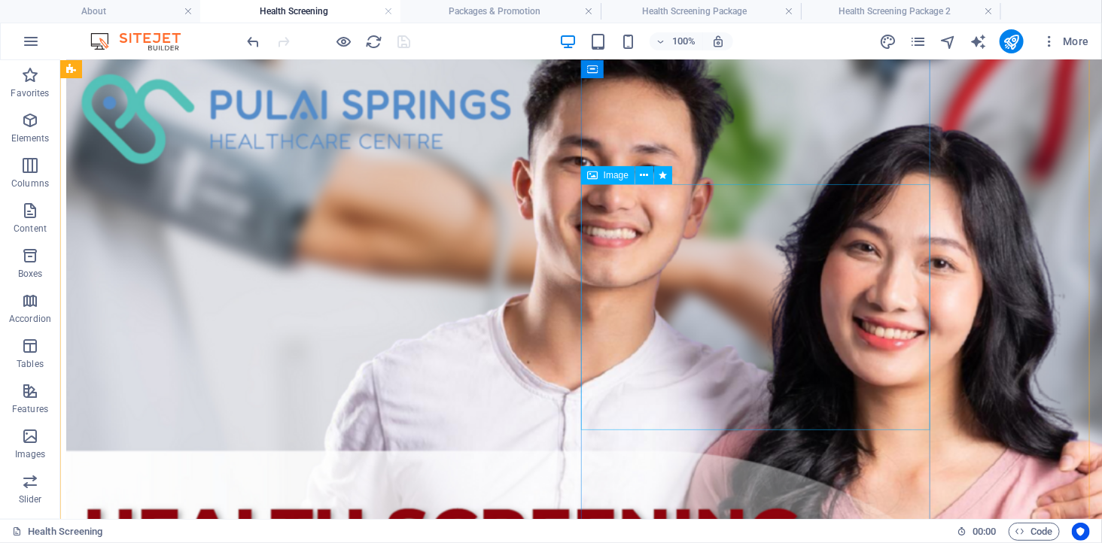
scroll to position [418, 0]
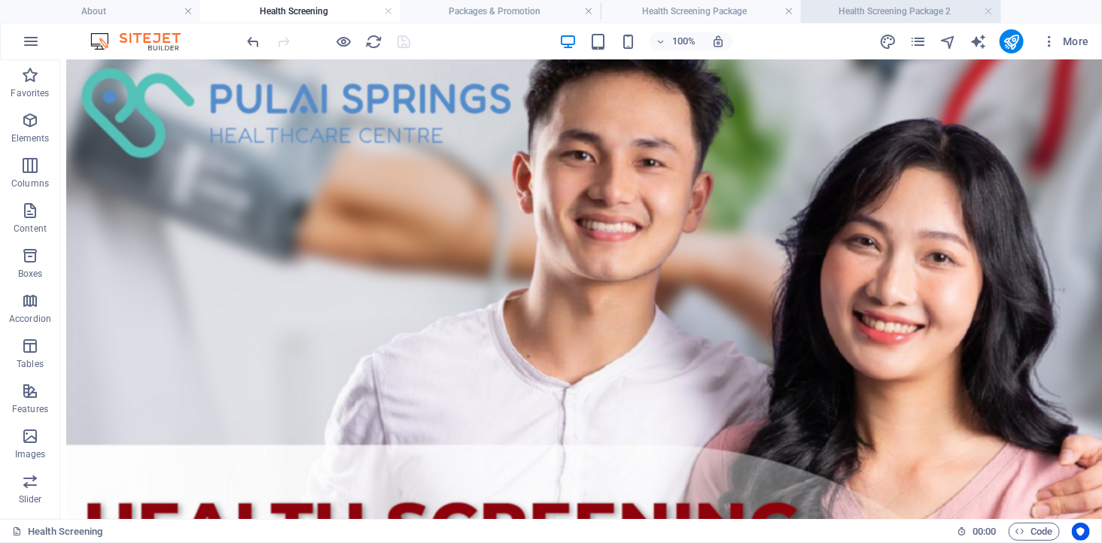
click at [853, 5] on h4 "Health Screening Package 2" at bounding box center [901, 11] width 200 height 17
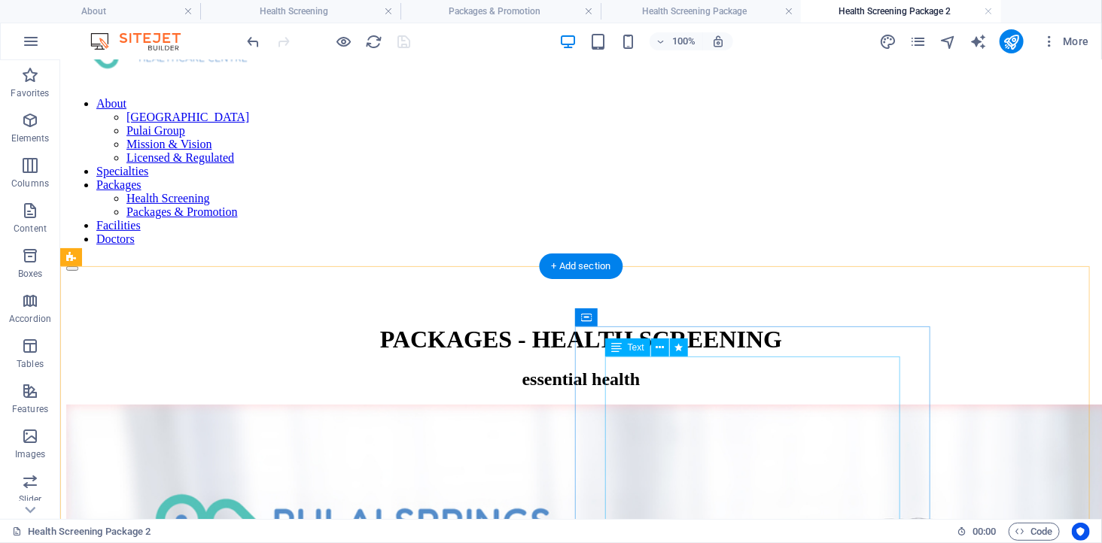
scroll to position [0, 0]
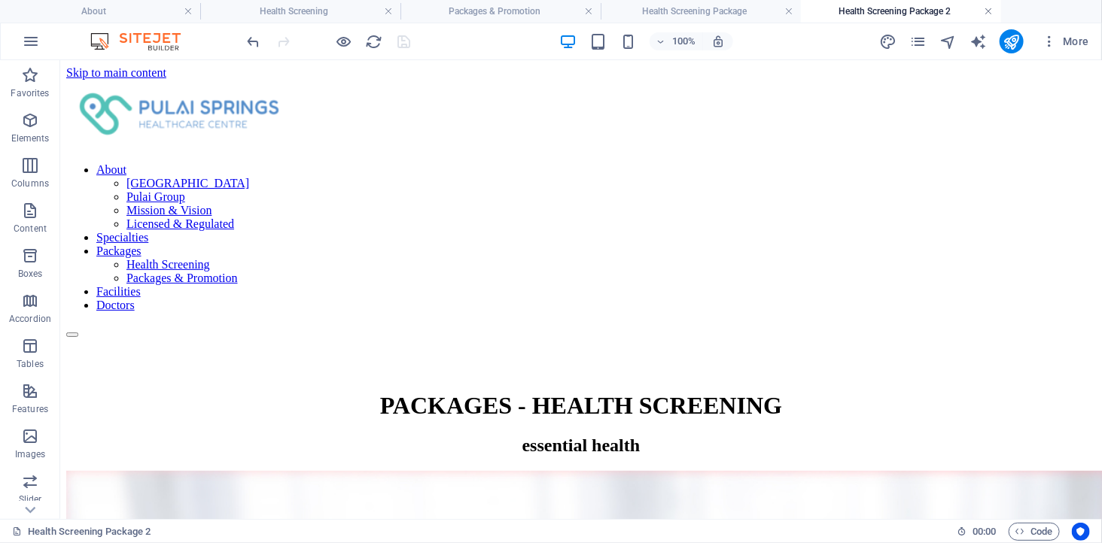
click at [986, 9] on link at bounding box center [988, 12] width 9 height 14
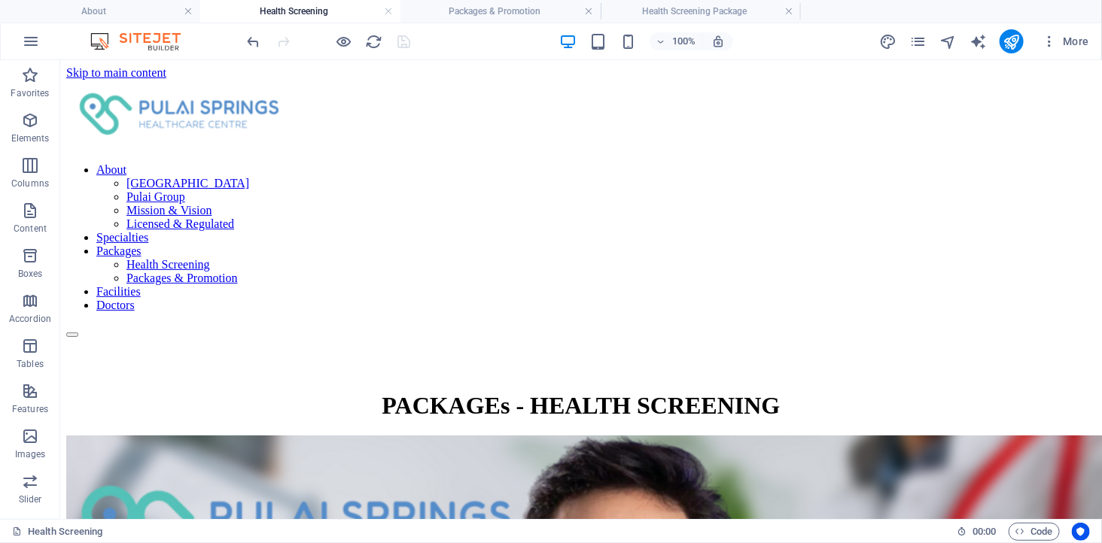
scroll to position [418, 0]
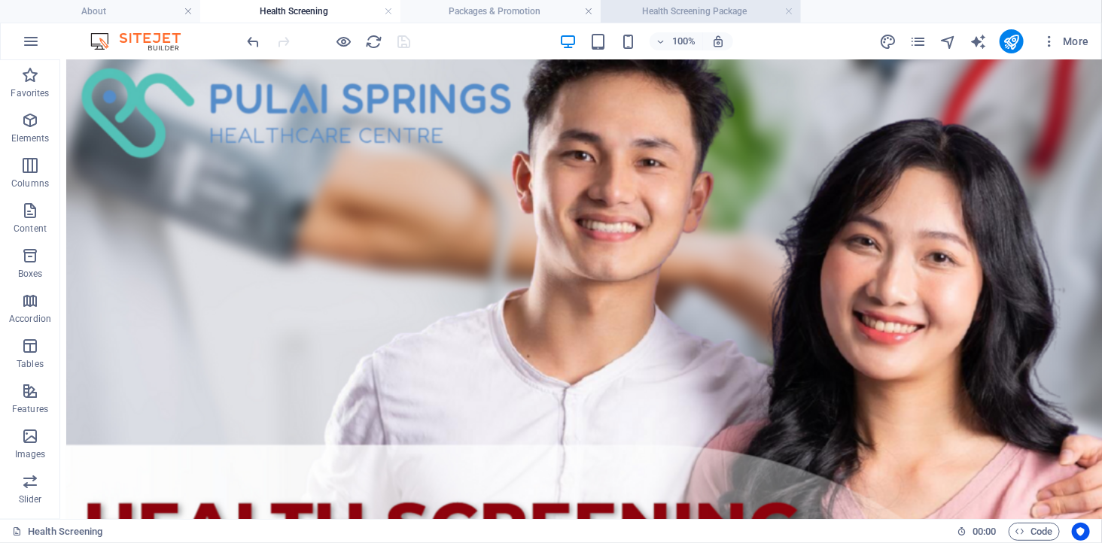
click at [746, 11] on h4 "Health Screening Package" at bounding box center [700, 11] width 200 height 17
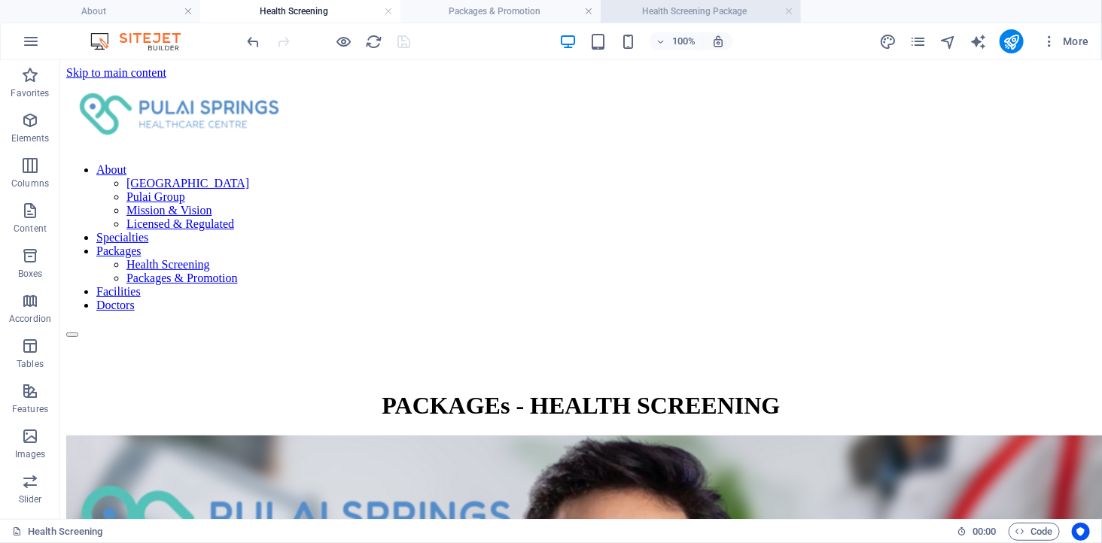
scroll to position [84, 0]
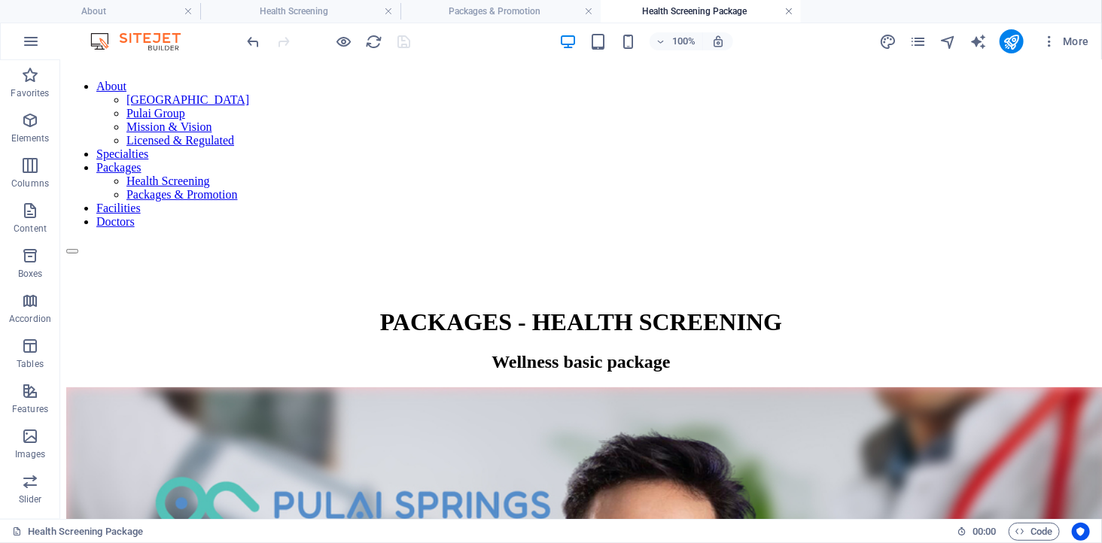
click at [788, 14] on link at bounding box center [788, 12] width 9 height 14
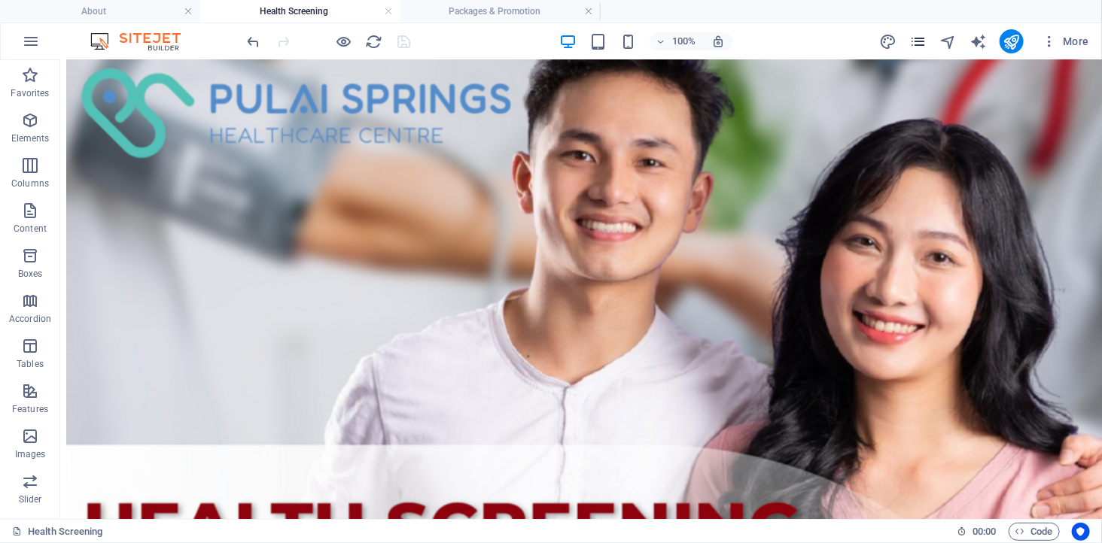
click at [913, 33] on icon "pages" at bounding box center [917, 41] width 17 height 17
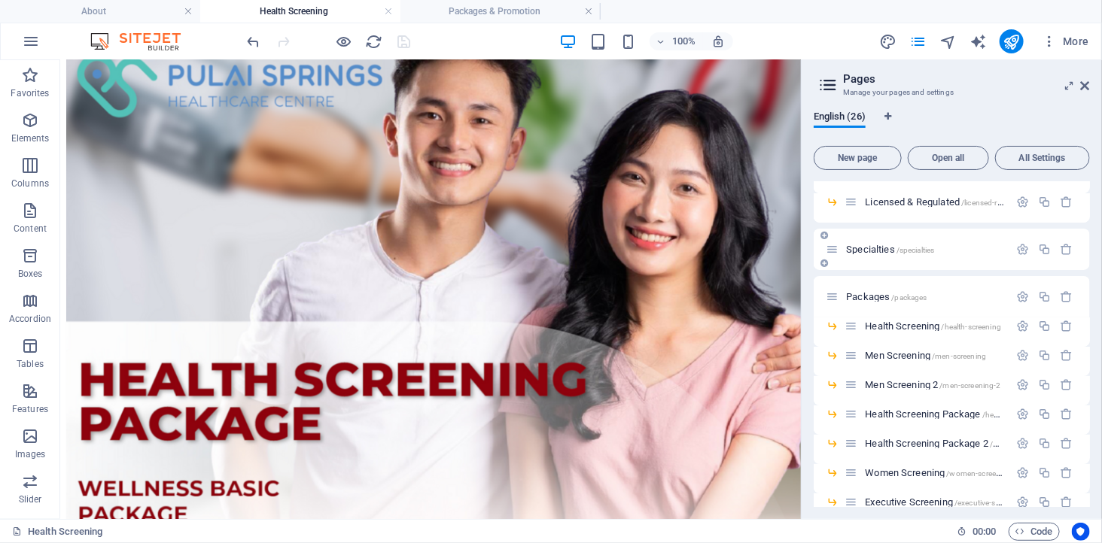
scroll to position [251, 0]
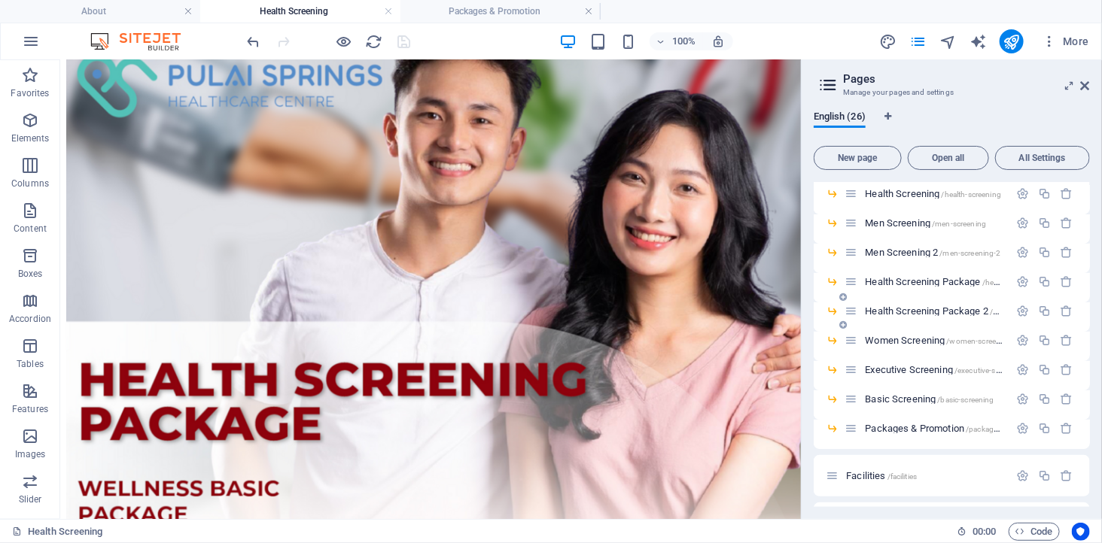
click at [912, 309] on span "Health Screening Package 2 /health-screening-package" at bounding box center [972, 310] width 215 height 11
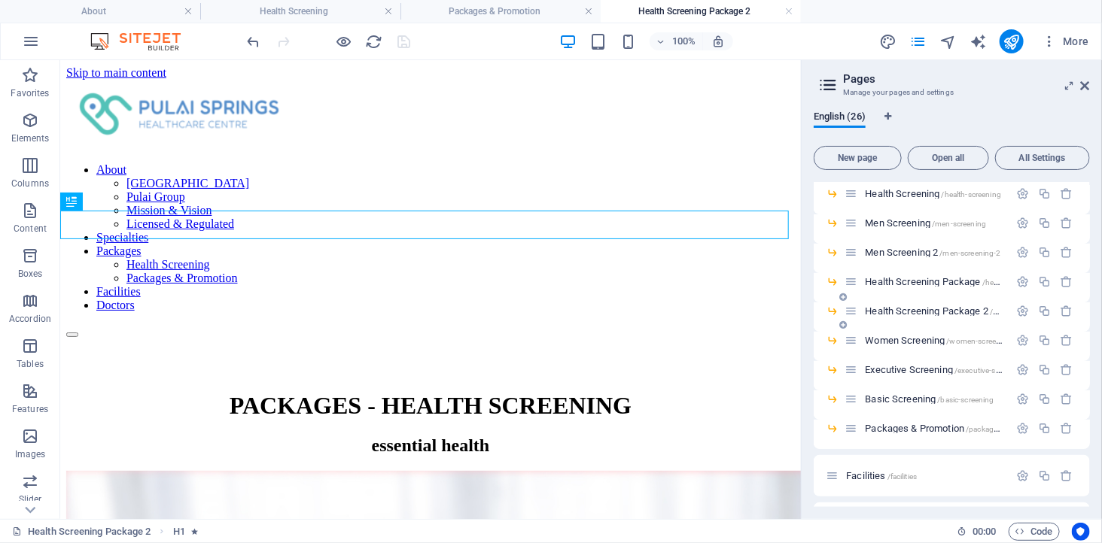
scroll to position [0, 0]
click at [786, 10] on link at bounding box center [788, 12] width 9 height 14
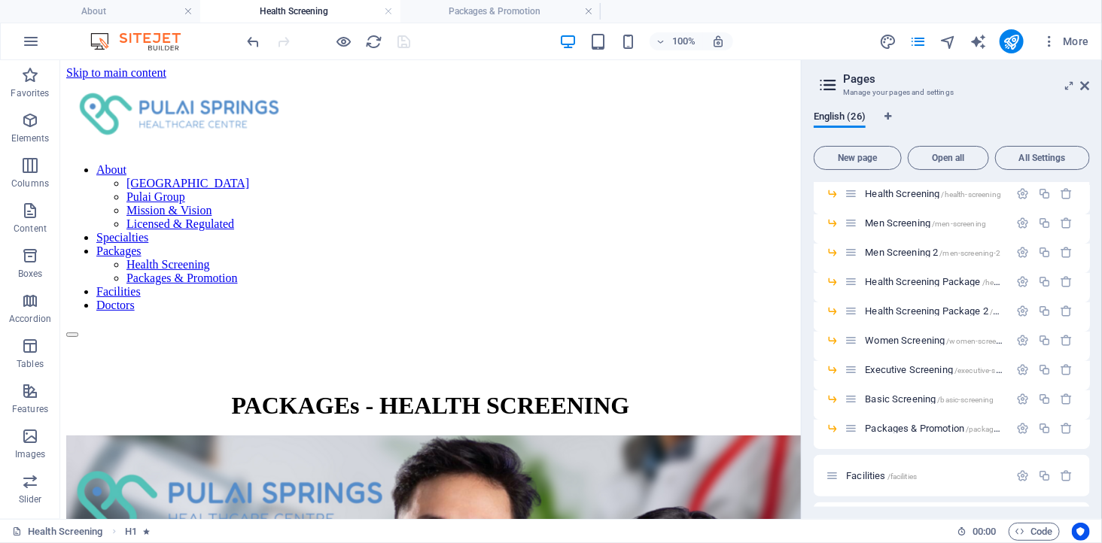
scroll to position [418, 0]
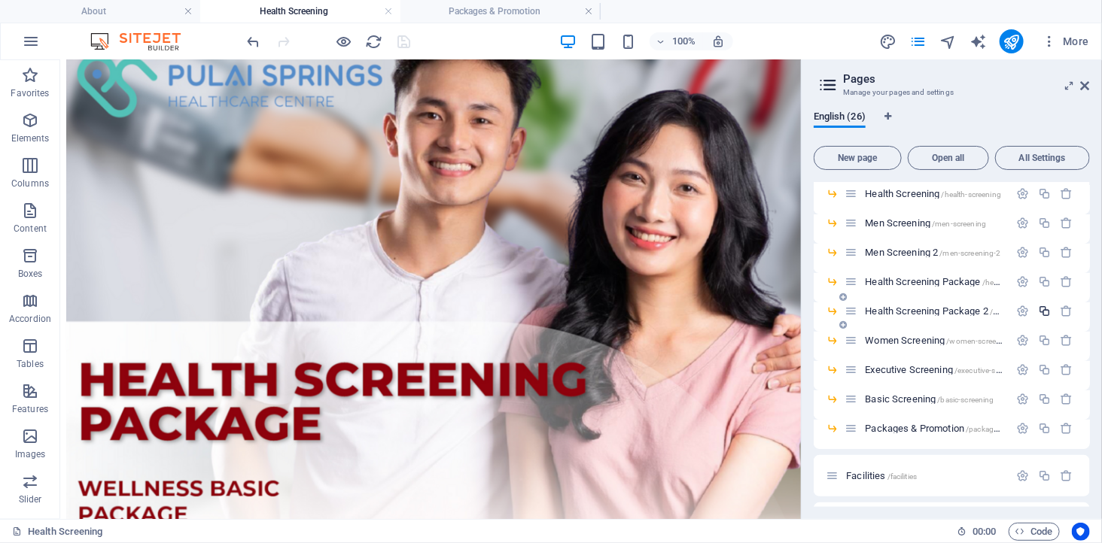
click at [1044, 310] on icon "button" at bounding box center [1044, 311] width 13 height 13
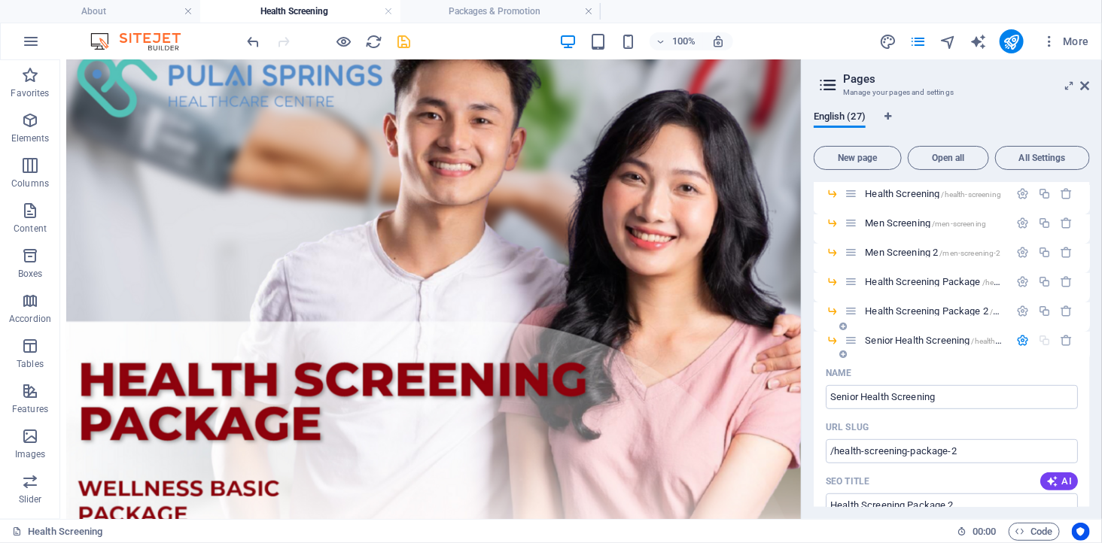
click at [935, 432] on div "URL SLUG" at bounding box center [951, 427] width 252 height 24
click at [922, 419] on div "URL SLUG" at bounding box center [951, 427] width 252 height 24
click at [919, 448] on input "/health-screening-package-2" at bounding box center [951, 451] width 252 height 24
click at [942, 424] on div "URL SLUG" at bounding box center [951, 427] width 252 height 24
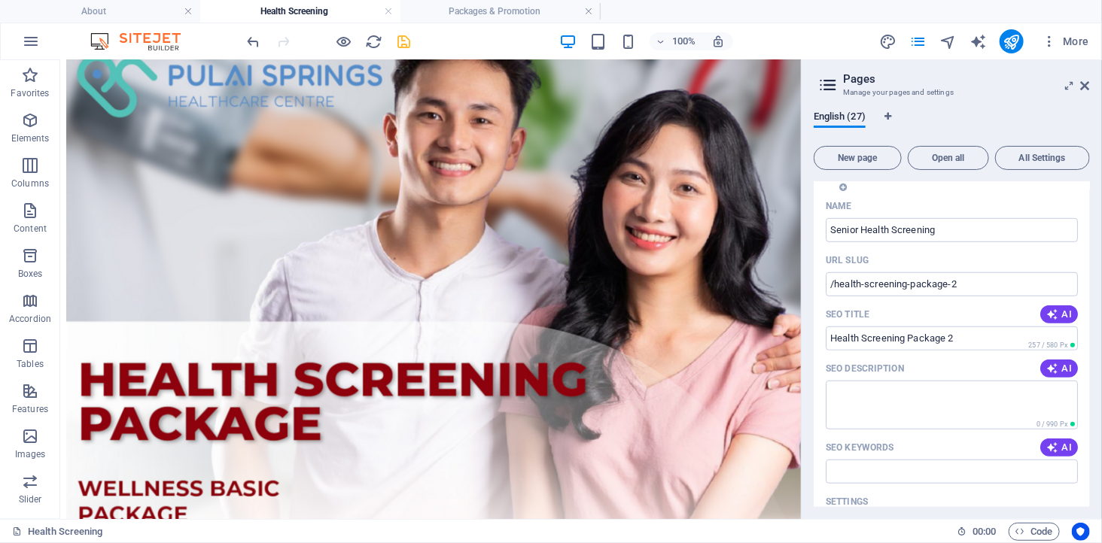
scroll to position [334, 0]
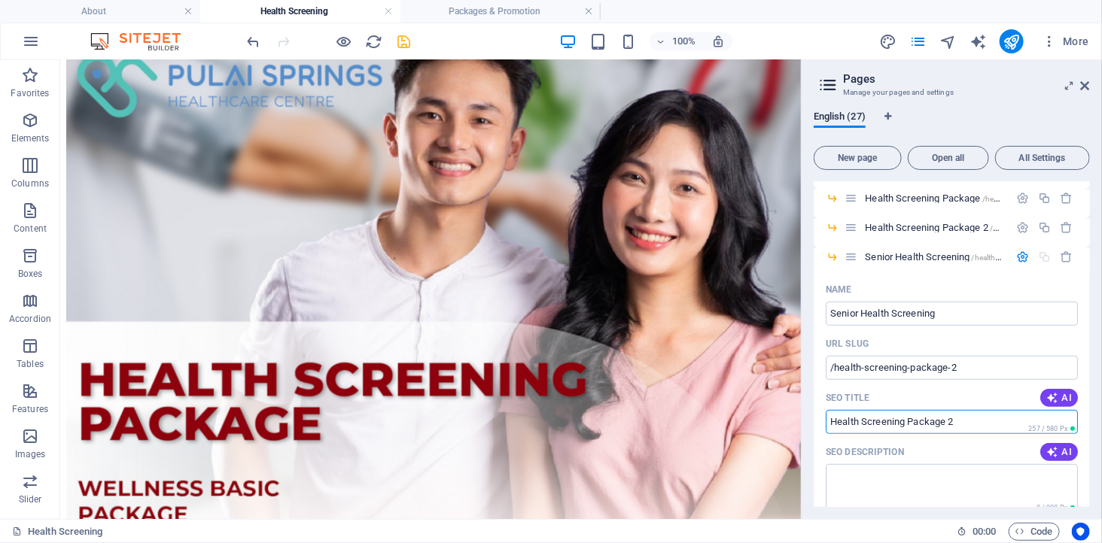
drag, startPoint x: 971, startPoint y: 418, endPoint x: 801, endPoint y: 418, distance: 170.0
click at [801, 418] on aside "Pages Manage your pages and settings English (27) New page Open all All Setting…" at bounding box center [951, 289] width 301 height 459
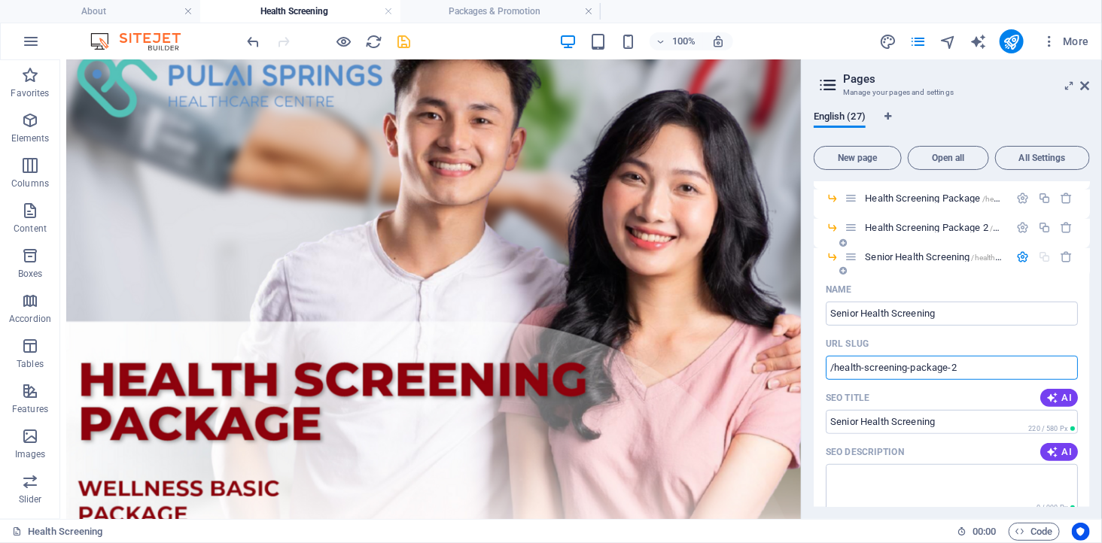
drag, startPoint x: 835, startPoint y: 363, endPoint x: 980, endPoint y: 363, distance: 145.2
click at [980, 363] on input "/health-screening-package-2" at bounding box center [951, 368] width 252 height 24
click at [1061, 395] on span "AI" at bounding box center [1059, 398] width 26 height 12
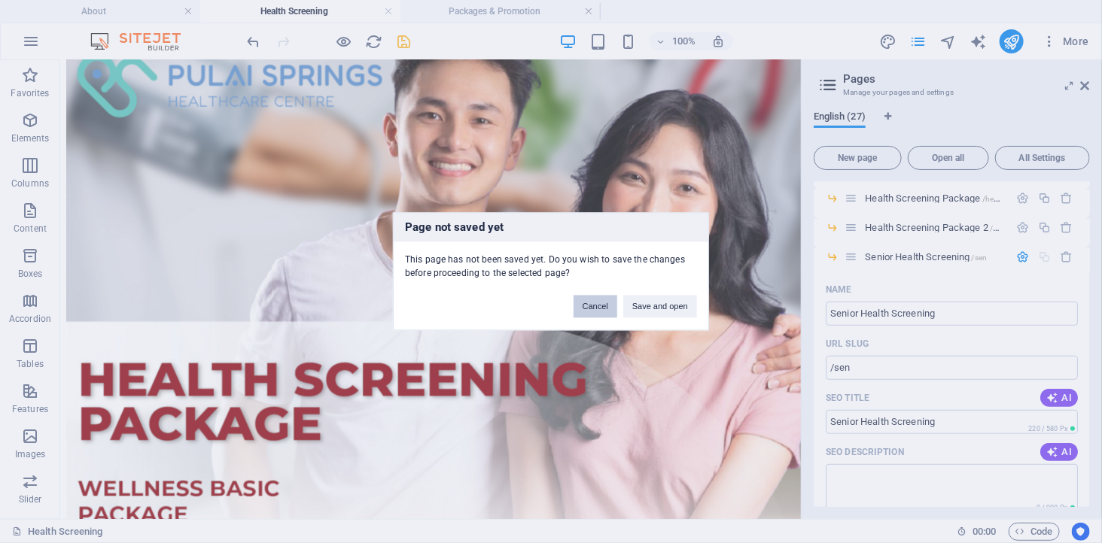
click at [591, 310] on button "Cancel" at bounding box center [595, 307] width 44 height 23
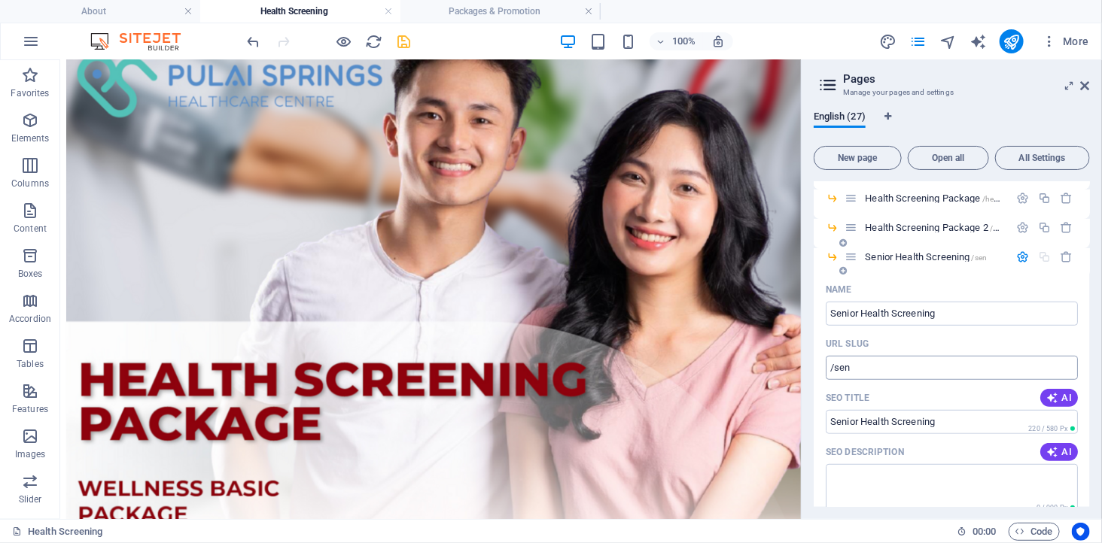
click at [877, 367] on input "/sen" at bounding box center [951, 368] width 252 height 24
click at [923, 396] on div "SEO Title AI" at bounding box center [951, 398] width 252 height 24
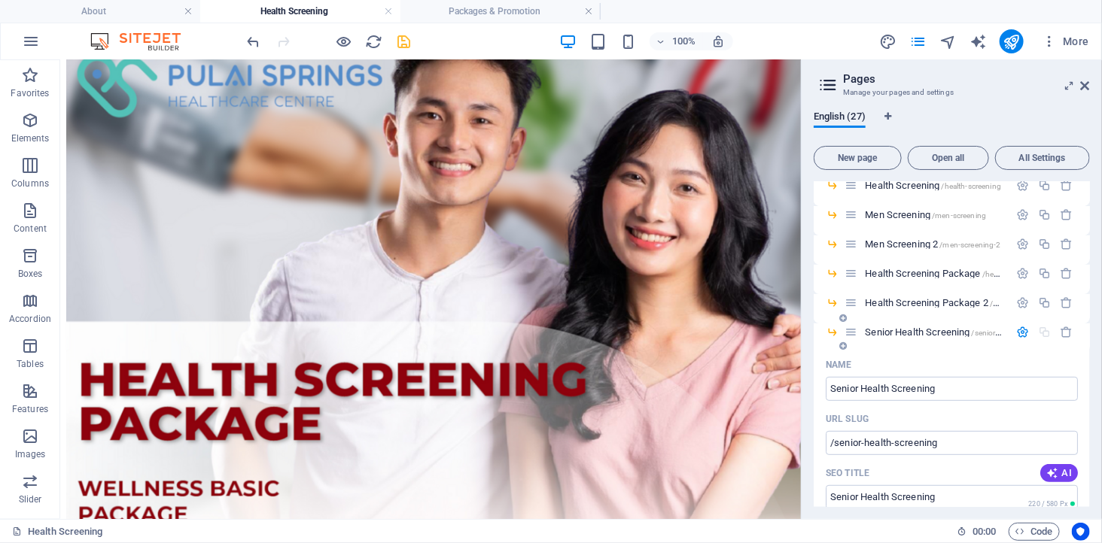
scroll to position [251, 0]
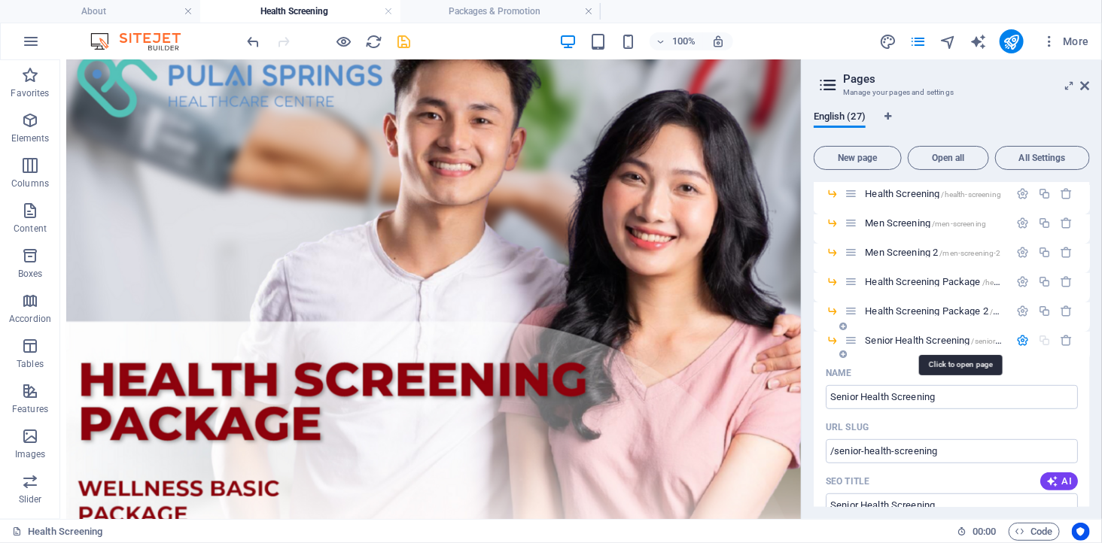
click at [944, 335] on span "Senior Health Screening /senior-health-screening" at bounding box center [960, 340] width 190 height 11
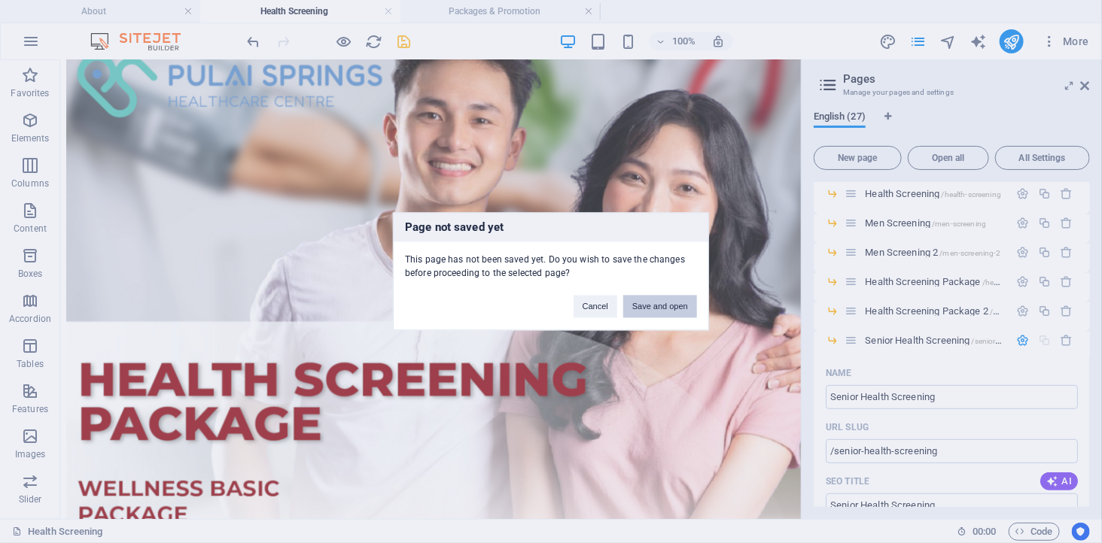
click at [663, 305] on button "Save and open" at bounding box center [660, 307] width 74 height 23
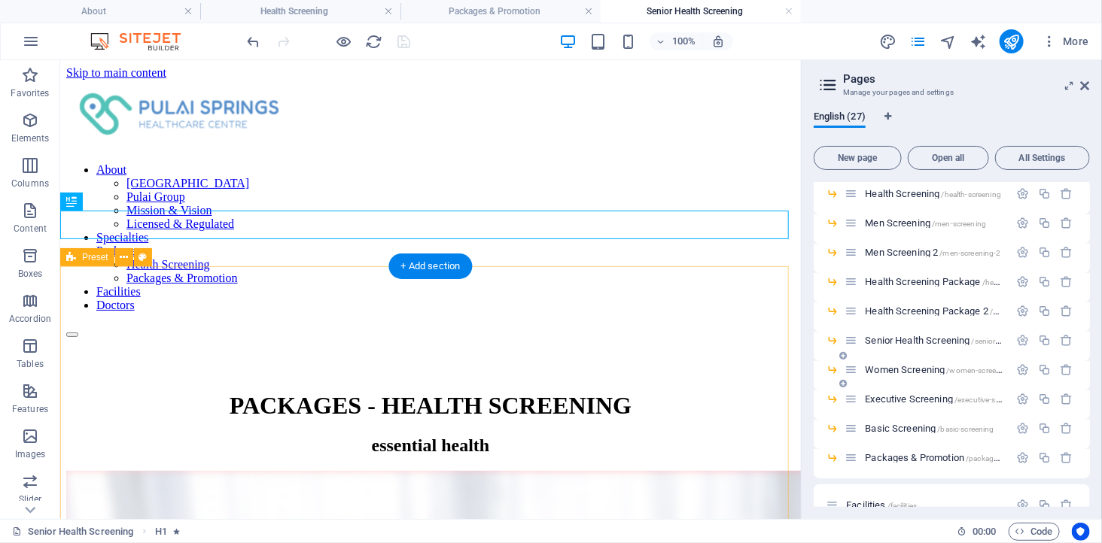
scroll to position [0, 0]
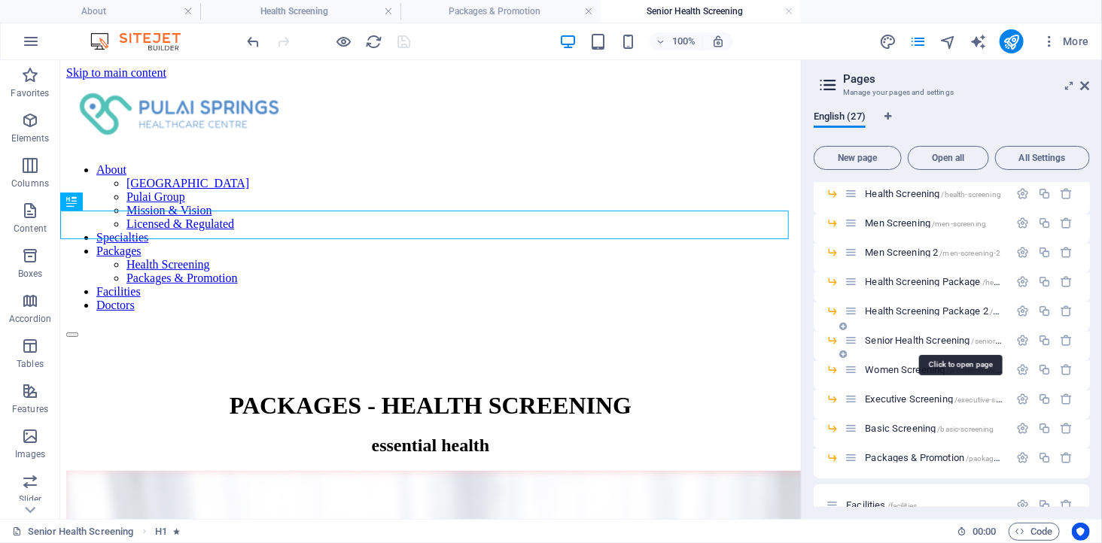
click at [918, 336] on span "Senior Health Screening /senior-health-screening" at bounding box center [960, 340] width 190 height 11
click at [1017, 336] on icon "button" at bounding box center [1022, 340] width 13 height 13
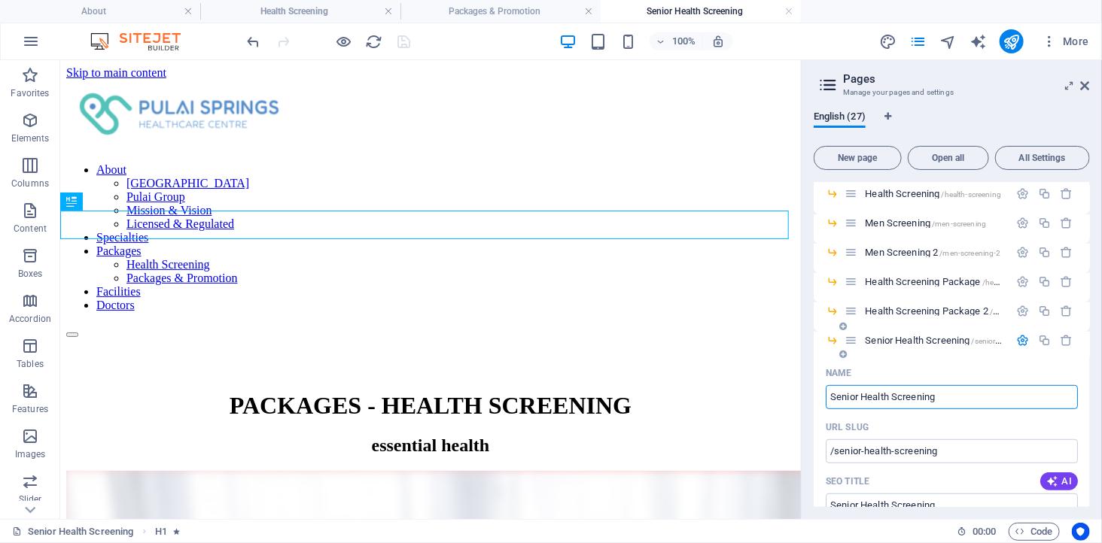
scroll to position [418, 0]
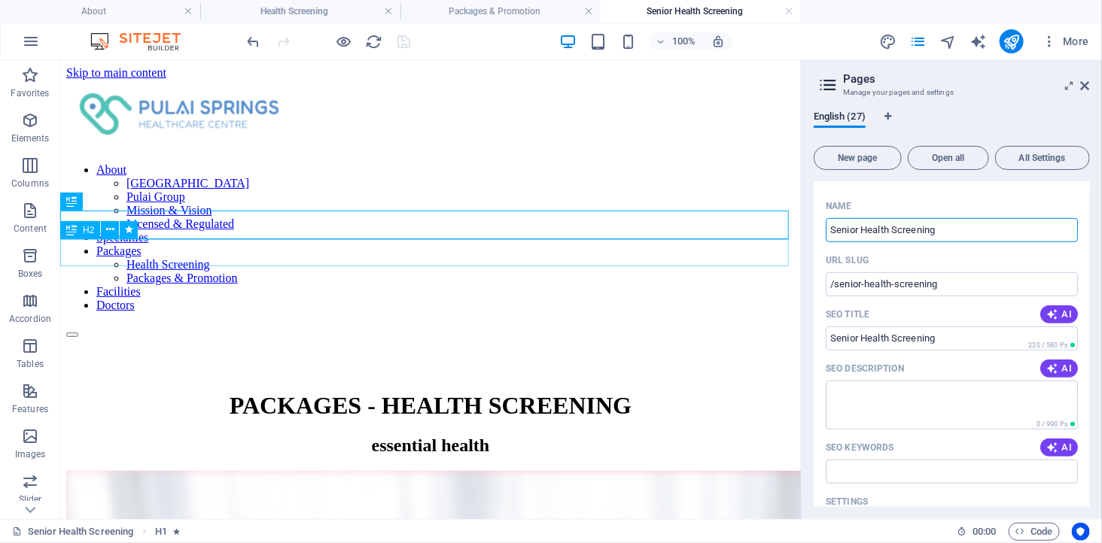
click at [384, 435] on div "essential health" at bounding box center [429, 445] width 728 height 20
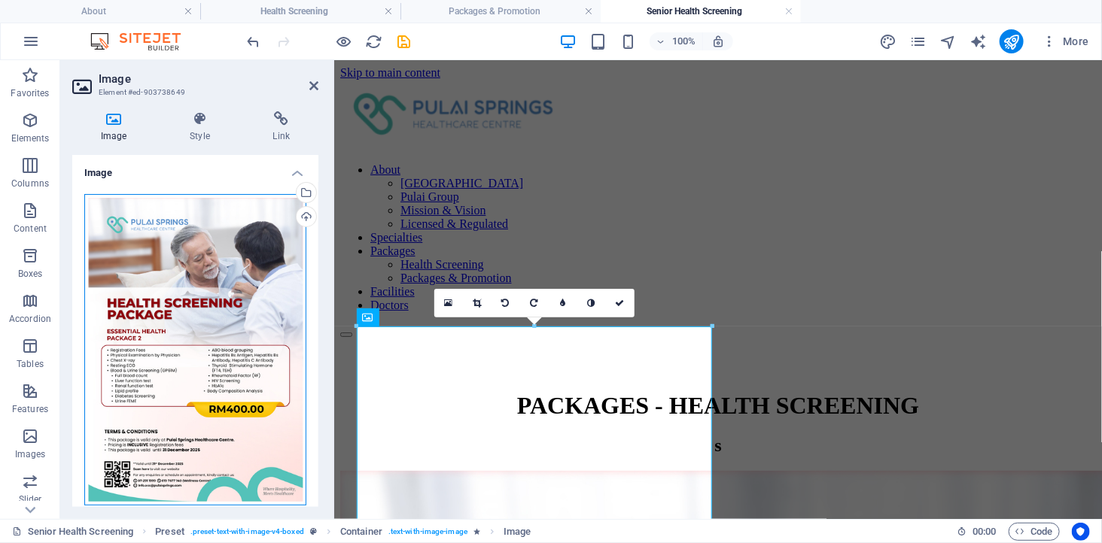
click at [232, 296] on div "Drag files here, click to choose files or select files from Files or our free s…" at bounding box center [195, 350] width 222 height 312
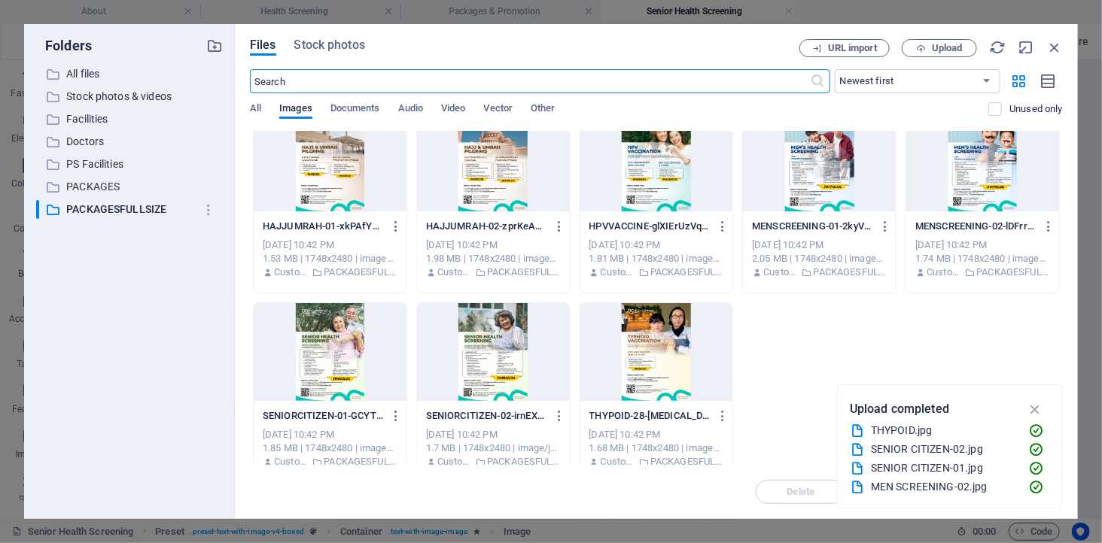
scroll to position [226, 0]
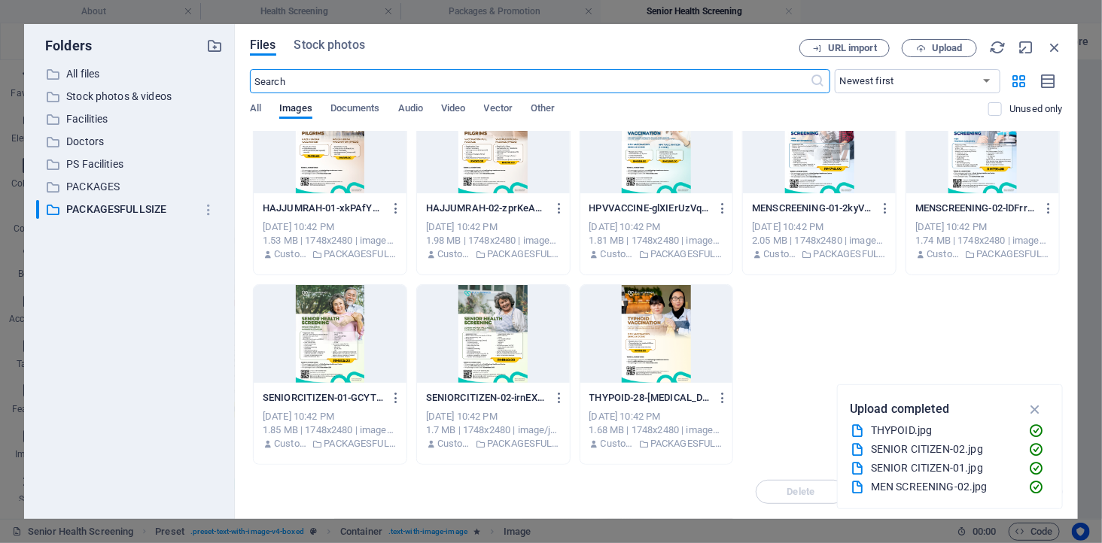
click at [325, 341] on div at bounding box center [330, 334] width 153 height 98
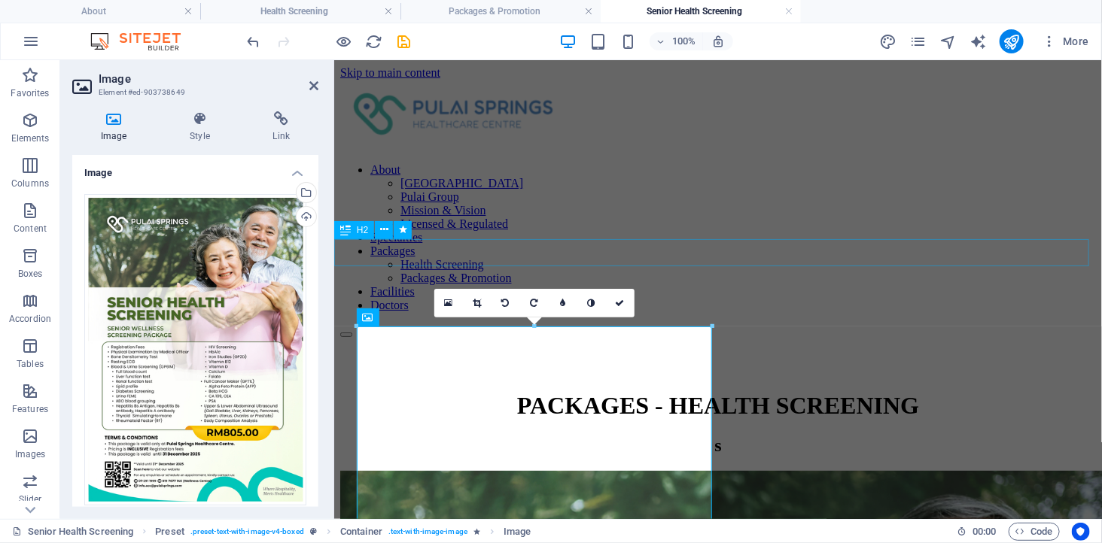
click at [718, 435] on div "s" at bounding box center [716, 445] width 755 height 20
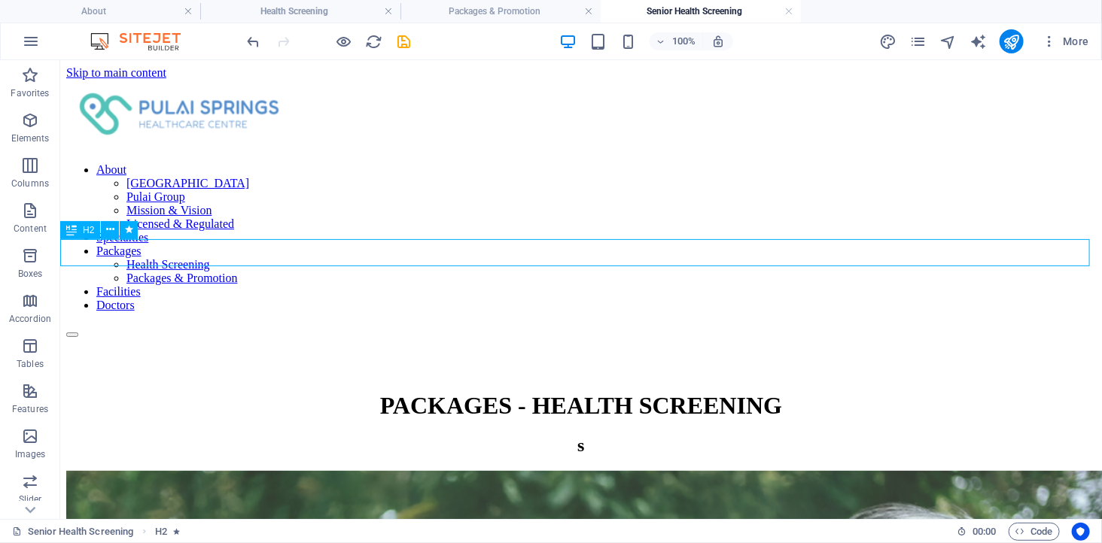
click at [579, 435] on div "s" at bounding box center [579, 445] width 1029 height 20
click at [305, 435] on h2 "s" at bounding box center [579, 445] width 1029 height 20
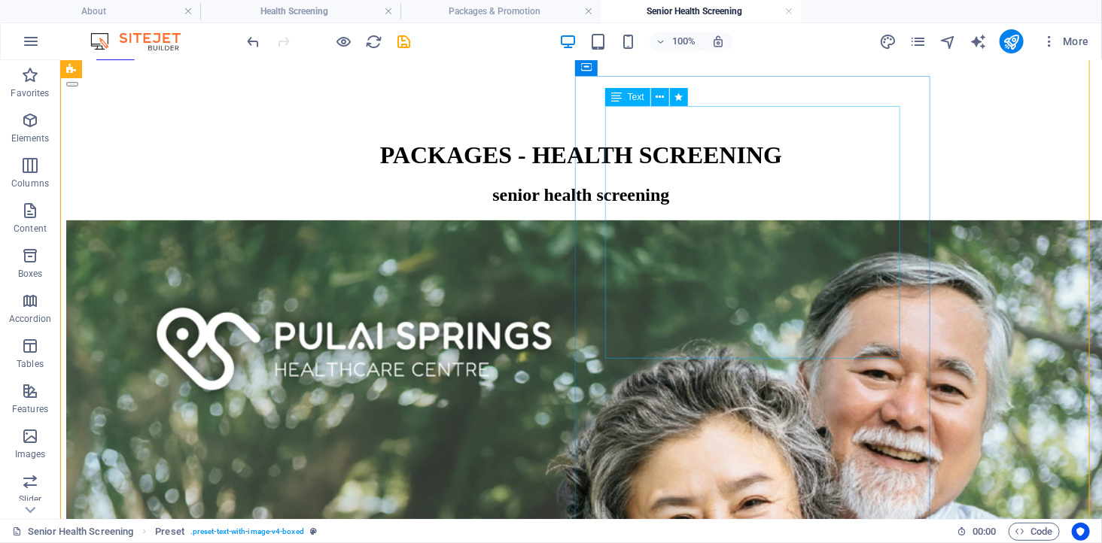
scroll to position [84, 0]
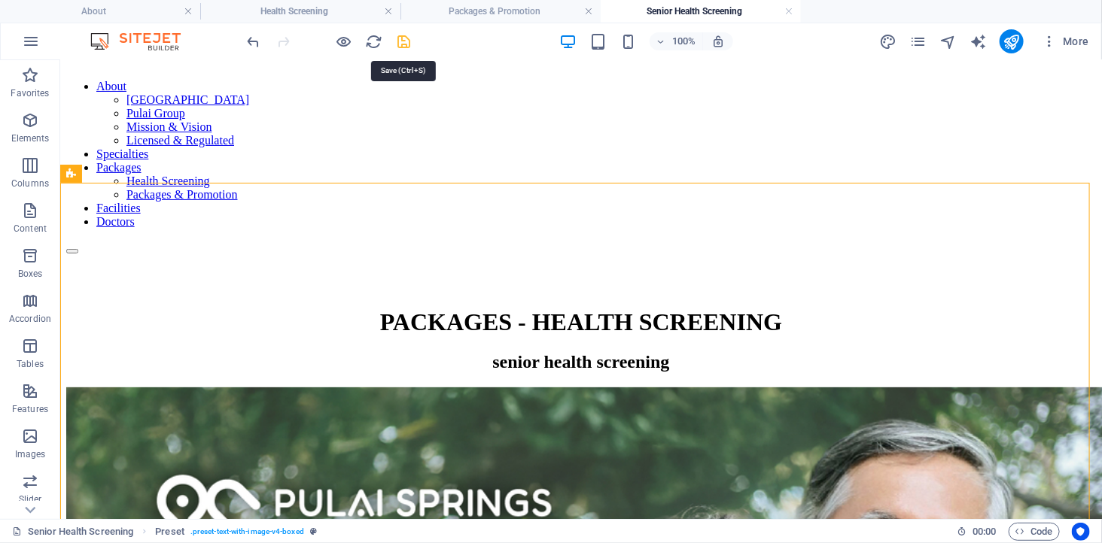
click at [402, 44] on icon "save" at bounding box center [404, 41] width 17 height 17
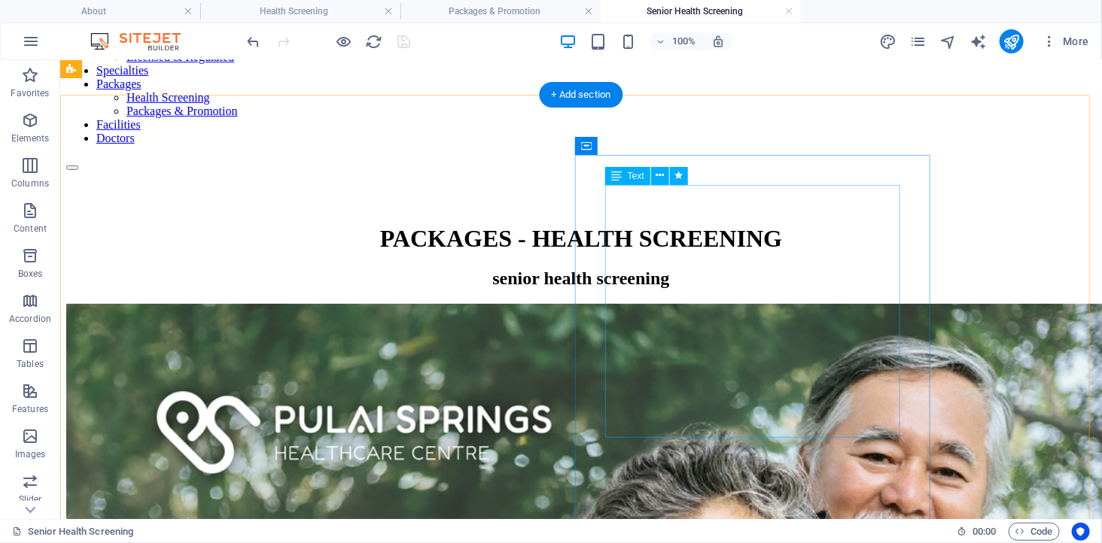
scroll to position [0, 0]
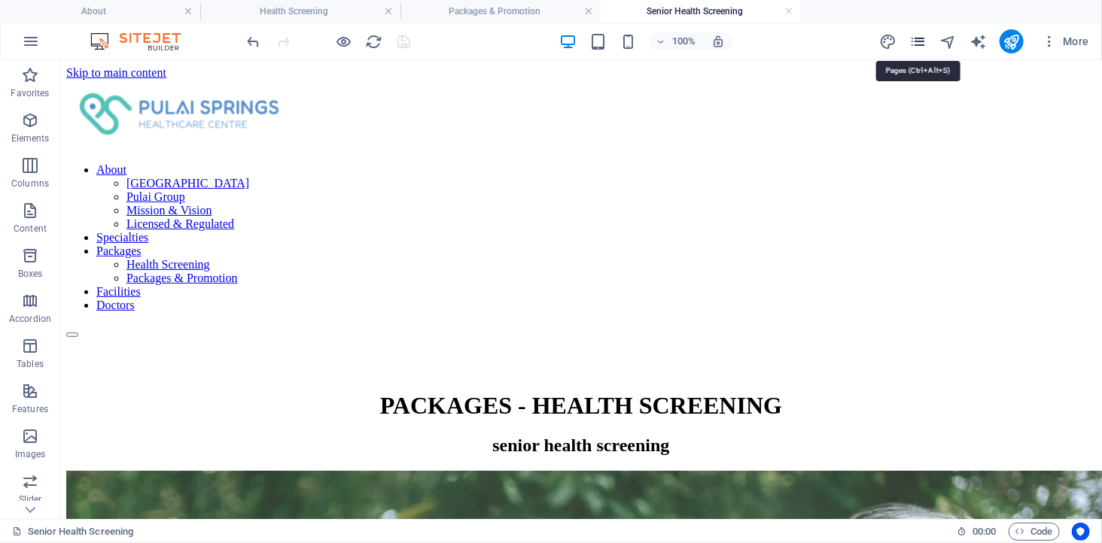
click at [920, 41] on icon "pages" at bounding box center [917, 41] width 17 height 17
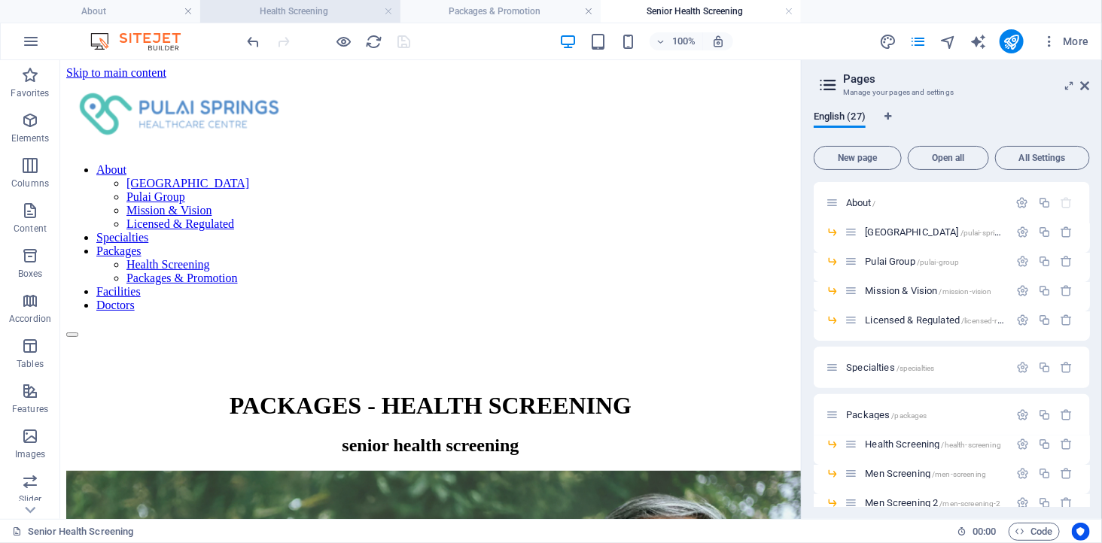
click at [305, 11] on h4 "Health Screening" at bounding box center [300, 11] width 200 height 17
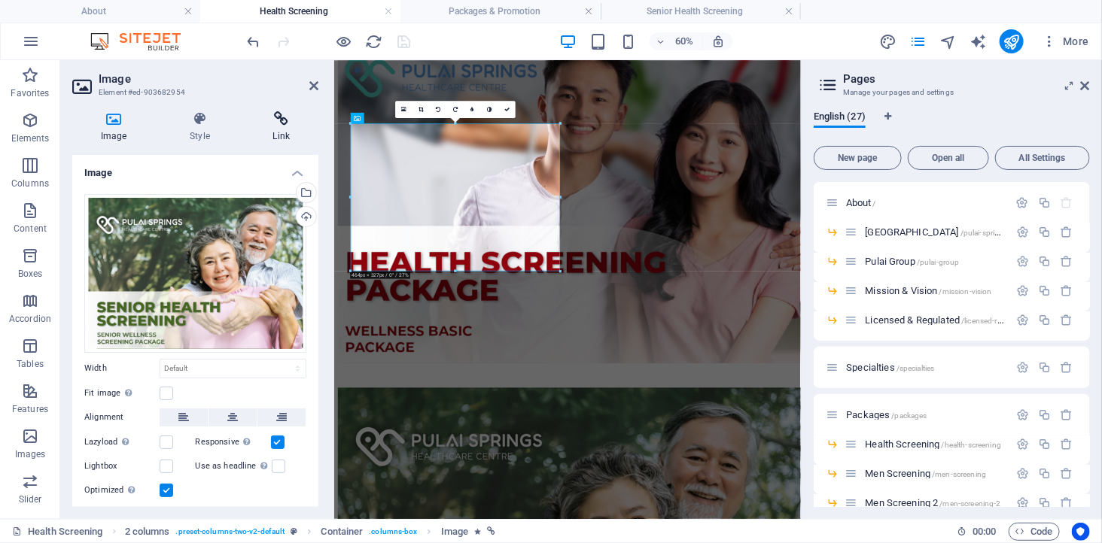
click at [276, 123] on icon at bounding box center [282, 118] width 74 height 15
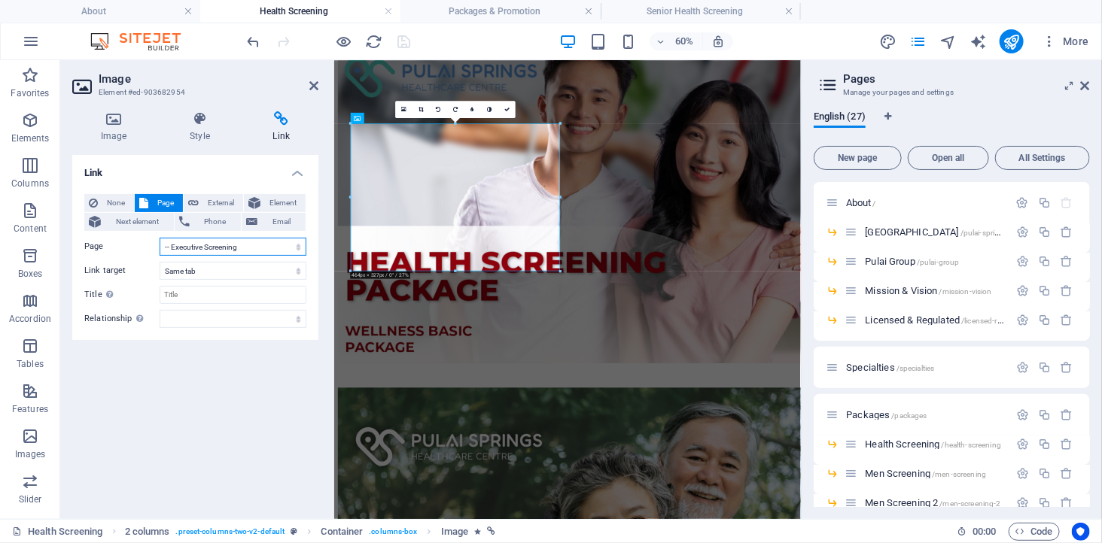
click at [236, 245] on select "About -- [GEOGRAPHIC_DATA] Healthcare Centre -- Pulai Group -- Mission &amp; Vi…" at bounding box center [233, 247] width 147 height 18
click at [160, 238] on select "About -- [GEOGRAPHIC_DATA] Healthcare Centre -- Pulai Group -- Mission &amp; Vi…" at bounding box center [233, 247] width 147 height 18
drag, startPoint x: 403, startPoint y: 40, endPoint x: 356, endPoint y: 8, distance: 57.4
click at [403, 40] on icon "save" at bounding box center [404, 41] width 17 height 17
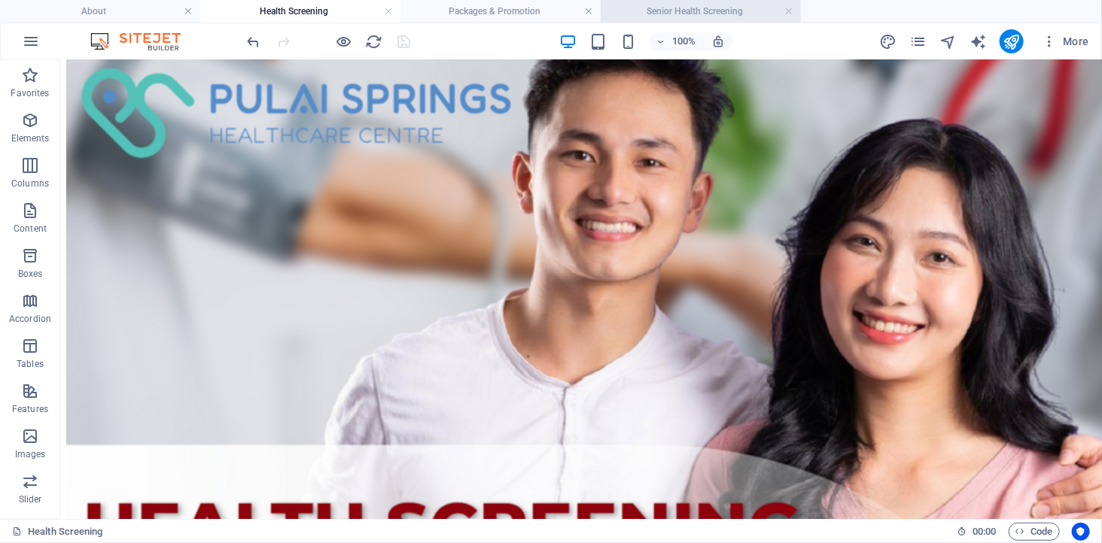
click at [693, 5] on h4 "Senior Health Screening" at bounding box center [700, 11] width 200 height 17
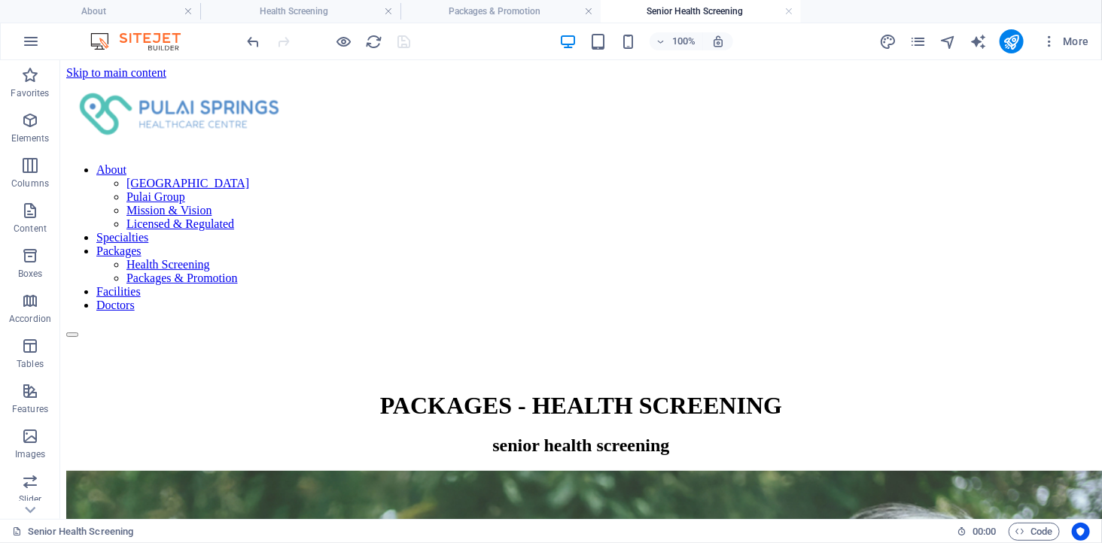
scroll to position [0, 0]
click at [919, 39] on icon "pages" at bounding box center [917, 41] width 17 height 17
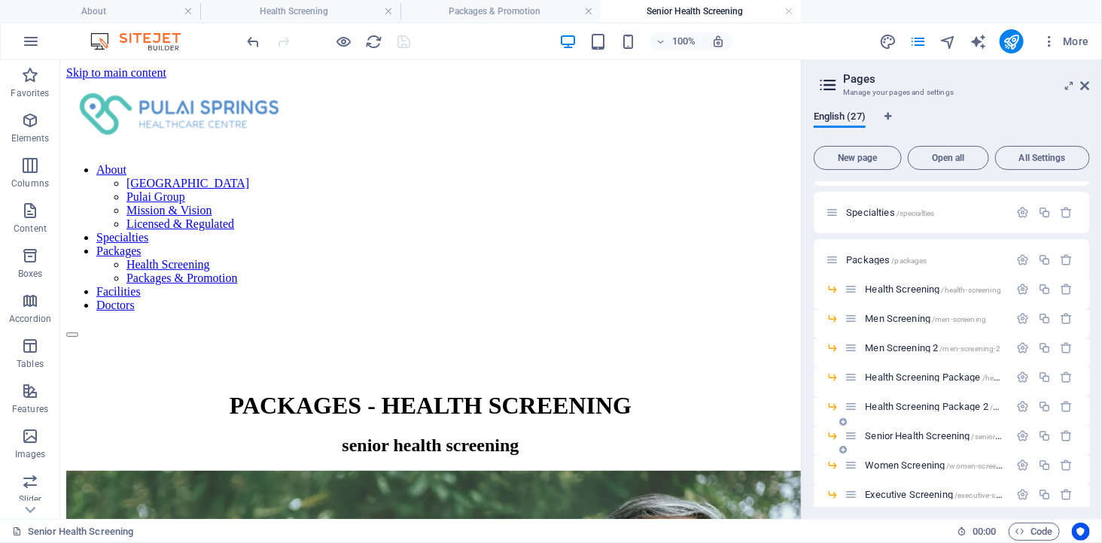
scroll to position [167, 0]
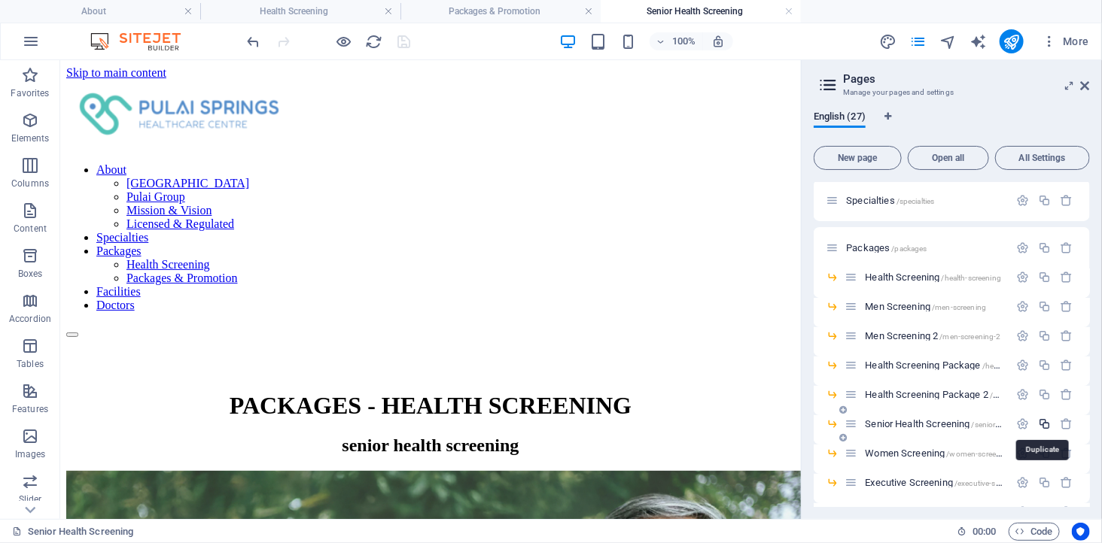
click at [1041, 424] on icon "button" at bounding box center [1044, 424] width 13 height 13
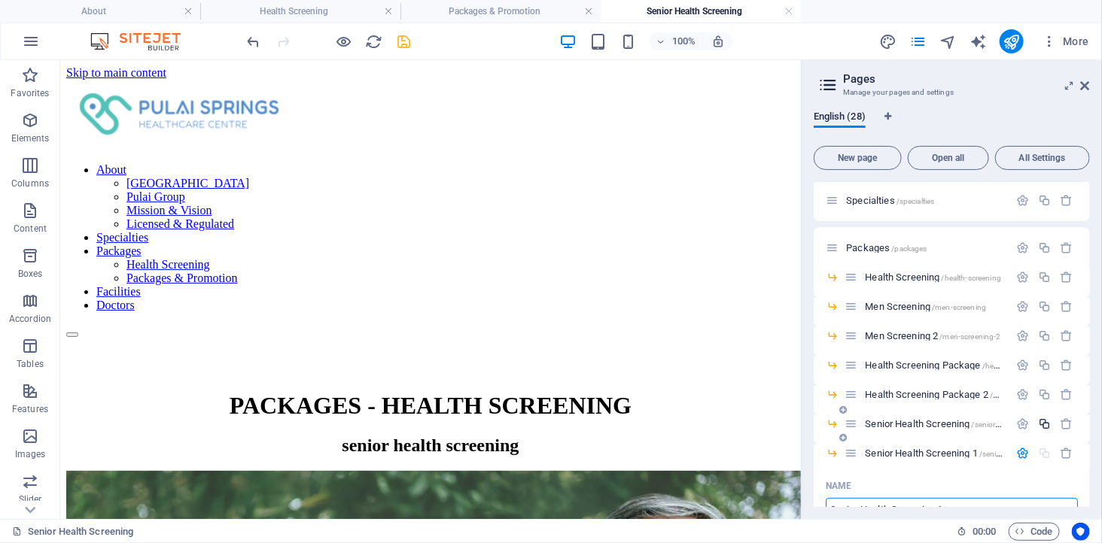
scroll to position [181, 0]
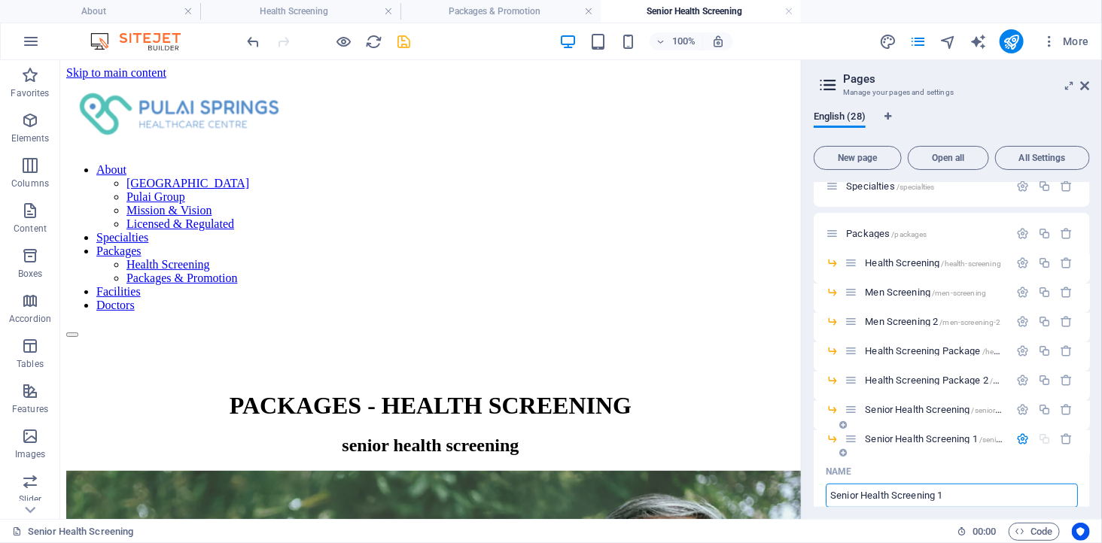
click at [863, 493] on input "Senior Health Screening 1" at bounding box center [951, 496] width 252 height 24
click at [1001, 495] on input "Senior Women Health Screening 1" at bounding box center [951, 496] width 252 height 24
click at [987, 495] on input "Senior Women Health Screening 1" at bounding box center [951, 496] width 252 height 24
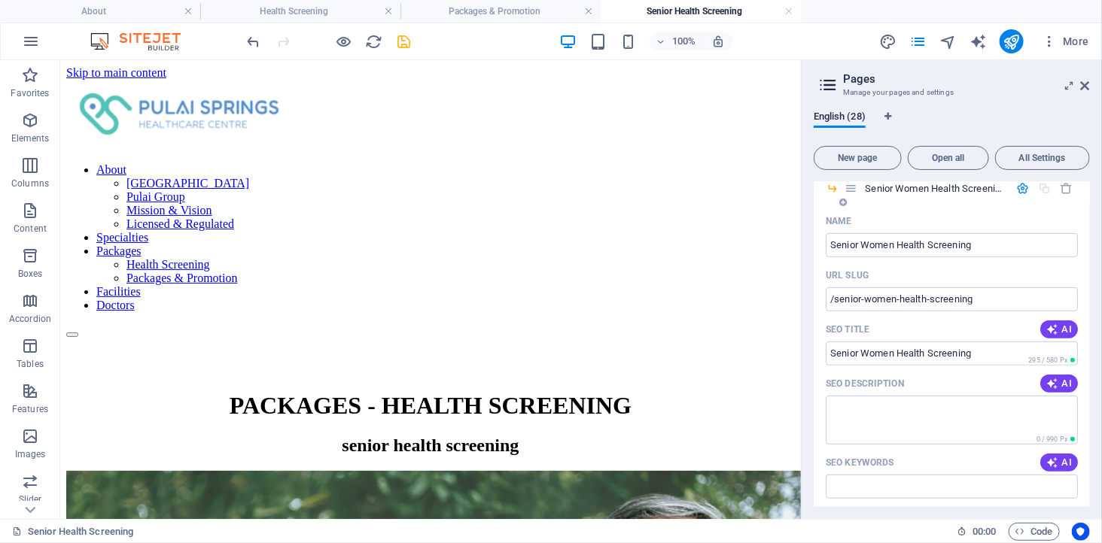
click at [894, 322] on div "SEO Title AI" at bounding box center [951, 330] width 252 height 24
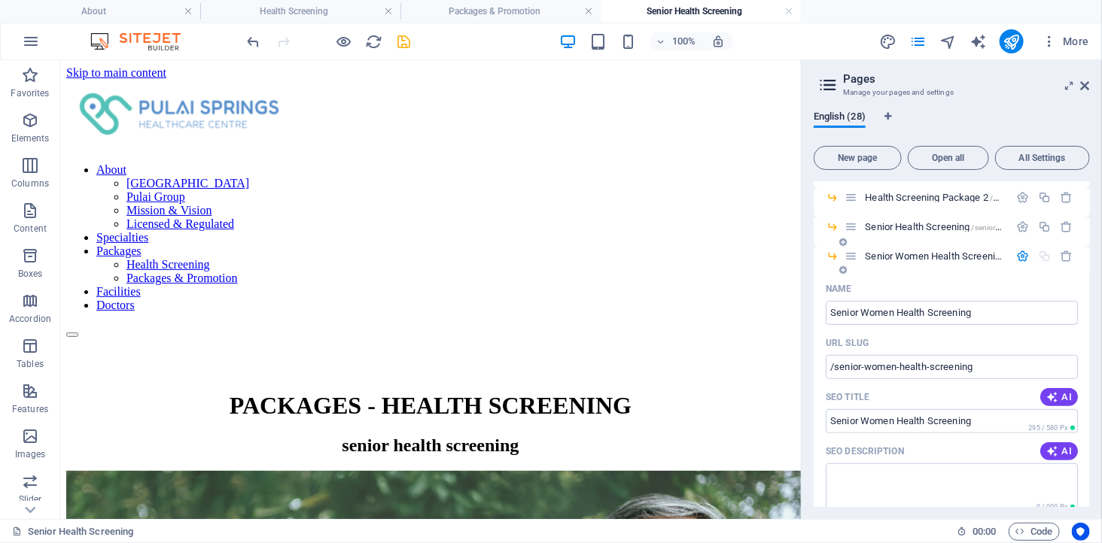
scroll to position [265, 0]
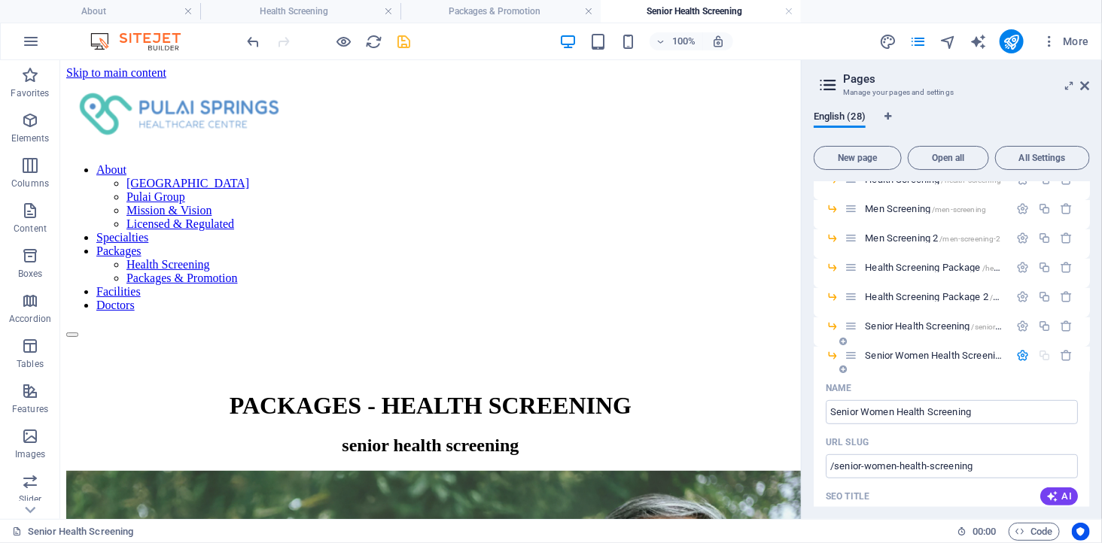
click at [989, 354] on span "Senior Women Health Screening /senior-women-health-screening" at bounding box center [992, 355] width 254 height 11
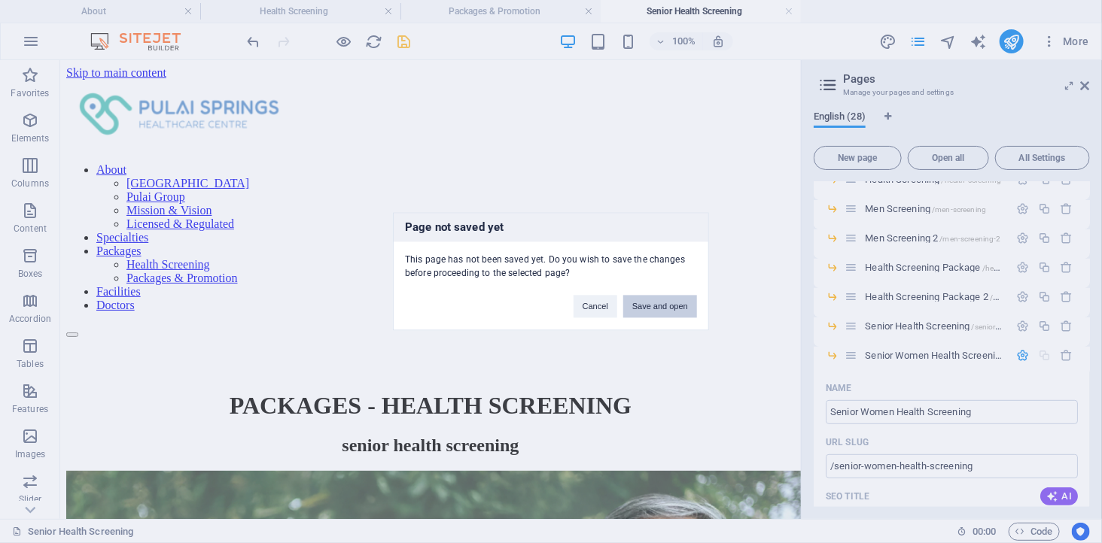
click at [679, 304] on button "Save and open" at bounding box center [660, 307] width 74 height 23
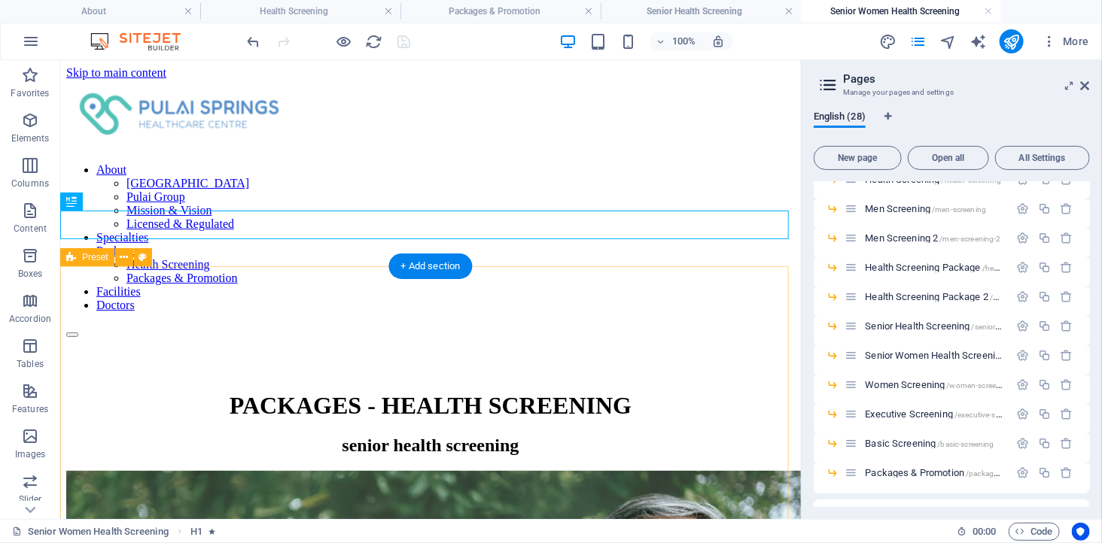
scroll to position [0, 0]
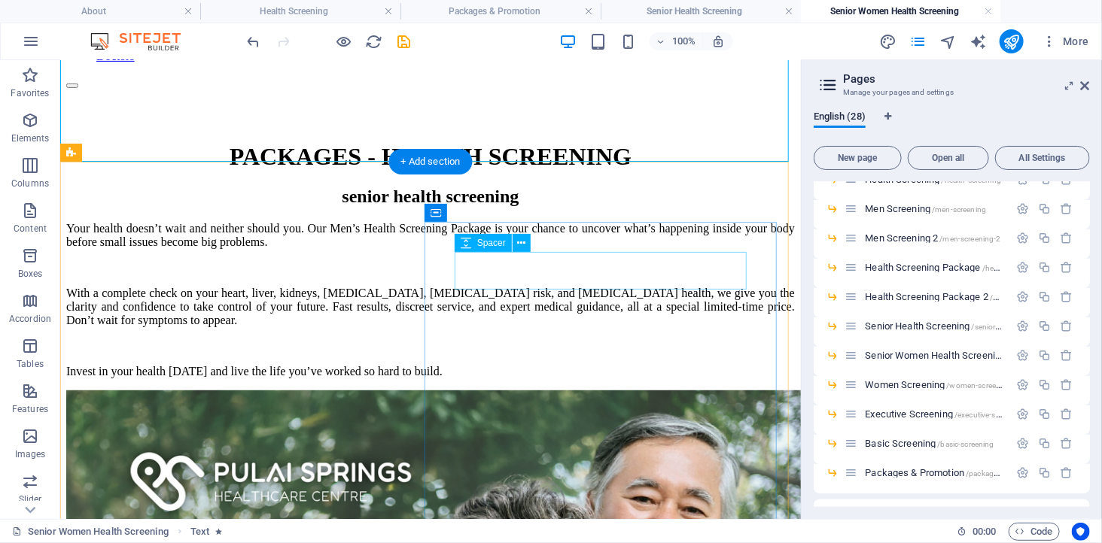
scroll to position [251, 0]
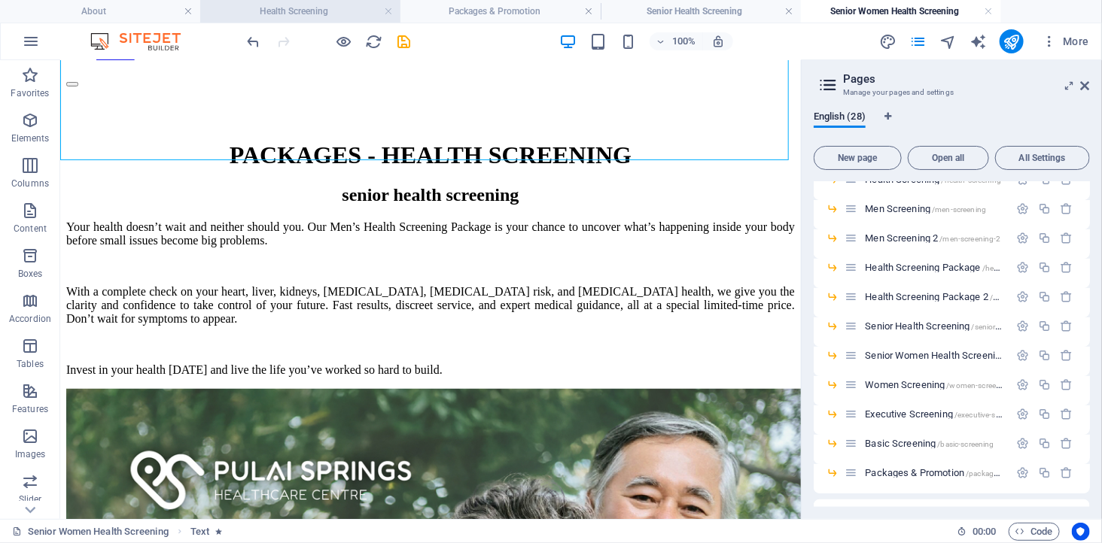
click at [262, 10] on h4 "Health Screening" at bounding box center [300, 11] width 200 height 17
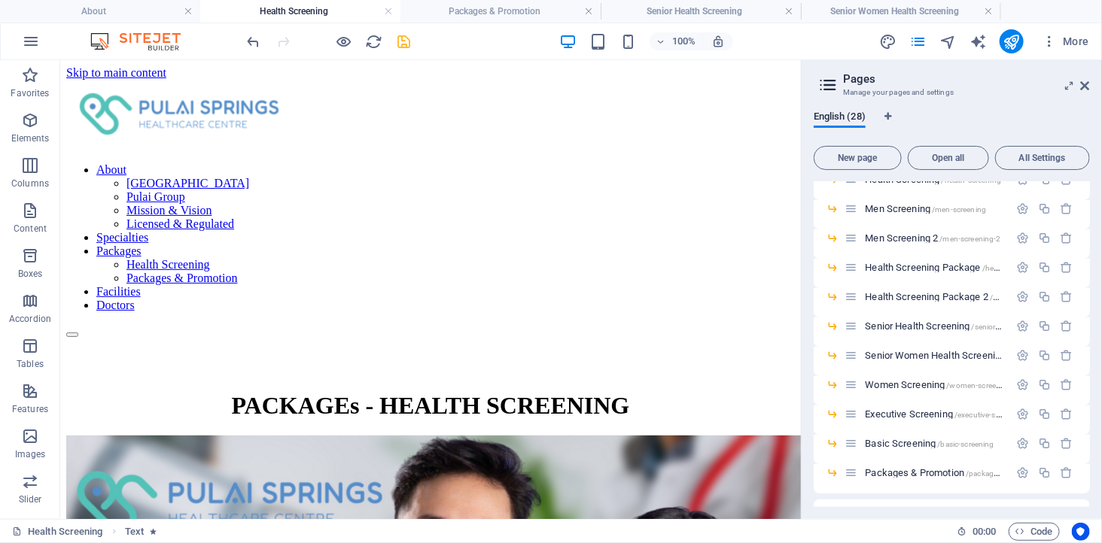
scroll to position [418, 0]
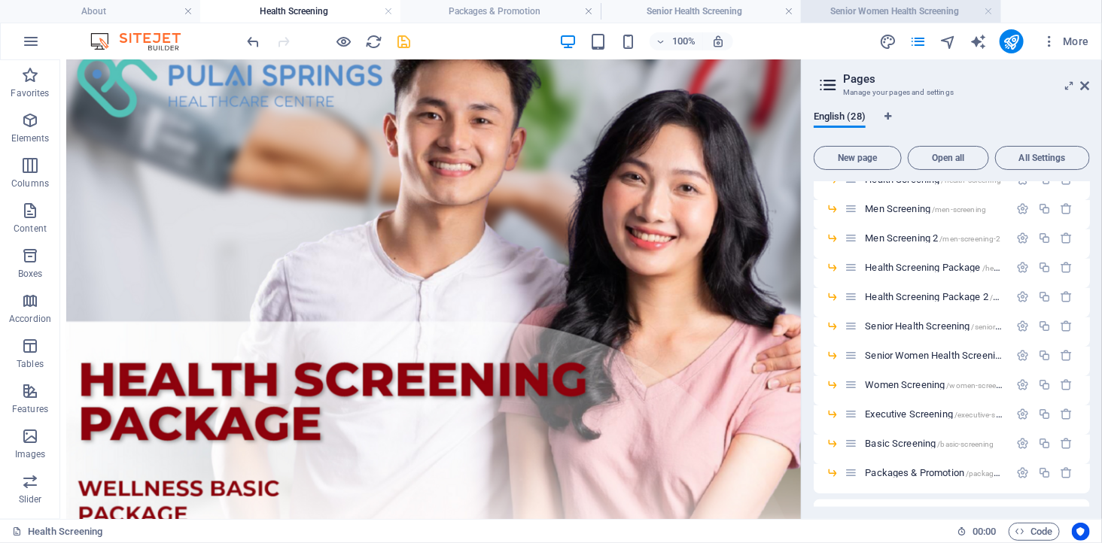
click at [860, 20] on li "Senior Women Health Screening" at bounding box center [901, 11] width 200 height 23
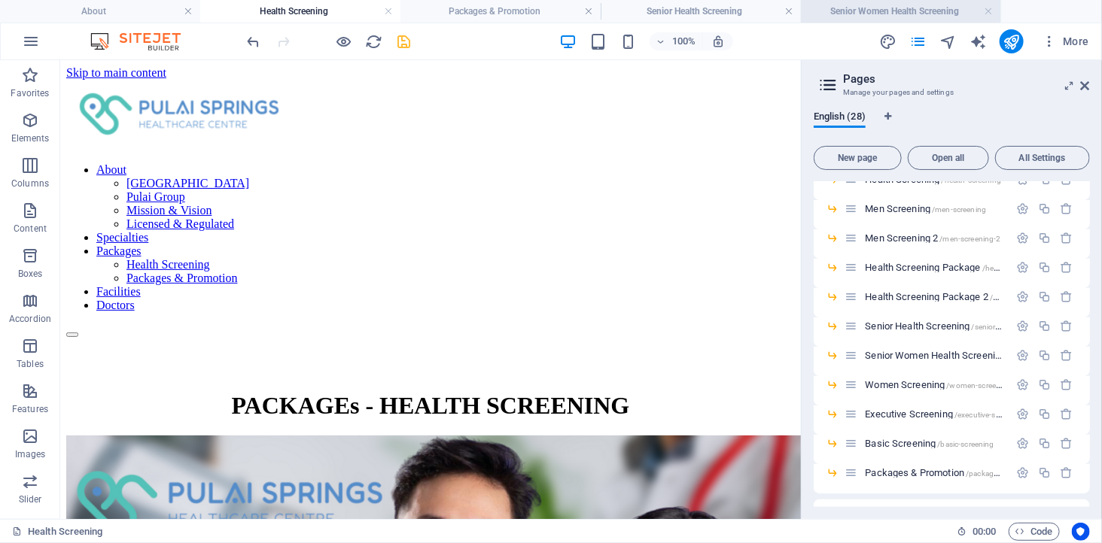
scroll to position [251, 0]
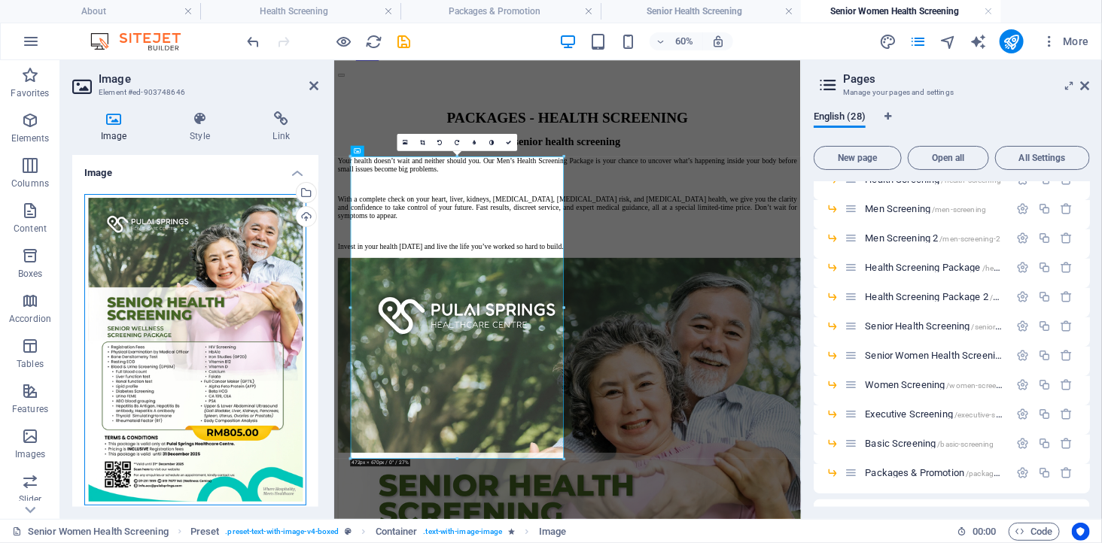
click at [205, 305] on div "Drag files here, click to choose files or select files from Files or our free s…" at bounding box center [195, 350] width 222 height 312
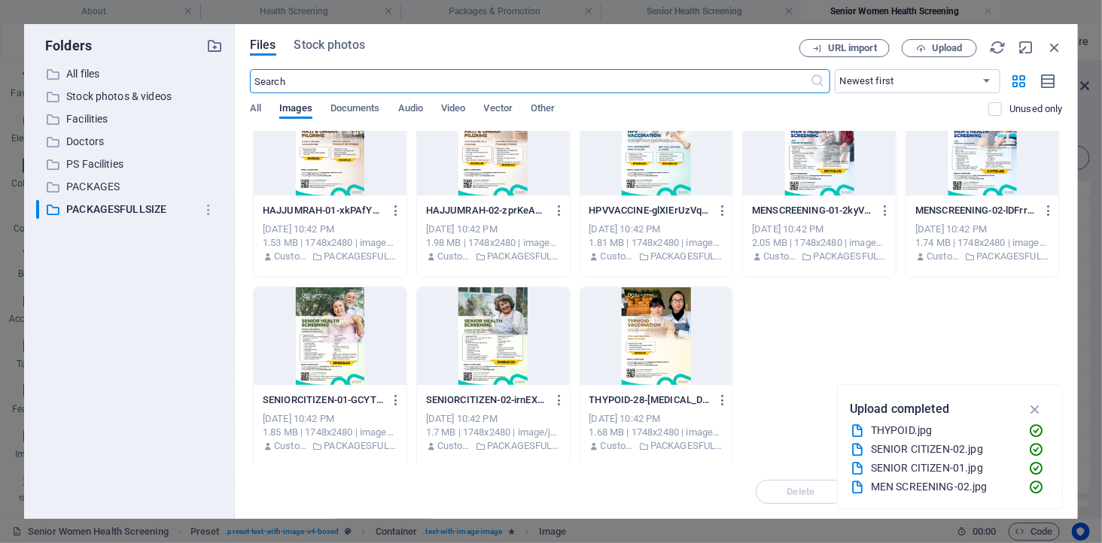
scroll to position [226, 0]
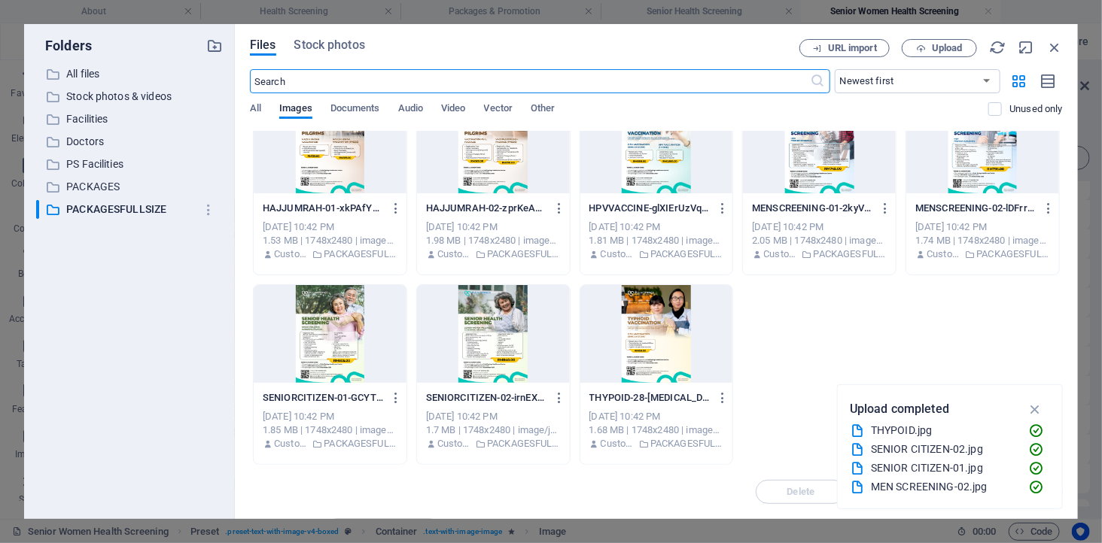
click at [500, 328] on div at bounding box center [493, 334] width 153 height 98
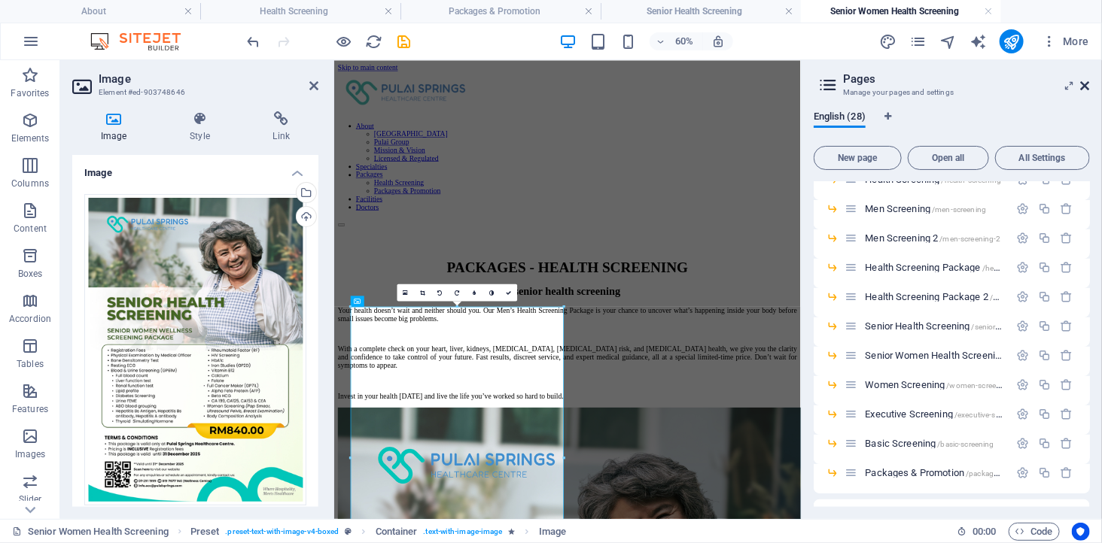
click at [1085, 85] on icon at bounding box center [1084, 86] width 9 height 12
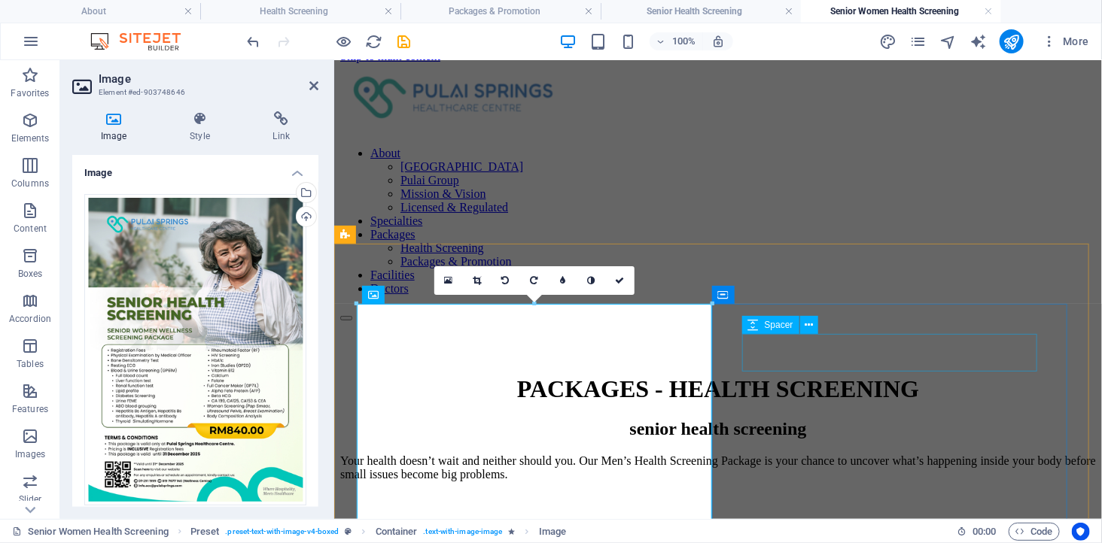
scroll to position [0, 0]
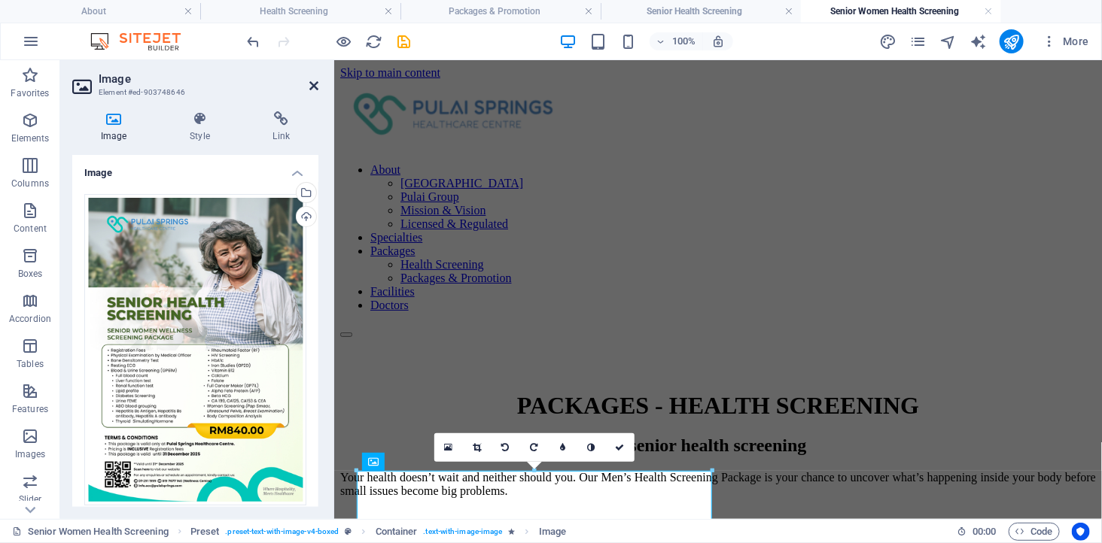
click at [312, 85] on icon at bounding box center [313, 86] width 9 height 12
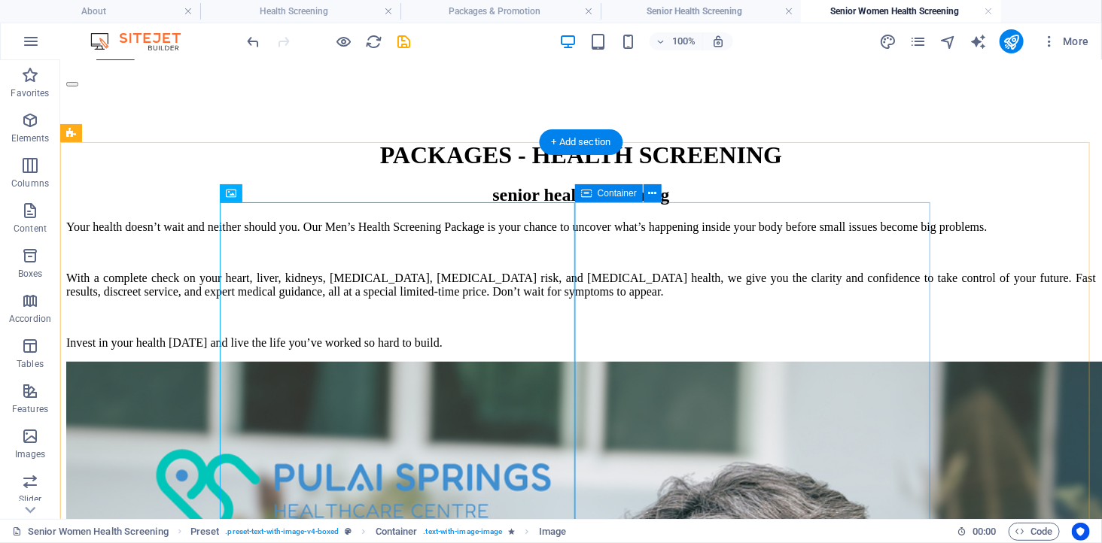
scroll to position [84, 0]
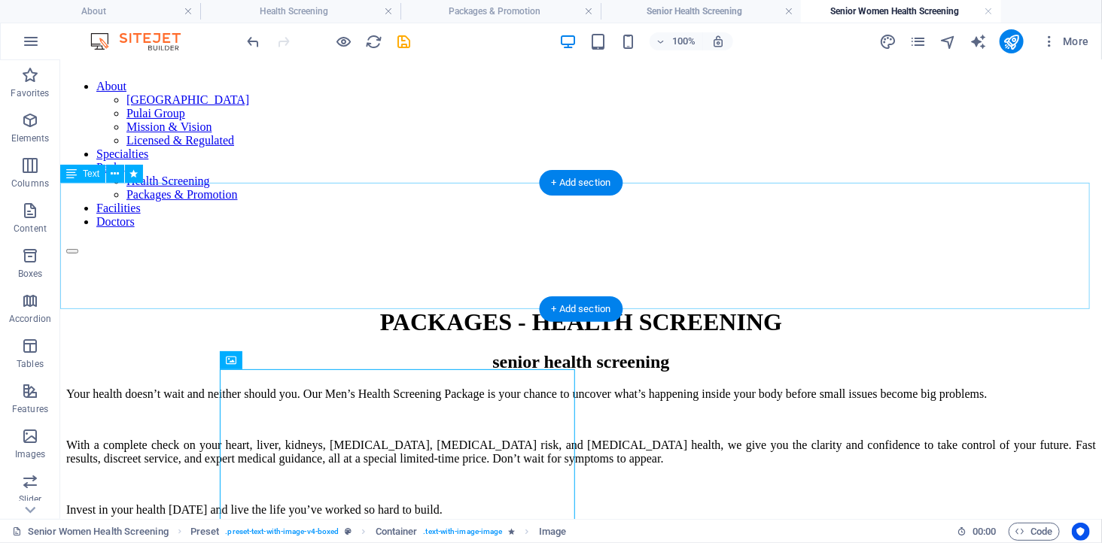
click at [135, 387] on div "Your health doesn’t wait and neither should you. Our Men’s Health Screening Pac…" at bounding box center [579, 451] width 1029 height 129
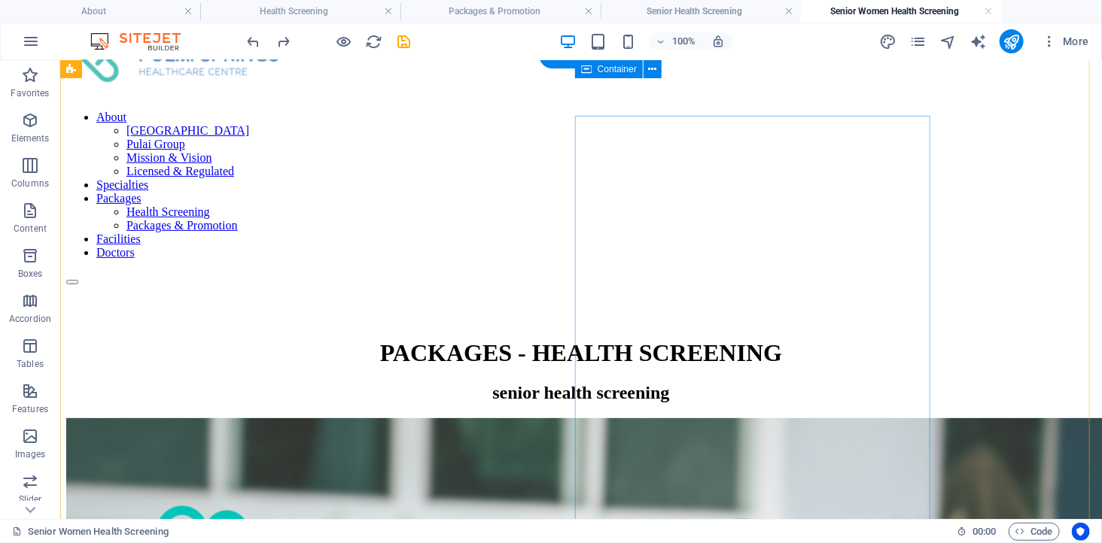
scroll to position [50, 0]
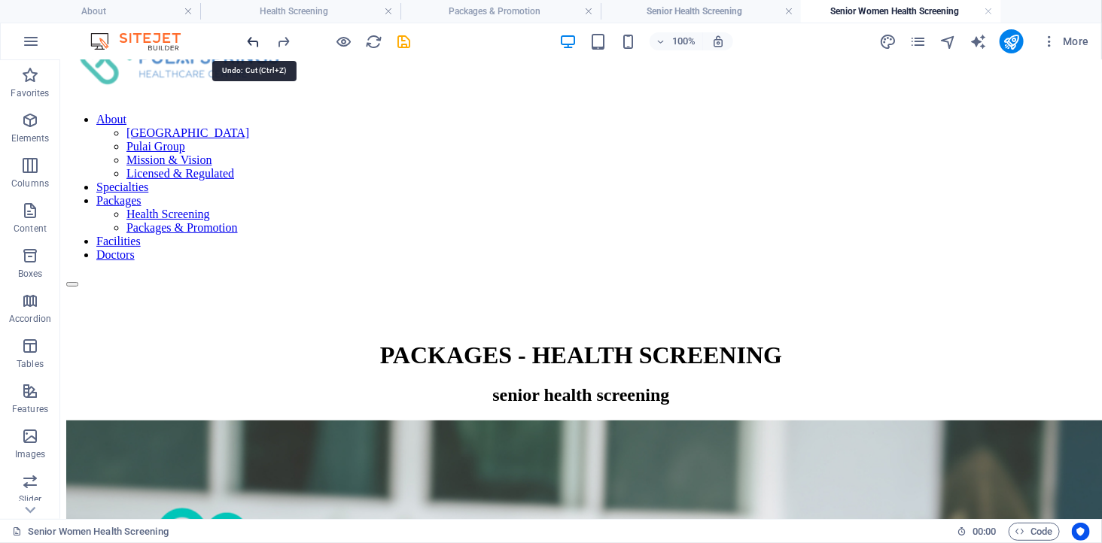
click at [254, 46] on icon "undo" at bounding box center [253, 41] width 17 height 17
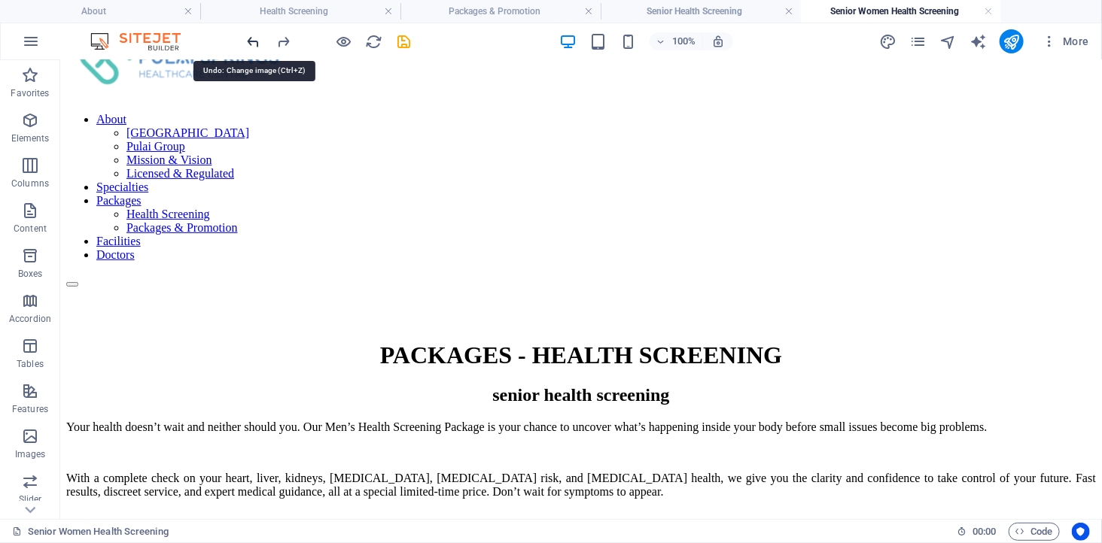
click at [254, 46] on icon "undo" at bounding box center [253, 41] width 17 height 17
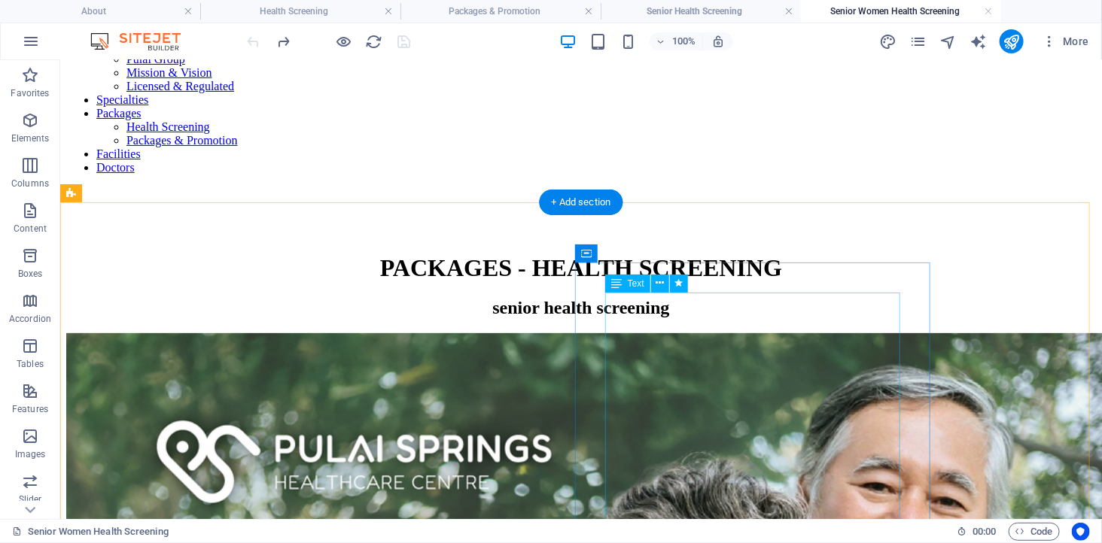
scroll to position [218, 0]
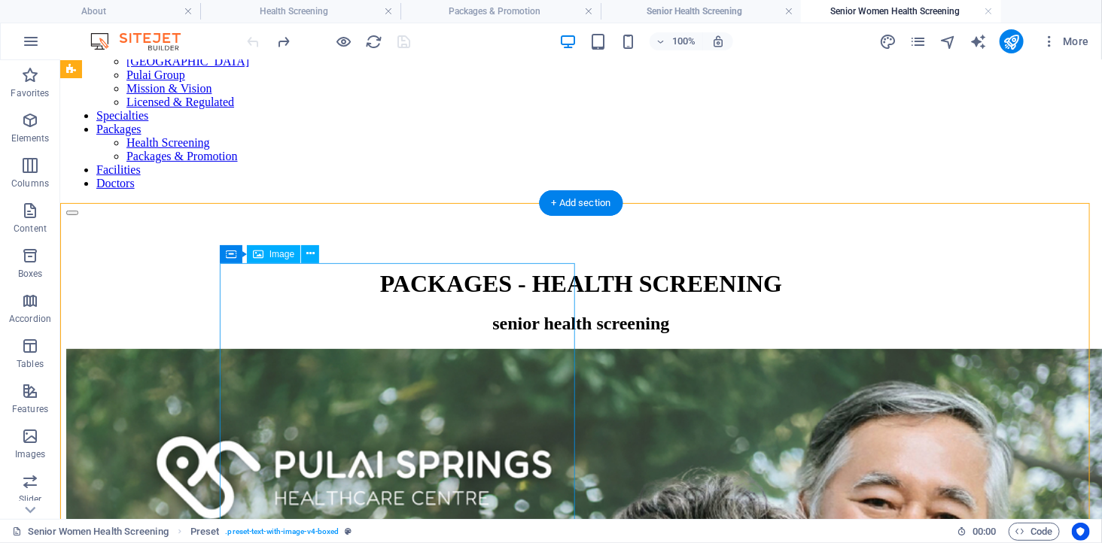
scroll to position [50, 0]
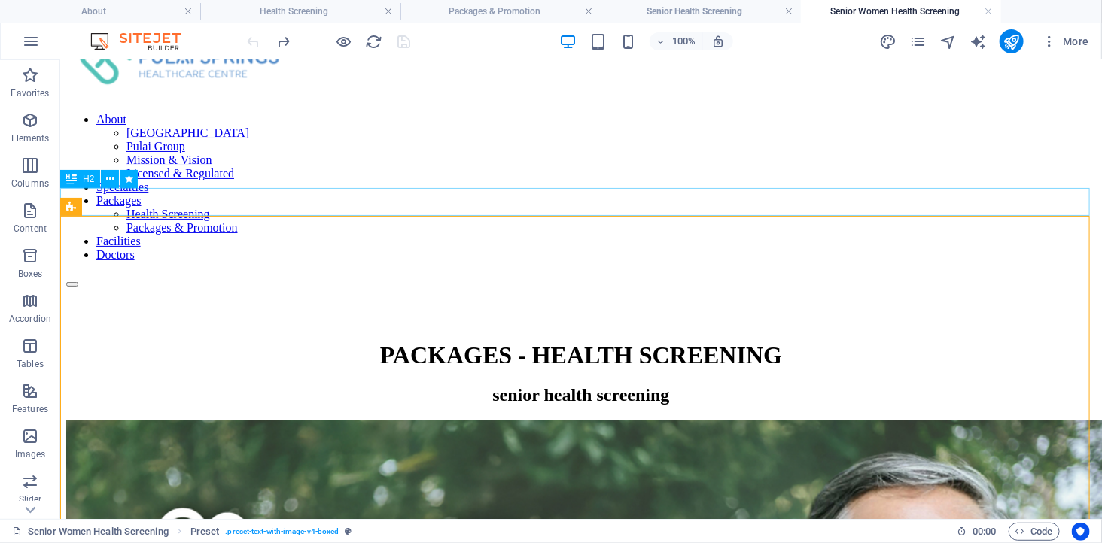
click at [515, 384] on div "senior health screening" at bounding box center [579, 394] width 1029 height 20
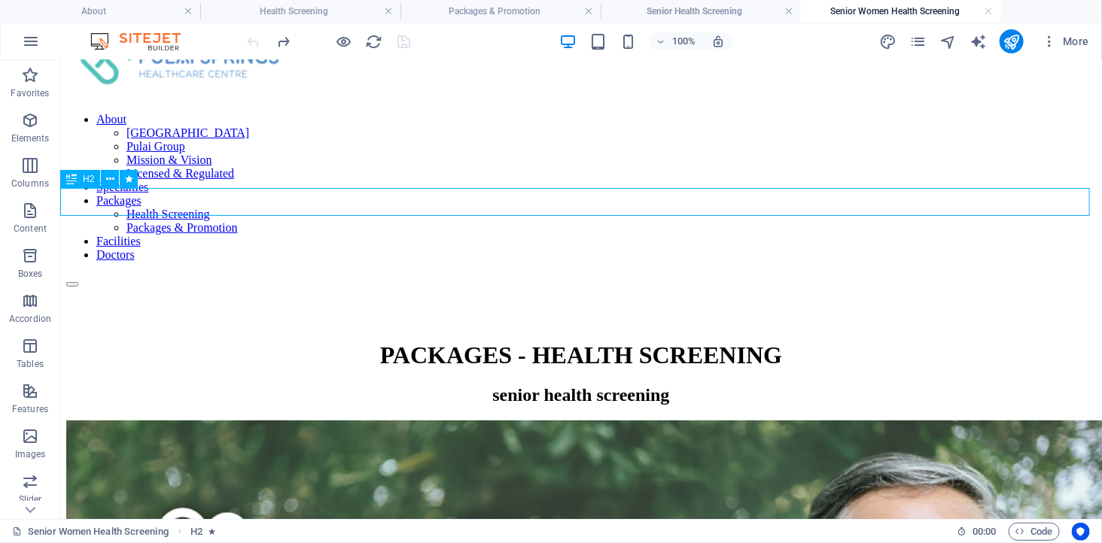
click at [515, 384] on div "senior health screening" at bounding box center [579, 394] width 1029 height 20
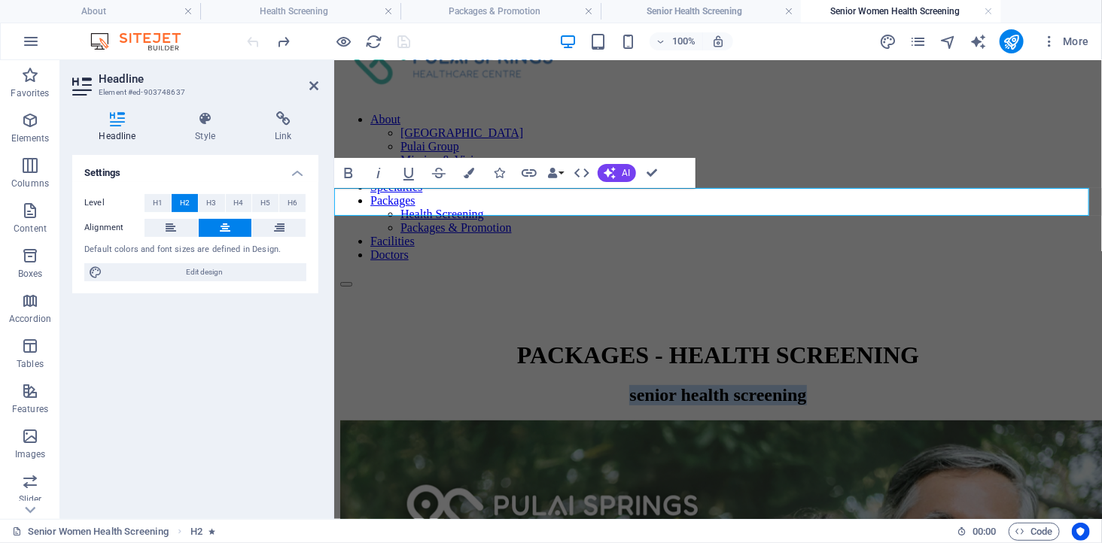
click at [652, 384] on h2 "senior health screening" at bounding box center [716, 394] width 755 height 20
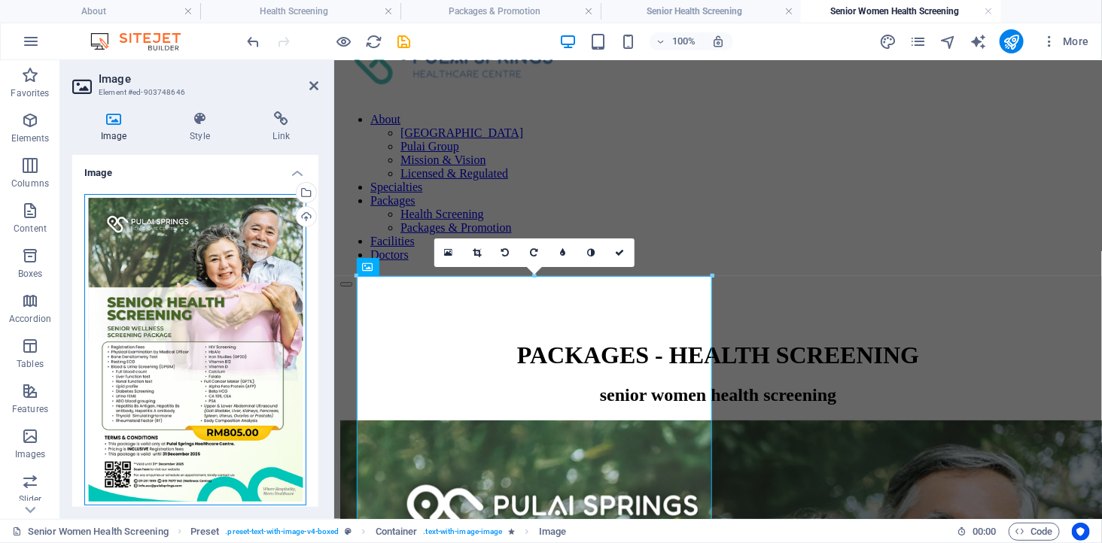
click at [216, 277] on div "Drag files here, click to choose files or select files from Files or our free s…" at bounding box center [195, 350] width 222 height 312
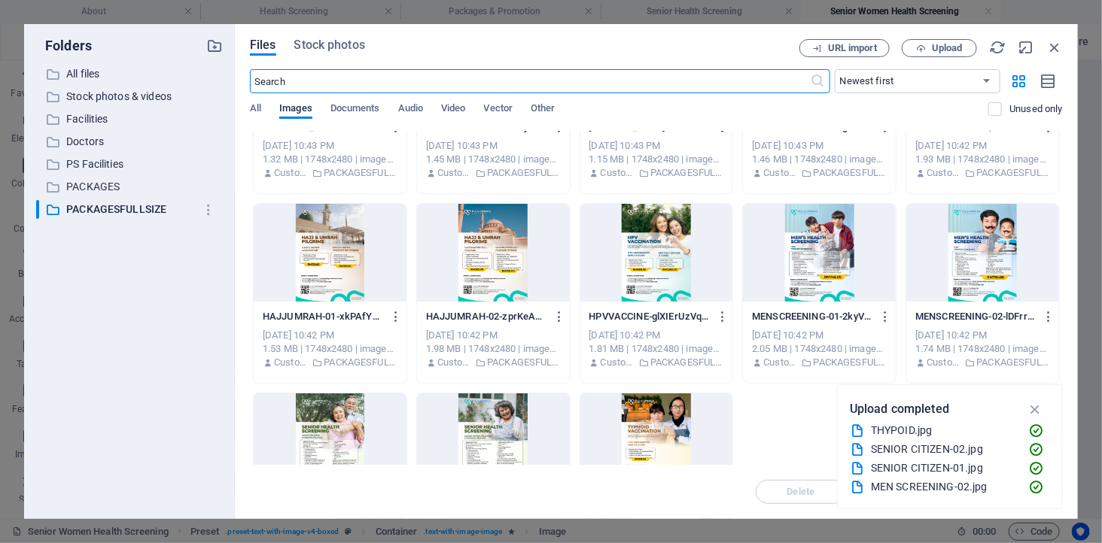
scroll to position [226, 0]
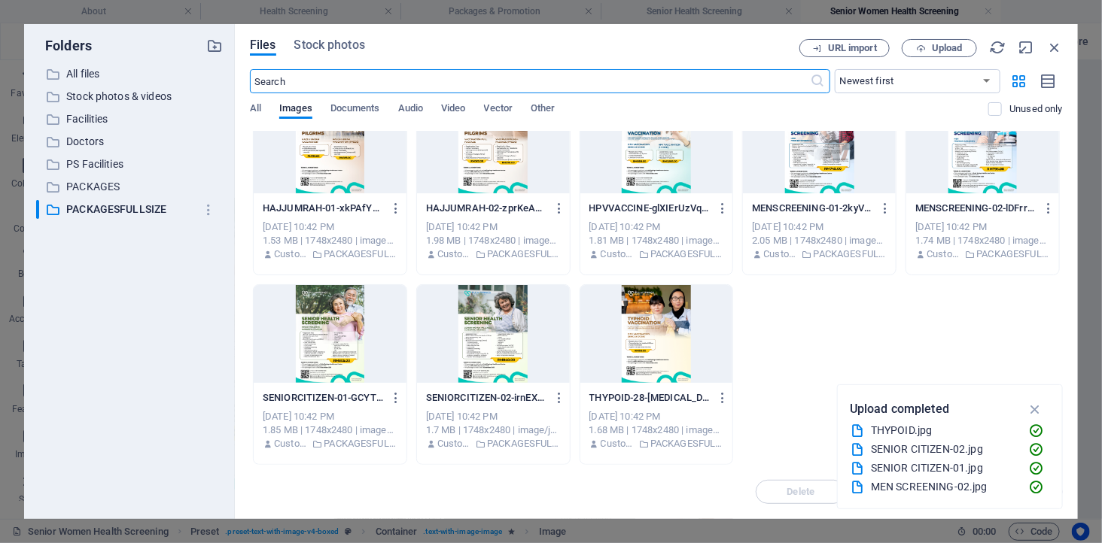
click at [494, 321] on div at bounding box center [493, 334] width 153 height 98
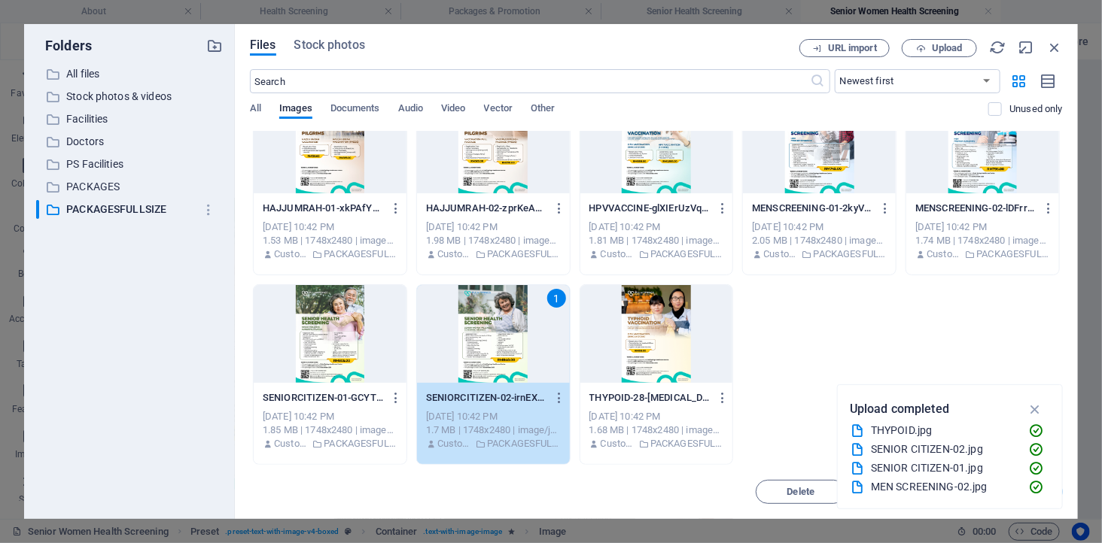
click at [494, 321] on div "1" at bounding box center [493, 334] width 153 height 98
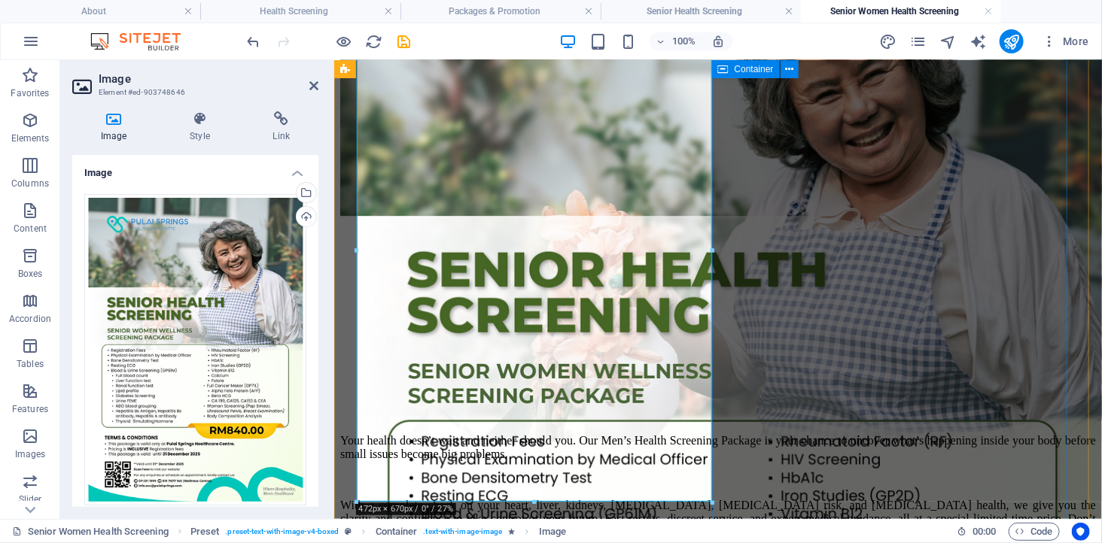
scroll to position [636, 0]
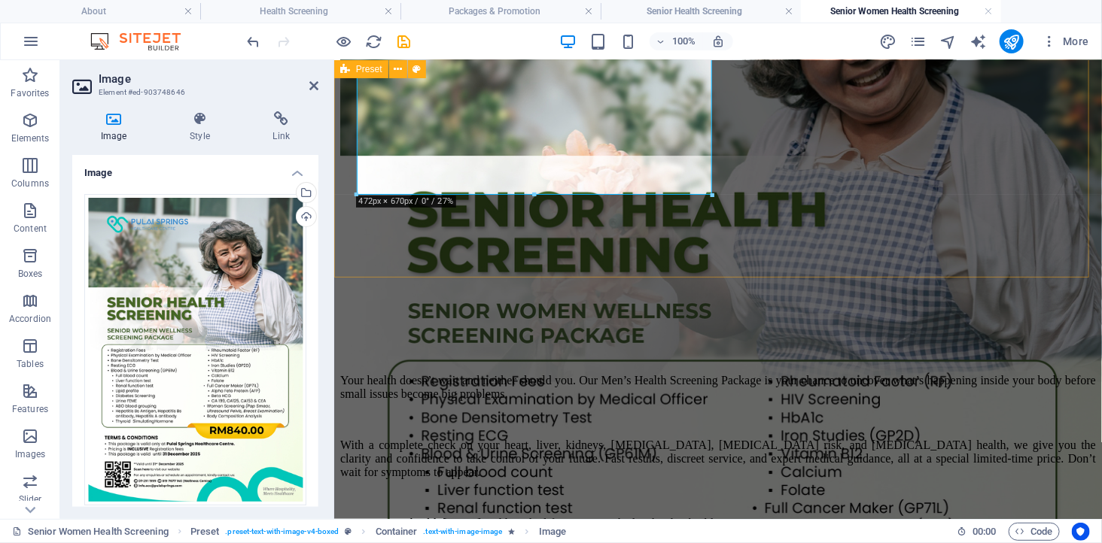
click at [618, 248] on div "Your health doesn’t wait and neither should you. Our Men’s Health Screening Pac…" at bounding box center [716, 213] width 755 height 758
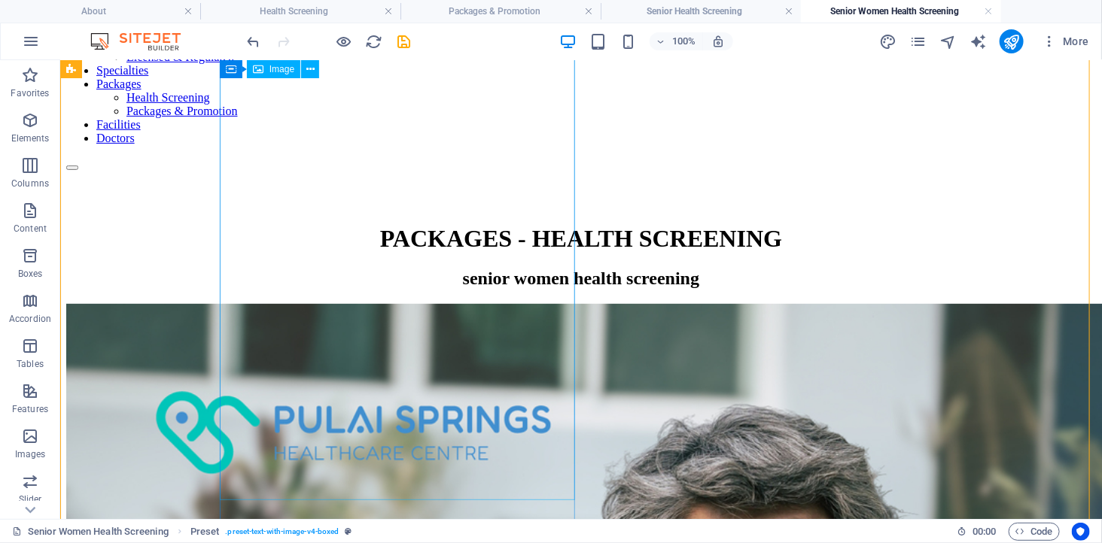
scroll to position [50, 0]
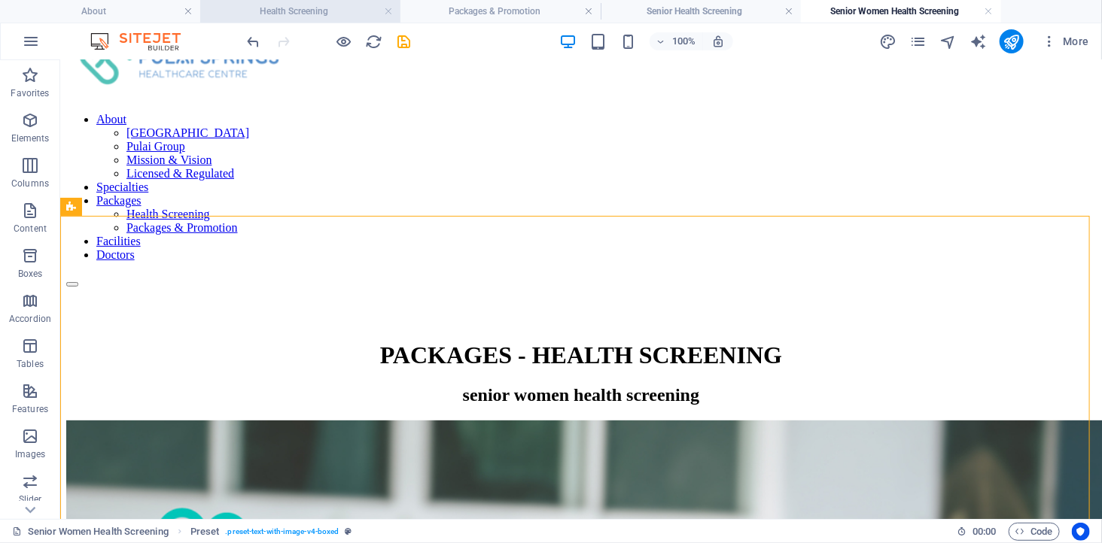
click at [311, 11] on h4 "Health Screening" at bounding box center [300, 11] width 200 height 17
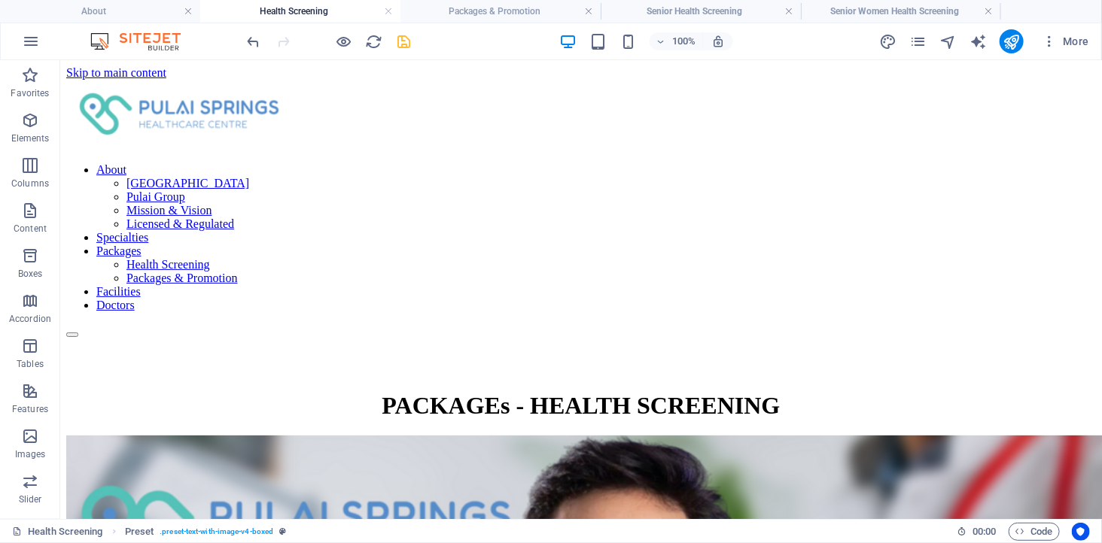
scroll to position [418, 0]
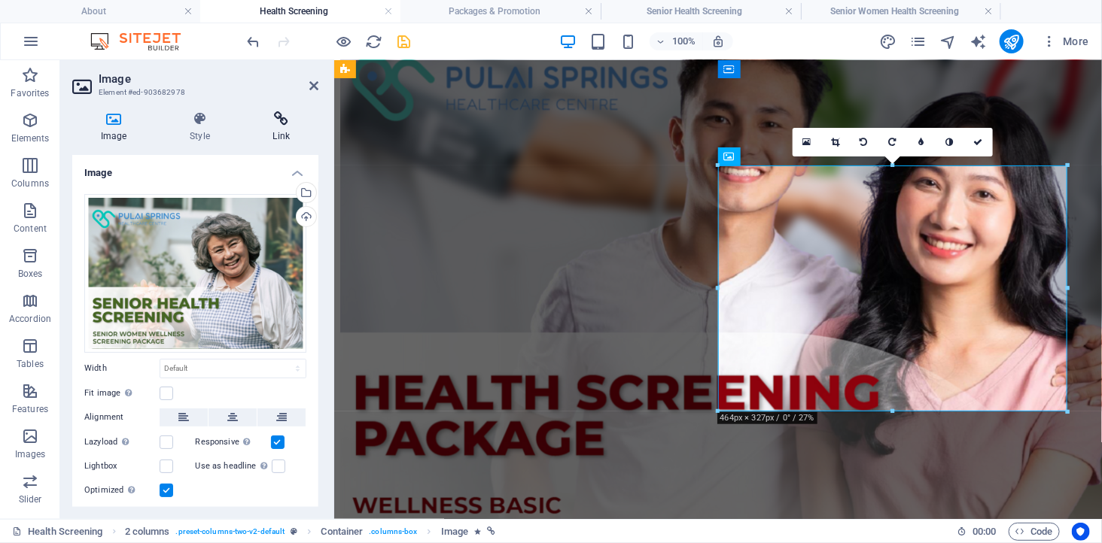
click at [275, 120] on icon at bounding box center [282, 118] width 74 height 15
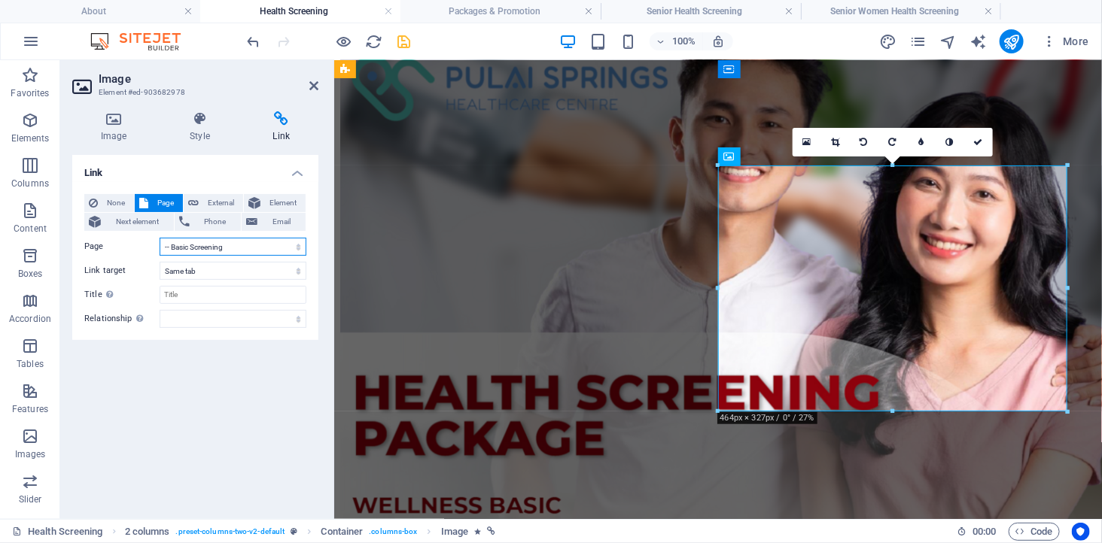
click at [241, 243] on select "About -- [GEOGRAPHIC_DATA] Healthcare Centre -- Pulai Group -- Mission &amp; Vi…" at bounding box center [233, 247] width 147 height 18
click at [160, 238] on select "About -- [GEOGRAPHIC_DATA] Healthcare Centre -- Pulai Group -- Mission &amp; Vi…" at bounding box center [233, 247] width 147 height 18
click at [403, 38] on icon "save" at bounding box center [404, 41] width 17 height 17
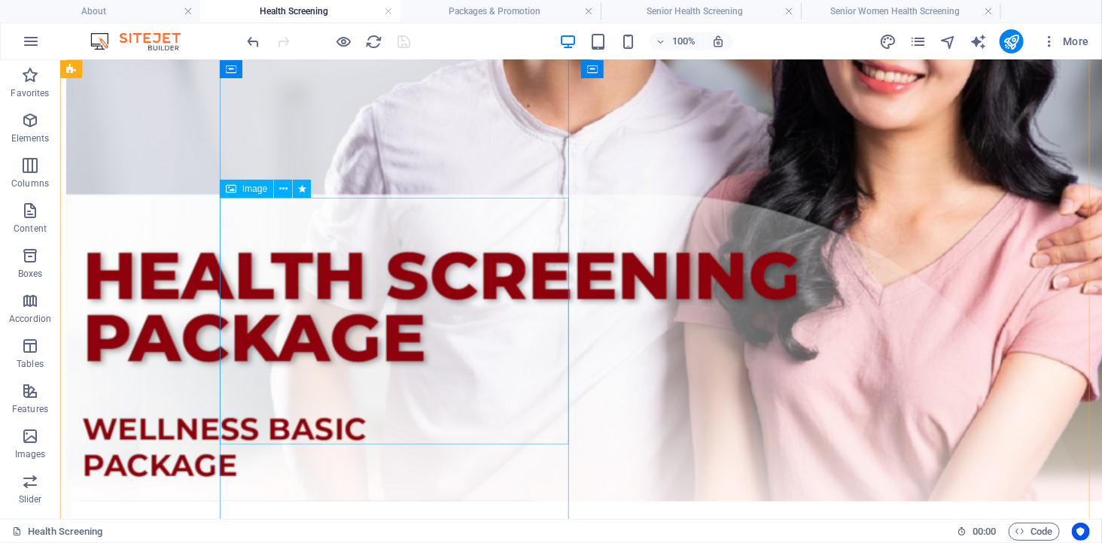
scroll to position [1003, 0]
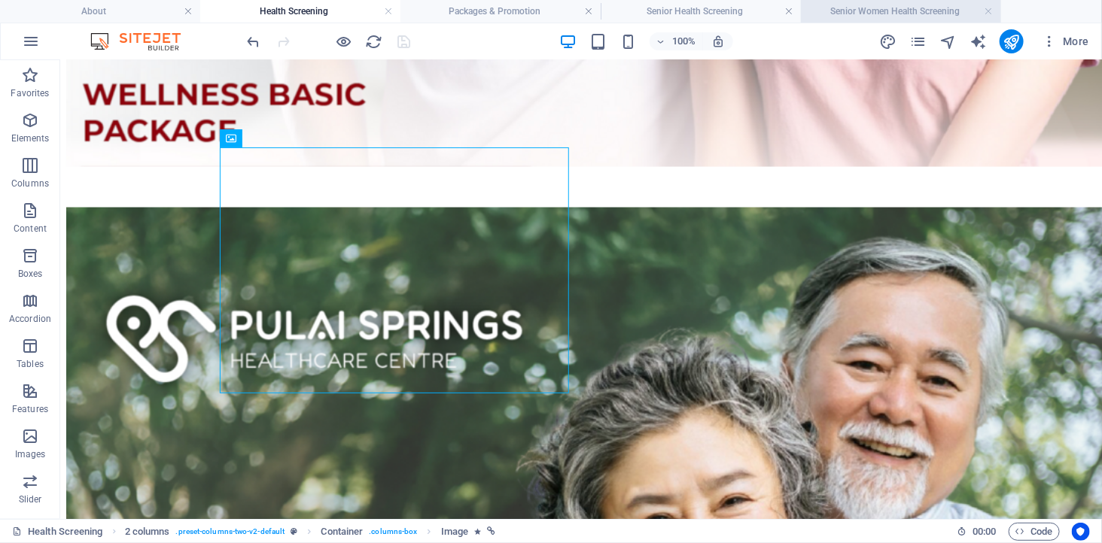
click at [867, 9] on h4 "Senior Women Health Screening" at bounding box center [901, 11] width 200 height 17
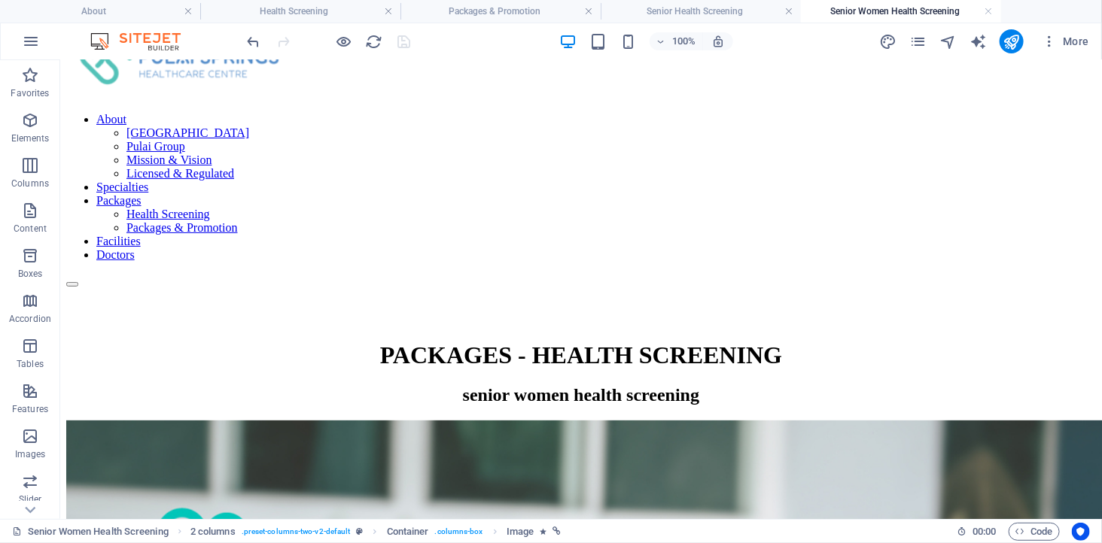
scroll to position [0, 0]
click at [790, 11] on link at bounding box center [788, 12] width 9 height 14
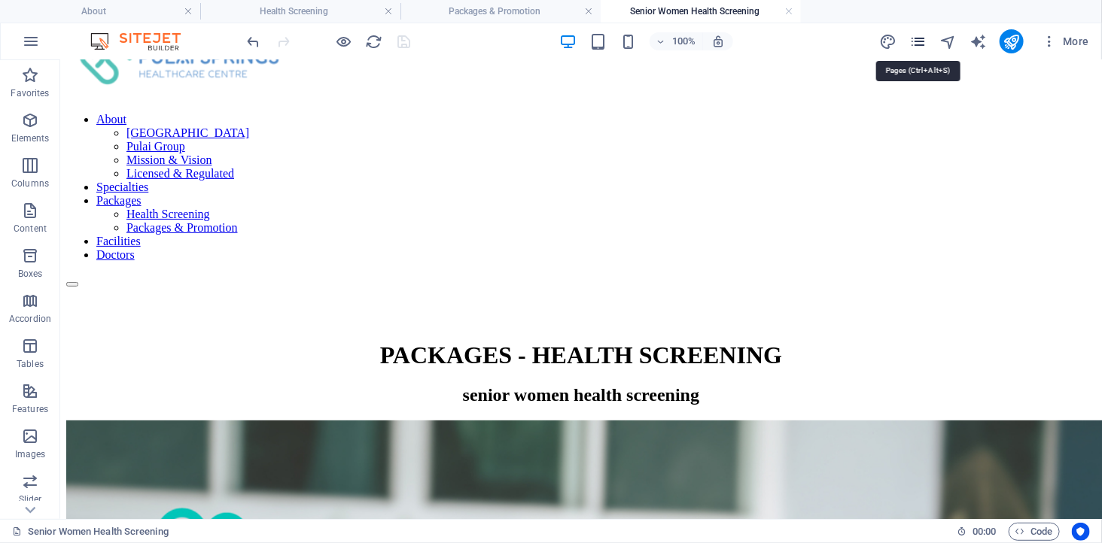
click at [916, 38] on icon "pages" at bounding box center [917, 41] width 17 height 17
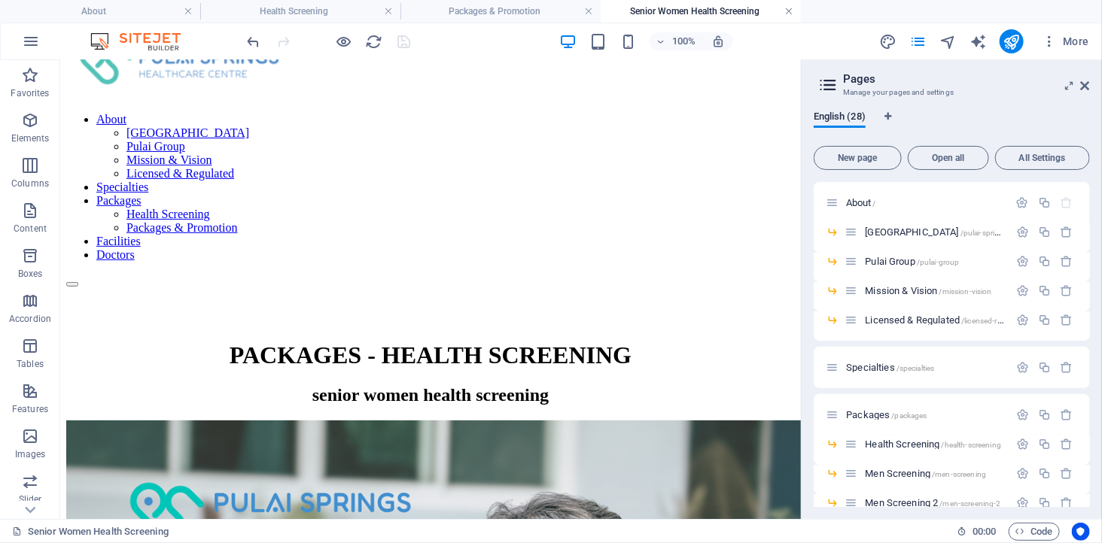
click at [790, 8] on link at bounding box center [788, 12] width 9 height 14
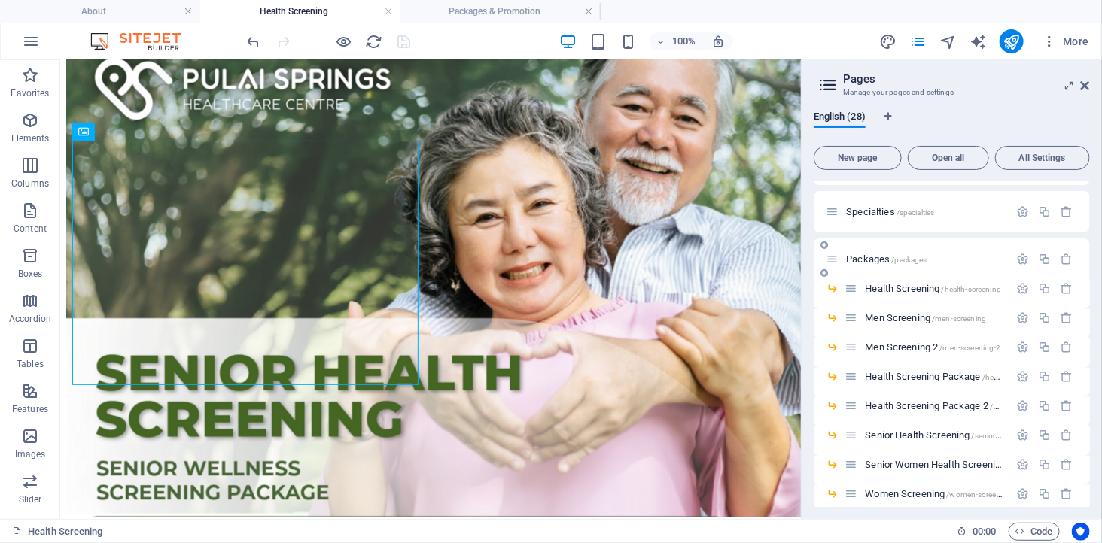
scroll to position [251, 0]
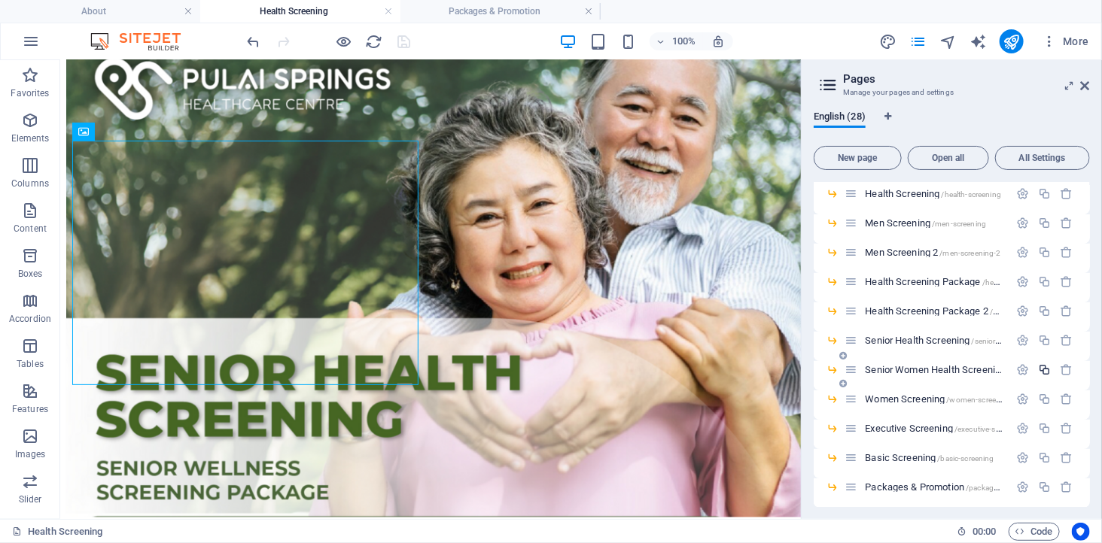
click at [1038, 366] on icon "button" at bounding box center [1044, 369] width 13 height 13
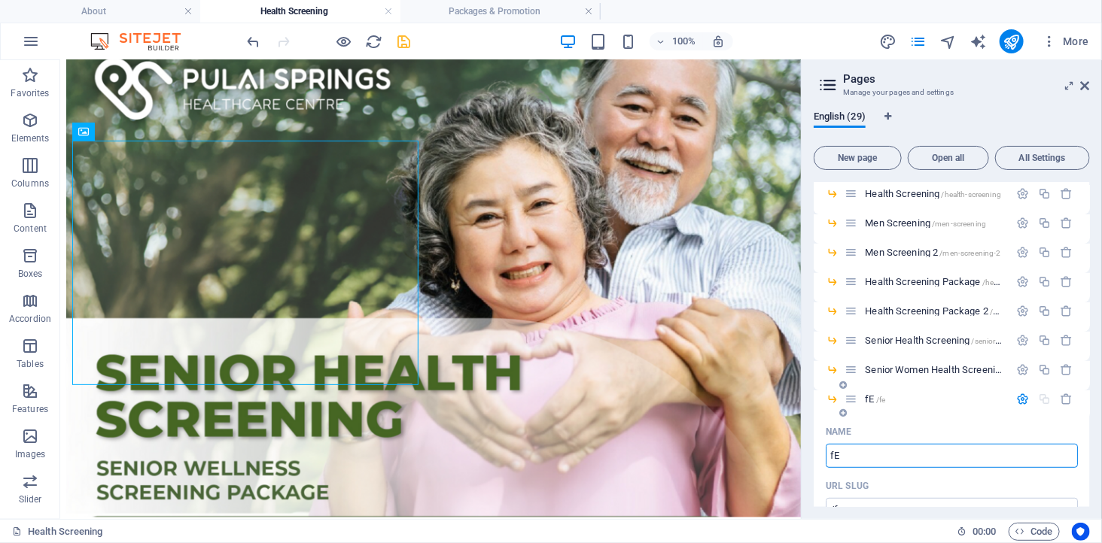
drag, startPoint x: 943, startPoint y: 456, endPoint x: 813, endPoint y: 445, distance: 129.9
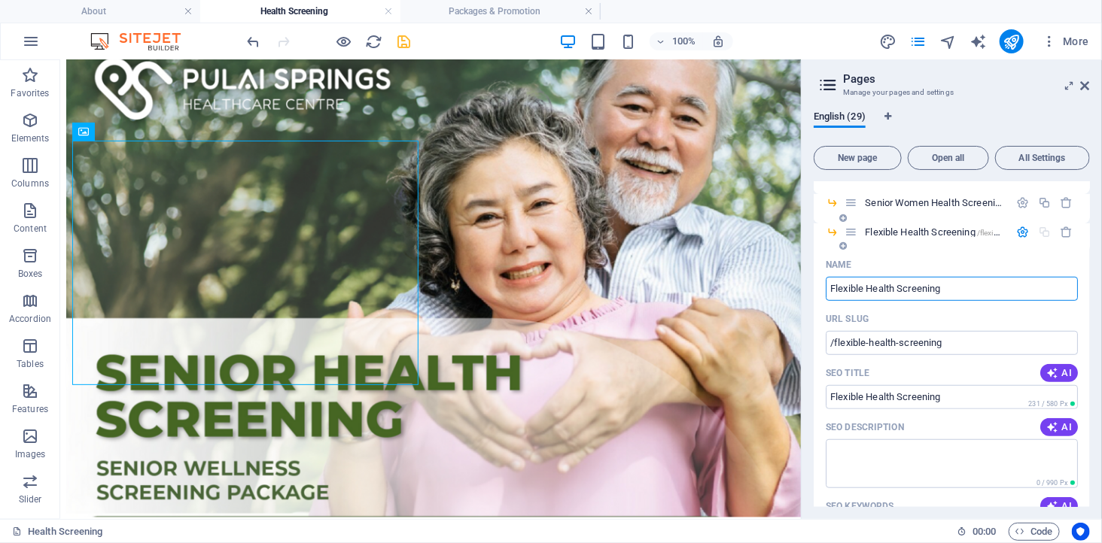
click at [899, 313] on div "URL SLUG" at bounding box center [951, 319] width 252 height 24
click at [998, 229] on span "/flexible-health-screening" at bounding box center [1020, 233] width 86 height 8
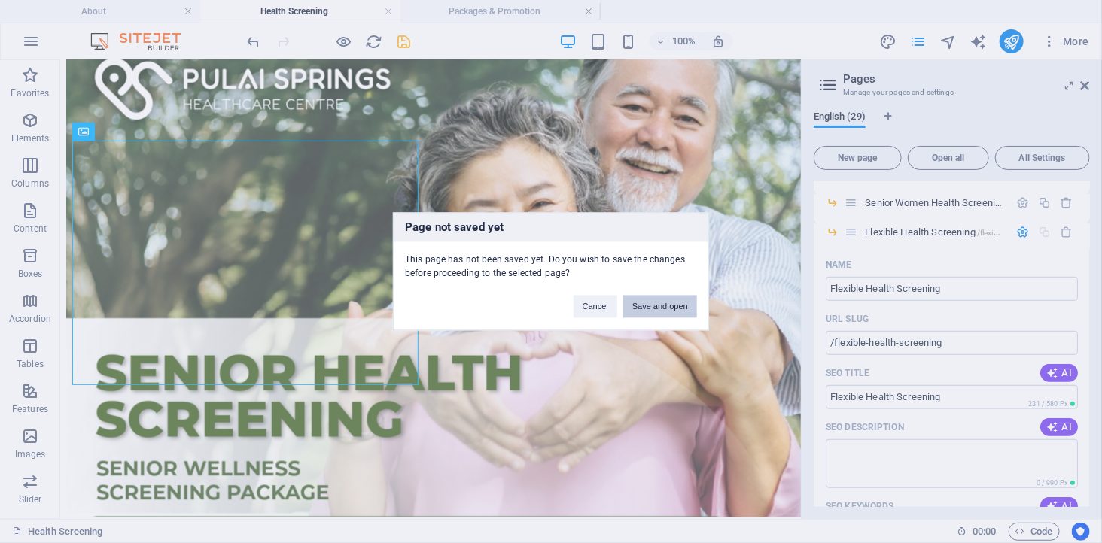
click at [650, 304] on button "Save and open" at bounding box center [660, 307] width 74 height 23
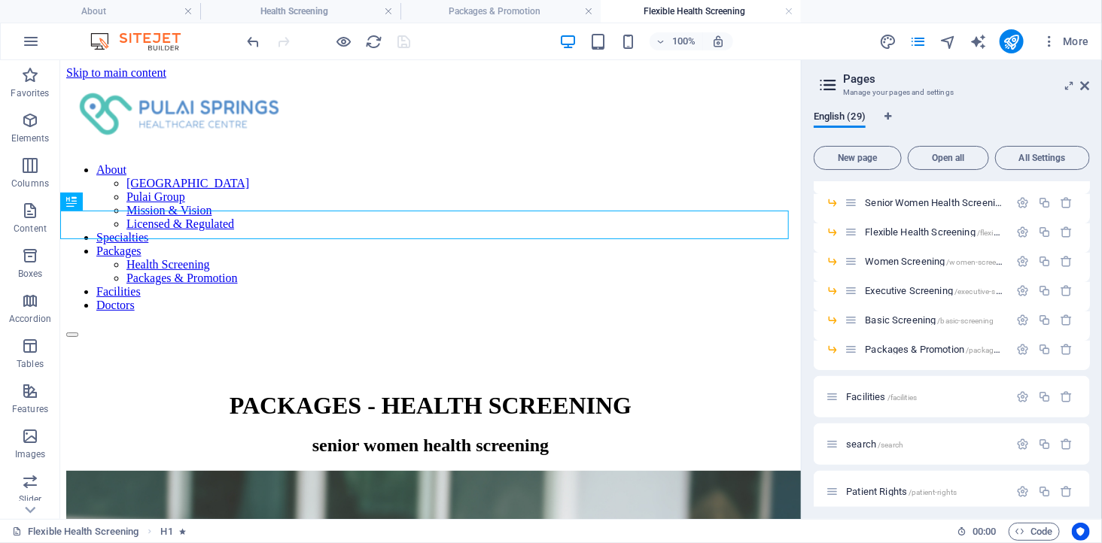
scroll to position [0, 0]
click at [306, 435] on div "senior women health screening" at bounding box center [429, 445] width 728 height 20
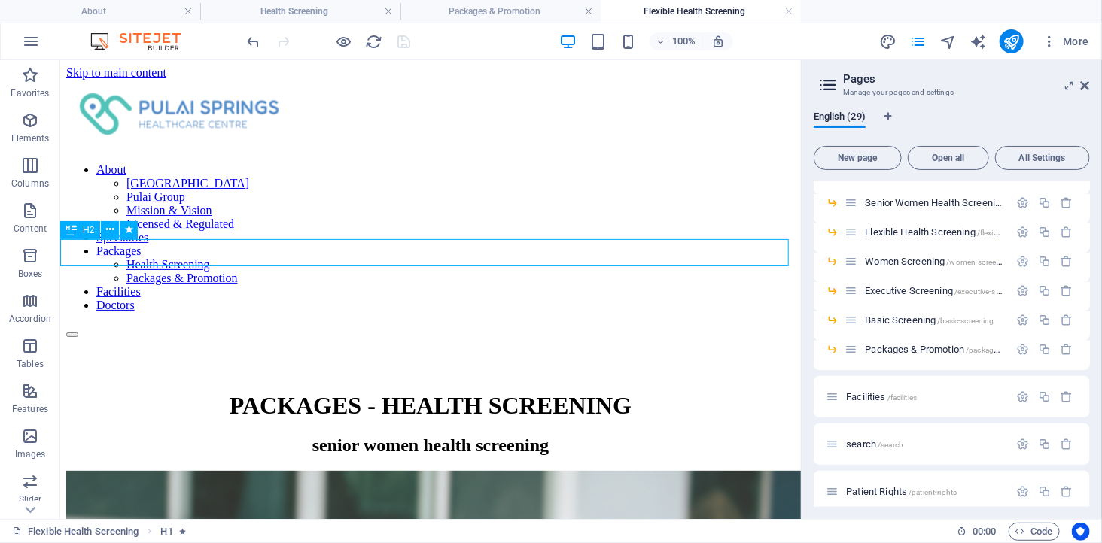
click at [306, 435] on div "senior women health screening" at bounding box center [429, 445] width 728 height 20
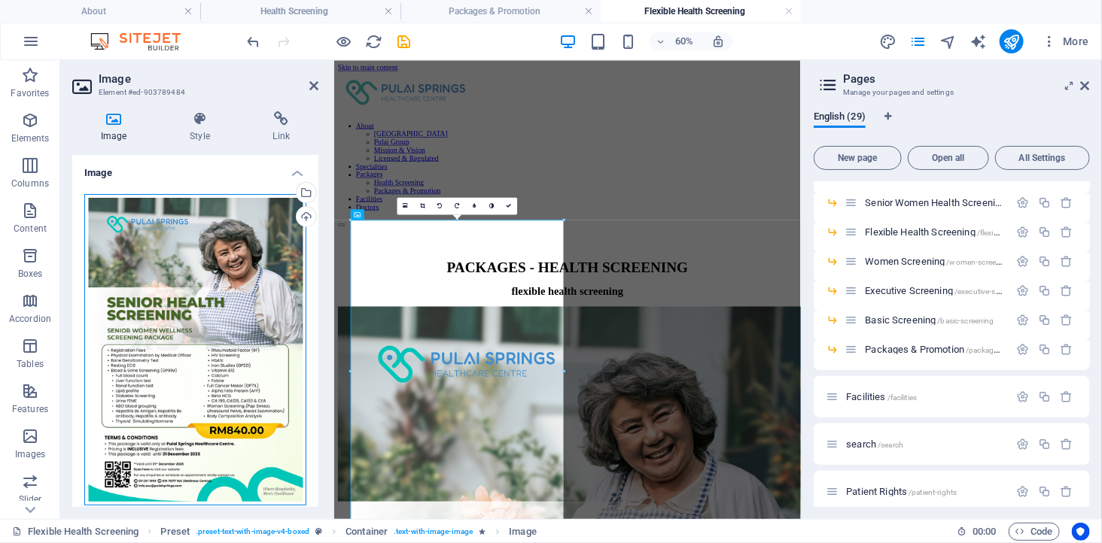
click at [208, 291] on div "Drag files here, click to choose files or select files from Files or our free s…" at bounding box center [195, 350] width 222 height 312
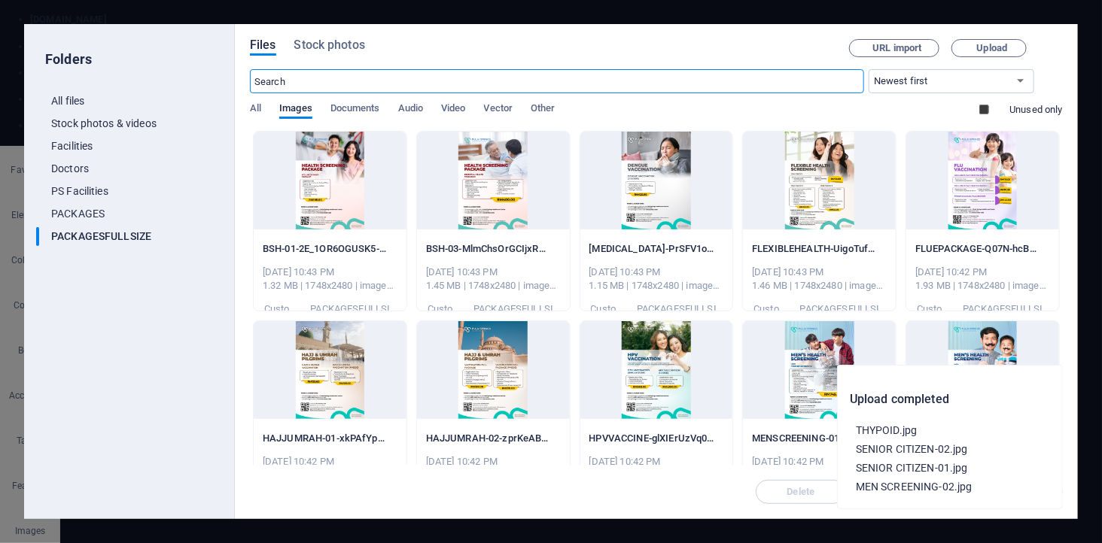
click at [803, 190] on div at bounding box center [819, 181] width 153 height 98
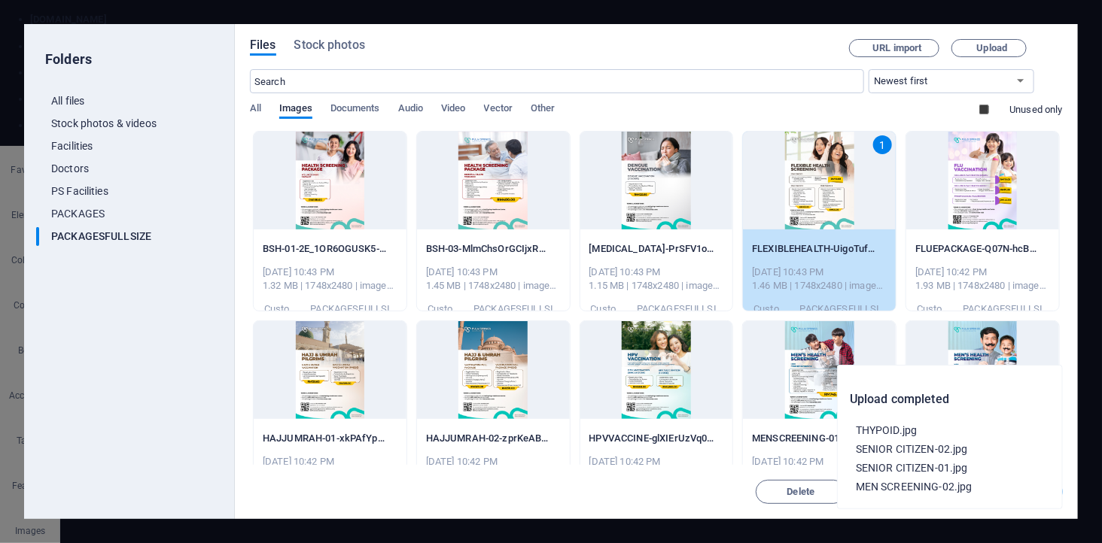
drag, startPoint x: 803, startPoint y: 190, endPoint x: 591, endPoint y: 285, distance: 232.7
click at [803, 190] on div "1" at bounding box center [819, 181] width 153 height 98
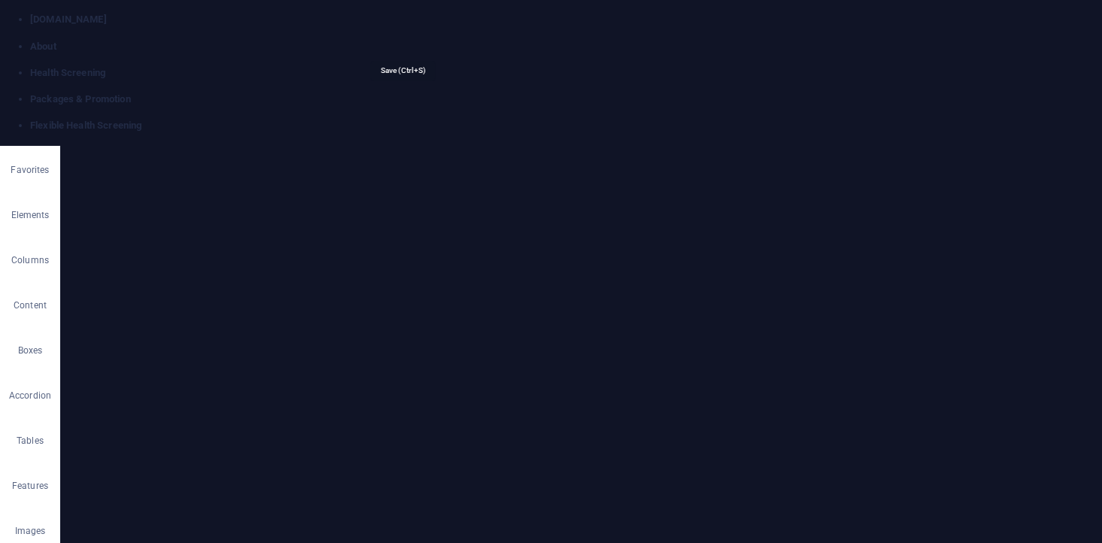
click at [319, 66] on h4 "Health Screening" at bounding box center [565, 73] width 1071 height 14
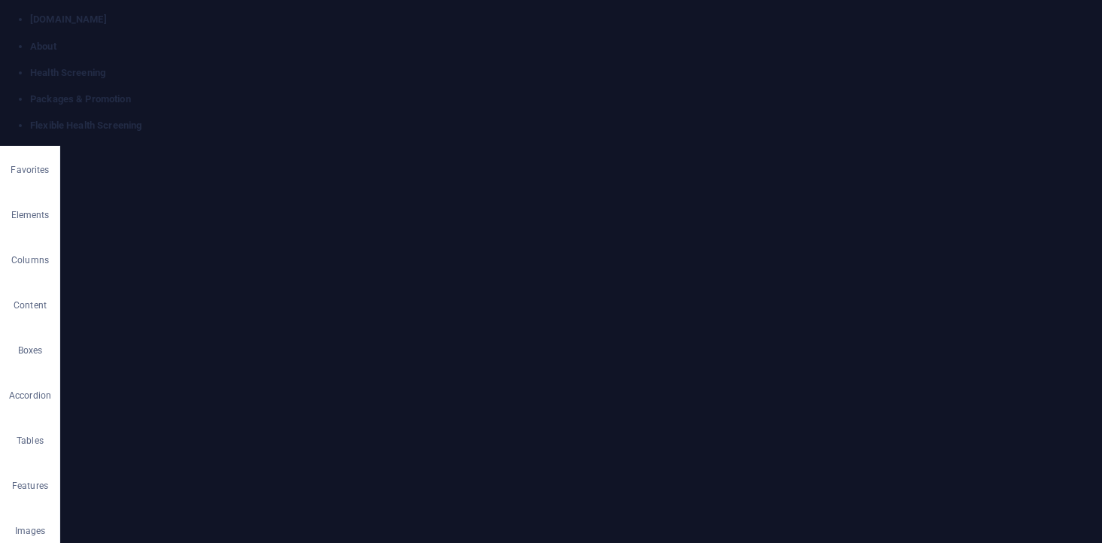
select select "17"
select select
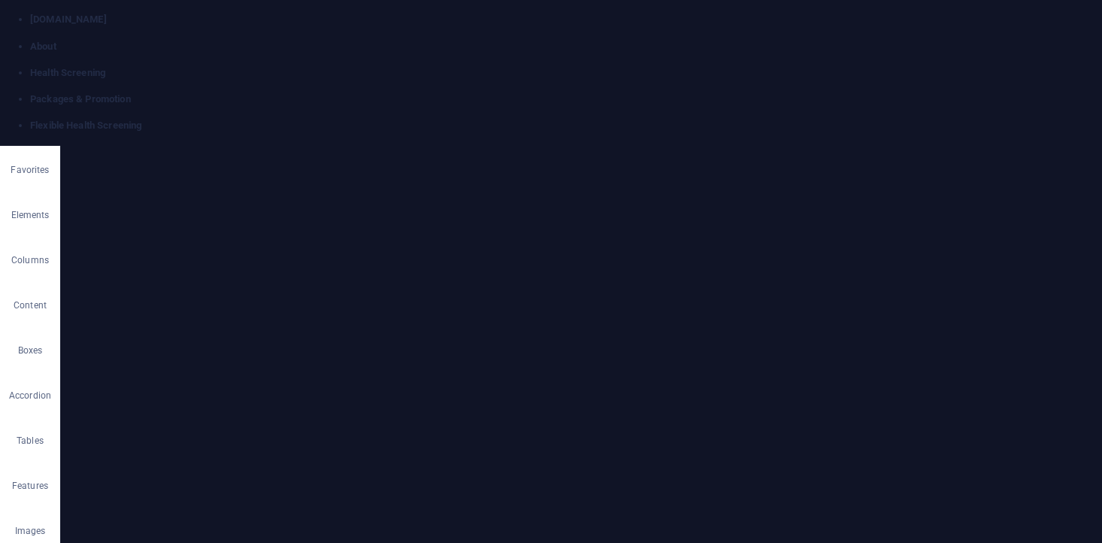
select select "14"
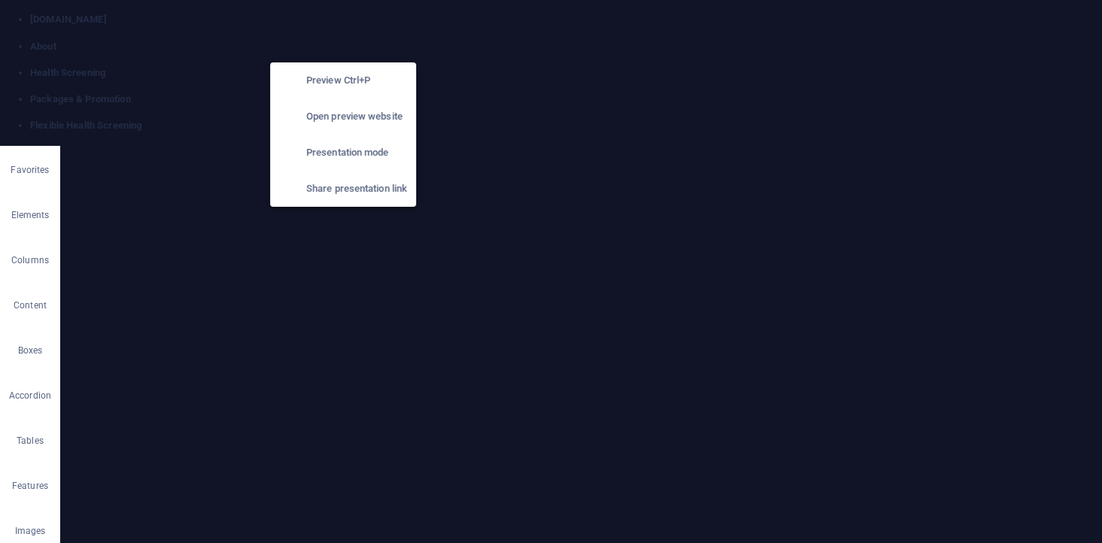
click at [347, 117] on h6 "Open preview website" at bounding box center [356, 117] width 101 height 18
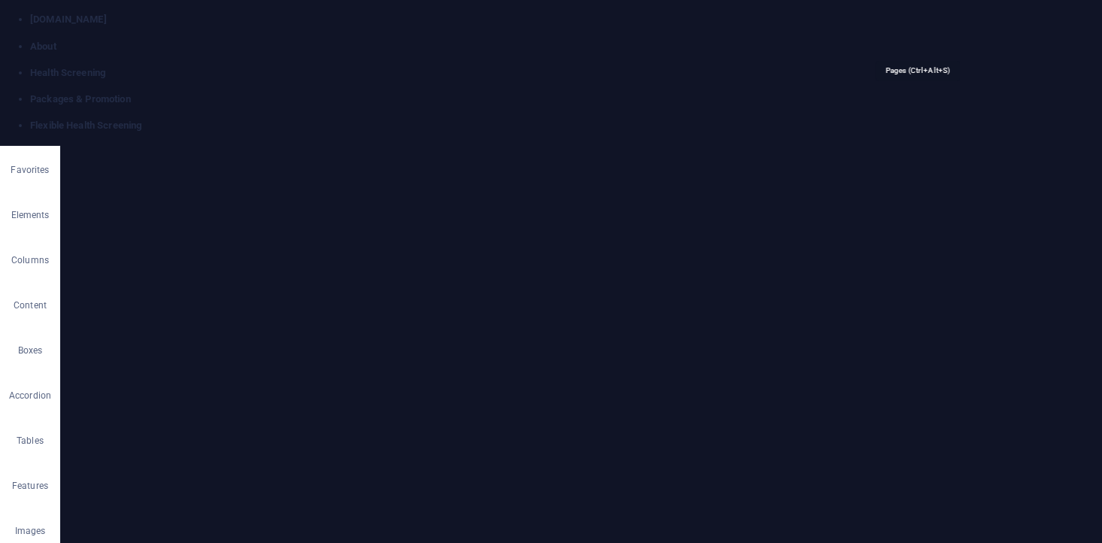
click at [497, 93] on h4 "Packages & Promotion" at bounding box center [565, 100] width 1071 height 14
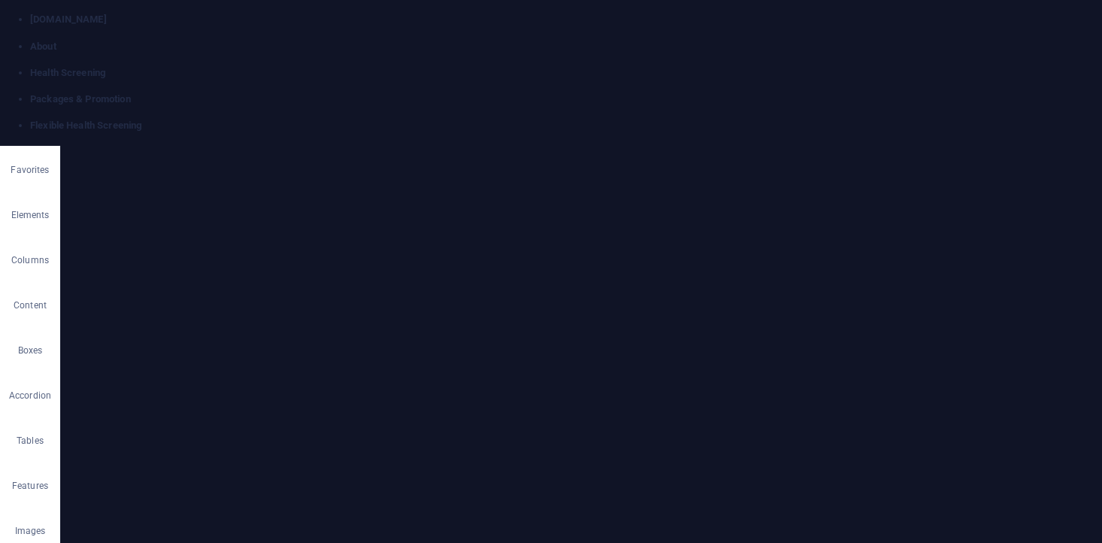
type input "Dengu"
type input "/de"
type input "De"
type input "Dengue Va"
type input "/dengue"
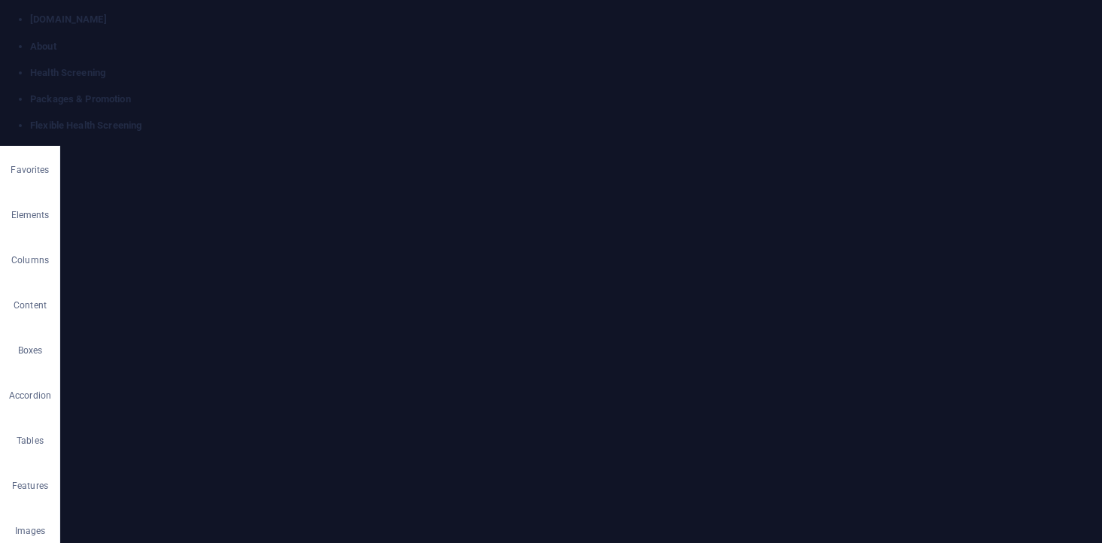
type input "Dengue"
type input "Dengue Vaccination"
type input "/dengue-vaccination"
type input "Dengue Vaccination"
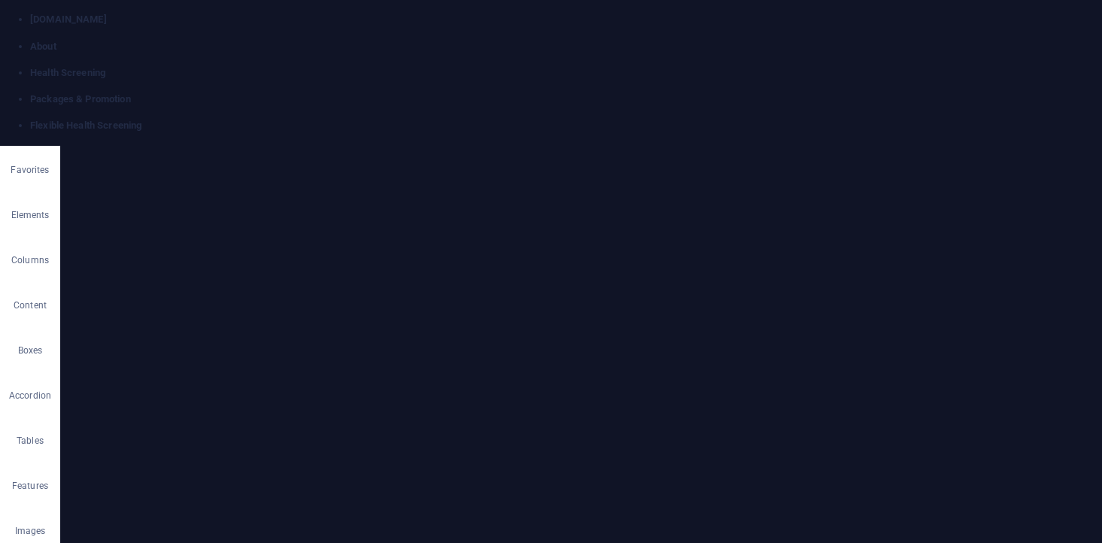
type input "Dengue Vaccination"
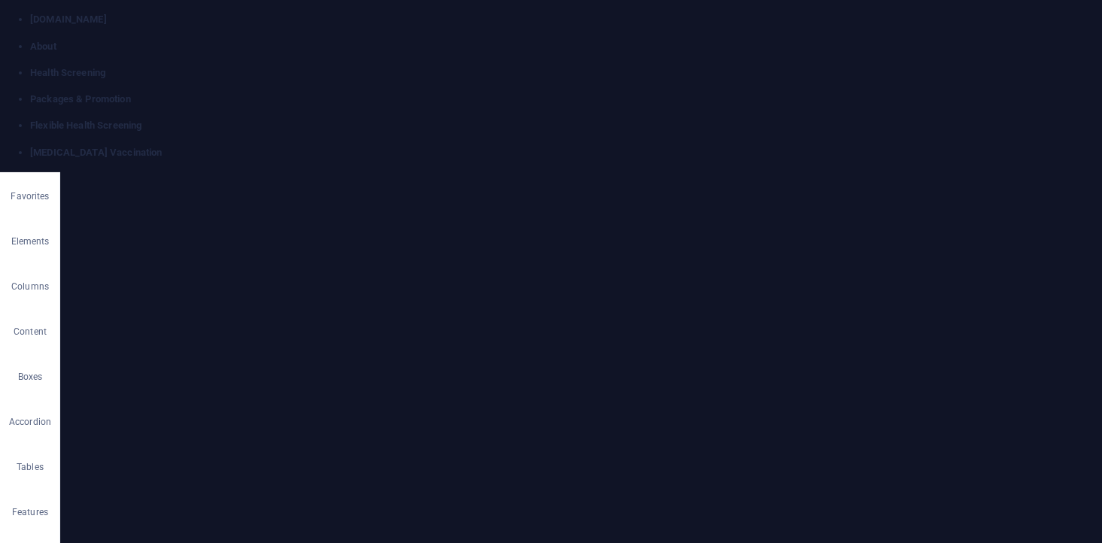
scroll to position [0, 0]
drag, startPoint x: 788, startPoint y: 11, endPoint x: 637, endPoint y: 32, distance: 151.8
click at [30, 146] on link at bounding box center [30, 146] width 0 height 0
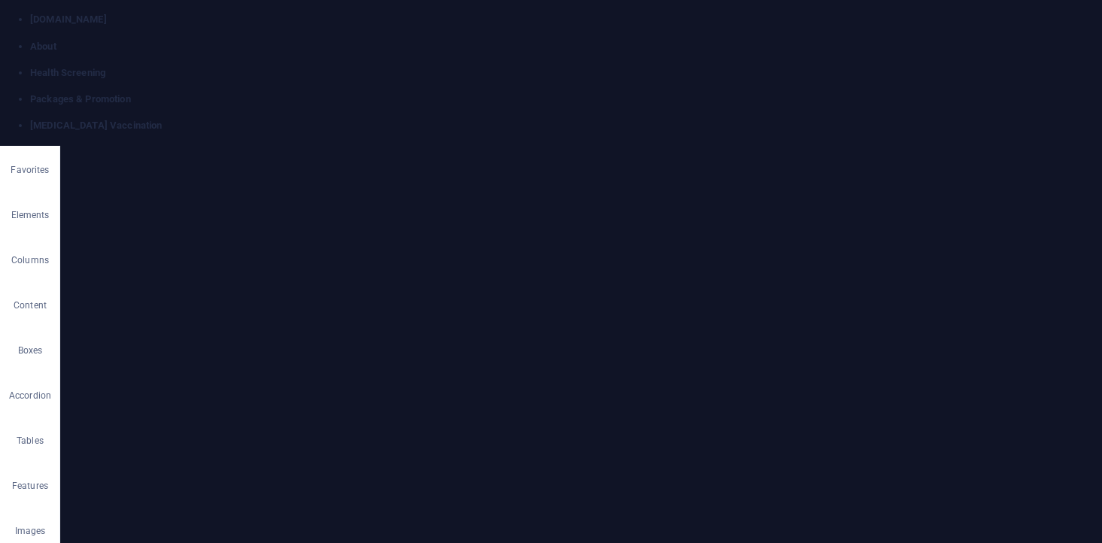
scroll to position [84, 0]
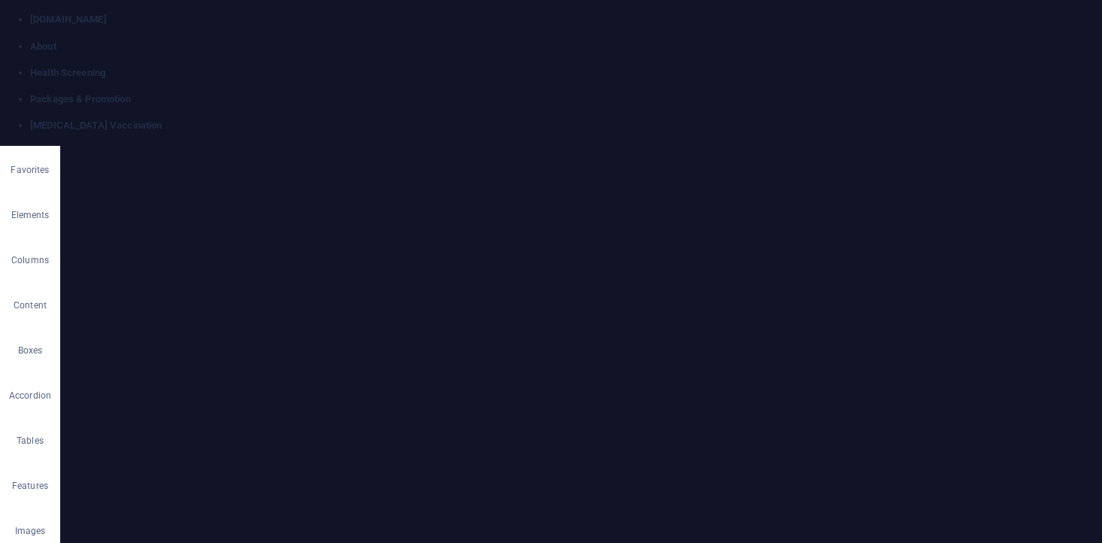
drag, startPoint x: 695, startPoint y: 21555, endPoint x: 956, endPoint y: 21567, distance: 261.3
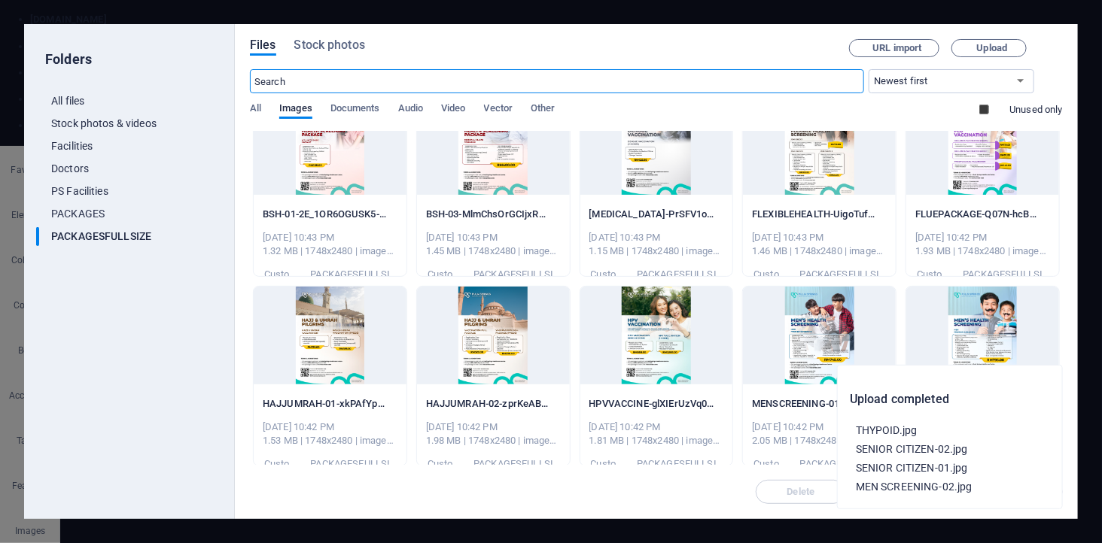
scroll to position [0, 0]
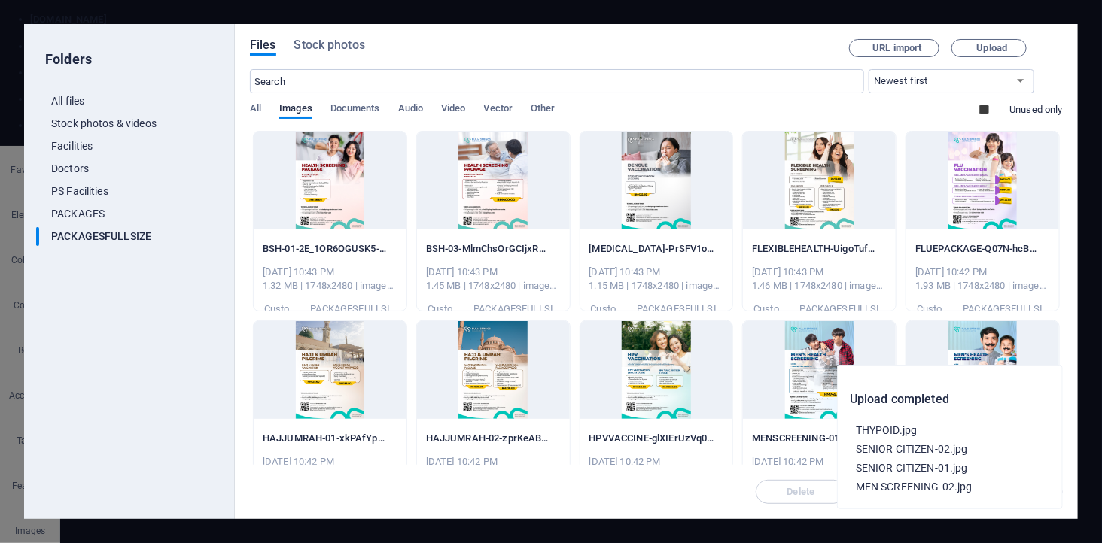
click at [646, 181] on div at bounding box center [656, 181] width 153 height 98
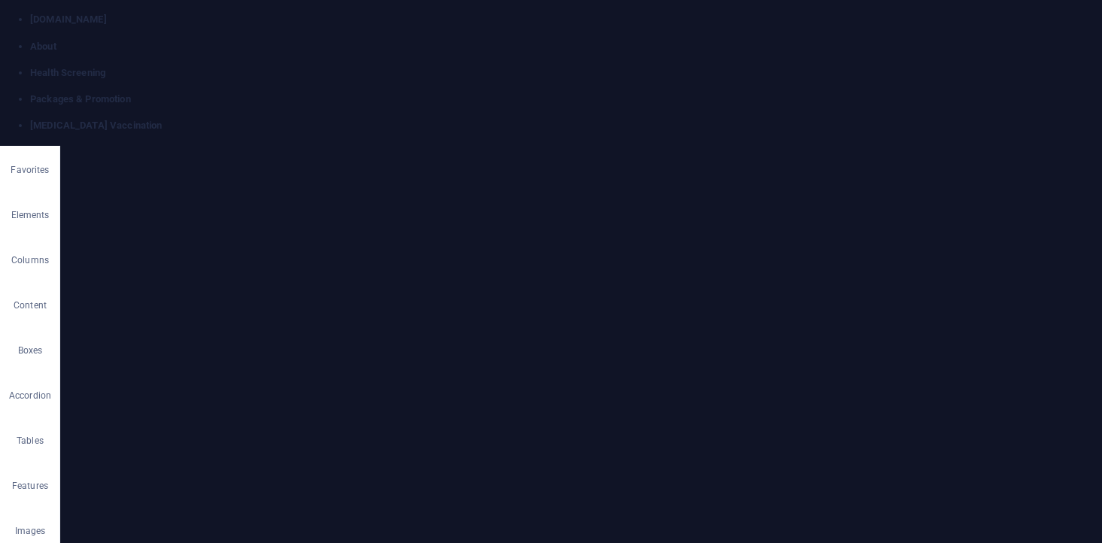
click at [472, 93] on h4 "Packages & Promotion" at bounding box center [565, 100] width 1071 height 14
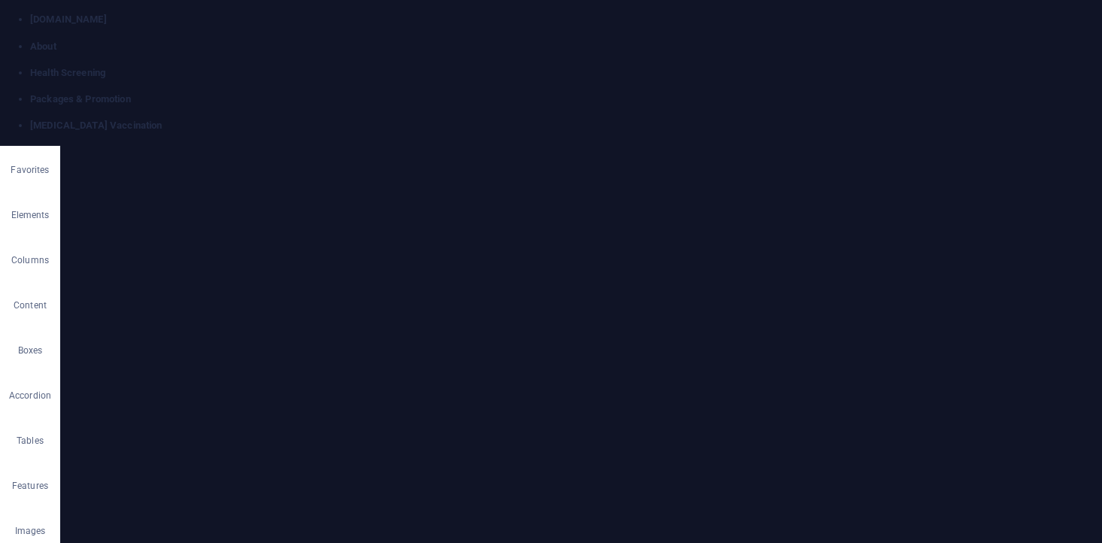
select select "17"
select select
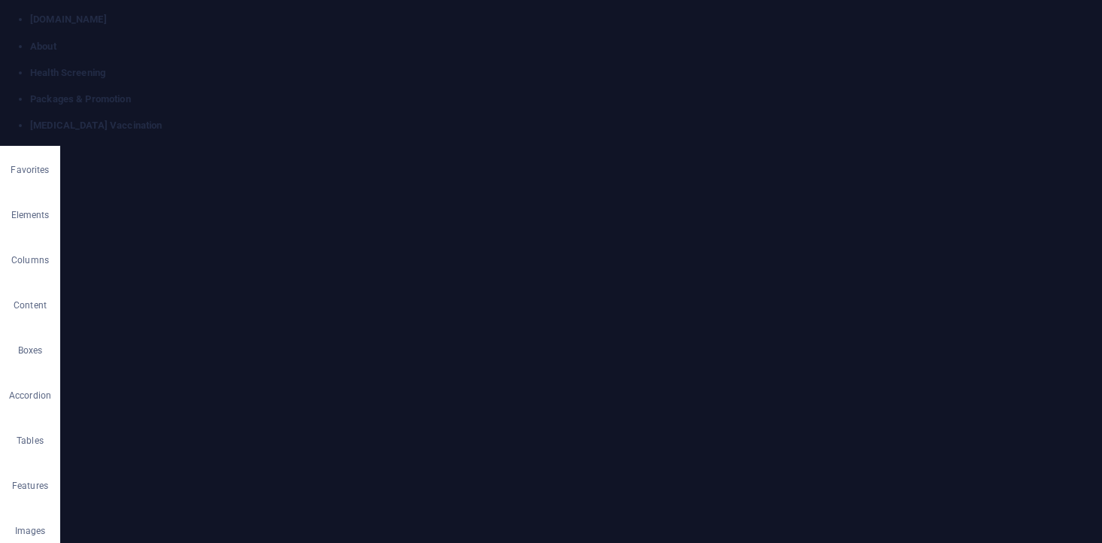
select select "15"
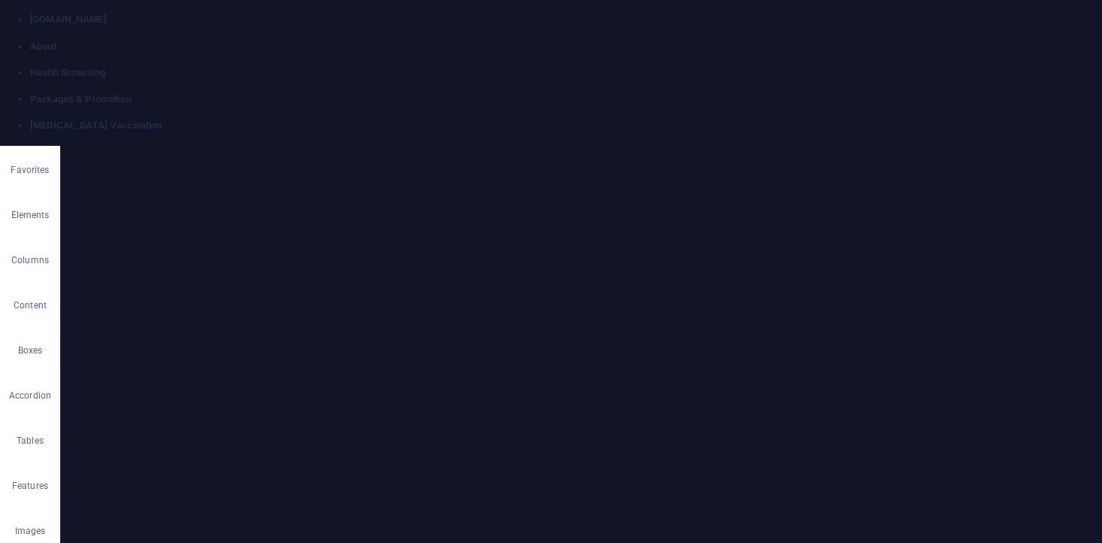
drag, startPoint x: 938, startPoint y: 4818, endPoint x: 814, endPoint y: 4817, distance: 123.4
type input "HPV"
type input "/hp"
type input "HP"
type input "HPV V"
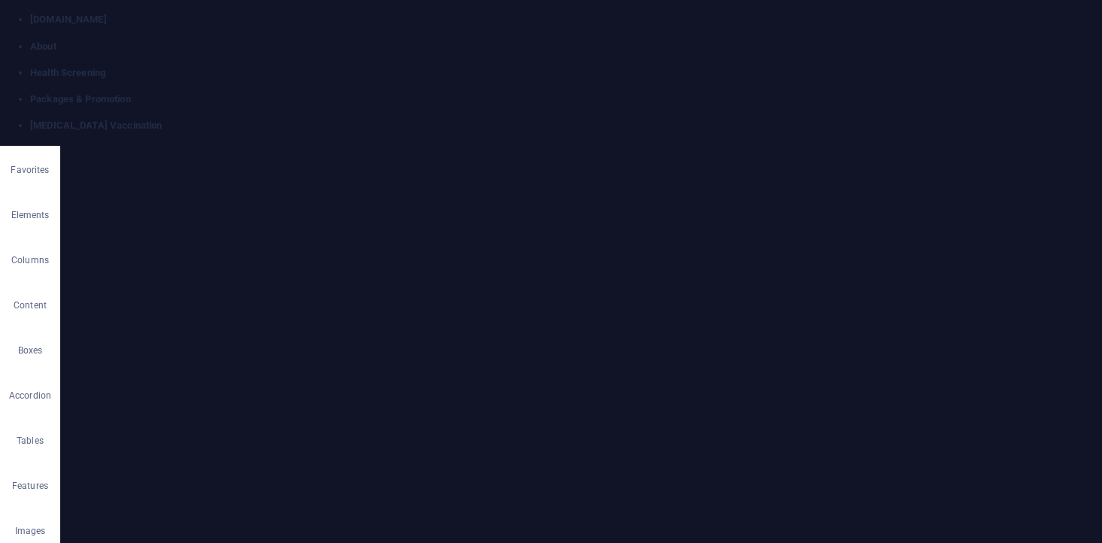
type input "/hpv"
type input "HPV"
type input "HPV Vaccination"
type input "/hpv-v"
type input "HPV V"
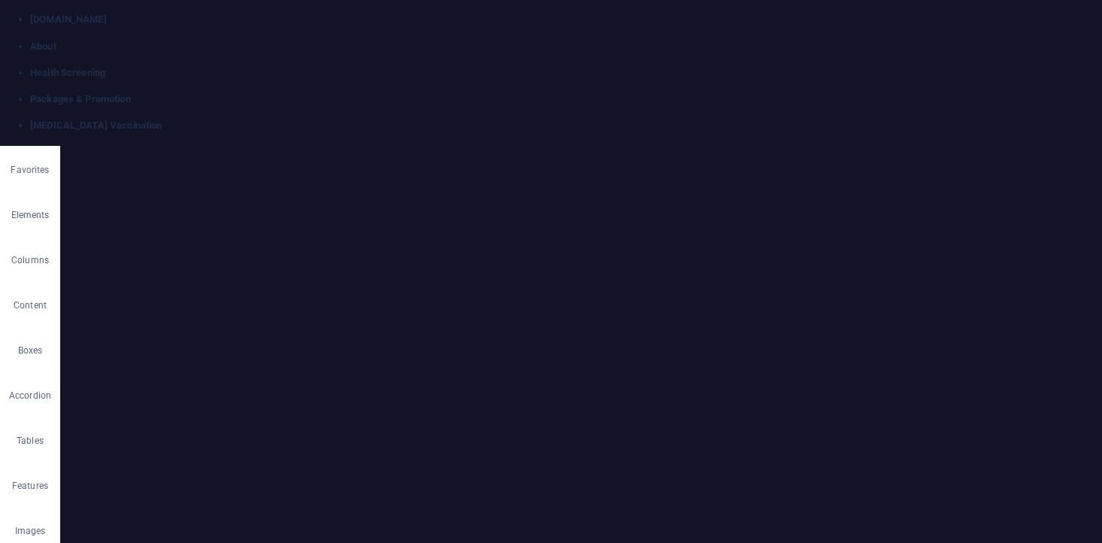
type input "HPV Vaccination"
type input "/hpv-vaccination"
type input "HPV Vaccination"
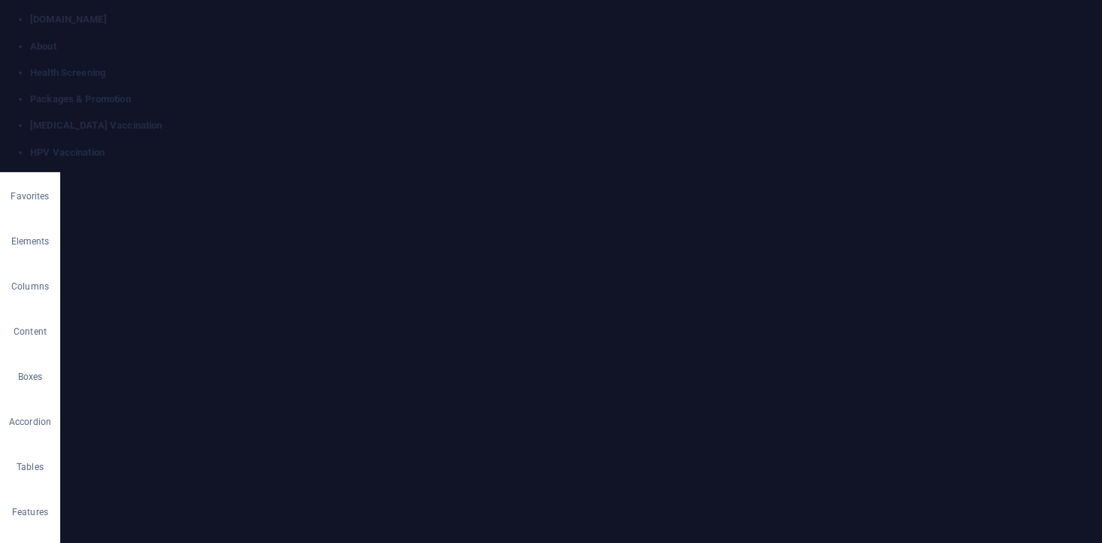
scroll to position [0, 0]
click at [30, 146] on link at bounding box center [30, 146] width 0 height 0
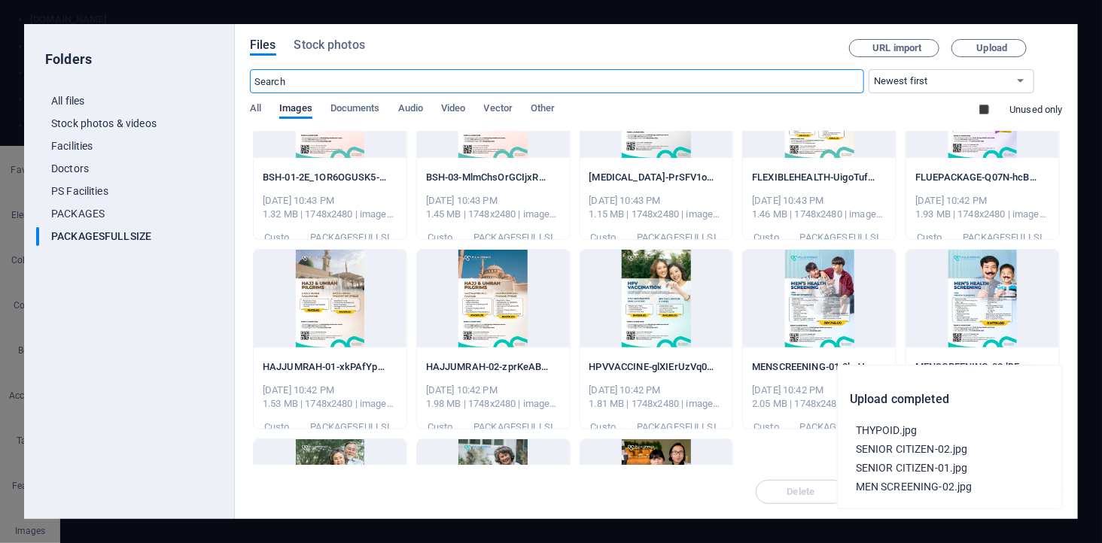
scroll to position [167, 0]
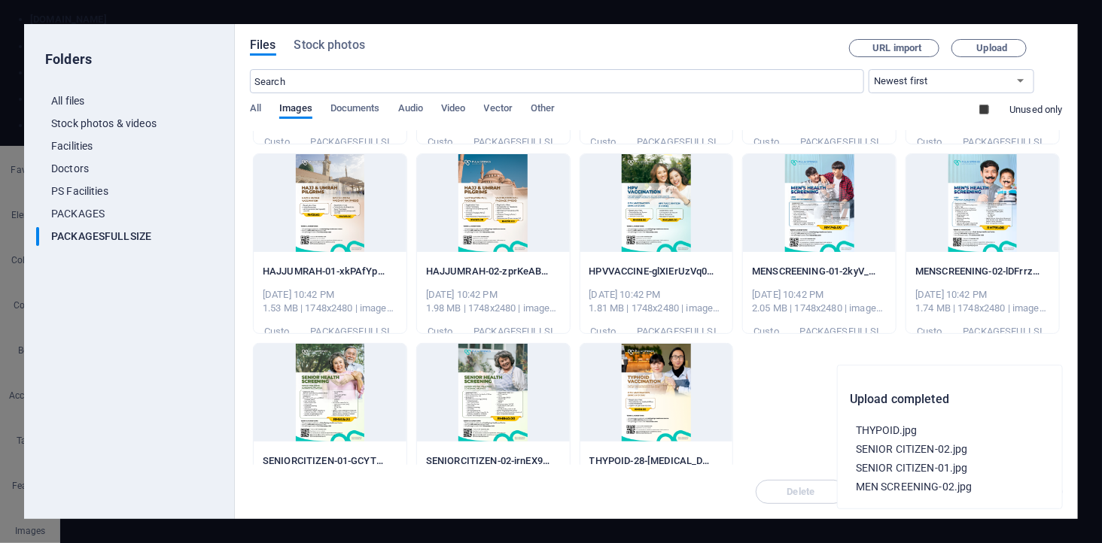
click at [634, 193] on div at bounding box center [656, 203] width 153 height 98
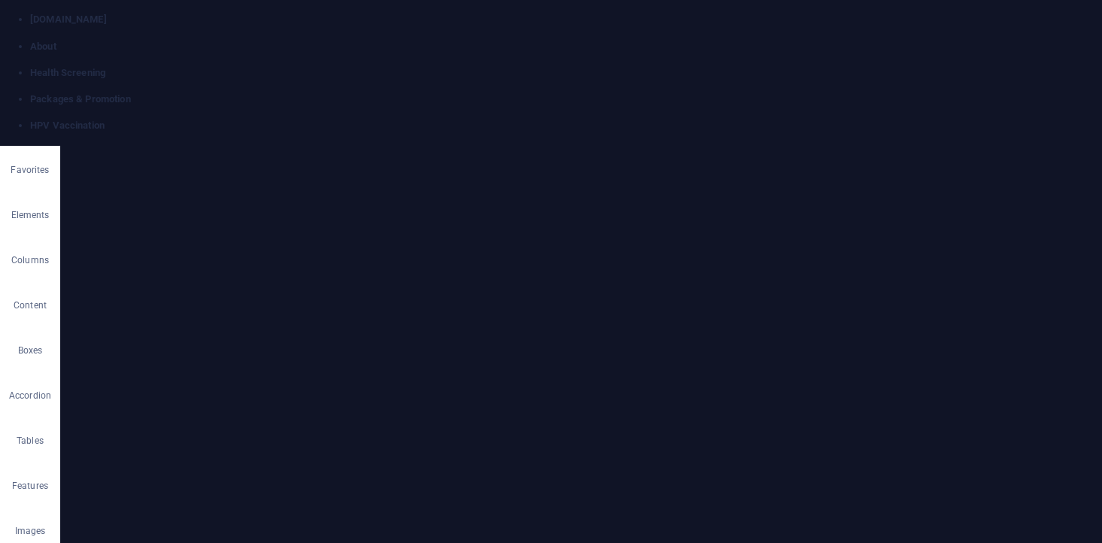
click at [463, 93] on h4 "Packages & Promotion" at bounding box center [565, 100] width 1071 height 14
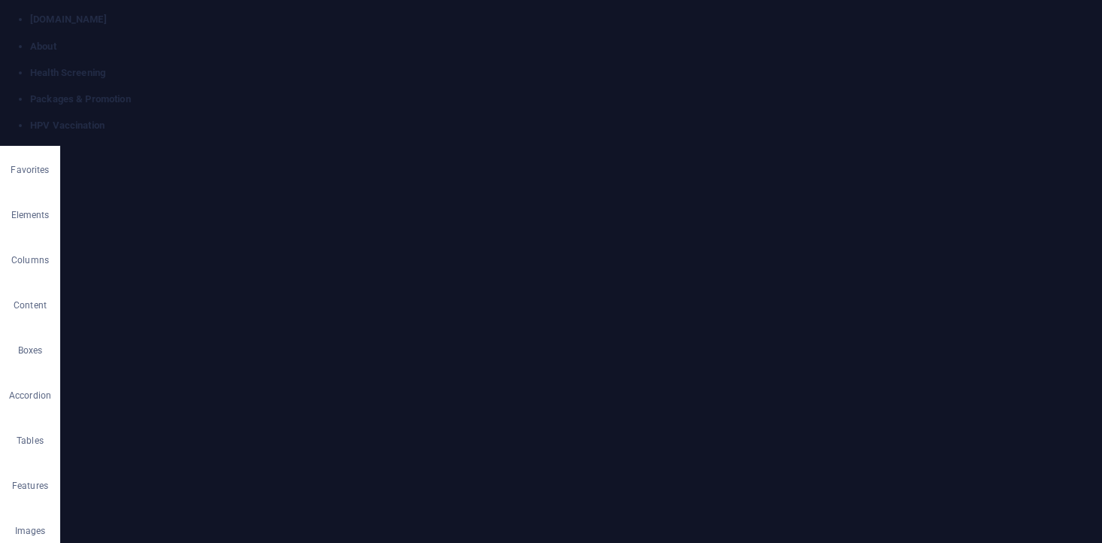
select select "19"
select select
select select "16"
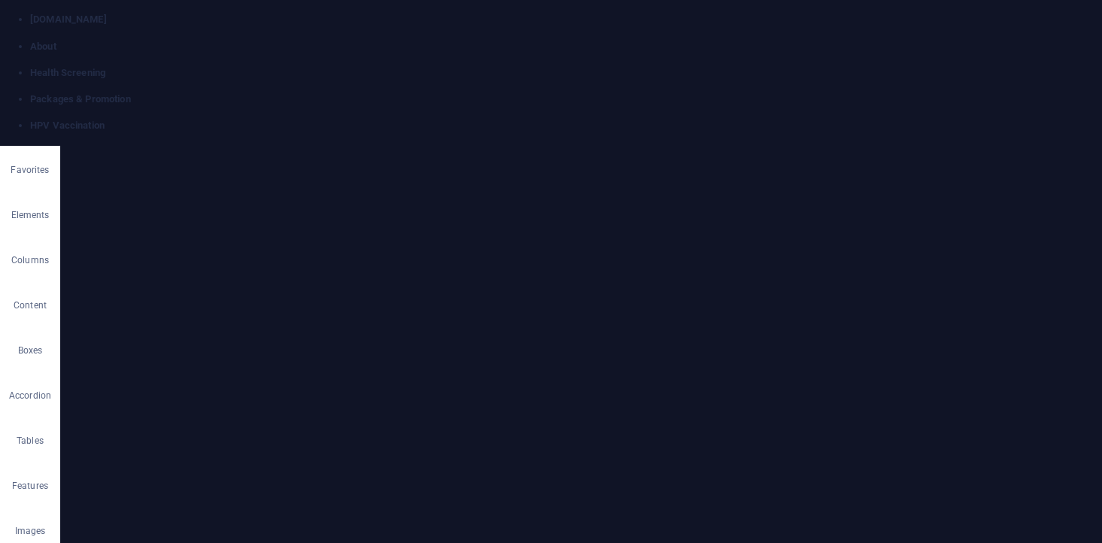
scroll to position [418, 0]
type input "h"
type input "HAJJ"
type input "/"
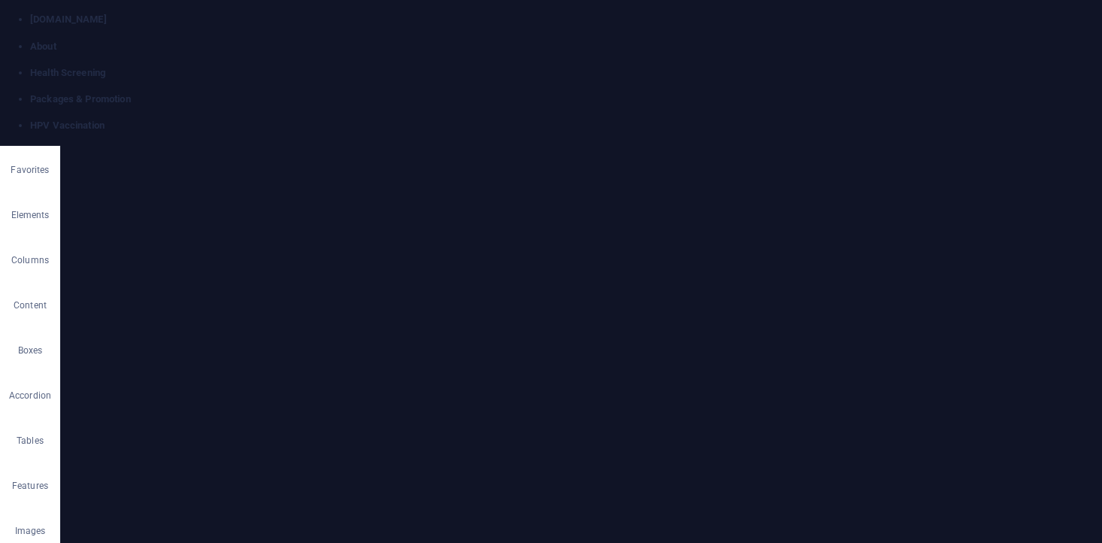
type input "HAJJ"
type input "/hajj"
type input "HAJJ"
type input "HAJJ Um"
type input "HAJJ"
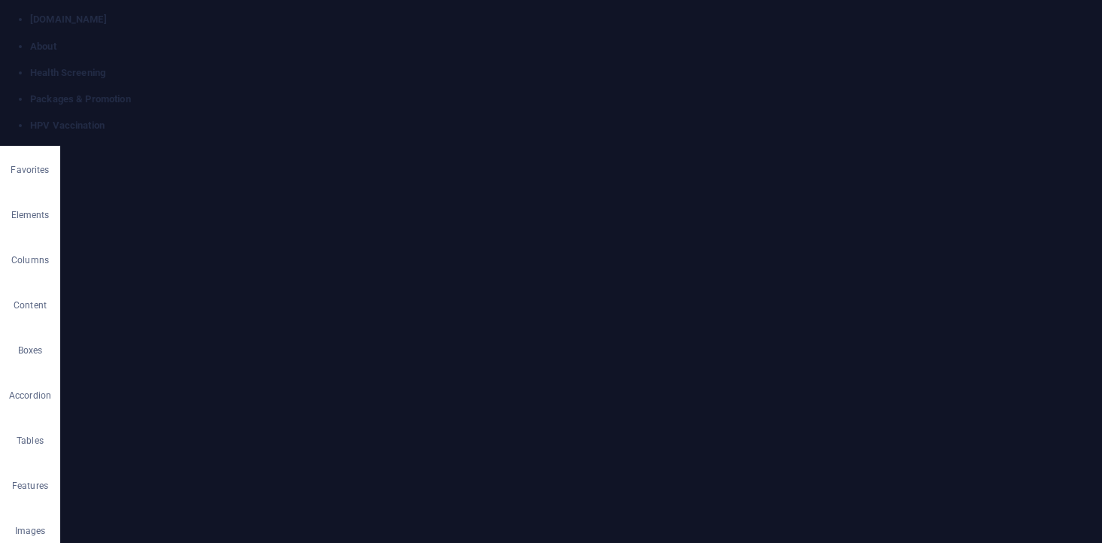
type input "HAJJ Umrah"
type input "/hajj-um"
type input "HAJJ Um"
type input "HAJJ Umrah"
type input "/hajj-umrah"
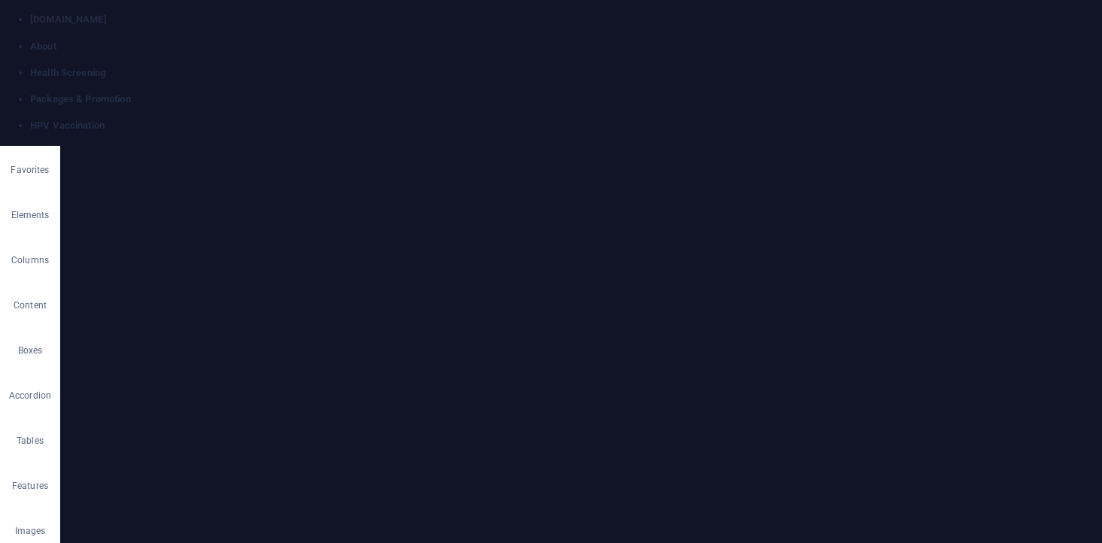
type input "HAJJ Umrah"
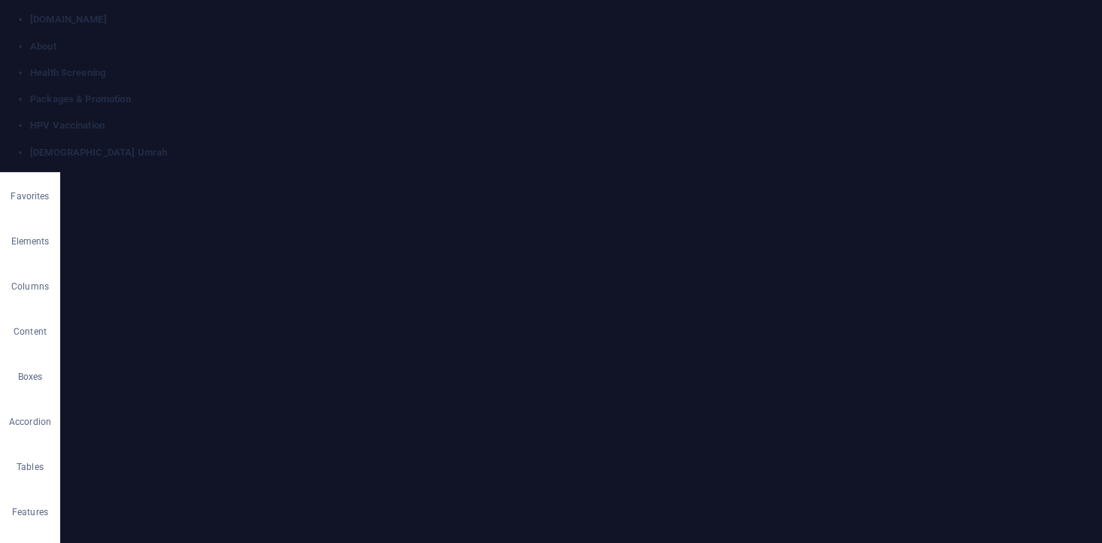
scroll to position [0, 0]
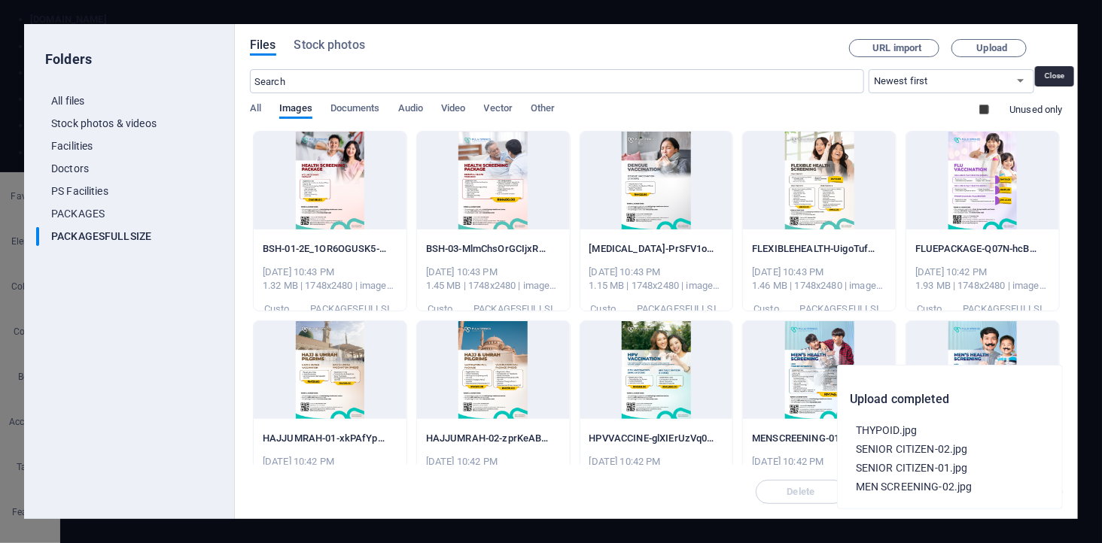
click at [1062, 39] on icon "button" at bounding box center [1062, 39] width 0 height 0
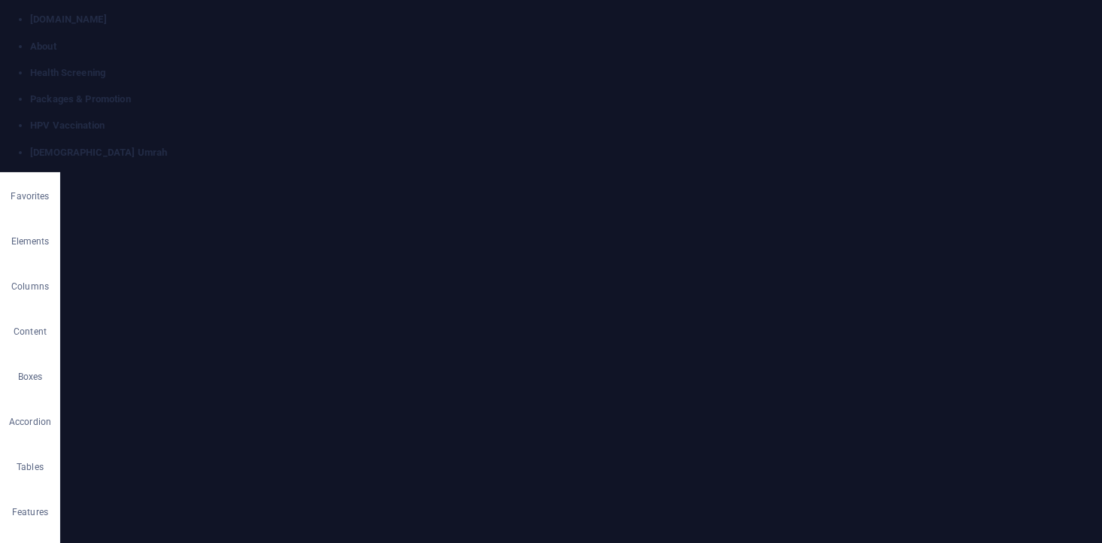
click at [535, 93] on h4 "Packages & Promotion" at bounding box center [565, 100] width 1071 height 14
click at [881, 146] on h4 "HAJJ Umrah" at bounding box center [565, 153] width 1071 height 14
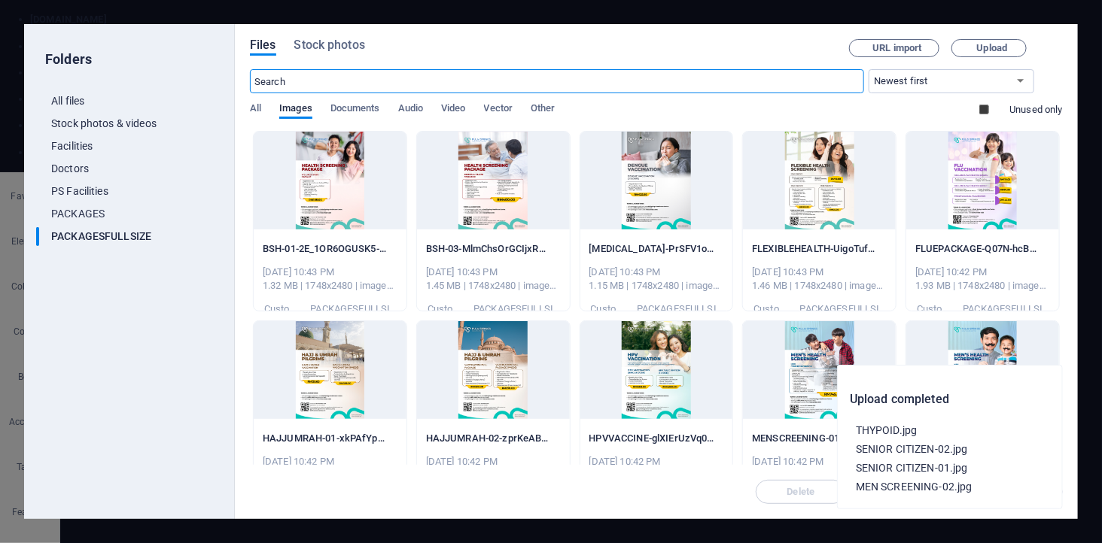
click at [506, 359] on div at bounding box center [493, 370] width 153 height 98
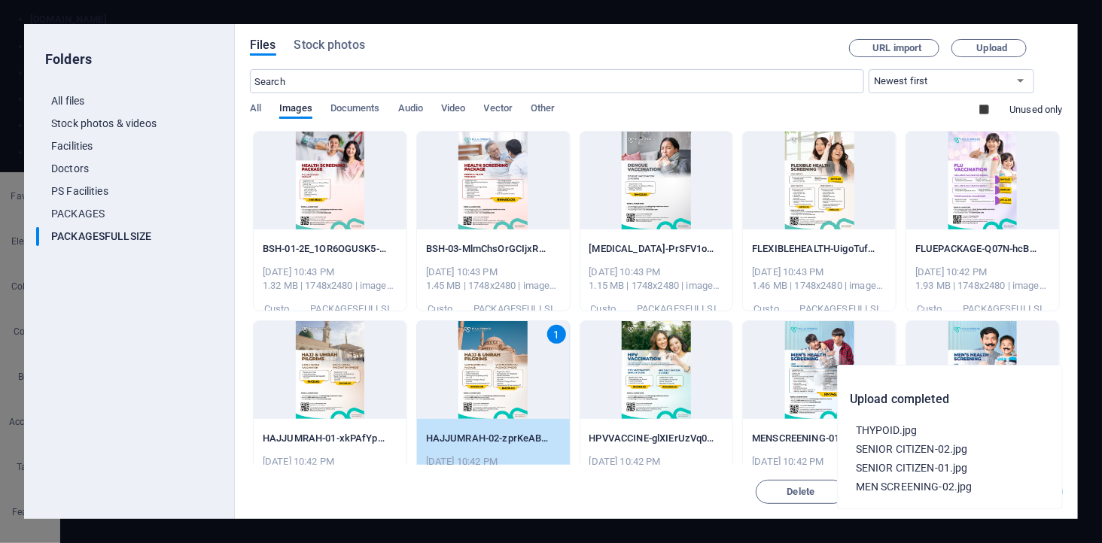
click at [506, 359] on div "1" at bounding box center [493, 370] width 153 height 98
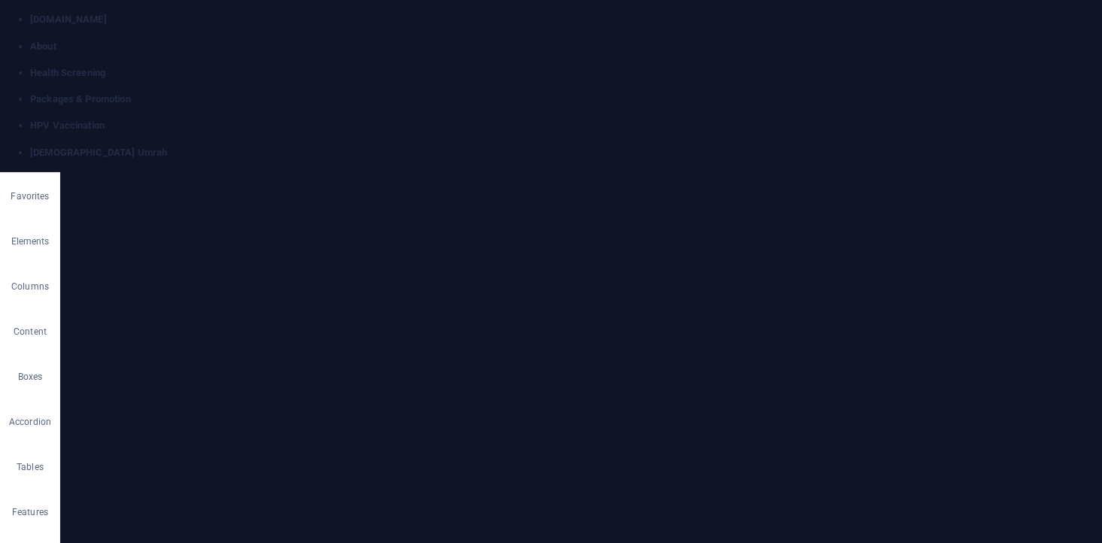
click at [475, 93] on h4 "Packages & Promotion" at bounding box center [565, 100] width 1071 height 14
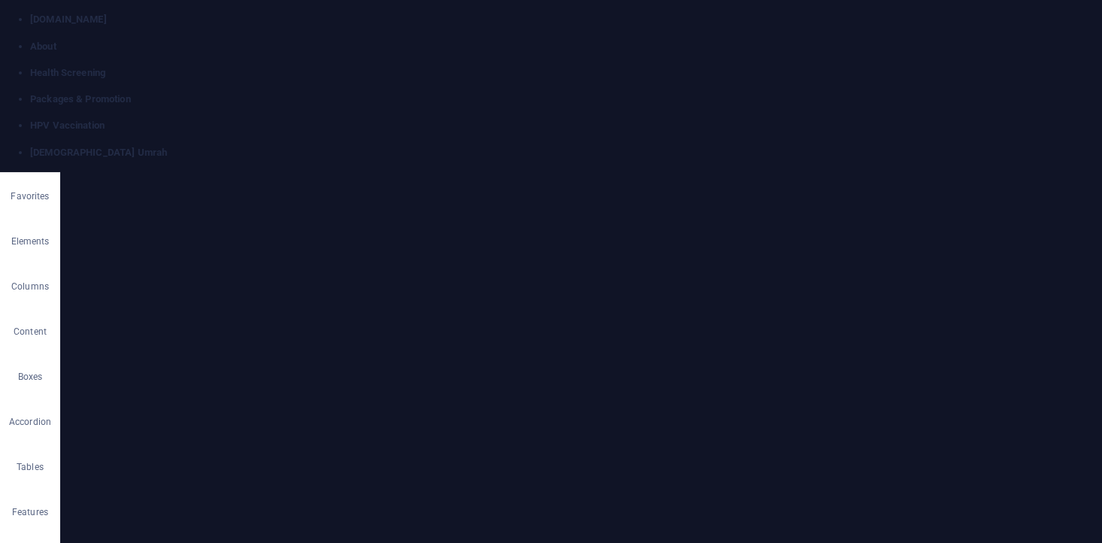
scroll to position [499, 0]
select select "19"
select select
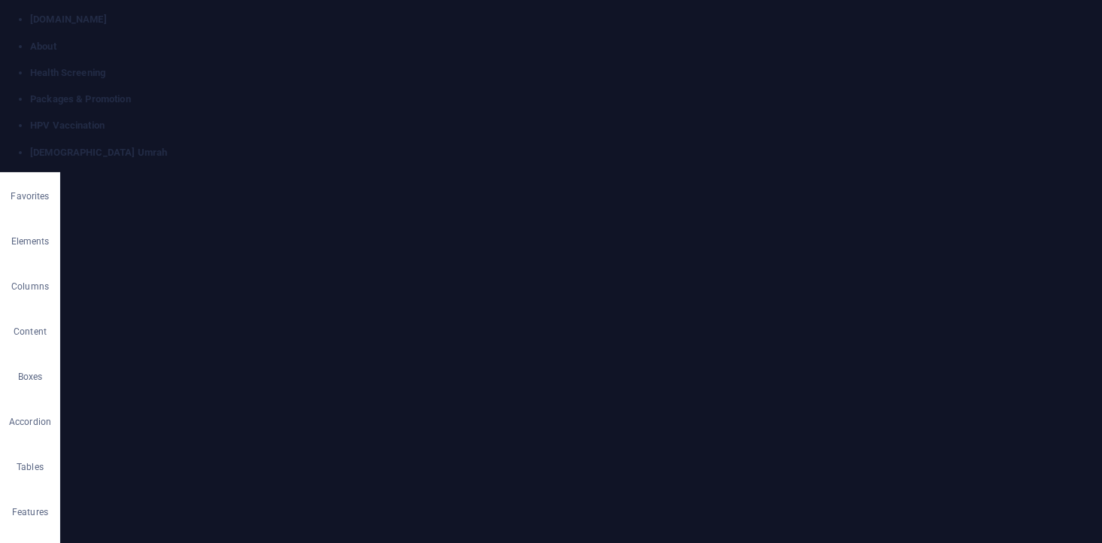
scroll to position [501, 0]
select select "17"
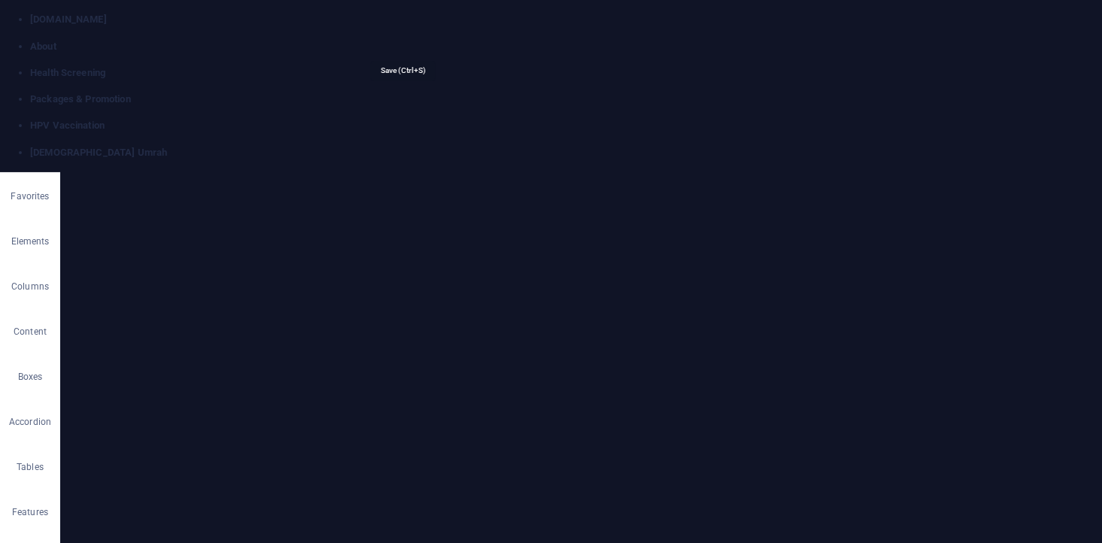
click at [848, 146] on h4 "HAJJ Umrah" at bounding box center [565, 153] width 1071 height 14
click at [30, 172] on link at bounding box center [30, 172] width 0 height 0
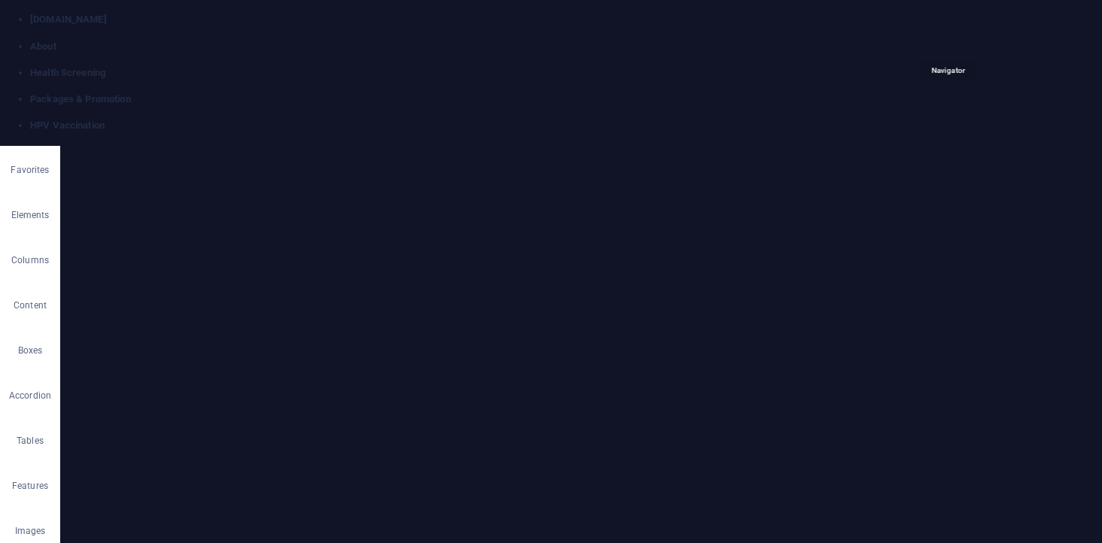
scroll to position [501, 0]
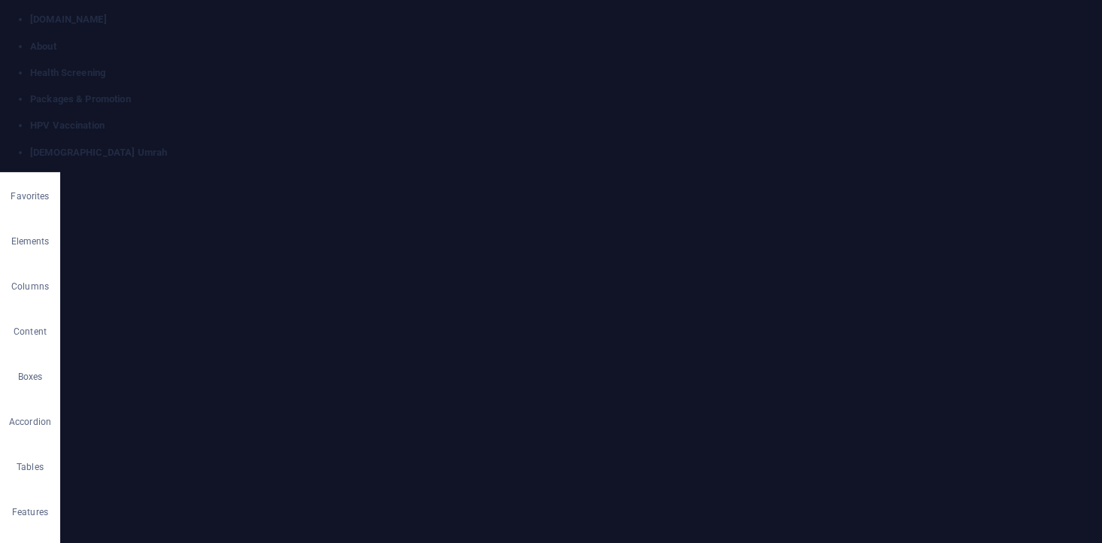
scroll to position [0, 0]
type input "HAJJ Umrah 2"
type input "/hajj-umrah-2"
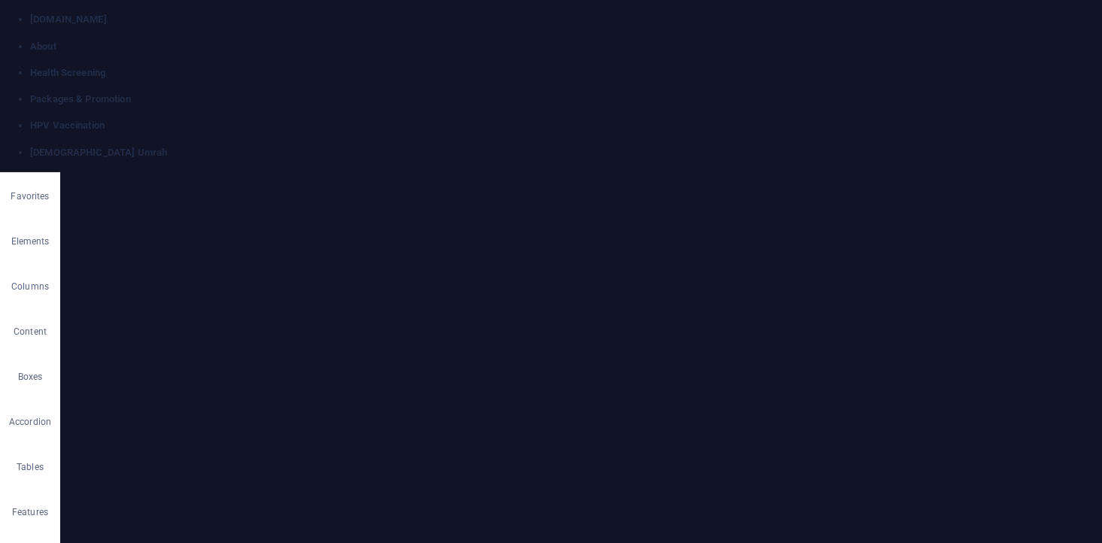
type input "HAJJ Umrah 2"
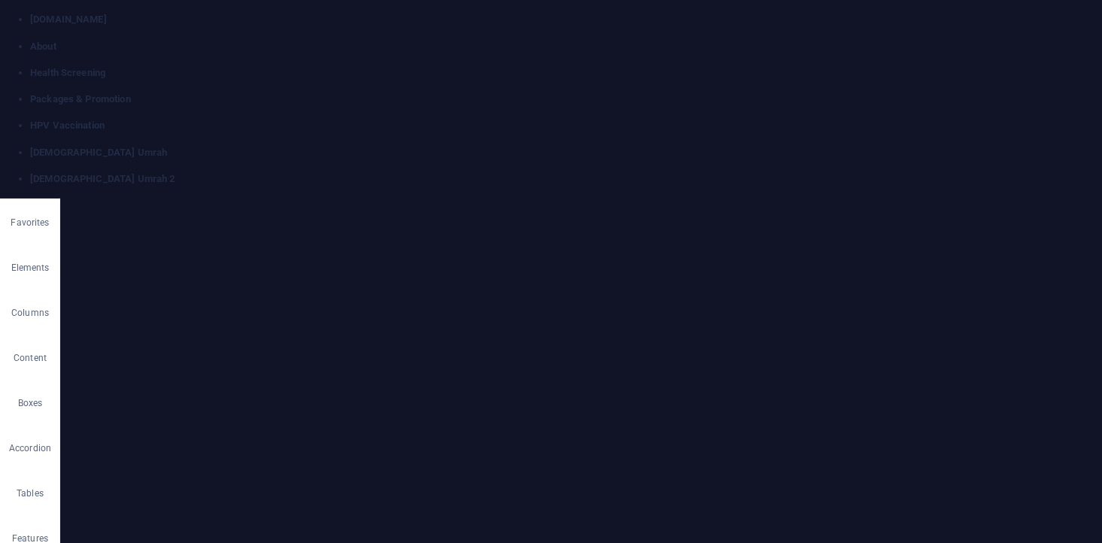
scroll to position [0, 0]
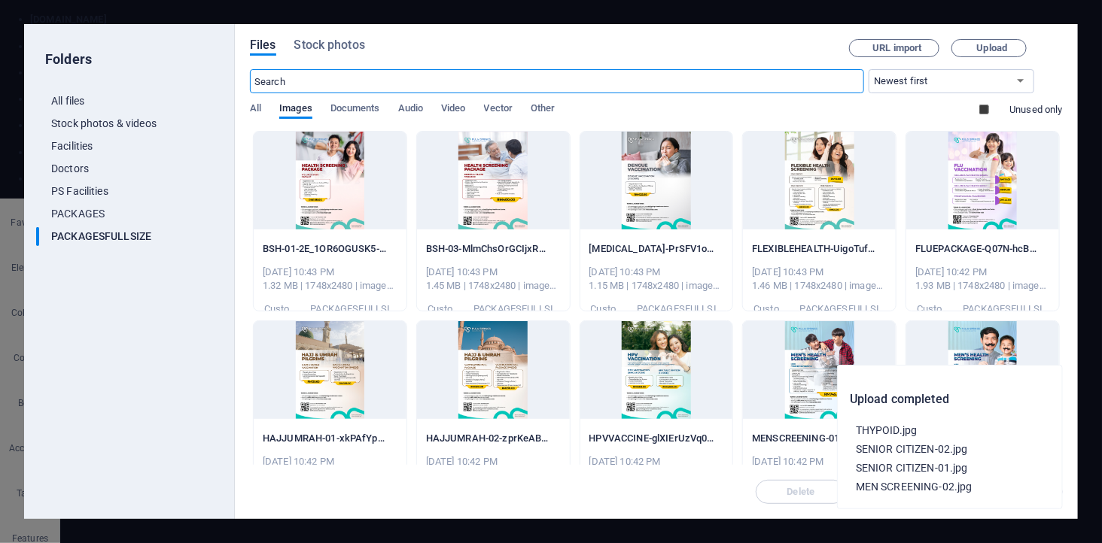
click at [333, 366] on div at bounding box center [330, 370] width 153 height 98
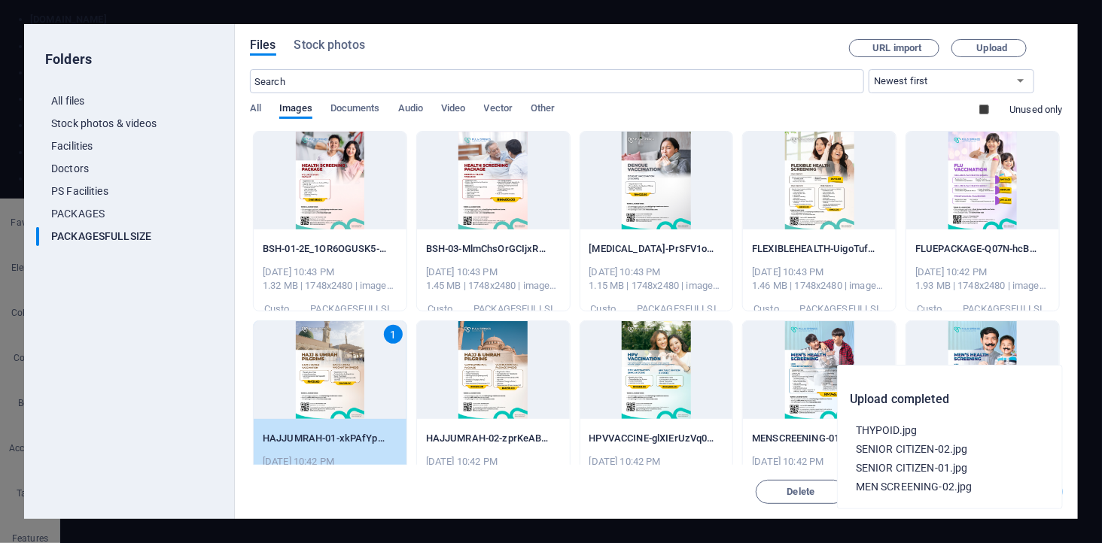
drag, startPoint x: 333, startPoint y: 366, endPoint x: 488, endPoint y: 506, distance: 207.8
click at [333, 366] on div "1" at bounding box center [330, 370] width 153 height 98
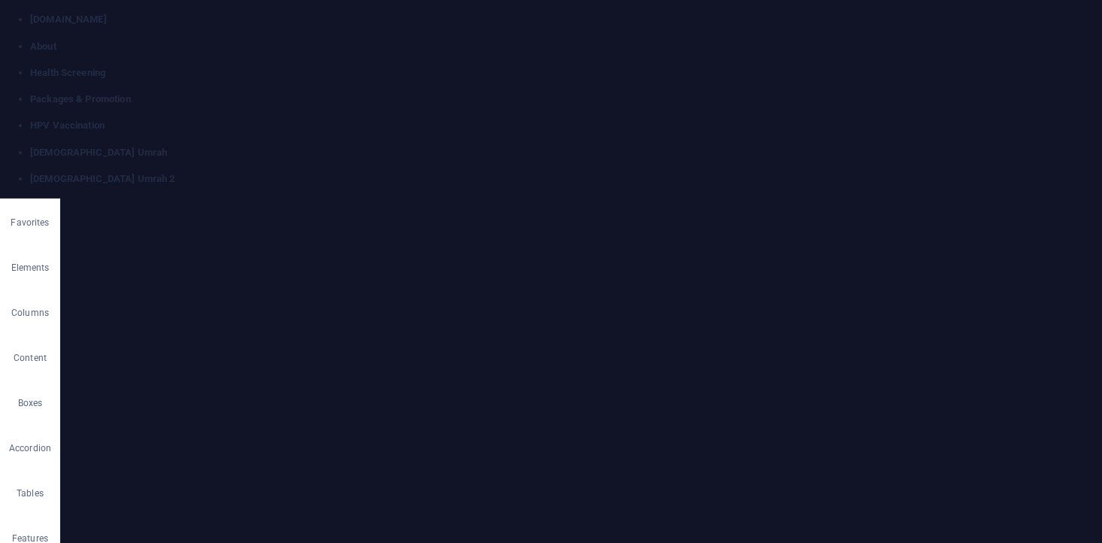
click at [479, 93] on h4 "Packages & Promotion" at bounding box center [565, 100] width 1071 height 14
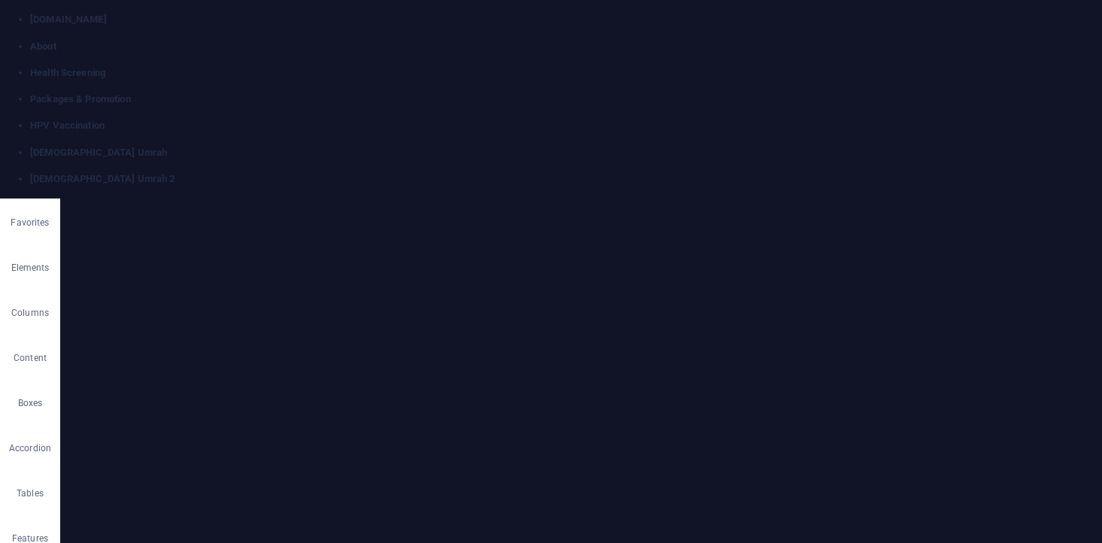
select select "21"
select select
select select "18"
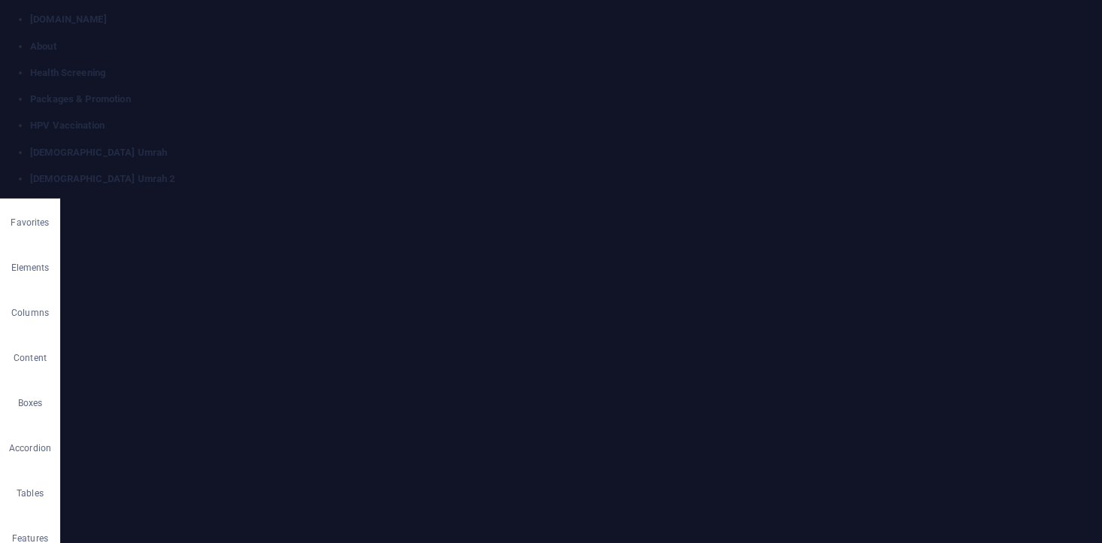
drag, startPoint x: 1087, startPoint y: 10, endPoint x: 1068, endPoint y: 17, distance: 20.0
click at [30, 199] on link at bounding box center [30, 199] width 0 height 0
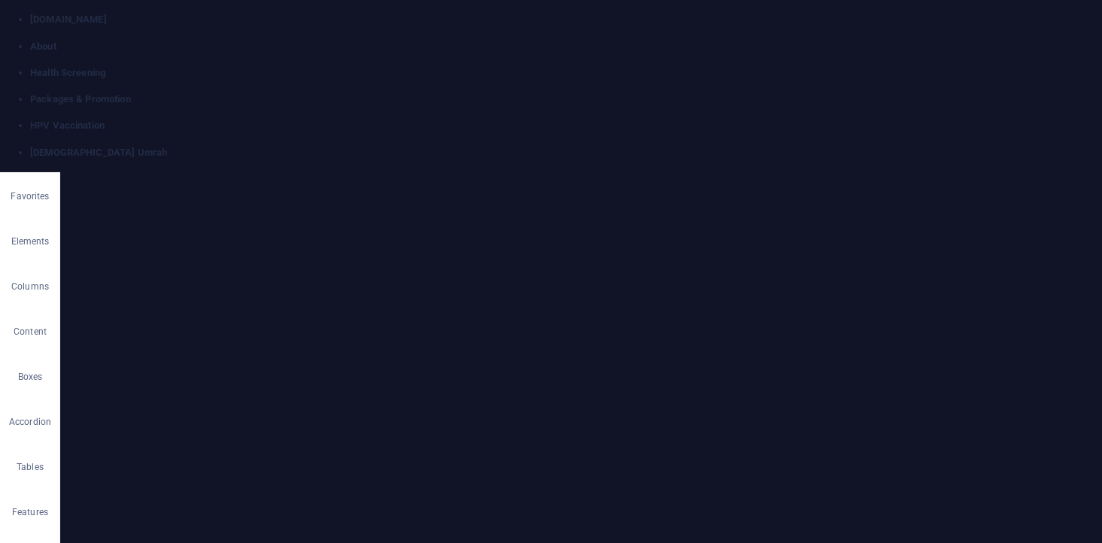
click at [30, 172] on link at bounding box center [30, 172] width 0 height 0
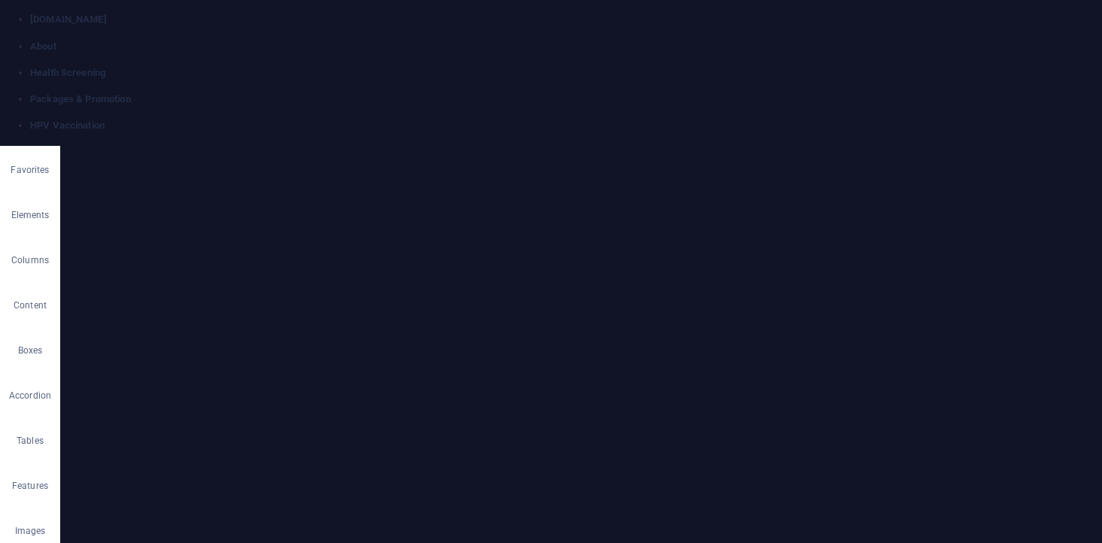
click at [30, 146] on link at bounding box center [30, 146] width 0 height 0
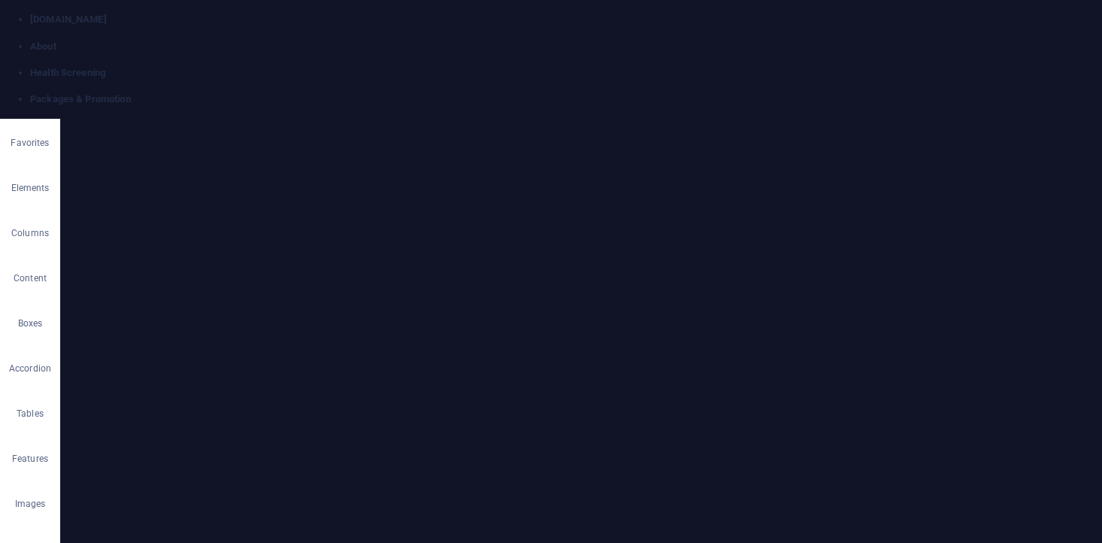
scroll to position [668, 0]
type input "f"
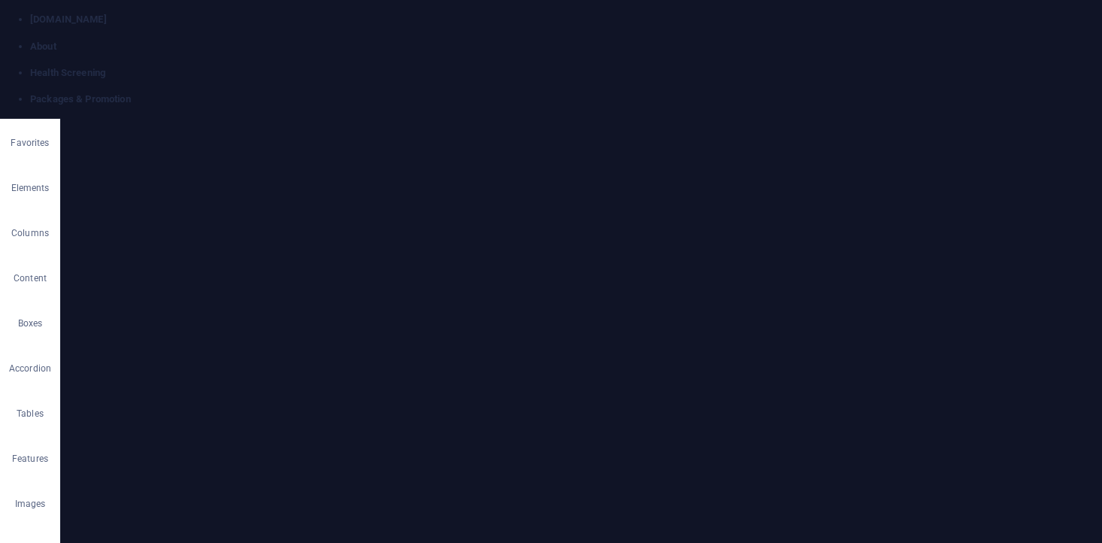
type input "FLU Va"
type input "/"
type input "FLU Vaccination"
type input "/flu-vaccination"
type input "FLU Vaccination"
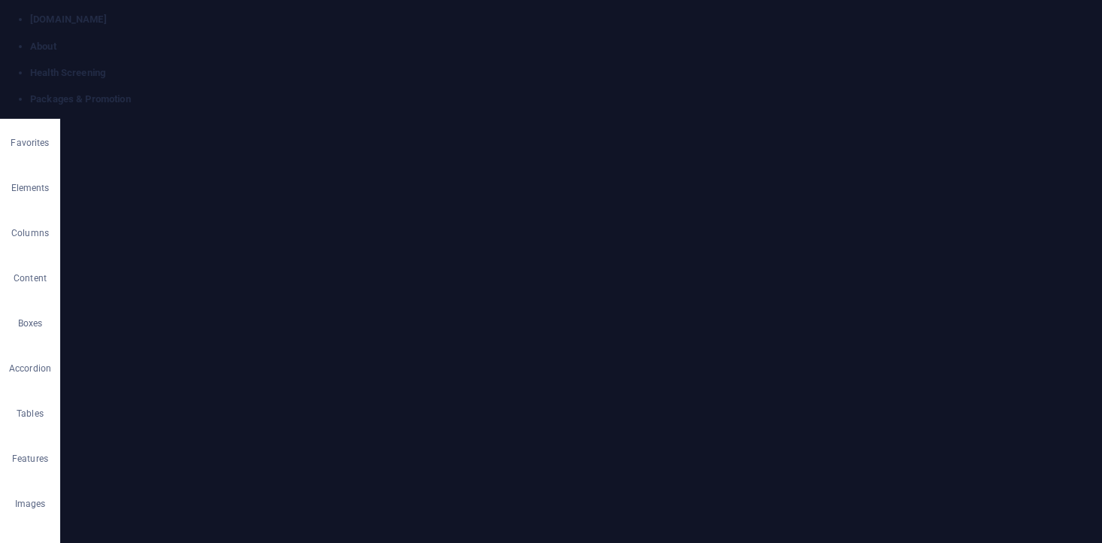
type input "FLU Vaccination"
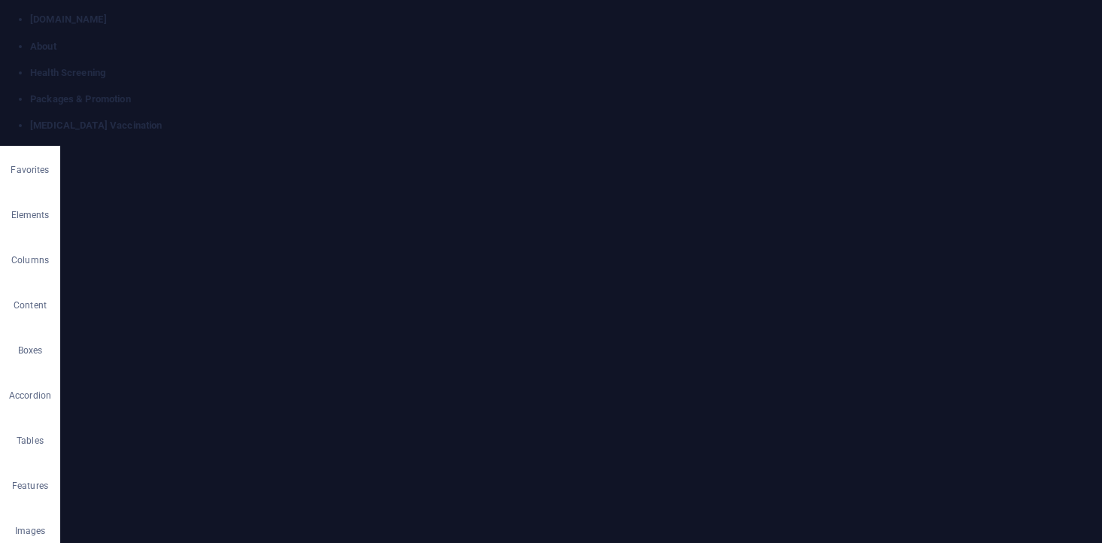
scroll to position [0, 0]
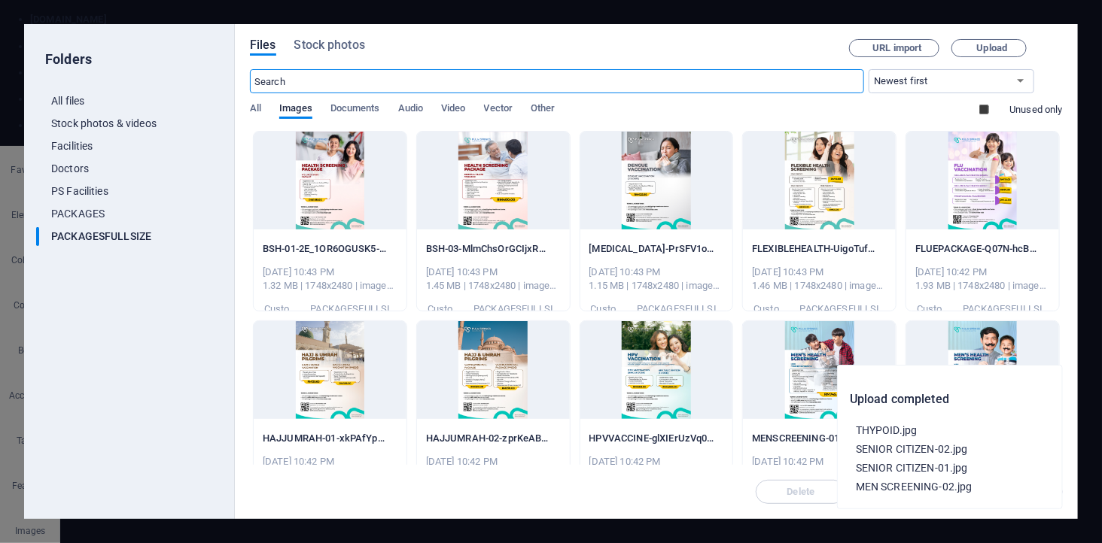
click at [982, 166] on div at bounding box center [982, 181] width 153 height 98
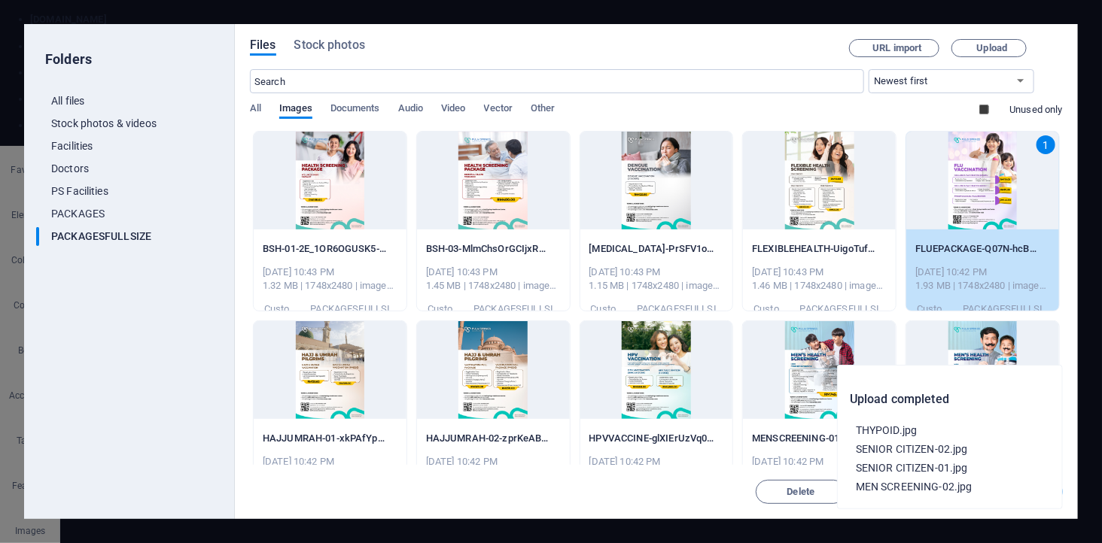
drag, startPoint x: 982, startPoint y: 166, endPoint x: 471, endPoint y: 292, distance: 526.3
click at [982, 166] on div "1" at bounding box center [982, 181] width 153 height 98
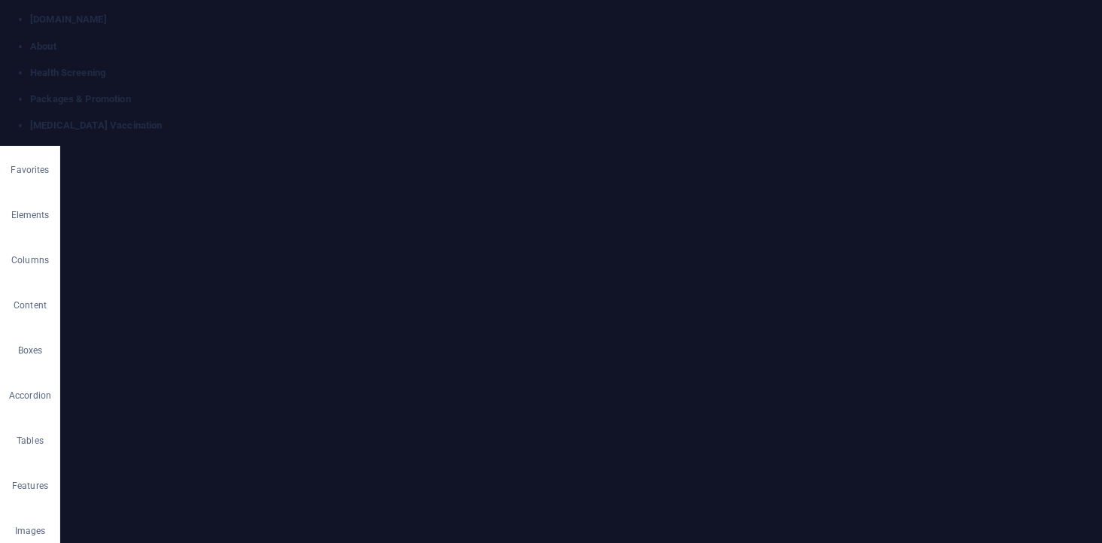
click at [492, 93] on h4 "Packages & Promotion" at bounding box center [565, 100] width 1071 height 14
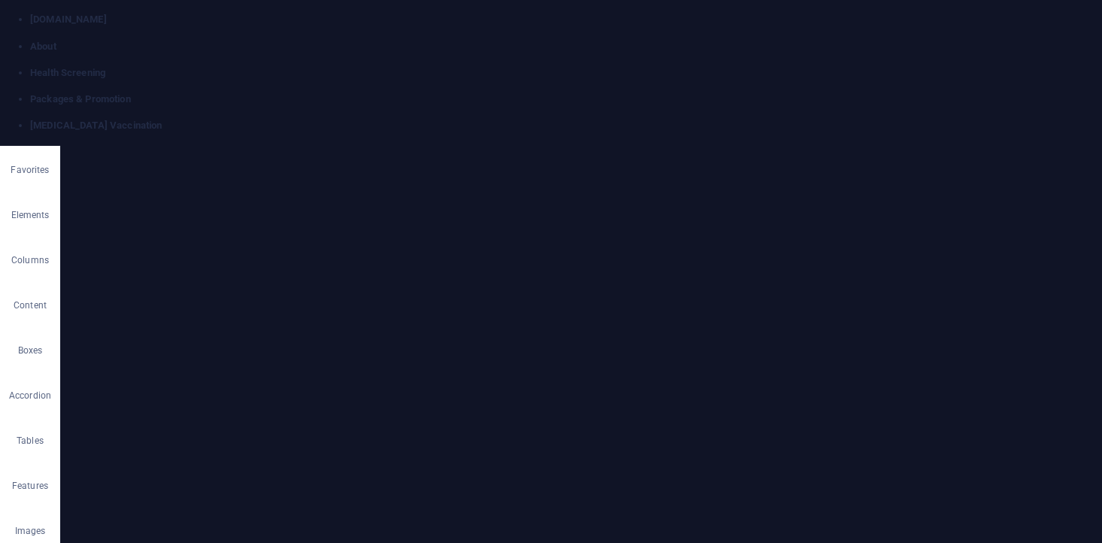
select select "21"
select select
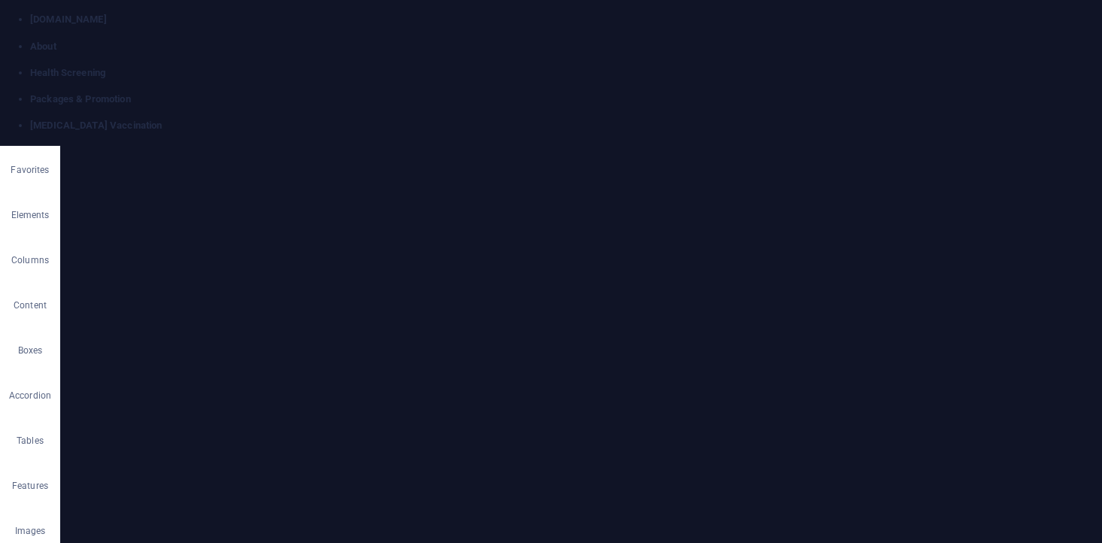
select select "19"
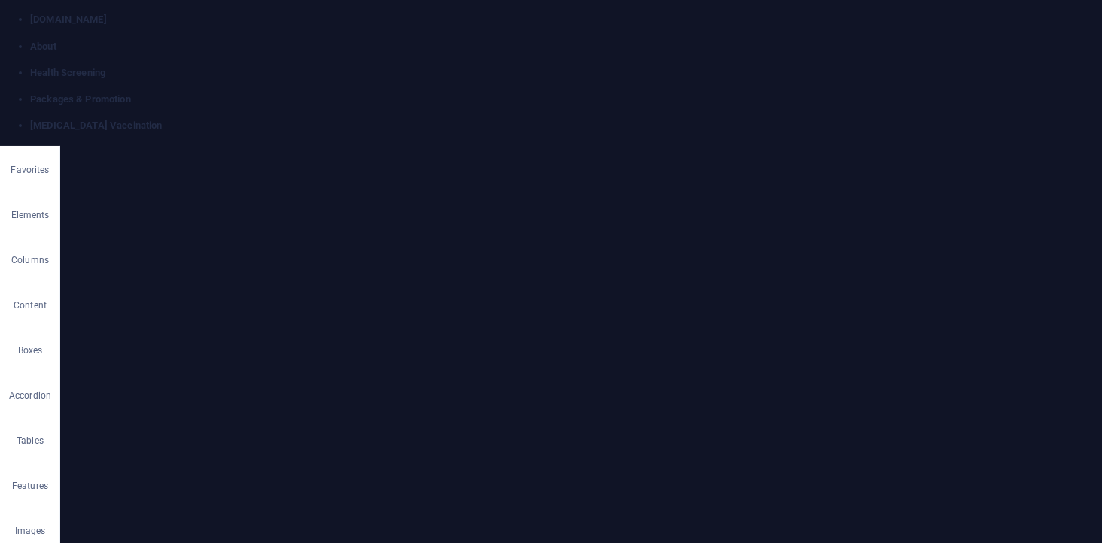
scroll to position [501, 0]
type input "t"
type input "/ty"
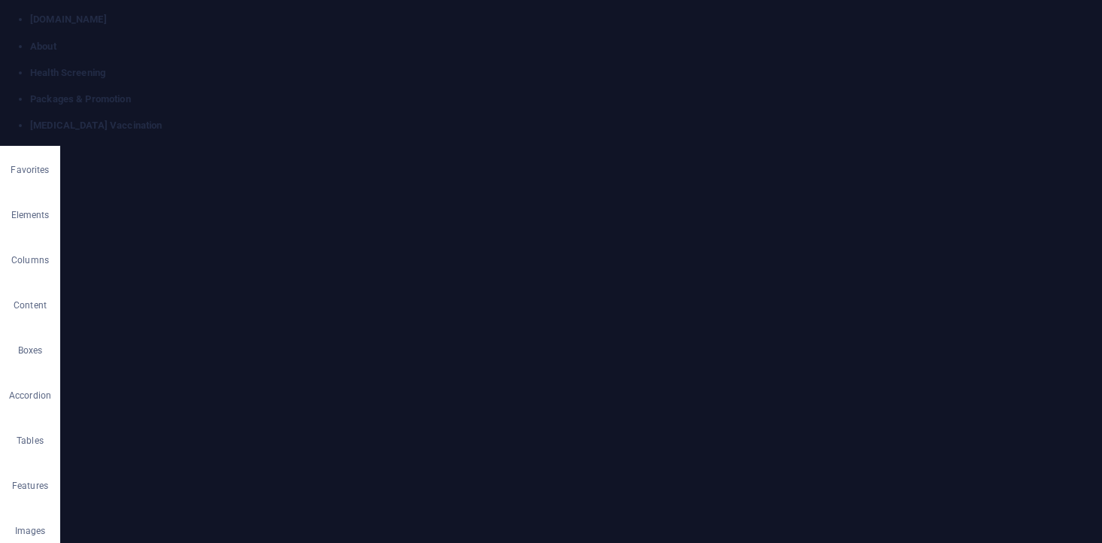
type input "ty"
type input "t"
type input "/t"
type input "t"
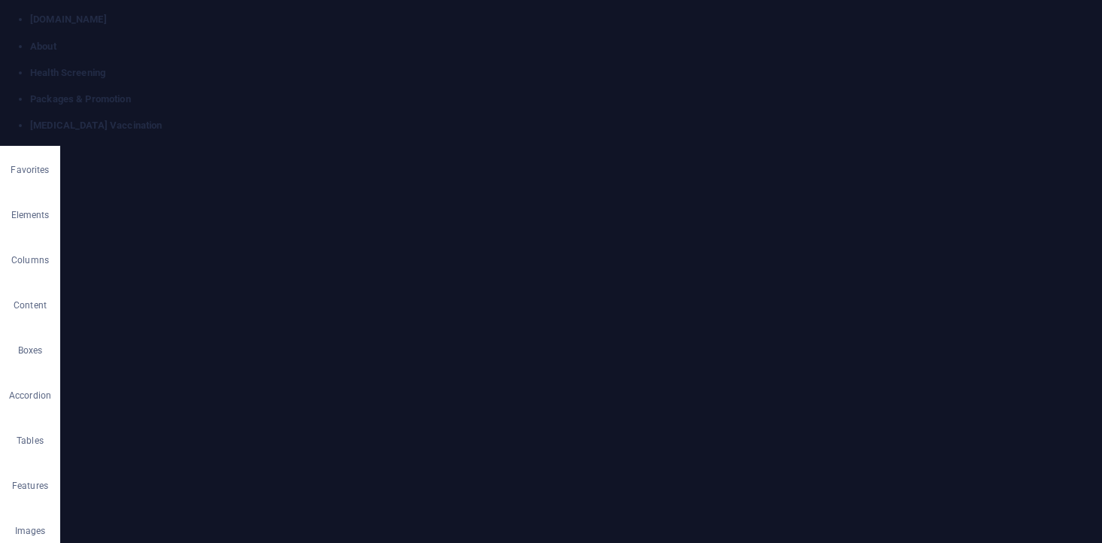
type input "t"
type input "/"
type input "/t"
type input "t"
type input "TYPHOID"
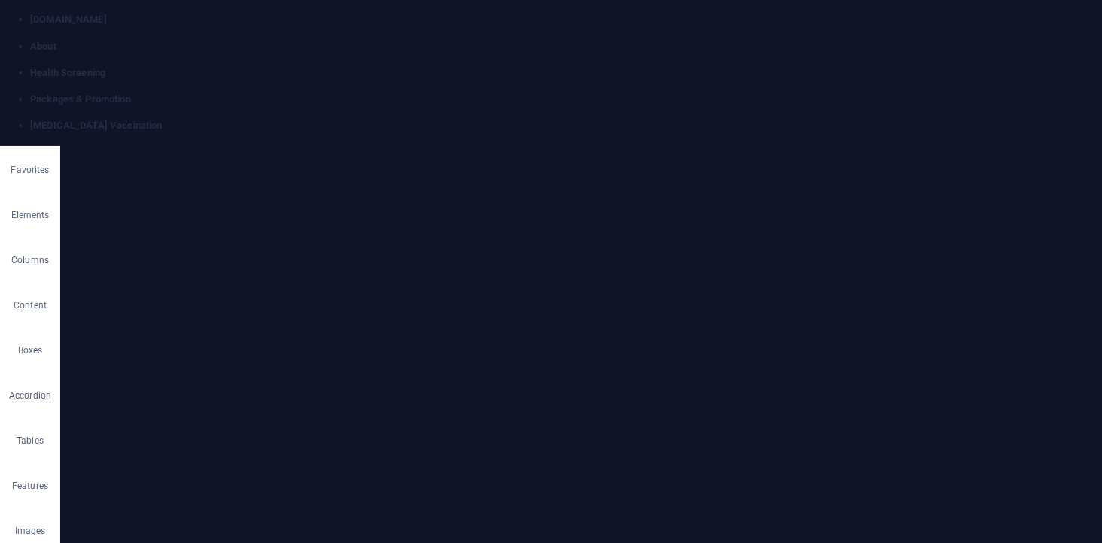
type input "/ty"
type input "TY"
type input "TYPHOID"
type input "/typhoid"
type input "TYPHOID"
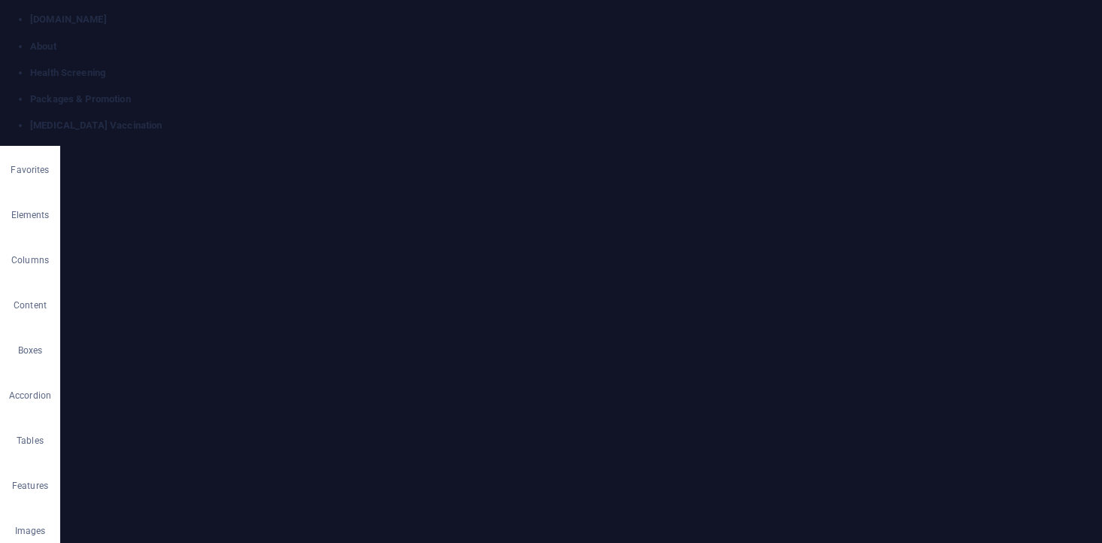
type input "TYPHOID Vaccina"
type input "TYPHOID"
type input "TYPHOID Vaccination"
type input "/typhoid-vaccination"
type input "TYPHOID Vaccination"
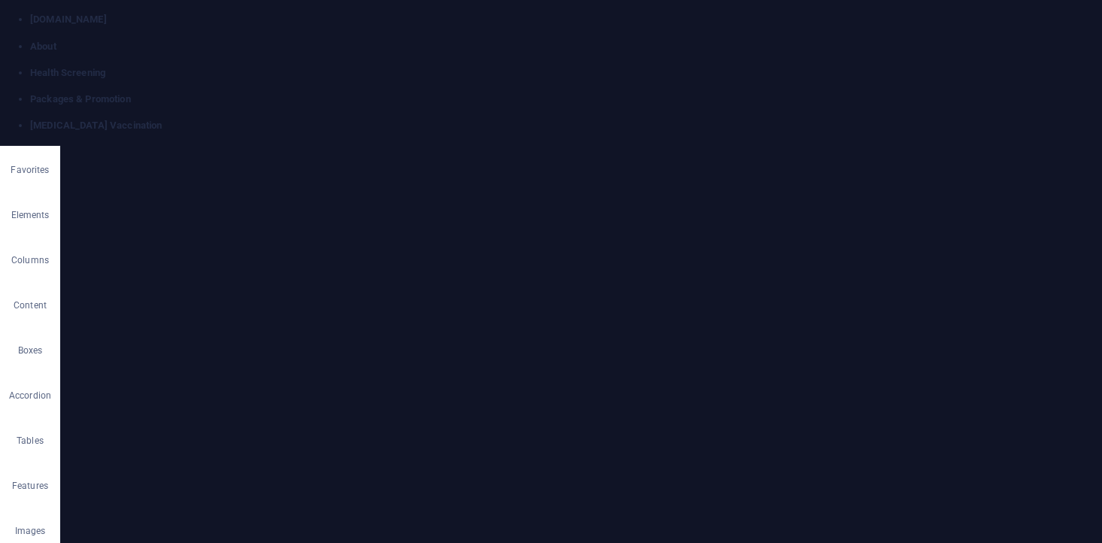
type input "TYPHOID Vaccination"
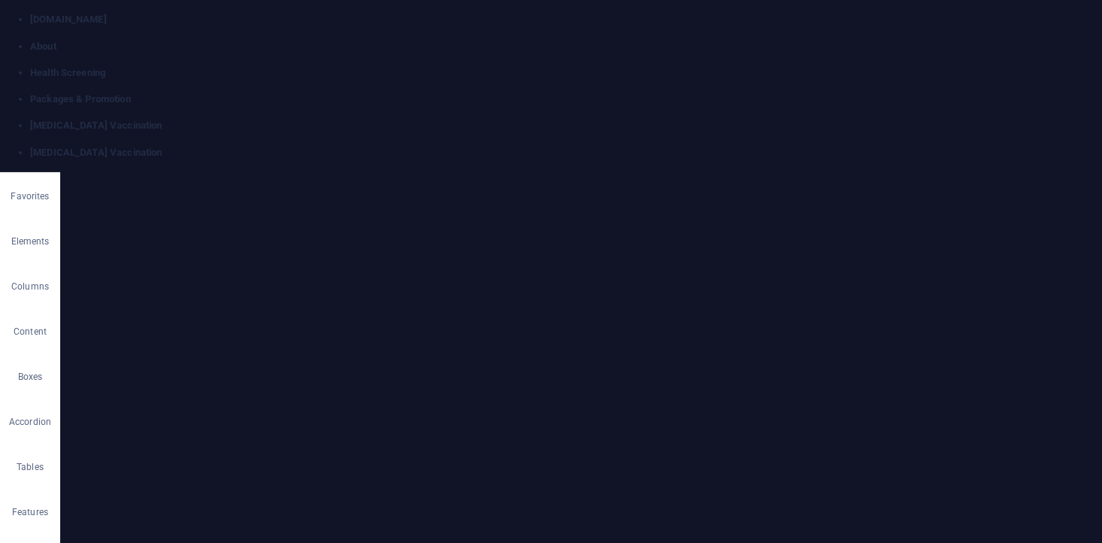
scroll to position [0, 0]
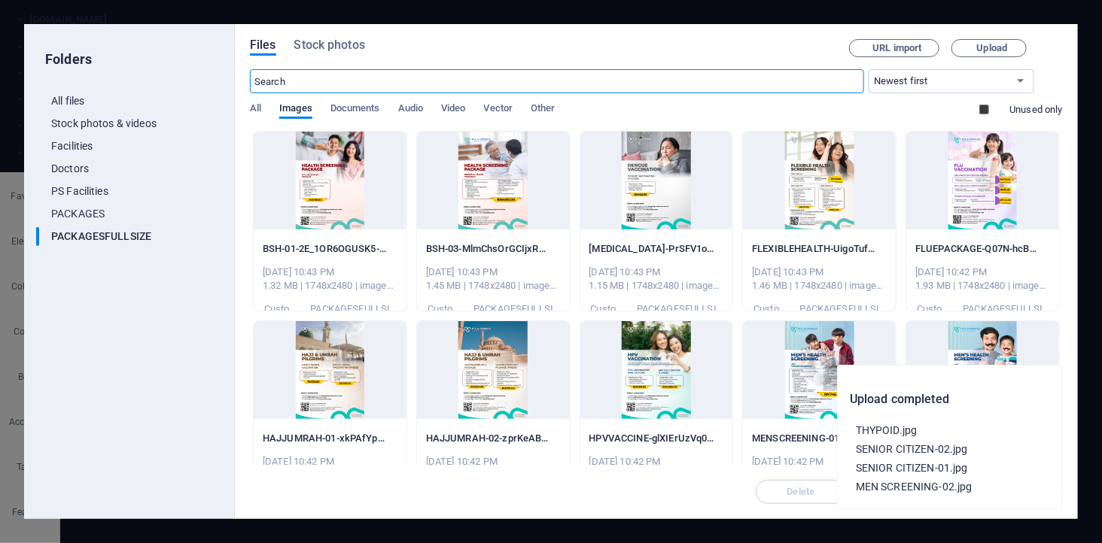
scroll to position [226, 0]
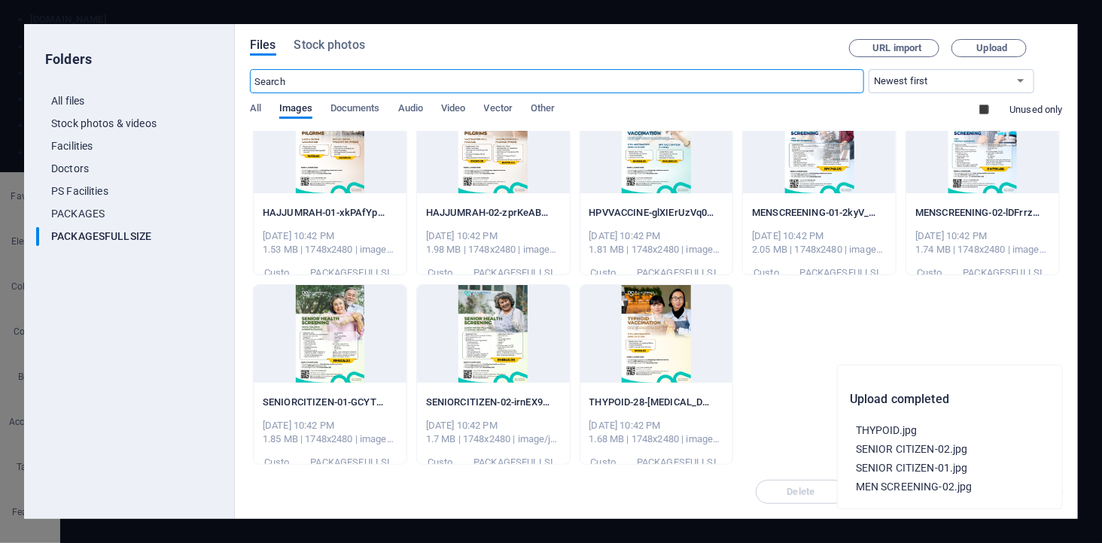
click at [667, 333] on div at bounding box center [656, 334] width 153 height 98
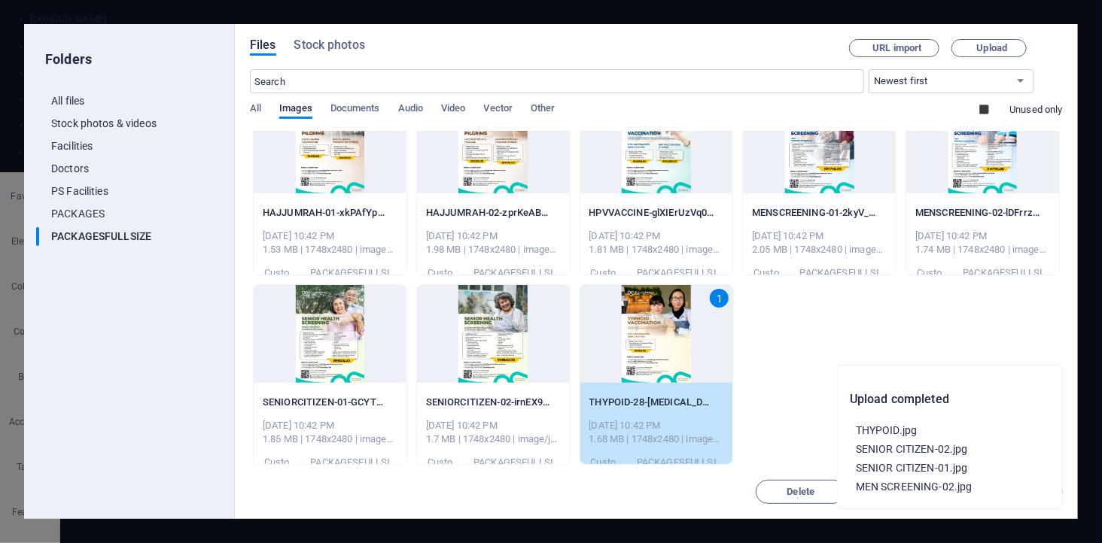
click at [667, 333] on div "1" at bounding box center [656, 334] width 153 height 98
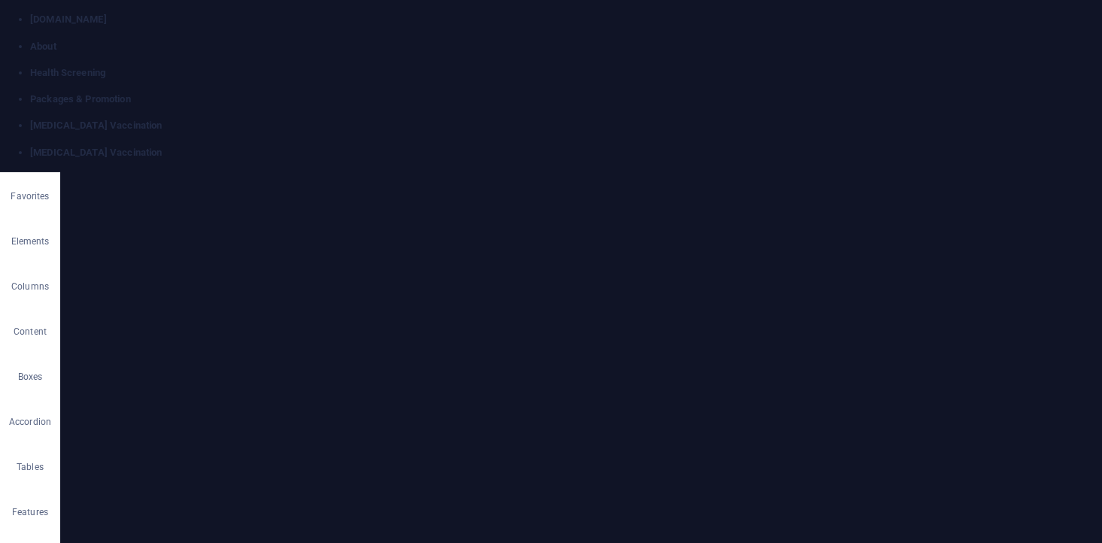
click at [460, 93] on h4 "Packages & Promotion" at bounding box center [565, 100] width 1071 height 14
select select "22"
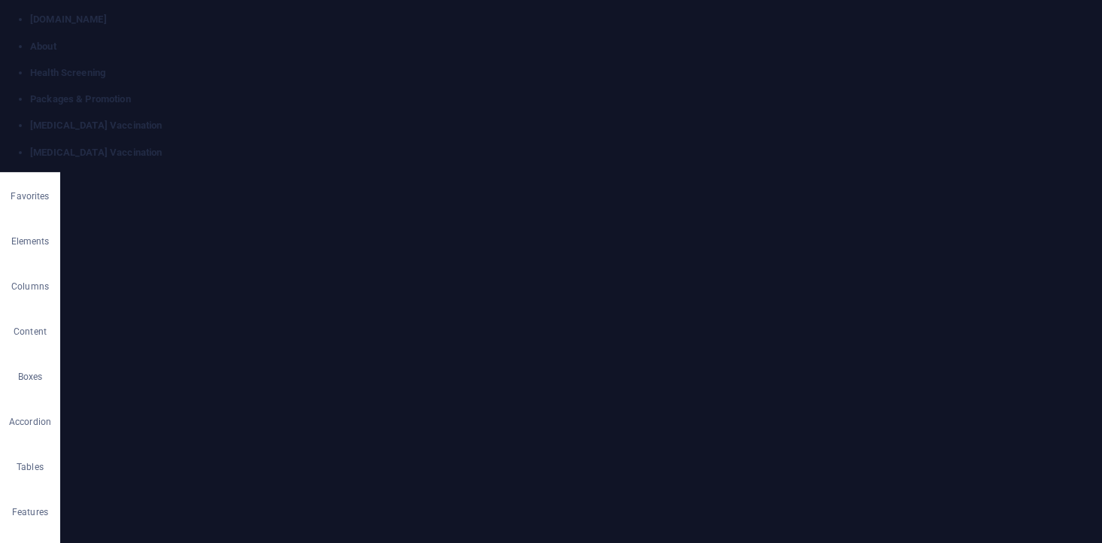
select select
select select "20"
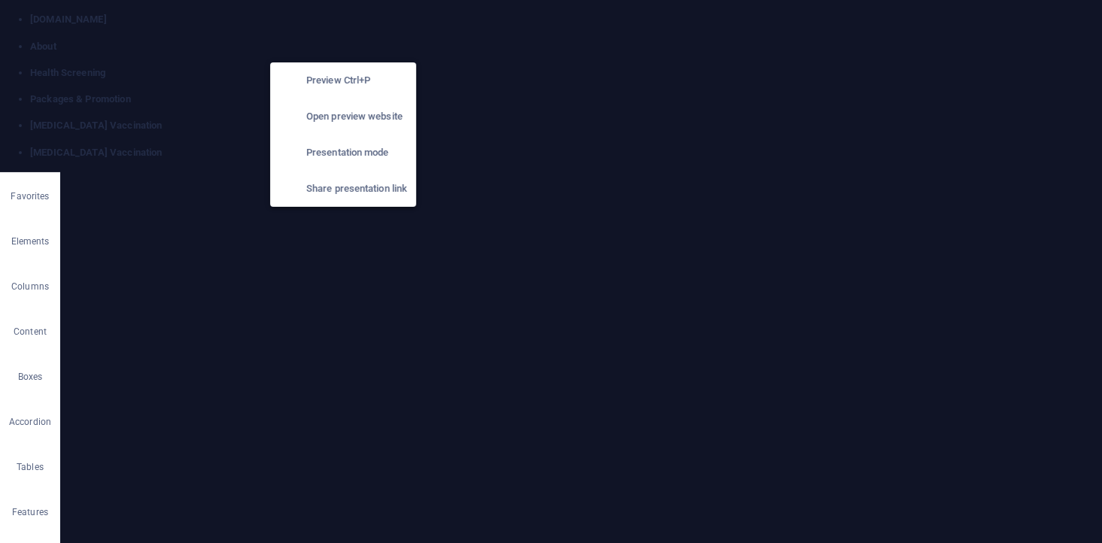
click at [351, 111] on h6 "Open preview website" at bounding box center [356, 117] width 101 height 18
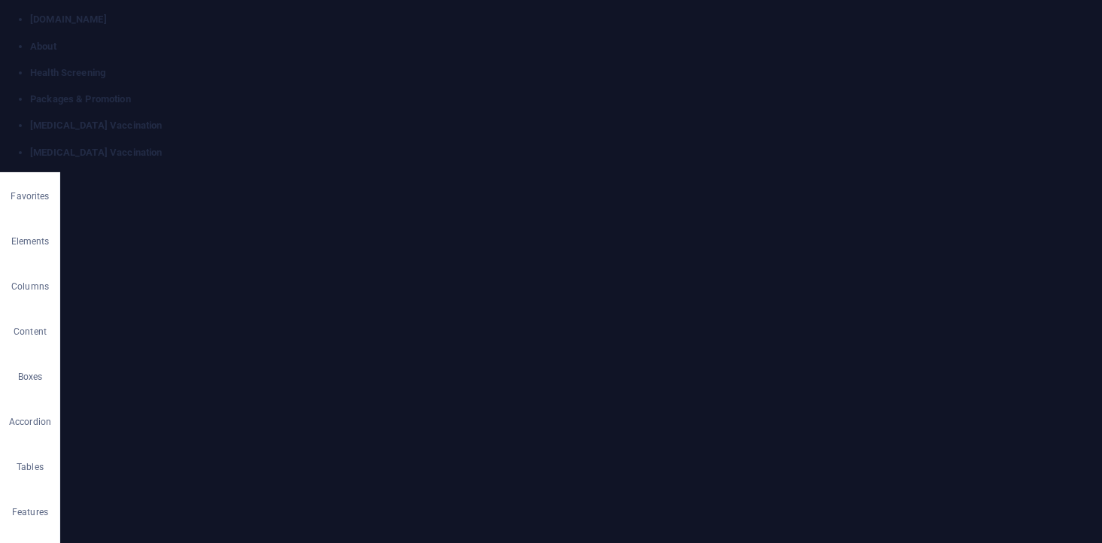
drag, startPoint x: 77, startPoint y: 62, endPoint x: 809, endPoint y: 13, distance: 733.8
select select "rem"
select select "preset-columns-two-v2-default"
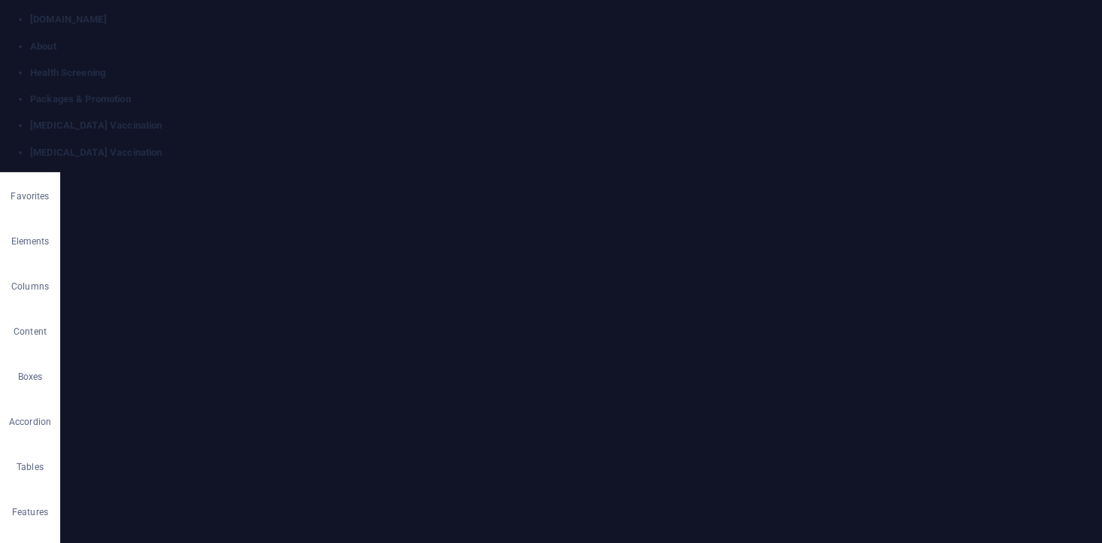
select select "move-right-to-left"
select select "scroll"
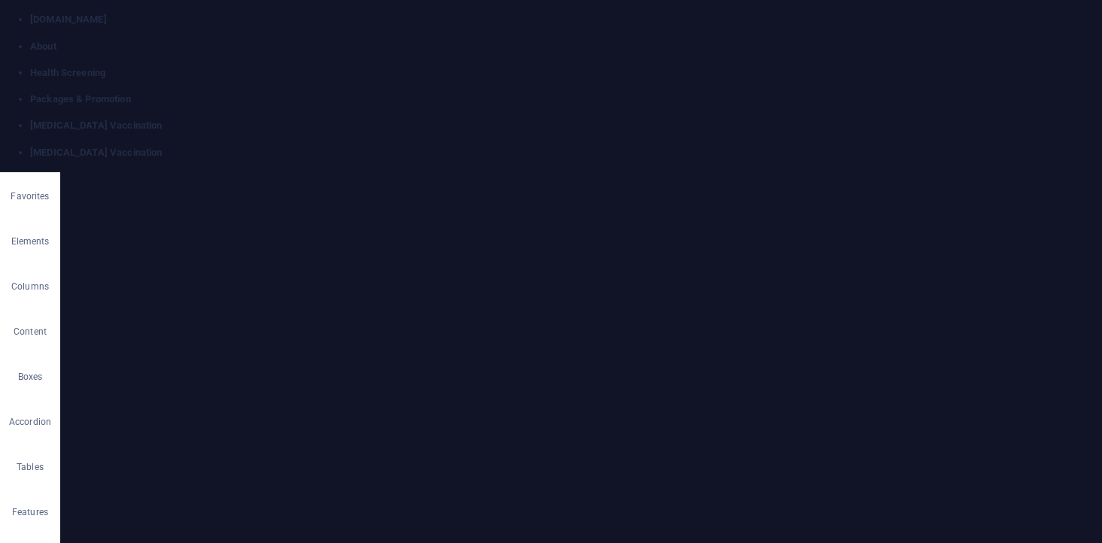
drag, startPoint x: 145, startPoint y: 387, endPoint x: 110, endPoint y: 381, distance: 35.9
type input ".5"
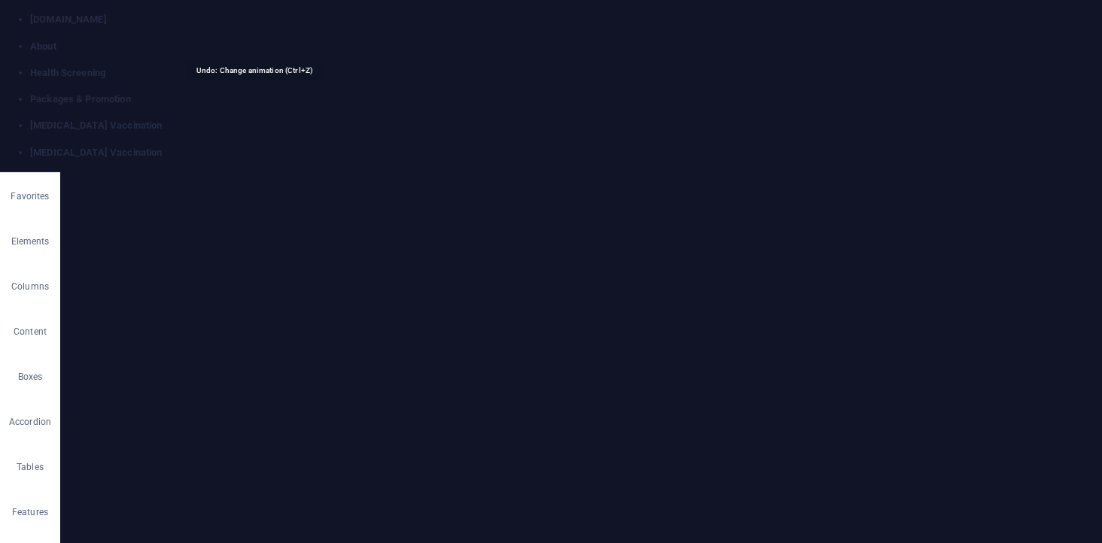
select select "none"
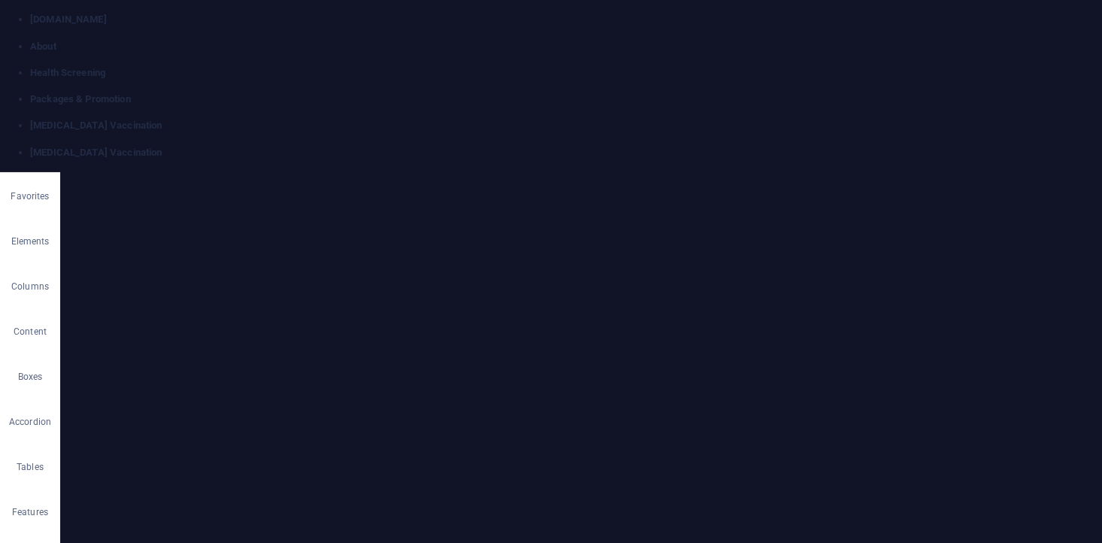
select select "20"
select select
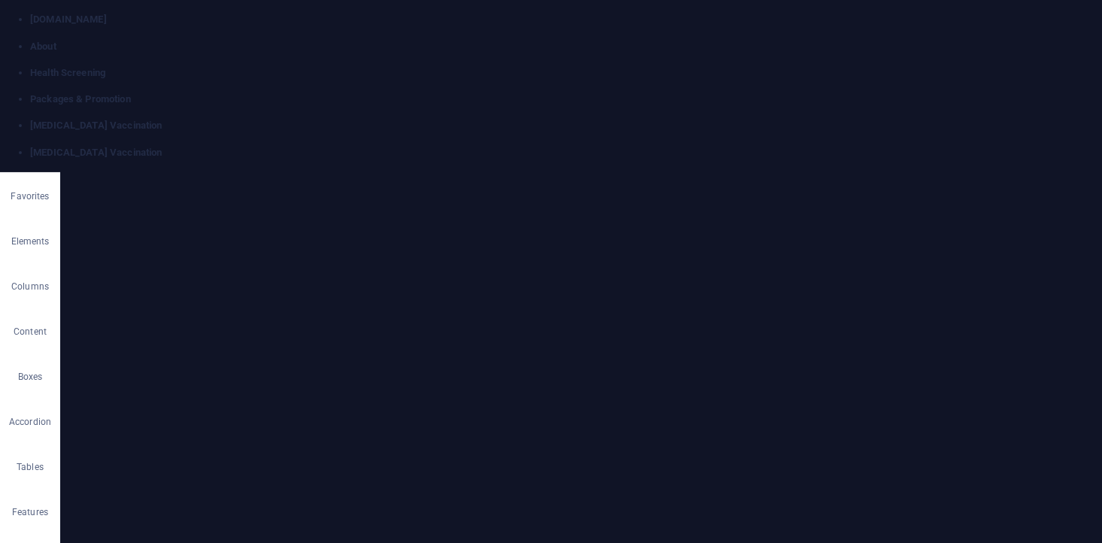
scroll to position [397, 0]
select select "move-right-to-left"
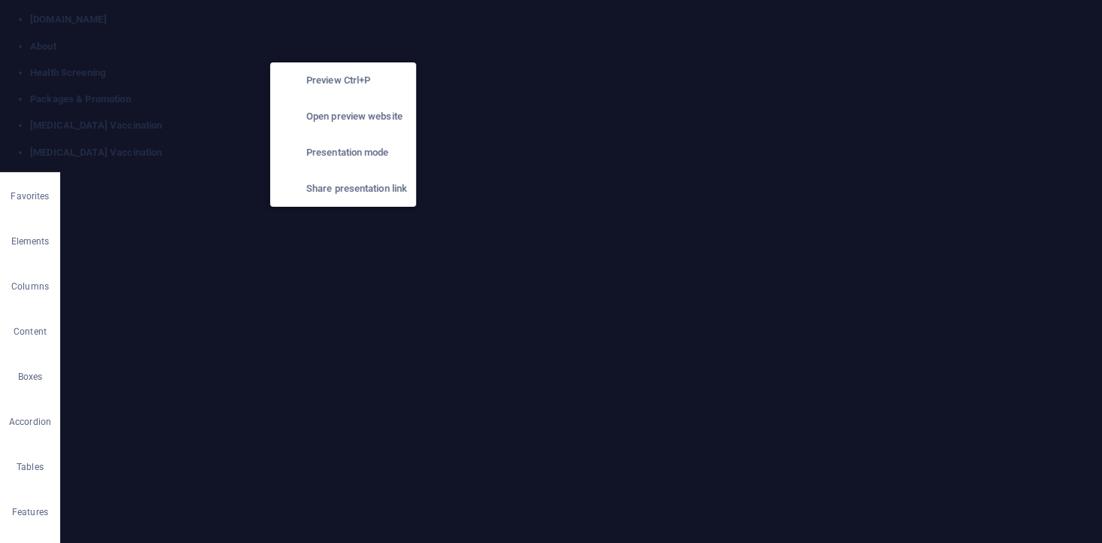
click at [343, 113] on h6 "Open preview website" at bounding box center [356, 117] width 101 height 18
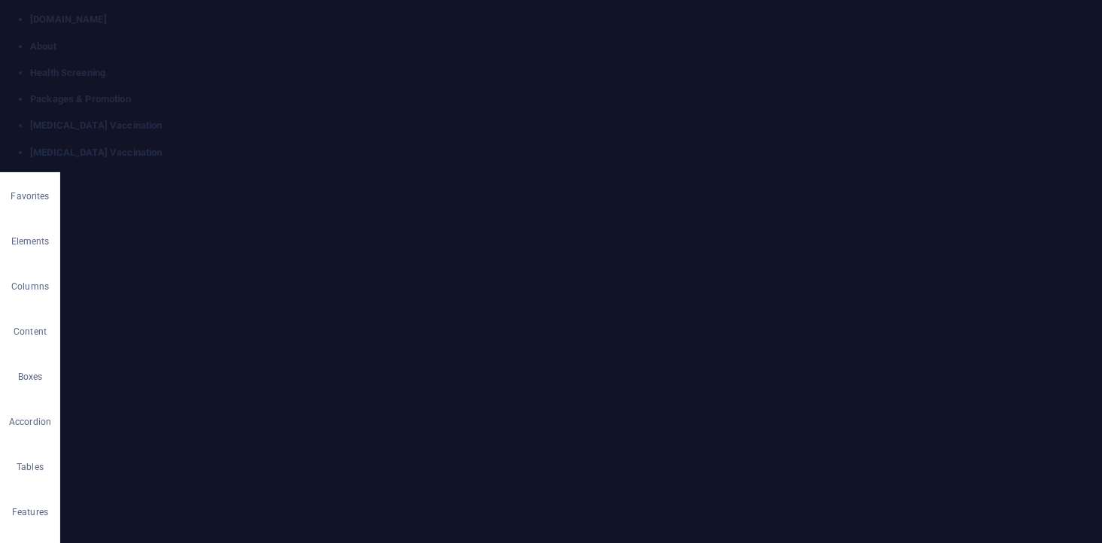
scroll to position [0, 0]
click at [30, 119] on link at bounding box center [30, 119] width 0 height 0
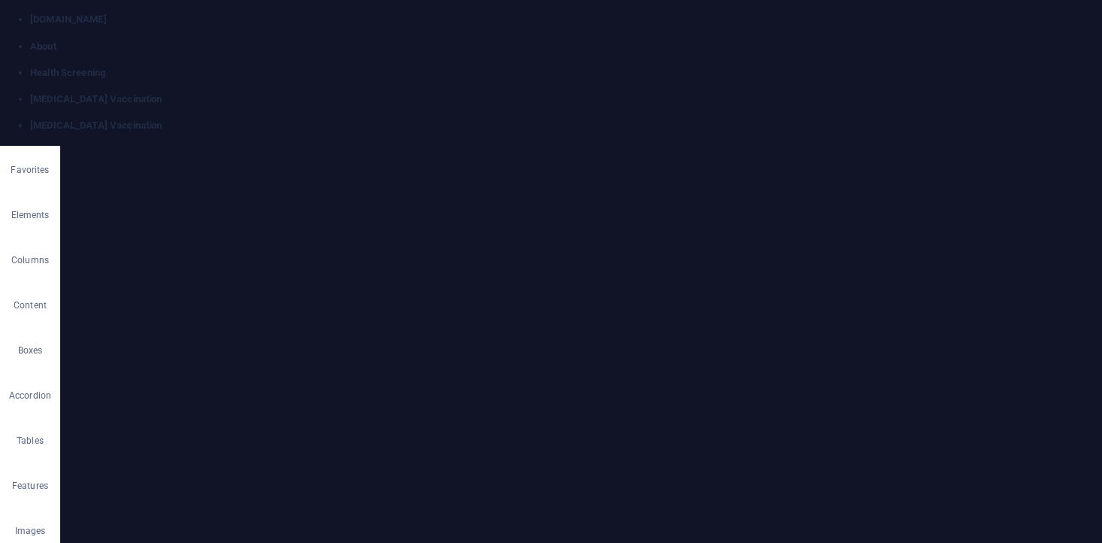
click at [30, 119] on link at bounding box center [30, 119] width 0 height 0
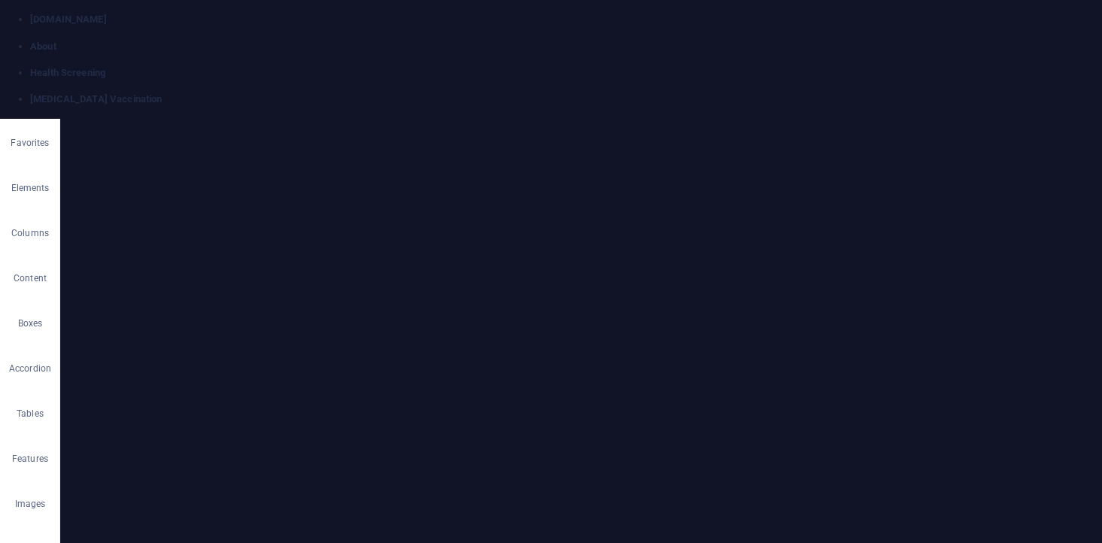
click at [30, 119] on link at bounding box center [30, 119] width 0 height 0
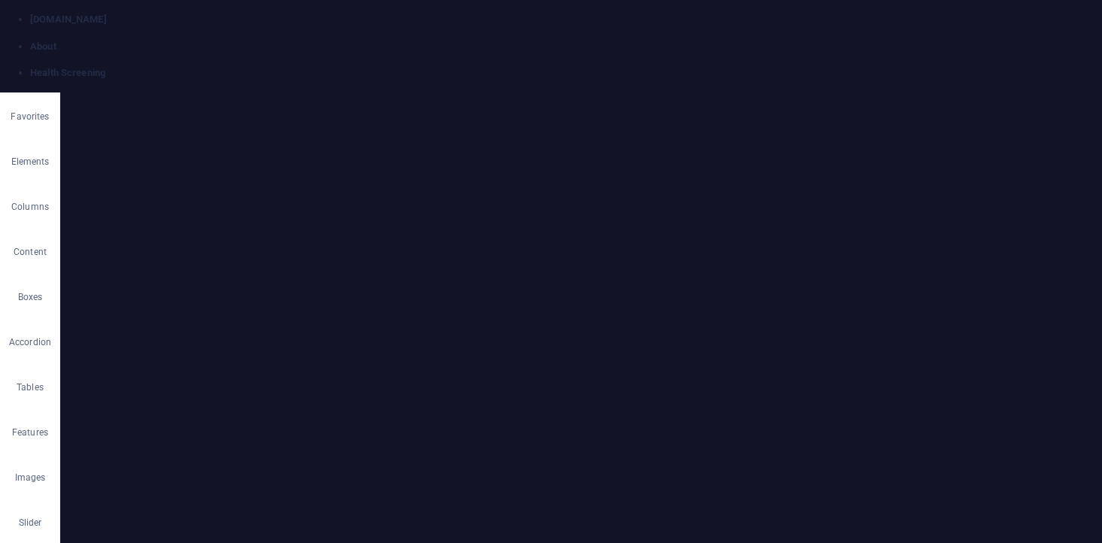
click at [30, 93] on link at bounding box center [30, 93] width 0 height 0
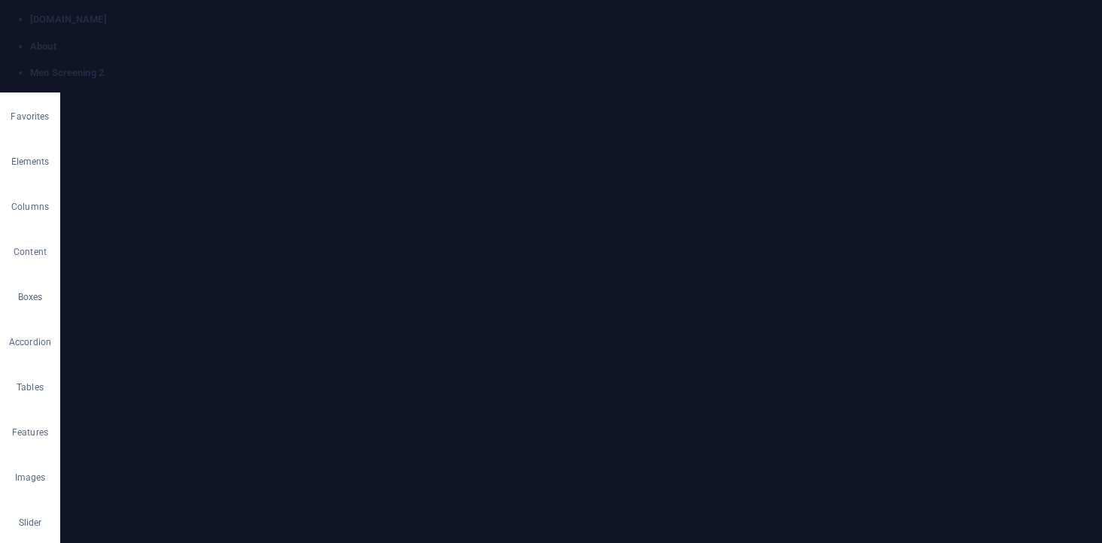
scroll to position [0, 0]
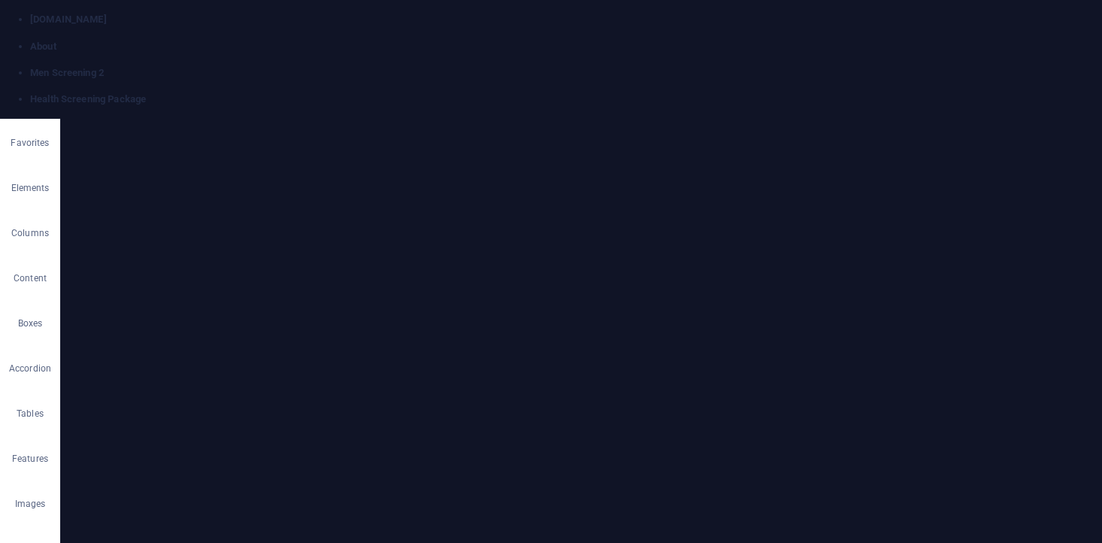
scroll to position [167, 0]
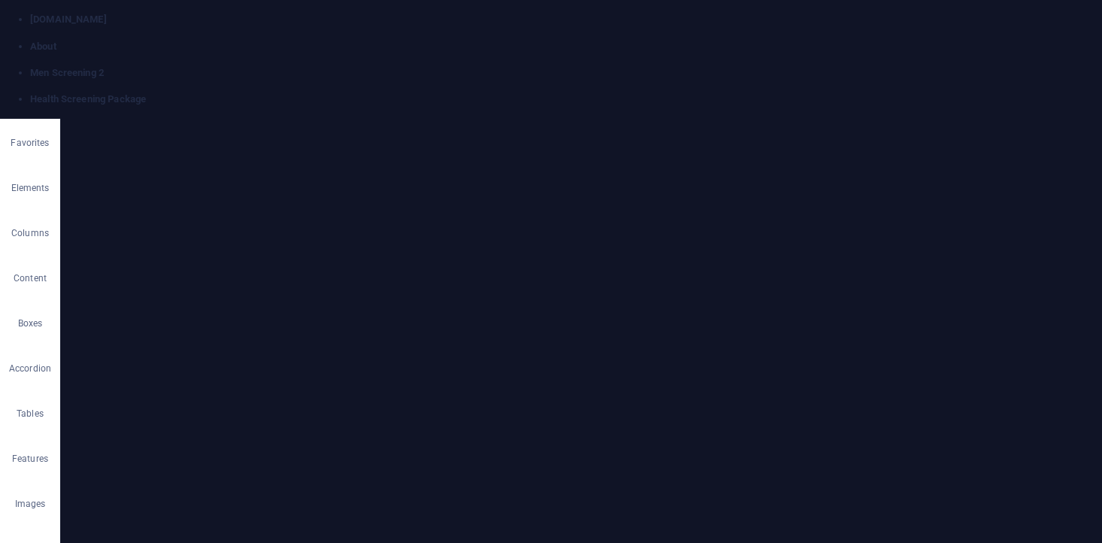
copy div "Your health doesn’t wait and neither should you. Our Men’s Health Screening Pac…"
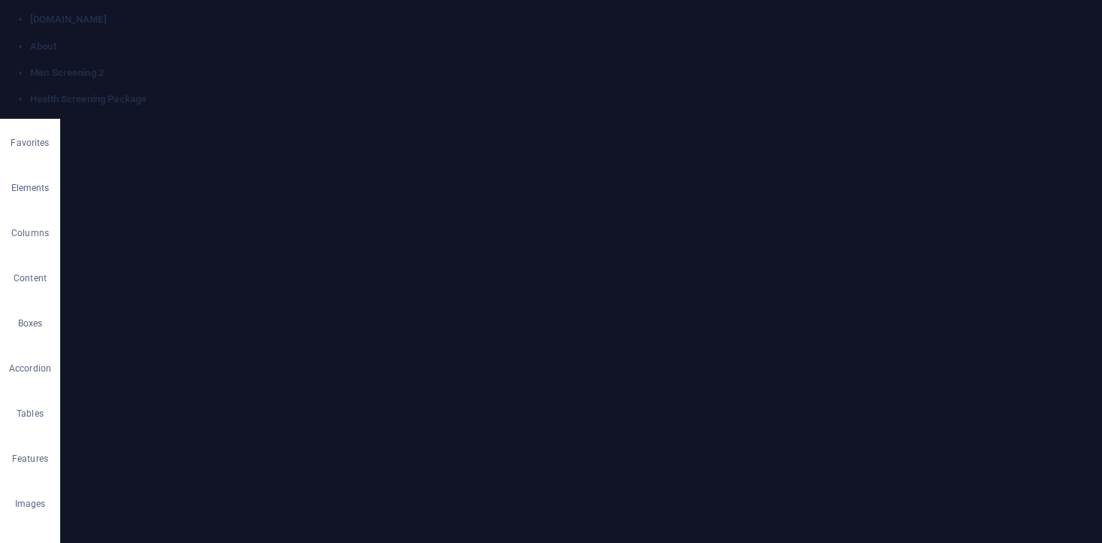
copy div "Your well-being shouldn’t wait, and neither should you. Our Wellness Basic Pack…"
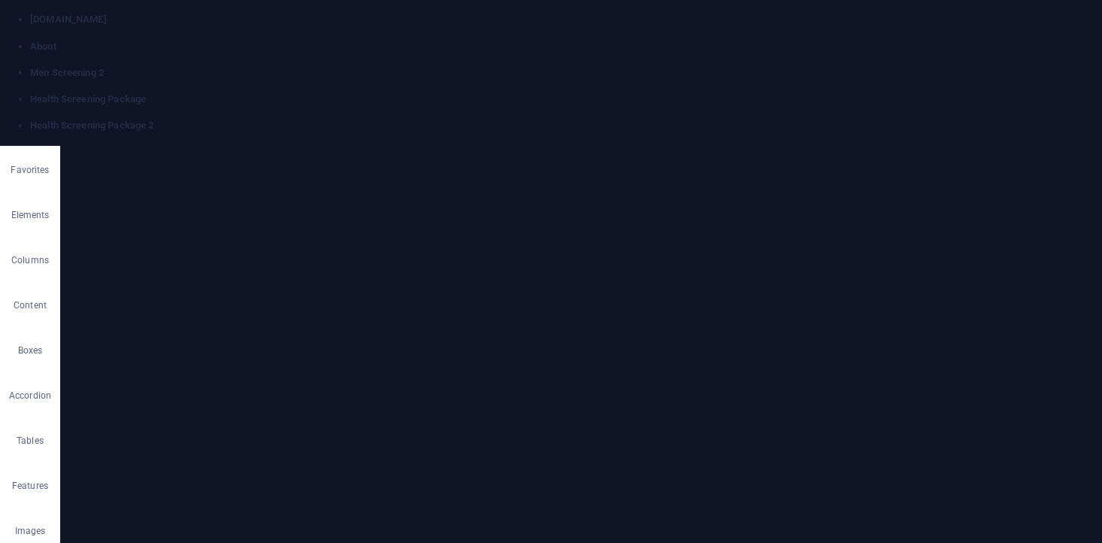
scroll to position [0, 0]
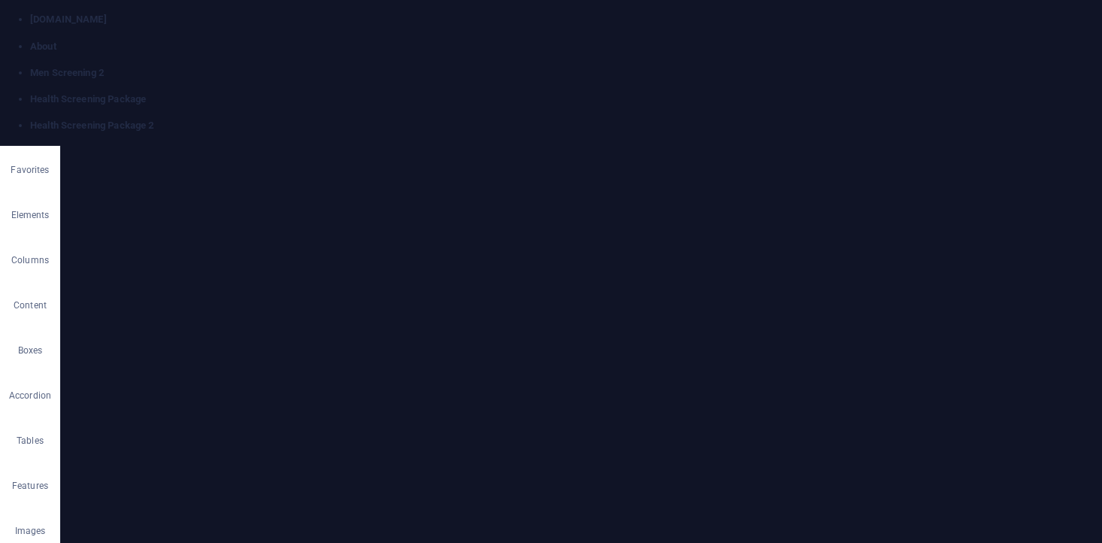
scroll to position [337, 0]
drag, startPoint x: 791, startPoint y: 10, endPoint x: 781, endPoint y: 12, distance: 10.0
click at [30, 146] on link at bounding box center [30, 146] width 0 height 0
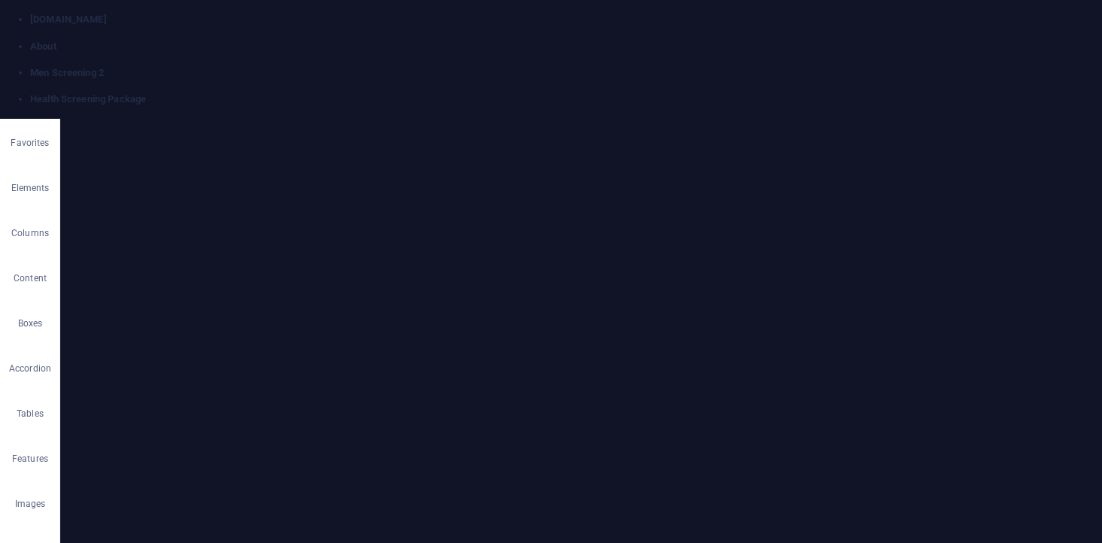
scroll to position [167, 0]
click at [30, 119] on link at bounding box center [30, 119] width 0 height 0
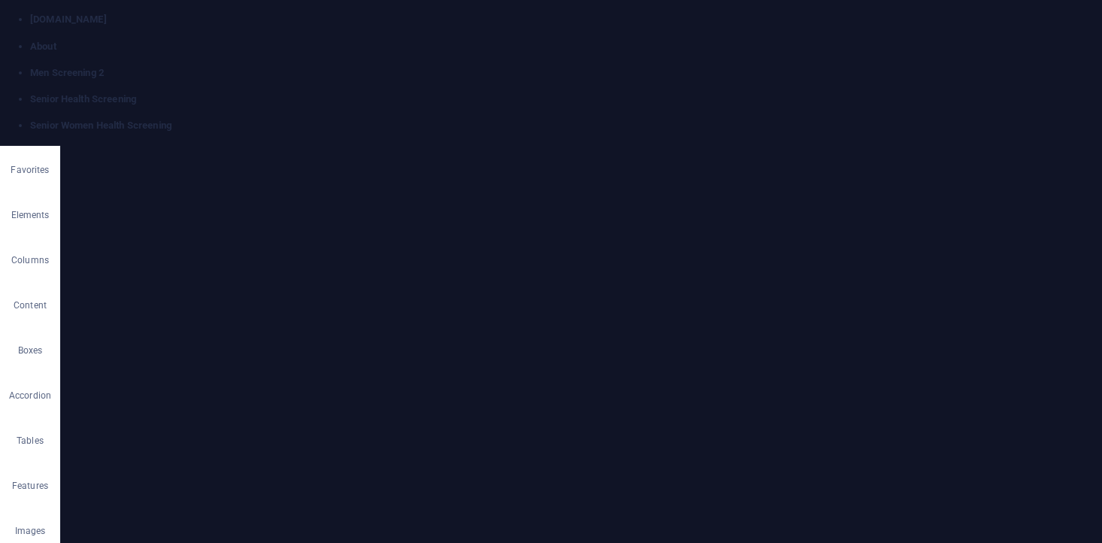
scroll to position [84, 0]
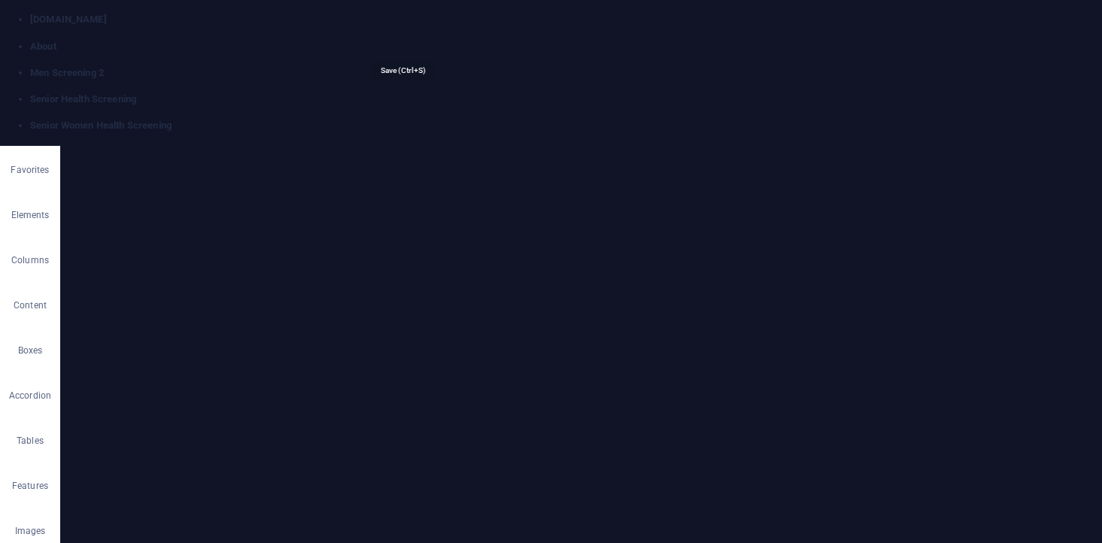
click at [697, 119] on h4 "Senior Women Health Screening" at bounding box center [565, 126] width 1071 height 14
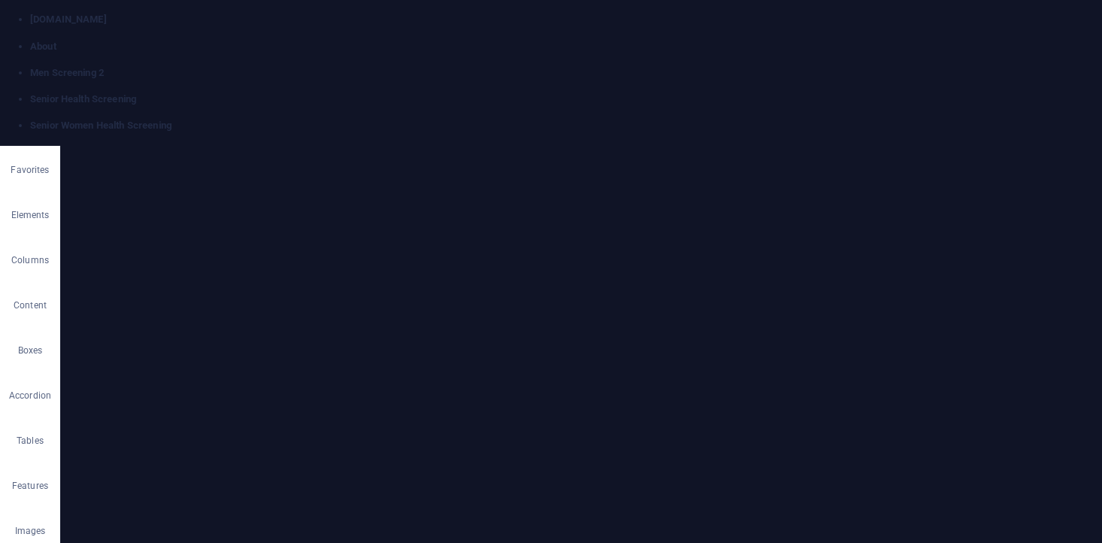
scroll to position [251, 0]
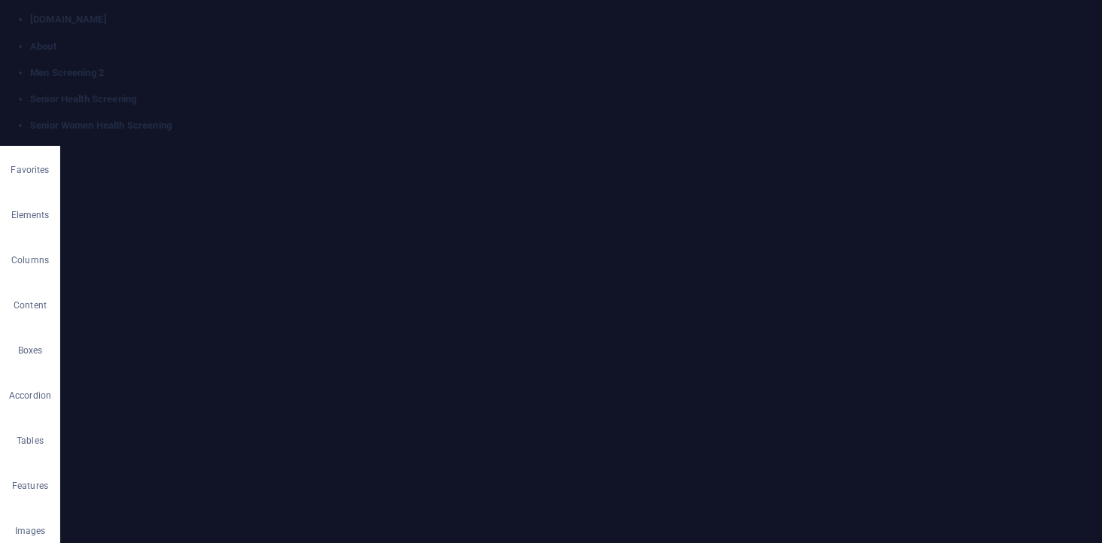
click at [30, 146] on link at bounding box center [30, 146] width 0 height 0
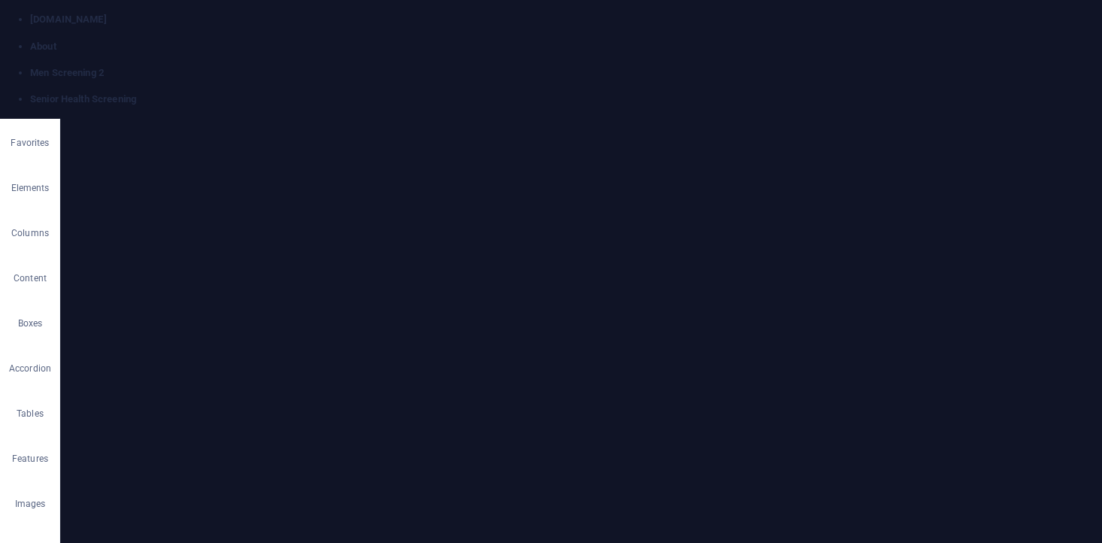
scroll to position [140, 0]
click at [30, 119] on link at bounding box center [30, 119] width 0 height 0
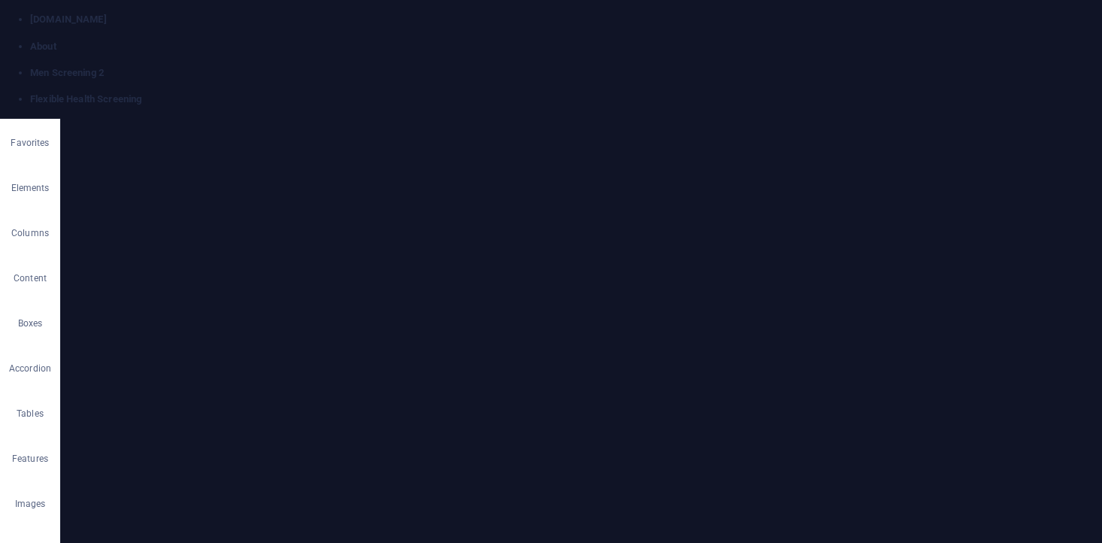
scroll to position [167, 0]
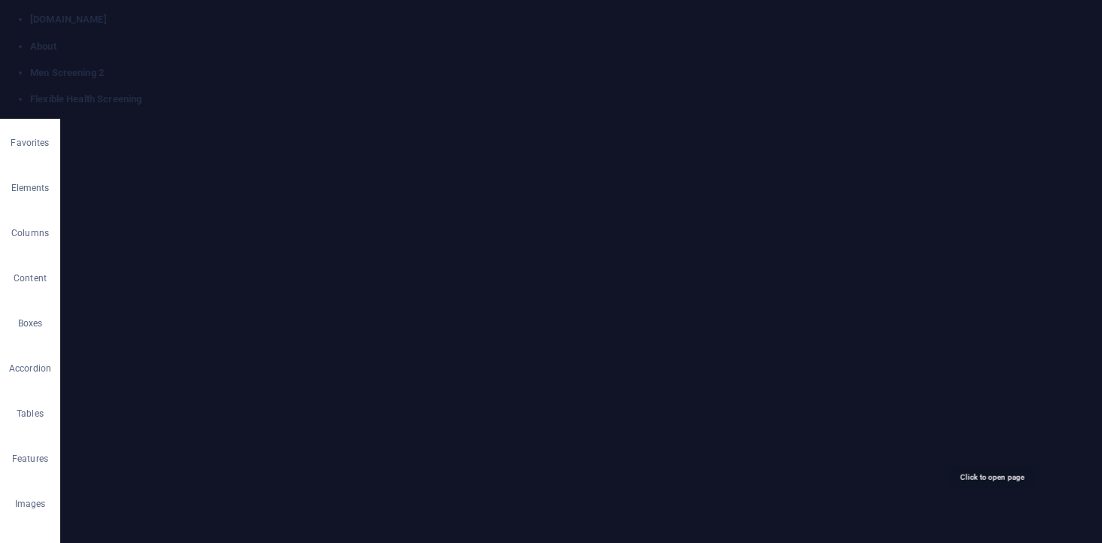
scroll to position [251, 0]
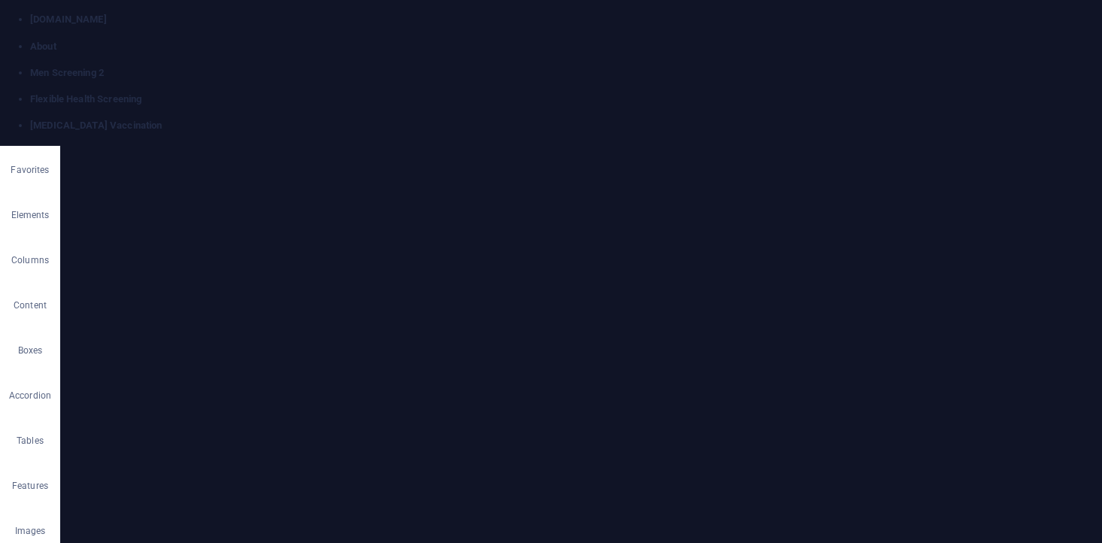
scroll to position [167, 0]
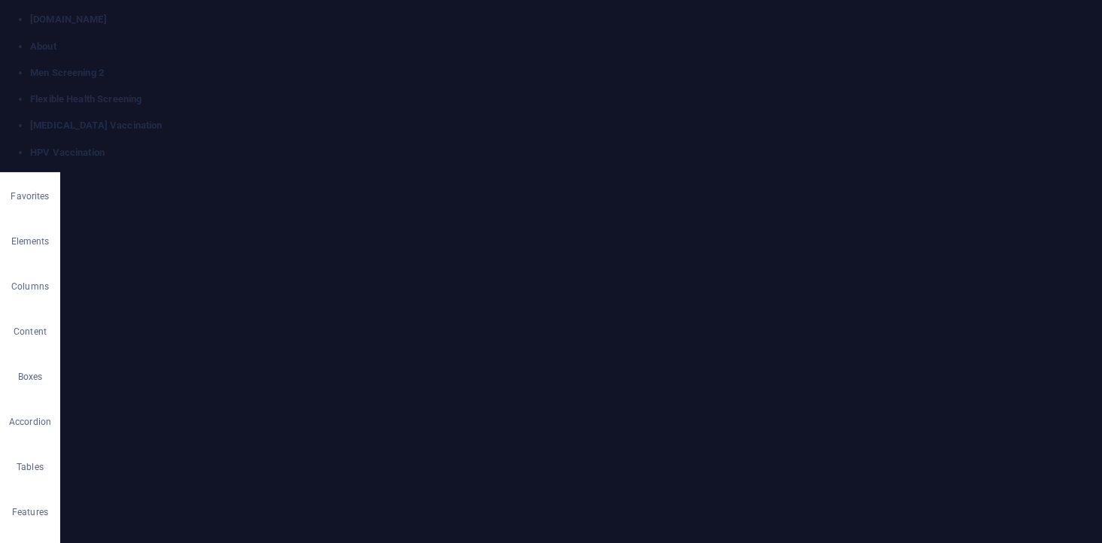
scroll to position [251, 0]
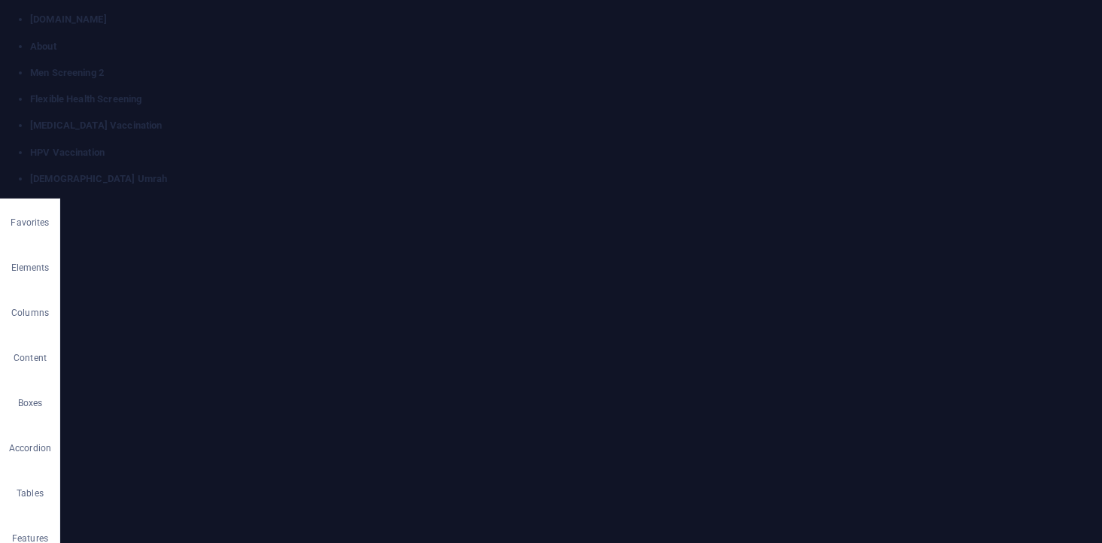
scroll to position [167, 0]
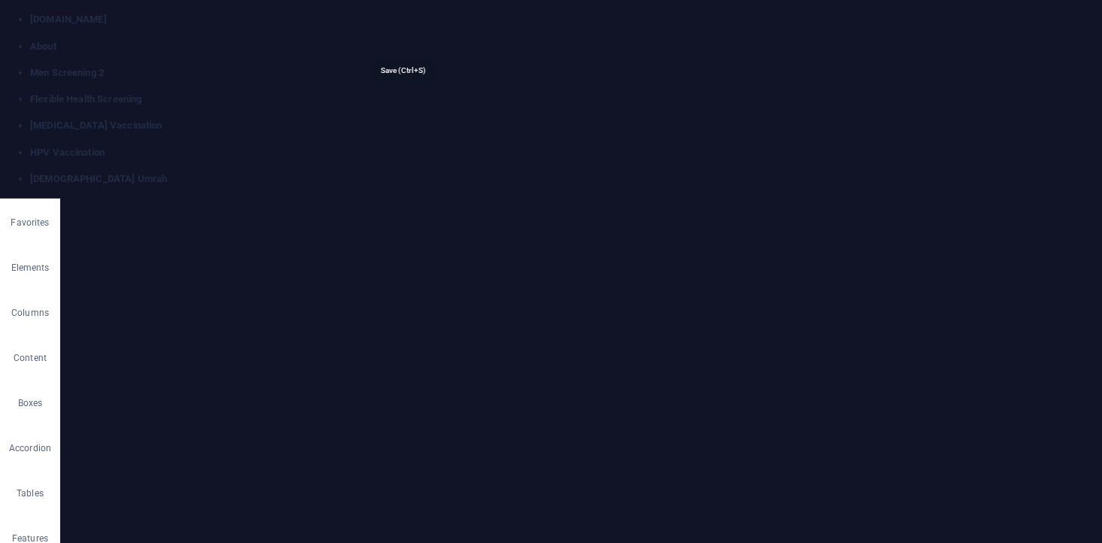
click at [30, 119] on link at bounding box center [30, 119] width 0 height 0
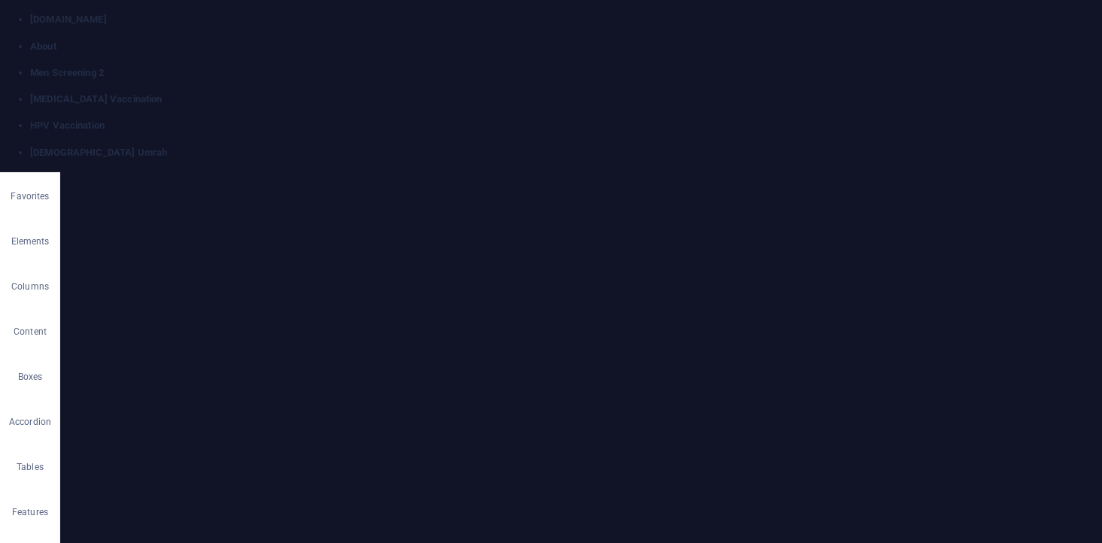
click at [30, 119] on link at bounding box center [30, 119] width 0 height 0
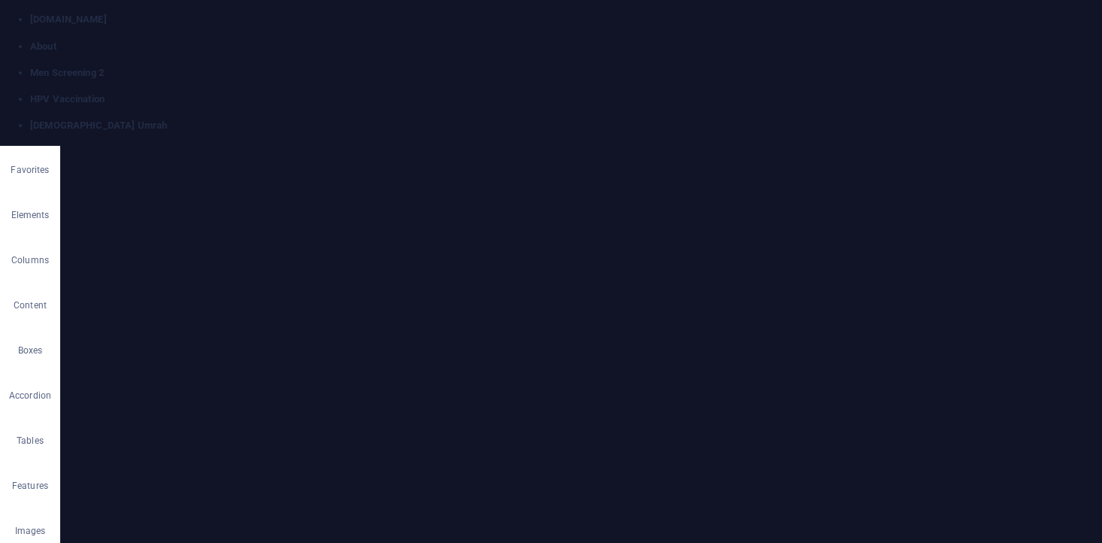
click at [30, 119] on link at bounding box center [30, 119] width 0 height 0
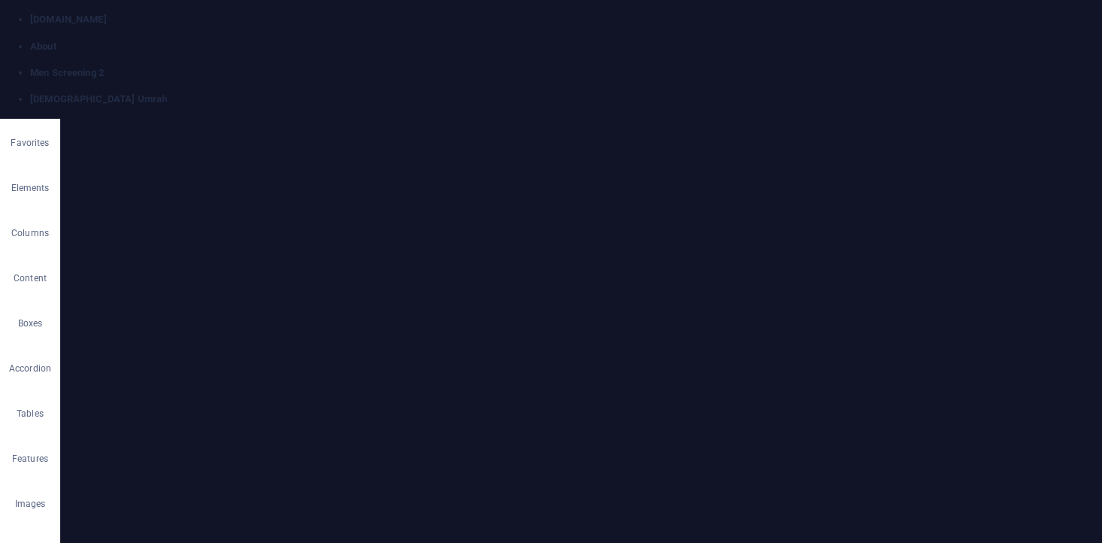
copy div "Embark on your pilgrimage with good health and peace of mind. Our Hajj & Umrah …"
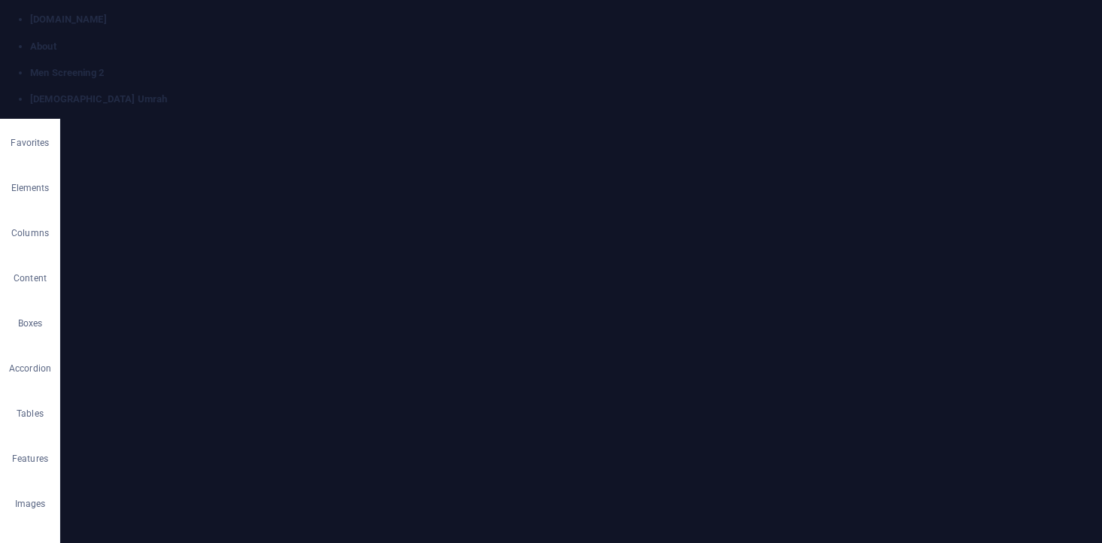
scroll to position [334, 0]
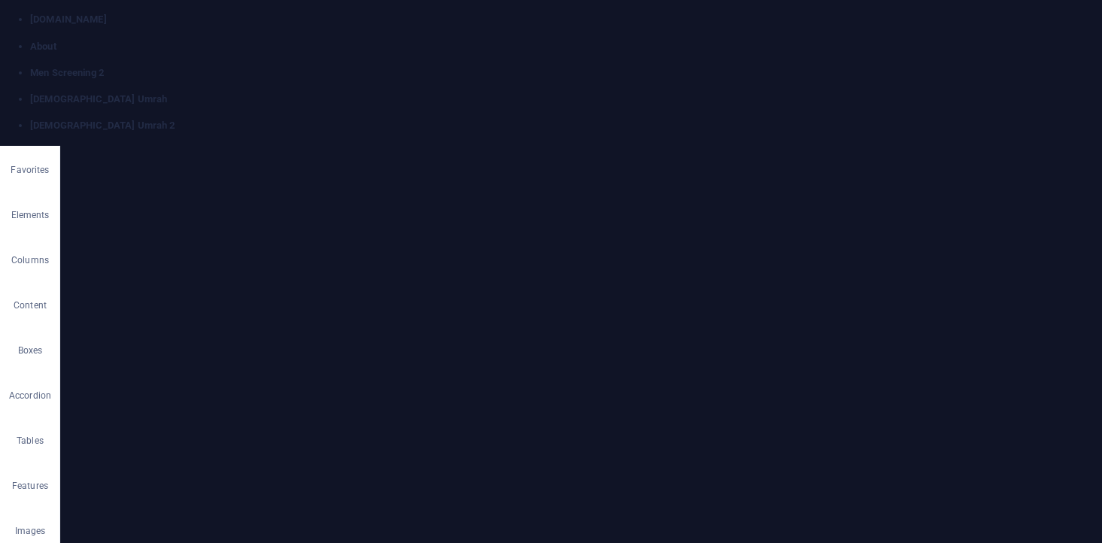
scroll to position [0, 0]
drag, startPoint x: 587, startPoint y: 8, endPoint x: 503, endPoint y: 102, distance: 126.3
click at [30, 119] on link at bounding box center [30, 119] width 0 height 0
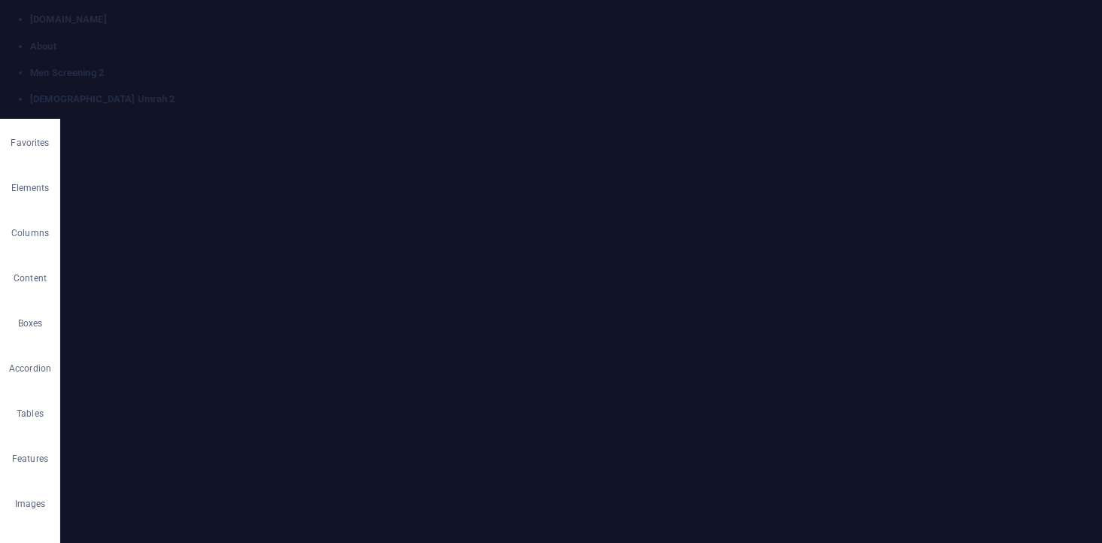
scroll to position [418, 0]
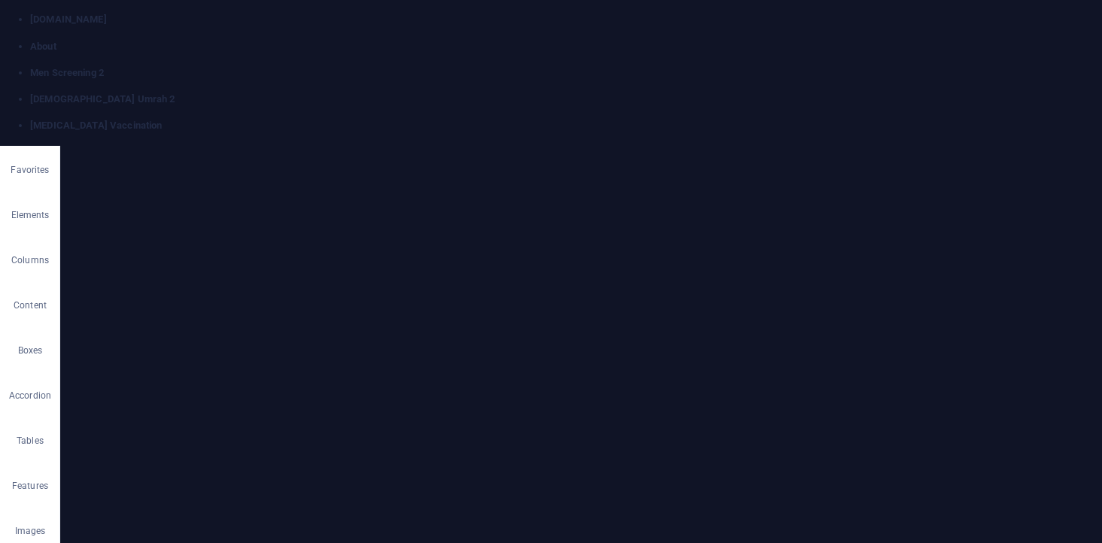
scroll to position [0, 0]
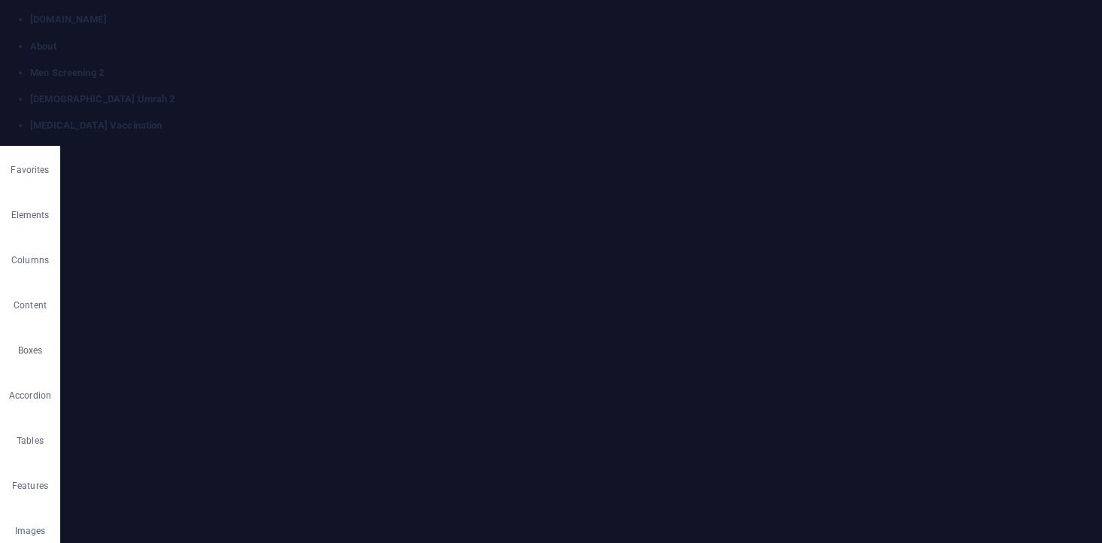
scroll to position [224, 0]
click at [30, 119] on link at bounding box center [30, 119] width 0 height 0
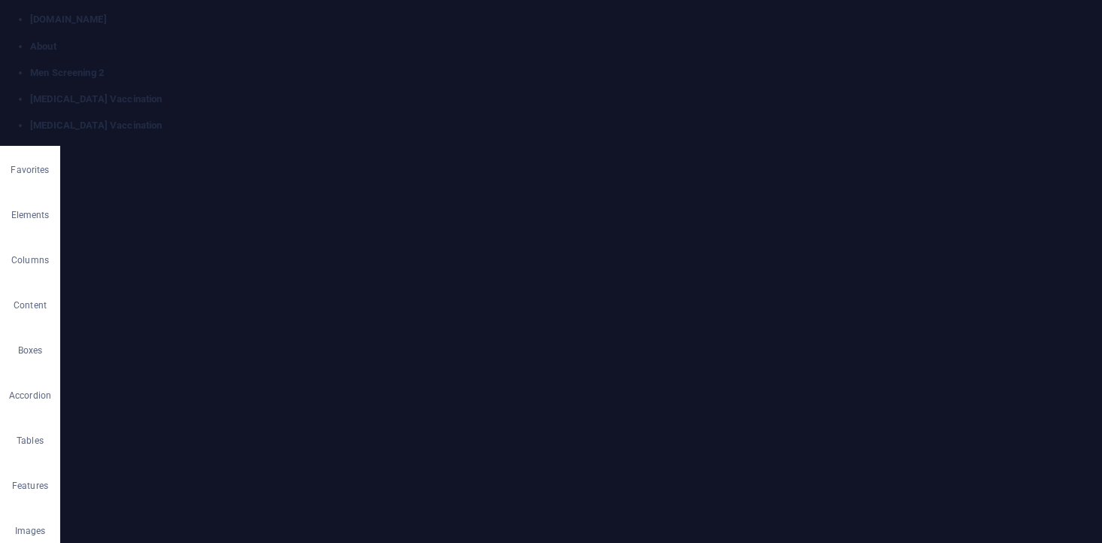
scroll to position [0, 0]
click at [515, 93] on h4 "FLU Vaccination" at bounding box center [565, 100] width 1071 height 14
click at [724, 119] on h4 "TYPHOID Vaccination" at bounding box center [565, 126] width 1071 height 14
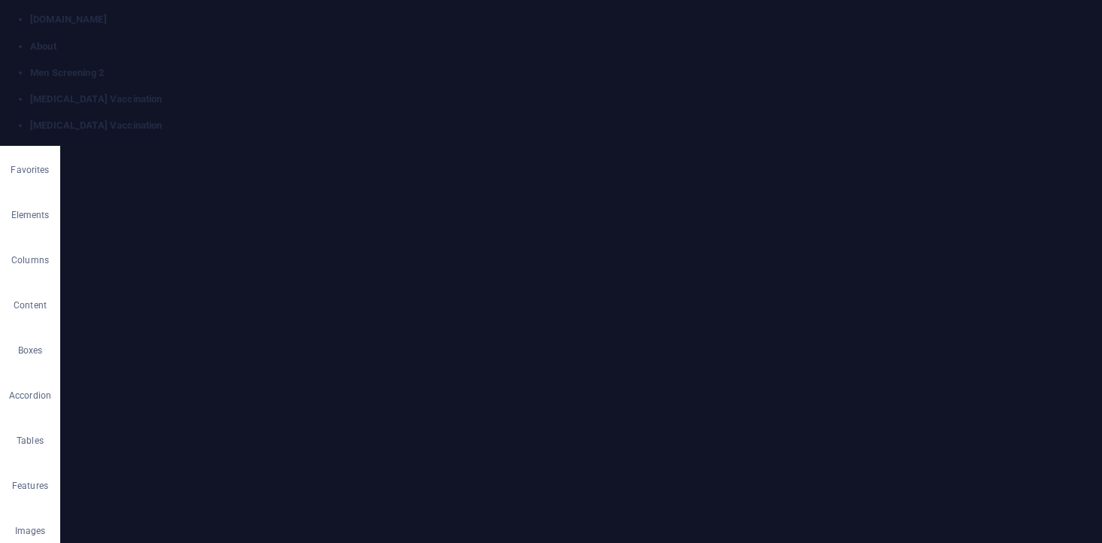
click at [30, 119] on link at bounding box center [30, 119] width 0 height 0
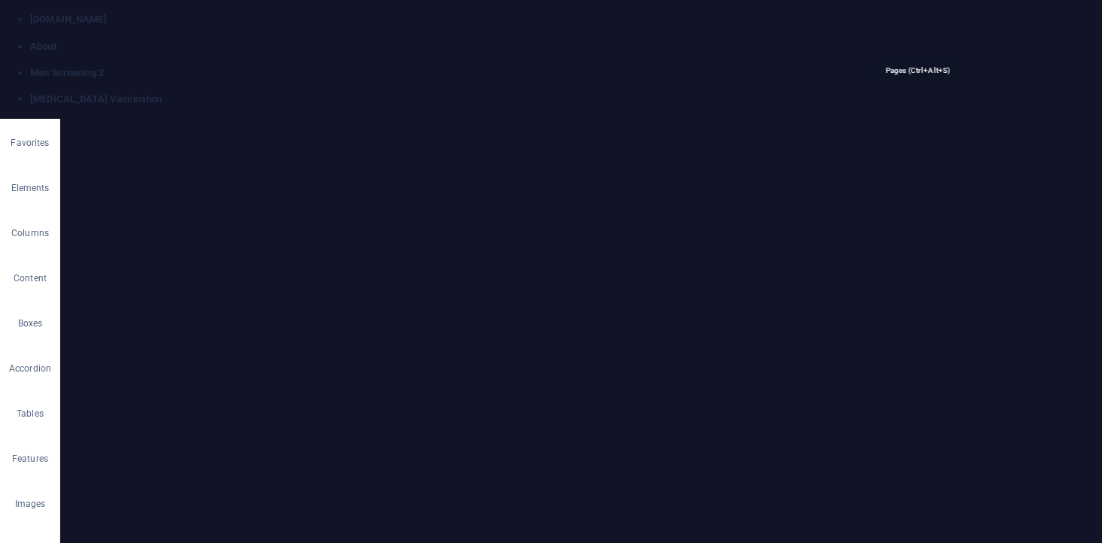
click at [30, 119] on link at bounding box center [30, 119] width 0 height 0
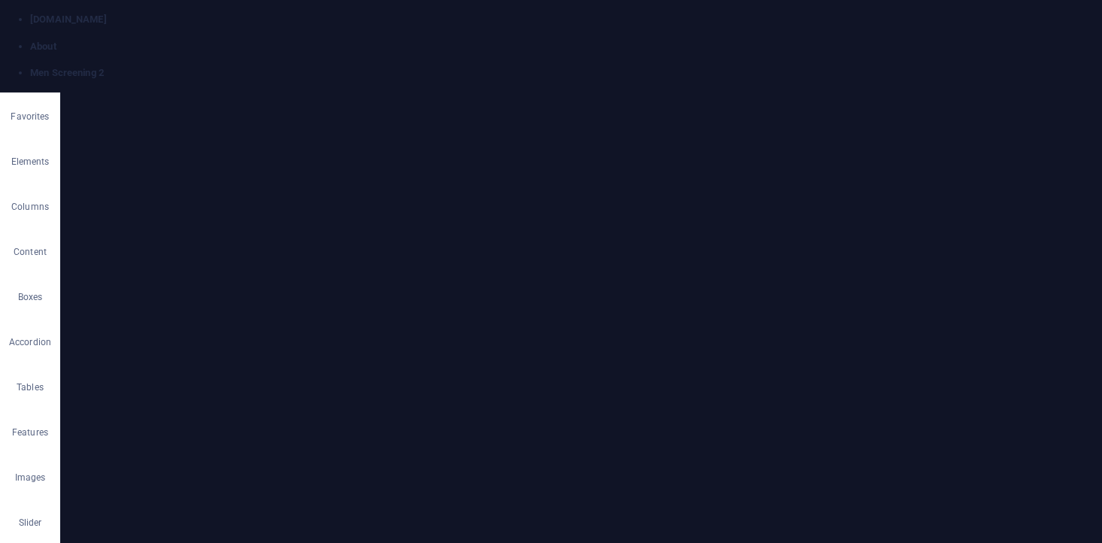
click at [30, 93] on link at bounding box center [30, 93] width 0 height 0
